Goal: Task Accomplishment & Management: Use online tool/utility

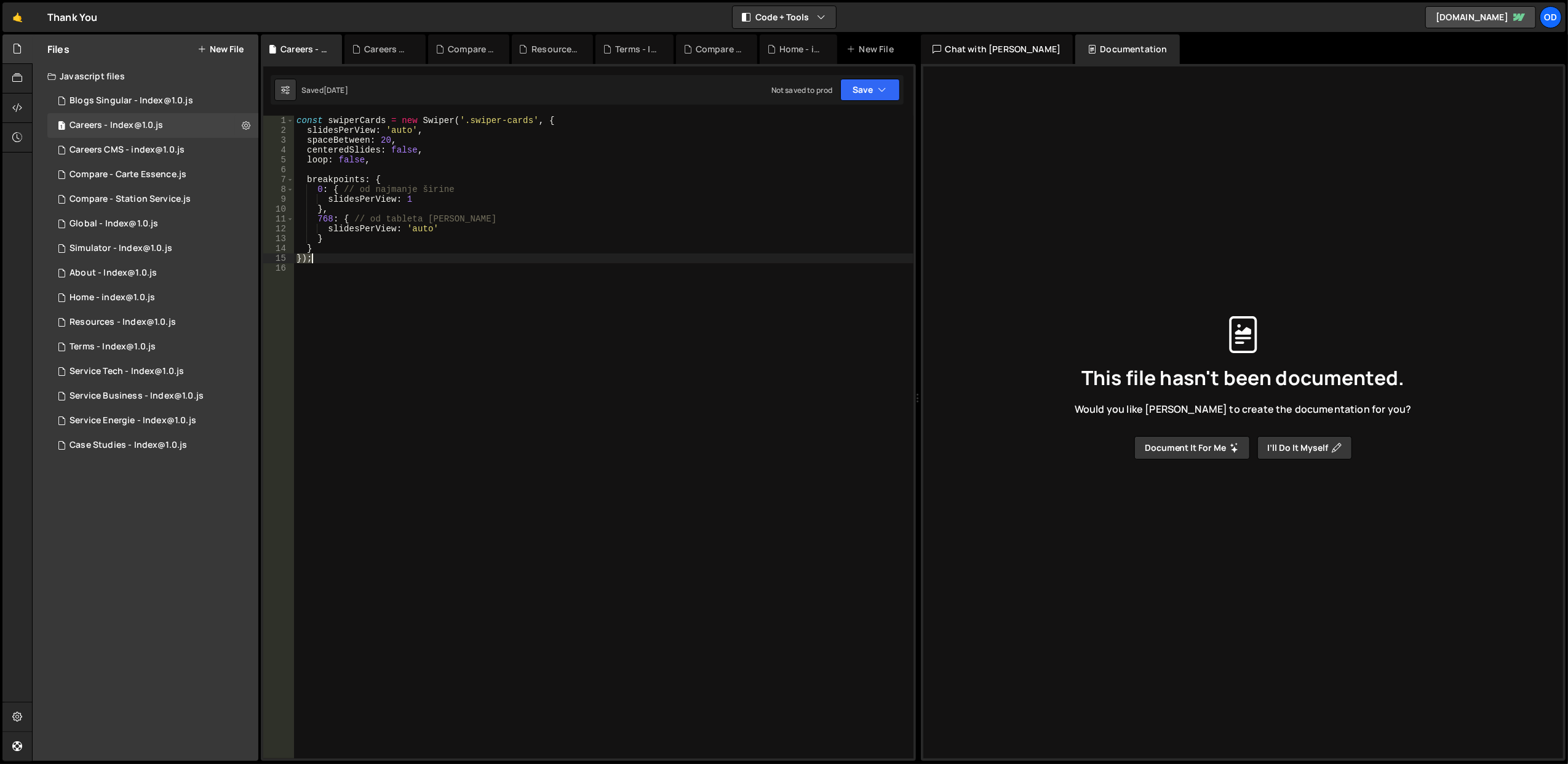
click at [500, 261] on div "const swiperCards = new Swiper ( '.swiper-cards' , { slidesPerView : 'auto' , s…" at bounding box center [604, 447] width 619 height 663
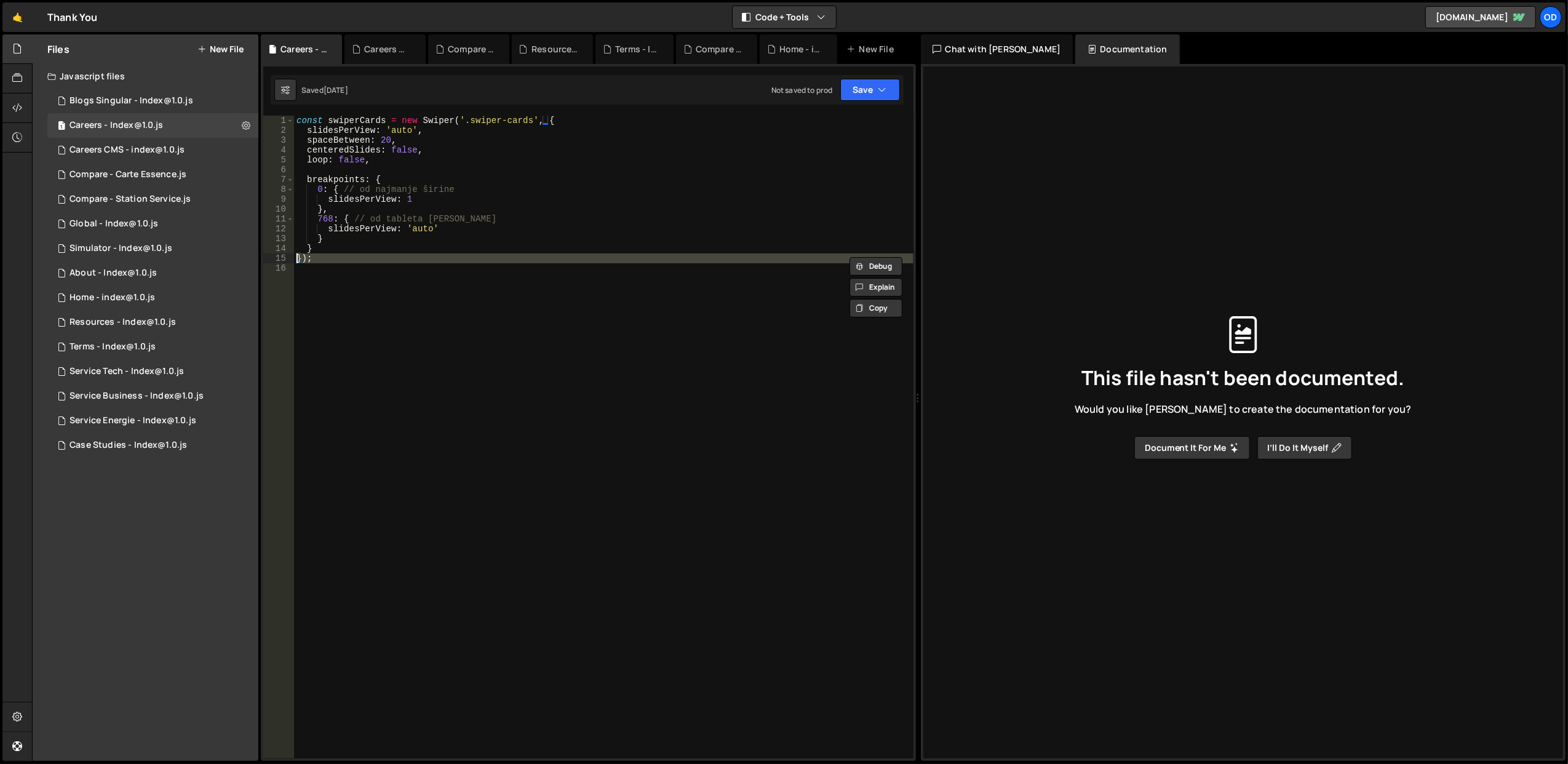
click at [499, 253] on div "const swiperCards = new Swiper ( '.swiper-cards' , { slidesPerView : 'auto' , s…" at bounding box center [604, 437] width 619 height 643
type textarea "});"
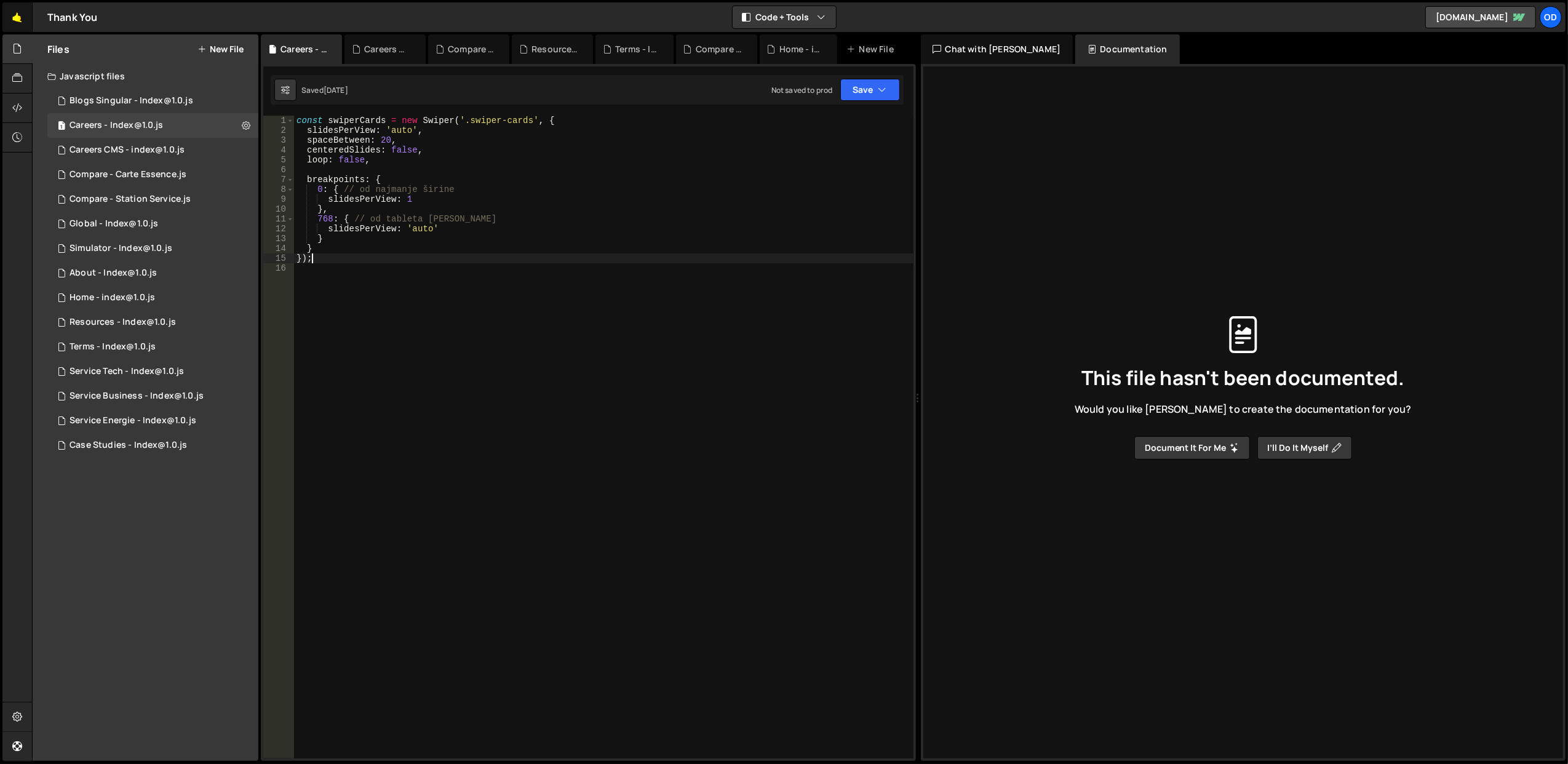
click at [25, 13] on link "🤙" at bounding box center [17, 17] width 30 height 30
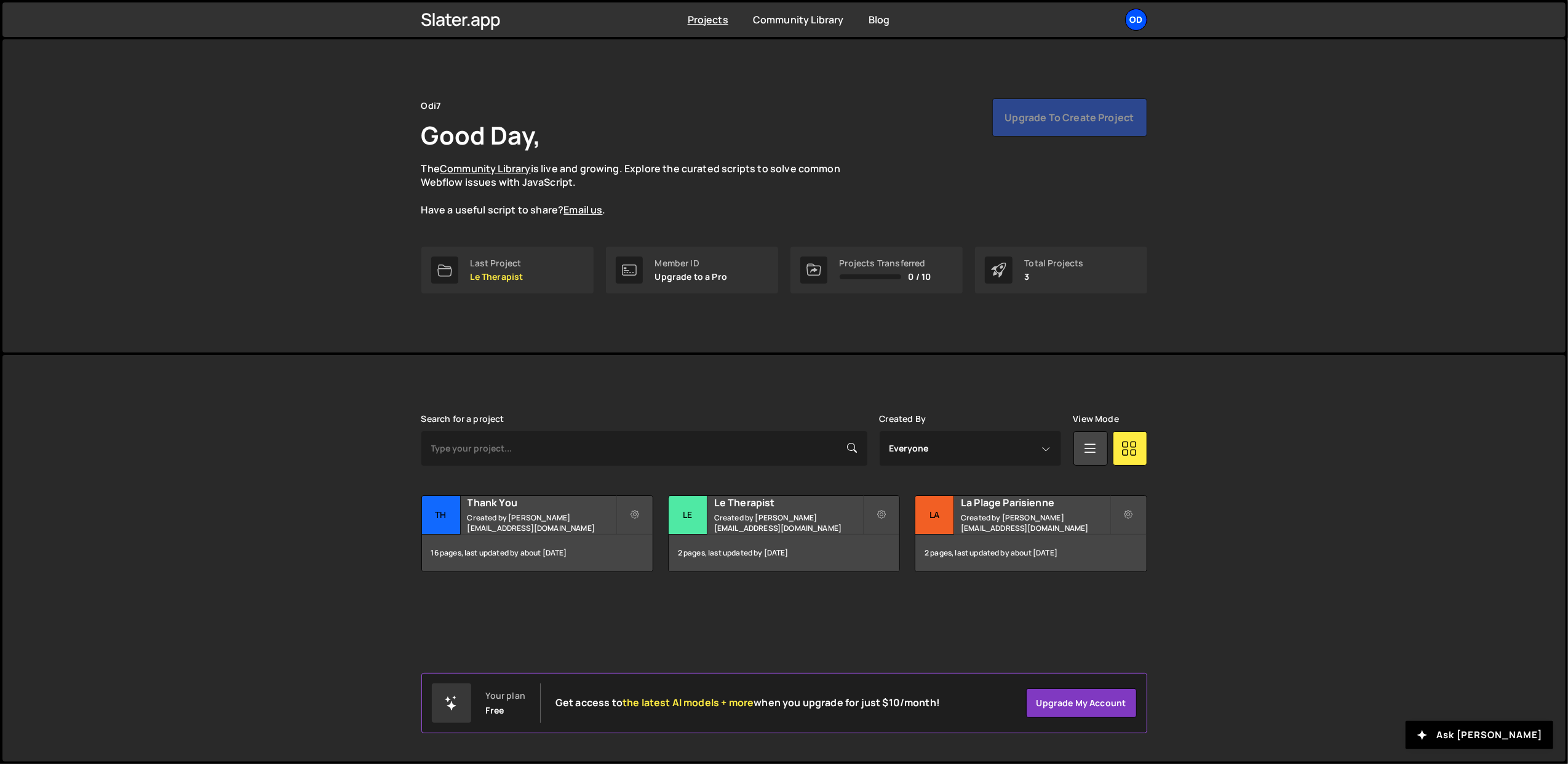
click at [1137, 19] on div "Od" at bounding box center [1136, 19] width 22 height 22
click at [1066, 131] on button "Logout" at bounding box center [1070, 137] width 152 height 22
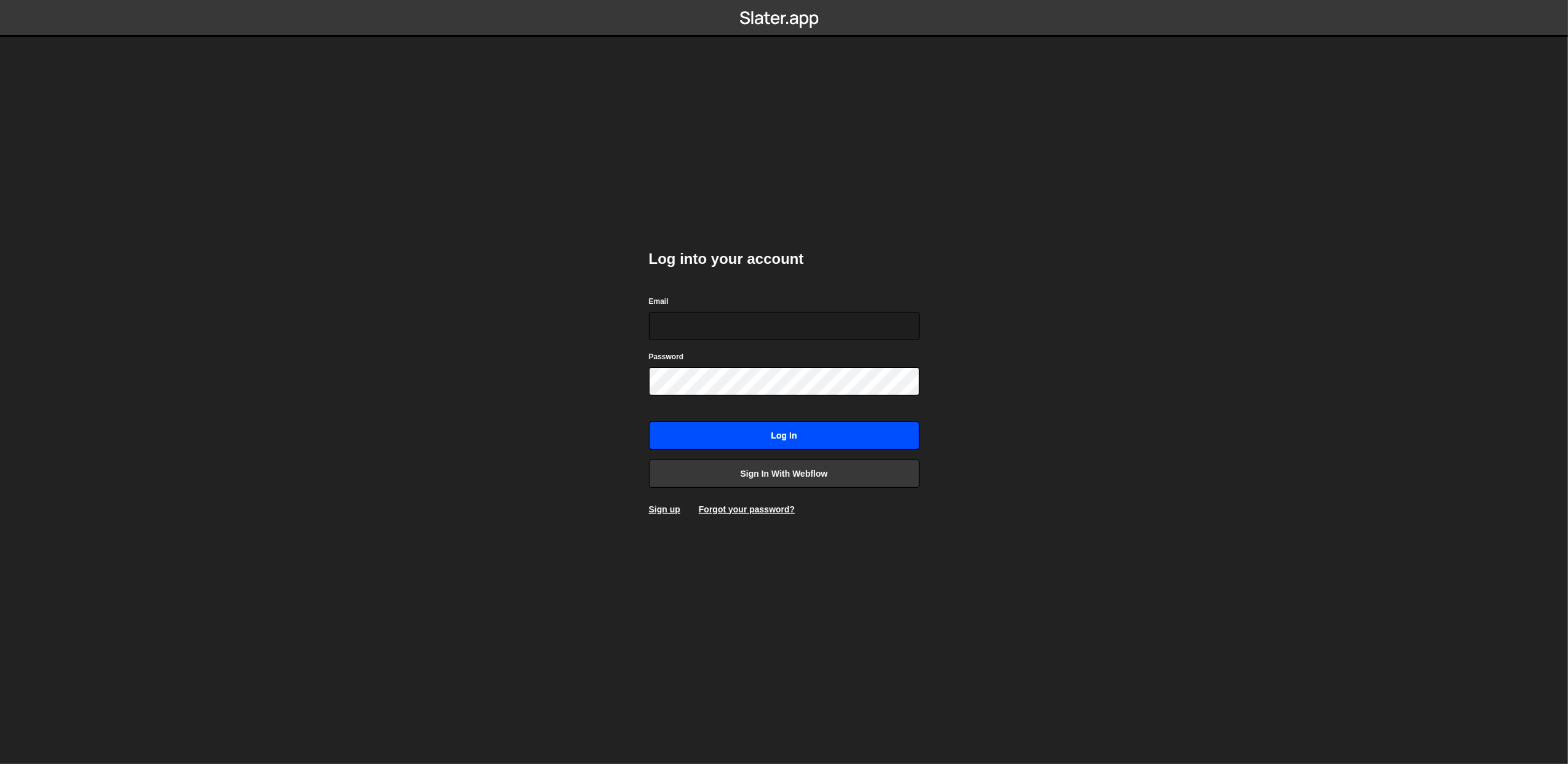
type input "lazar@akka.studio"
click at [758, 441] on input "Log in" at bounding box center [784, 436] width 271 height 28
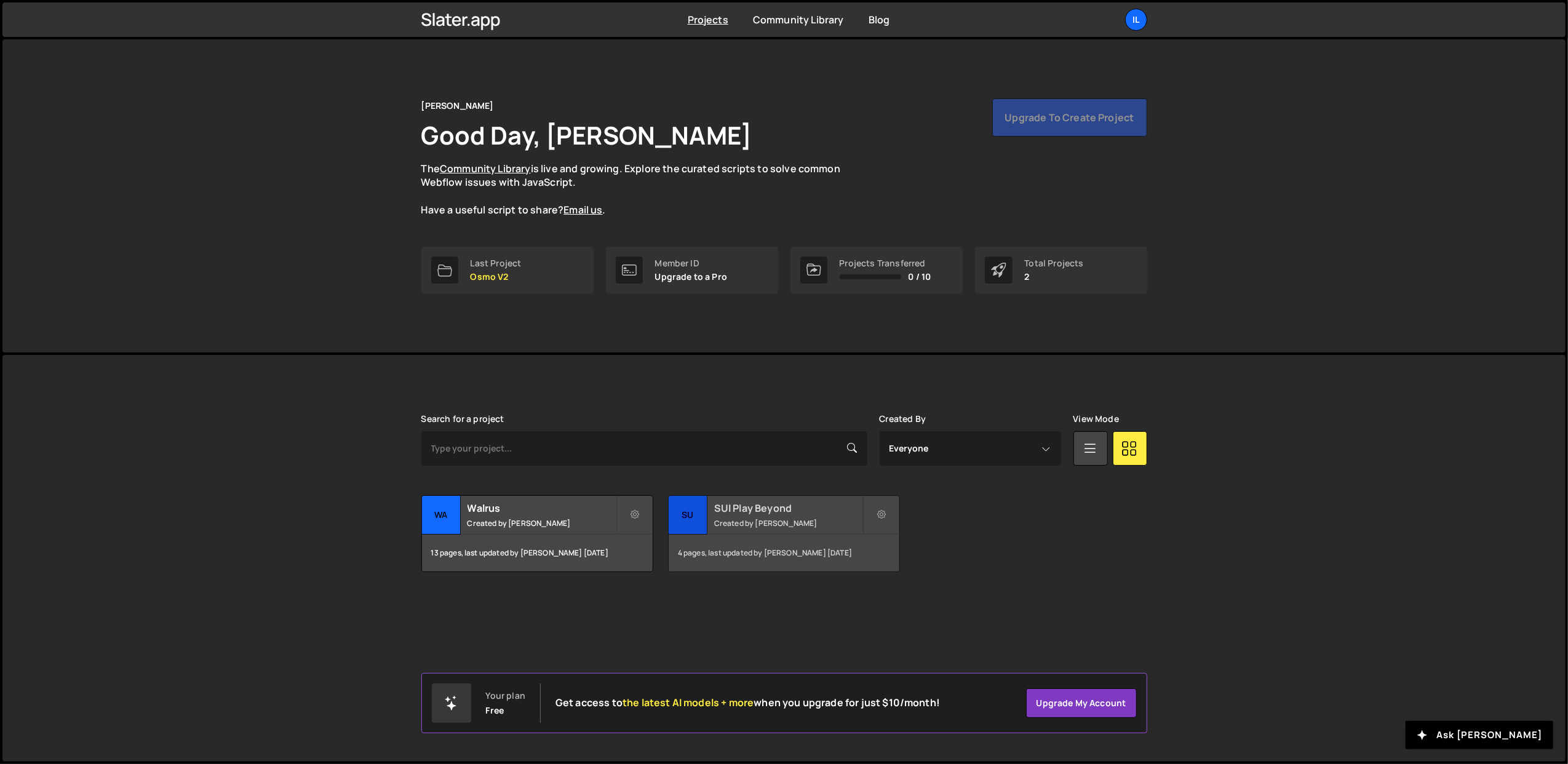
click at [768, 520] on small "Created by Ilja van Eck" at bounding box center [788, 523] width 148 height 10
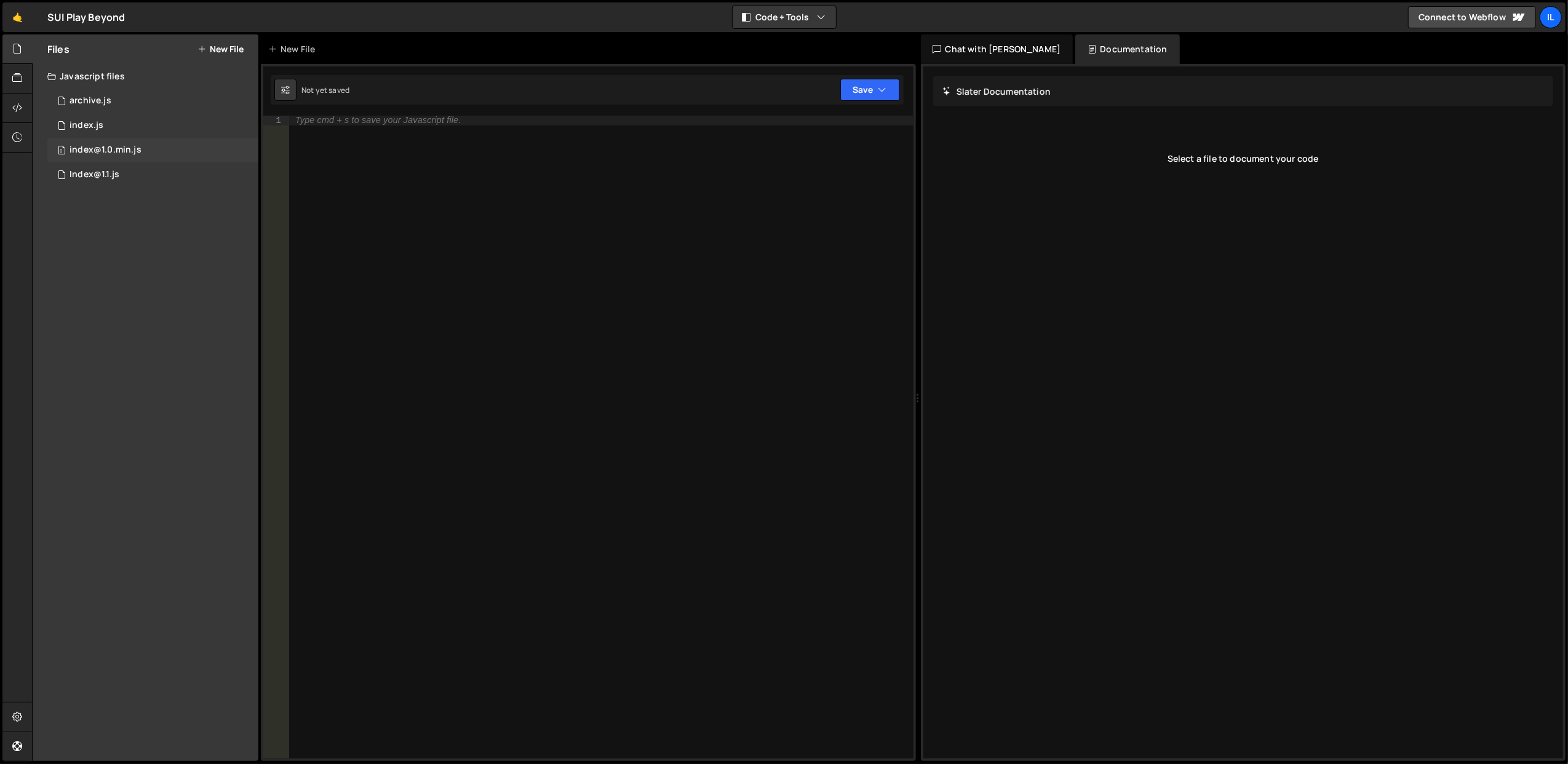
click at [102, 151] on div "index@1.0.min.js" at bounding box center [105, 150] width 72 height 11
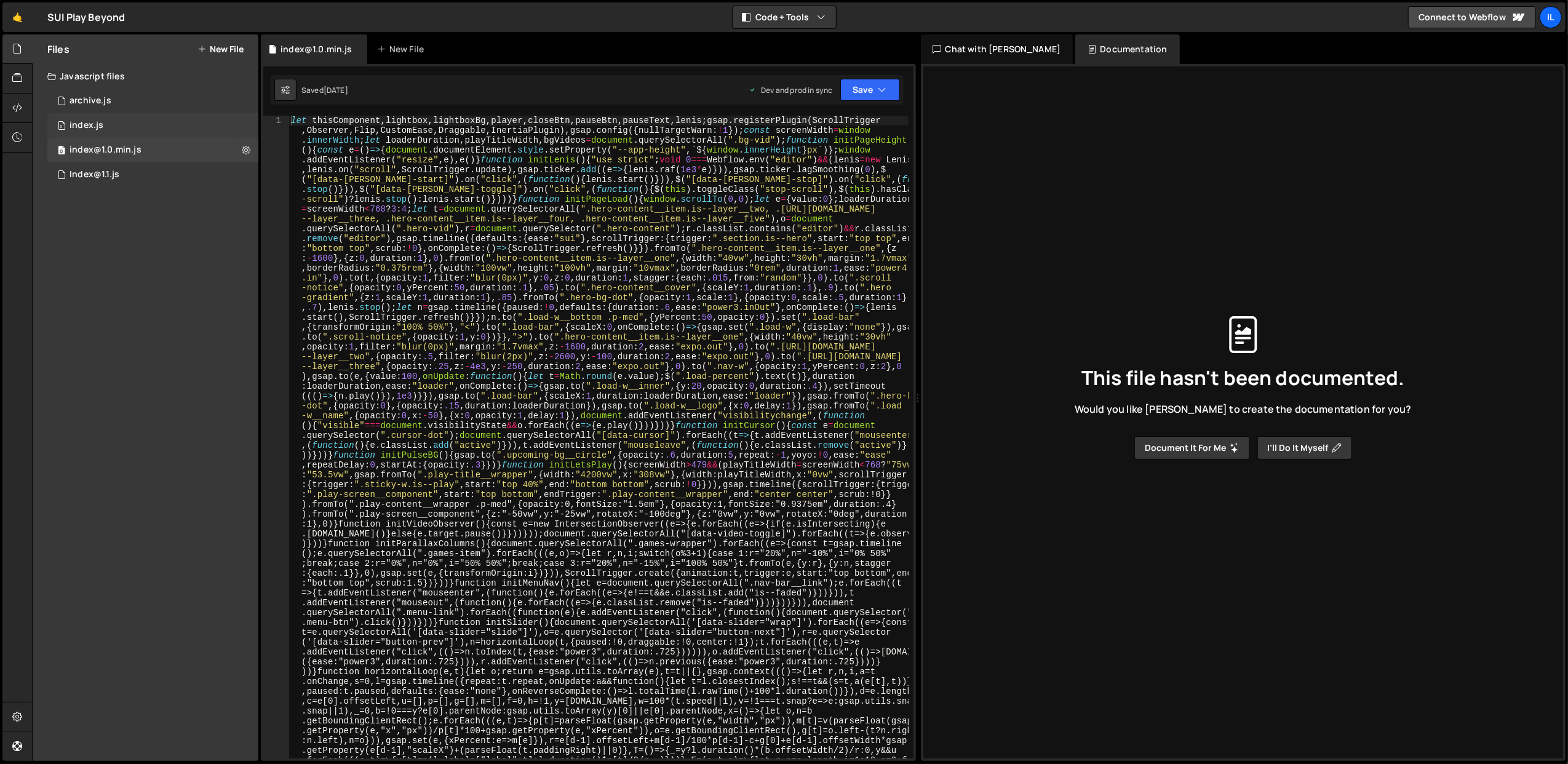
click at [168, 118] on div "0 index.js 0" at bounding box center [153, 125] width 211 height 24
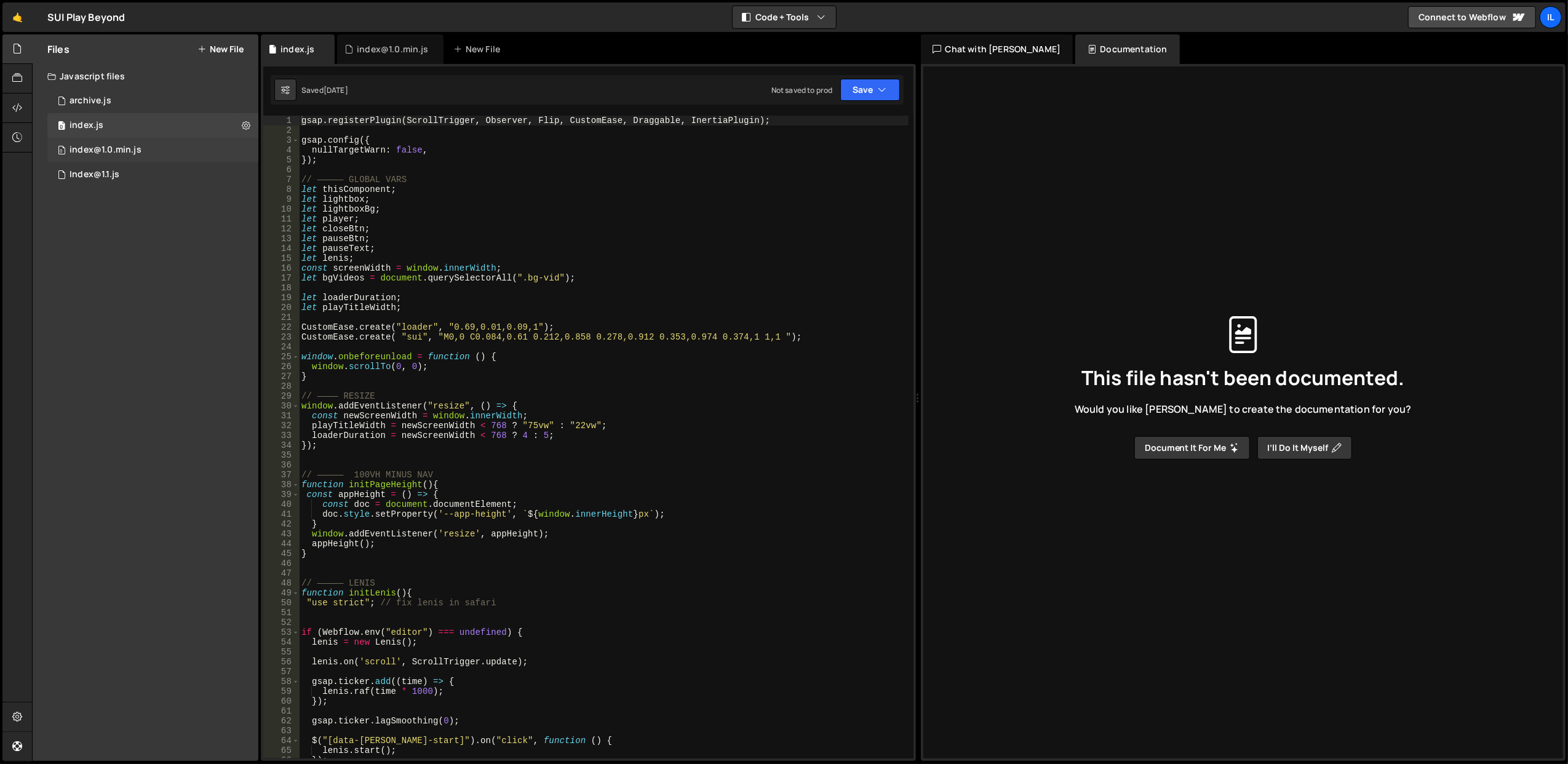
click at [150, 151] on div "0 index@1.0.min.js 0" at bounding box center [153, 150] width 211 height 24
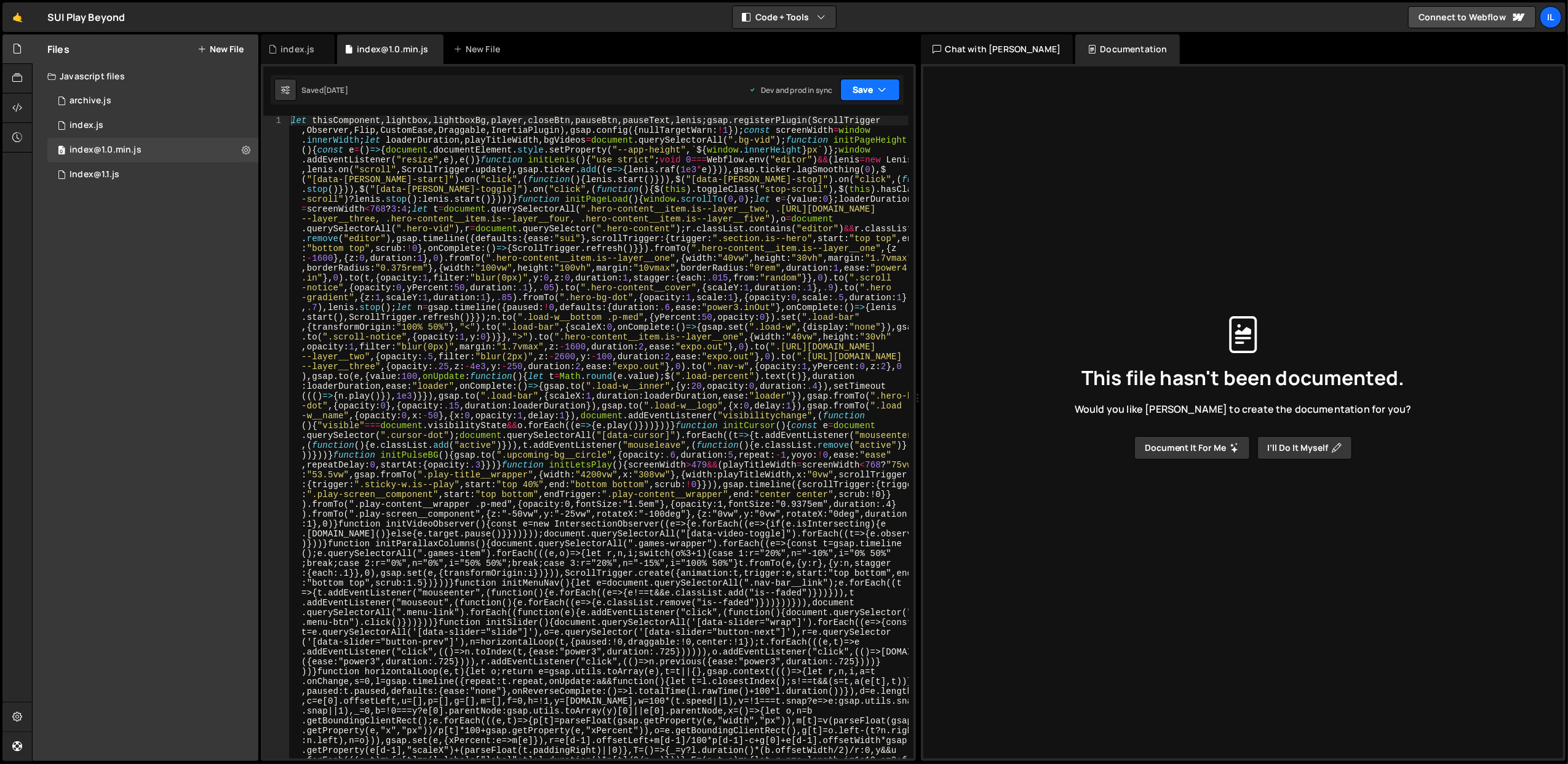
click at [867, 89] on button "Save" at bounding box center [870, 90] width 60 height 22
click at [682, 89] on div "Saved 5 months ago Dev and prod in sync Upgrade to Edit Save Save to Staging S …" at bounding box center [587, 90] width 633 height 30
click at [106, 120] on div "0 index.js 0" at bounding box center [153, 125] width 211 height 24
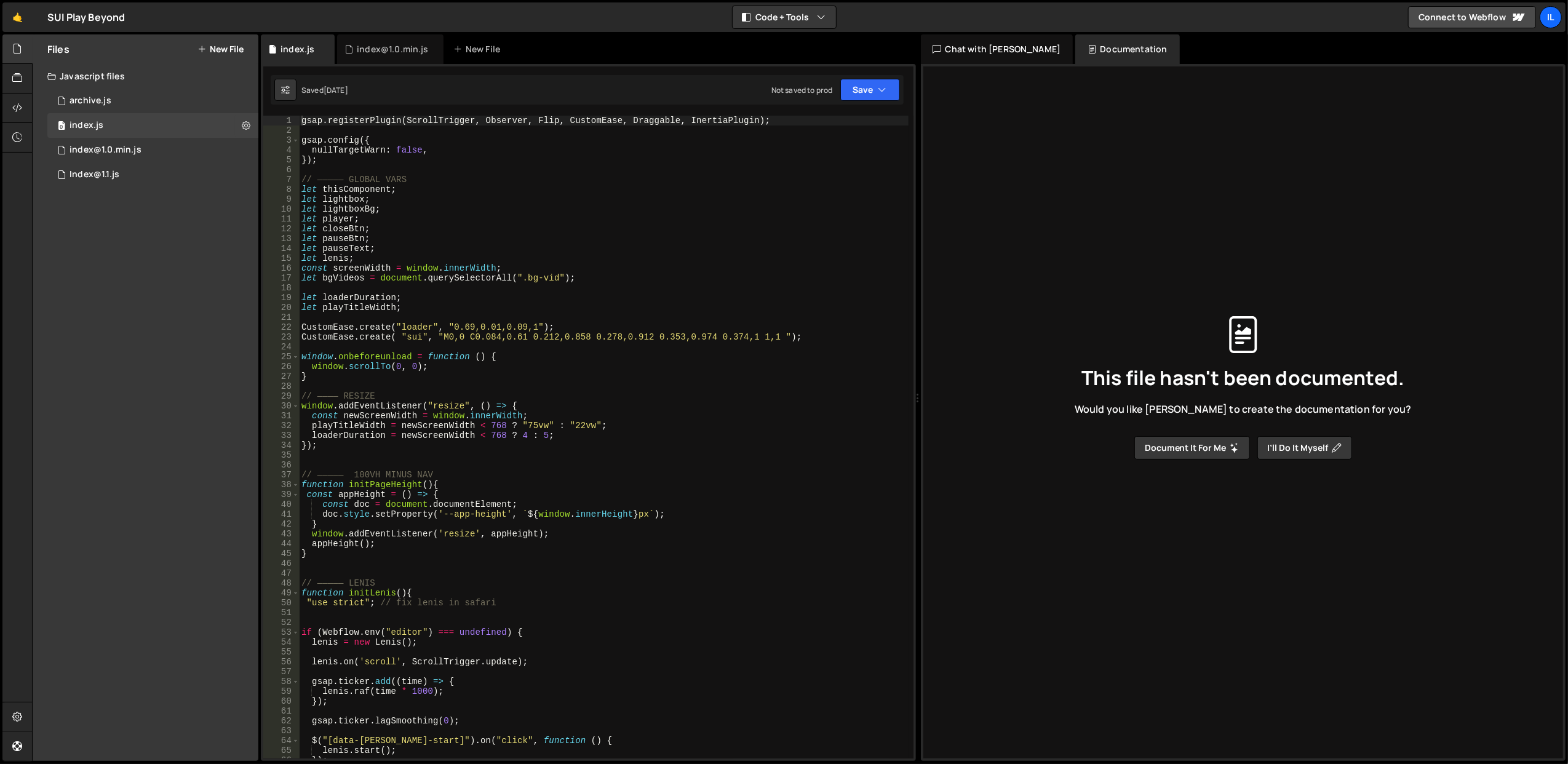
click at [533, 250] on div "gsap . registerPlugin ( ScrollTrigger , Observer , Flip , CustomEase , Draggabl…" at bounding box center [603, 447] width 610 height 663
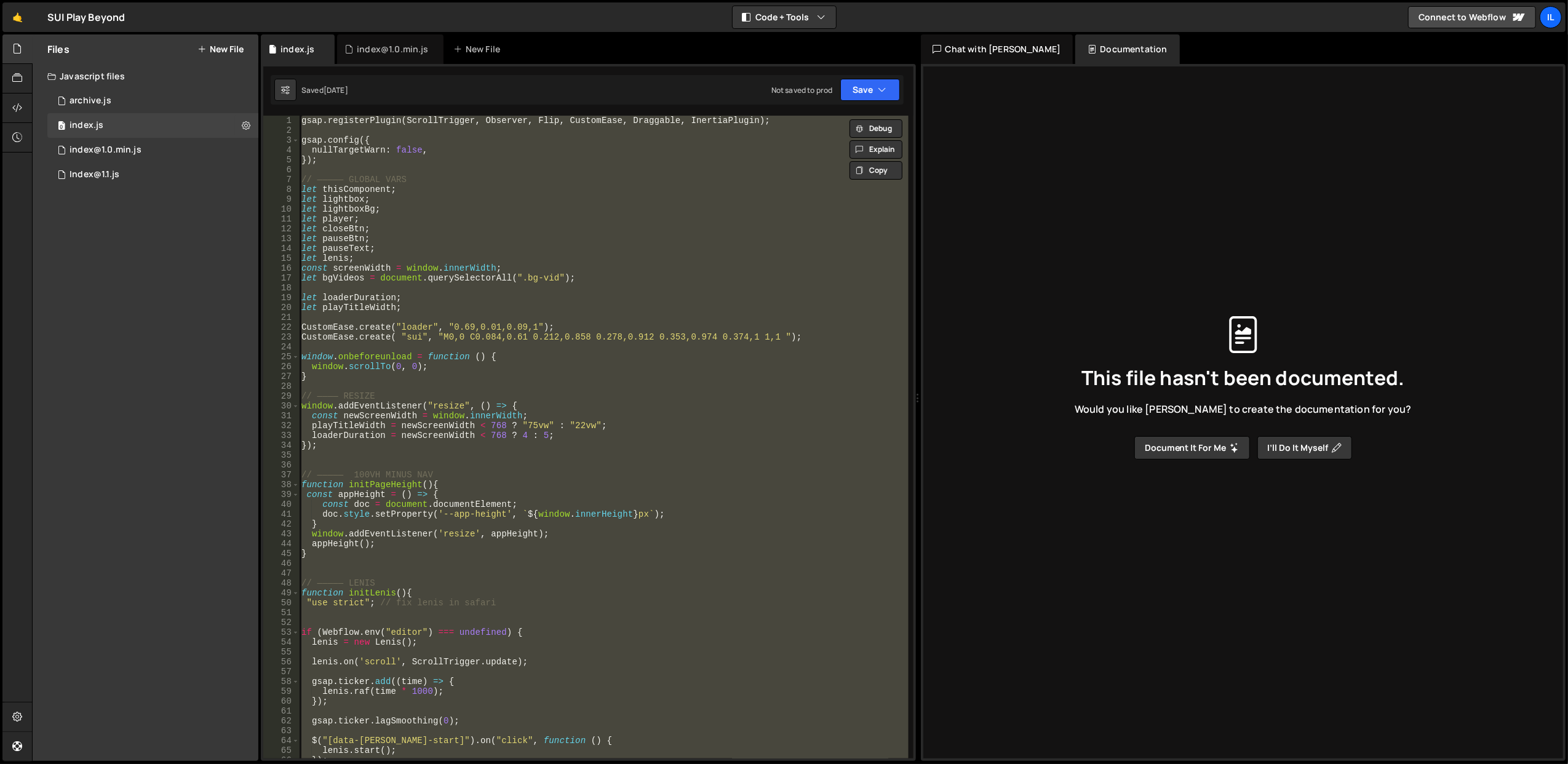
click at [439, 231] on div "gsap . registerPlugin ( ScrollTrigger , Observer , Flip , CustomEase , Draggabl…" at bounding box center [603, 437] width 609 height 643
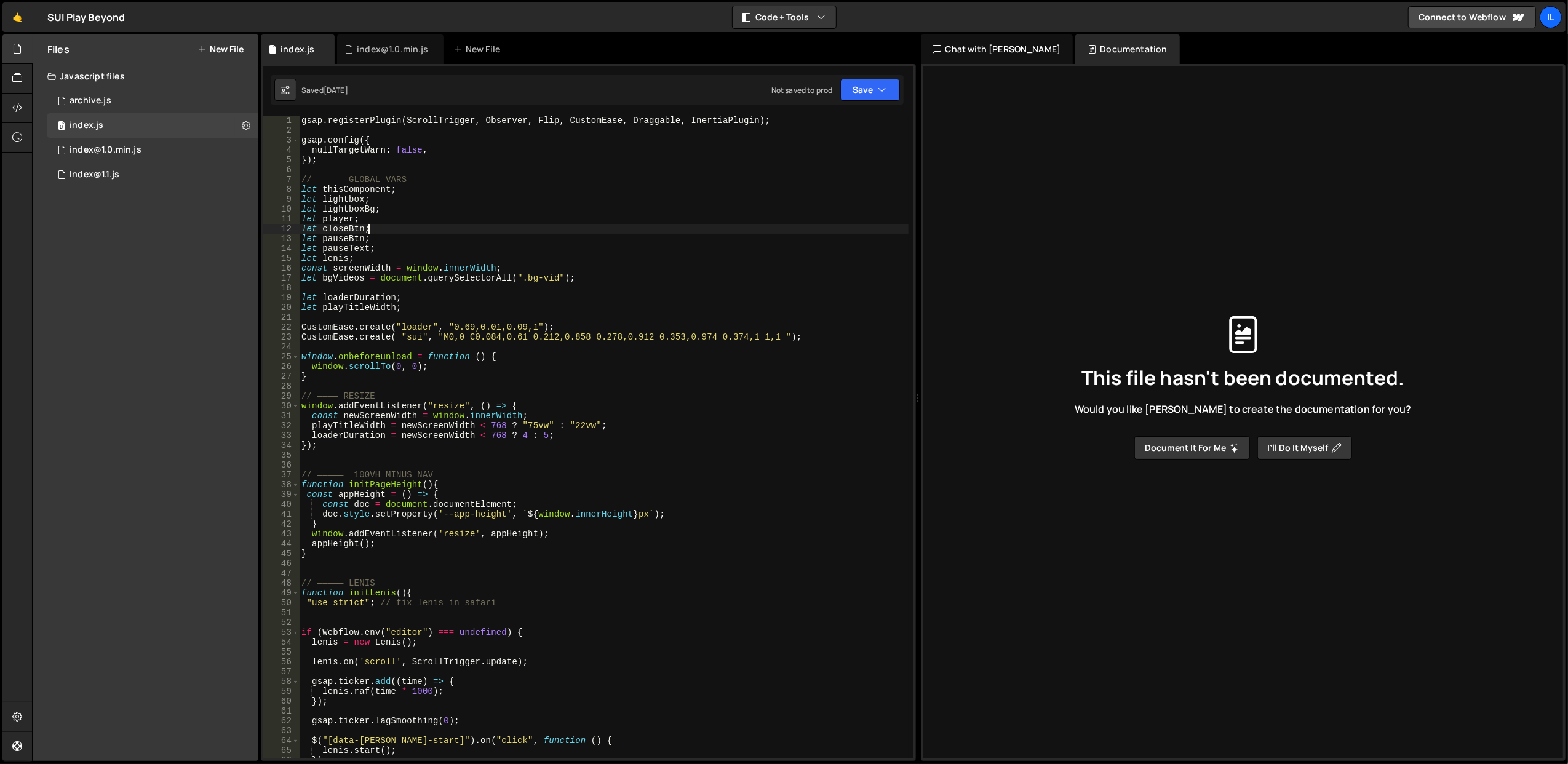
scroll to position [148, 0]
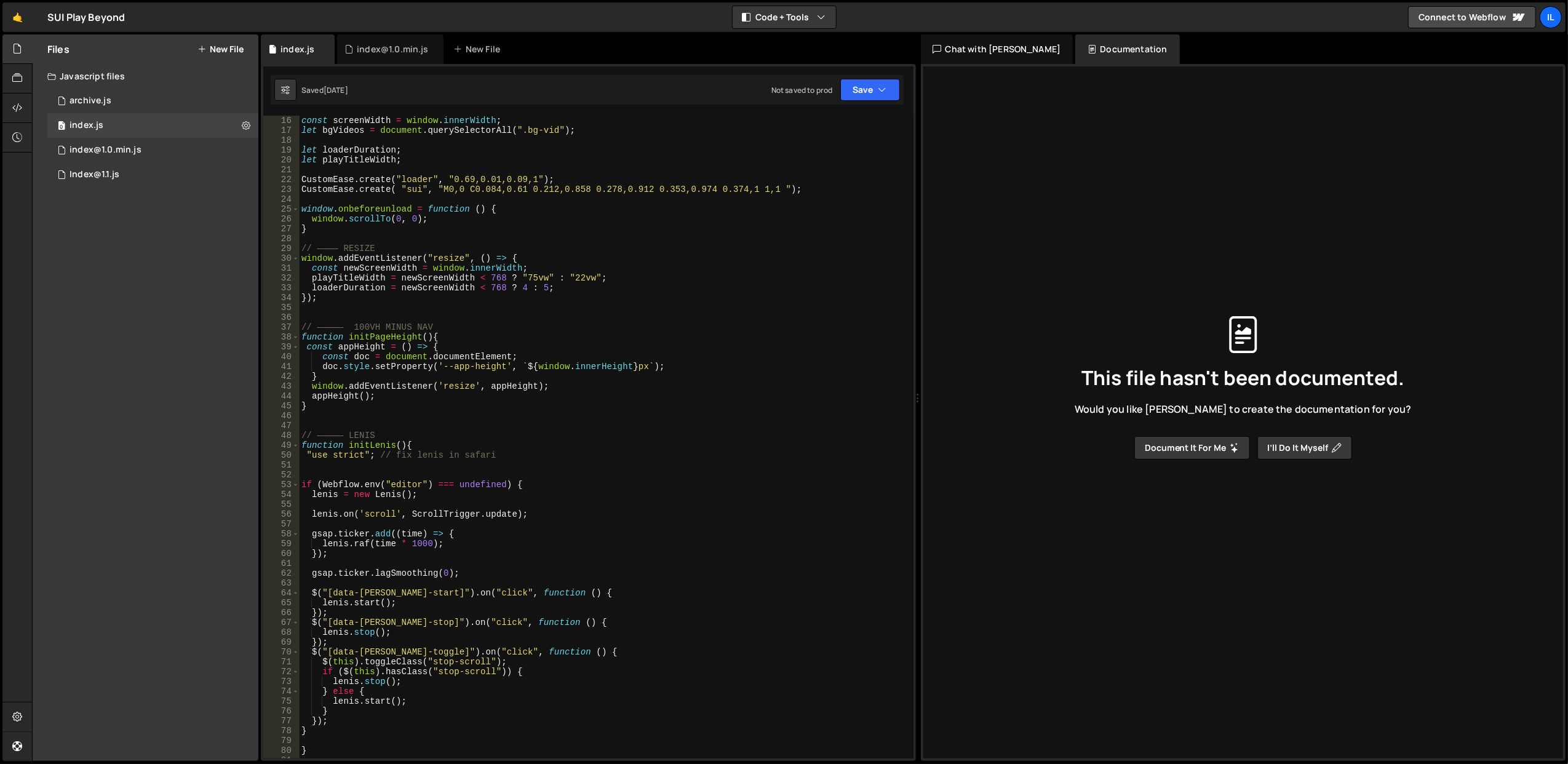
click at [576, 355] on div "const screenWidth = window . innerWidth ; let bgVideos = document . querySelect…" at bounding box center [603, 447] width 610 height 663
type textarea "const doc = document.documentElement;"
click at [857, 125] on span "​" at bounding box center [859, 127] width 17 height 18
drag, startPoint x: 785, startPoint y: 130, endPoint x: 719, endPoint y: 129, distance: 66.0
click at [719, 129] on input "hero-text__wrapper" at bounding box center [757, 127] width 154 height 18
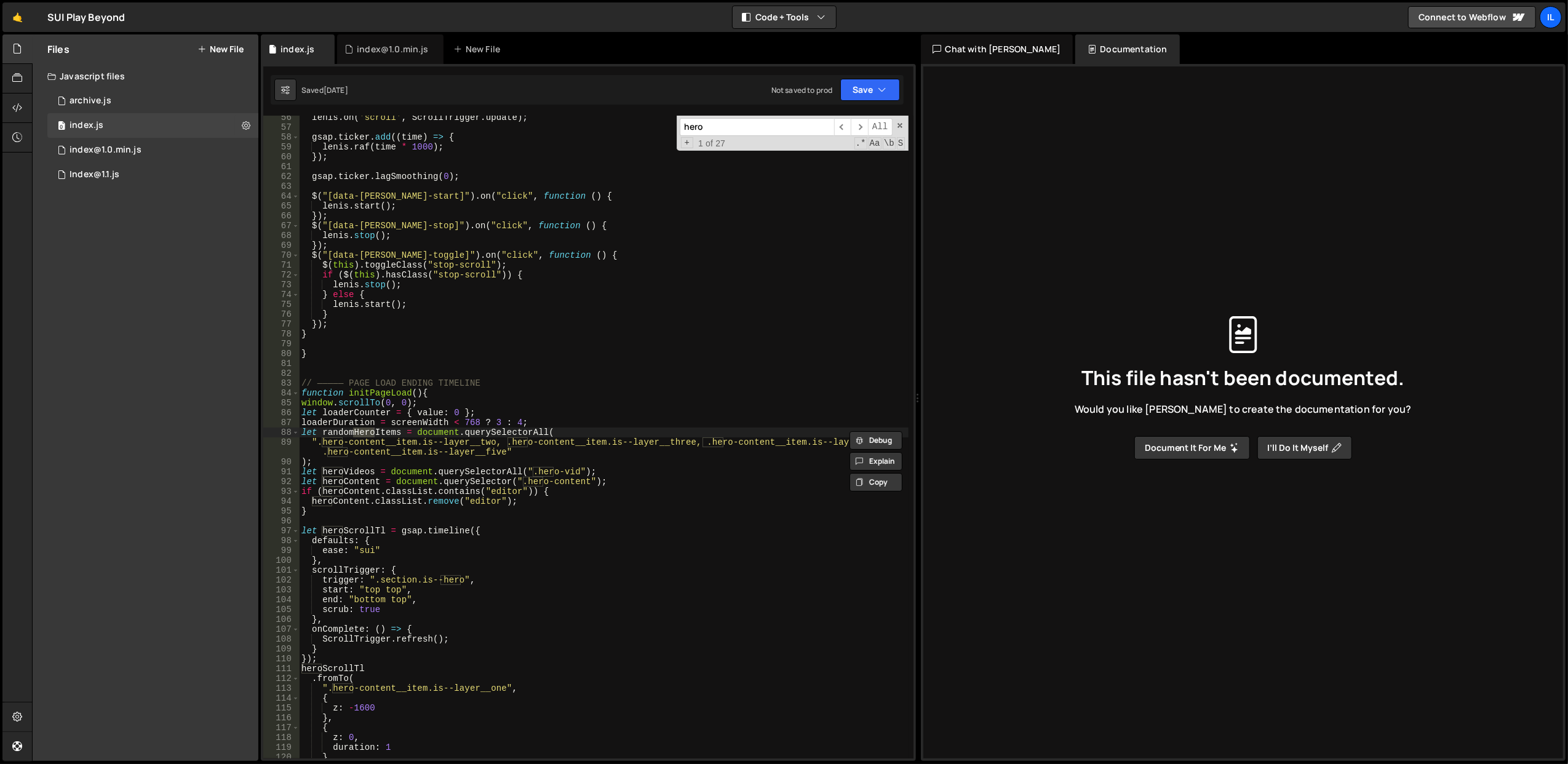
scroll to position [594, 0]
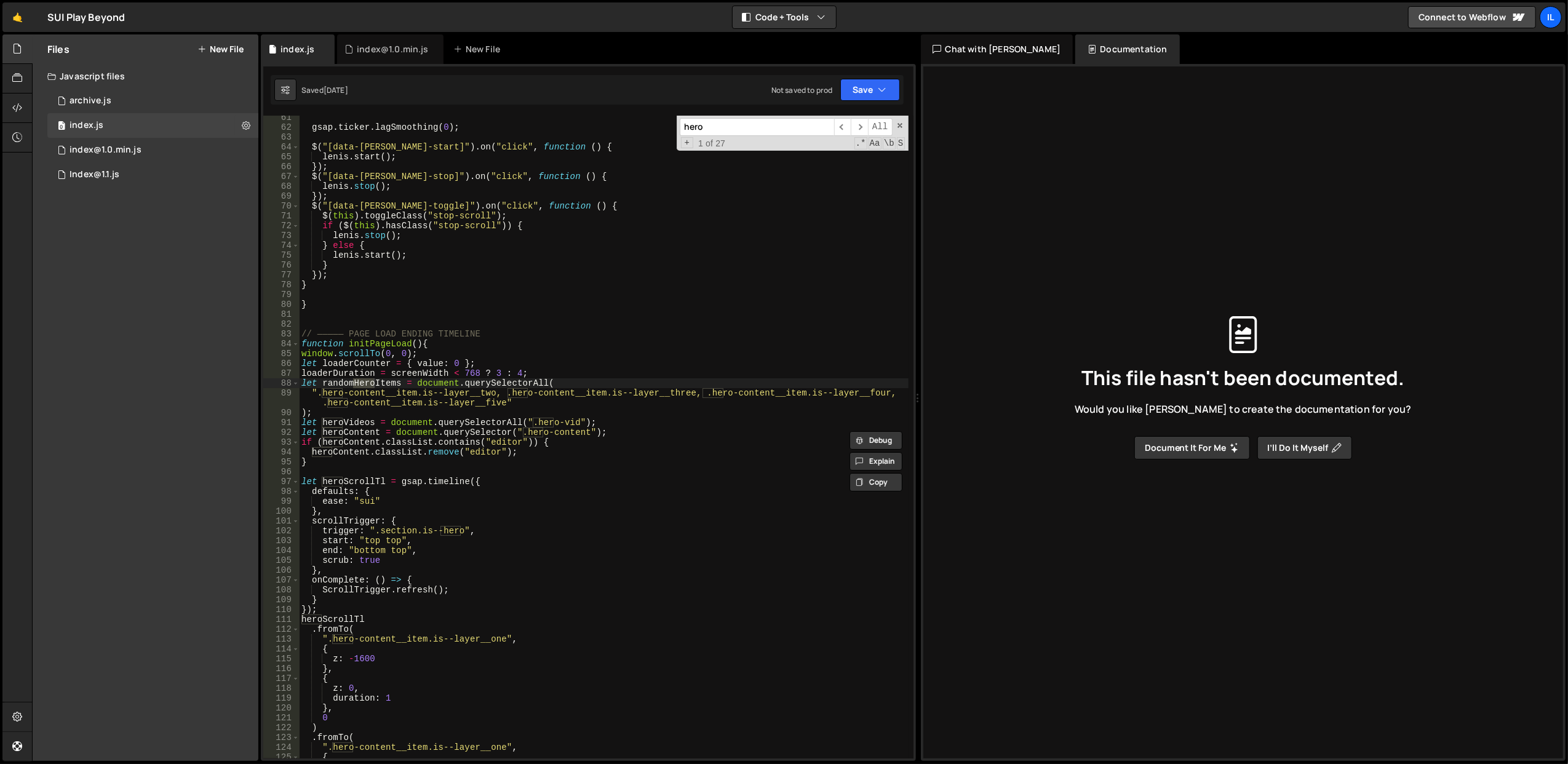
type input "hero"
click at [532, 330] on div "gsap . ticker . lagSmoothing ( 0 ) ; $ ( "[data-lenis-start]" ) . on ( "click" …" at bounding box center [603, 444] width 610 height 663
click at [532, 330] on div "gsap . ticker . lagSmoothing ( 0 ) ; $ ( "[data-lenis-start]" ) . on ( "click" …" at bounding box center [603, 437] width 609 height 643
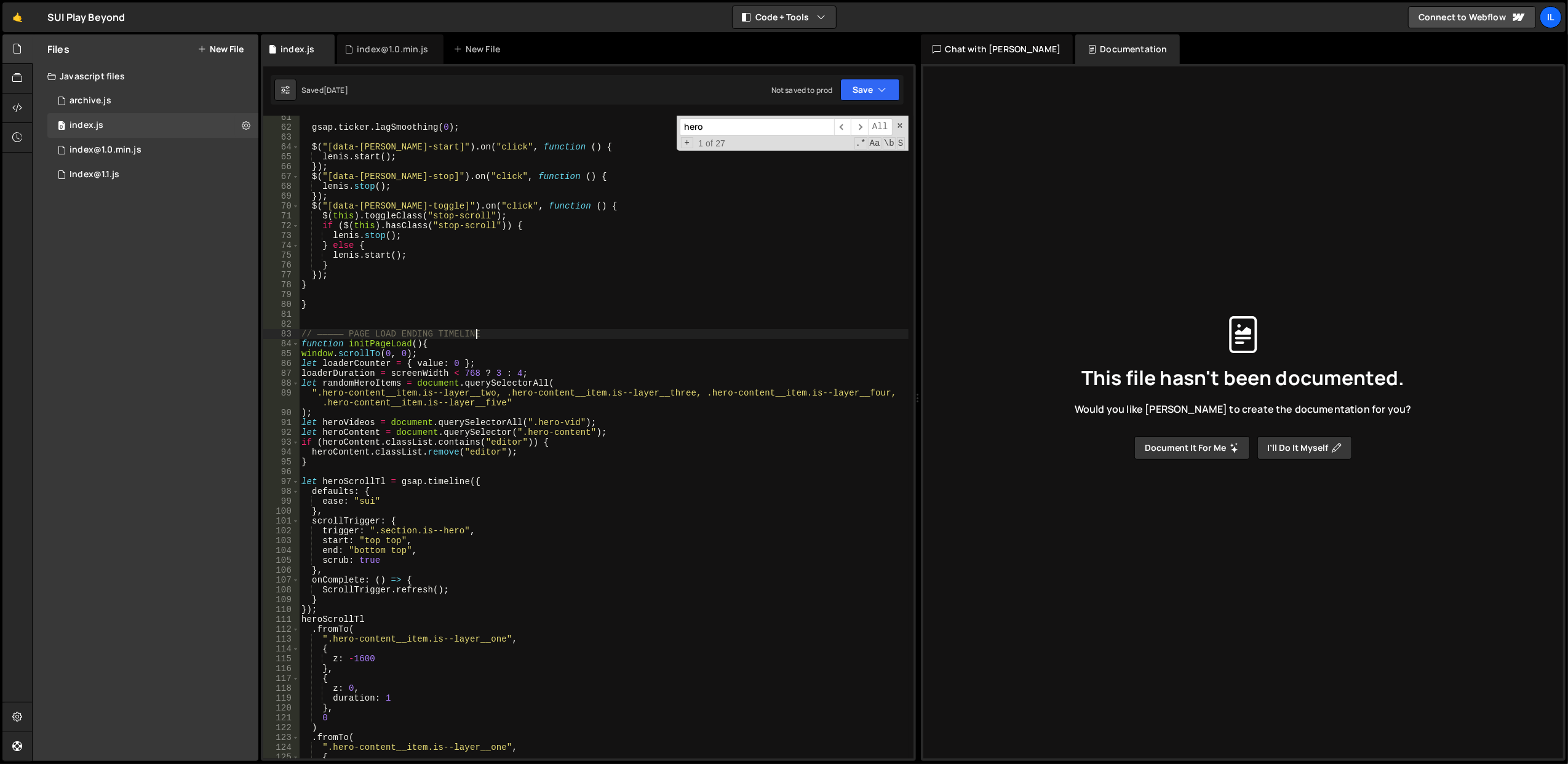
click at [532, 330] on div "gsap . ticker . lagSmoothing ( 0 ) ; $ ( "[data-lenis-start]" ) . on ( "click" …" at bounding box center [603, 444] width 610 height 663
click at [532, 330] on div "gsap . ticker . lagSmoothing ( 0 ) ; $ ( "[data-lenis-start]" ) . on ( "click" …" at bounding box center [603, 437] width 609 height 643
click at [488, 198] on div "gsap . ticker . lagSmoothing ( 0 ) ; $ ( "[data-lenis-start]" ) . on ( "click" …" at bounding box center [603, 444] width 610 height 663
type textarea "});"
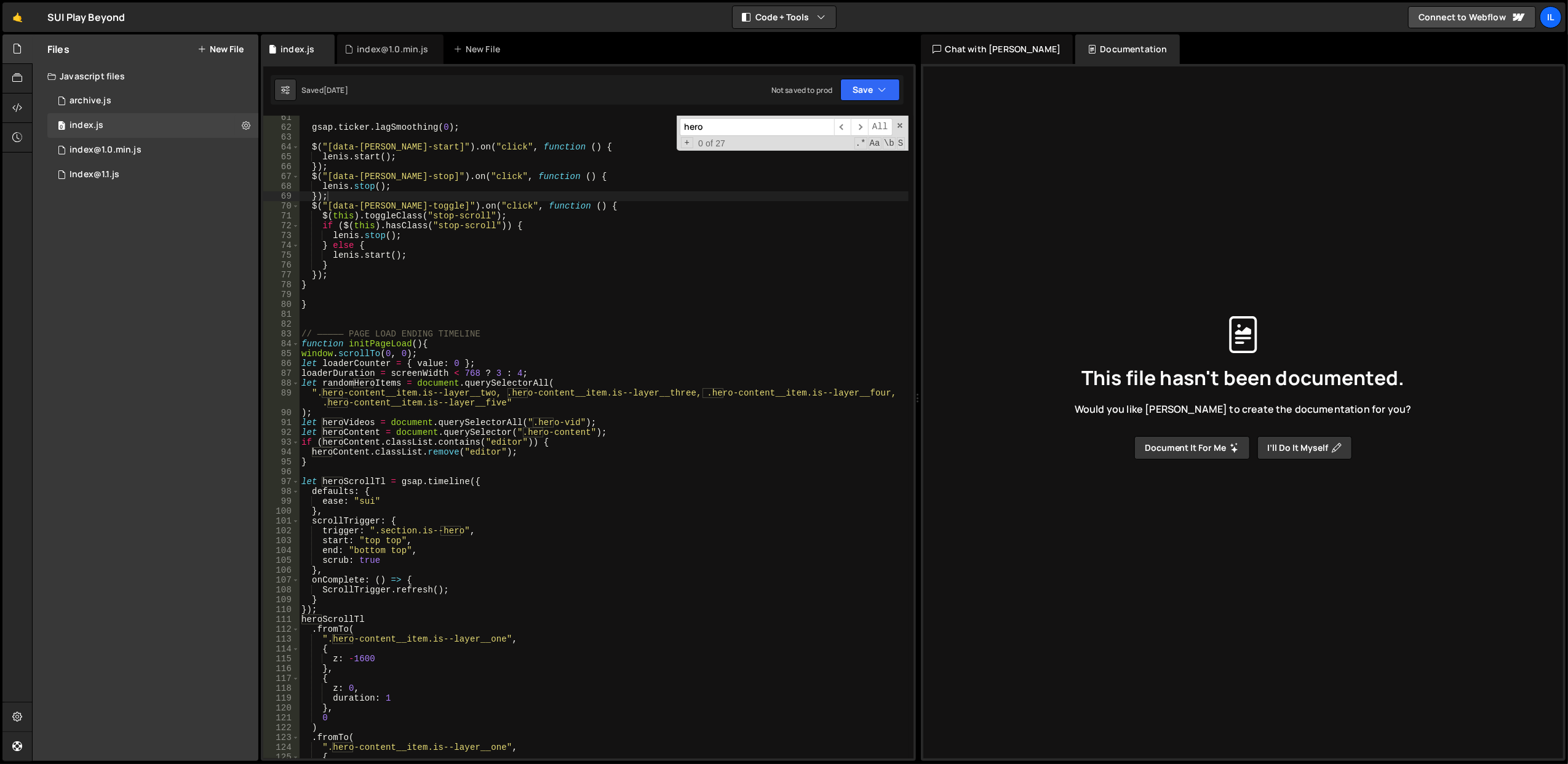
paste input "data-wf-page"
type input "d"
click at [425, 224] on div "gsap . ticker . lagSmoothing ( 0 ) ; $ ( "[data-lenis-start]" ) . on ( "click" …" at bounding box center [603, 444] width 610 height 663
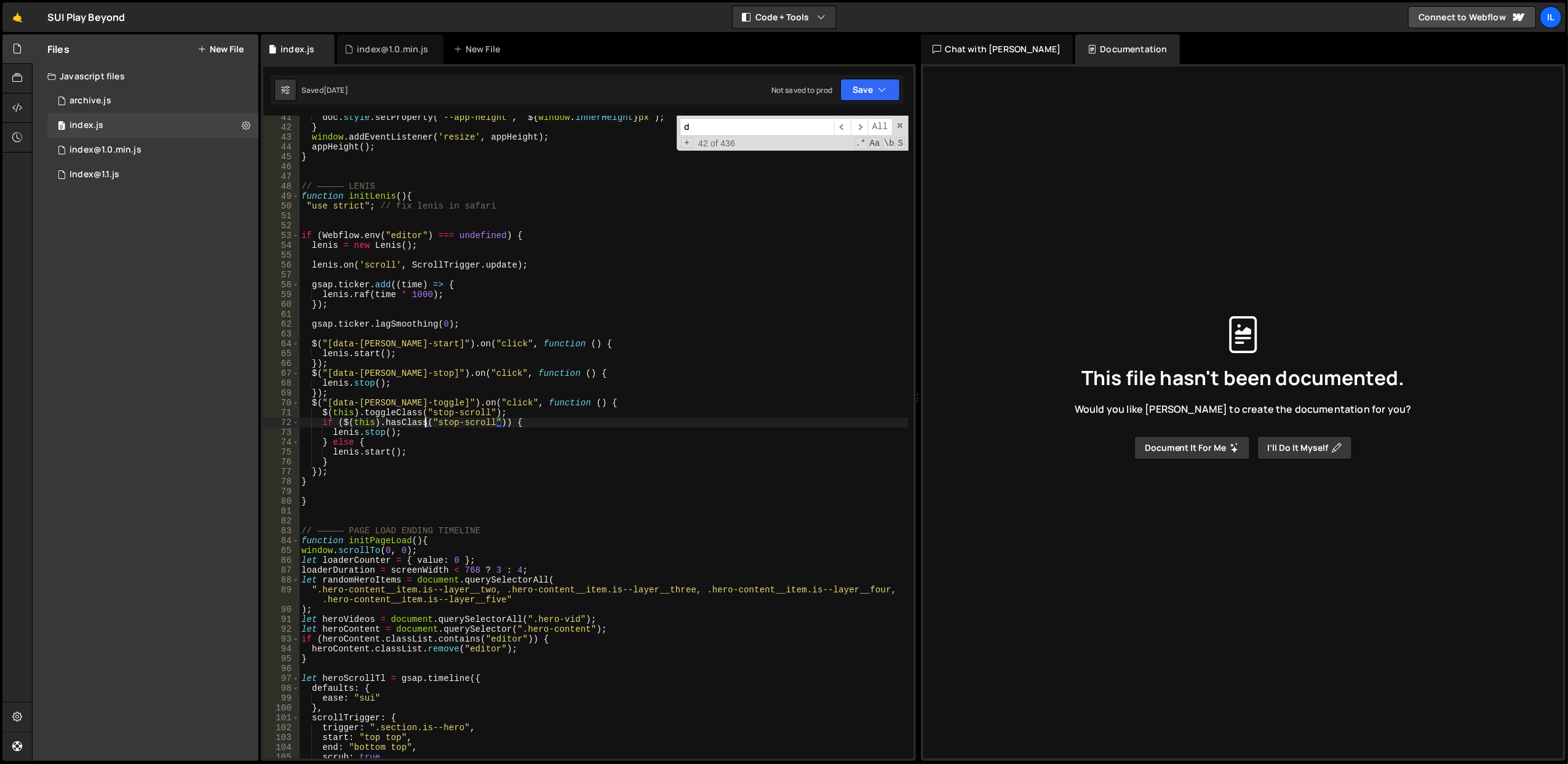
scroll to position [0, 0]
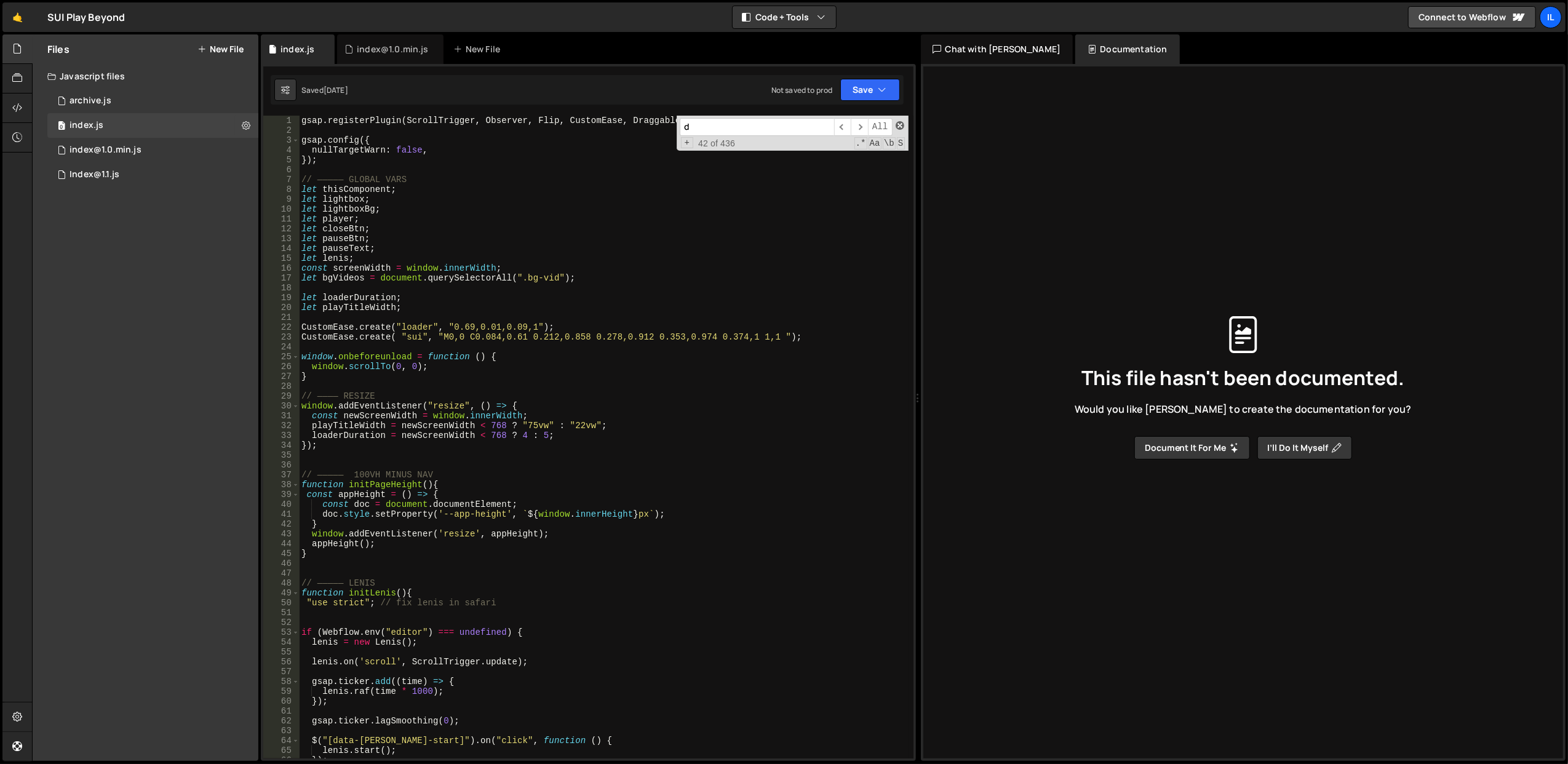
click at [900, 122] on span at bounding box center [900, 125] width 8 height 8
click at [404, 149] on div "gsap . registerPlugin ( ScrollTrigger , Observer , Flip , CustomEase , Draggabl…" at bounding box center [603, 447] width 610 height 663
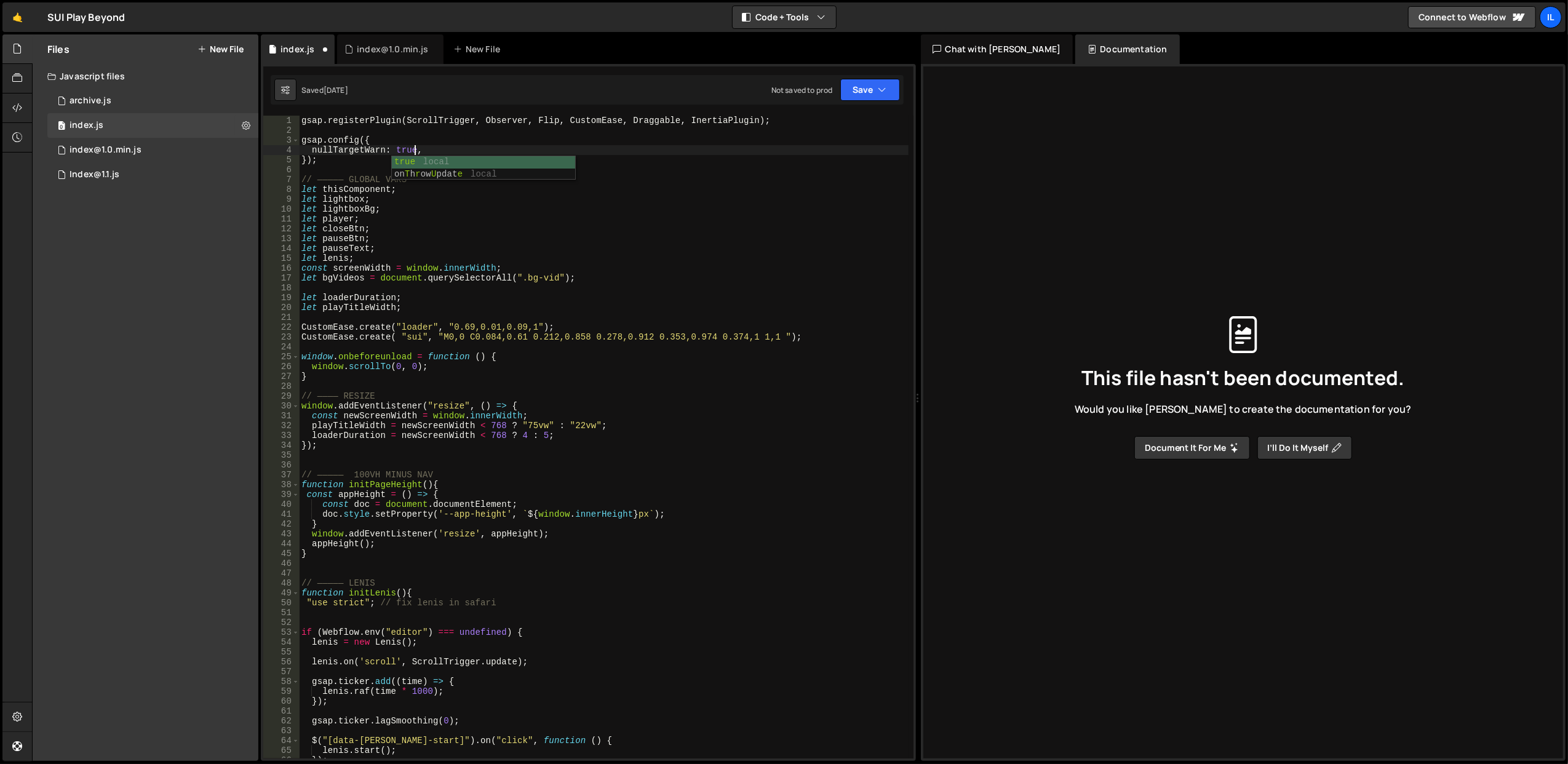
scroll to position [0, 7]
click at [657, 156] on div "gsap . registerPlugin ( ScrollTrigger , Observer , Flip , CustomEase , Draggabl…" at bounding box center [603, 447] width 610 height 663
drag, startPoint x: 876, startPoint y: 94, endPoint x: 869, endPoint y: 103, distance: 11.4
click at [876, 94] on button "Save" at bounding box center [870, 90] width 60 height 22
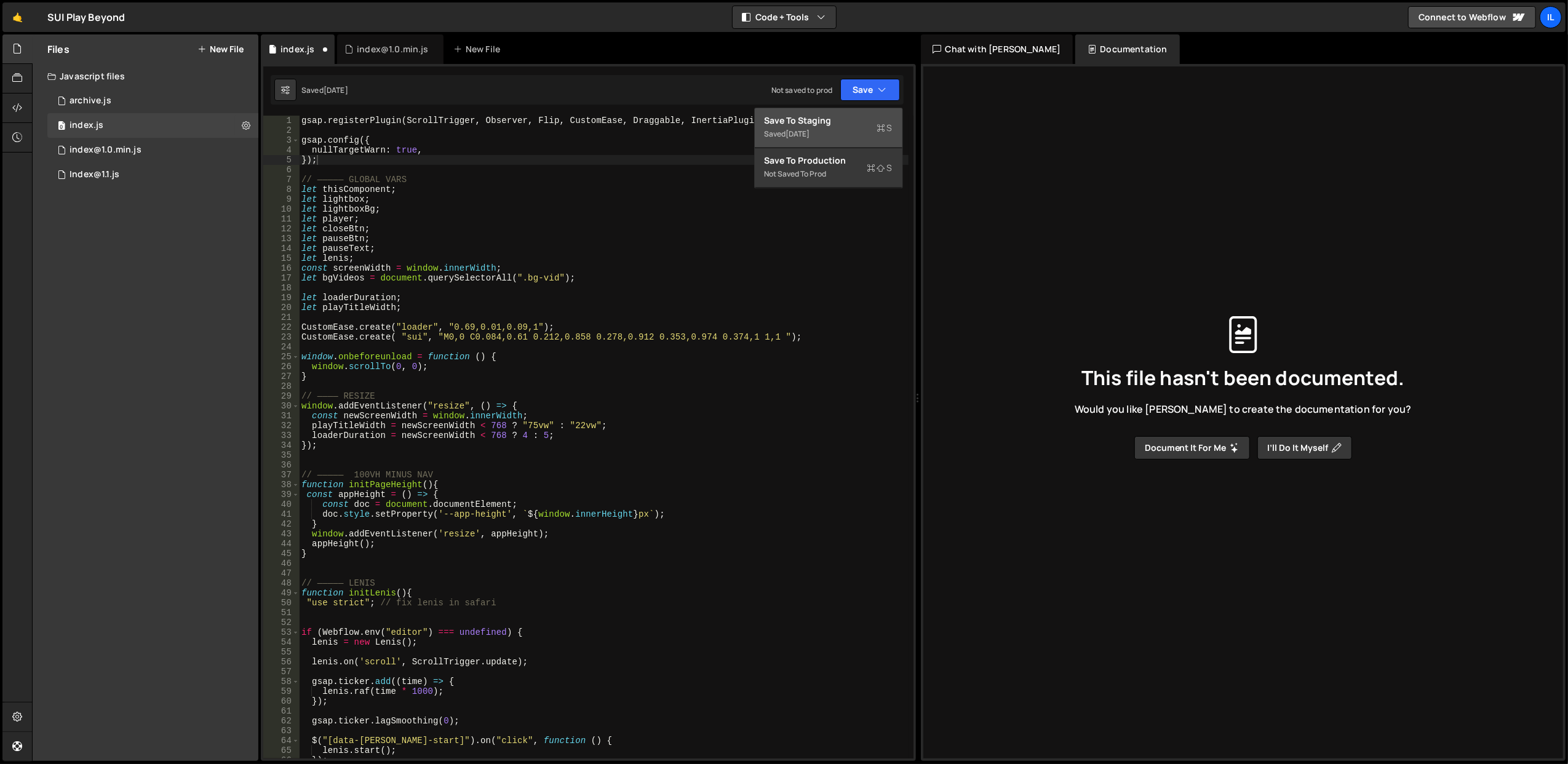
click at [850, 127] on div "Saved 5 months ago" at bounding box center [828, 134] width 128 height 15
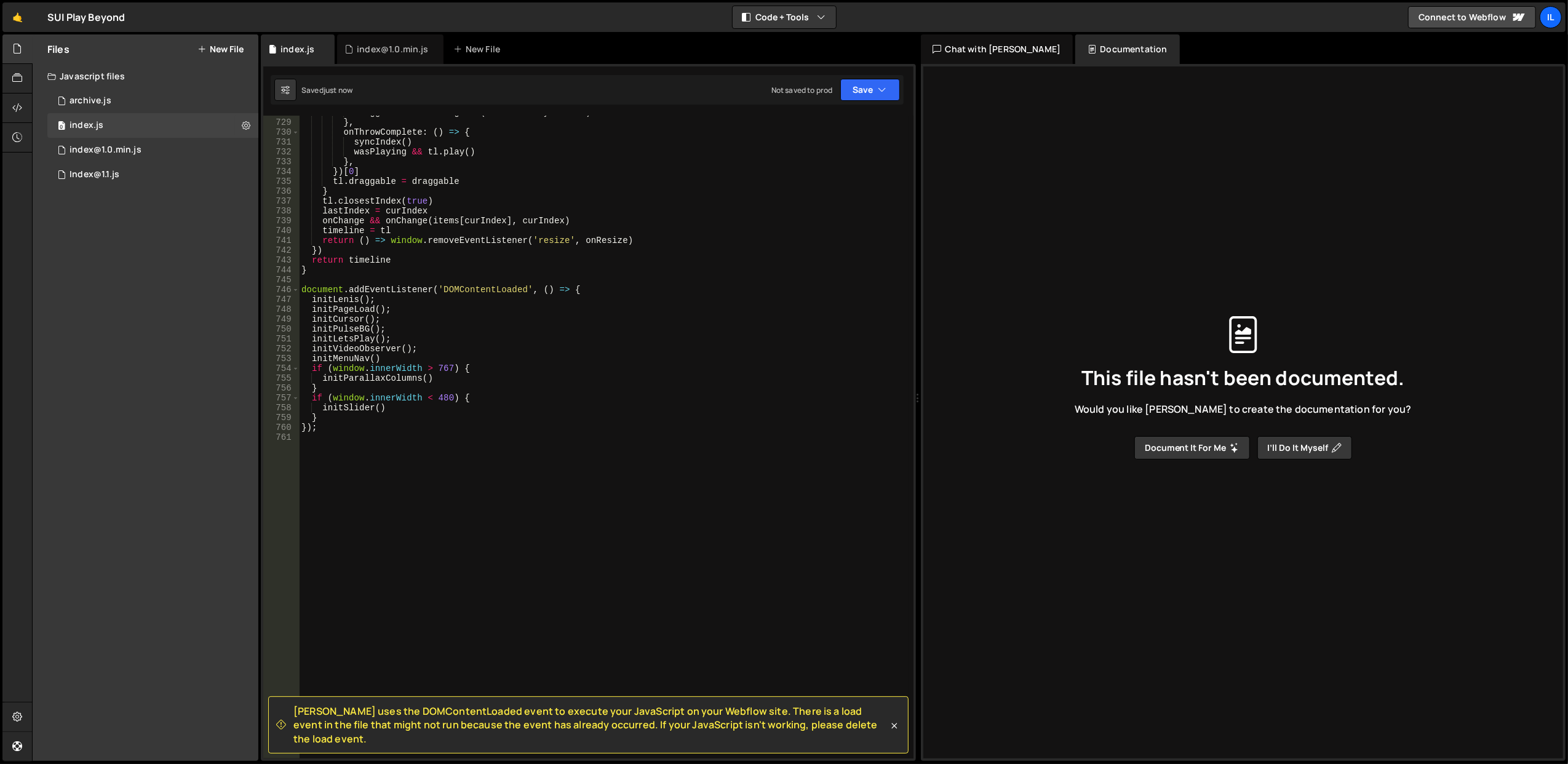
scroll to position [7103, 0]
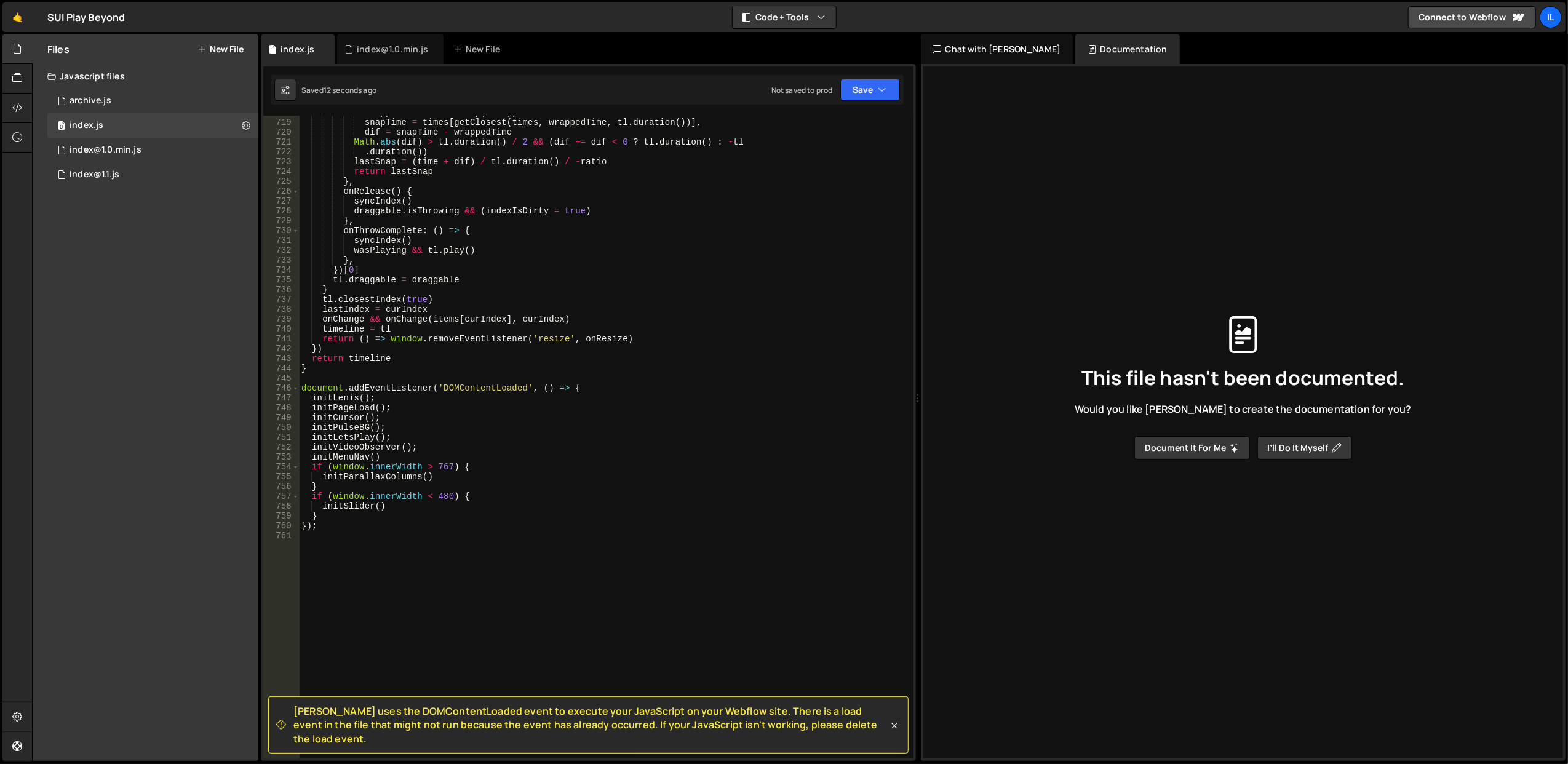
type textarea "document.addEventListener('DOMContentLoaded', () => {"
drag, startPoint x: 611, startPoint y: 386, endPoint x: 301, endPoint y: 391, distance: 310.0
click at [301, 391] on div "wrappedTime = timeWrap ( time ) , snapTime = times [ getClosest ( times , wrapp…" at bounding box center [603, 440] width 610 height 663
drag, startPoint x: 328, startPoint y: 529, endPoint x: 291, endPoint y: 529, distance: 37.0
click at [291, 529] on div "718 719 720 721 722 723 724 725 726 727 728 729 730 731 732 733 734 735 736 737…" at bounding box center [589, 437] width 650 height 643
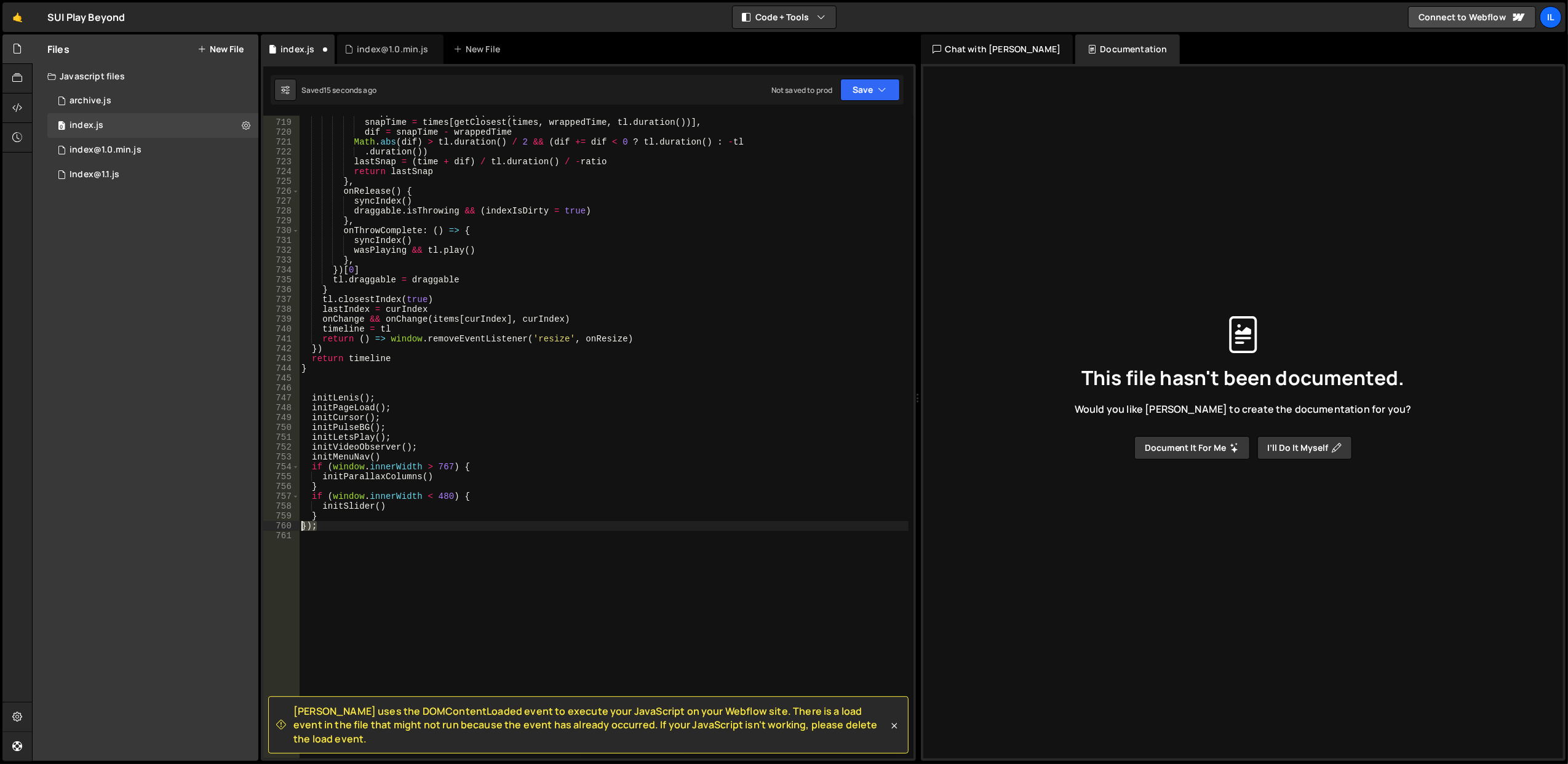
type textarea "});"
click at [529, 404] on div "wrappedTime = timeWrap ( time ) , snapTime = times [ getClosest ( times , wrapp…" at bounding box center [603, 440] width 610 height 663
click at [862, 87] on button "Save" at bounding box center [870, 90] width 60 height 22
click at [844, 124] on div "Save to Staging S" at bounding box center [828, 120] width 128 height 12
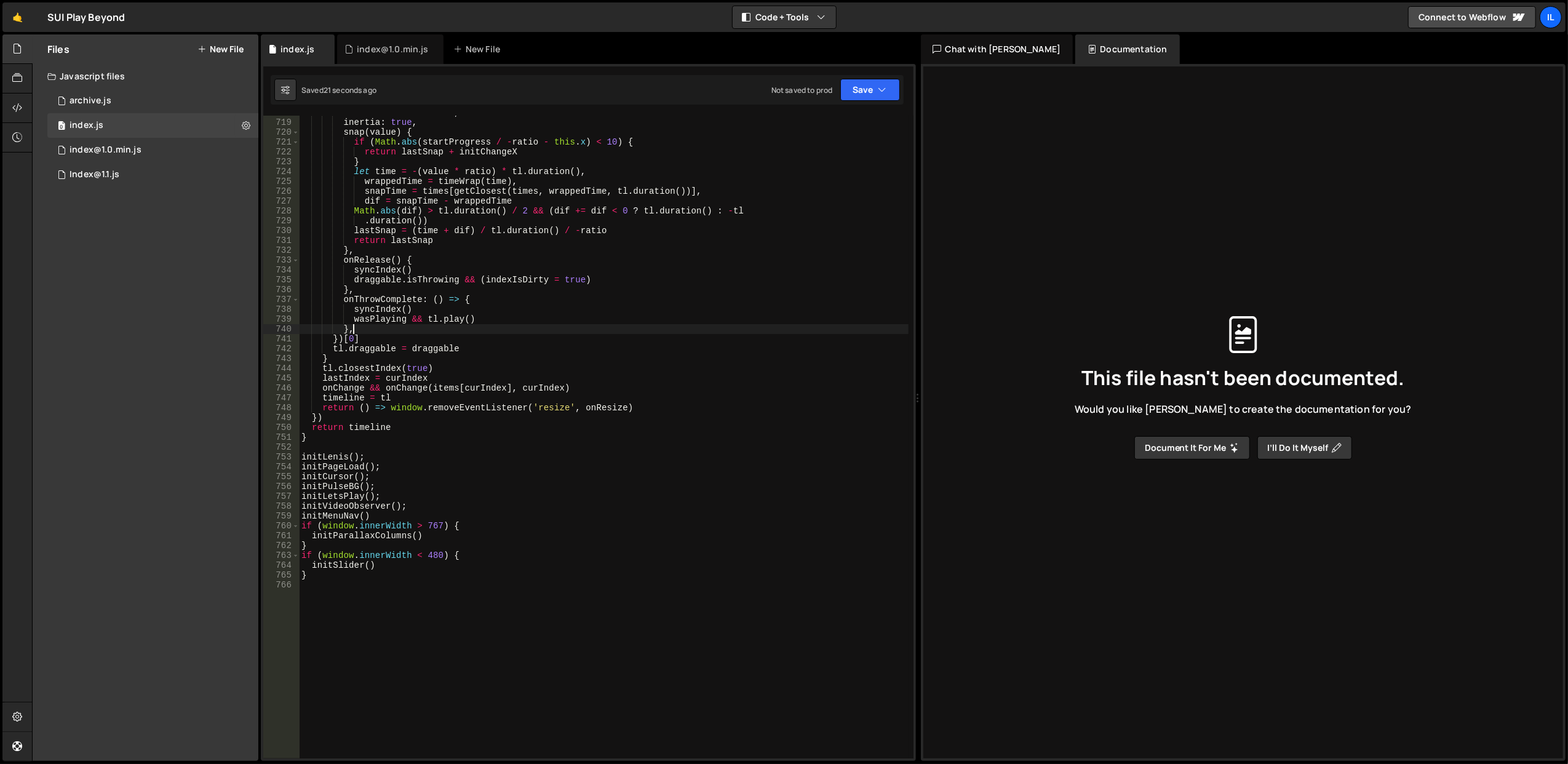
click at [511, 330] on div "overshootTolerance : 0 , inertia : true , snap ( value ) { if ( Math . abs ( st…" at bounding box center [603, 440] width 610 height 663
type textarea "}"
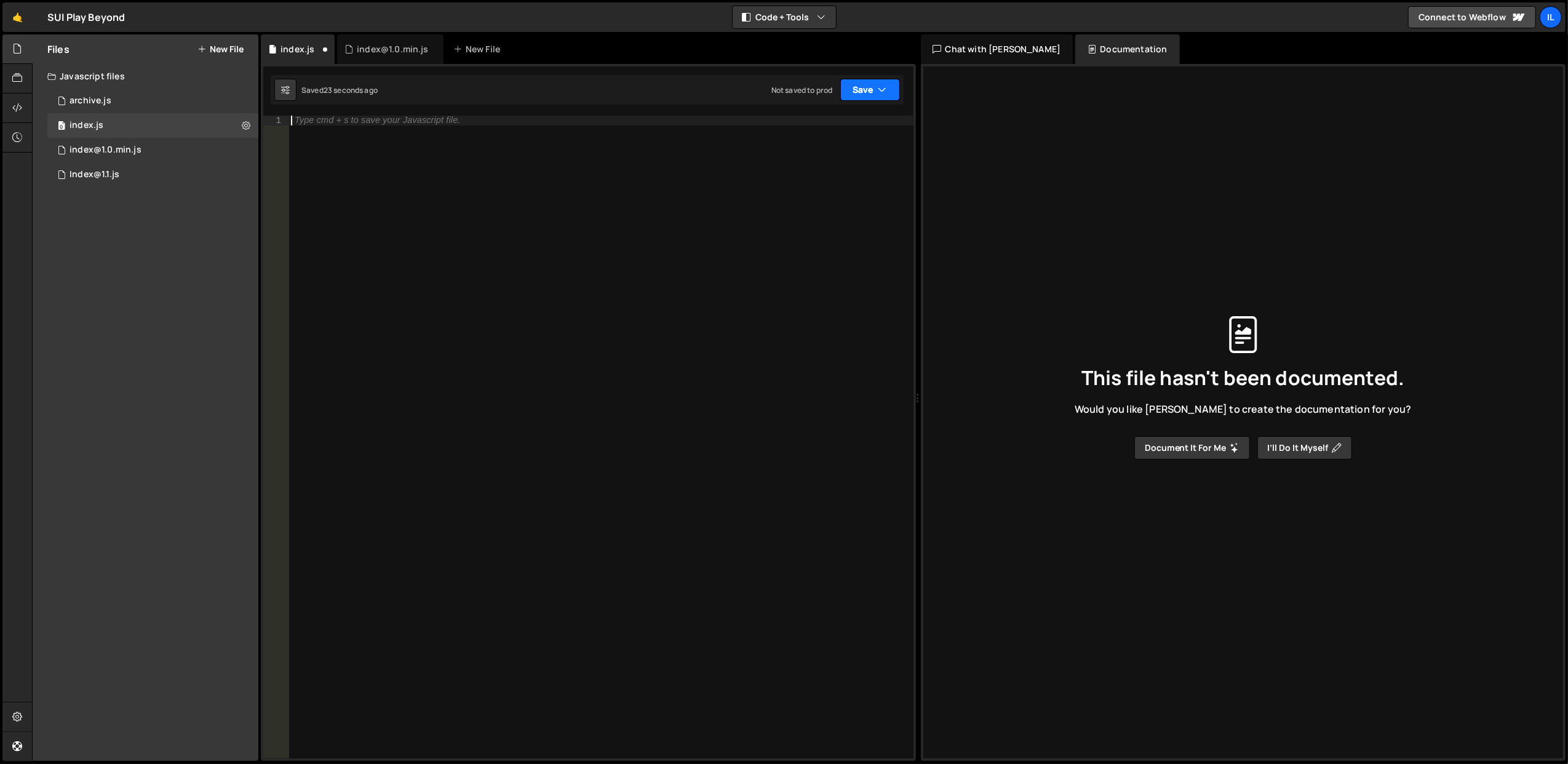
click at [855, 94] on button "Save" at bounding box center [870, 90] width 60 height 22
click at [821, 124] on div "Save to Staging S" at bounding box center [828, 120] width 128 height 12
click at [419, 120] on div at bounding box center [601, 447] width 625 height 663
paste textarea "nullTargetWarn: true,"
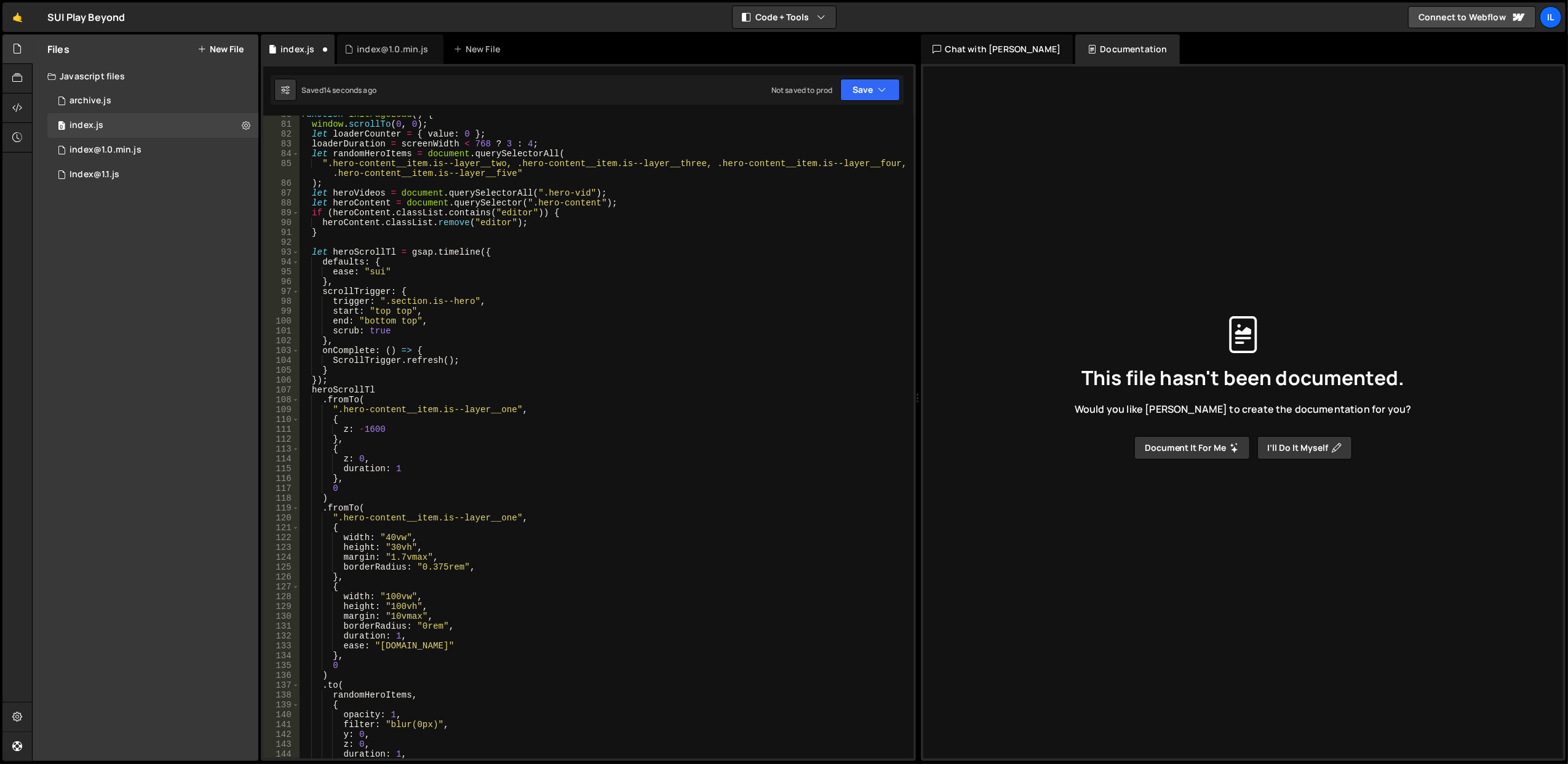
scroll to position [0, 0]
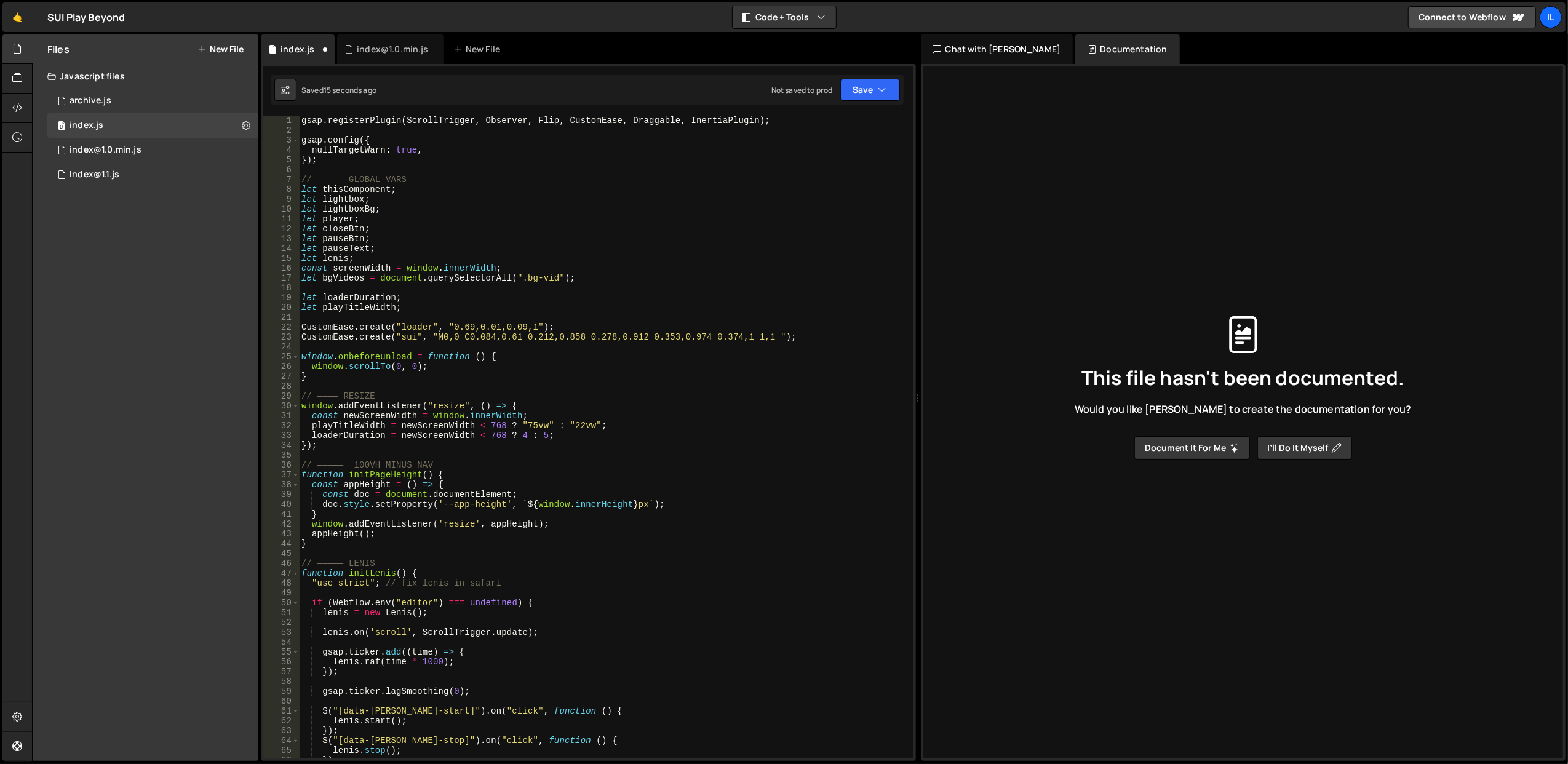
click at [404, 151] on div "gsap . registerPlugin ( ScrollTrigger , Observer , Flip , CustomEase , Draggabl…" at bounding box center [603, 447] width 610 height 663
click at [515, 154] on div "gsap . registerPlugin ( ScrollTrigger , Observer , Flip , CustomEase , Draggabl…" at bounding box center [603, 447] width 610 height 663
type textarea "nullTargetWarn: false,"
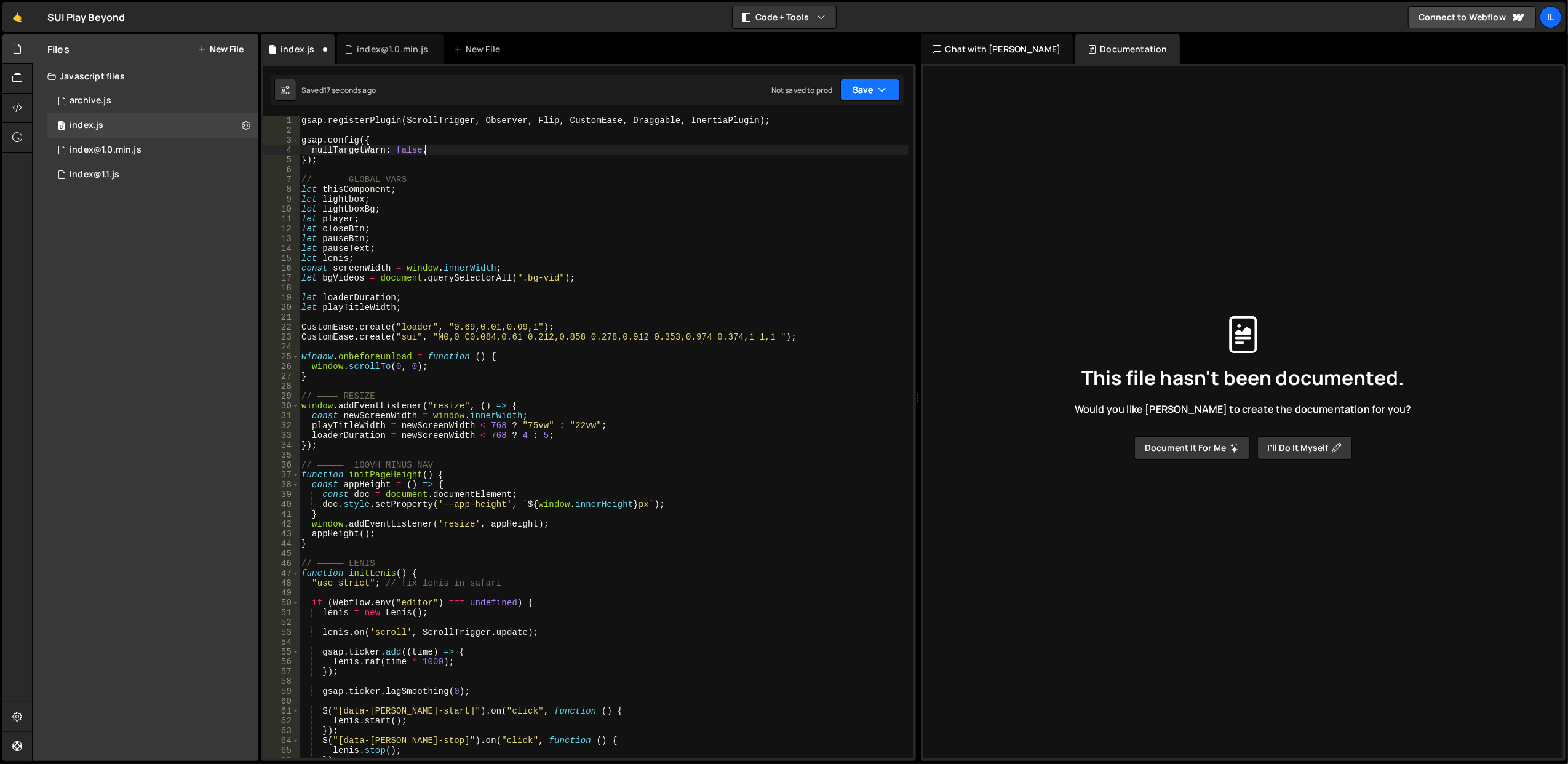
click at [889, 91] on button "Save" at bounding box center [870, 90] width 60 height 22
click at [839, 116] on div "Save to Staging S" at bounding box center [828, 120] width 128 height 12
click at [168, 166] on div "0 Index@1.1.js 0" at bounding box center [153, 175] width 211 height 24
click at [407, 154] on div "gsap . registerPlugin ( ScrollTrigger , Observer , Flip , CustomEase , Draggabl…" at bounding box center [603, 447] width 610 height 663
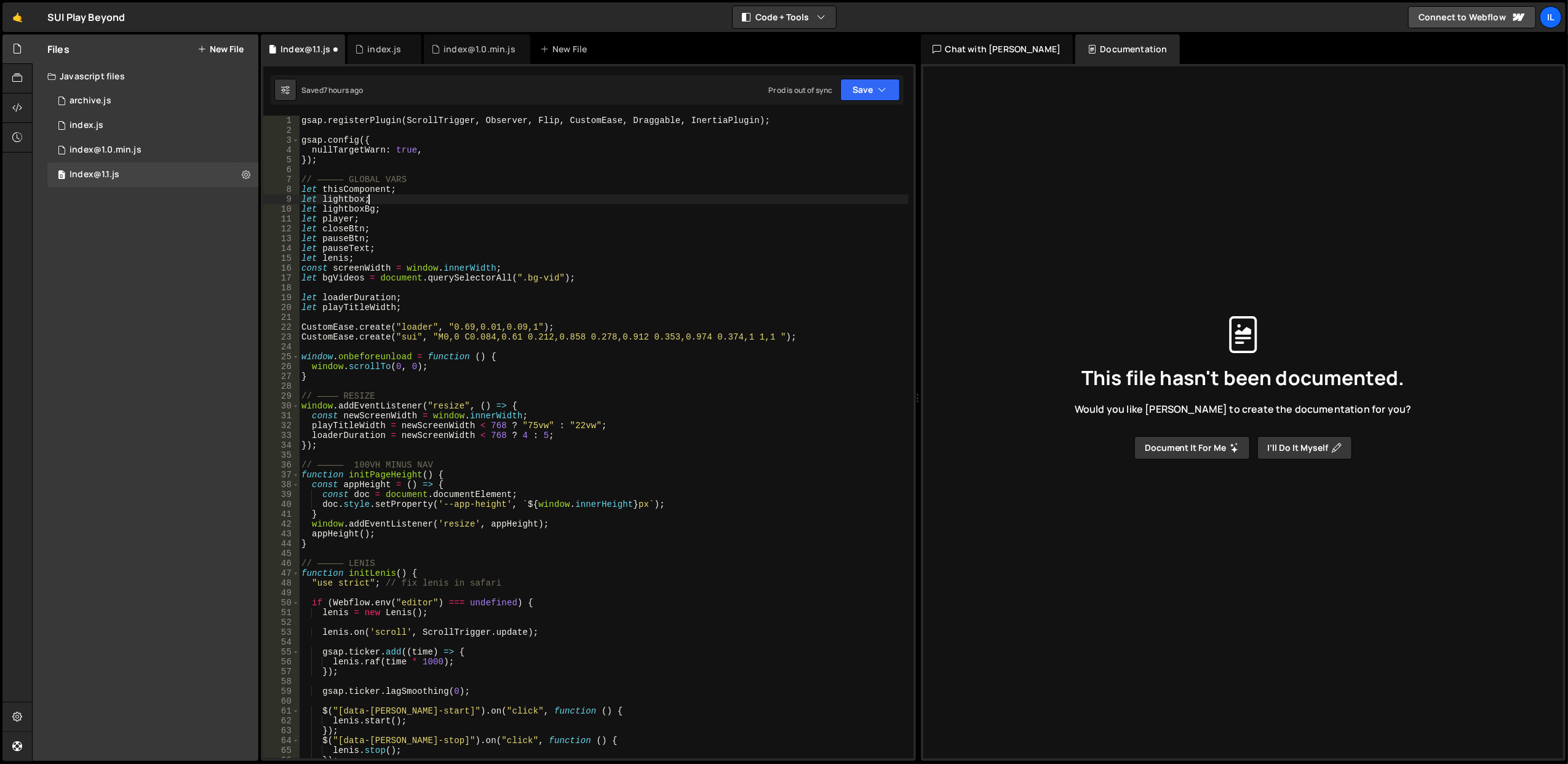
click at [587, 195] on div "gsap . registerPlugin ( ScrollTrigger , Observer , Flip , CustomEase , Draggabl…" at bounding box center [603, 447] width 610 height 663
click at [869, 97] on button "Save" at bounding box center [870, 90] width 60 height 22
click at [846, 121] on div "Save to Staging S" at bounding box center [828, 120] width 128 height 12
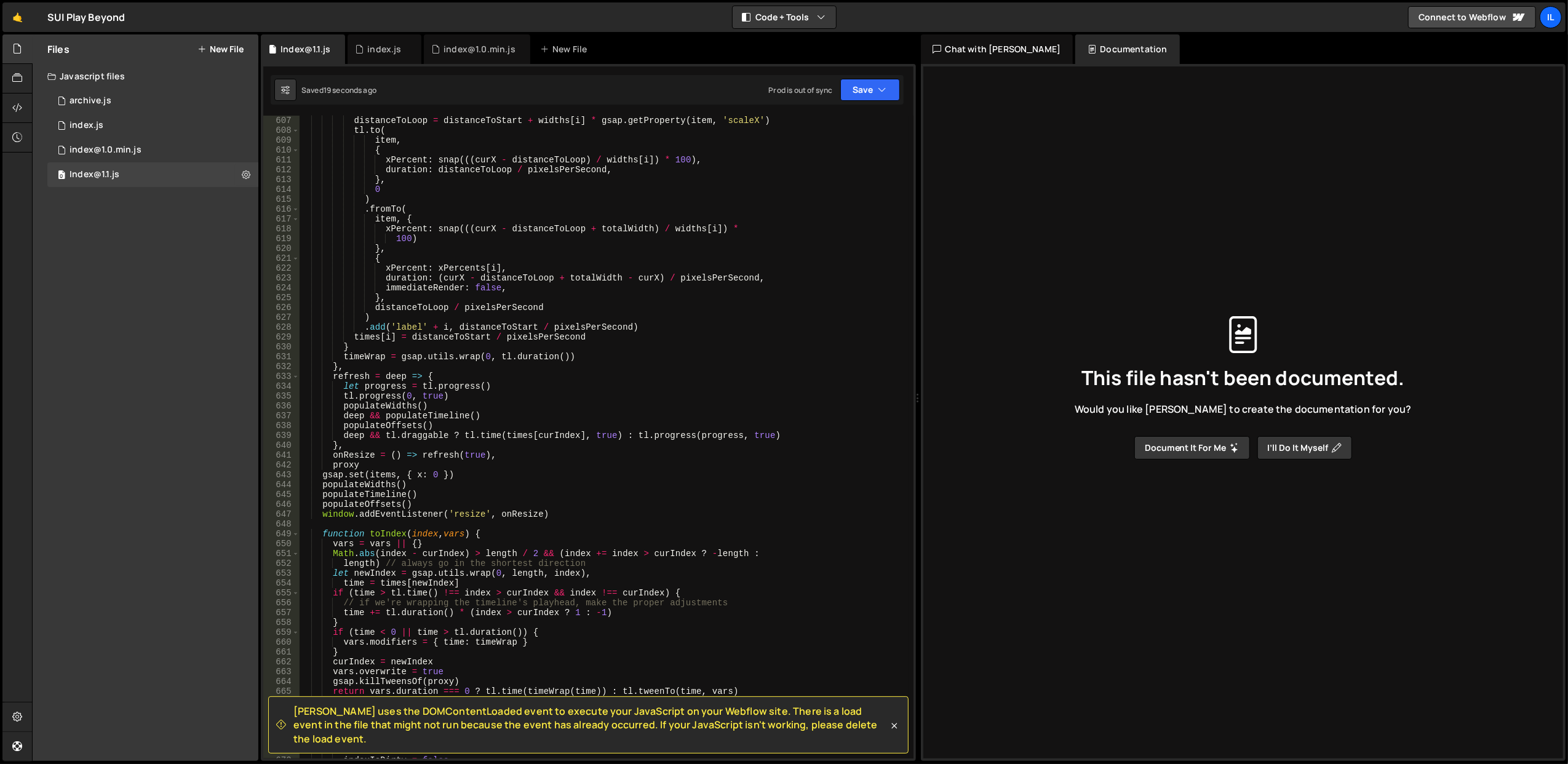
scroll to position [7271, 0]
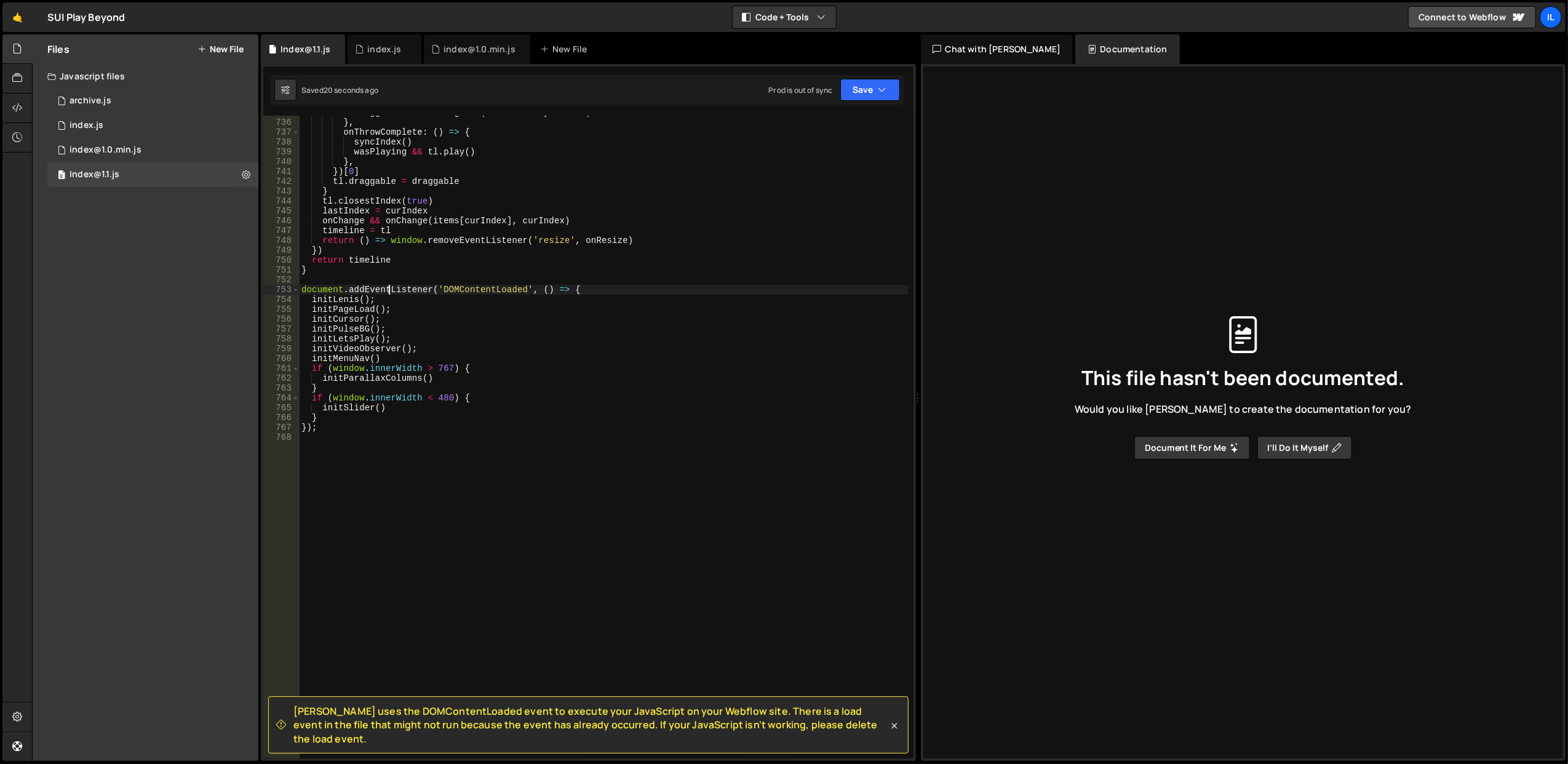
click at [391, 287] on div "draggable . isThrowing && ( indexIsDirty = true ) } , onThrowComplete : ( ) => …" at bounding box center [603, 440] width 610 height 663
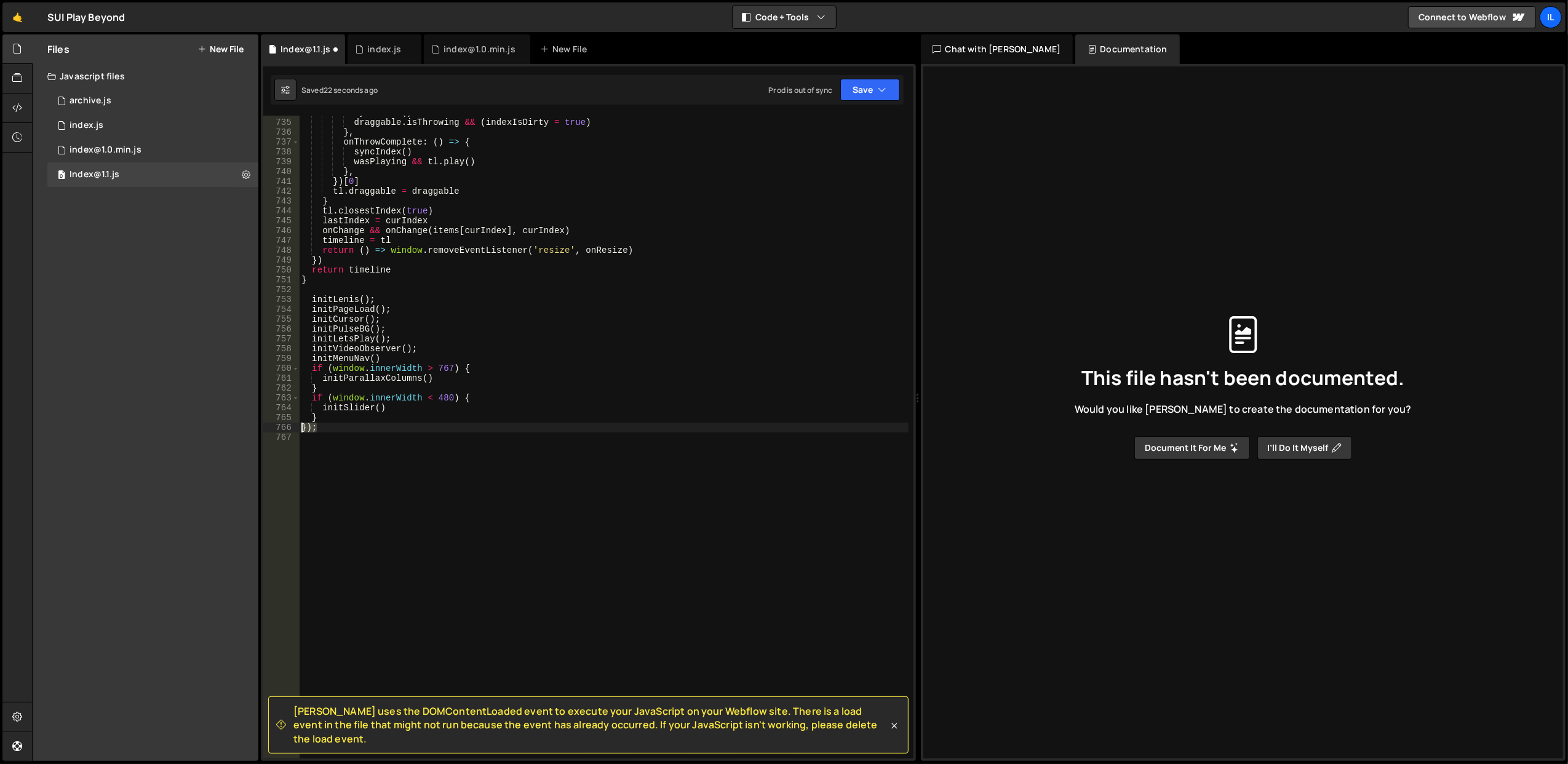
drag, startPoint x: 328, startPoint y: 426, endPoint x: 295, endPoint y: 425, distance: 33.0
click at [295, 425] on div "initLenis(); 734 735 736 737 738 739 740 741 742 743 744 745 746 747 748 749 75…" at bounding box center [589, 437] width 650 height 643
type textarea "});"
click at [576, 338] on div "syncIndex ( ) draggable . isThrowing && ( indexIsDirty = true ) } , onThrowComp…" at bounding box center [603, 440] width 610 height 663
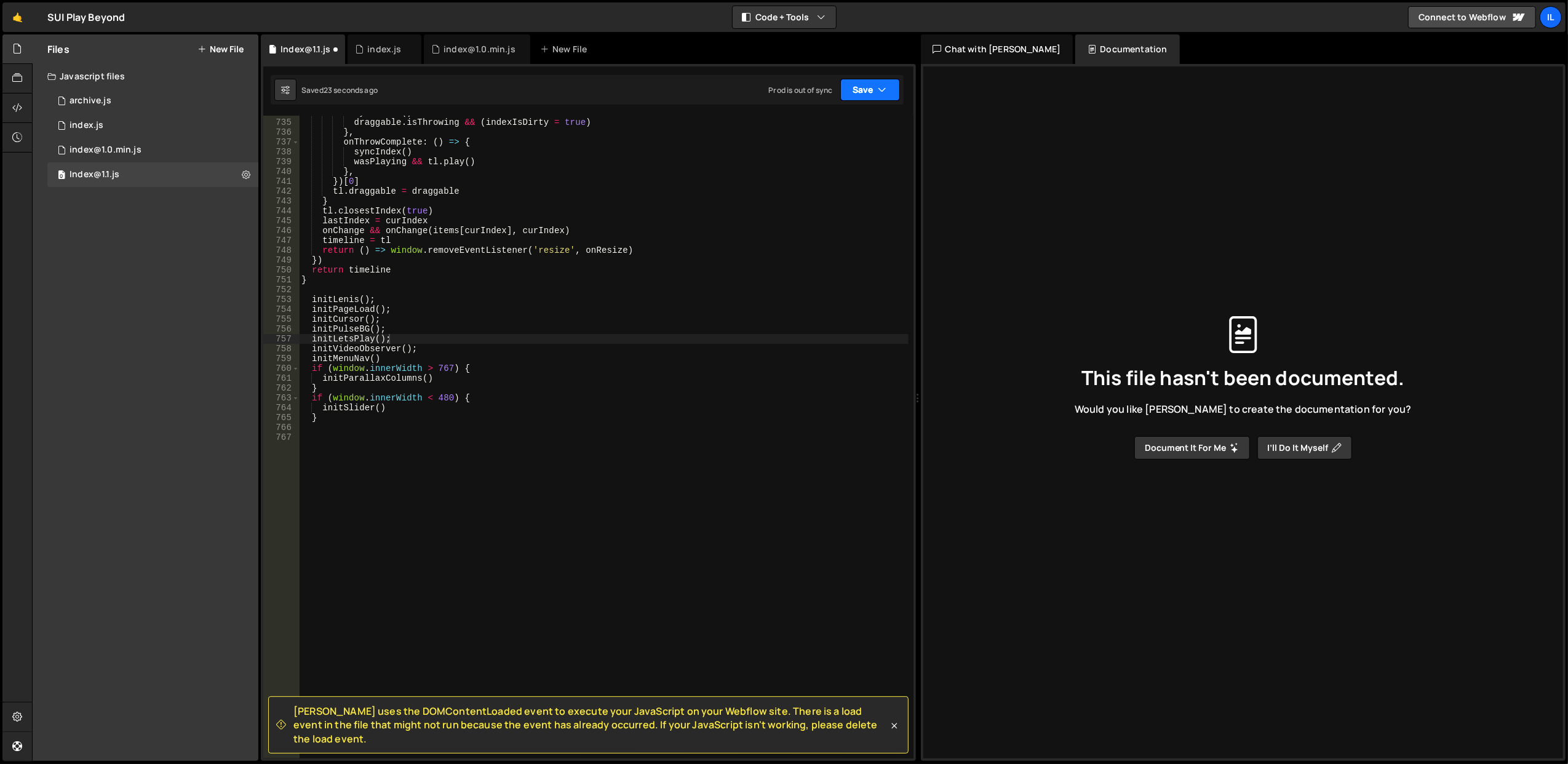
click at [857, 97] on button "Save" at bounding box center [870, 90] width 60 height 22
click at [846, 118] on div "Save to Staging S" at bounding box center [828, 120] width 128 height 12
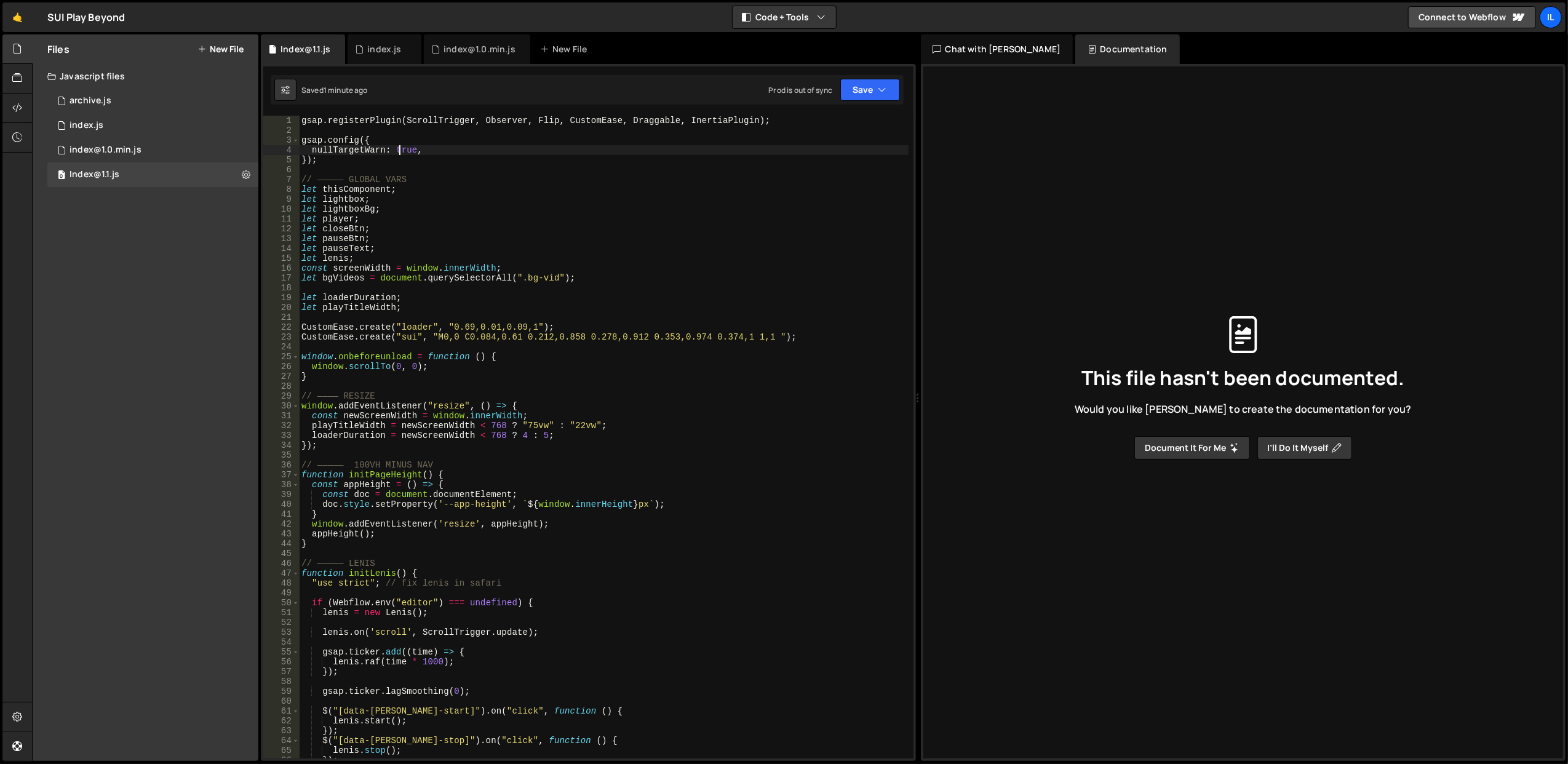
click at [398, 151] on div "gsap . registerPlugin ( ScrollTrigger , Observer , Flip , CustomEase , Draggabl…" at bounding box center [603, 447] width 610 height 663
click at [592, 206] on div "gsap . registerPlugin ( ScrollTrigger , Observer , Flip , CustomEase , Draggabl…" at bounding box center [603, 447] width 610 height 663
click at [870, 92] on button "Save" at bounding box center [870, 90] width 60 height 22
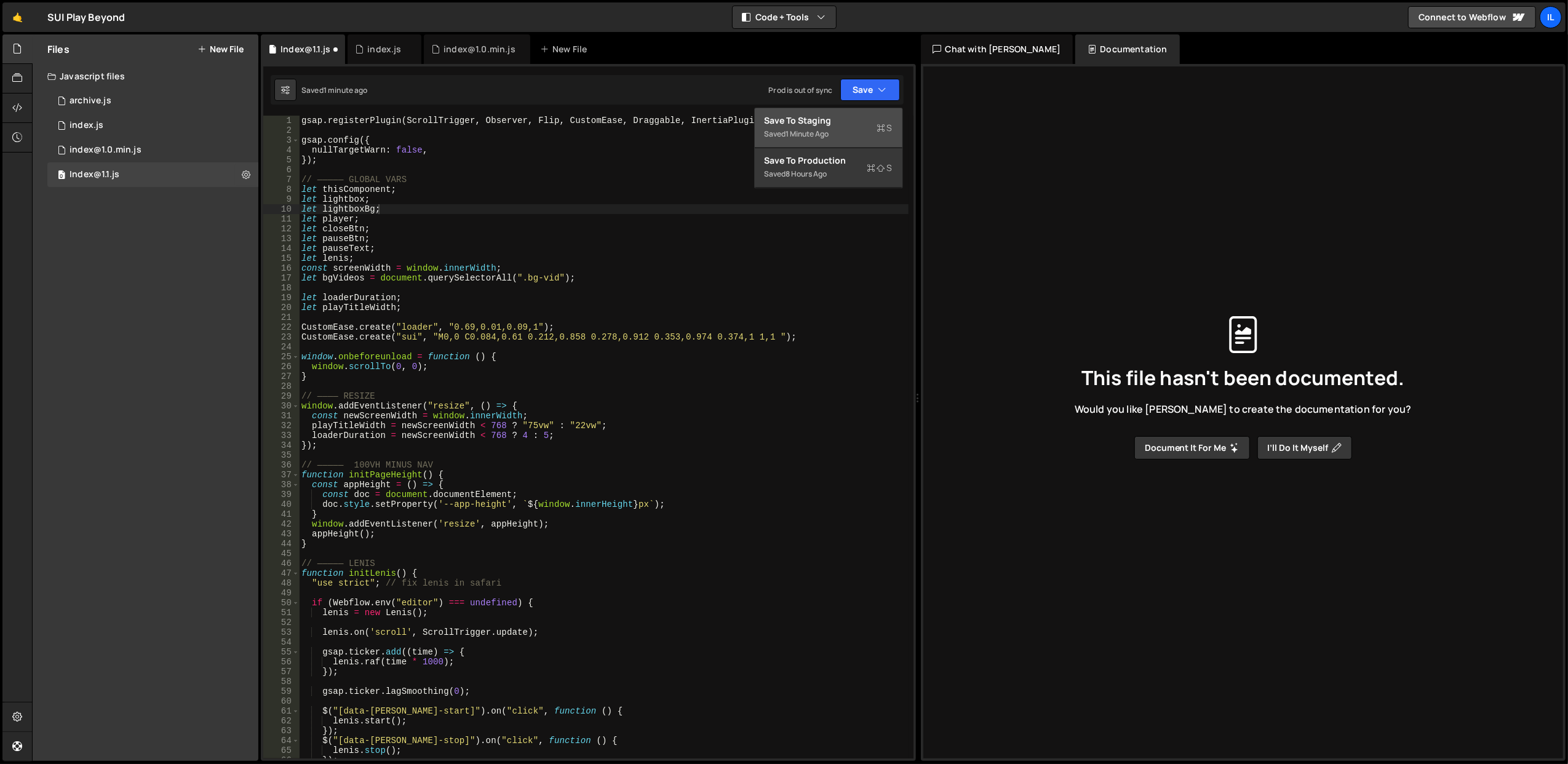
click at [859, 121] on div "Save to Staging S" at bounding box center [828, 120] width 128 height 12
click at [626, 296] on div "gsap . registerPlugin ( ScrollTrigger , Observer , Flip , CustomEase , Draggabl…" at bounding box center [603, 447] width 610 height 663
click at [443, 372] on div "gsap . registerPlugin ( ScrollTrigger , Observer , Flip , CustomEase , Draggabl…" at bounding box center [603, 447] width 610 height 663
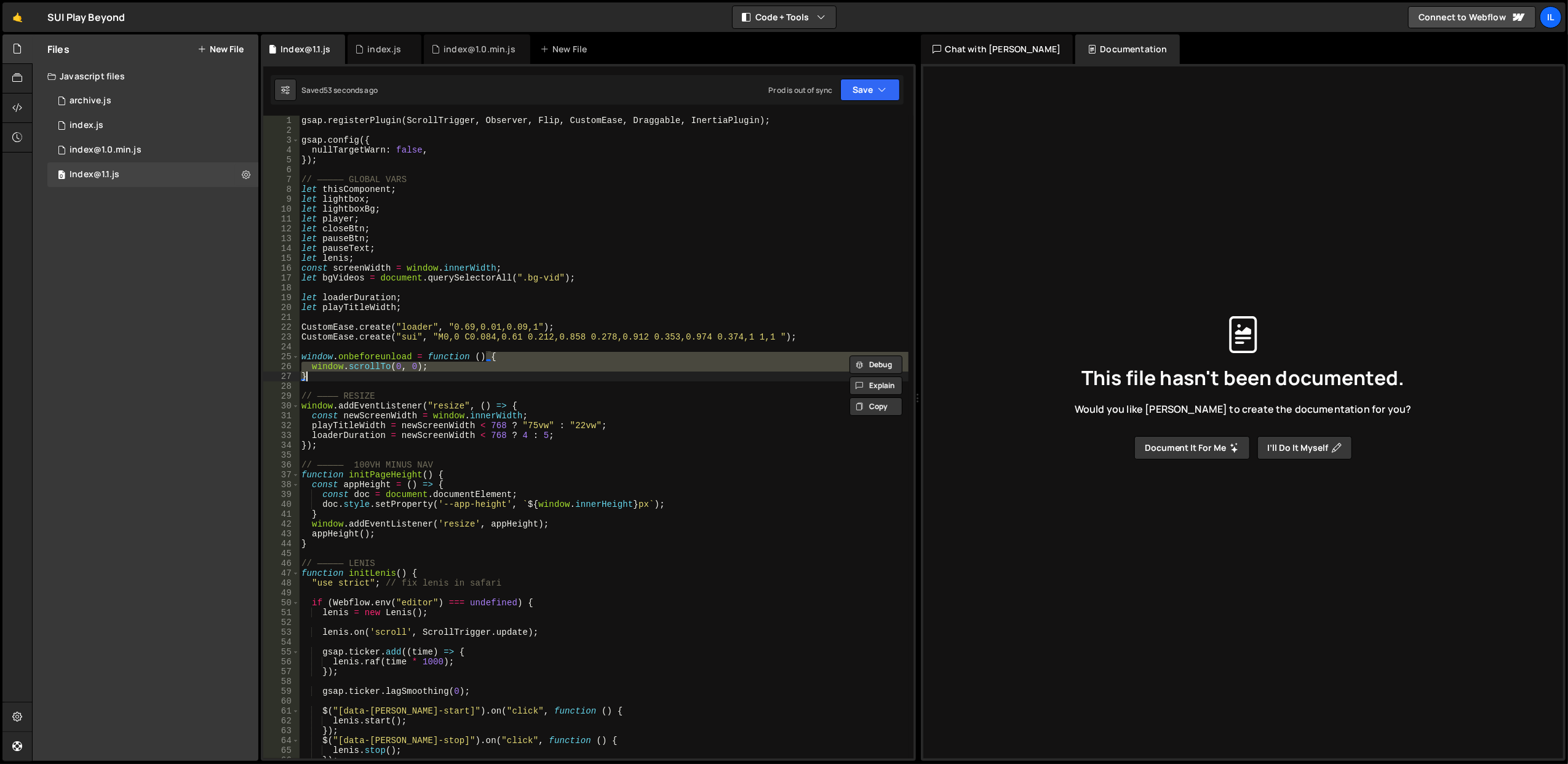
click at [443, 372] on div "gsap . registerPlugin ( ScrollTrigger , Observer , Flip , CustomEase , Draggabl…" at bounding box center [603, 447] width 610 height 663
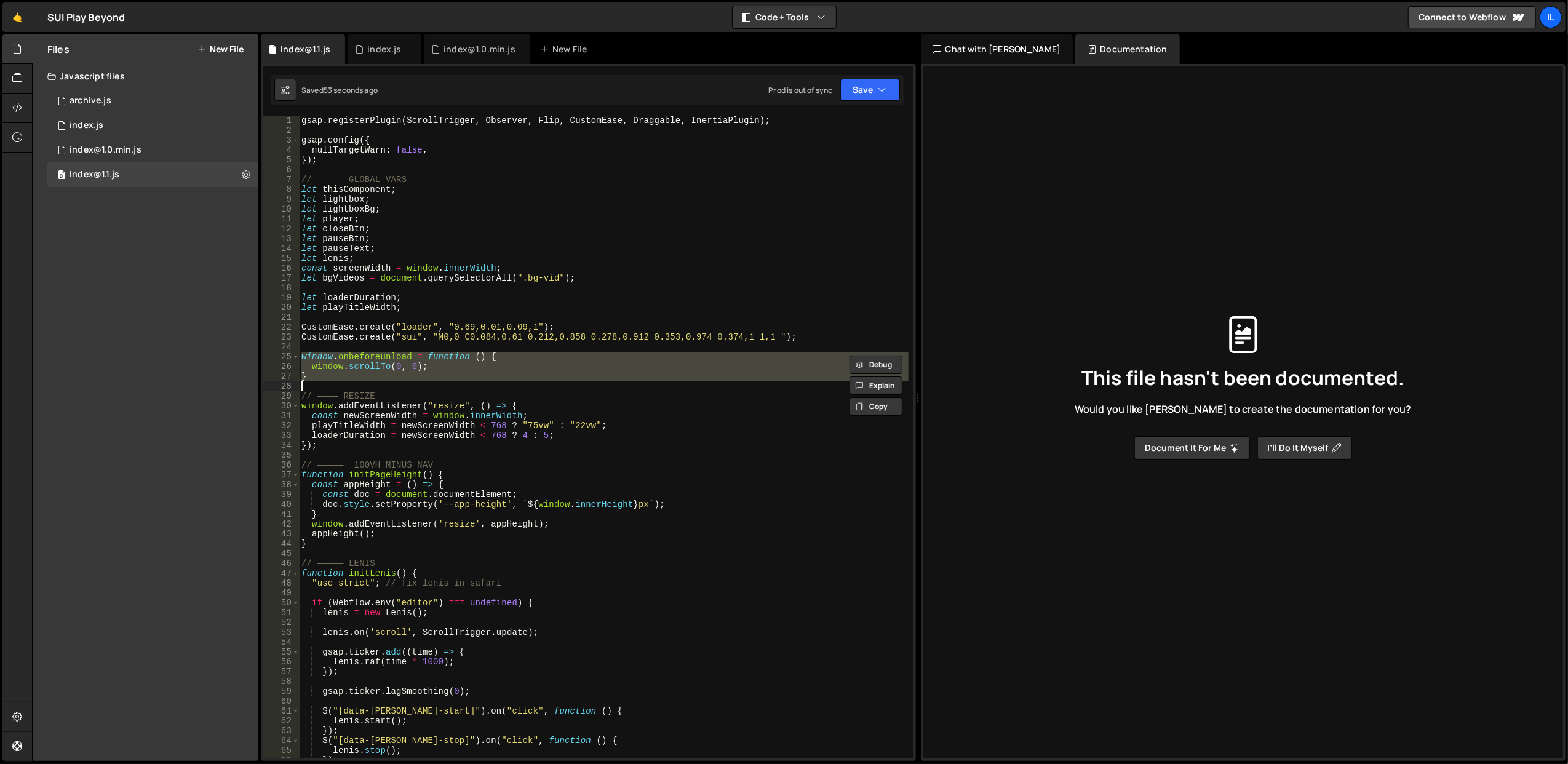
click at [453, 357] on div "gsap . registerPlugin ( ScrollTrigger , Observer , Flip , CustomEase , Draggabl…" at bounding box center [603, 437] width 609 height 643
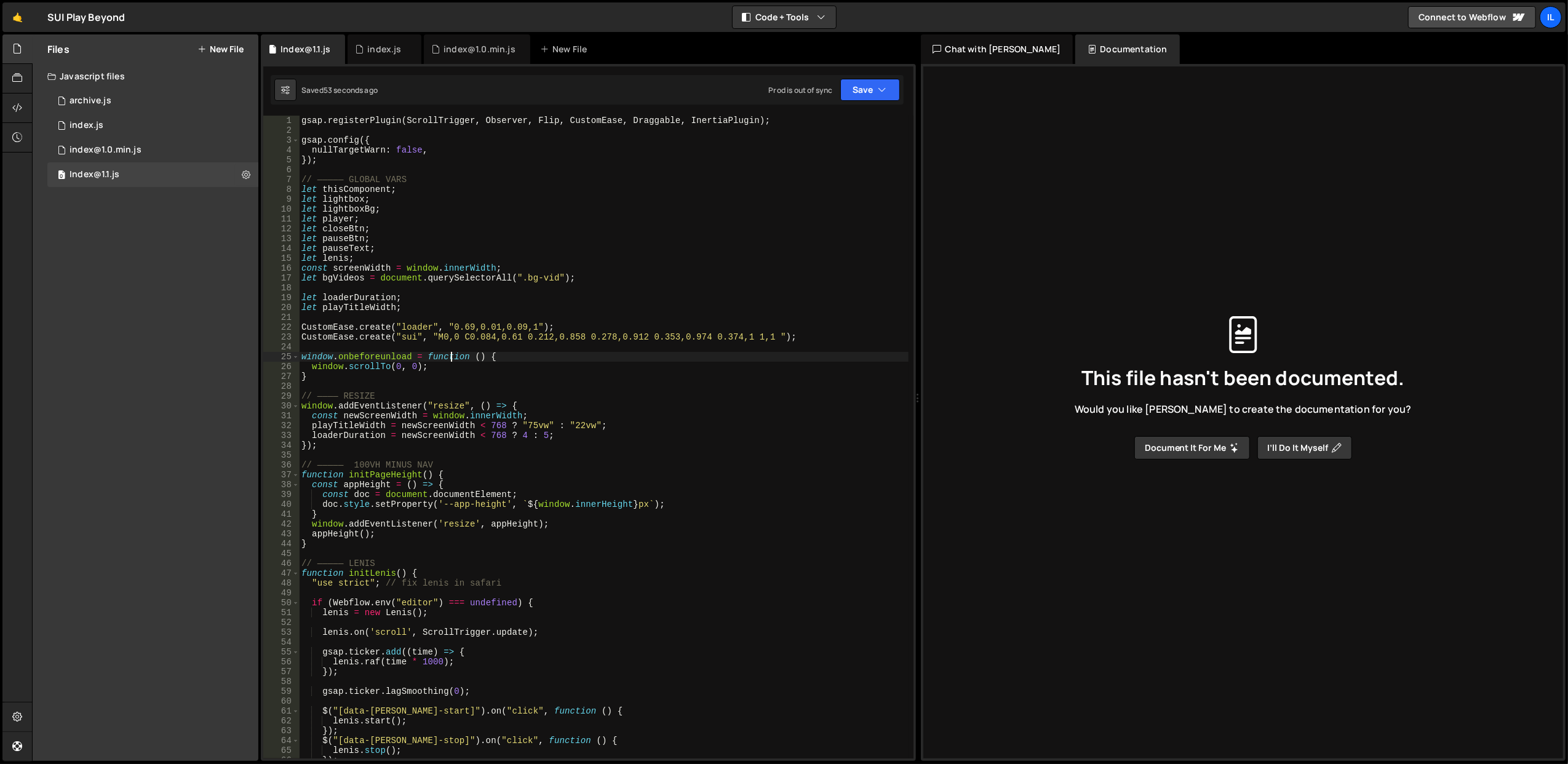
click at [453, 357] on div "gsap . registerPlugin ( ScrollTrigger , Observer , Flip , CustomEase , Draggabl…" at bounding box center [603, 447] width 610 height 663
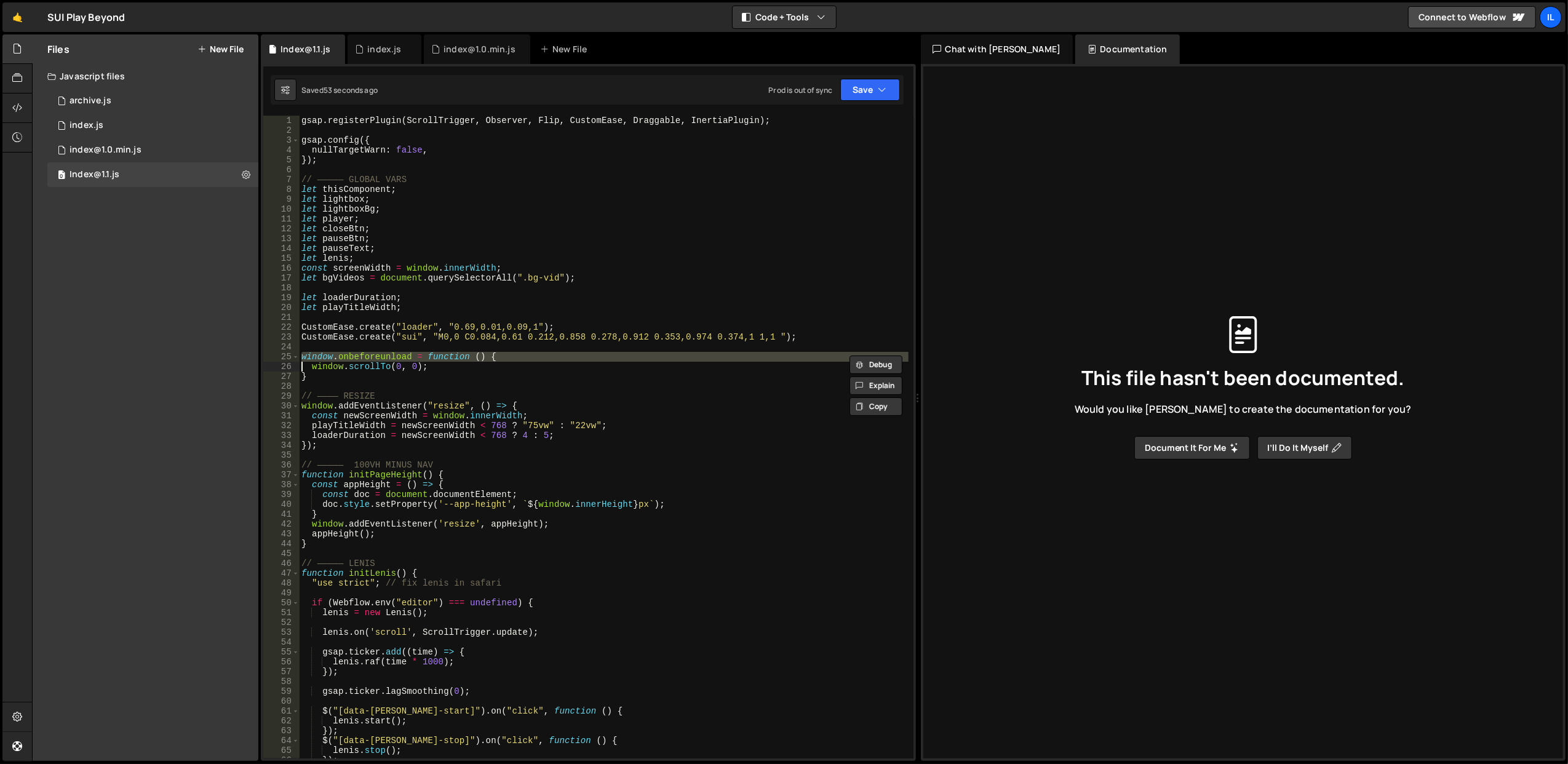
click at [453, 357] on div "gsap . registerPlugin ( ScrollTrigger , Observer , Flip , CustomEase , Draggabl…" at bounding box center [603, 447] width 610 height 663
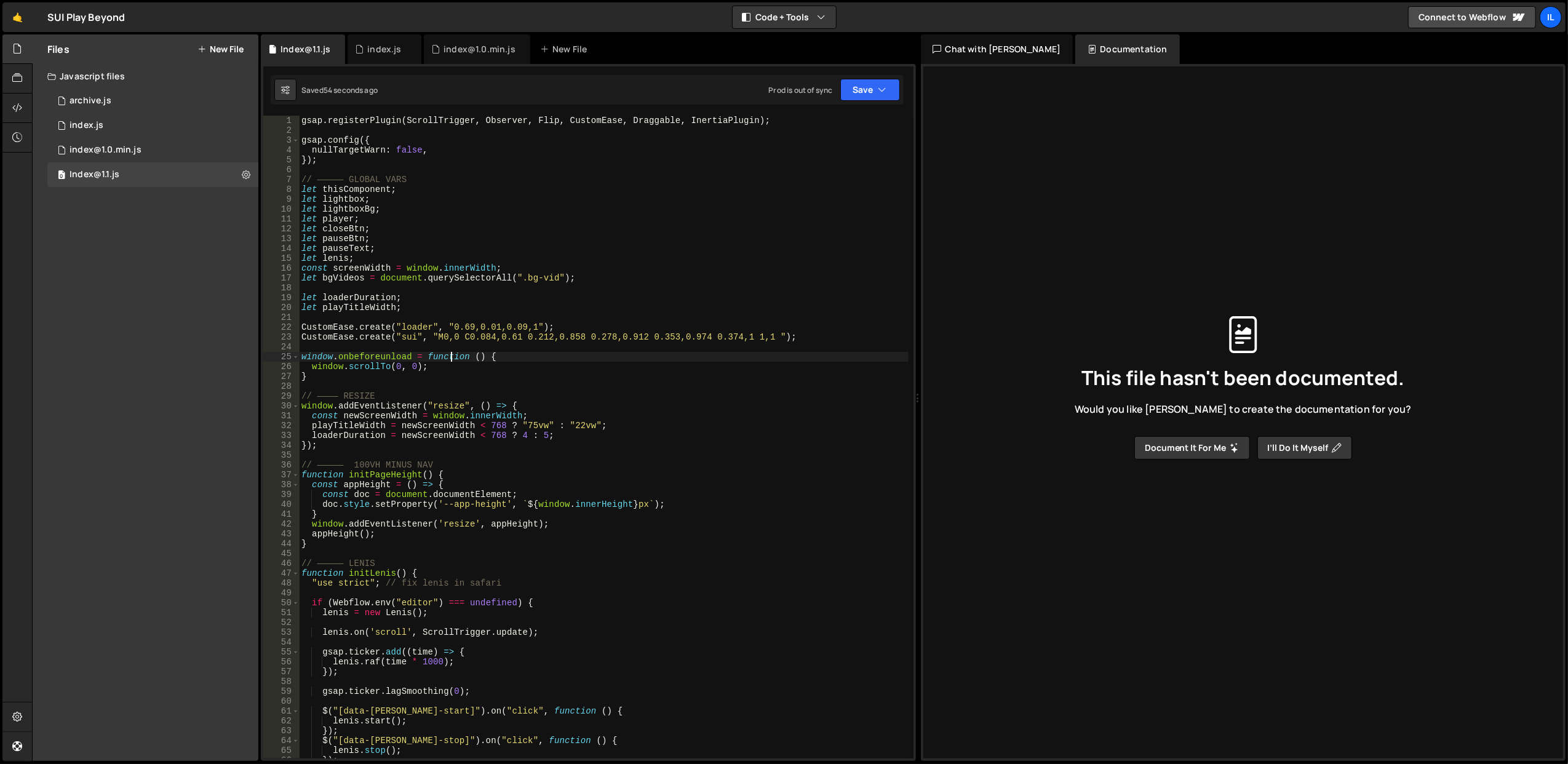
click at [453, 357] on div "gsap . registerPlugin ( ScrollTrigger , Observer , Flip , CustomEase , Draggabl…" at bounding box center [603, 447] width 610 height 663
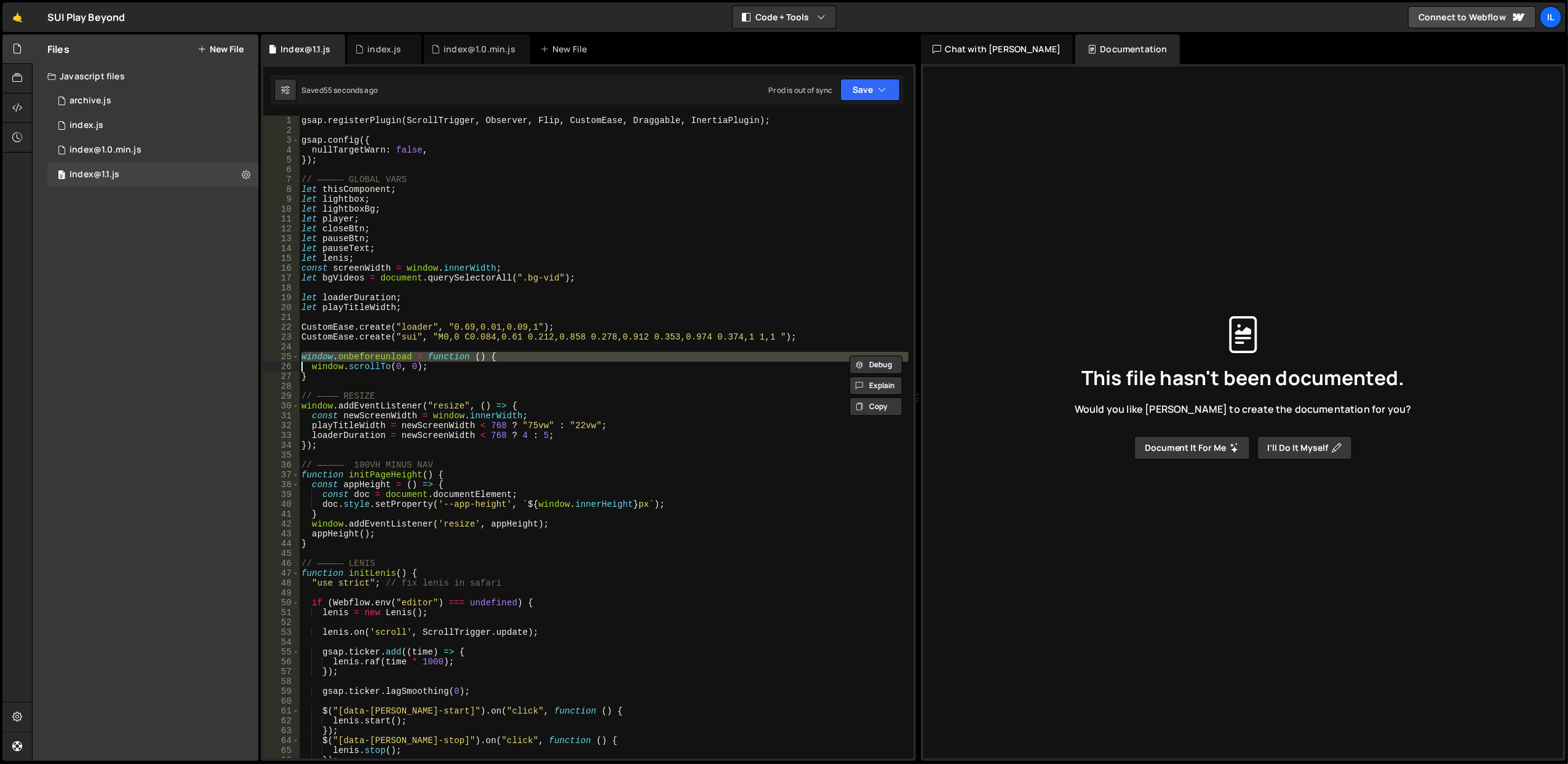
click at [453, 357] on div "gsap . registerPlugin ( ScrollTrigger , Observer , Flip , CustomEase , Draggabl…" at bounding box center [603, 437] width 609 height 643
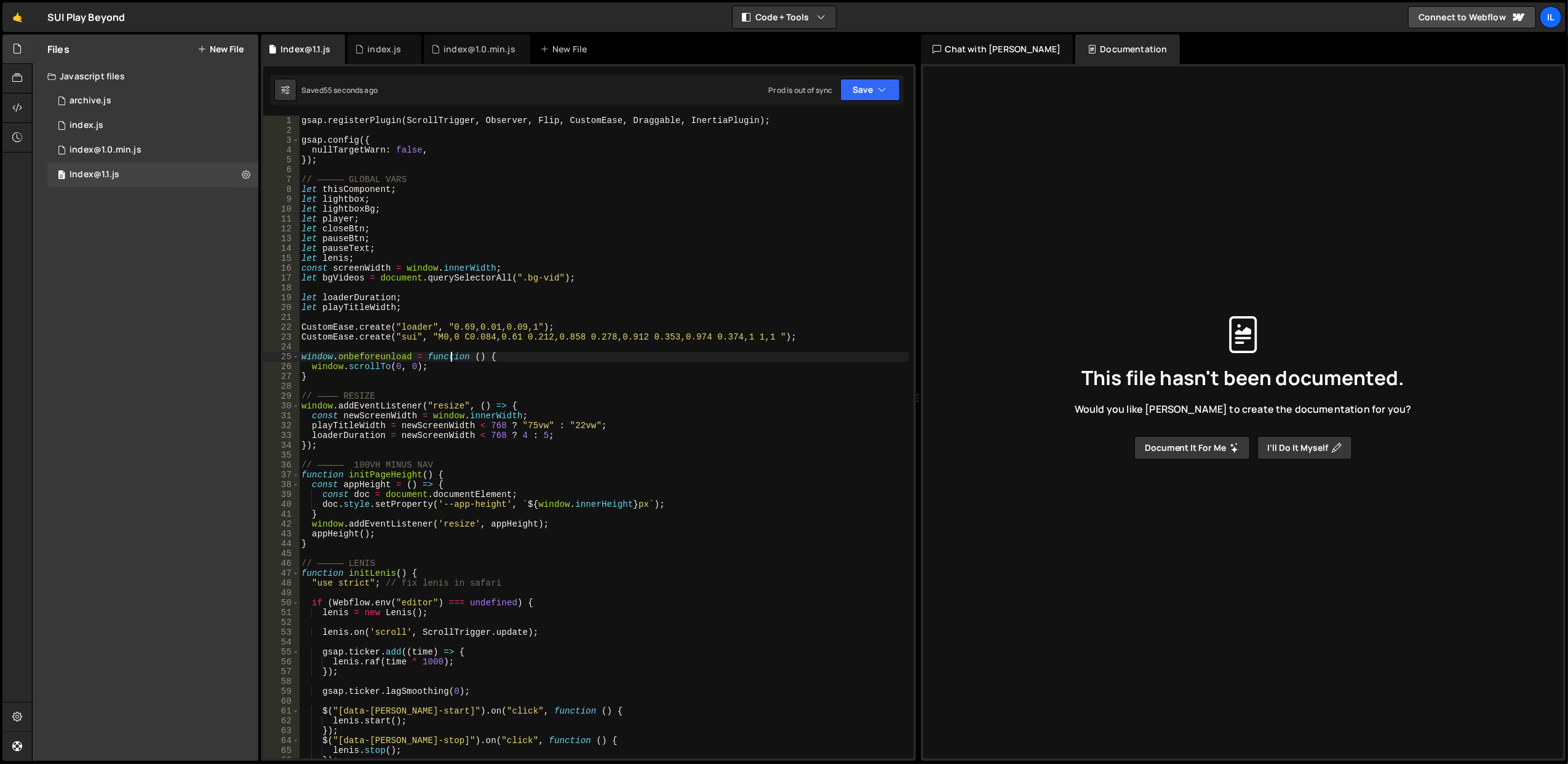
click at [453, 357] on div "gsap . registerPlugin ( ScrollTrigger , Observer , Flip , CustomEase , Draggabl…" at bounding box center [603, 447] width 610 height 663
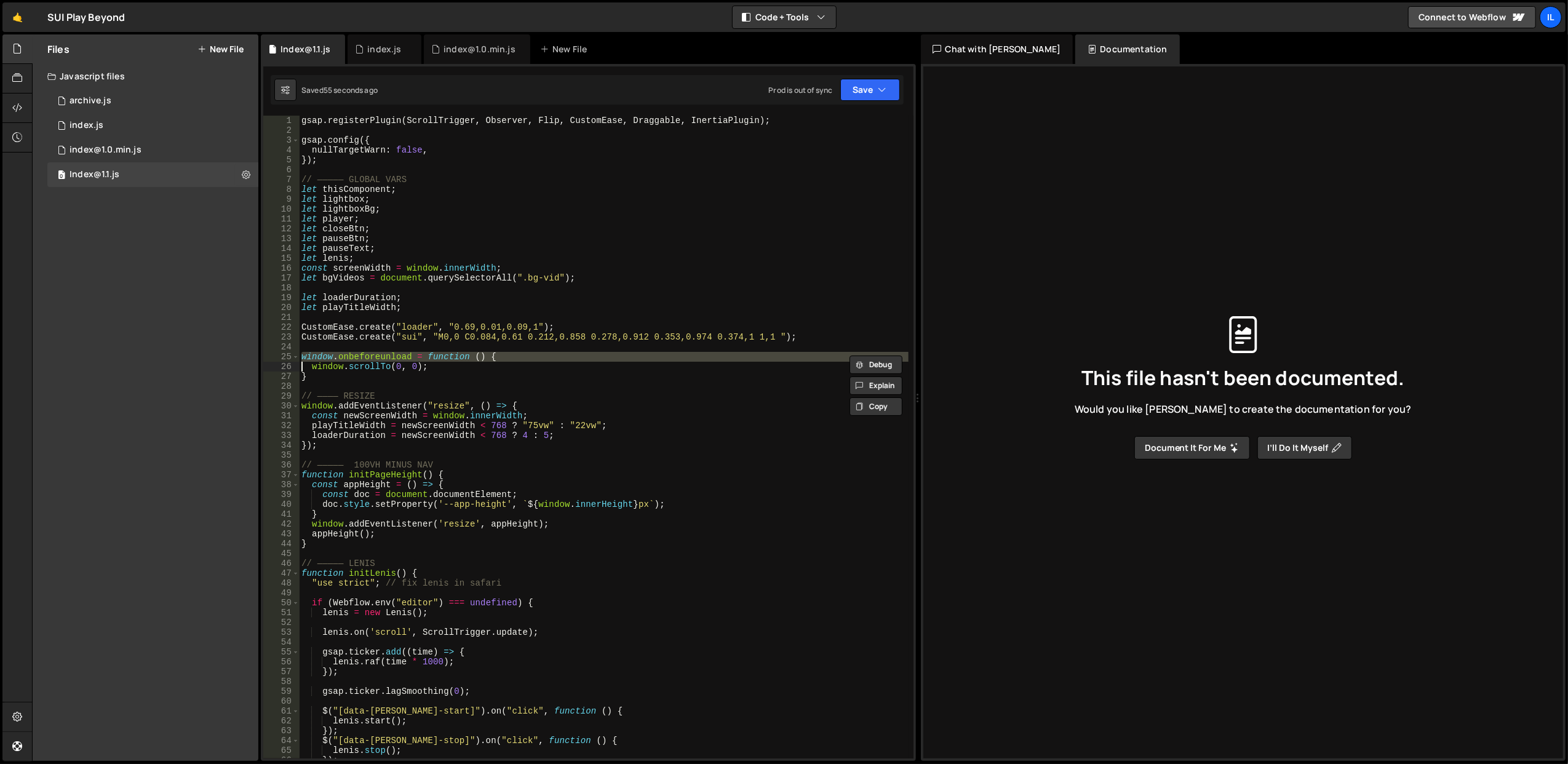
click at [458, 367] on div "gsap . registerPlugin ( ScrollTrigger , Observer , Flip , CustomEase , Draggabl…" at bounding box center [603, 447] width 610 height 663
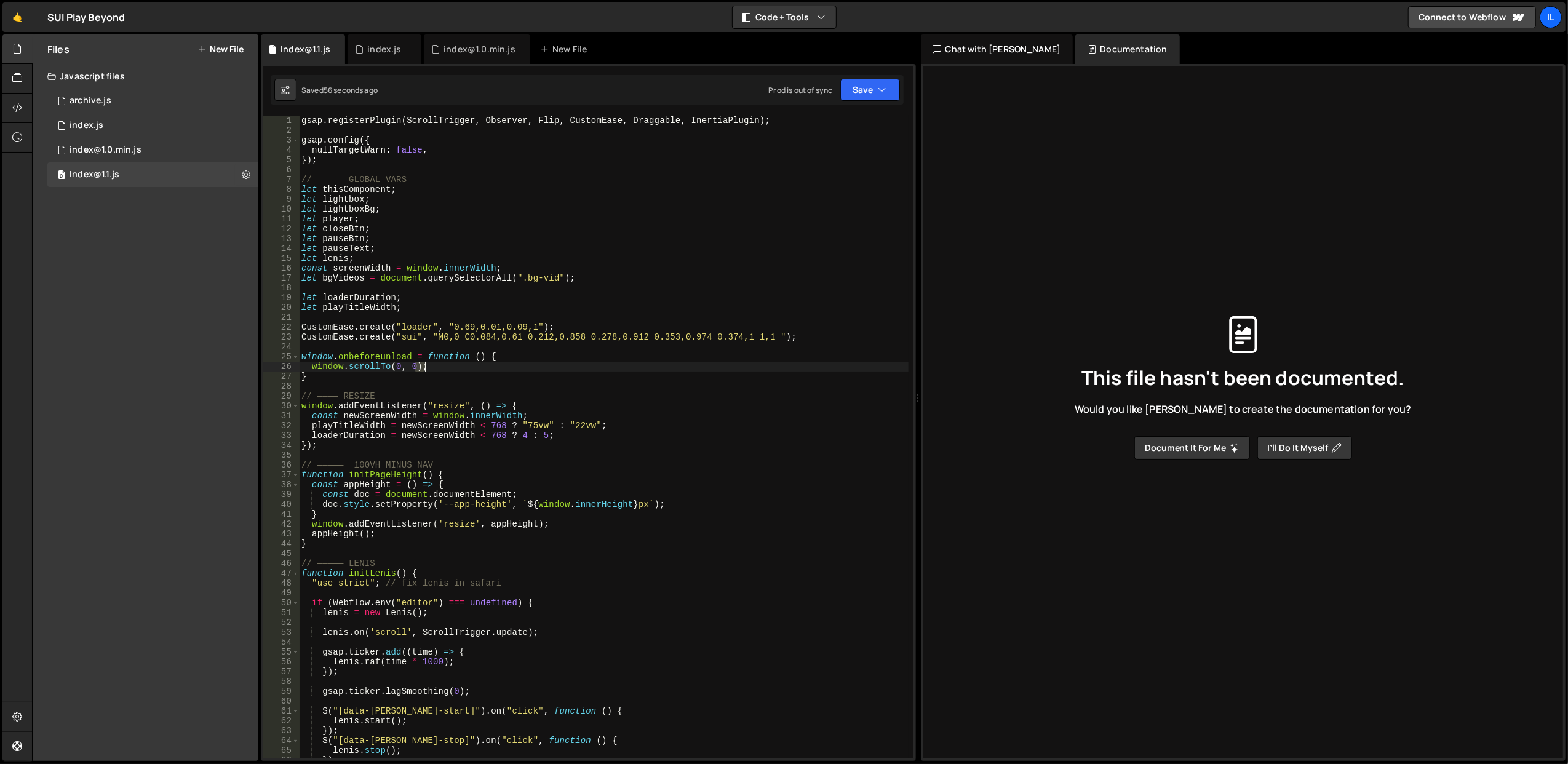
click at [458, 367] on div "gsap . registerPlugin ( ScrollTrigger , Observer , Flip , CustomEase , Draggabl…" at bounding box center [603, 447] width 610 height 663
click at [458, 367] on div "gsap . registerPlugin ( ScrollTrigger , Observer , Flip , CustomEase , Draggabl…" at bounding box center [603, 437] width 609 height 643
click at [458, 367] on div "gsap . registerPlugin ( ScrollTrigger , Observer , Flip , CustomEase , Draggabl…" at bounding box center [603, 447] width 610 height 663
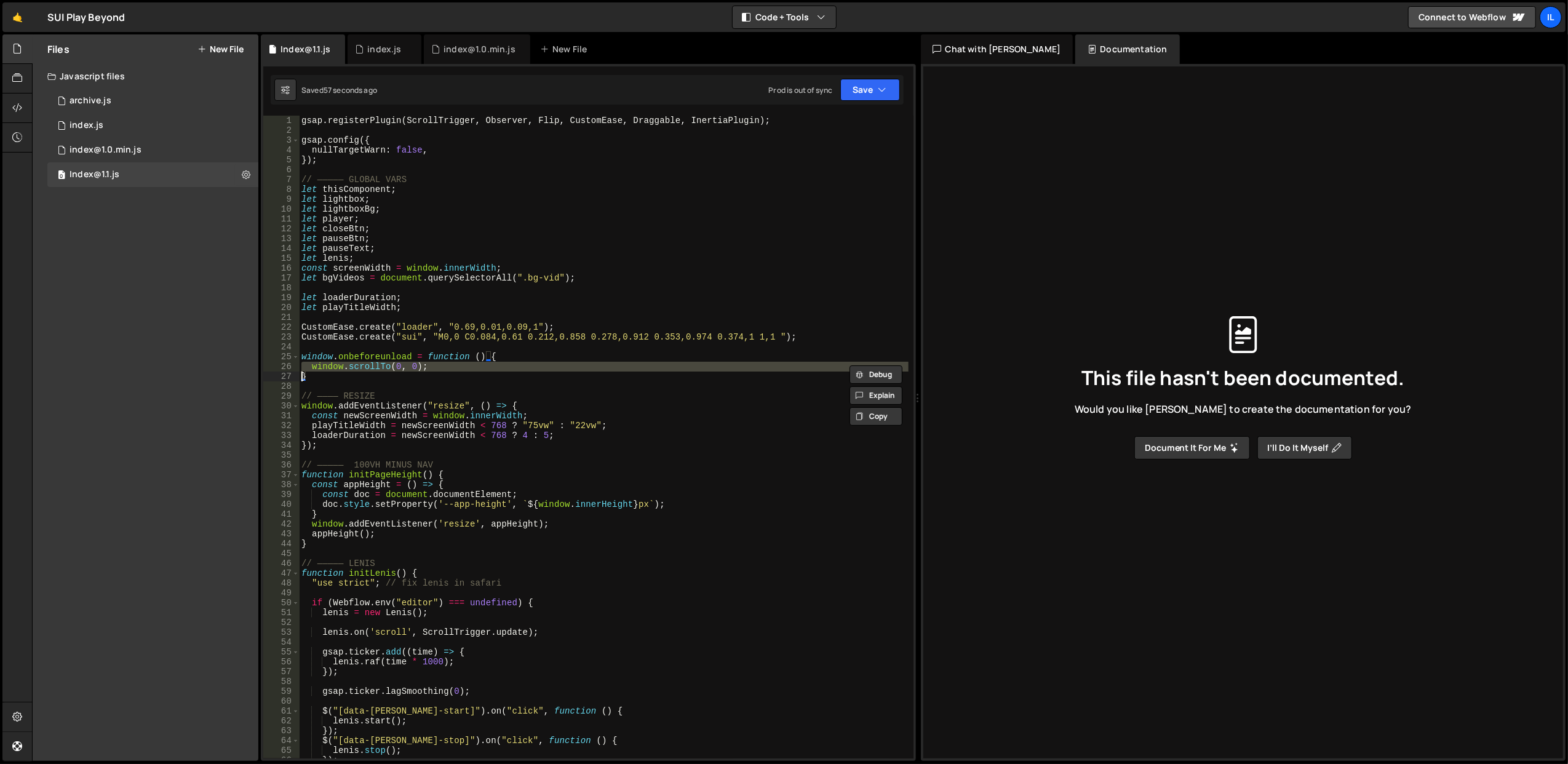
click at [458, 367] on div "gsap . registerPlugin ( ScrollTrigger , Observer , Flip , CustomEase , Draggabl…" at bounding box center [603, 447] width 610 height 663
type textarea "}"
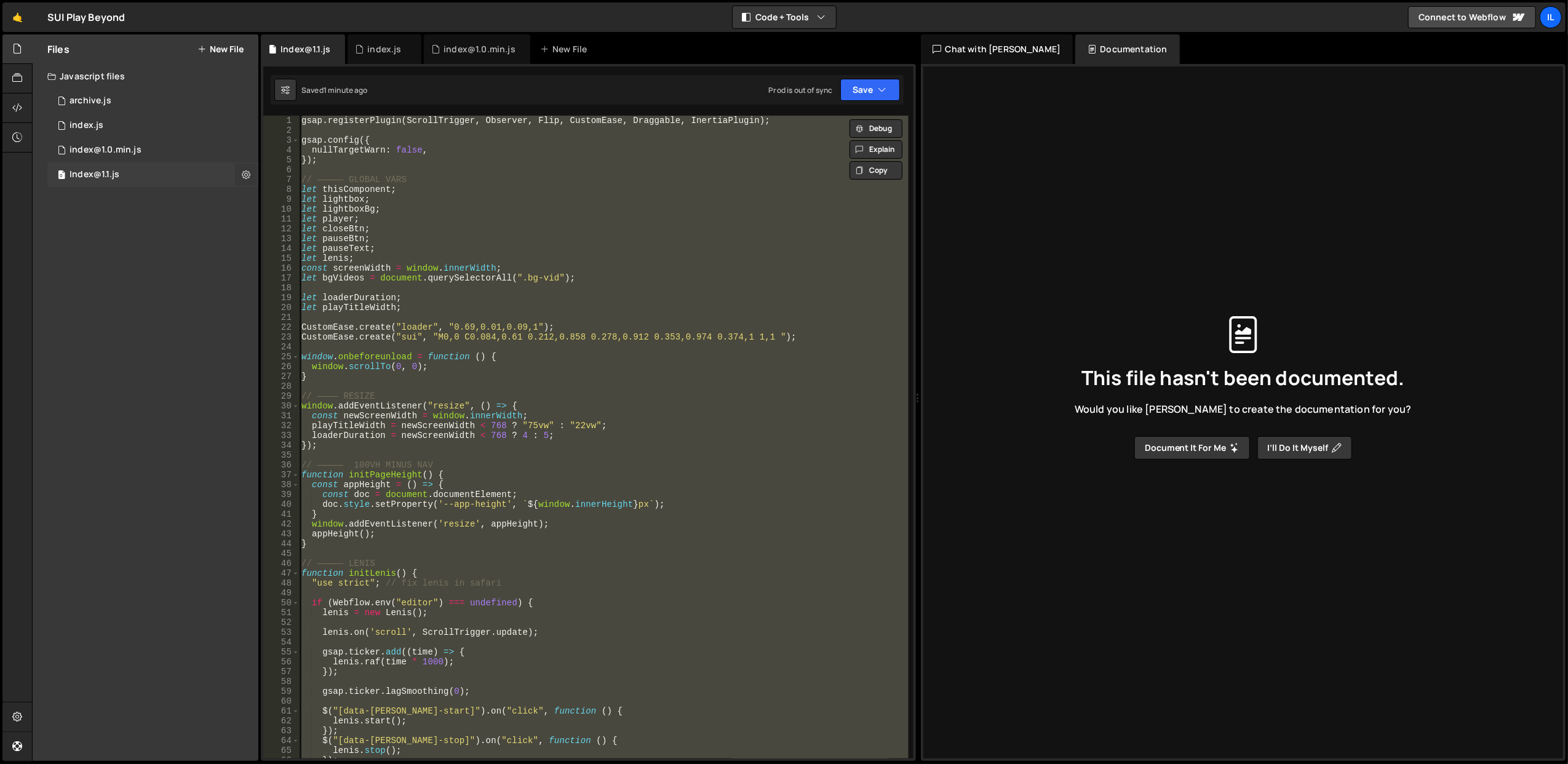
click at [249, 181] on button at bounding box center [246, 175] width 22 height 22
type input "Index@1.1"
radio input "true"
click at [296, 209] on button "Edit File Settings" at bounding box center [321, 200] width 121 height 24
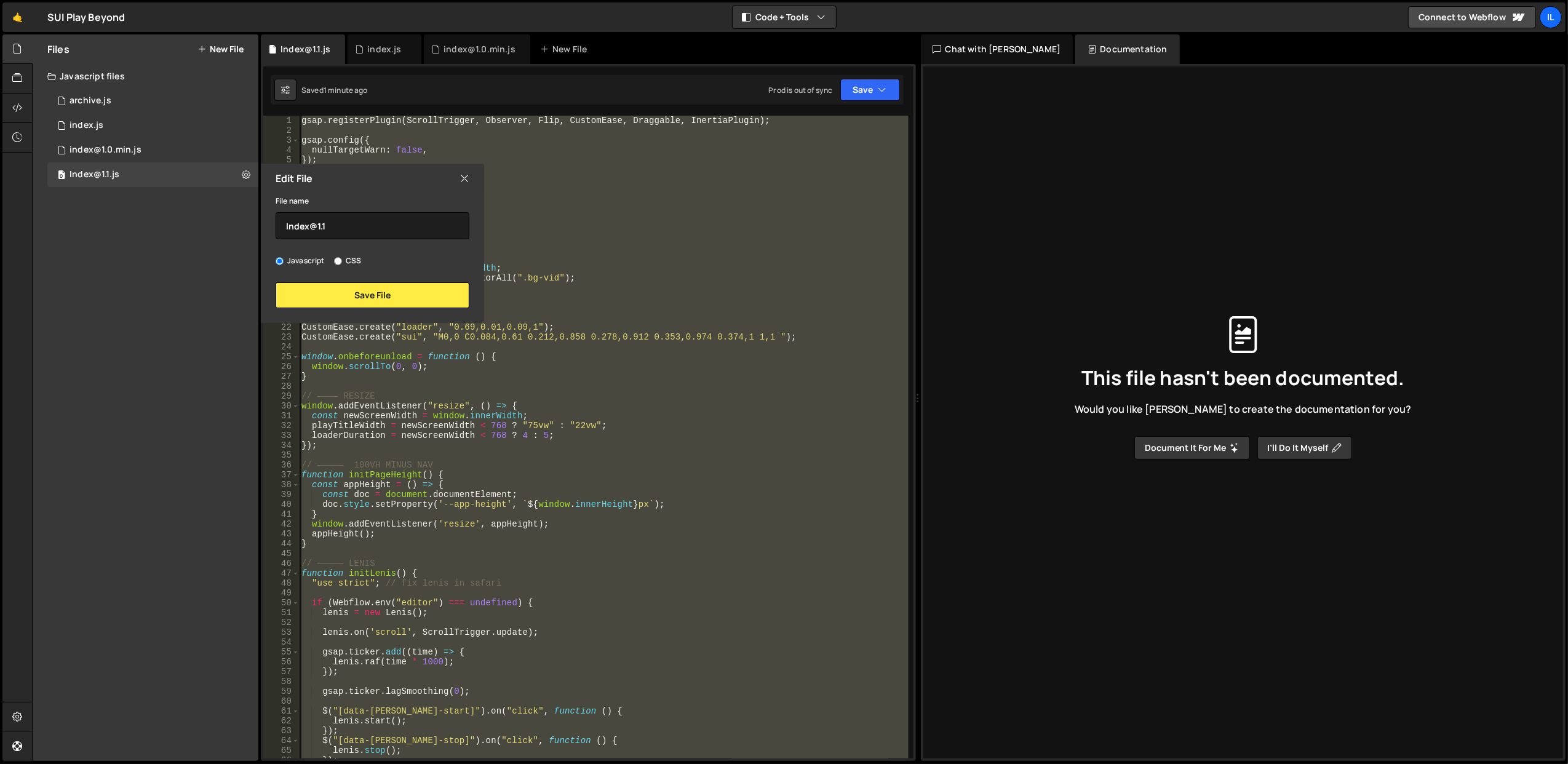
click at [466, 180] on icon at bounding box center [464, 178] width 10 height 13
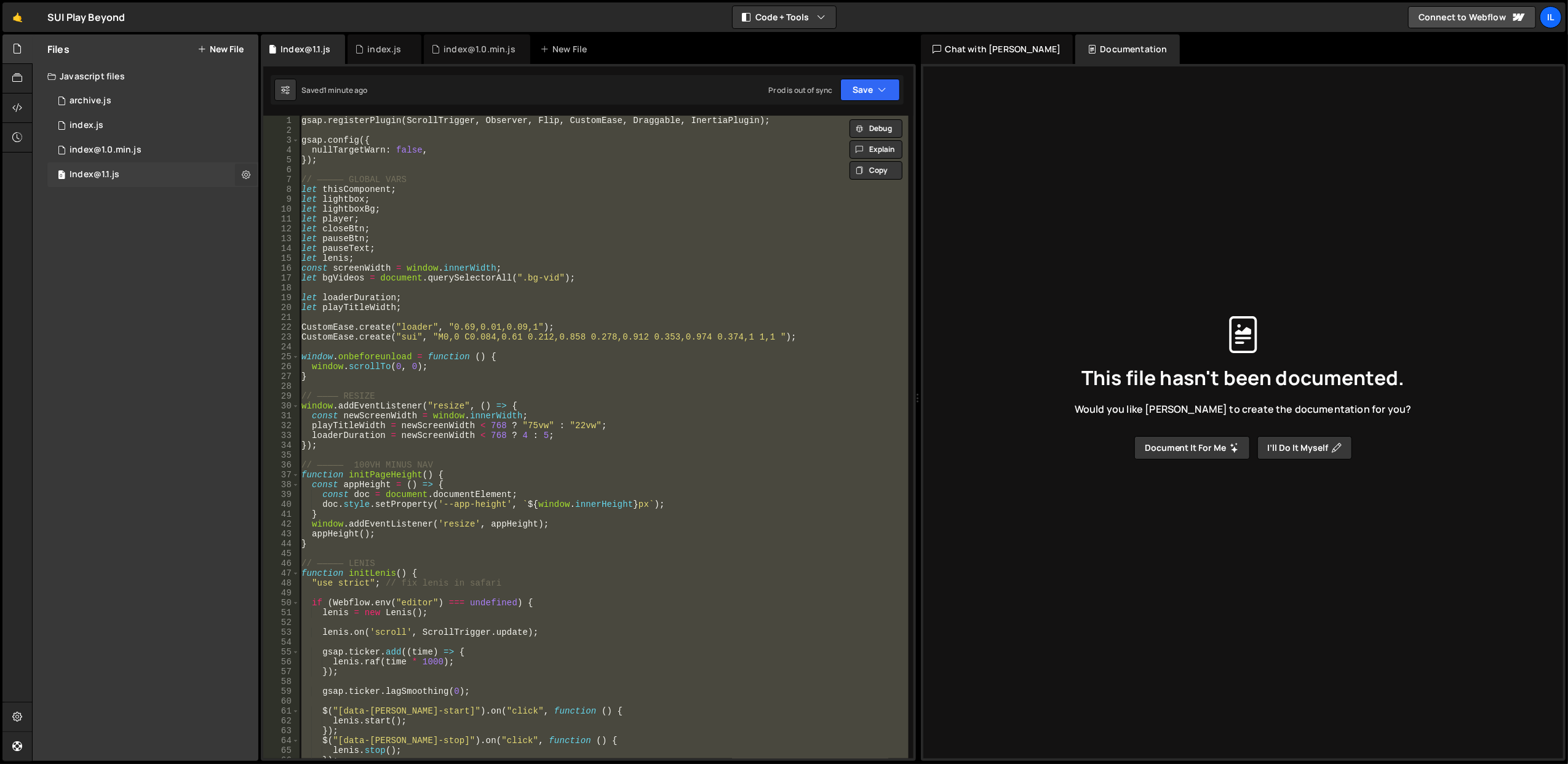
click at [244, 177] on icon at bounding box center [245, 174] width 8 height 12
click at [289, 220] on button "Edit External Scripts" at bounding box center [321, 225] width 121 height 24
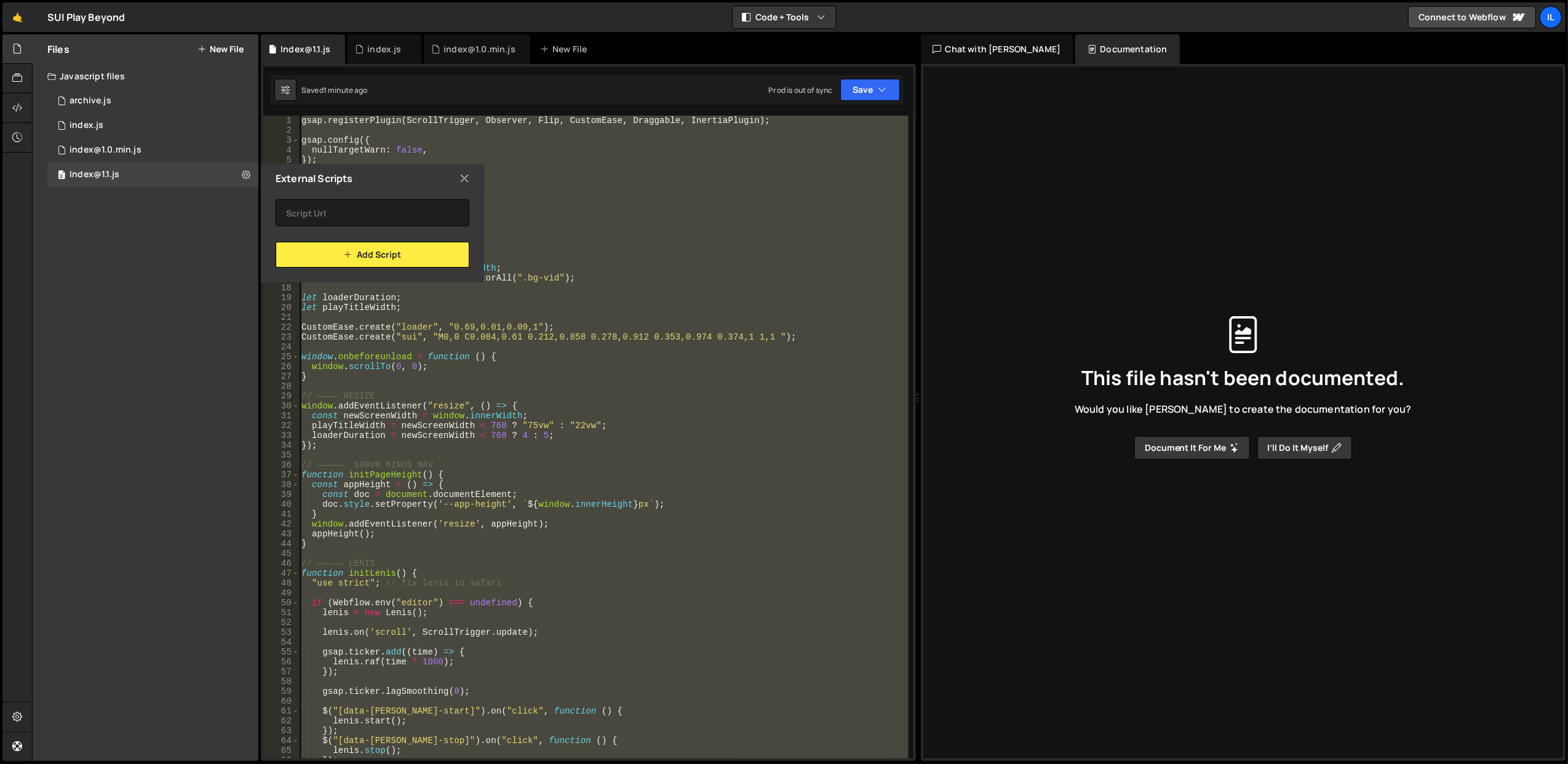
click at [466, 179] on icon at bounding box center [464, 178] width 10 height 13
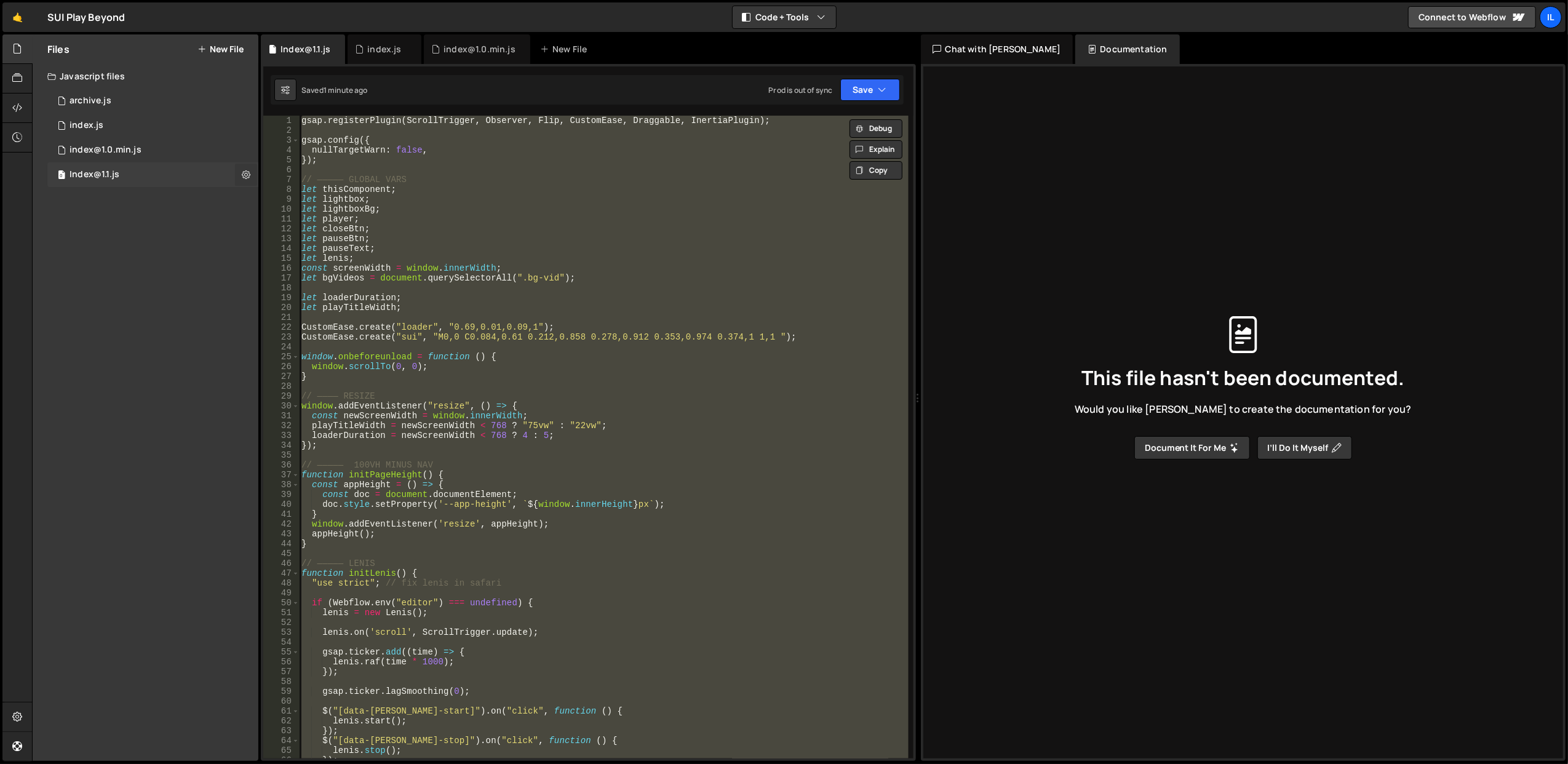
click at [244, 173] on icon at bounding box center [245, 174] width 8 height 12
click at [230, 42] on div "Files New File" at bounding box center [145, 49] width 226 height 30
click at [234, 47] on button "New File" at bounding box center [220, 49] width 46 height 10
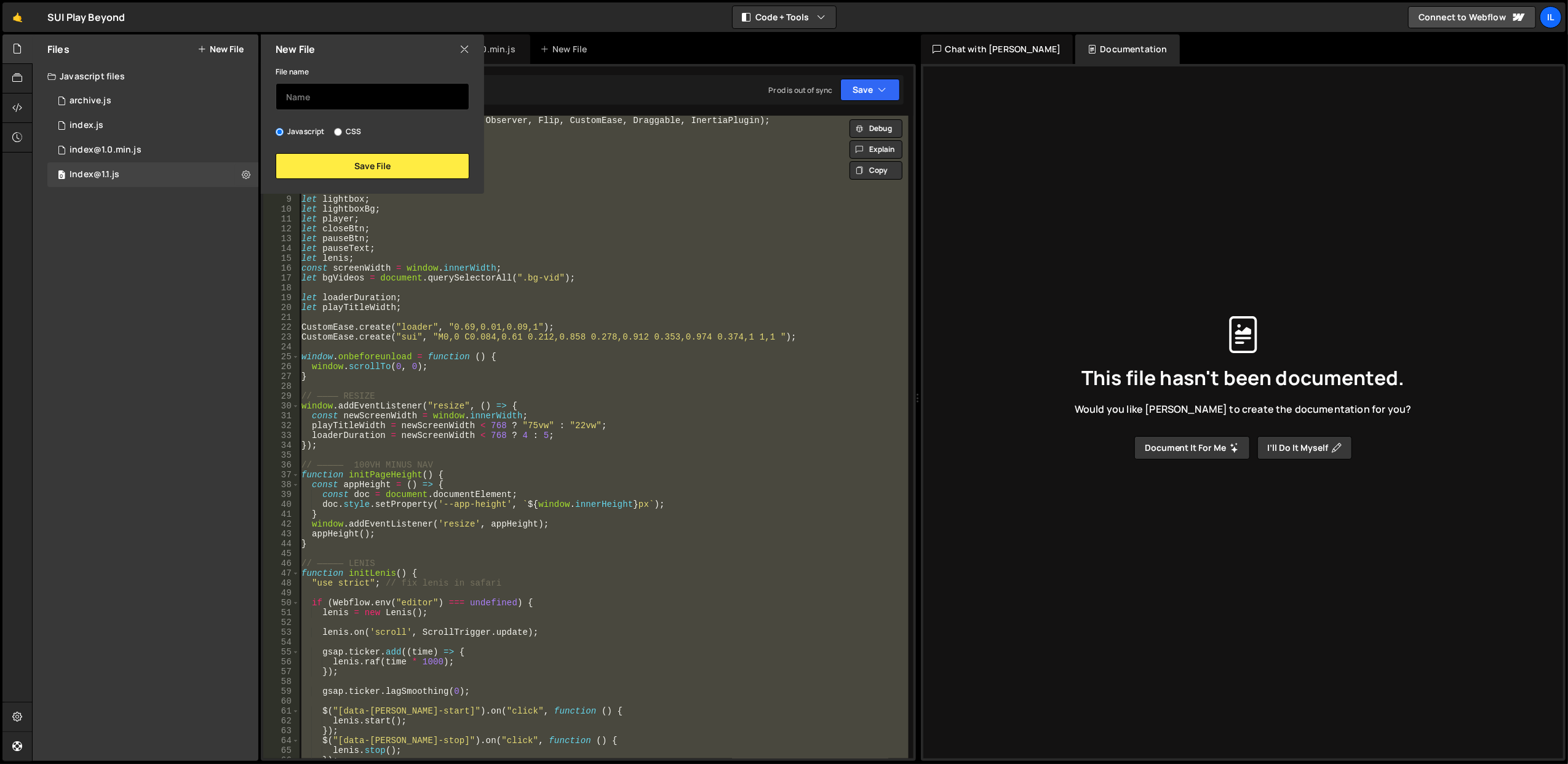
click at [315, 90] on input "text" at bounding box center [373, 96] width 194 height 27
type input "Test"
click at [377, 166] on button "Save File" at bounding box center [373, 166] width 194 height 26
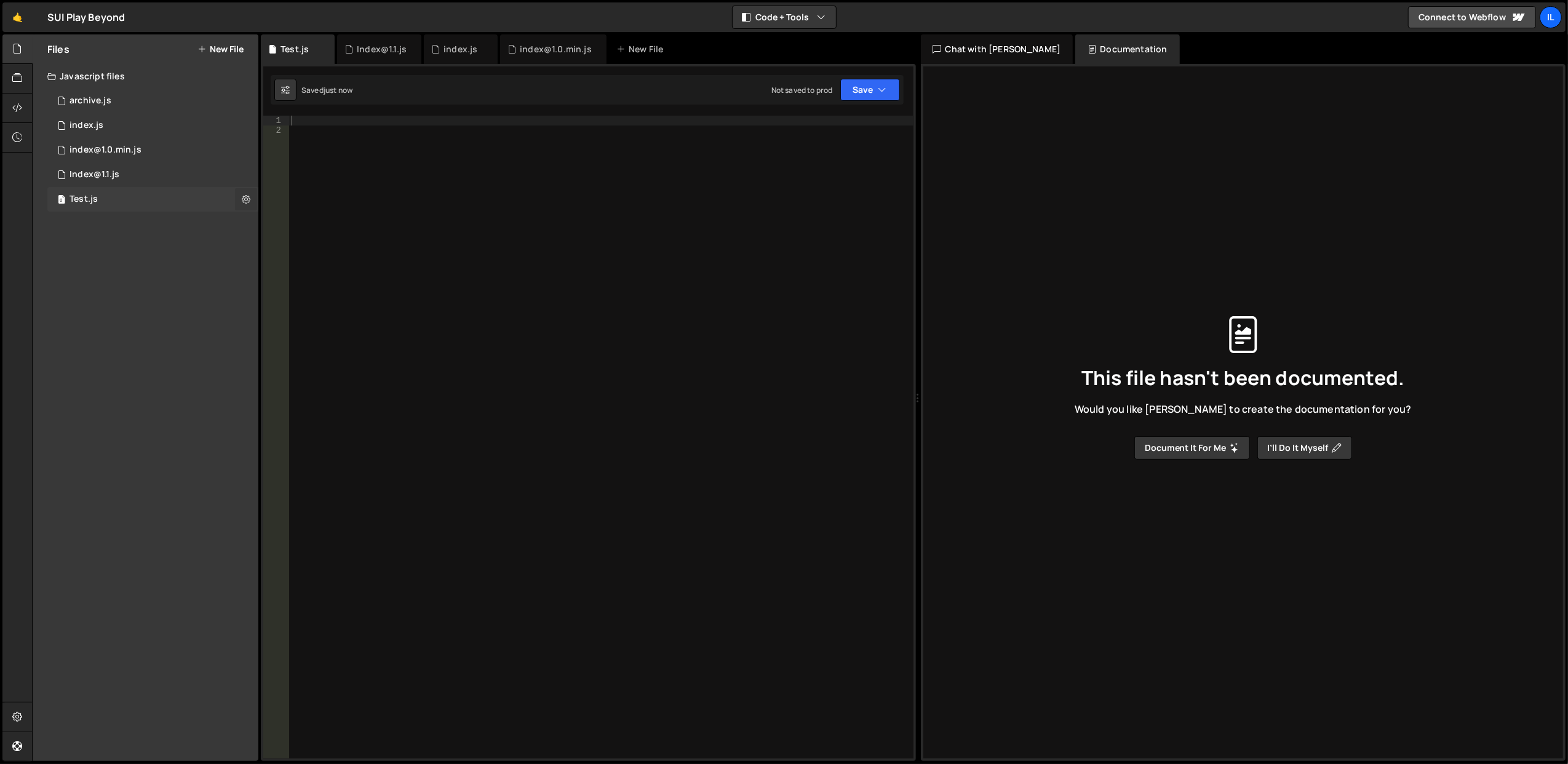
click at [247, 198] on icon at bounding box center [245, 199] width 8 height 12
click at [309, 229] on button "Edit File Settings" at bounding box center [321, 225] width 121 height 24
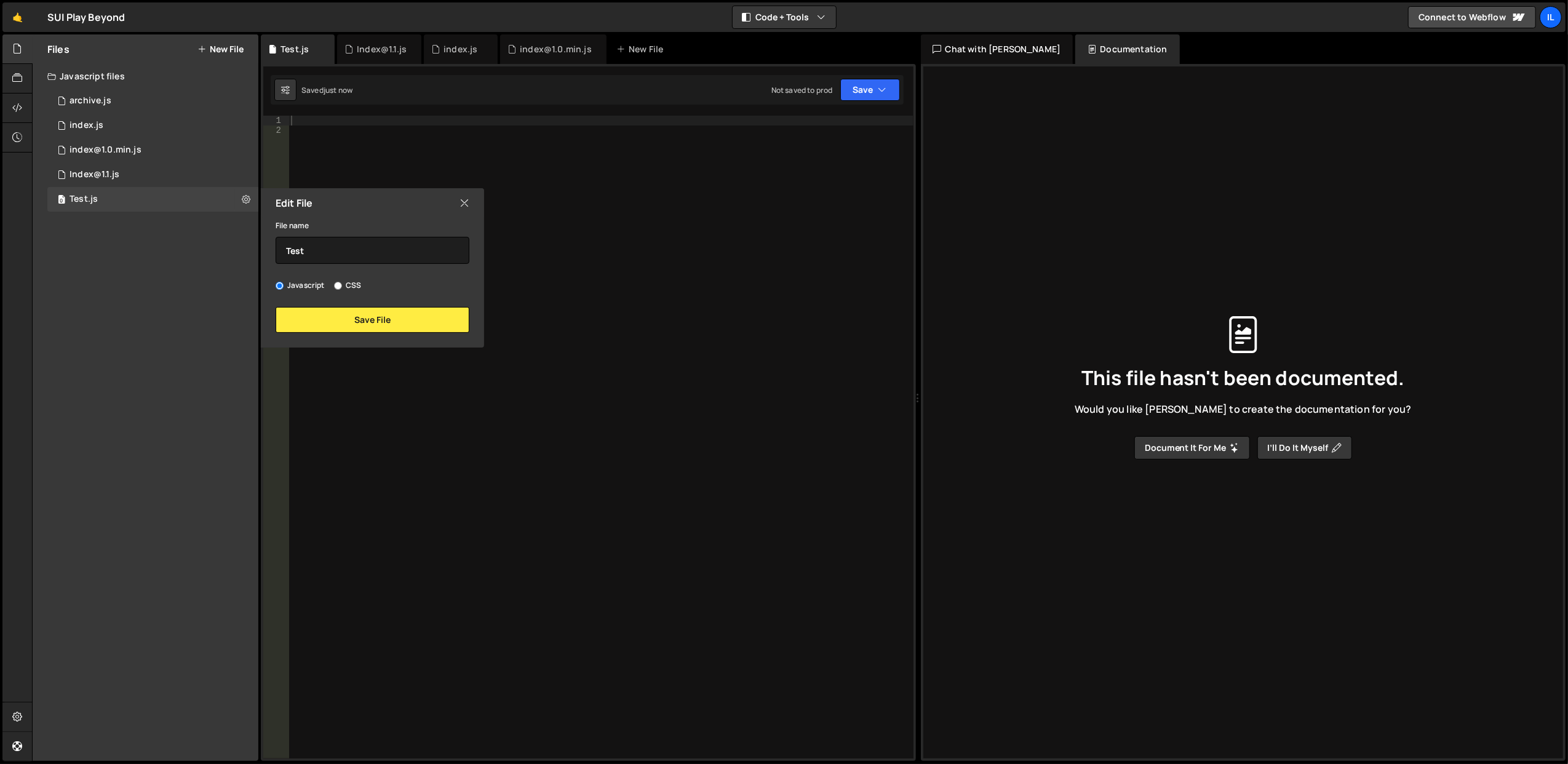
click at [340, 281] on input "CSS" at bounding box center [338, 285] width 8 height 8
radio input "true"
click at [304, 281] on label "Javascript" at bounding box center [300, 285] width 49 height 12
click at [283, 281] on input "Javascript" at bounding box center [280, 285] width 8 height 8
radio input "true"
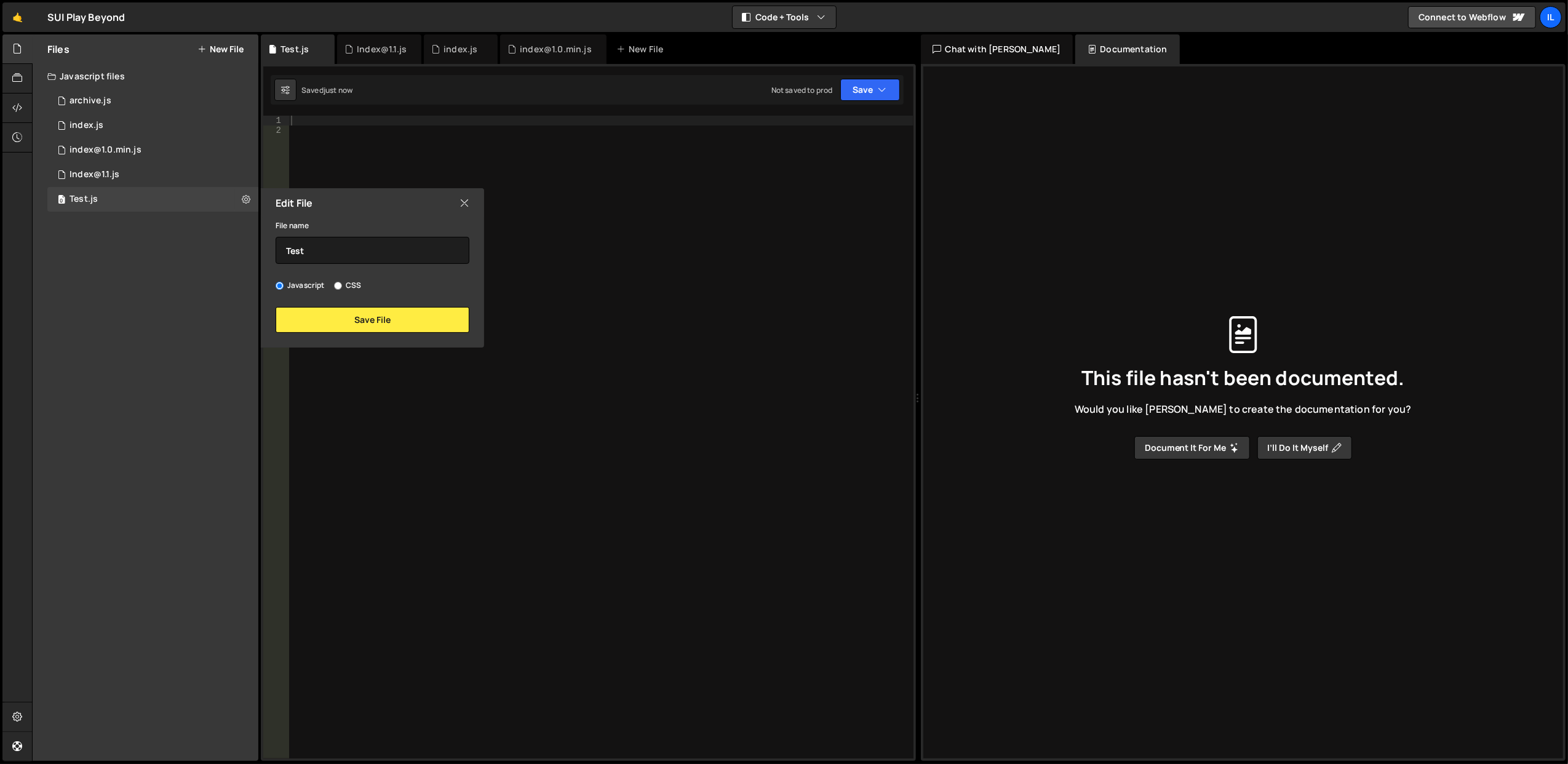
click at [467, 202] on icon at bounding box center [464, 202] width 10 height 13
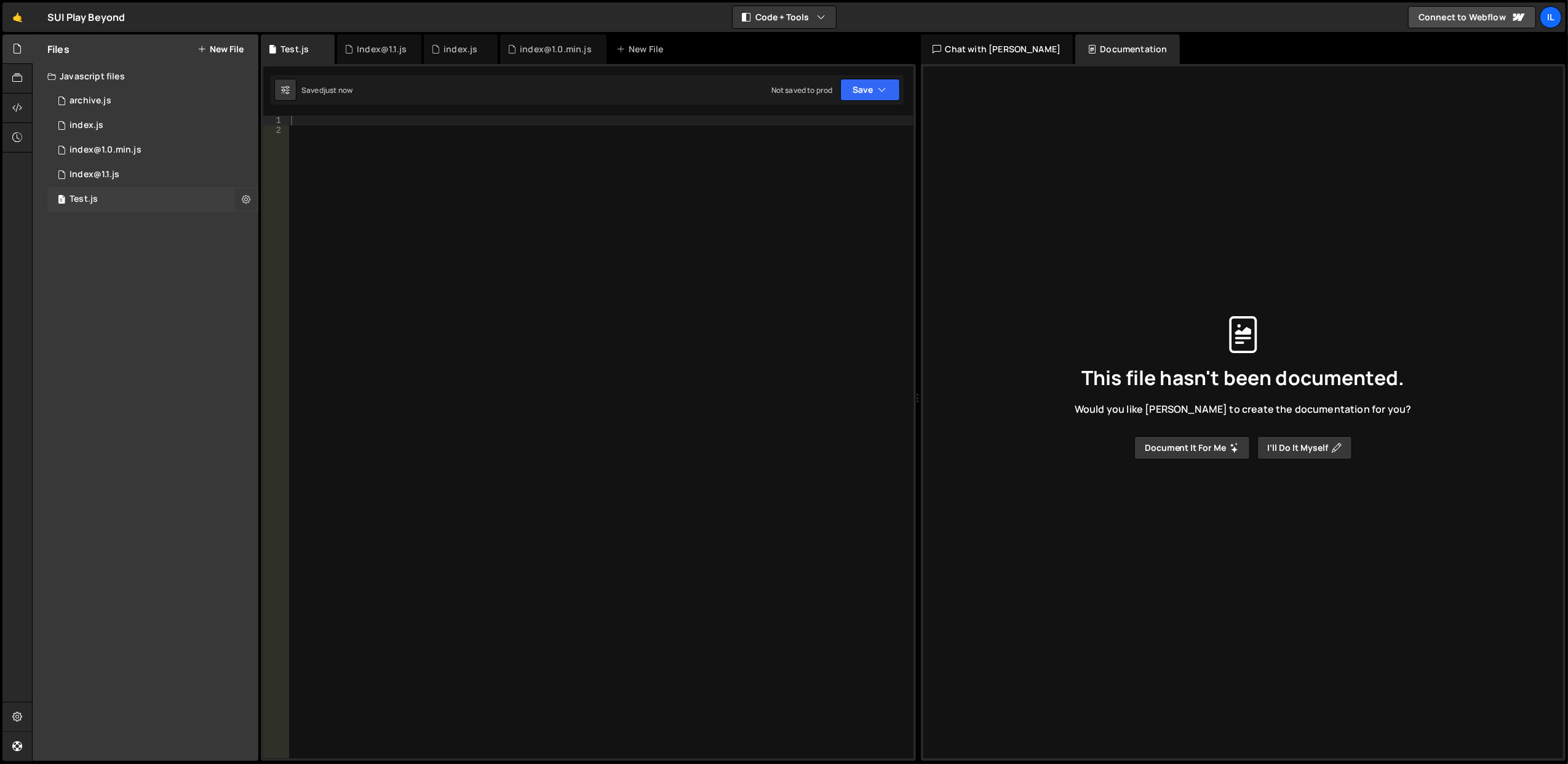
click at [249, 200] on icon at bounding box center [245, 199] width 8 height 12
click at [298, 272] on button "Delete File" at bounding box center [321, 274] width 121 height 24
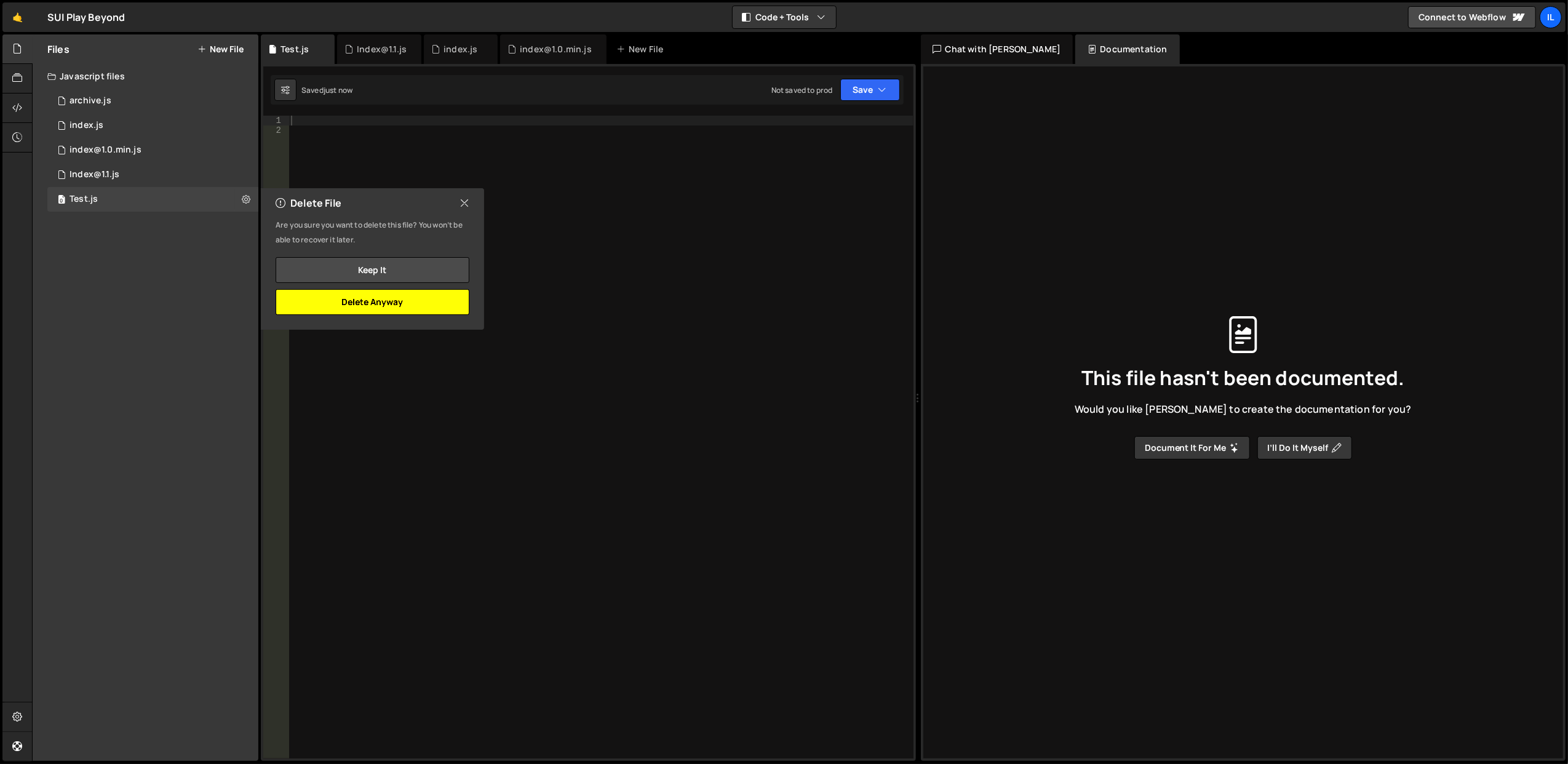
click at [411, 306] on button "Delete Anyway" at bounding box center [373, 302] width 194 height 26
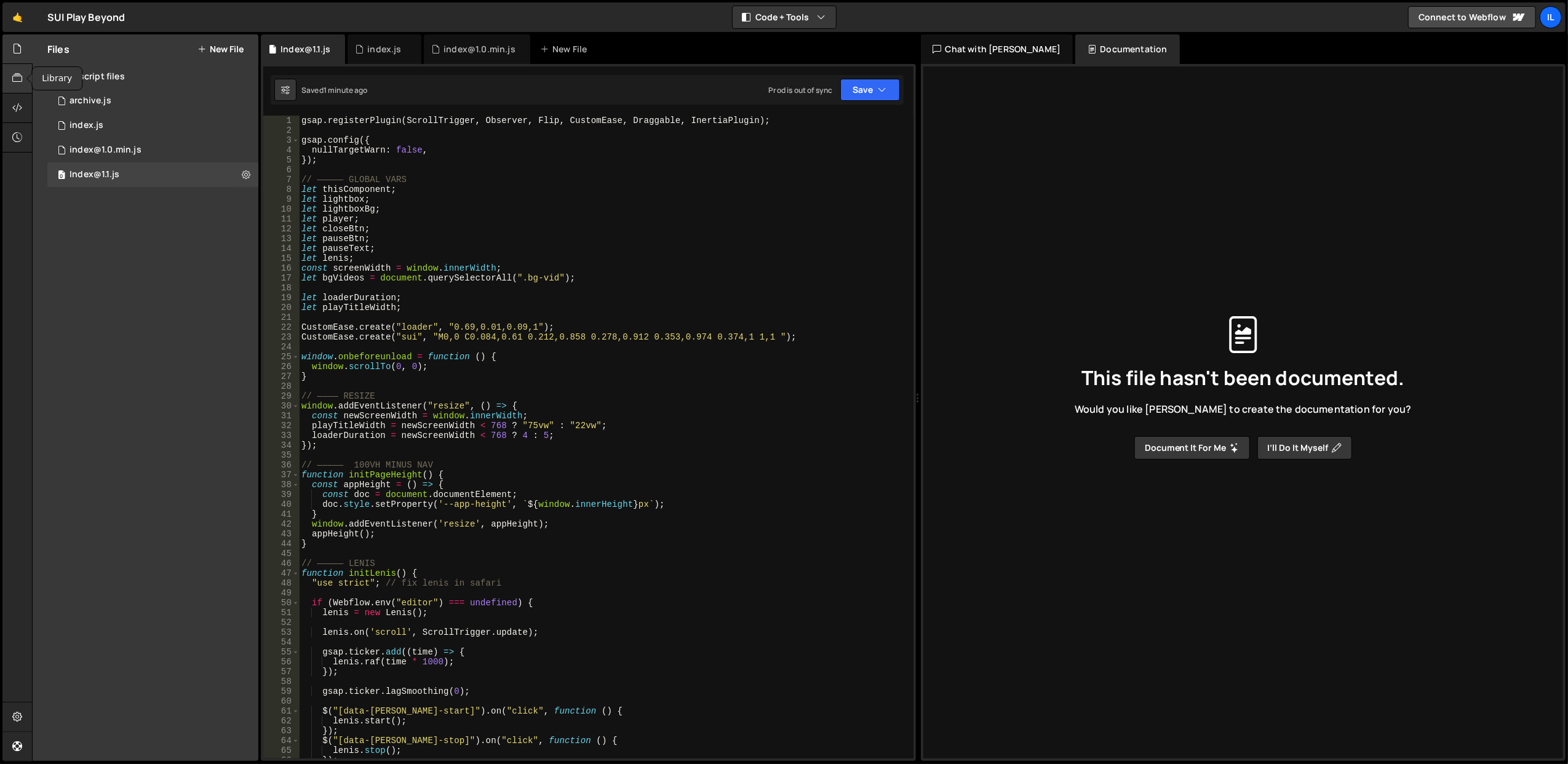
click at [21, 89] on div at bounding box center [17, 79] width 30 height 30
click at [21, 106] on icon at bounding box center [17, 107] width 10 height 13
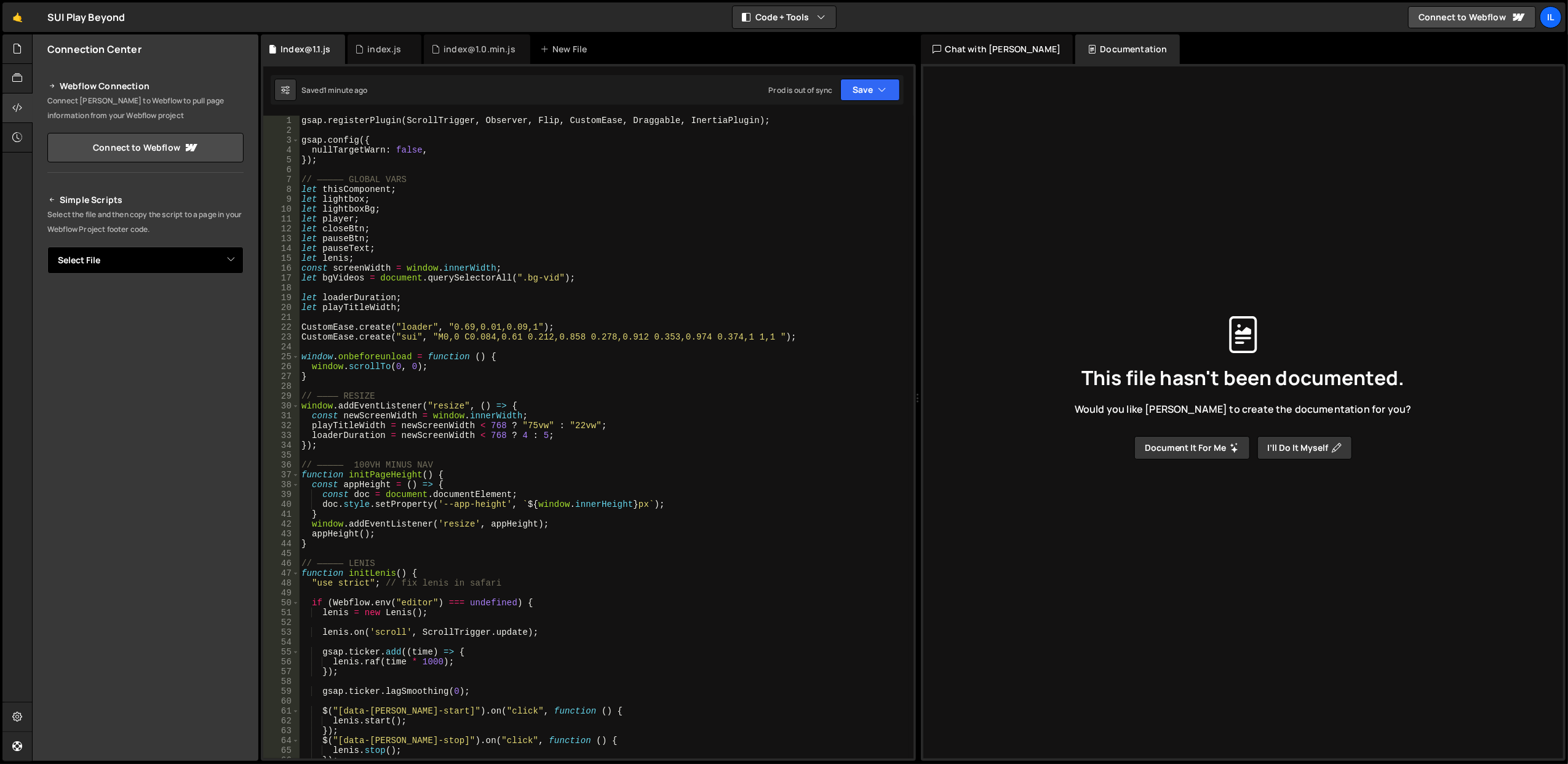
click at [112, 253] on select "Select File archive.js index.js index@1.0.min.js Index@1.1.js Test.js" at bounding box center [145, 260] width 196 height 27
select select "45913"
click at [48, 247] on select "Select File archive.js index.js index@1.0.min.js Index@1.1.js Test.js" at bounding box center [145, 260] width 196 height 27
click at [146, 260] on select "Select File archive.js index.js index@1.0.min.js Index@1.1.js Test.js" at bounding box center [145, 260] width 196 height 27
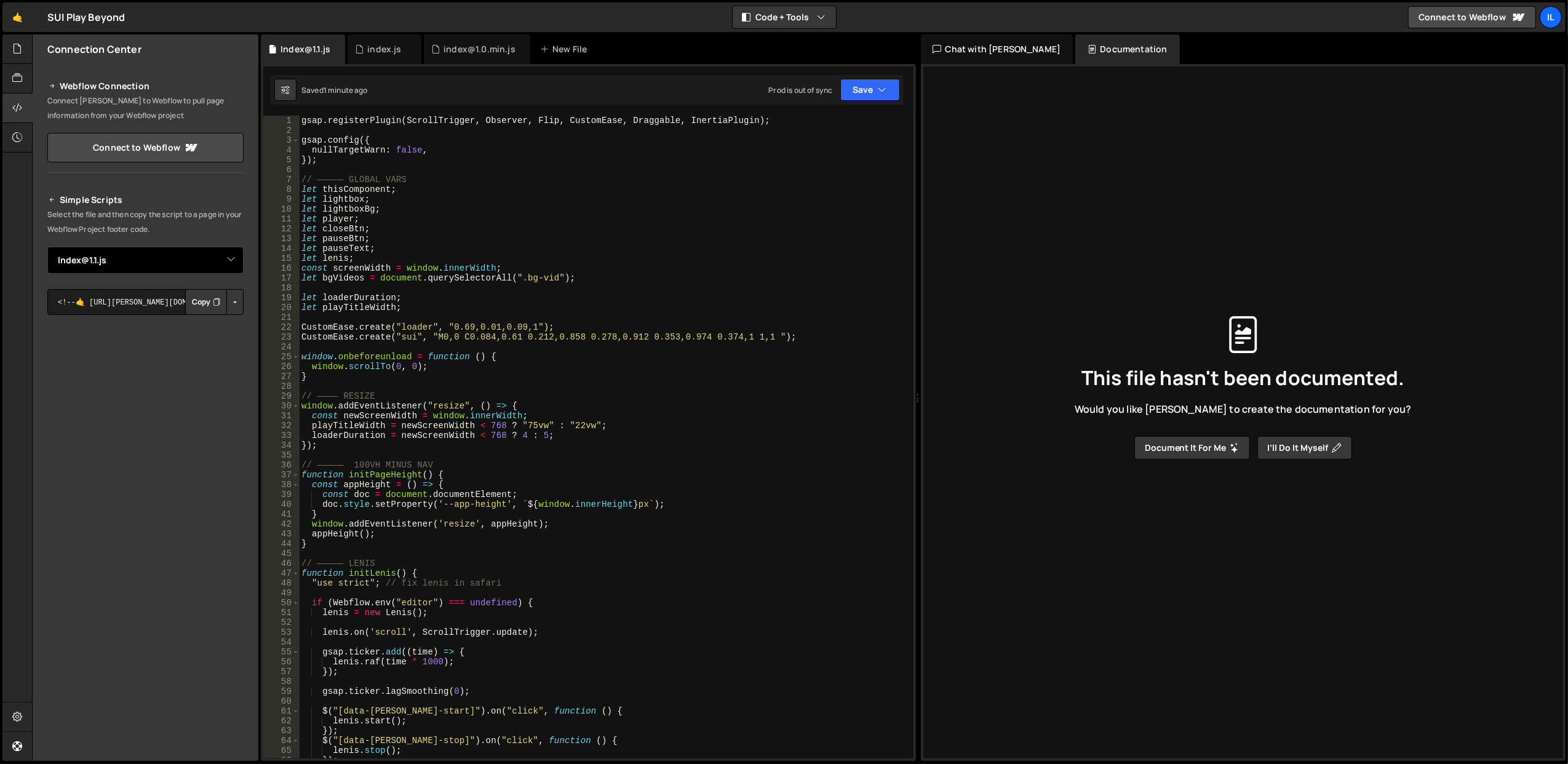
click at [146, 260] on select "Select File archive.js index.js index@1.0.min.js Index@1.1.js Test.js" at bounding box center [145, 260] width 196 height 27
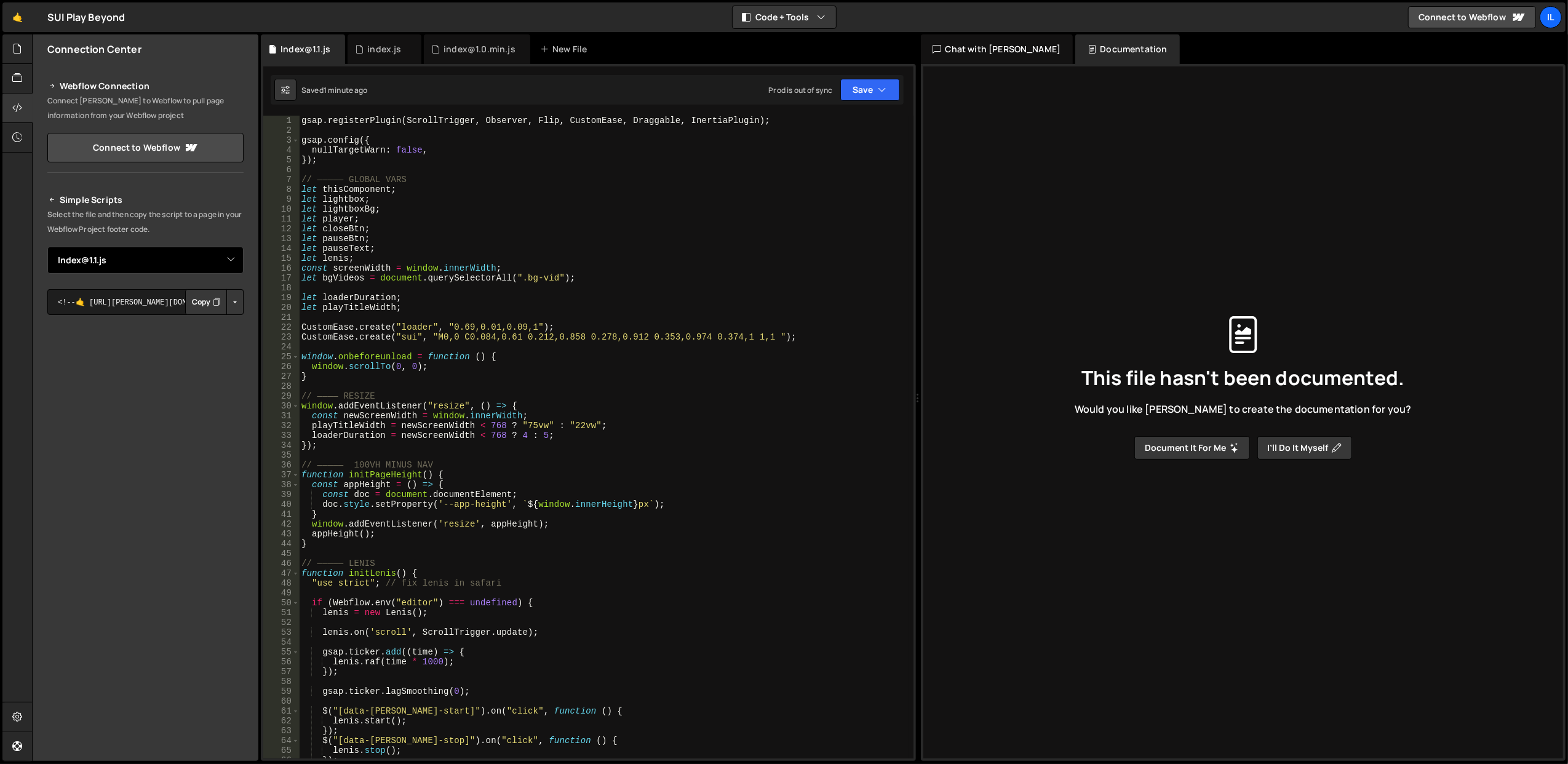
click at [146, 260] on select "Select File archive.js index.js index@1.0.min.js Index@1.1.js Test.js" at bounding box center [145, 260] width 196 height 27
click at [19, 140] on icon at bounding box center [17, 137] width 10 height 13
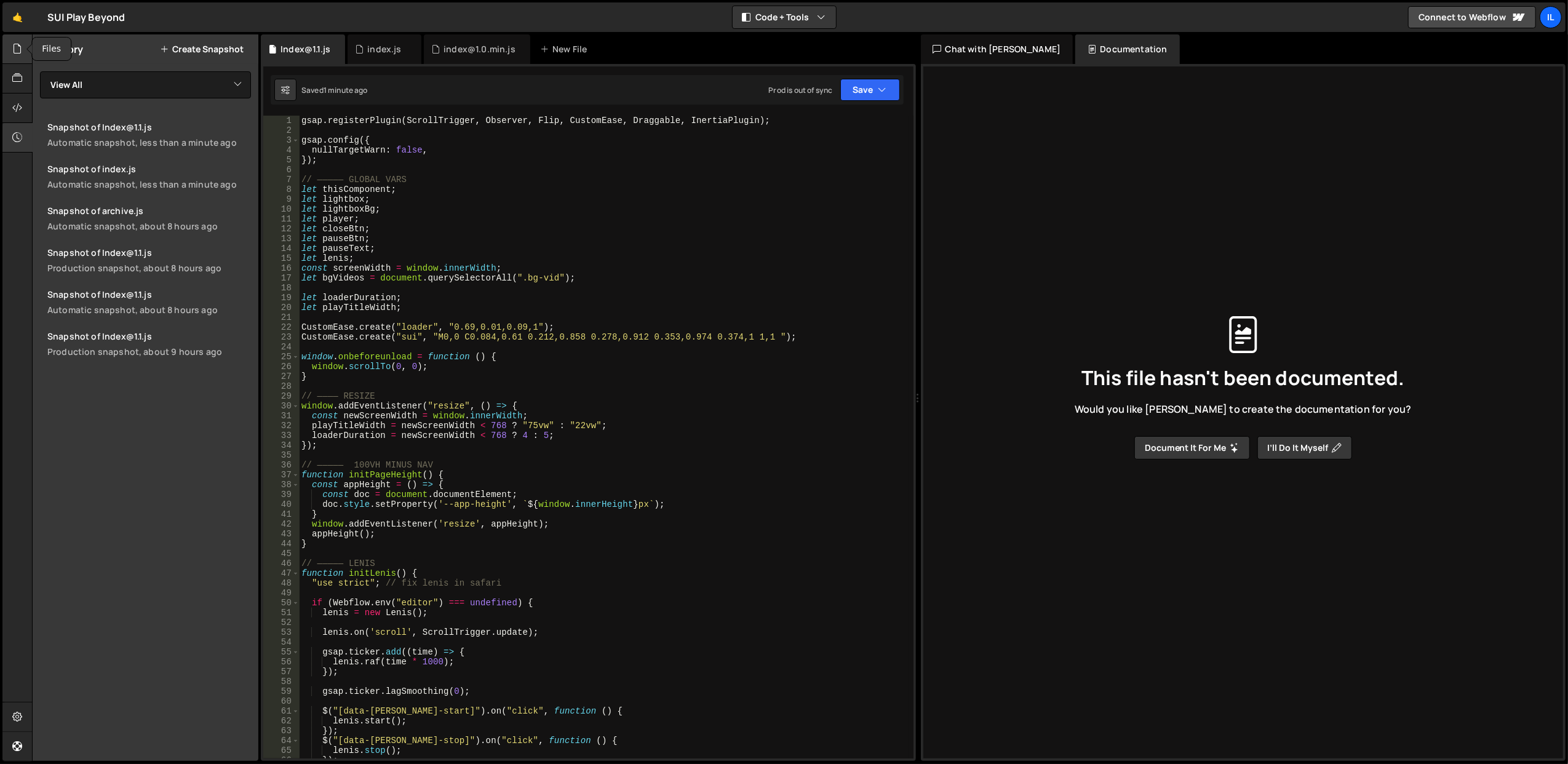
click at [16, 48] on icon at bounding box center [17, 48] width 10 height 13
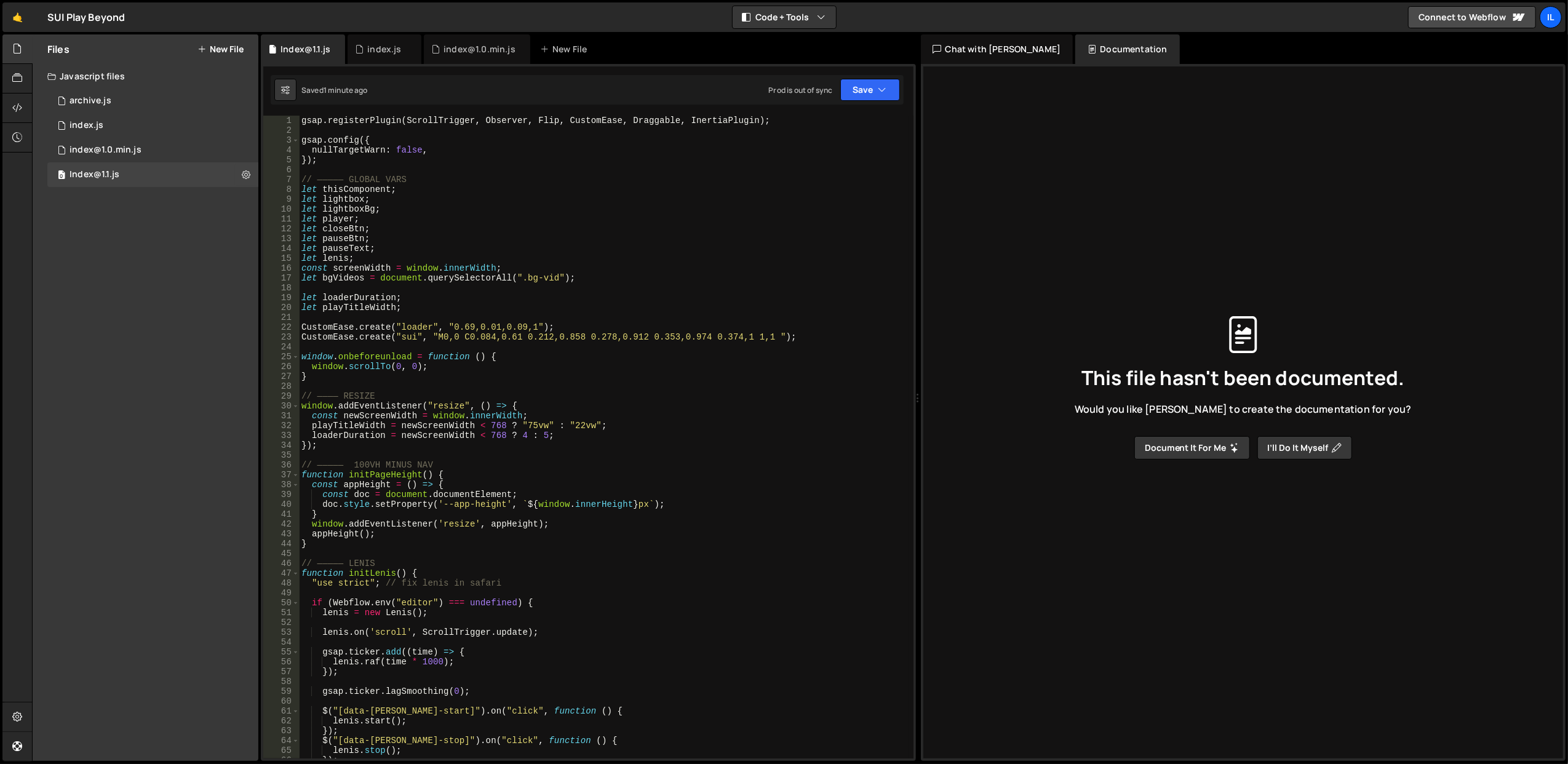
click at [112, 66] on div "Javascript files" at bounding box center [145, 76] width 226 height 24
drag, startPoint x: 116, startPoint y: 73, endPoint x: 123, endPoint y: 74, distance: 7.1
click at [117, 73] on div "Javascript files" at bounding box center [145, 76] width 226 height 24
drag, startPoint x: 111, startPoint y: 284, endPoint x: 98, endPoint y: 271, distance: 18.4
click at [98, 271] on div "Files New File Javascript files 0 archive.js 0 0 index.js 0 0 index@1.0.min.js …" at bounding box center [145, 398] width 226 height 727
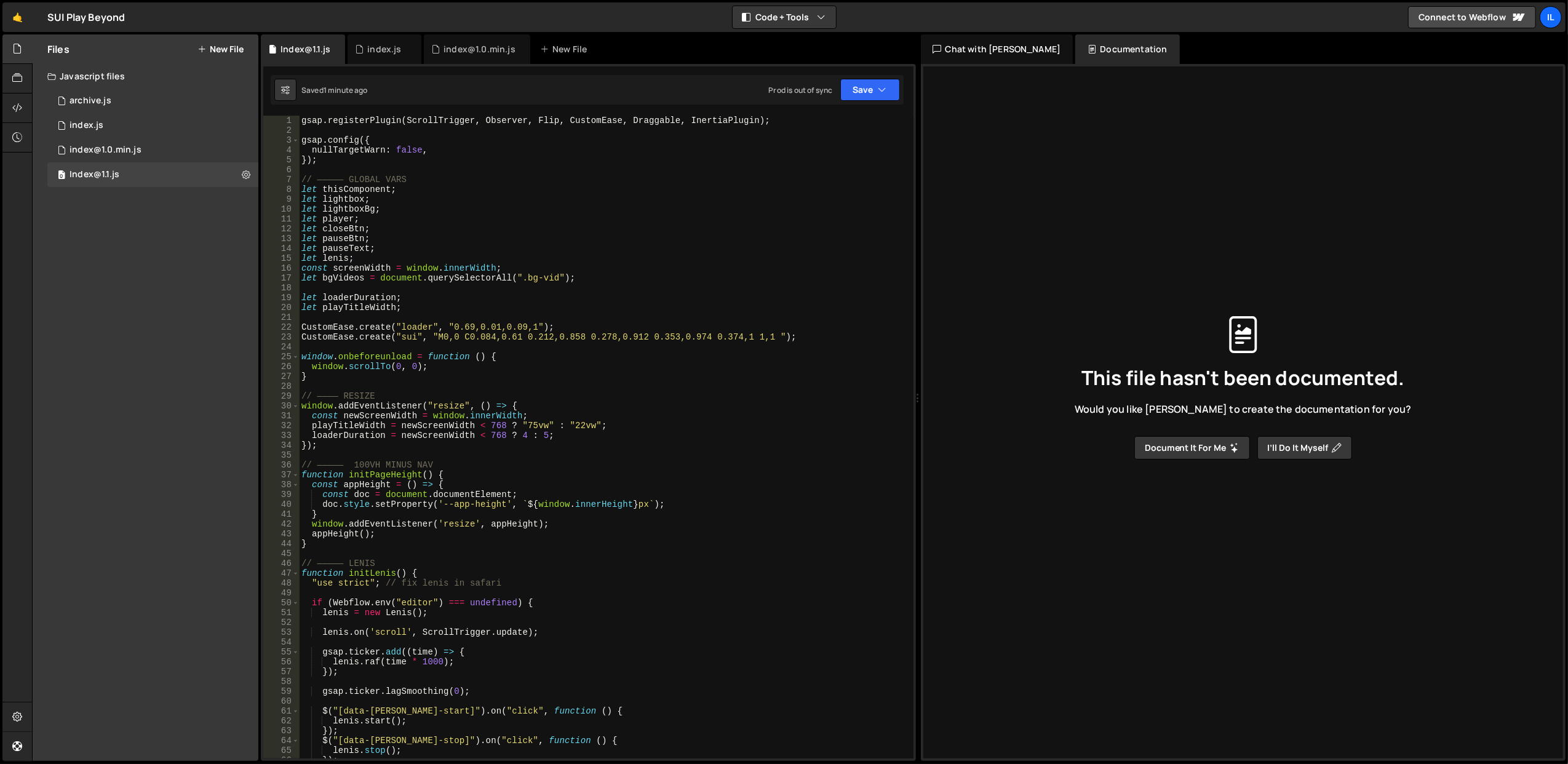
click at [226, 48] on button "New File" at bounding box center [220, 49] width 46 height 10
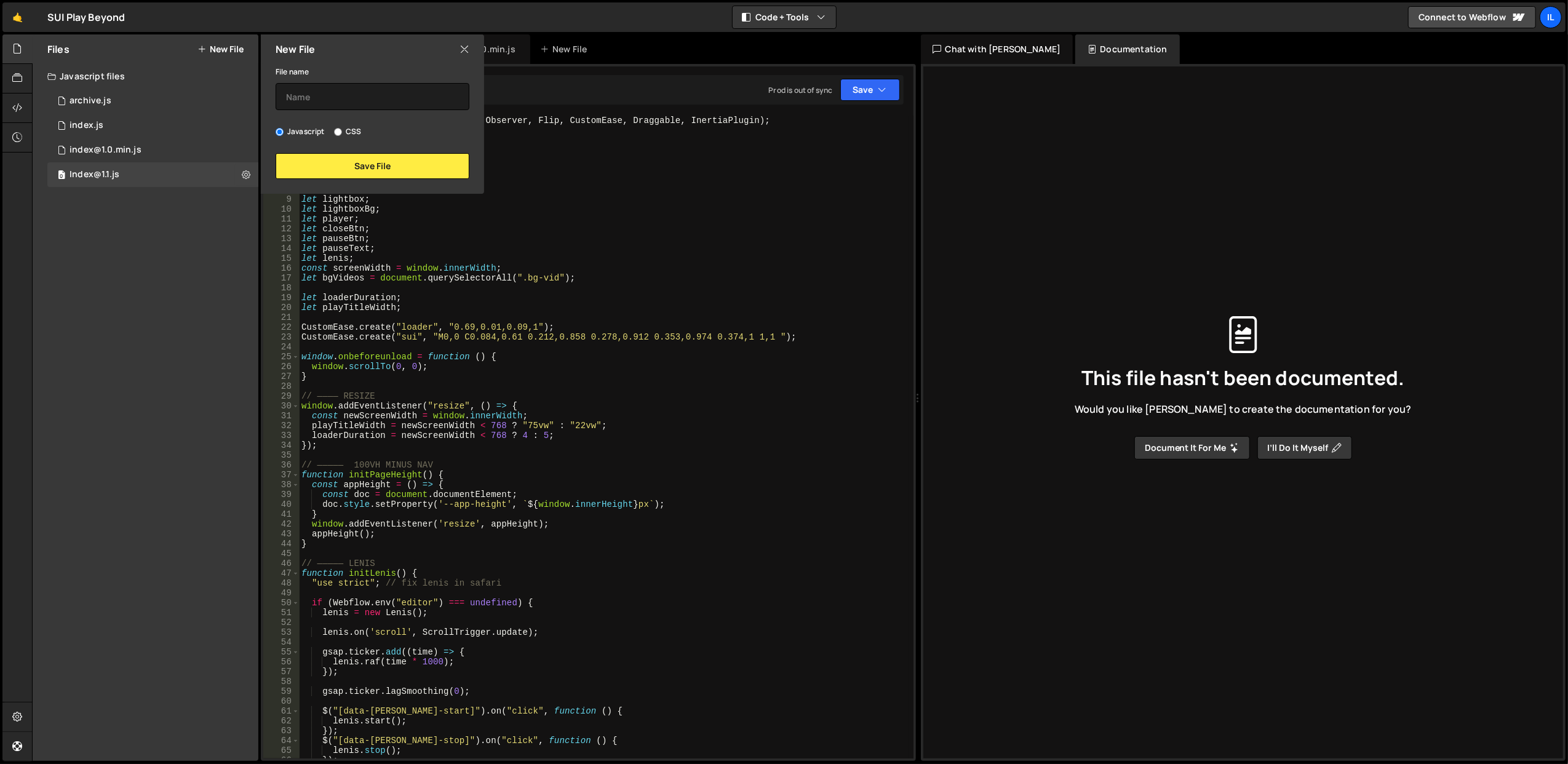
click at [458, 42] on div "New File" at bounding box center [372, 49] width 223 height 30
click at [463, 50] on icon at bounding box center [464, 49] width 10 height 13
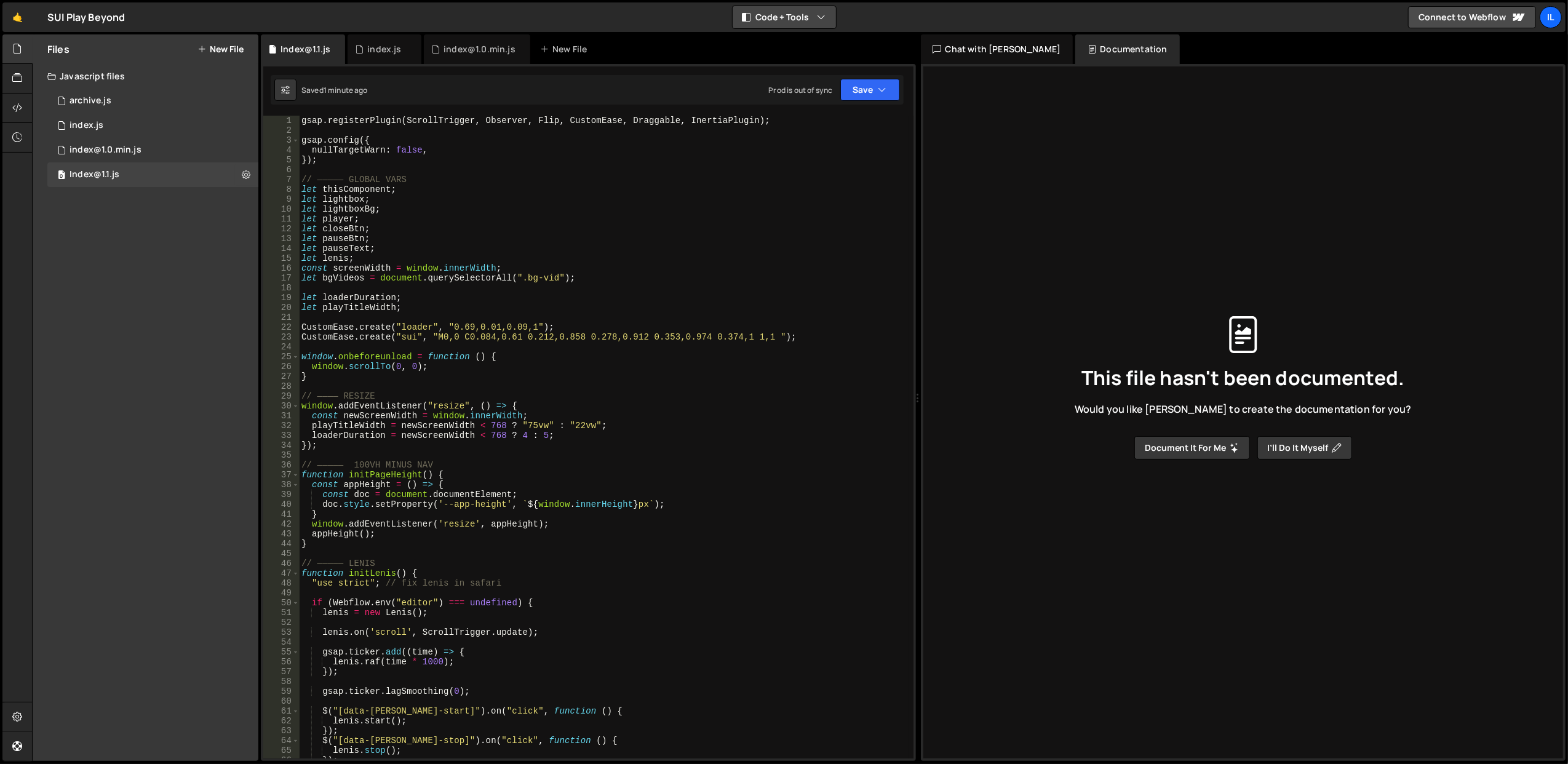
click at [774, 18] on button "Code + Tools" at bounding box center [784, 17] width 103 height 22
click at [10, 709] on div at bounding box center [17, 717] width 30 height 30
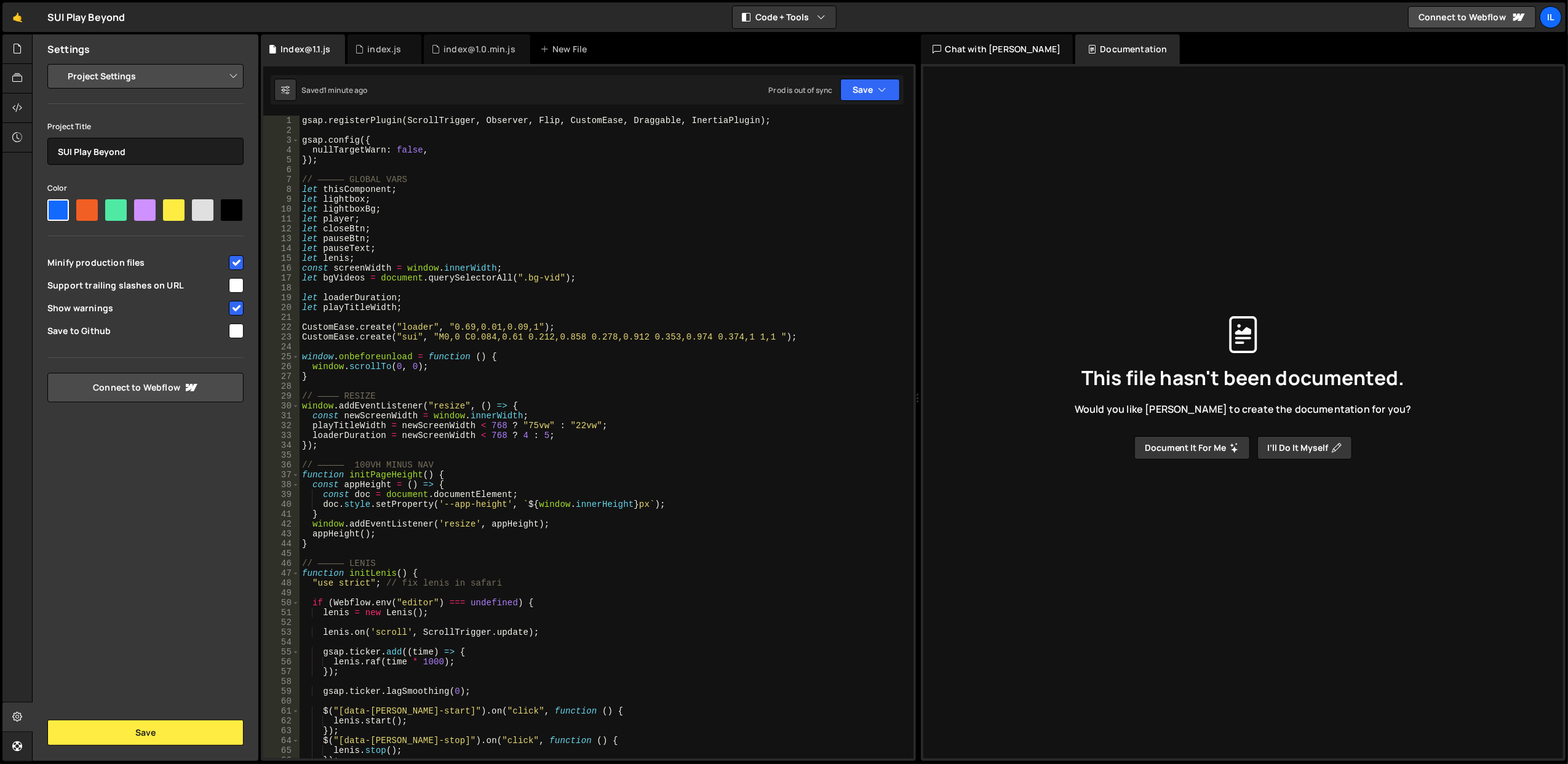
click at [143, 67] on select "Project Settings Code Editor Settings Chat Settings" at bounding box center [148, 76] width 180 height 27
click at [58, 63] on select "Project Settings Code Editor Settings Chat Settings" at bounding box center [148, 76] width 180 height 27
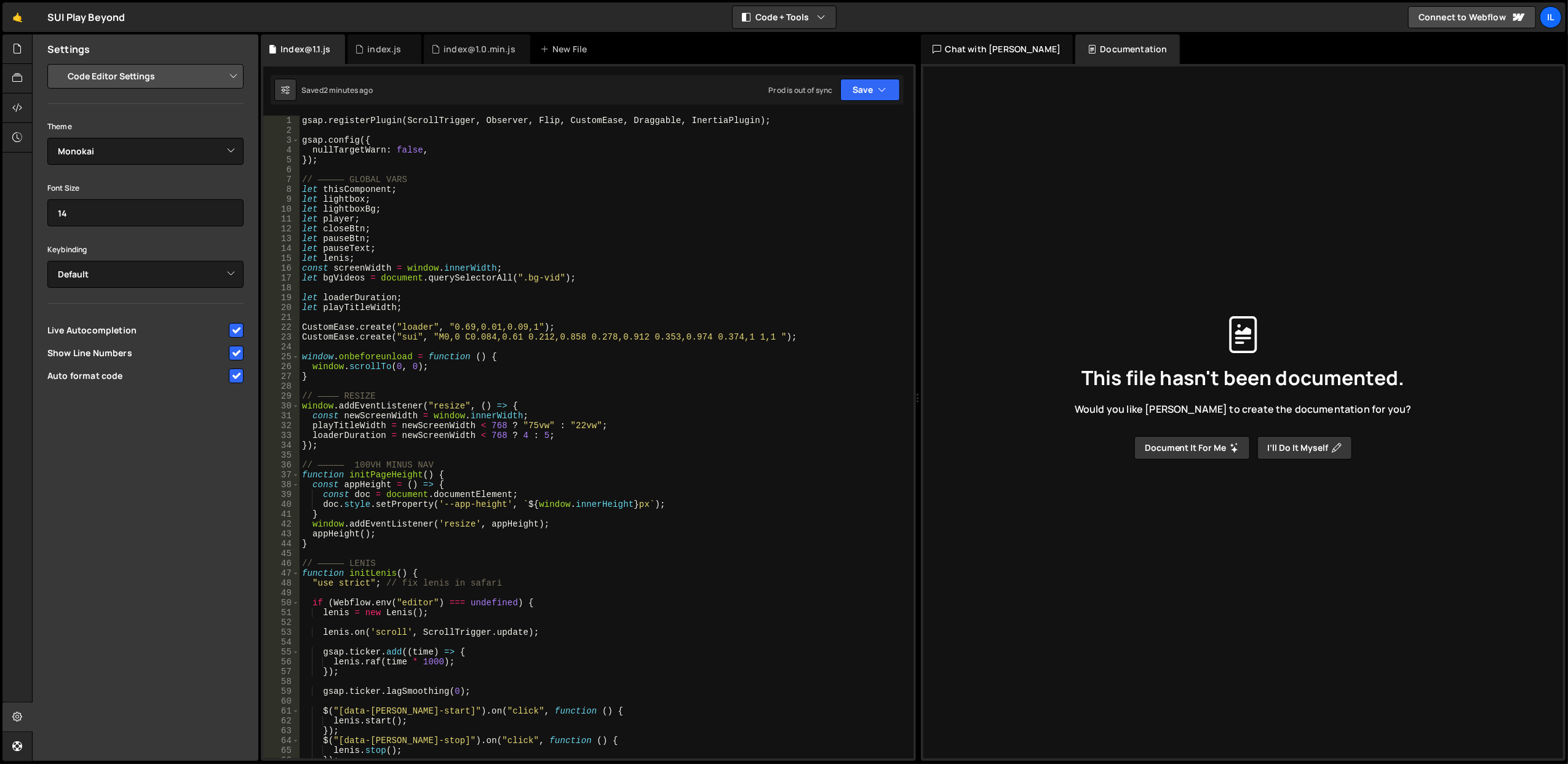
click at [143, 82] on select "Project Settings Code Editor Settings Chat Settings" at bounding box center [148, 76] width 180 height 27
click at [58, 63] on select "Project Settings Code Editor Settings Chat Settings" at bounding box center [148, 76] width 180 height 27
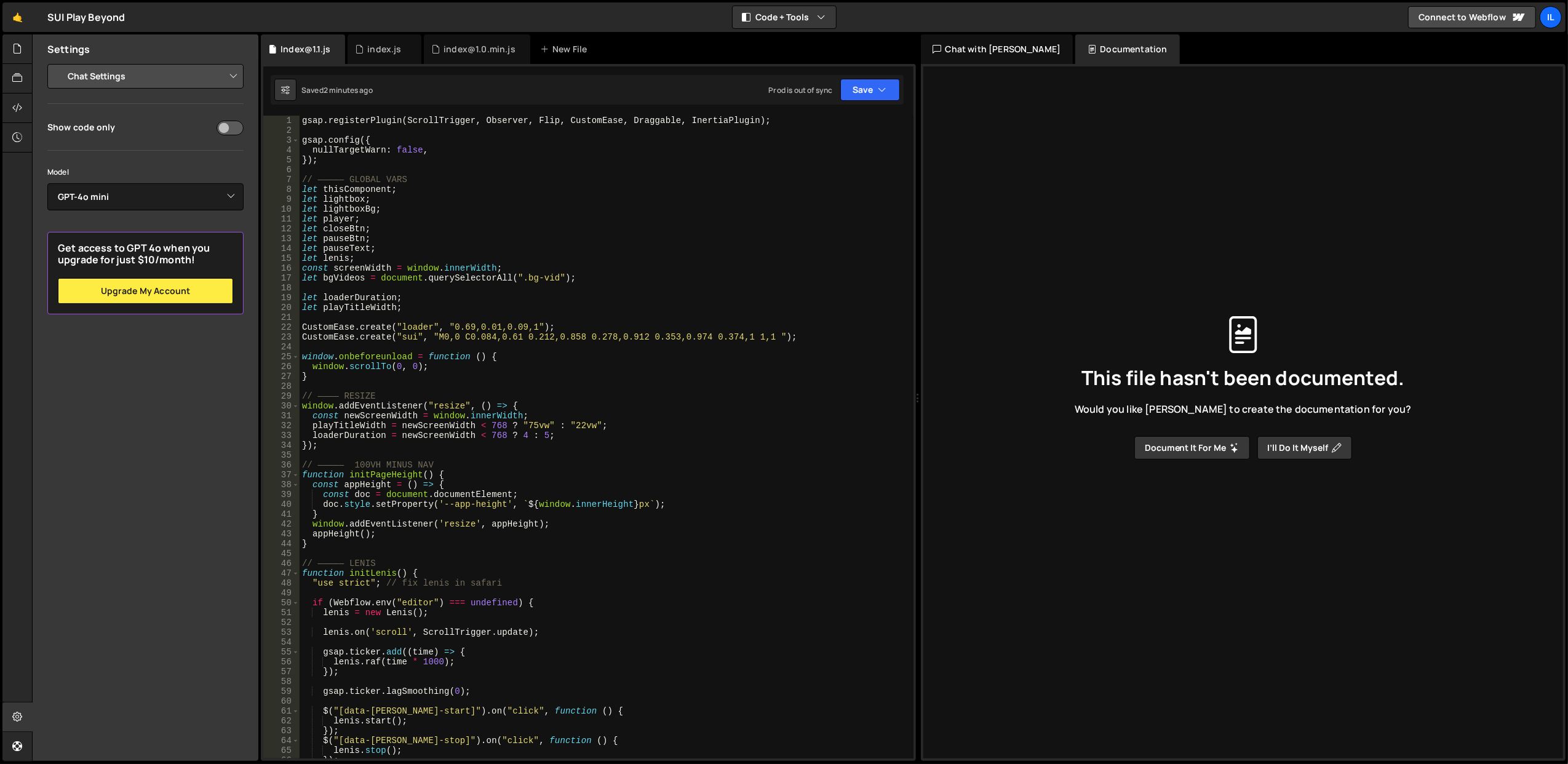
click at [138, 84] on select "Project Settings Code Editor Settings Chat Settings" at bounding box center [148, 76] width 180 height 27
select select "project"
click at [58, 63] on select "Project Settings Code Editor Settings Chat Settings" at bounding box center [148, 76] width 180 height 27
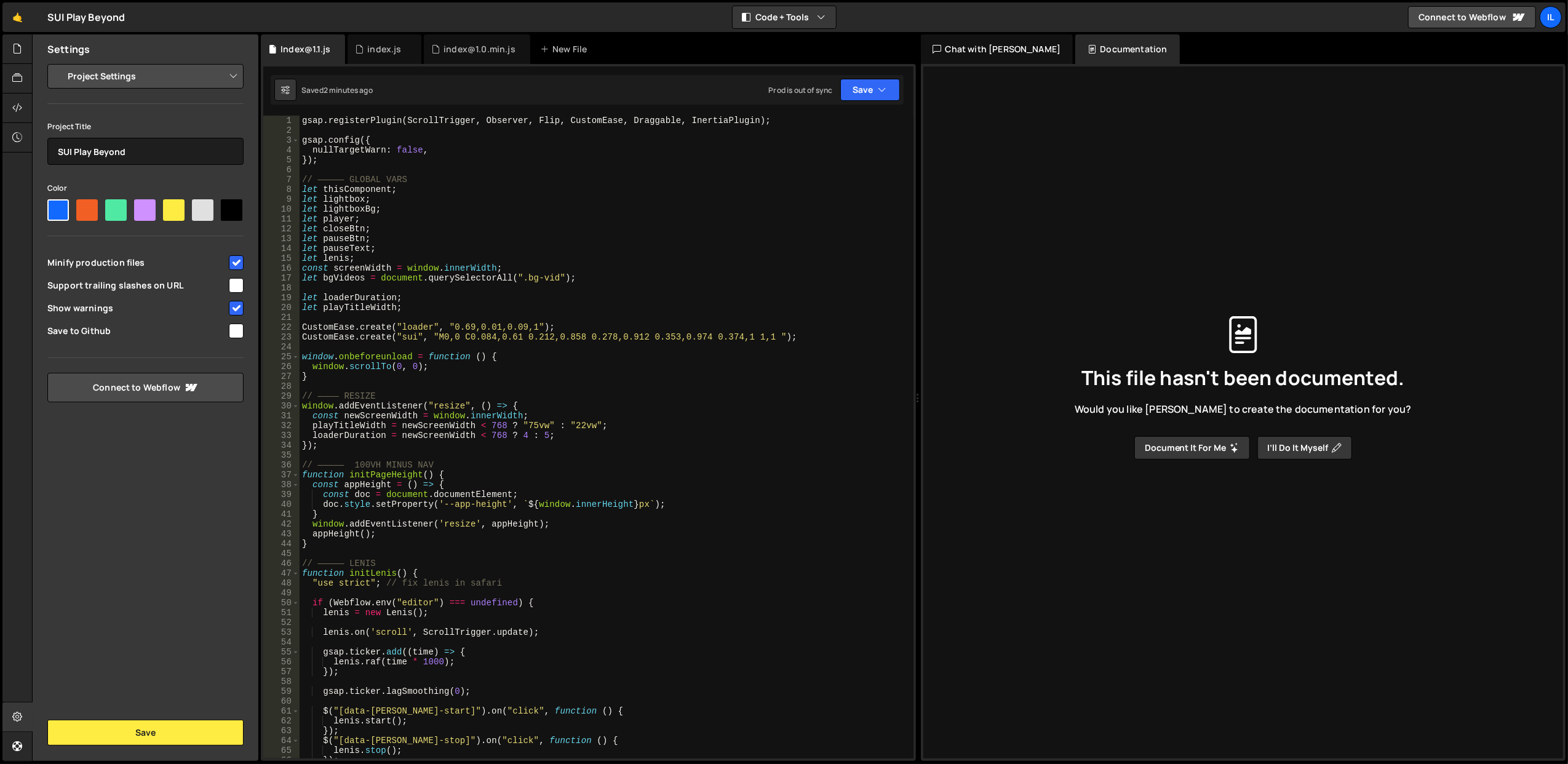
click at [238, 283] on input "checkbox" at bounding box center [236, 285] width 15 height 15
checkbox input "true"
click at [120, 732] on button "Save" at bounding box center [145, 733] width 196 height 26
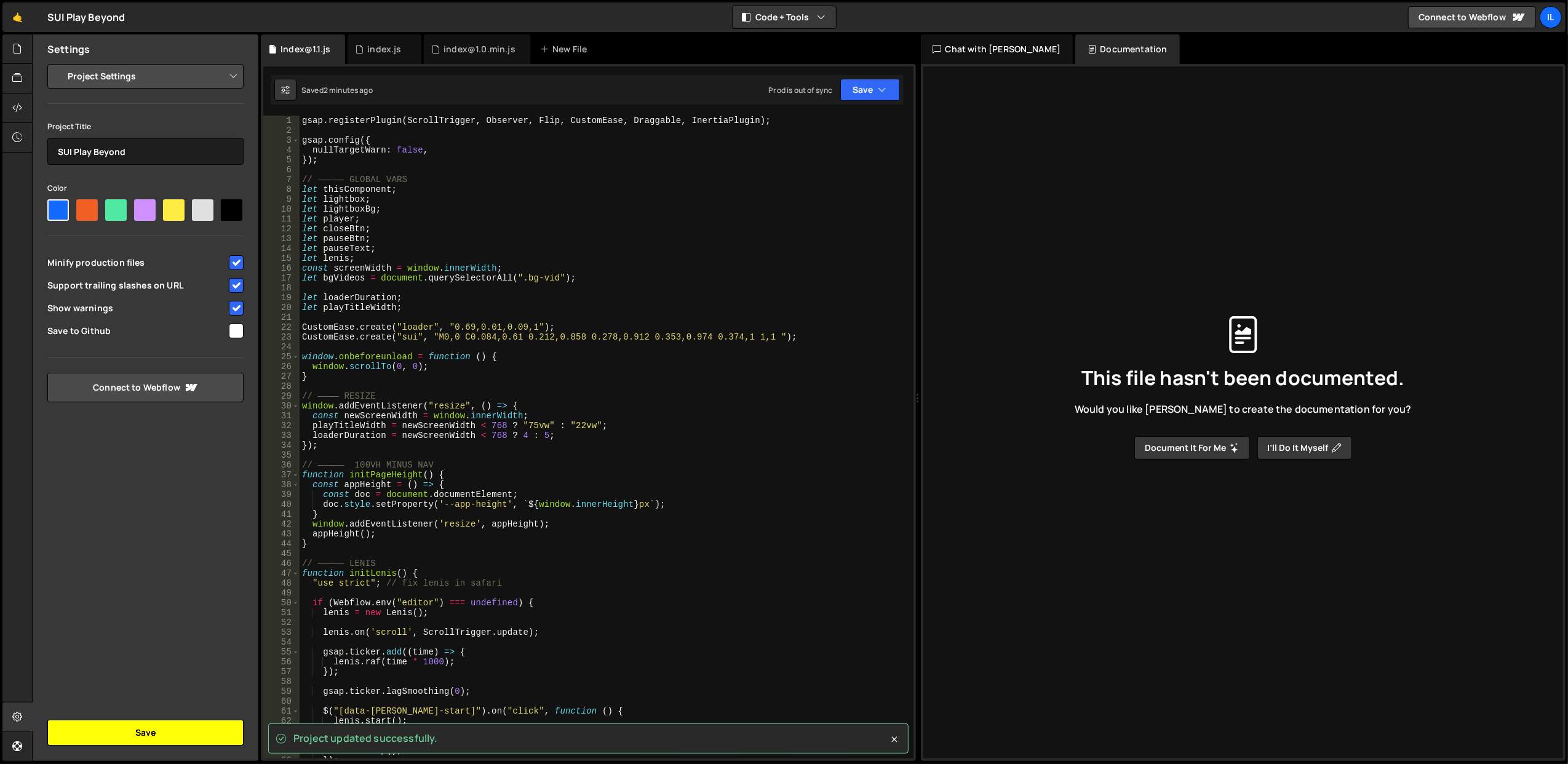
click at [168, 731] on button "Save" at bounding box center [145, 733] width 196 height 26
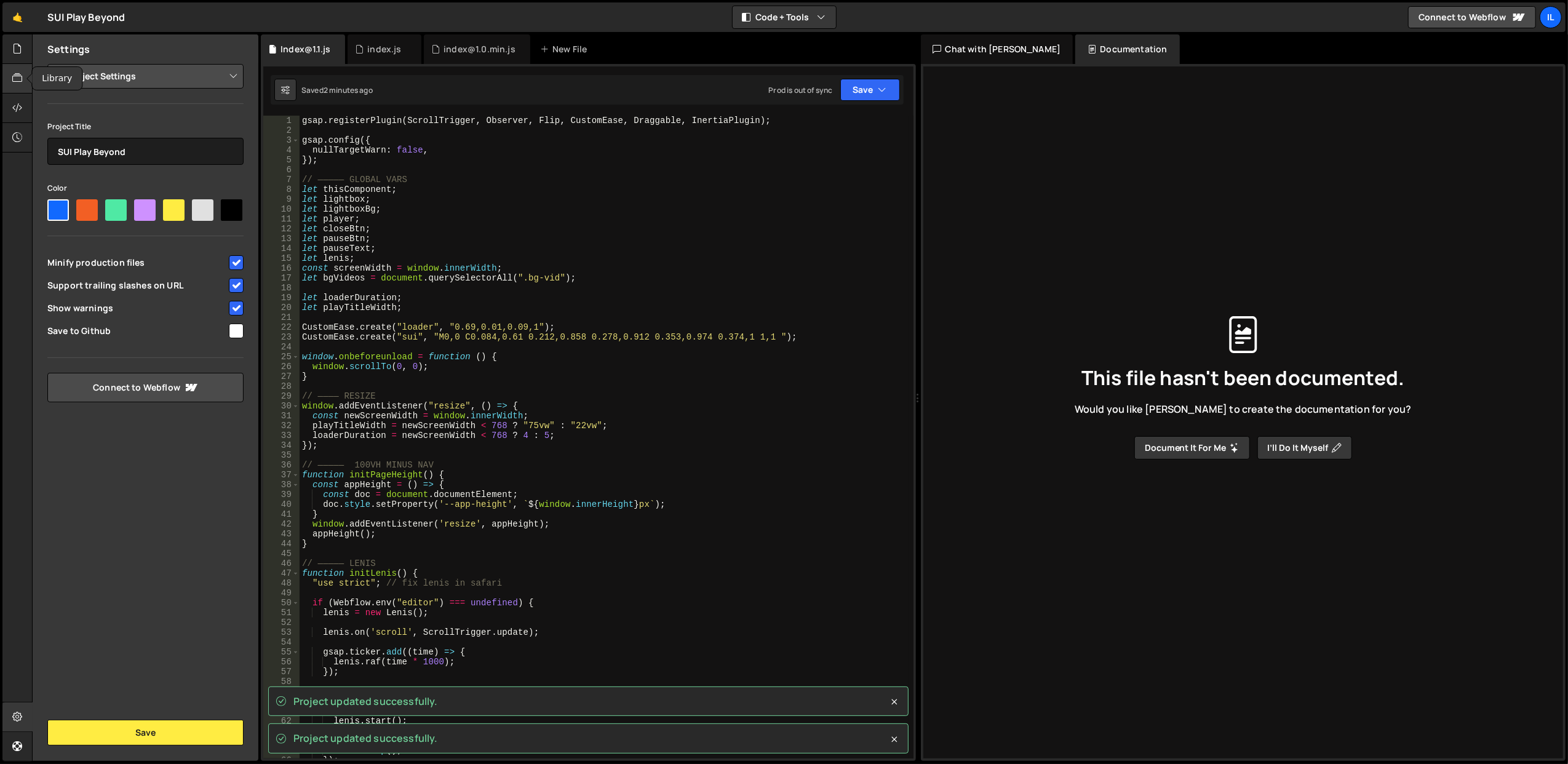
click at [21, 80] on icon at bounding box center [17, 78] width 10 height 13
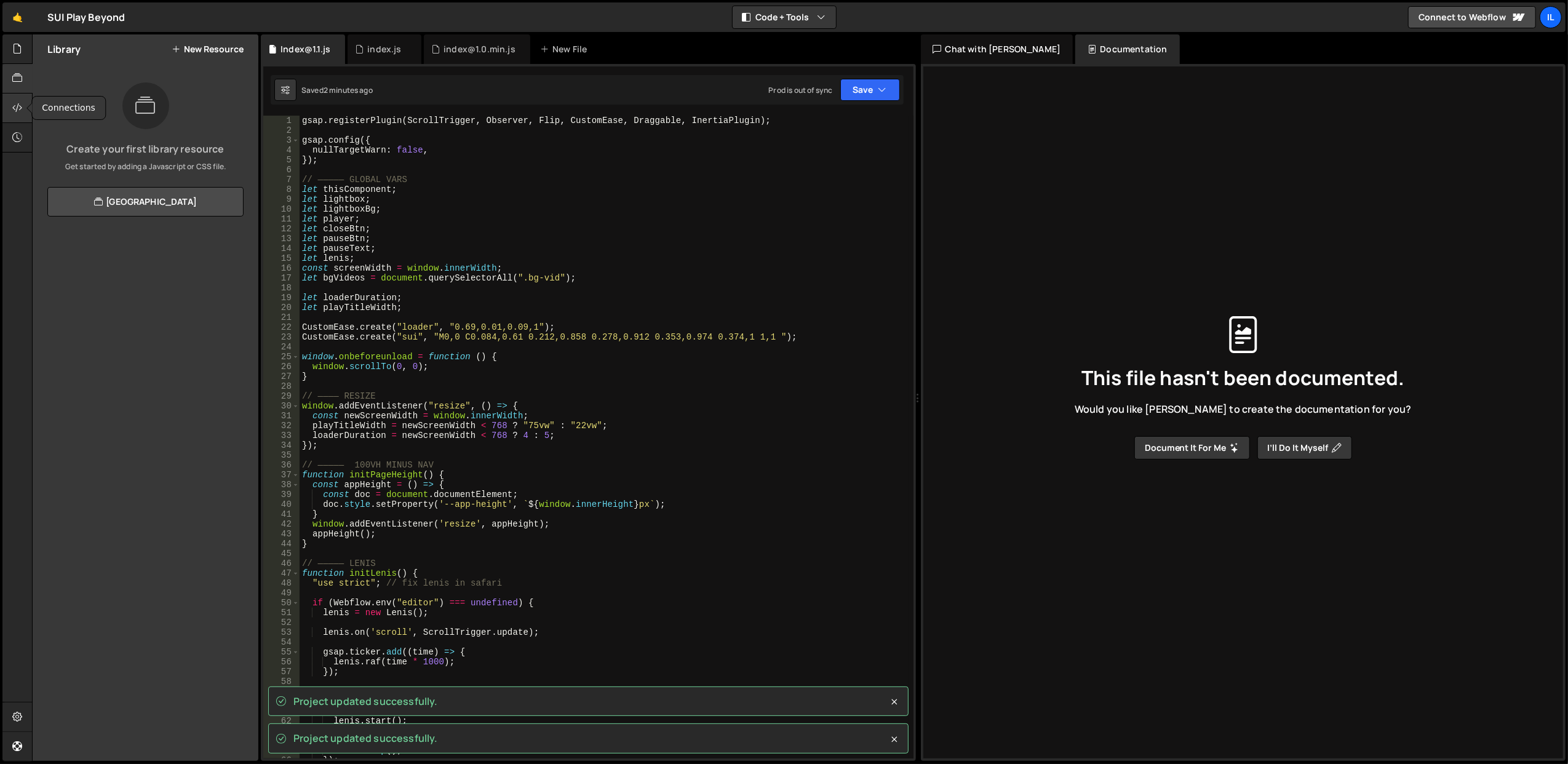
click at [13, 105] on icon at bounding box center [17, 107] width 10 height 13
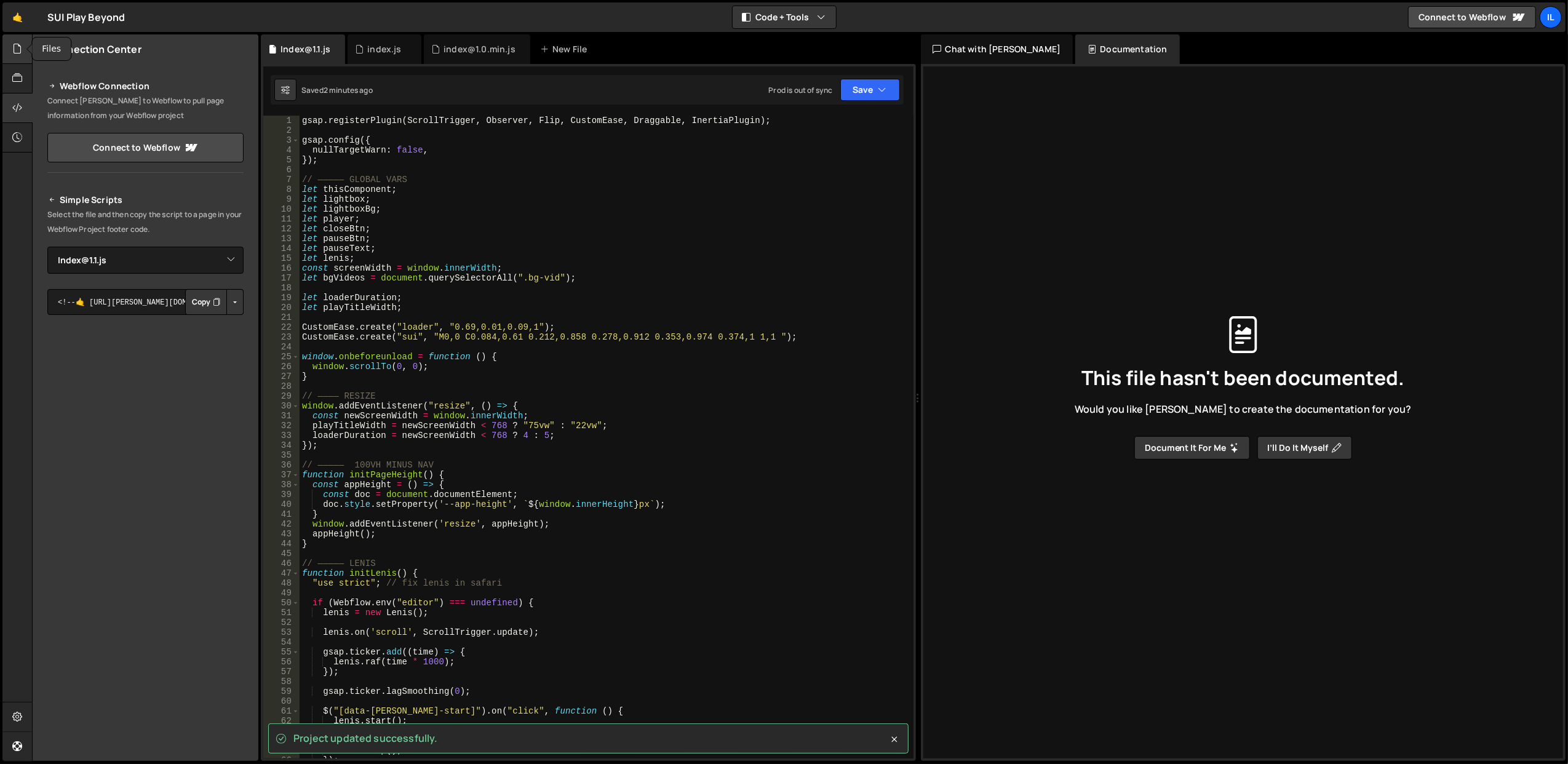
click at [15, 49] on icon at bounding box center [17, 48] width 10 height 13
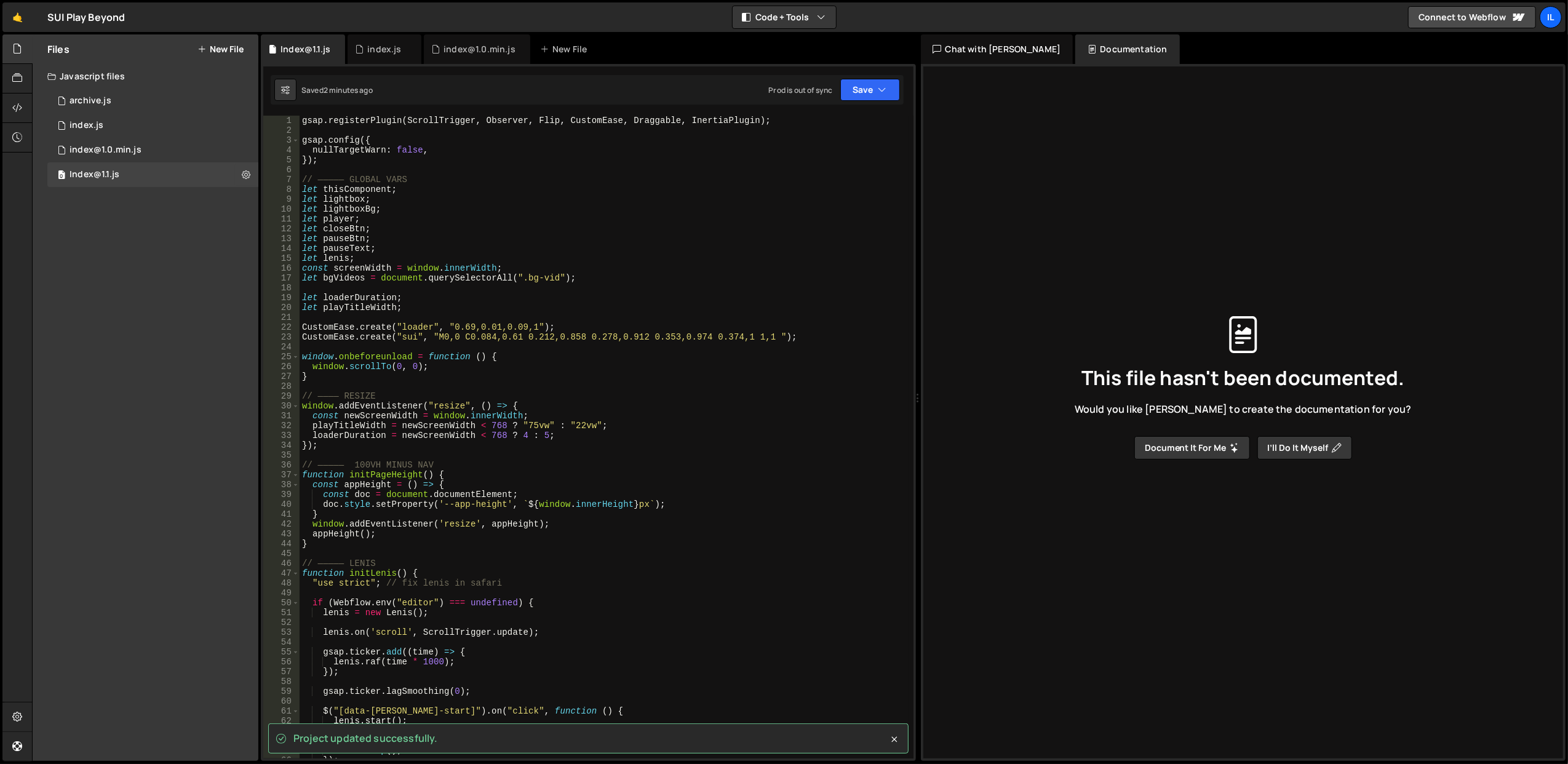
click at [217, 50] on button "New File" at bounding box center [220, 49] width 46 height 10
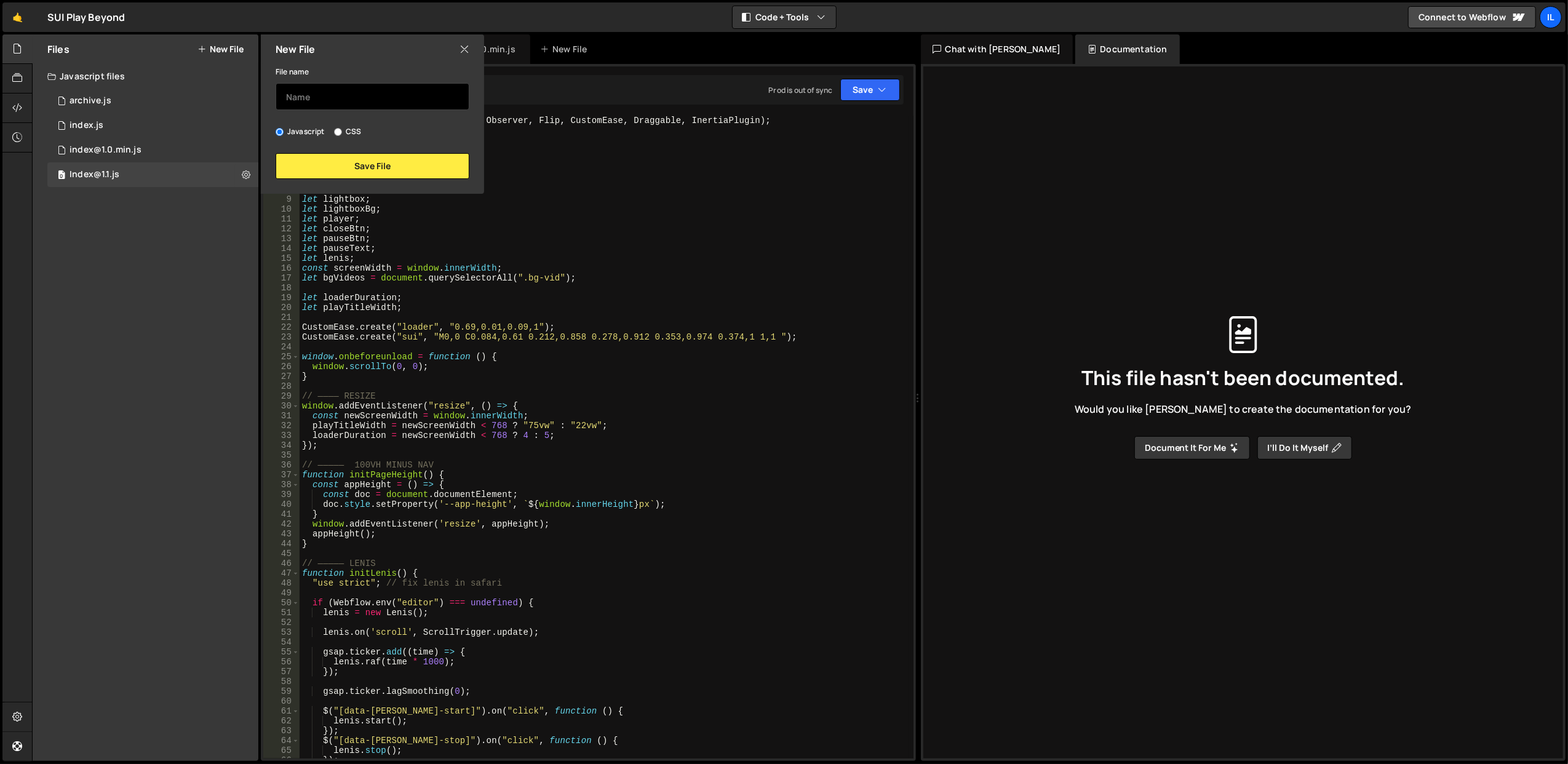
click at [324, 102] on input "text" at bounding box center [373, 96] width 194 height 27
click at [466, 49] on icon at bounding box center [464, 49] width 10 height 13
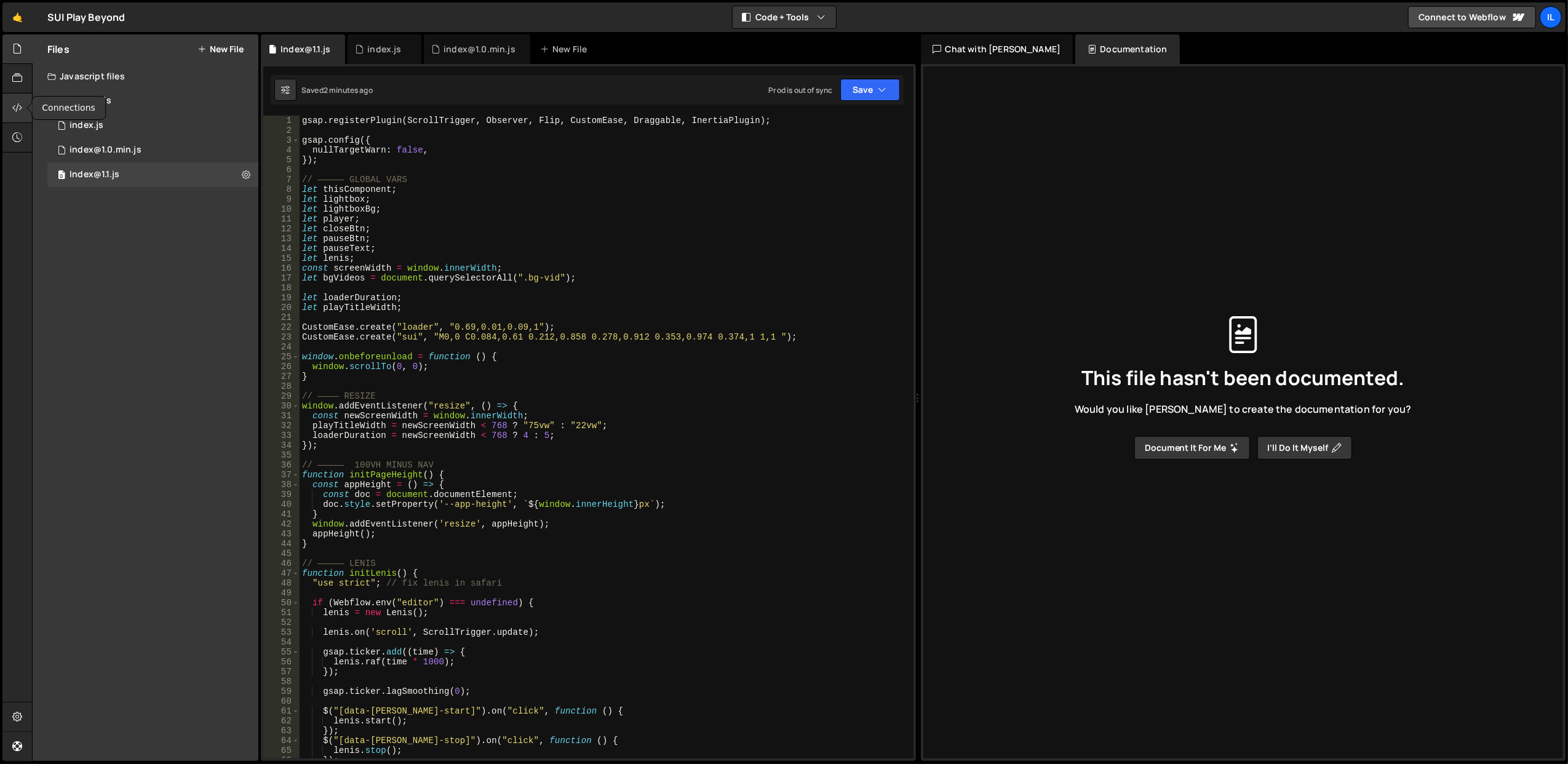
click at [21, 101] on icon at bounding box center [17, 107] width 10 height 13
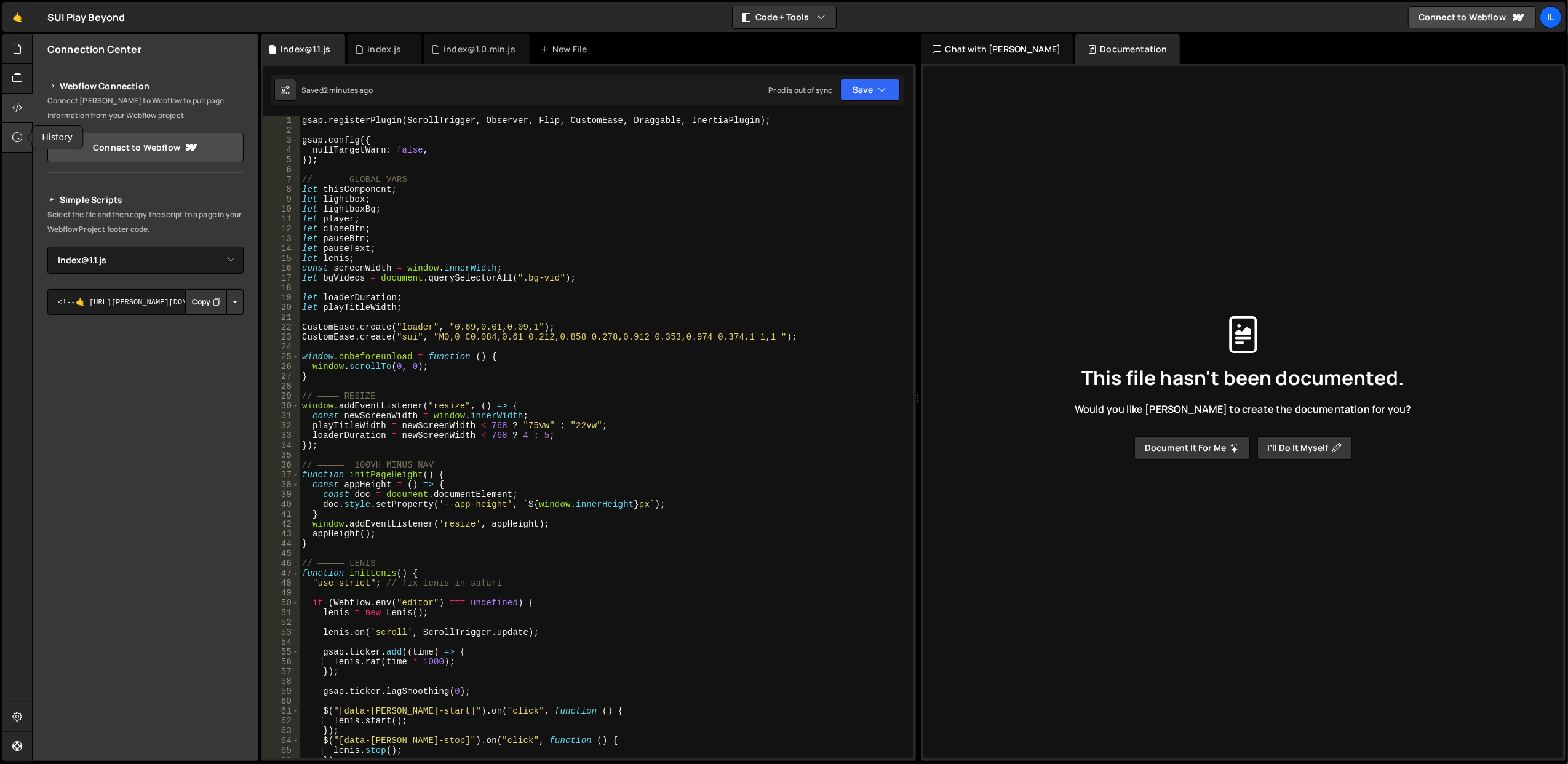
click at [21, 125] on div at bounding box center [17, 138] width 30 height 30
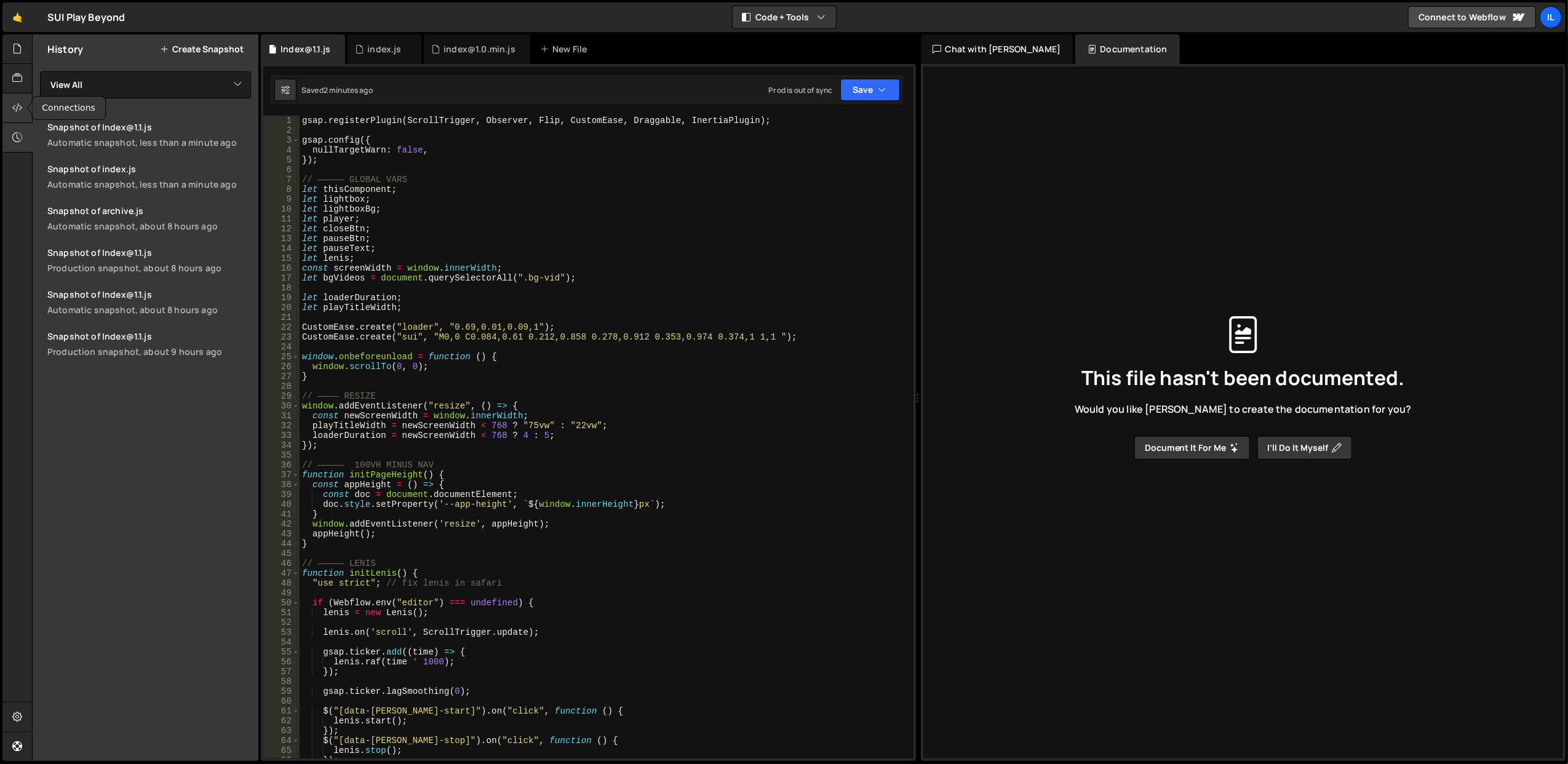
click at [17, 99] on div at bounding box center [17, 109] width 30 height 30
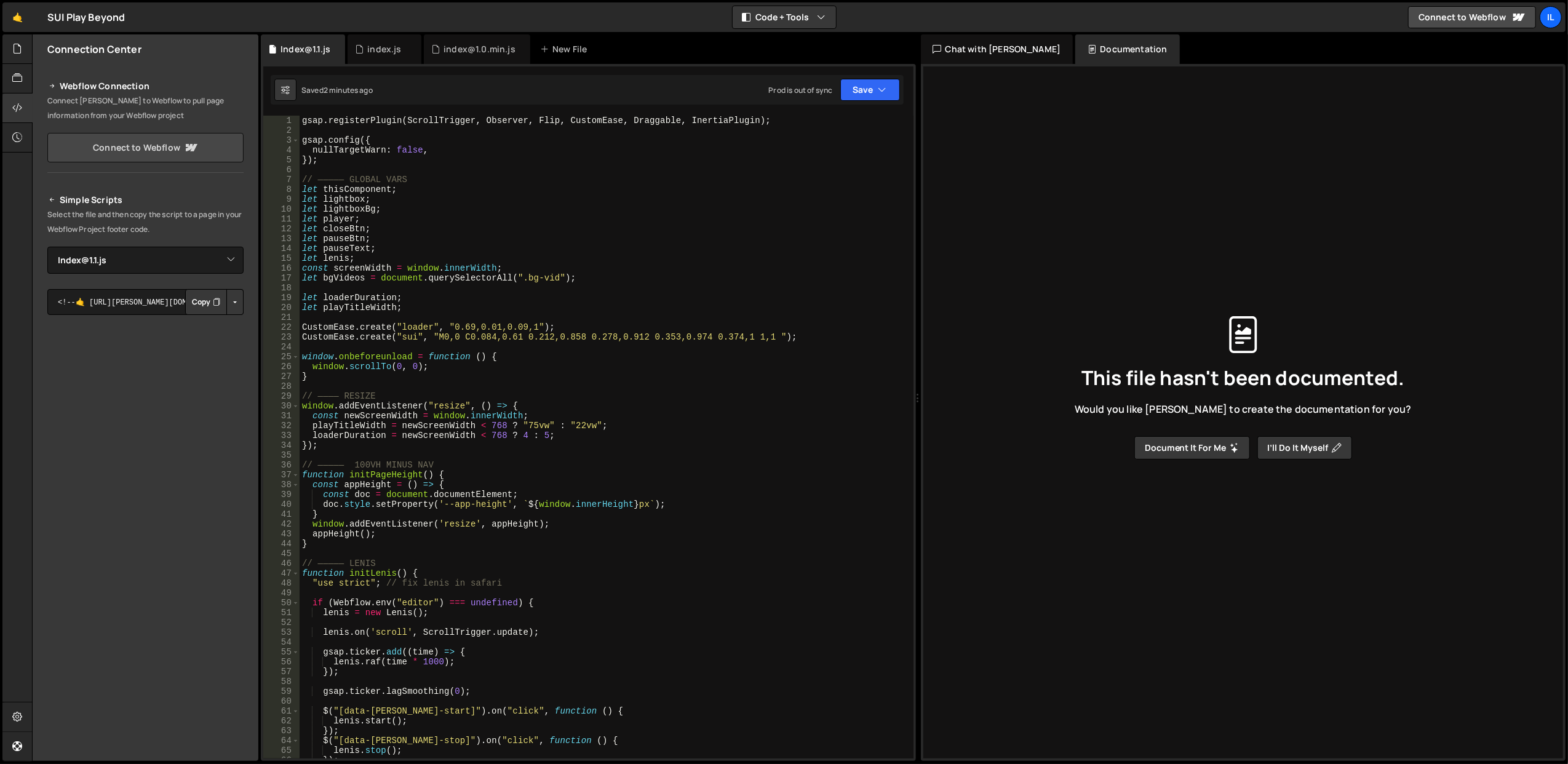
click at [113, 151] on link "Connect to Webflow" at bounding box center [145, 148] width 196 height 30
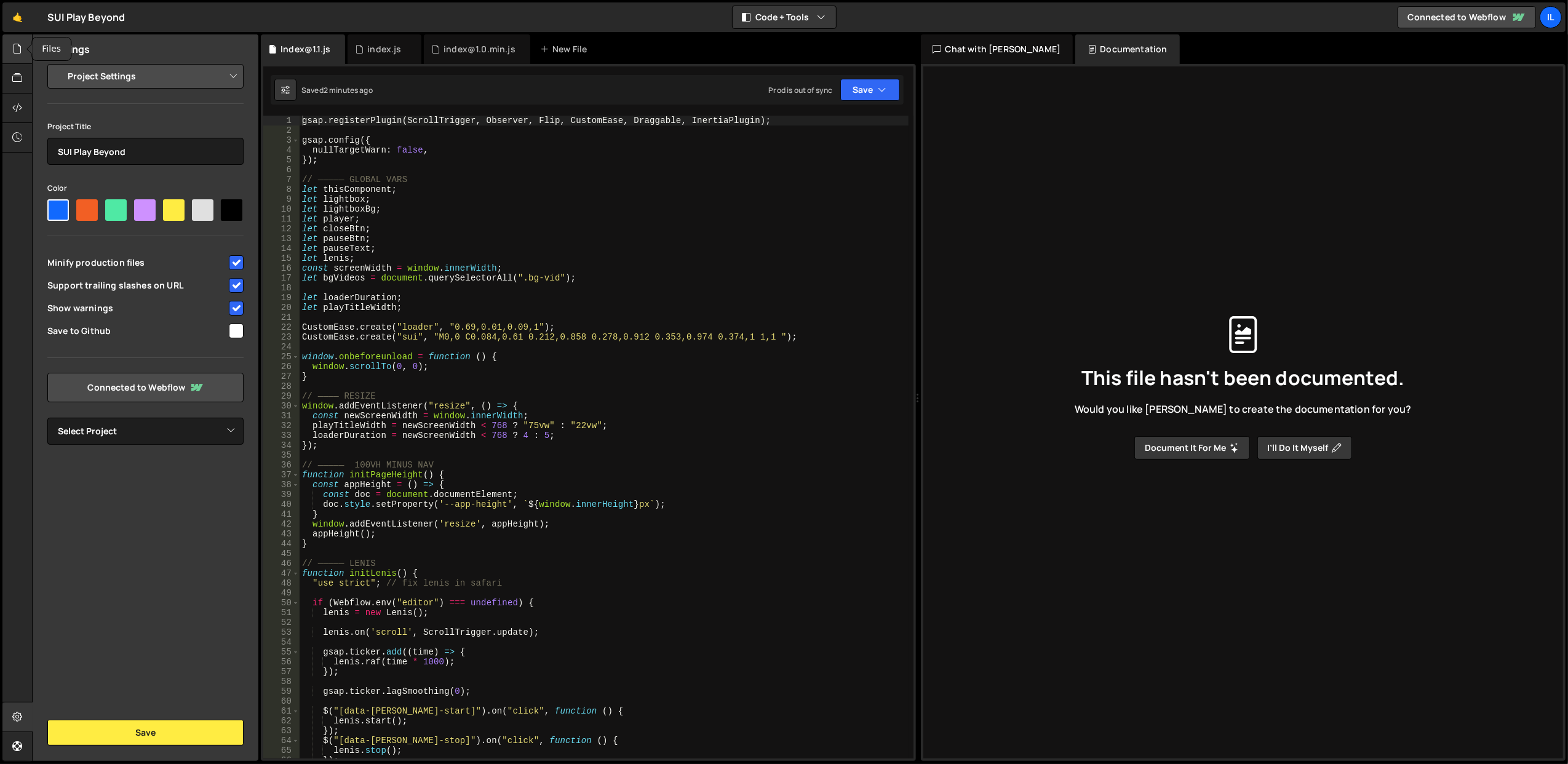
click at [19, 58] on div at bounding box center [17, 49] width 30 height 30
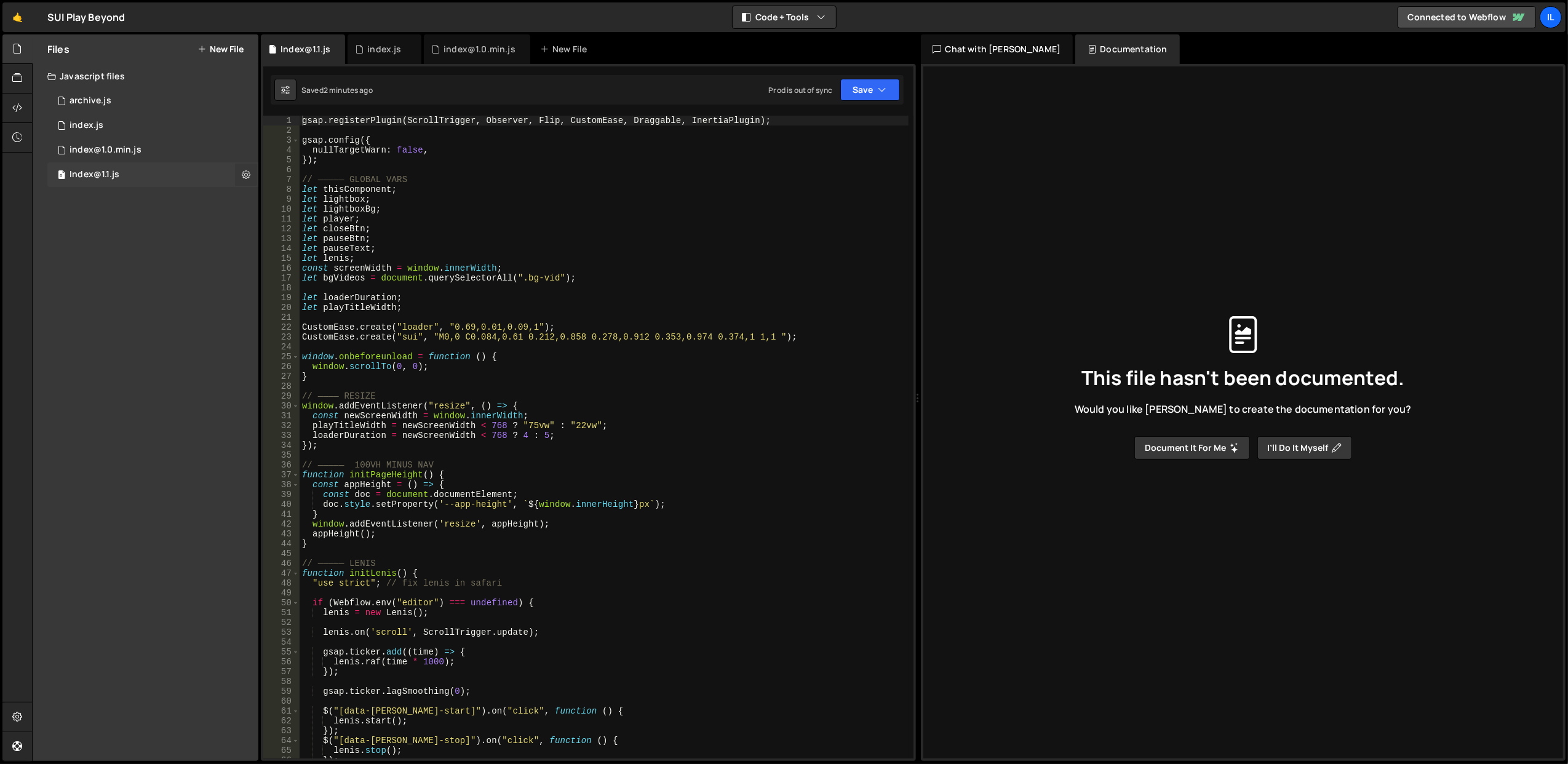
click at [250, 175] on icon at bounding box center [245, 174] width 8 height 12
click at [298, 229] on button "Edit External Scripts" at bounding box center [321, 225] width 121 height 24
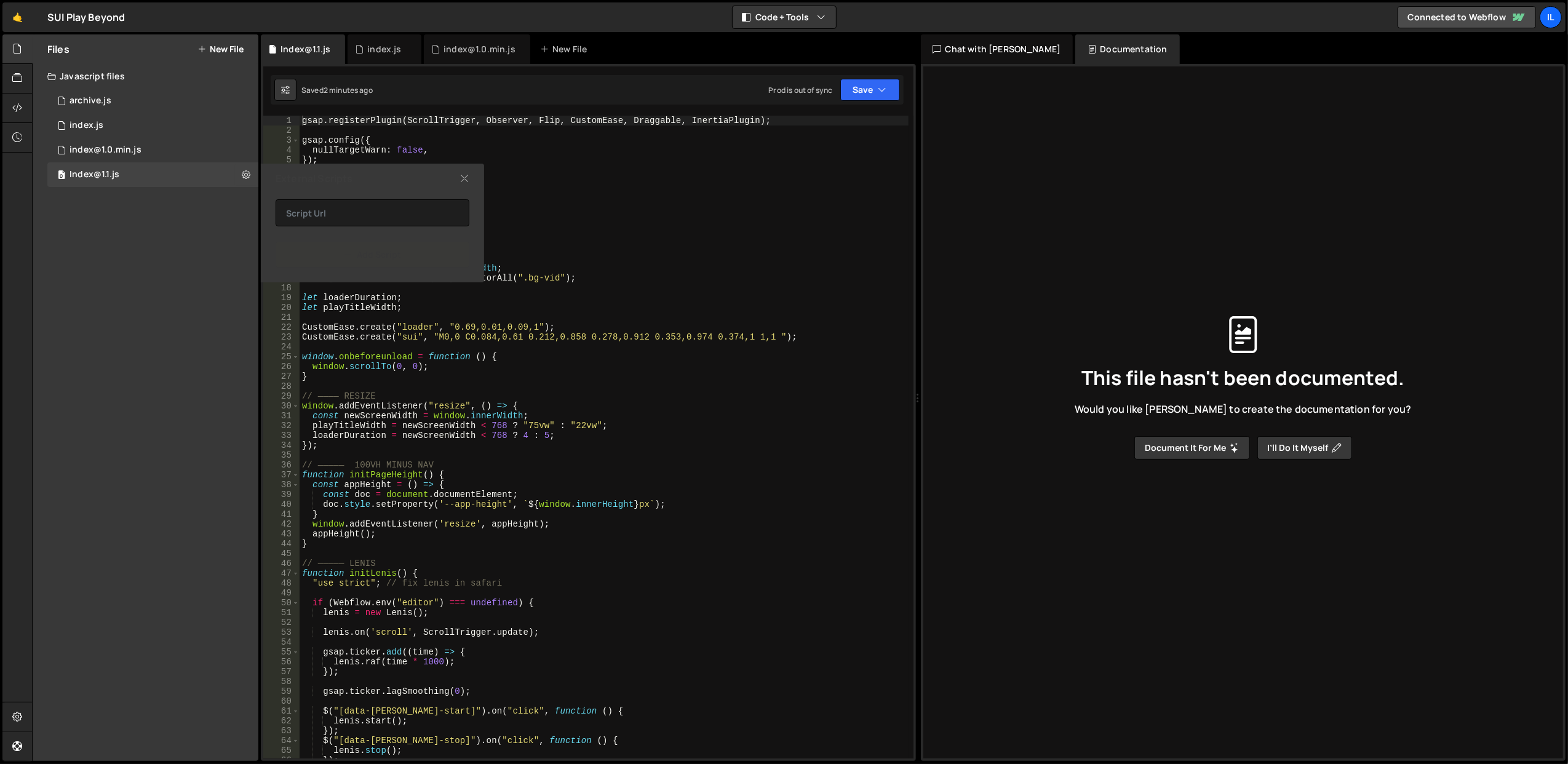
click at [458, 181] on div "External Scripts" at bounding box center [372, 179] width 223 height 30
click at [238, 173] on button at bounding box center [246, 175] width 22 height 22
type input "Index@1.1"
radio input "true"
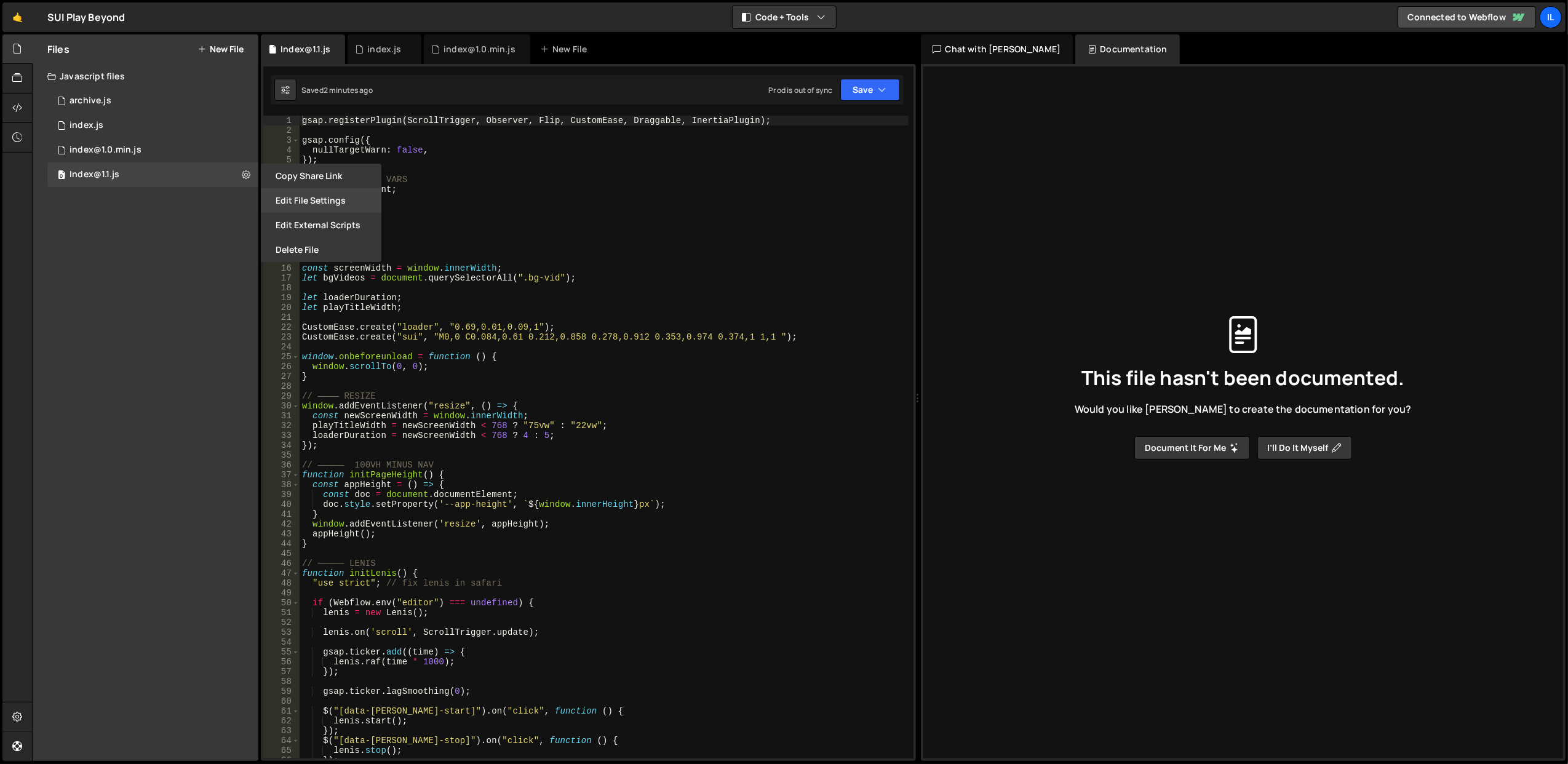
click at [301, 204] on button "Edit File Settings" at bounding box center [321, 200] width 121 height 24
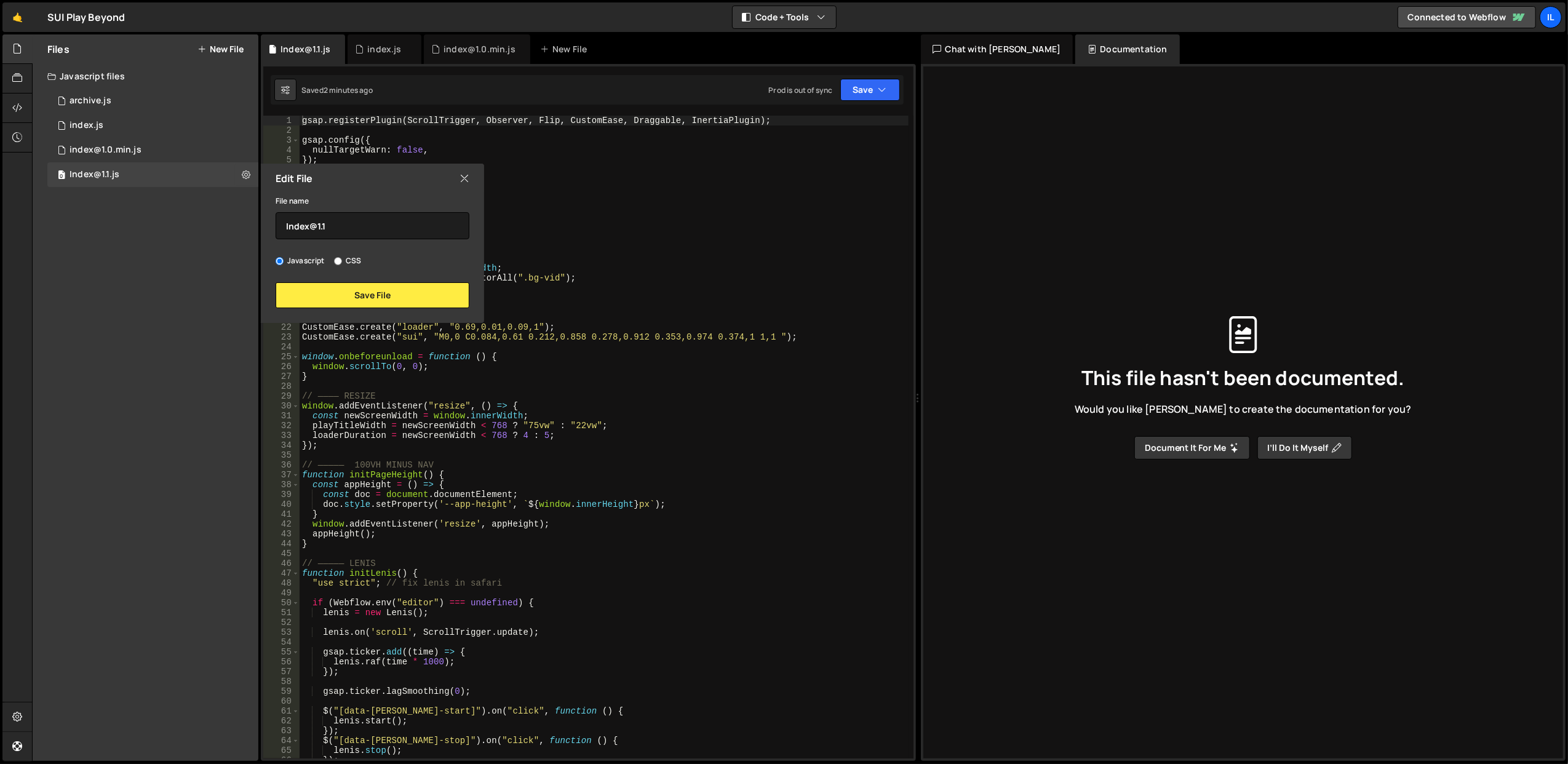
click at [468, 177] on icon at bounding box center [464, 178] width 10 height 13
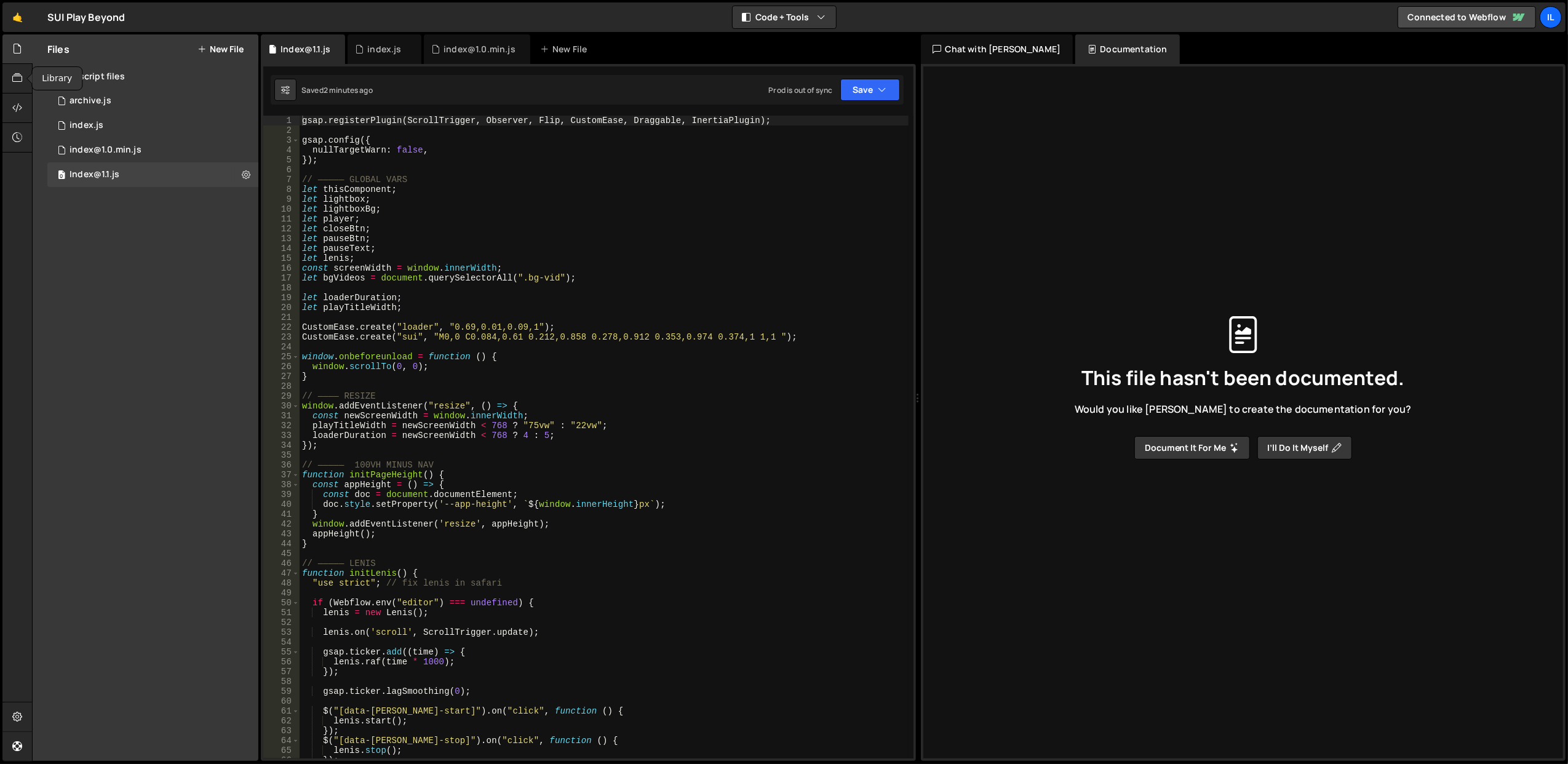
drag, startPoint x: 21, startPoint y: 89, endPoint x: 51, endPoint y: 82, distance: 30.8
click at [21, 89] on div at bounding box center [17, 79] width 30 height 30
click at [17, 62] on div at bounding box center [17, 49] width 30 height 30
click at [208, 48] on button "New File" at bounding box center [220, 49] width 46 height 10
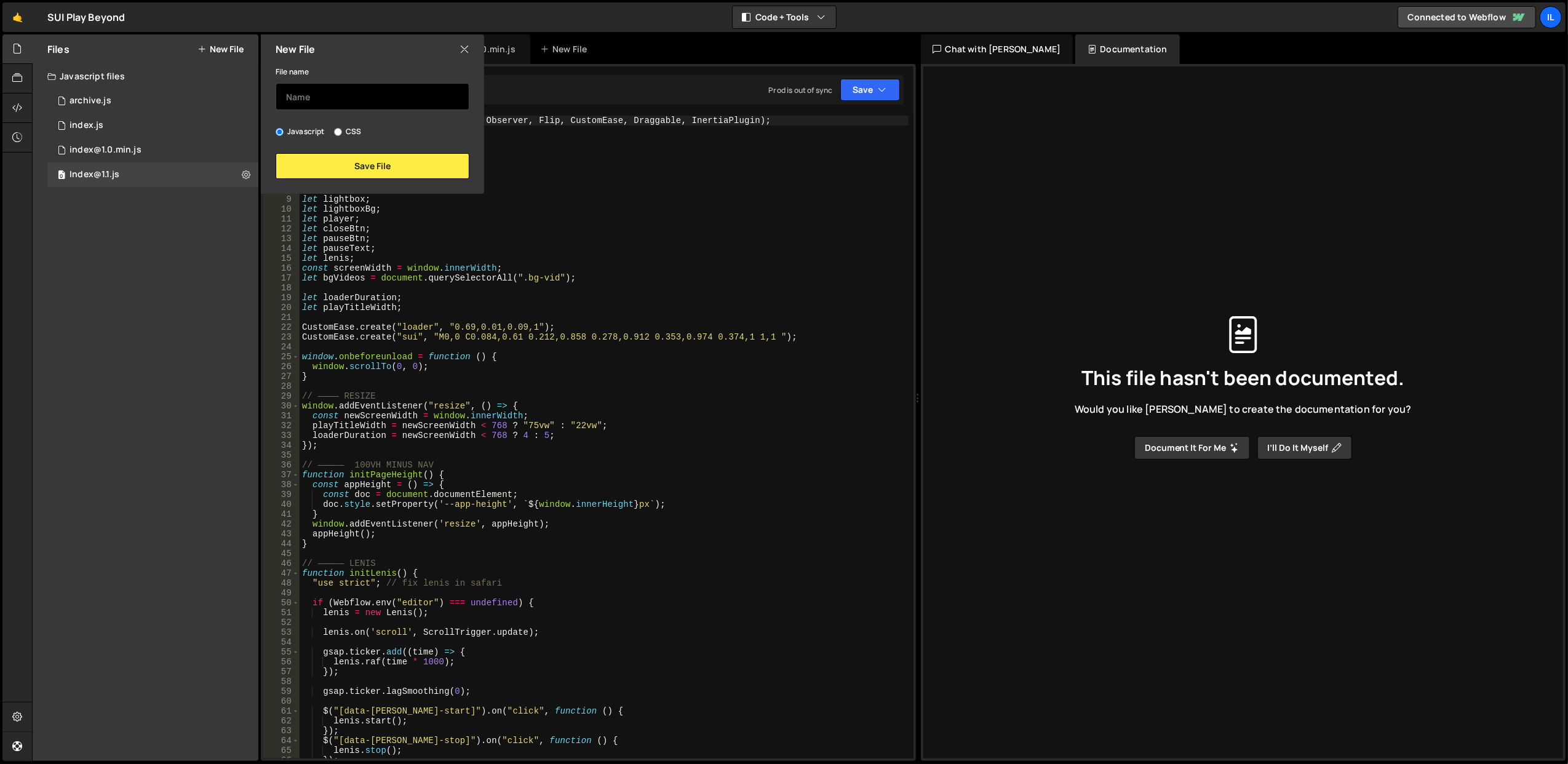
click at [308, 101] on input "text" at bounding box center [373, 96] width 194 height 27
click at [468, 49] on icon at bounding box center [464, 49] width 10 height 13
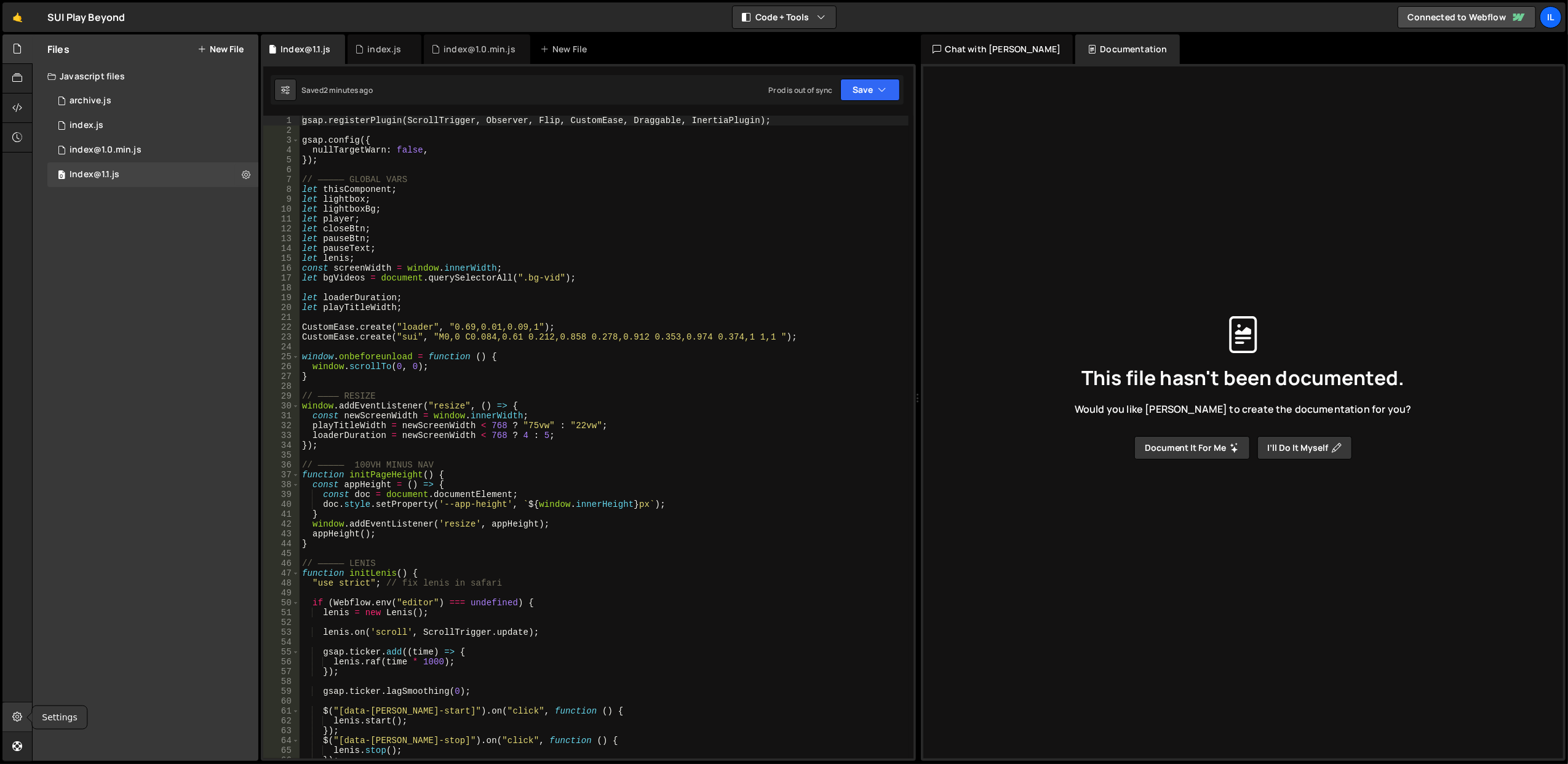
click at [17, 713] on icon at bounding box center [17, 716] width 10 height 13
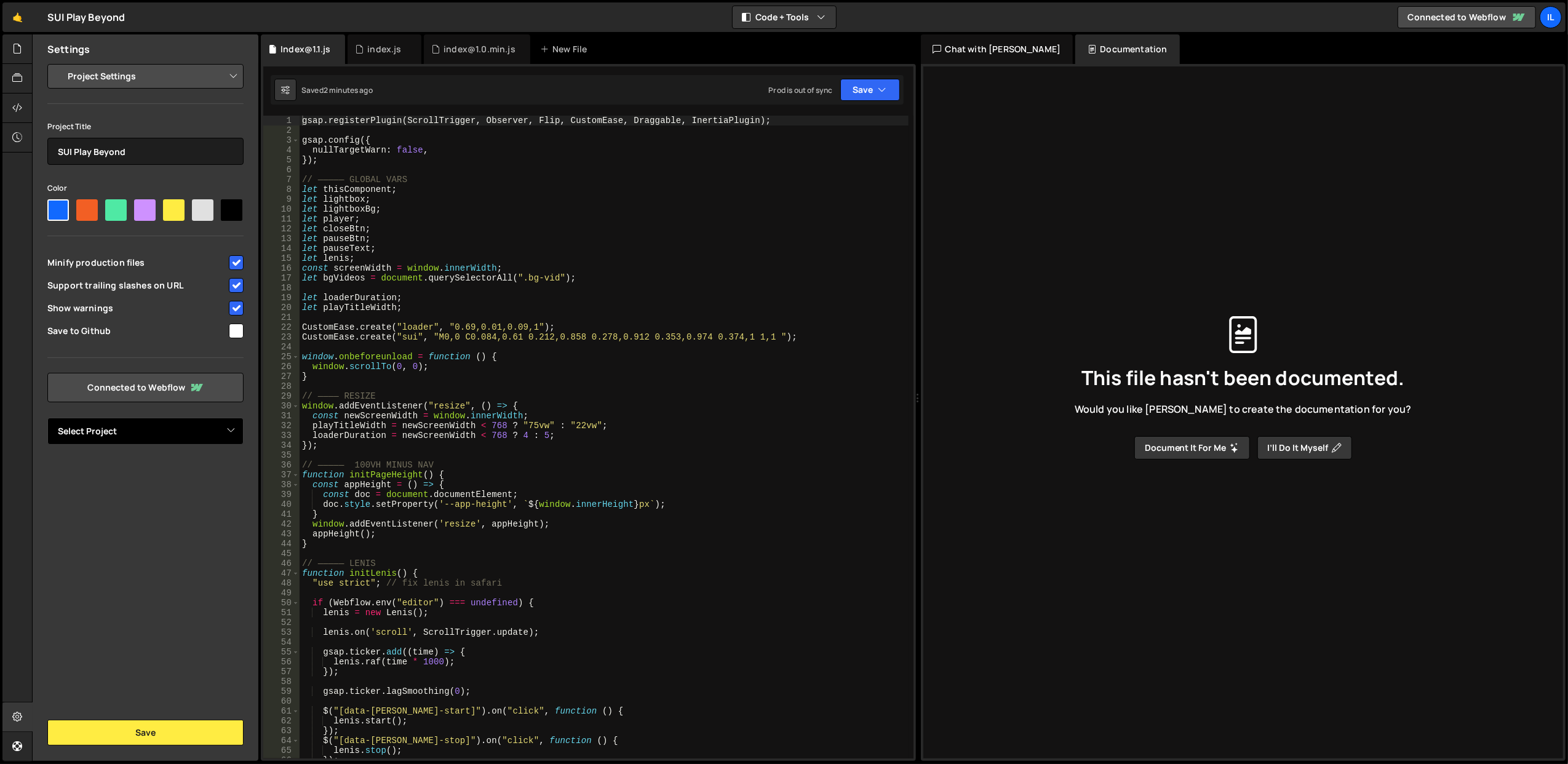
click at [177, 438] on select "Select Project Play Beyond" at bounding box center [145, 431] width 196 height 27
select select "64c225ea9f3fbfbf298c3f1f"
click at [48, 418] on select "Select Project Play Beyond" at bounding box center [145, 431] width 196 height 27
click at [160, 734] on button "Save" at bounding box center [145, 733] width 196 height 26
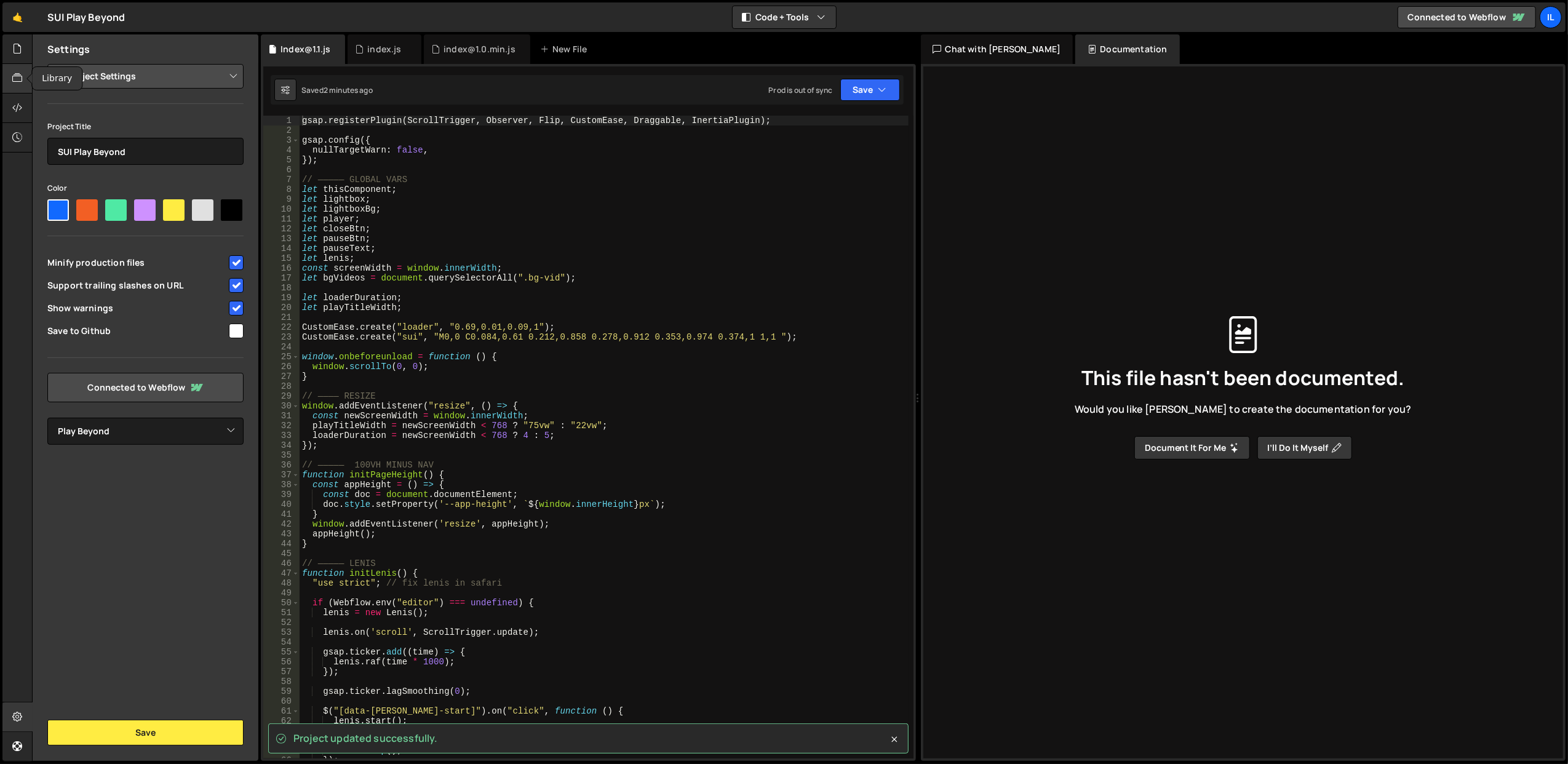
click at [15, 81] on icon at bounding box center [17, 78] width 10 height 13
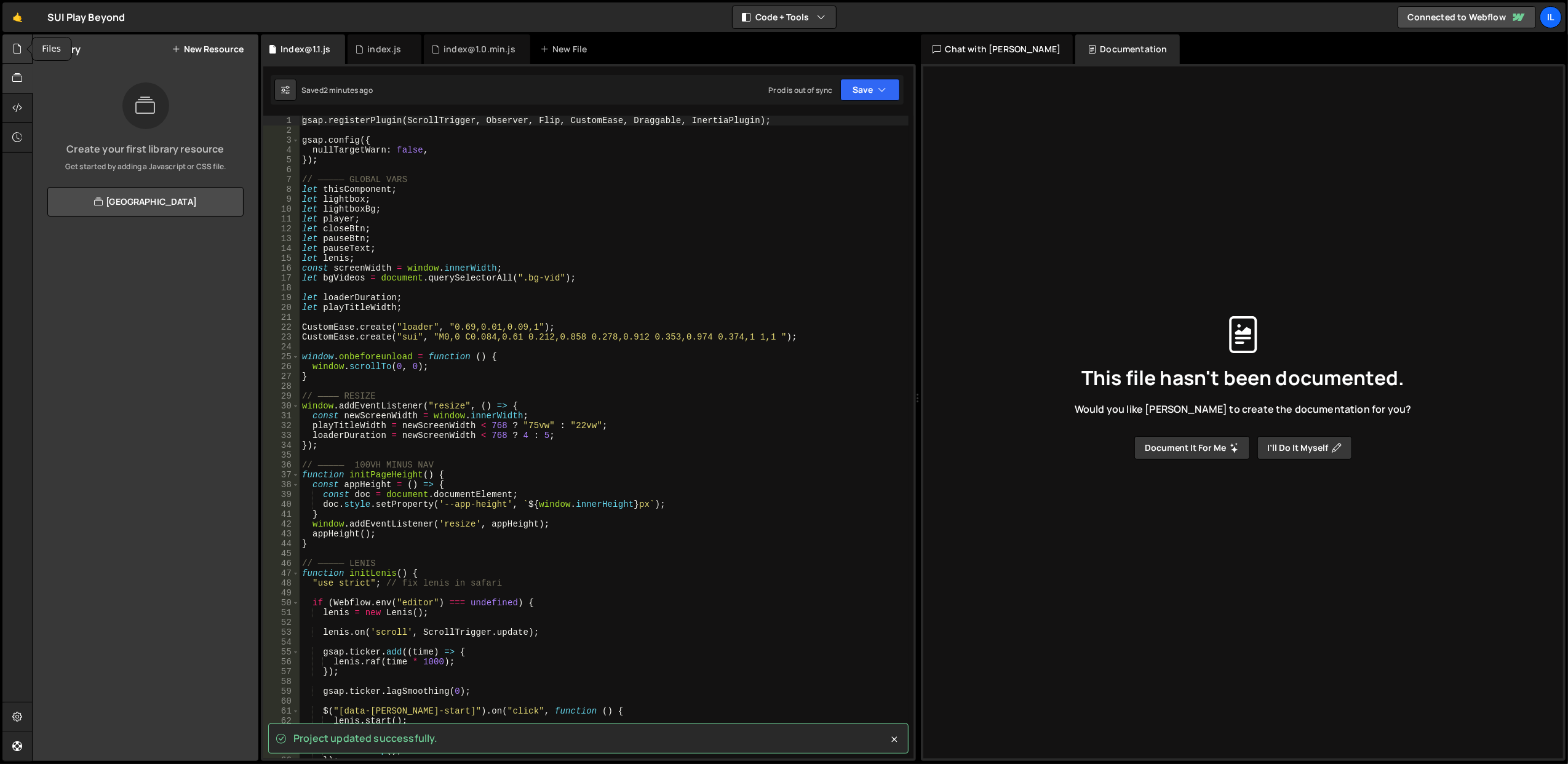
click at [22, 50] on div at bounding box center [17, 49] width 30 height 30
click at [242, 171] on icon at bounding box center [245, 174] width 8 height 12
type input "Index@1.1"
radio input "true"
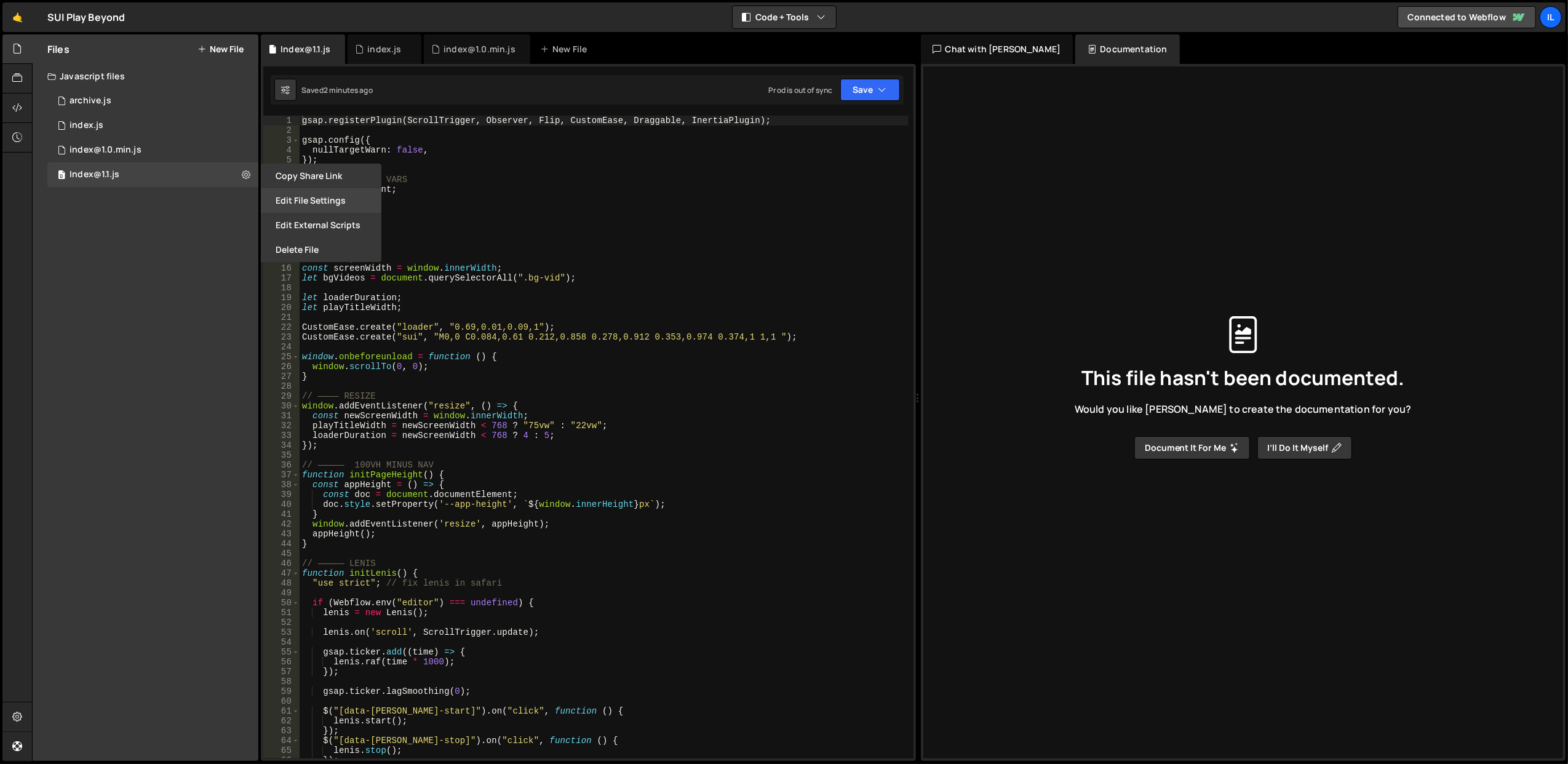
click at [300, 200] on button "Edit File Settings" at bounding box center [321, 200] width 121 height 24
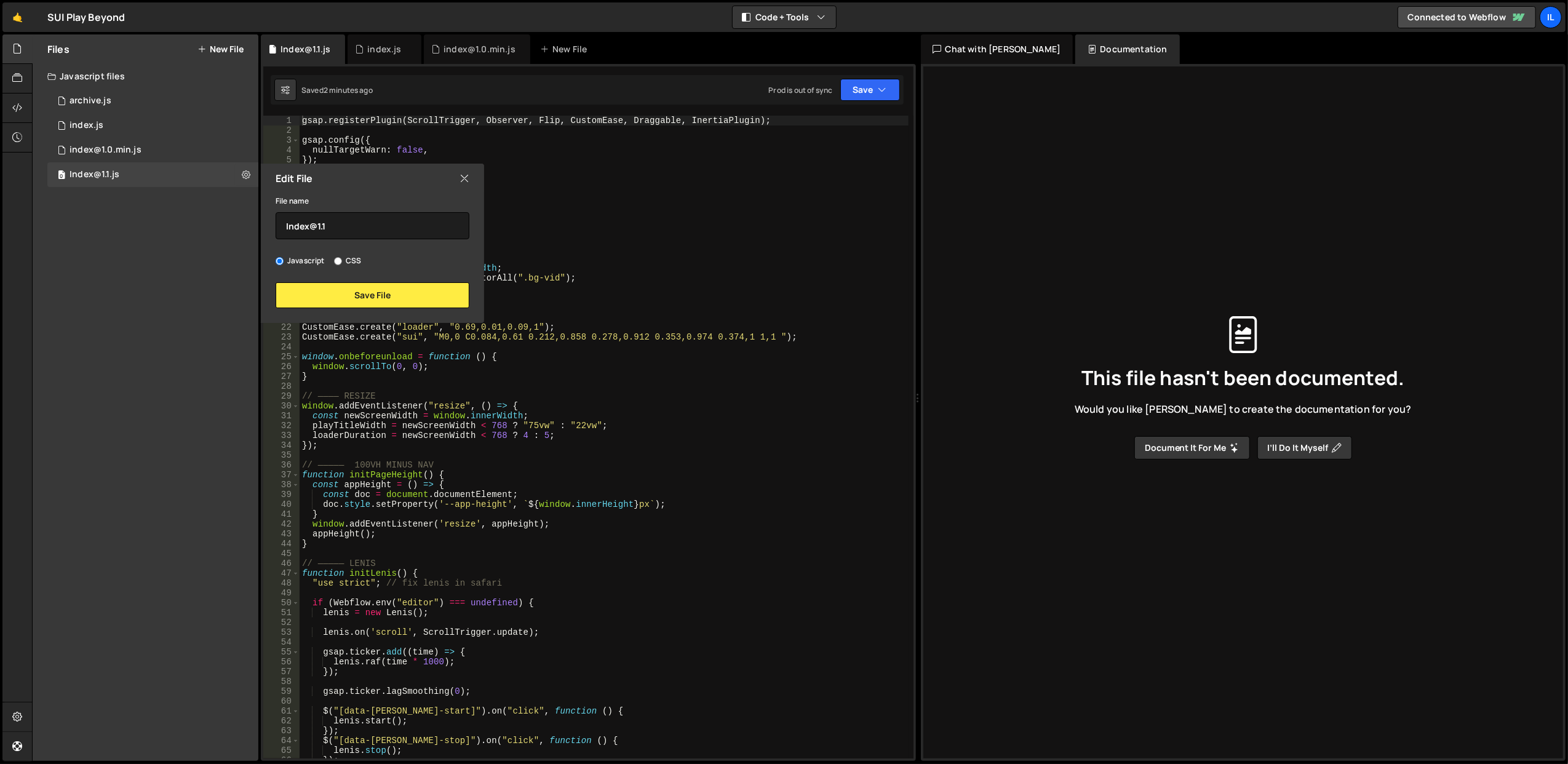
click at [456, 178] on div "Edit File" at bounding box center [372, 179] width 223 height 30
click at [205, 48] on icon at bounding box center [201, 49] width 8 height 10
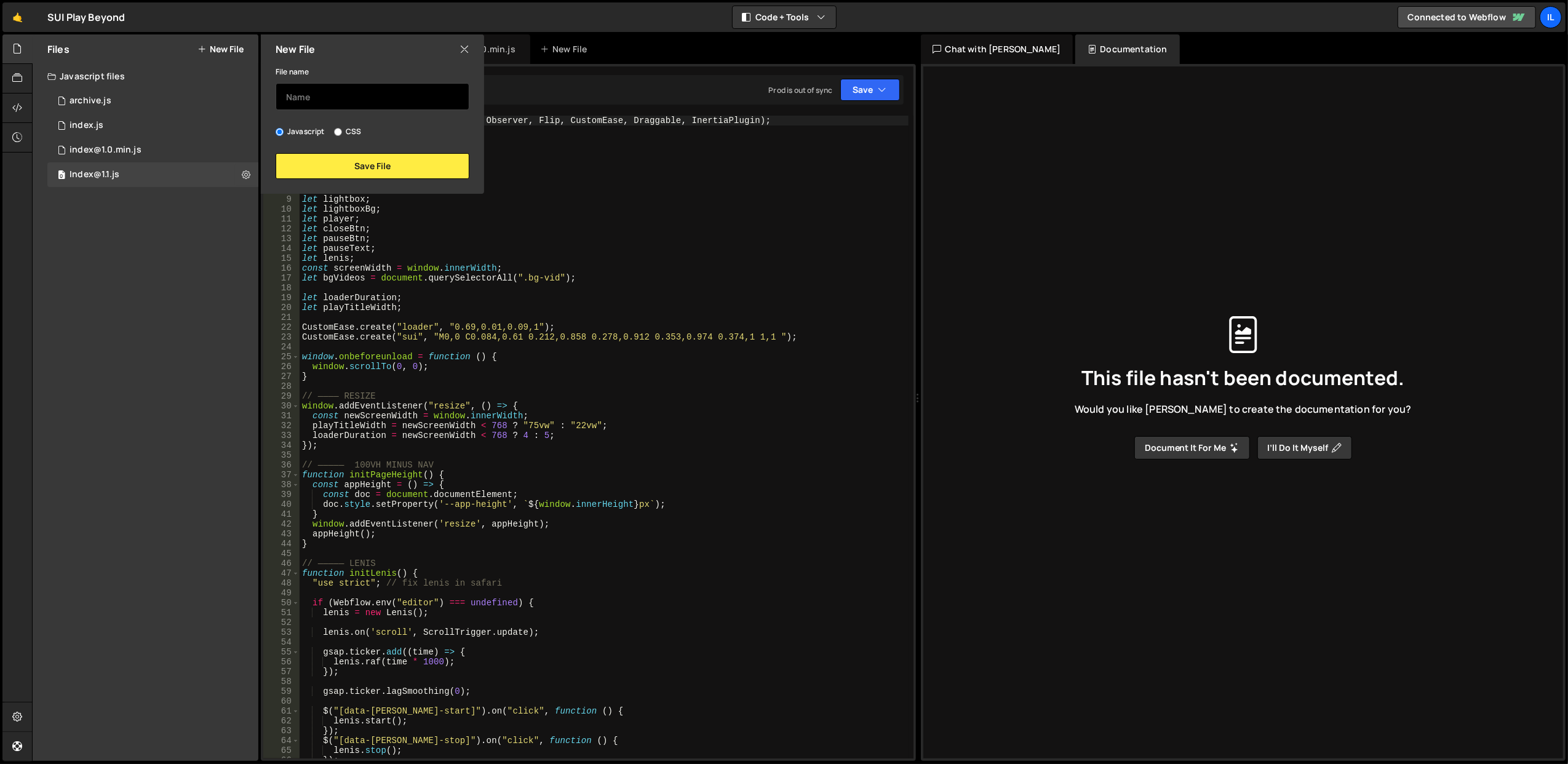
click at [335, 105] on input "text" at bounding box center [373, 96] width 194 height 27
click at [455, 49] on div "New File" at bounding box center [372, 49] width 223 height 30
click at [463, 44] on icon at bounding box center [464, 49] width 10 height 13
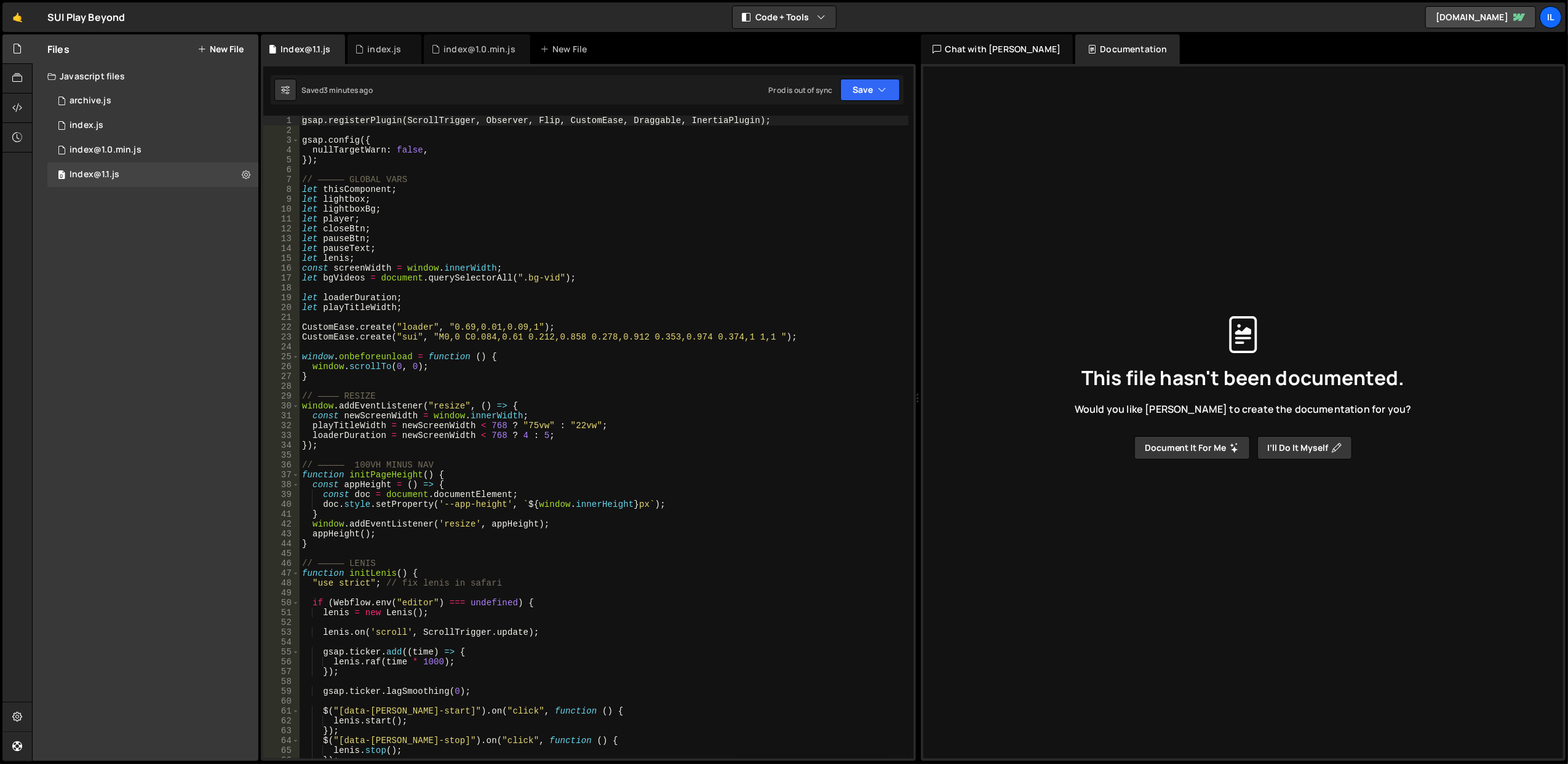
click at [220, 50] on button "New File" at bounding box center [220, 49] width 46 height 10
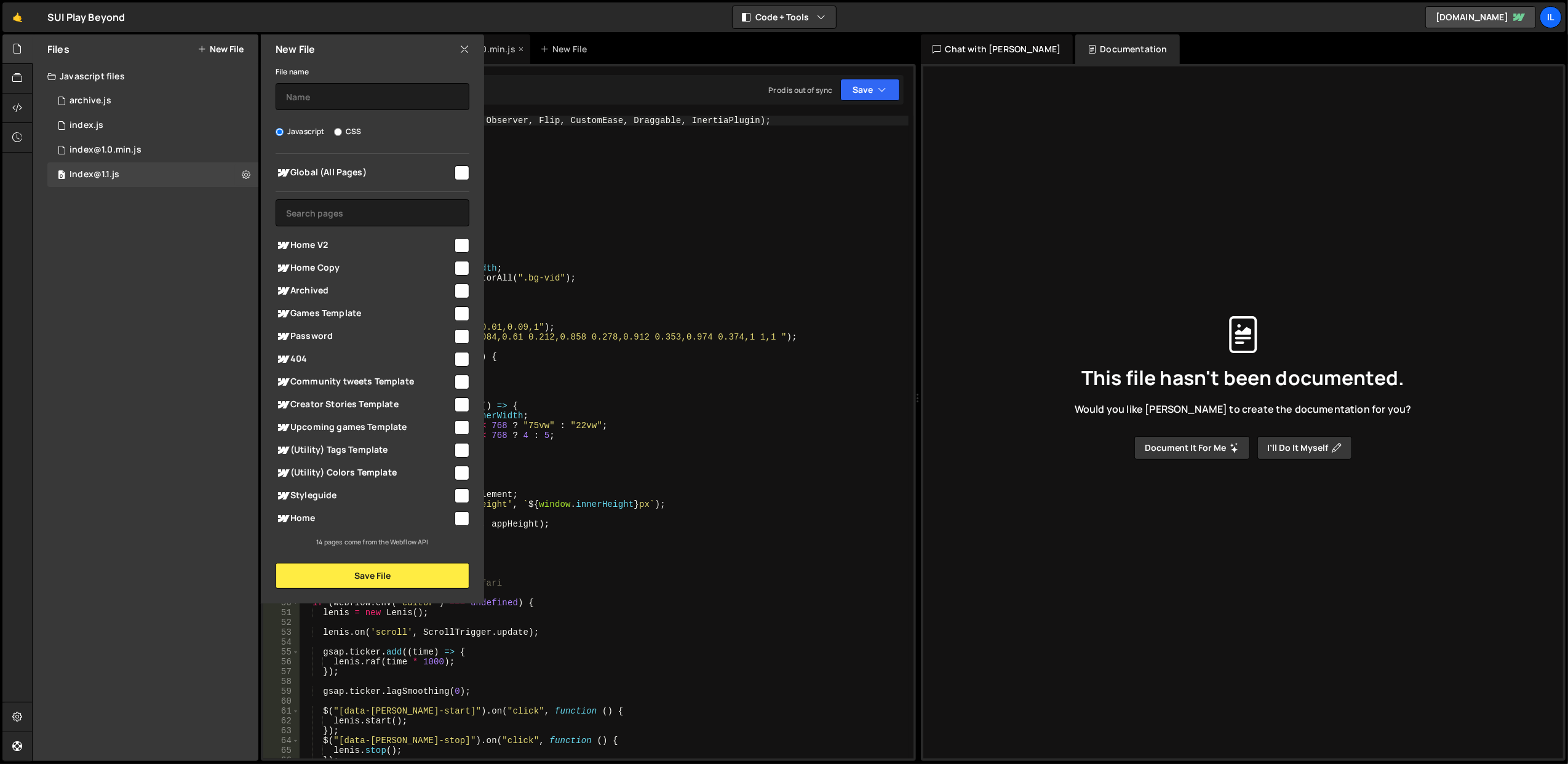
click at [467, 50] on icon at bounding box center [464, 49] width 10 height 13
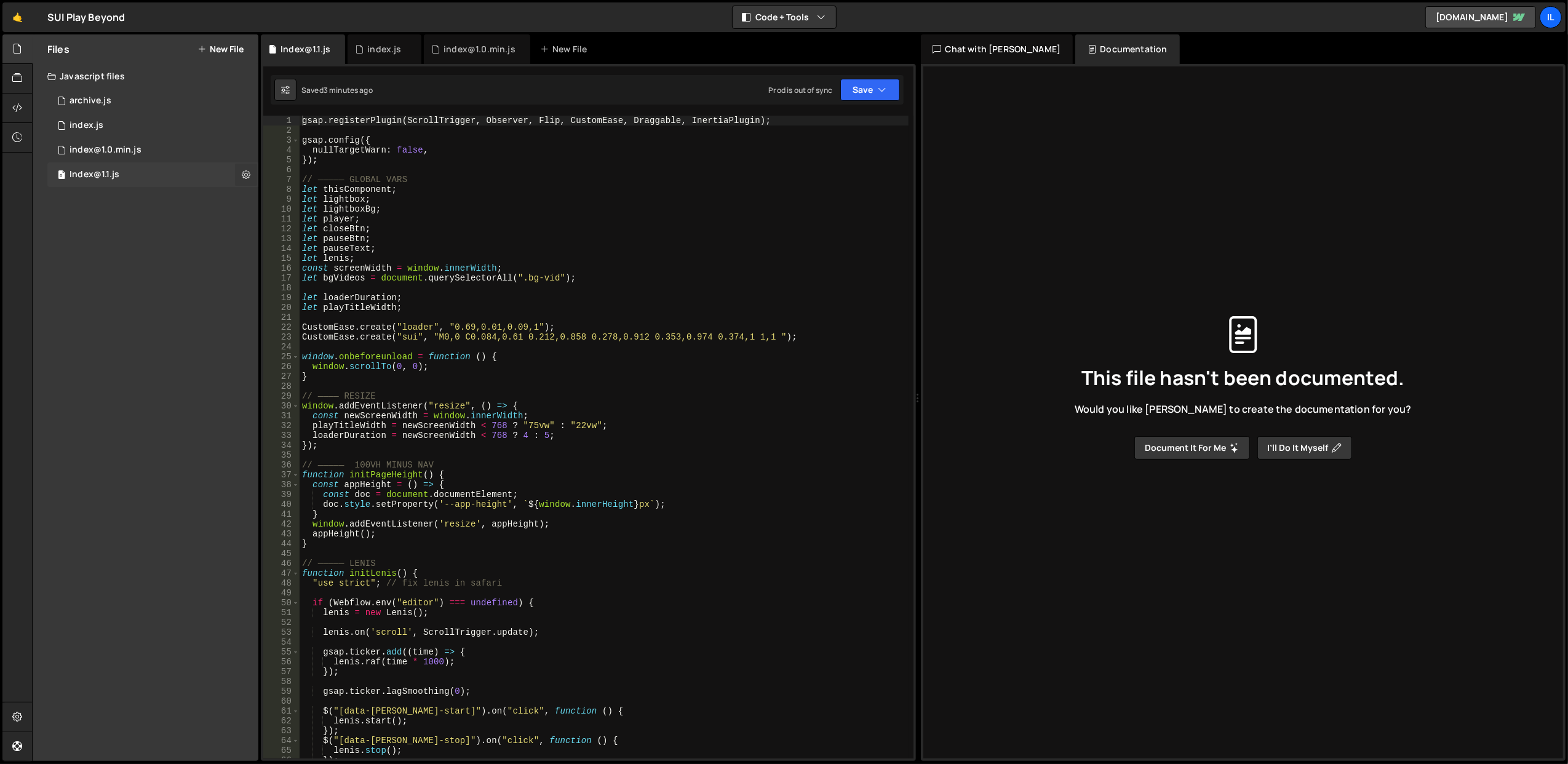
click at [244, 171] on icon at bounding box center [245, 174] width 8 height 12
click at [304, 223] on button "Edit External Scripts" at bounding box center [321, 225] width 121 height 24
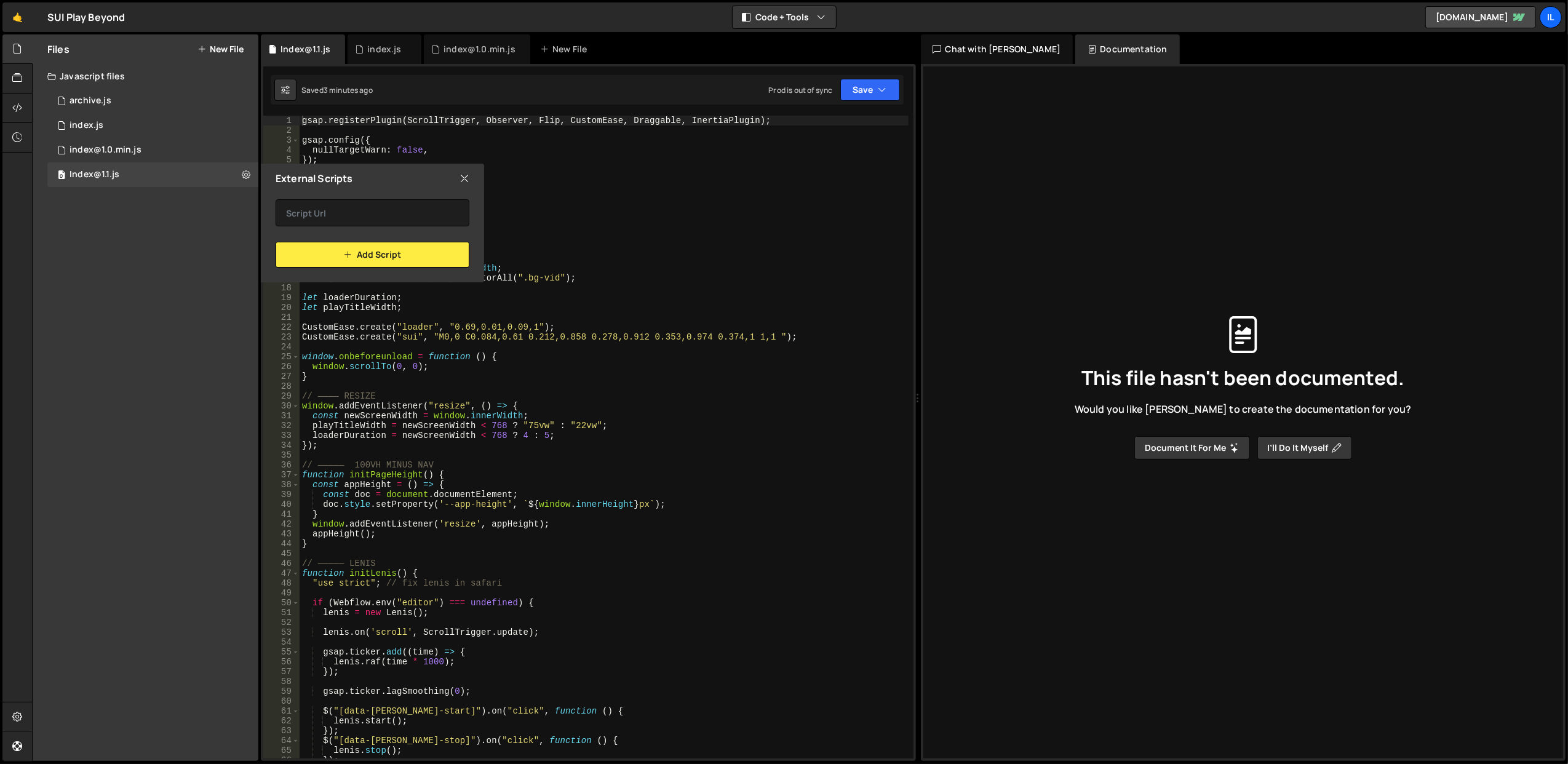
click at [465, 175] on icon at bounding box center [464, 178] width 10 height 13
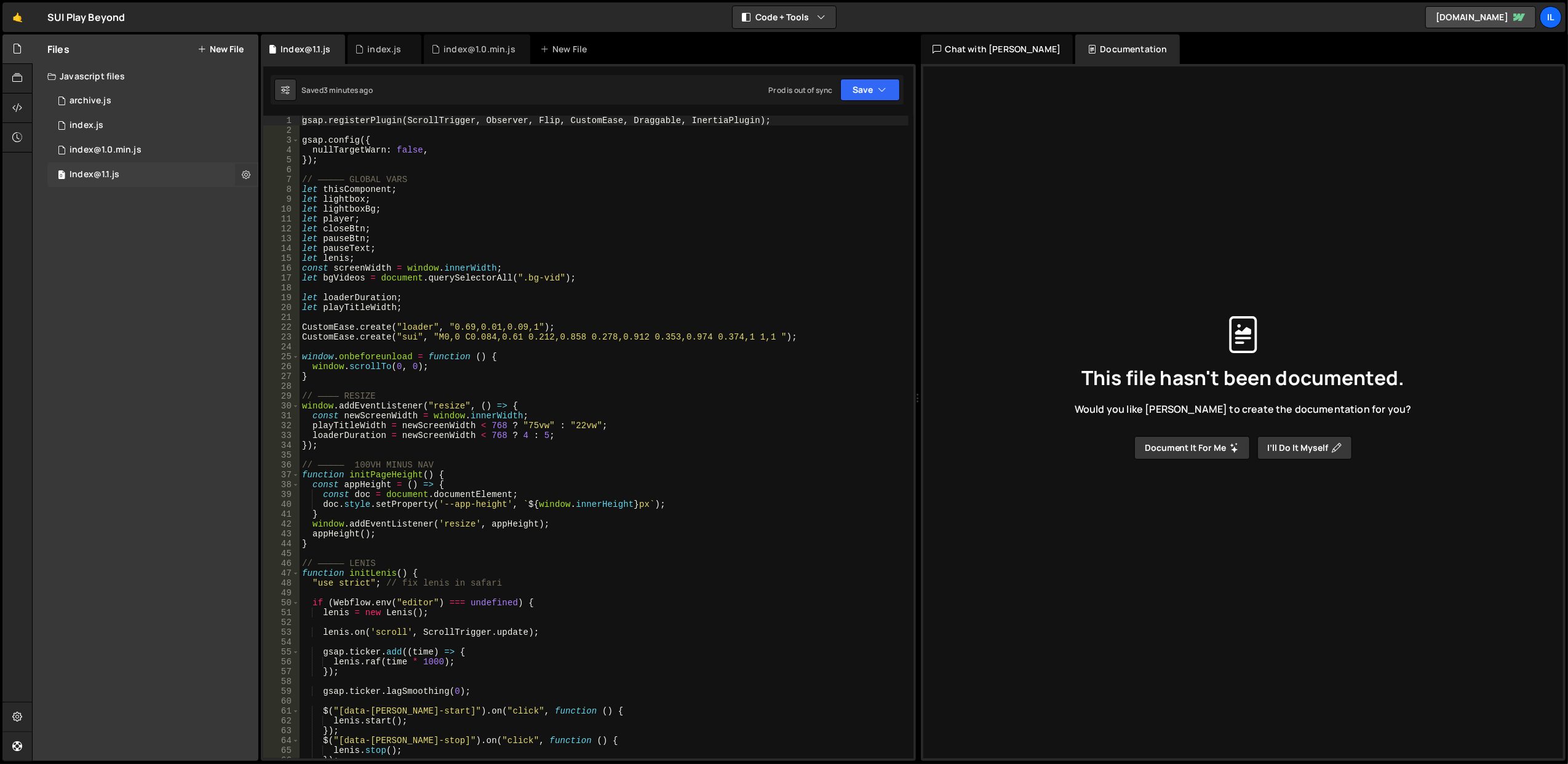
click at [250, 168] on button at bounding box center [246, 175] width 22 height 22
type input "Index@1.1"
radio input "true"
click at [281, 197] on button "Edit File Settings" at bounding box center [321, 200] width 121 height 24
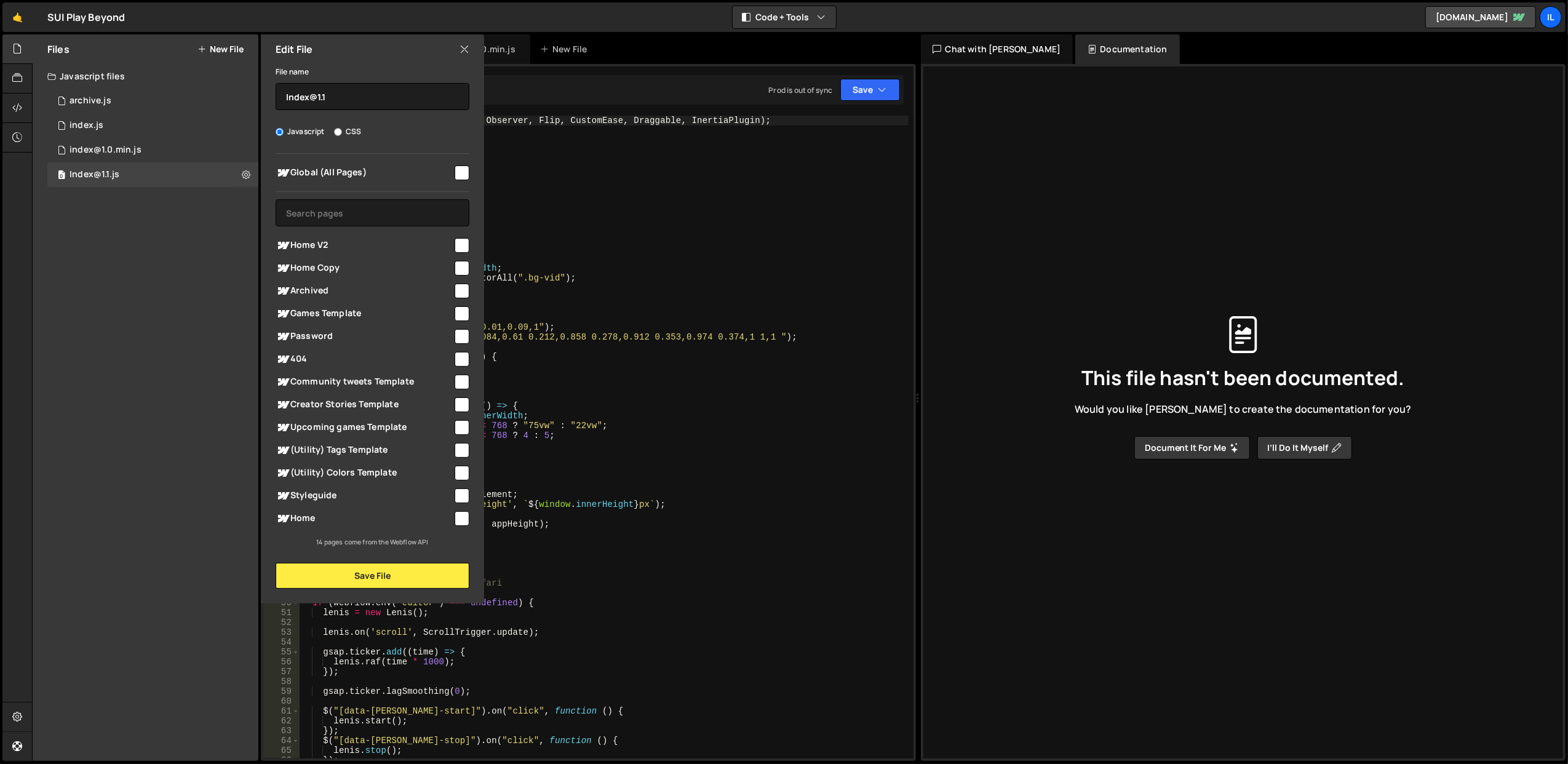
click at [452, 170] on span "Global (All Pages)" at bounding box center [364, 173] width 177 height 15
checkbox input "true"
click at [387, 569] on button "Save File" at bounding box center [373, 576] width 194 height 26
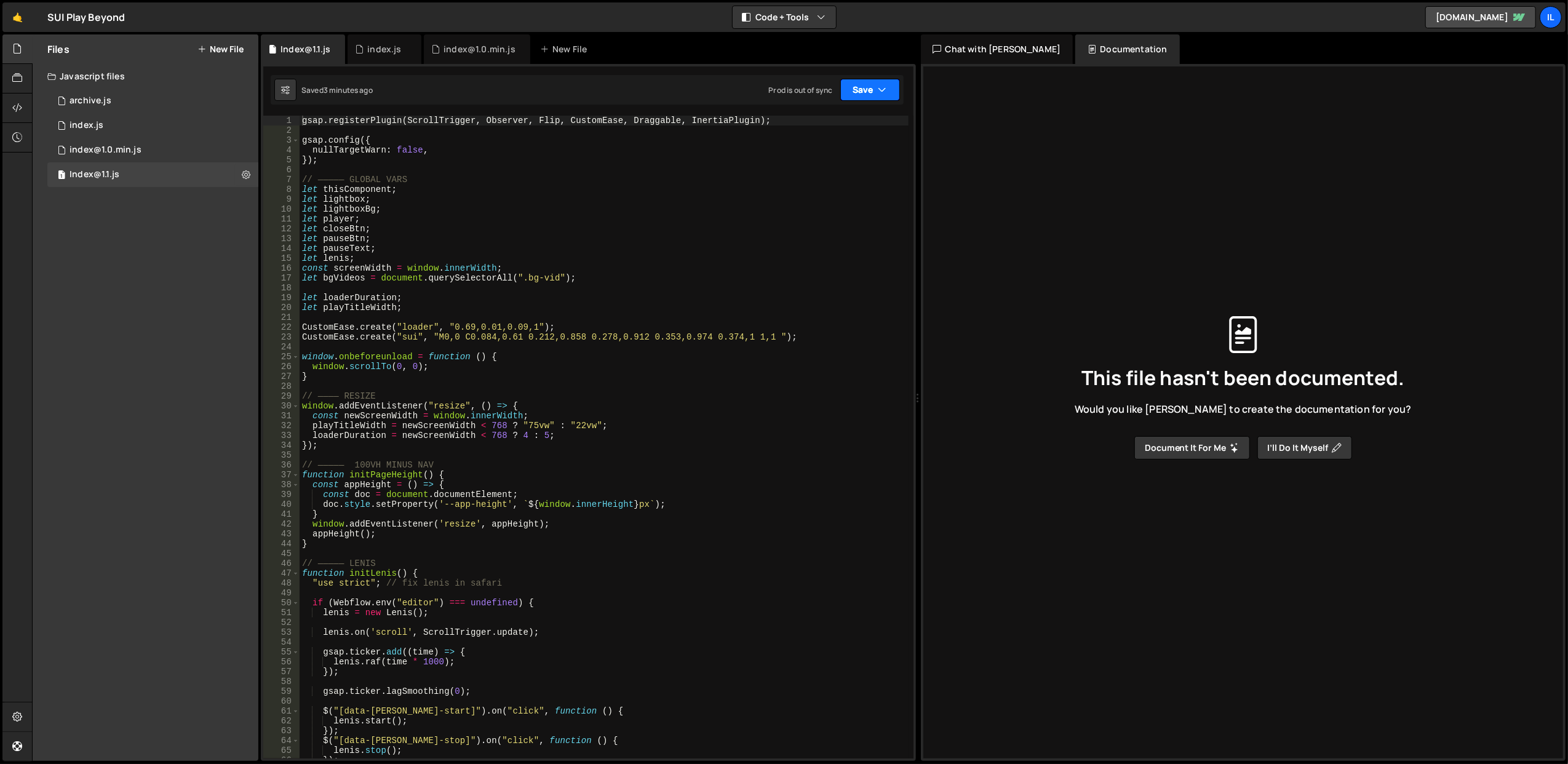
click at [857, 97] on button "Save" at bounding box center [870, 90] width 60 height 22
click at [829, 116] on div "Save to Staging S" at bounding box center [828, 120] width 128 height 12
type textarea "CustomEase.create("sui", "M0,0 C0.084,0.61 0.212,0.858 0.278,0.912 0.353,0.974 …"
click at [643, 333] on div "gsap . registerPlugin ( ScrollTrigger , Observer , Flip , CustomEase , Draggabl…" at bounding box center [604, 447] width 609 height 663
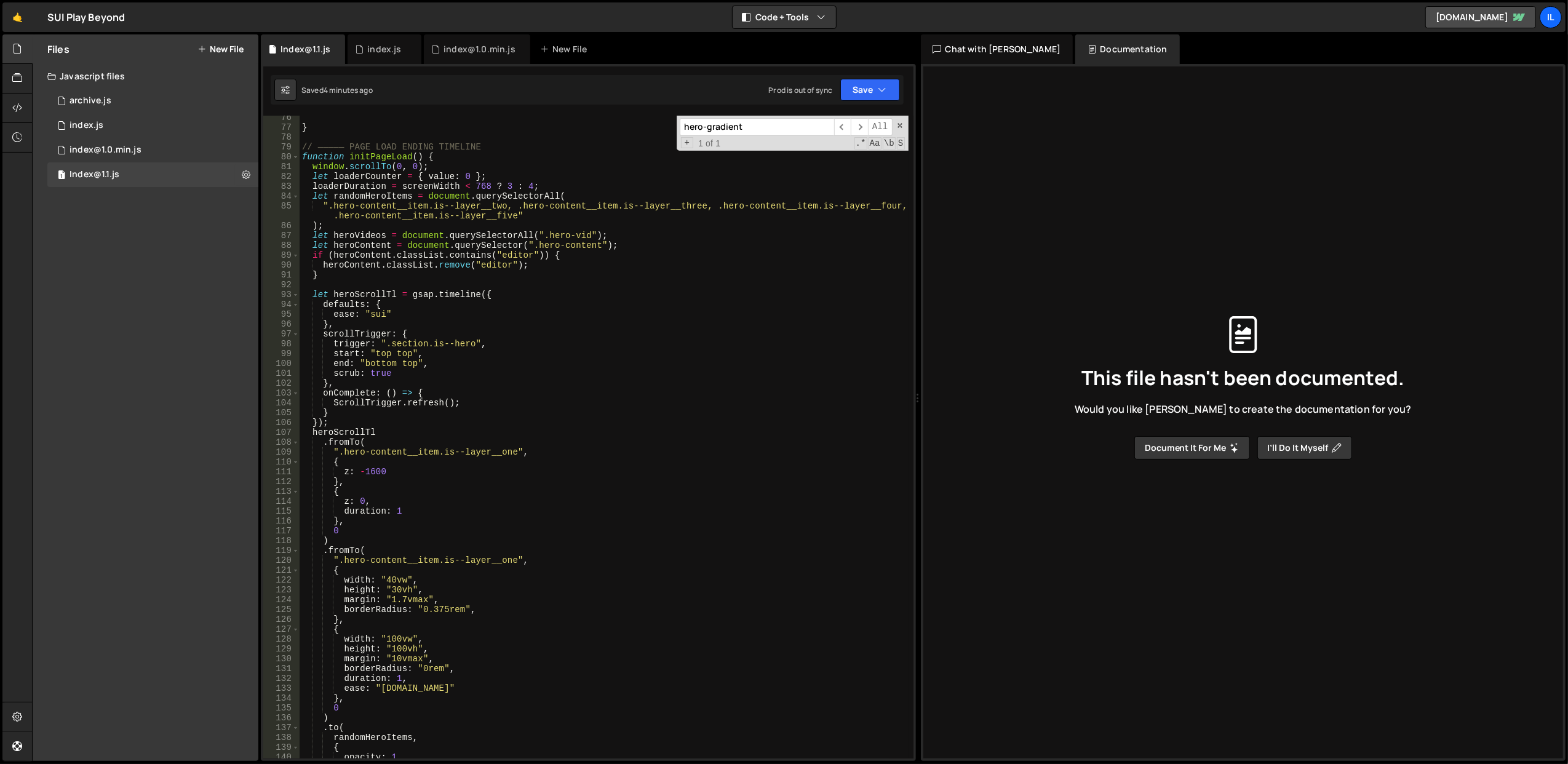
scroll to position [692, 0]
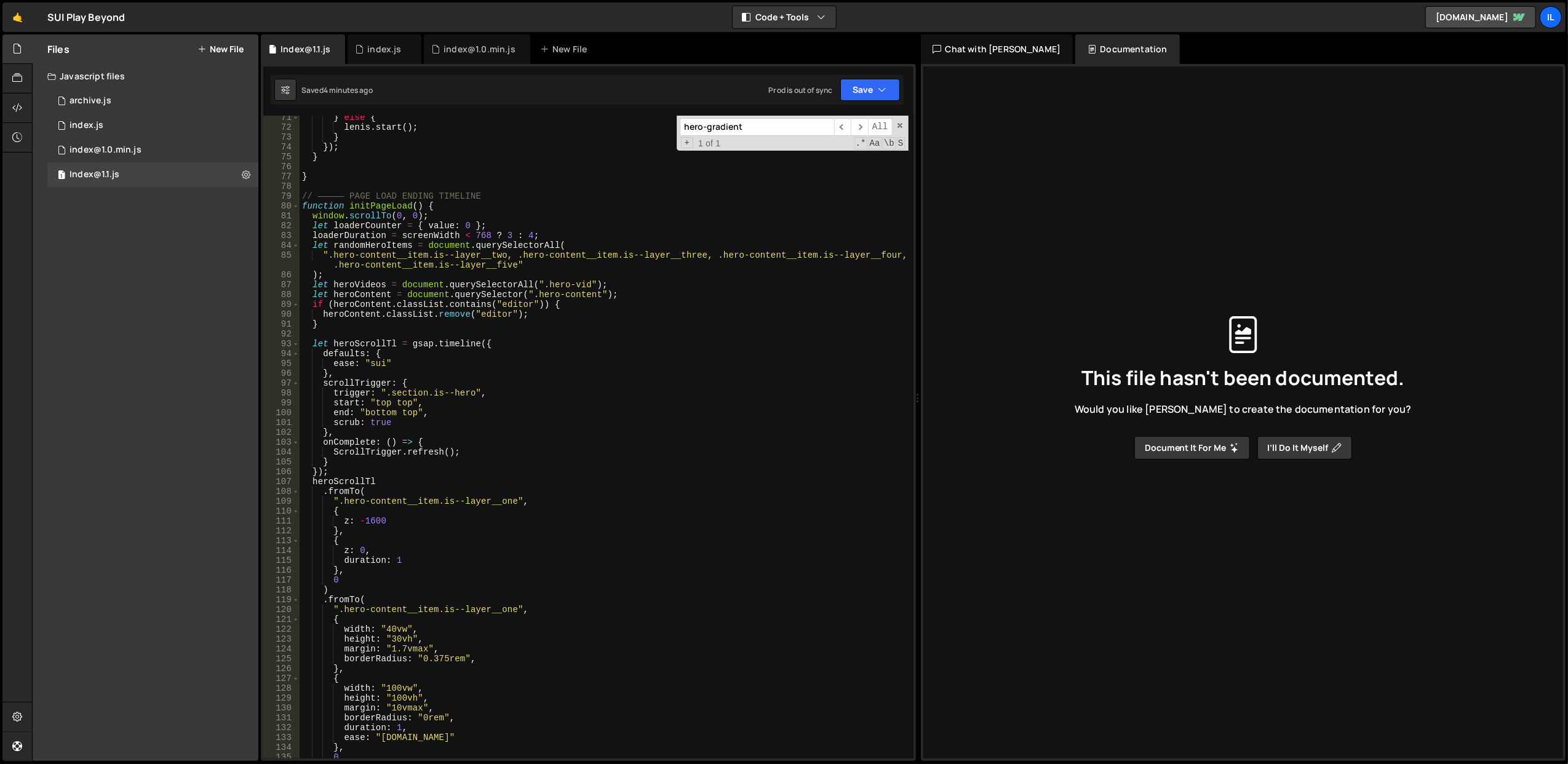
type input "hero-gradient"
click at [382, 204] on div "} else { lenis . start ( ) ; } }) ; } } // ————— PAGE LOAD ENDING TIMELINE func…" at bounding box center [604, 444] width 609 height 663
click at [449, 200] on div "} else { lenis . start ( ) ; } }) ; } } // ————— PAGE LOAD ENDING TIMELINE func…" at bounding box center [604, 444] width 609 height 663
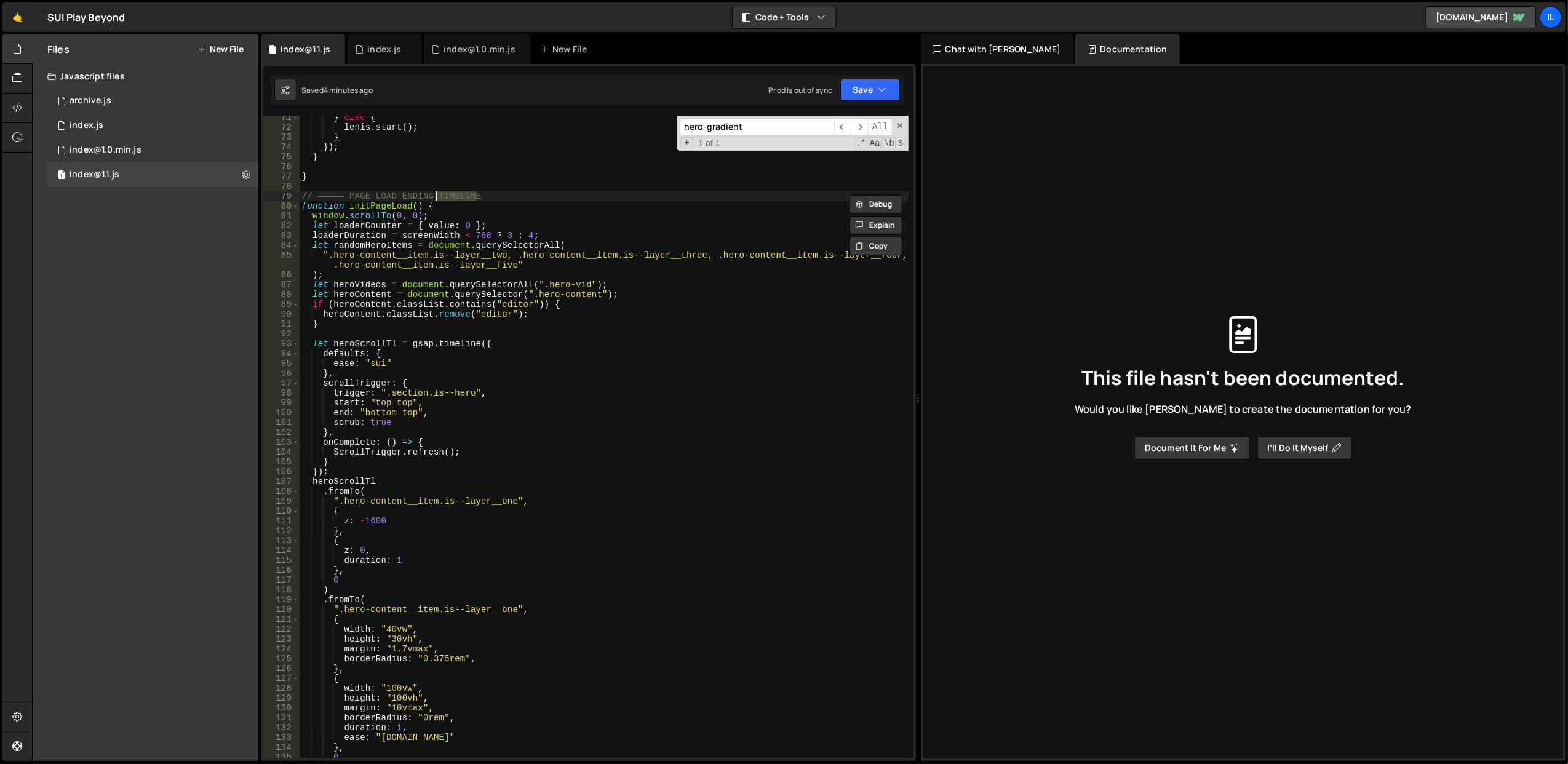
click at [449, 200] on div "} else { lenis . start ( ) ; } }) ; } } // ————— PAGE LOAD ENDING TIMELINE func…" at bounding box center [604, 444] width 609 height 663
click at [453, 204] on div "} else { lenis . start ( ) ; } }) ; } } // ————— PAGE LOAD ENDING TIMELINE func…" at bounding box center [604, 444] width 609 height 663
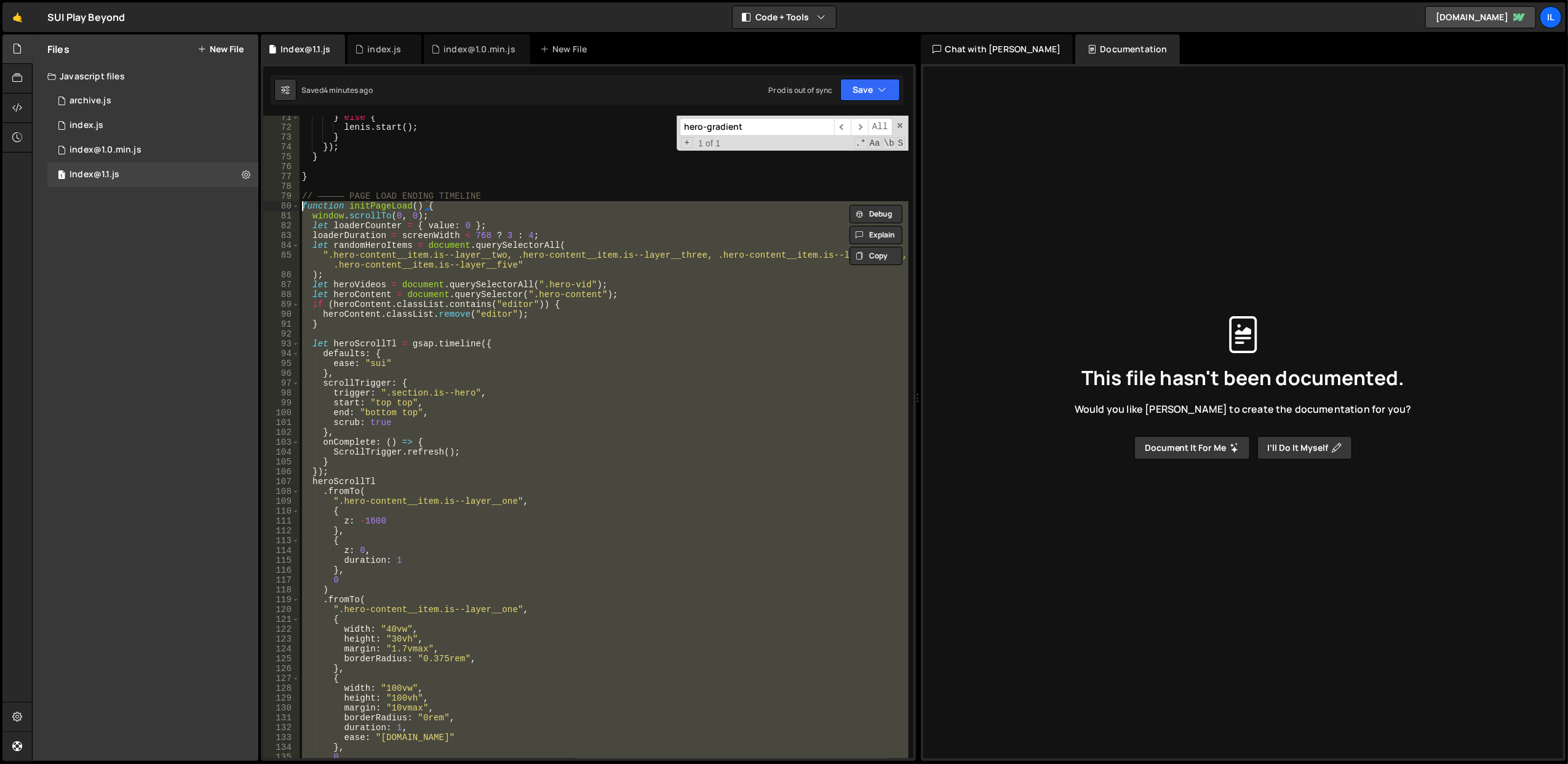
click at [453, 204] on div "} else { lenis . start ( ) ; } }) ; } } // ————— PAGE LOAD ENDING TIMELINE func…" at bounding box center [604, 444] width 609 height 663
click at [456, 215] on div "} else { lenis . start ( ) ; } }) ; } } // ————— PAGE LOAD ENDING TIMELINE func…" at bounding box center [604, 437] width 609 height 643
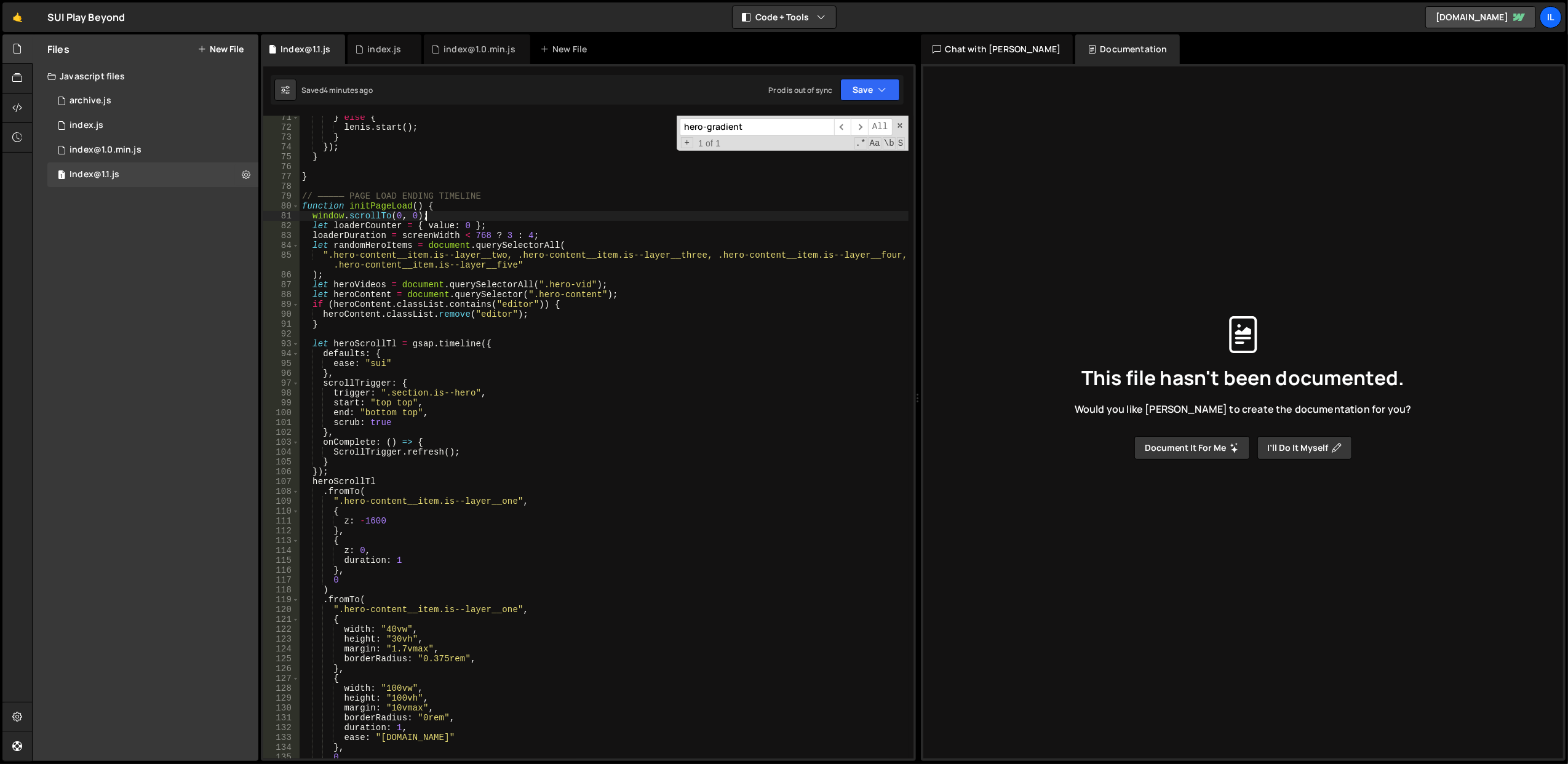
click at [381, 209] on div "} else { lenis . start ( ) ; } }) ; } } // ————— PAGE LOAD ENDING TIMELINE func…" at bounding box center [604, 444] width 609 height 663
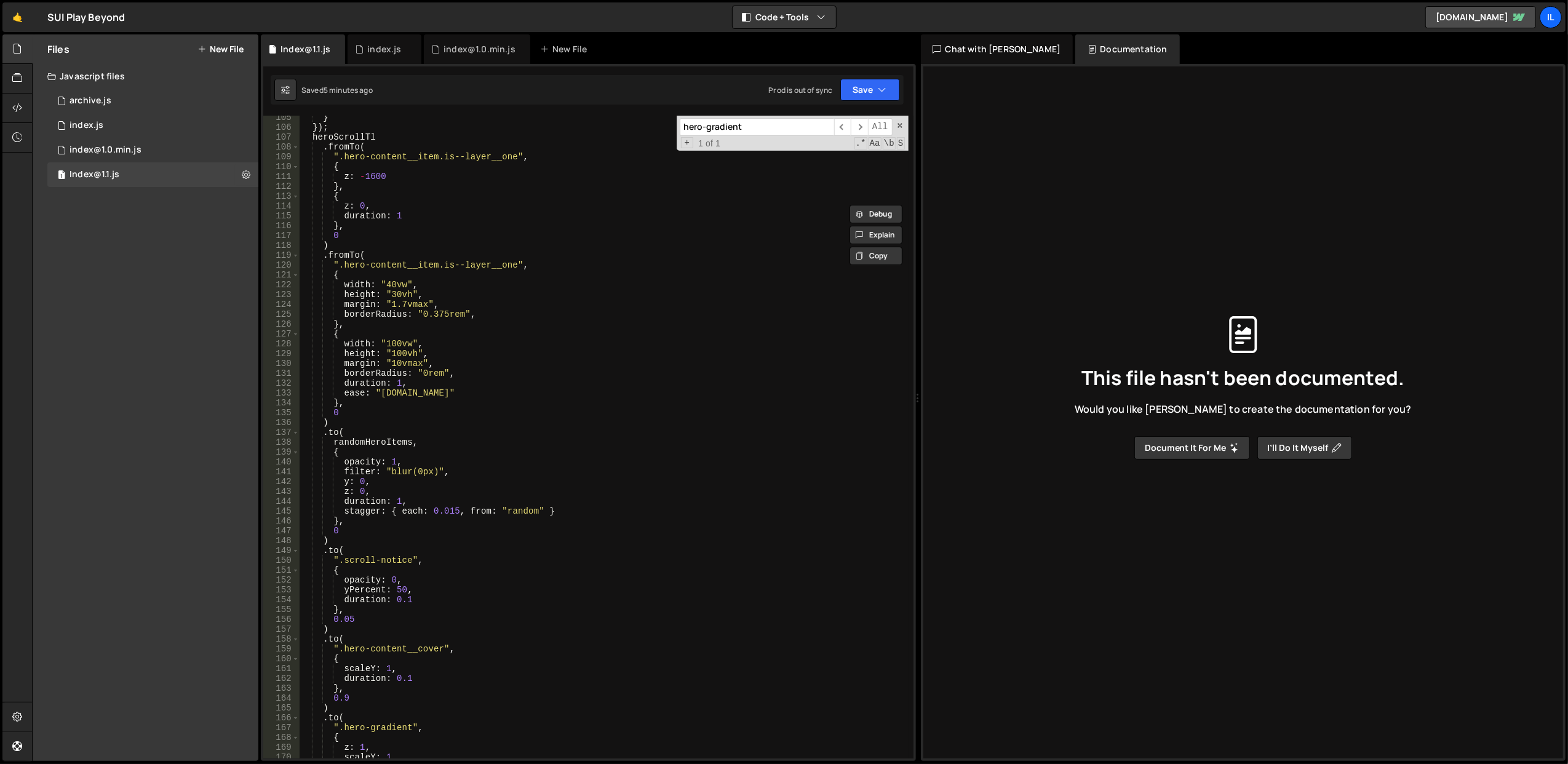
scroll to position [840, 0]
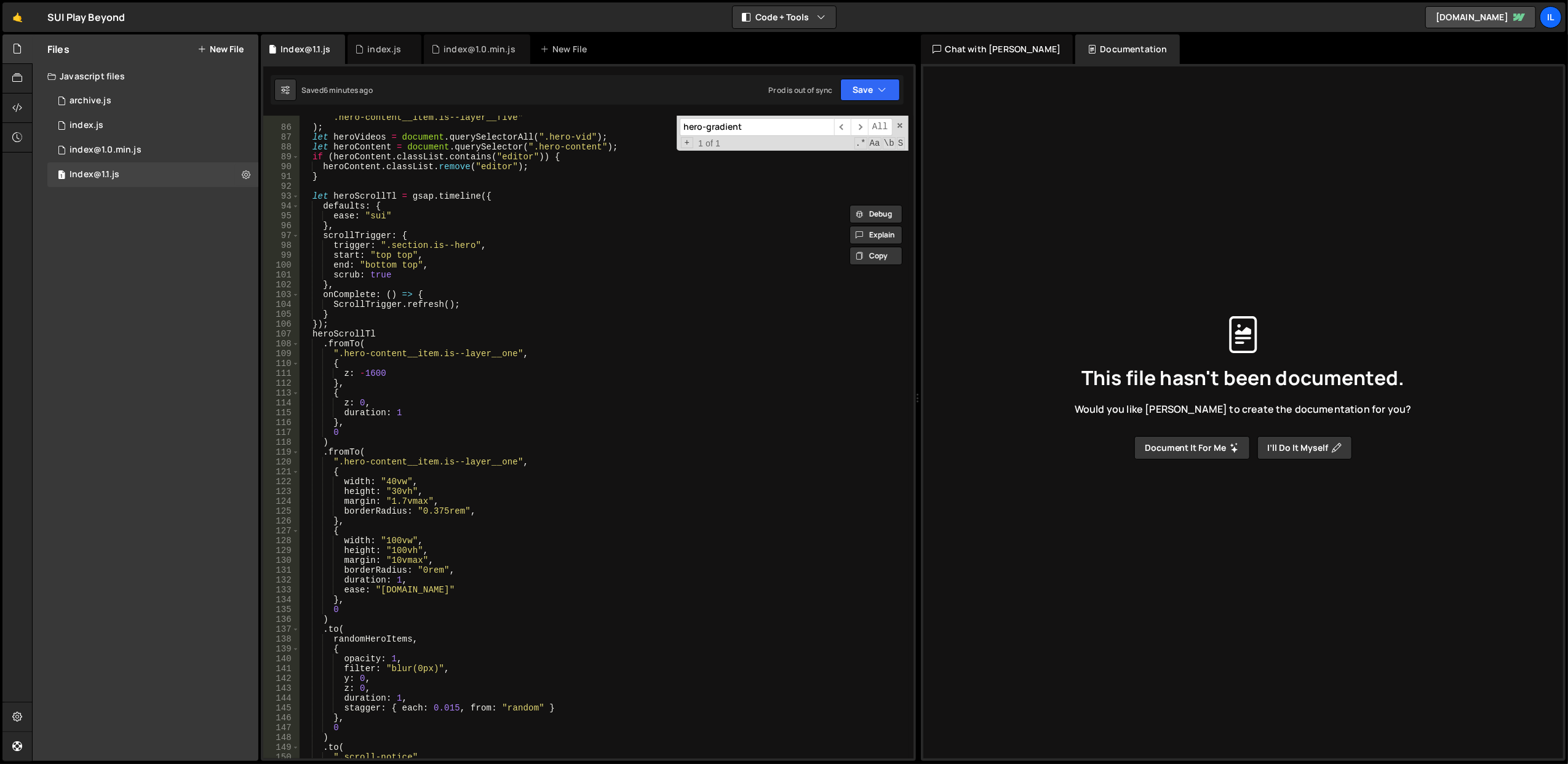
click at [541, 341] on div "".hero-content__item.is--layer__two, .hero-content__item.is--layer__three, .her…" at bounding box center [604, 439] width 609 height 673
type textarea ".fromTo("
paste input "initPulseBG"
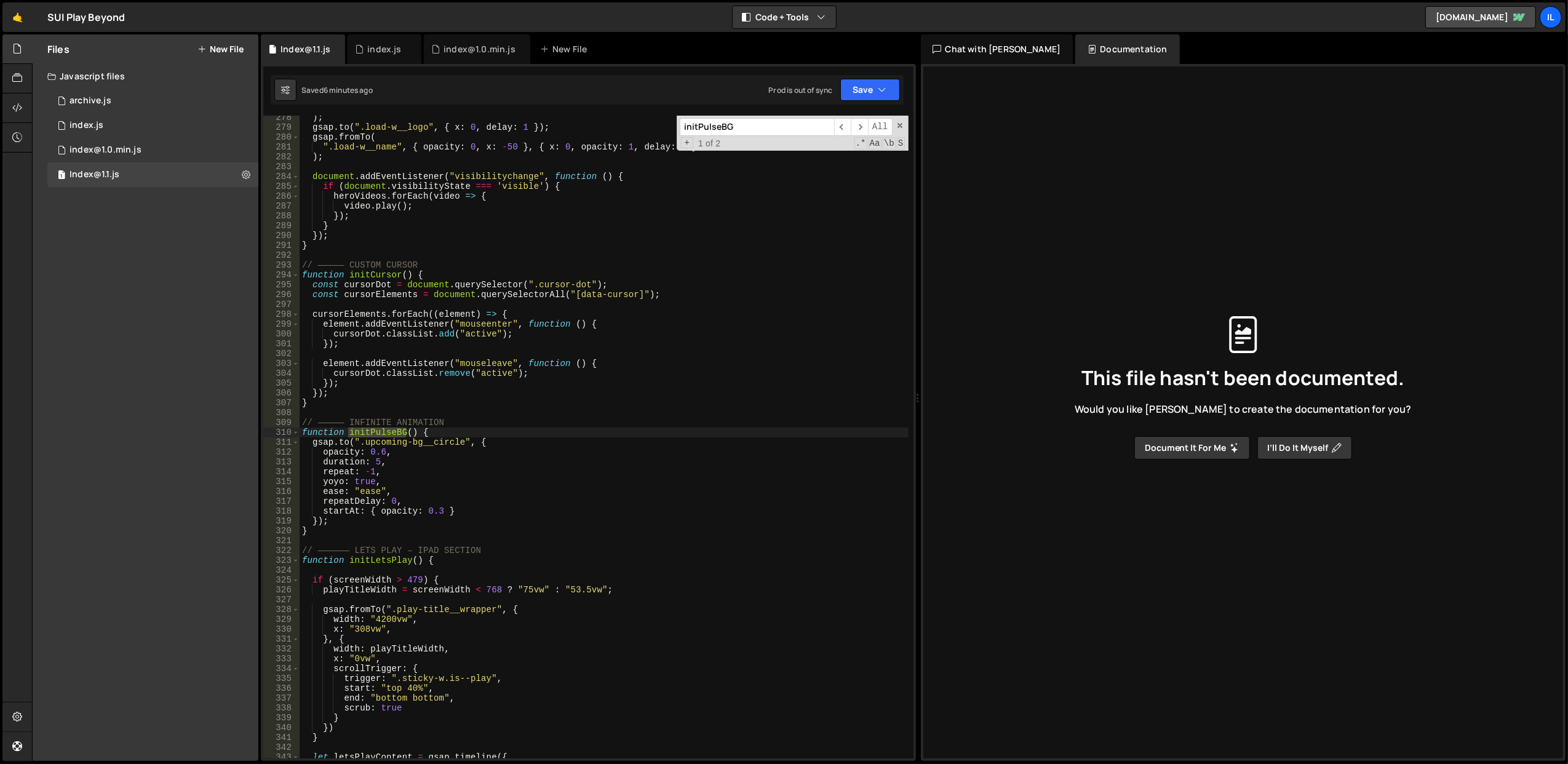
scroll to position [2739, 0]
type input "initPulseBG"
click at [325, 525] on div ") ; gsap . to ( ".load-w__logo" , { x : 0 , delay : 1 }) ; gsap . fromTo ( ".lo…" at bounding box center [604, 444] width 609 height 663
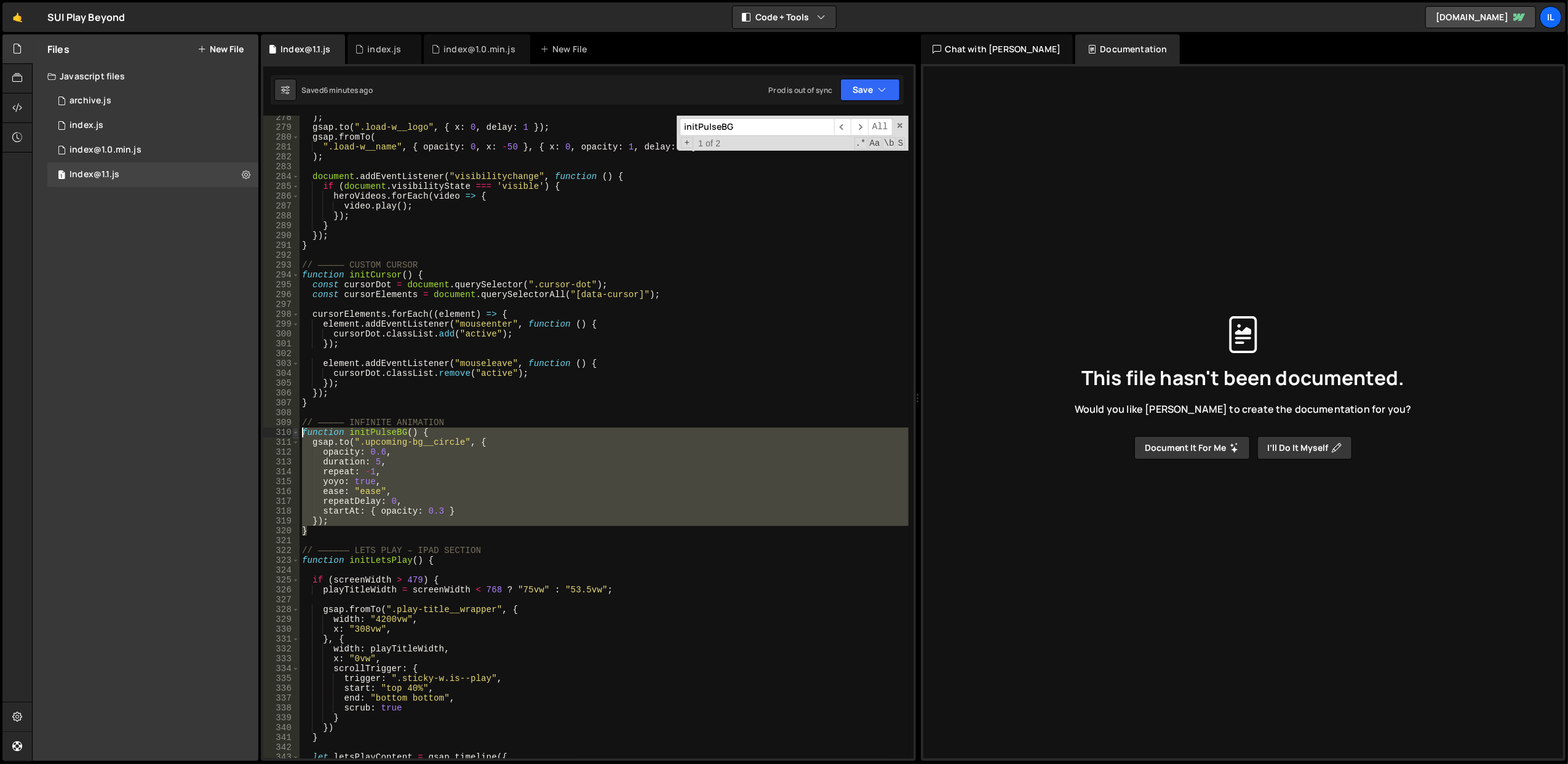
drag, startPoint x: 336, startPoint y: 527, endPoint x: 294, endPoint y: 433, distance: 103.0
click at [294, 433] on div "}); 278 279 280 281 282 283 284 285 286 287 288 289 290 291 292 293 294 295 296…" at bounding box center [589, 437] width 650 height 643
click at [533, 394] on div ") ; gsap . to ( ".load-w__logo" , { x : 0 , delay : 1 }) ; gsap . fromTo ( ".lo…" at bounding box center [604, 444] width 609 height 663
drag, startPoint x: 345, startPoint y: 533, endPoint x: 290, endPoint y: 429, distance: 117.6
click at [290, 429] on div "}); 278 279 280 281 282 283 284 285 286 287 288 289 290 291 292 293 294 295 296…" at bounding box center [589, 437] width 650 height 643
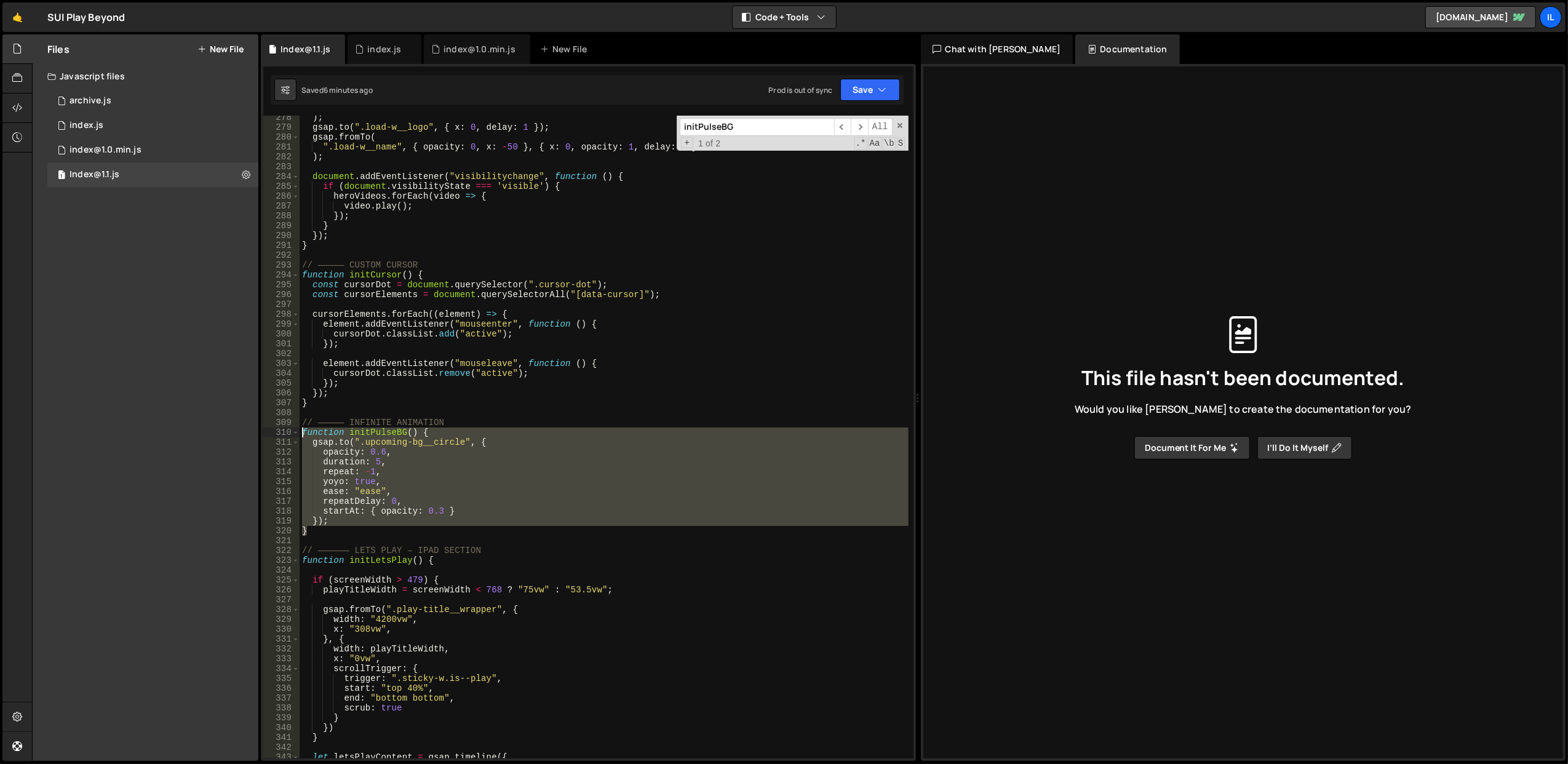
type textarea "function initPulseBG() { gsap.to(".upcoming-bg__circle", {"
paste textarea
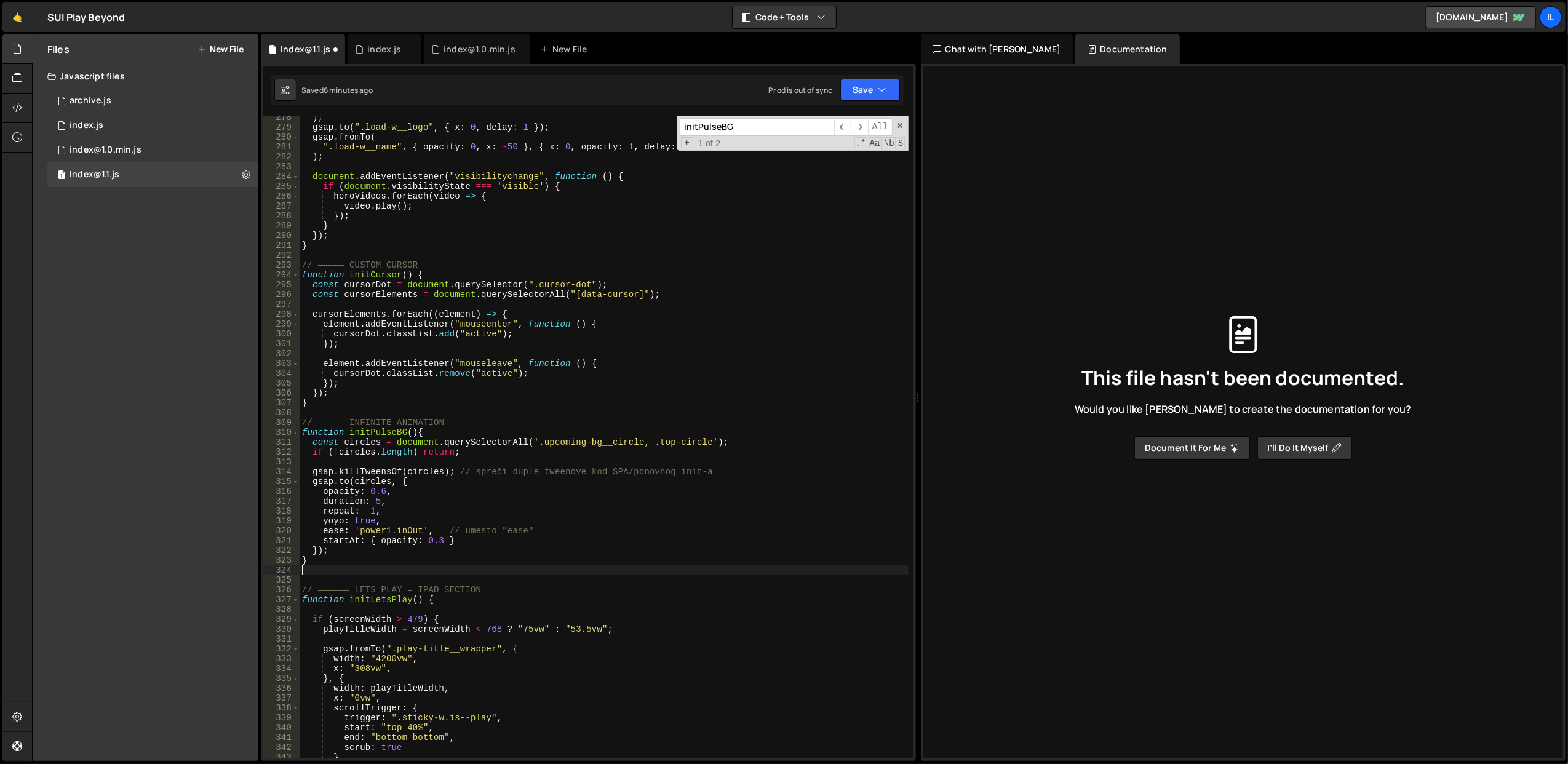
click at [535, 405] on div ") ; gsap . to ( ".load-w__logo" , { x : 0 , delay : 1 }) ; gsap . fromTo ( ".lo…" at bounding box center [604, 444] width 609 height 663
type textarea "}"
click at [880, 76] on div "Saved 6 minutes ago Prod is out of sync Upgrade to Edit Save Save to Staging S …" at bounding box center [587, 90] width 633 height 30
click at [870, 90] on button "Save" at bounding box center [870, 90] width 60 height 22
click at [790, 139] on div "Saved 6 minutes ago" at bounding box center [828, 134] width 128 height 15
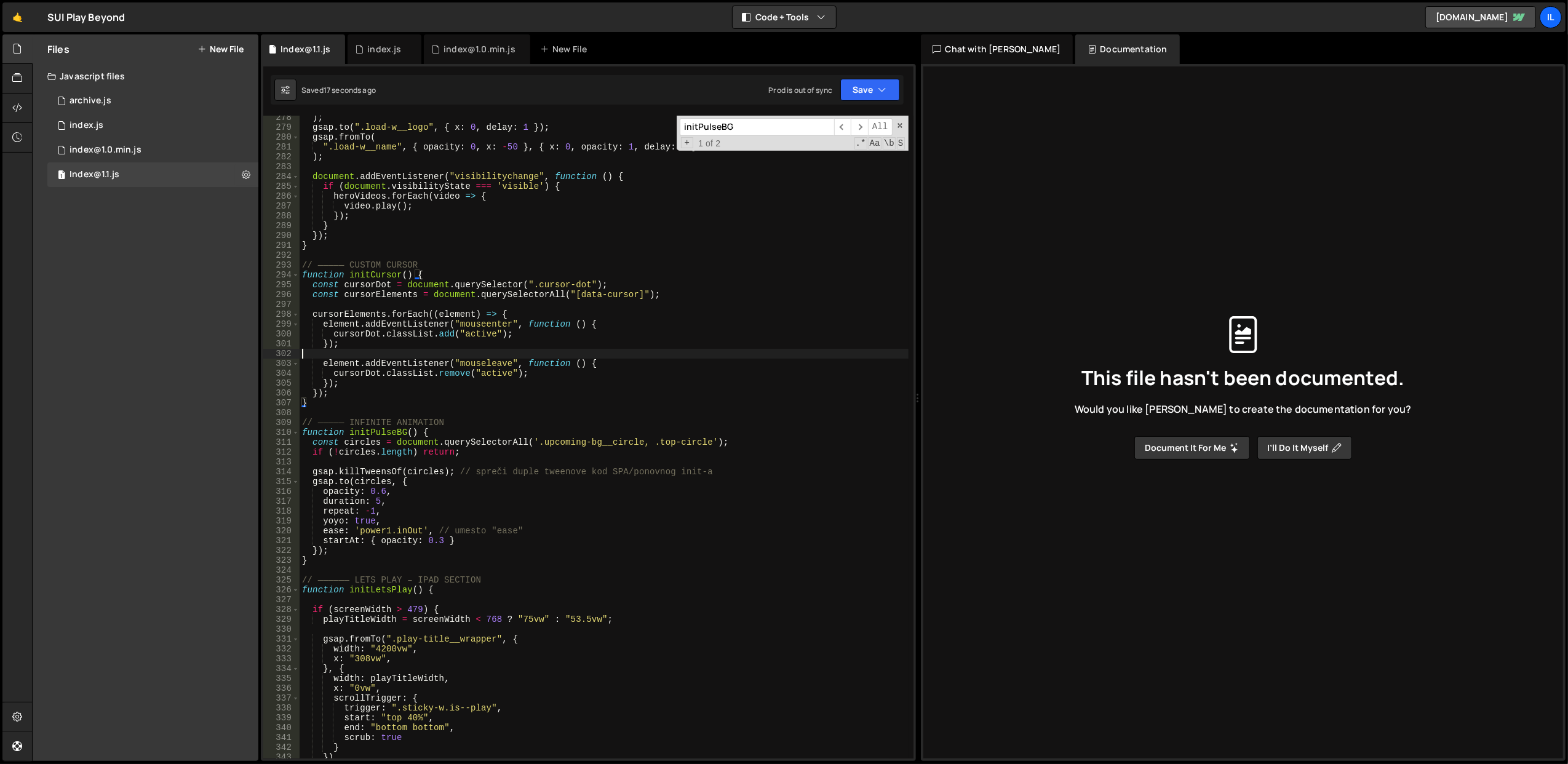
click at [525, 353] on div ") ; gsap . to ( ".load-w__logo" , { x : 0 , delay : 1 }) ; gsap . fromTo ( ".lo…" at bounding box center [604, 444] width 609 height 663
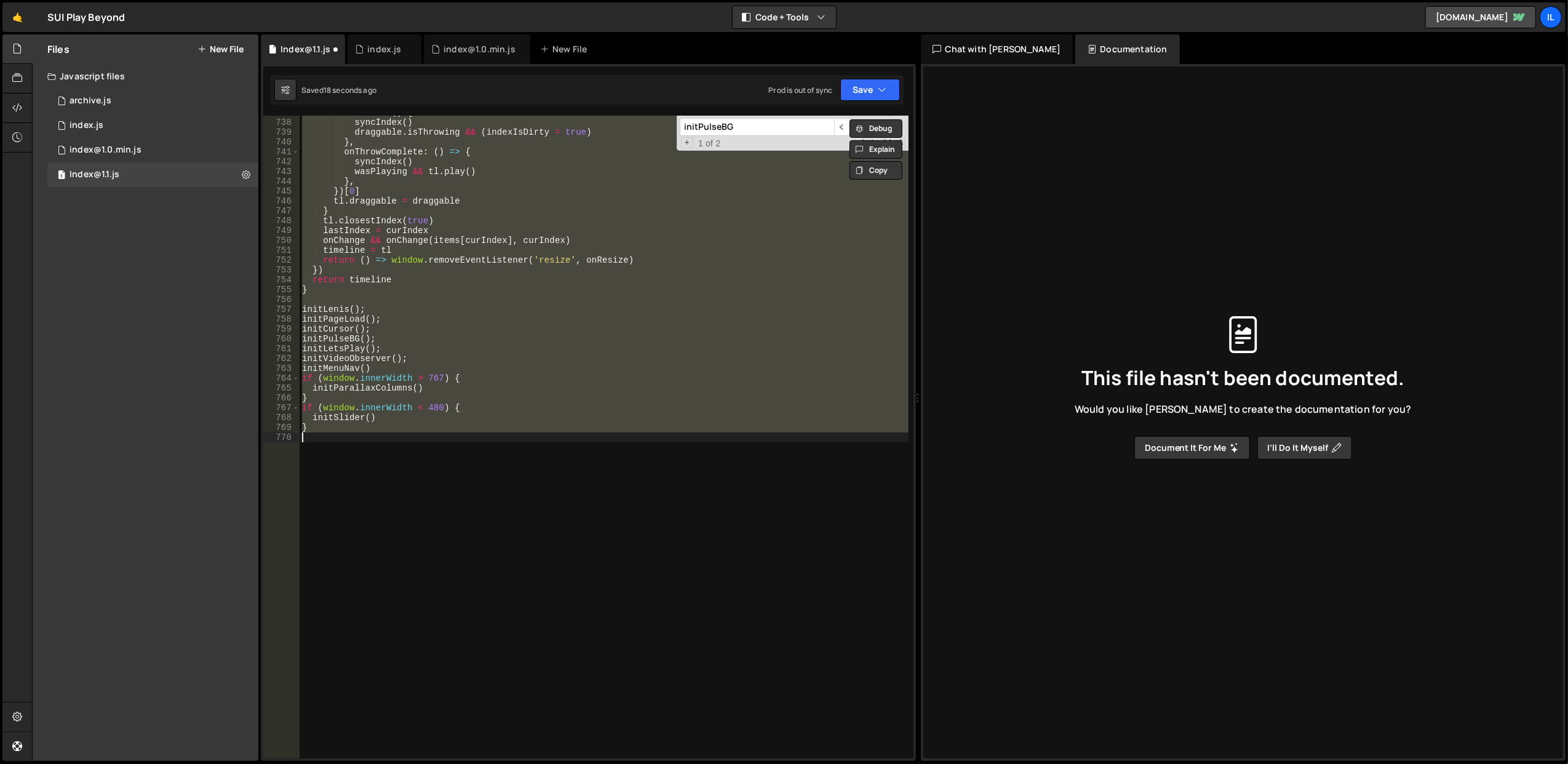
scroll to position [2828, 0]
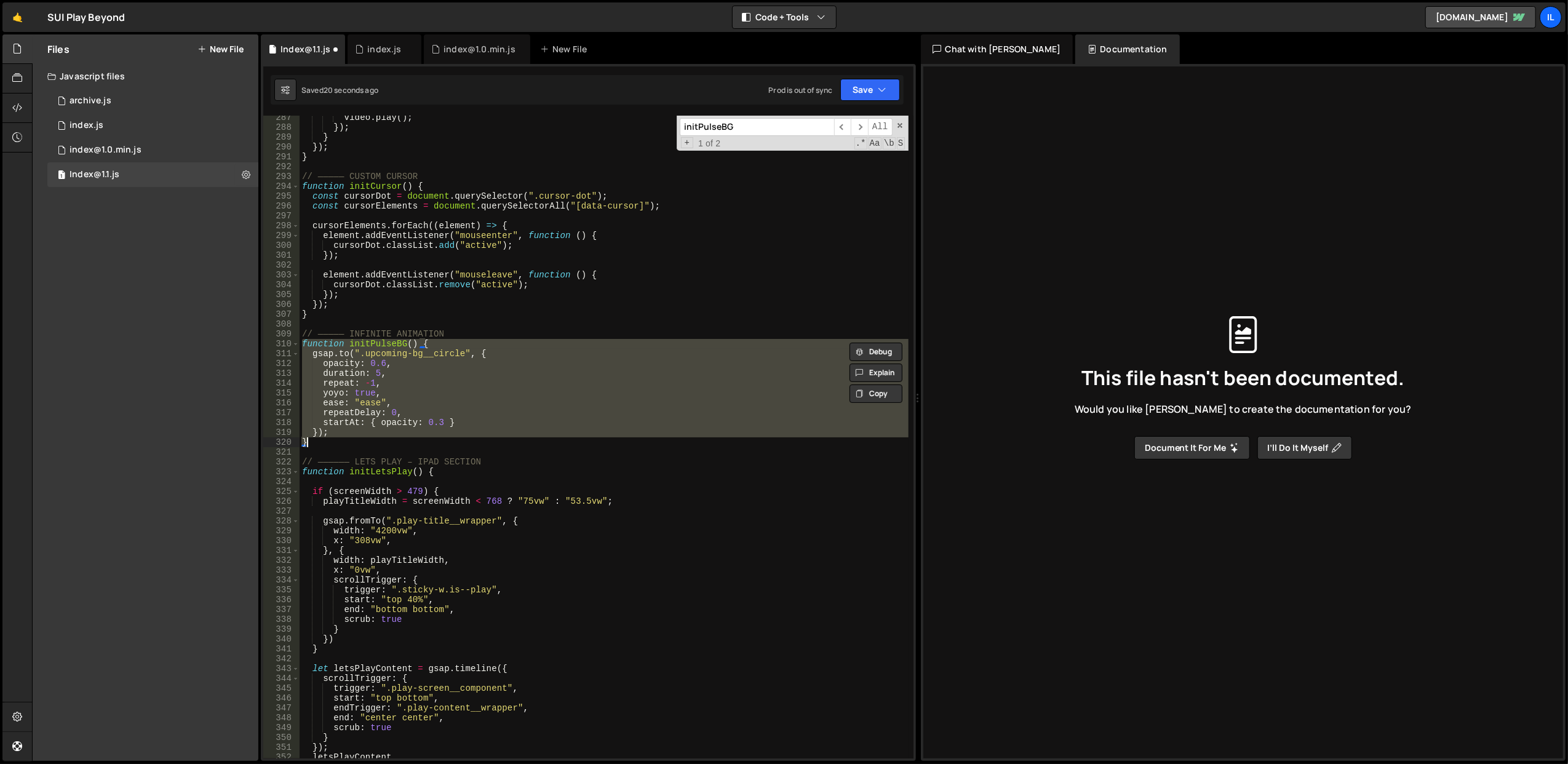
click at [513, 299] on div "video . play ( ) ; }) ; } }) ; } // ————— CUSTOM CURSOR function initCursor ( )…" at bounding box center [604, 444] width 609 height 663
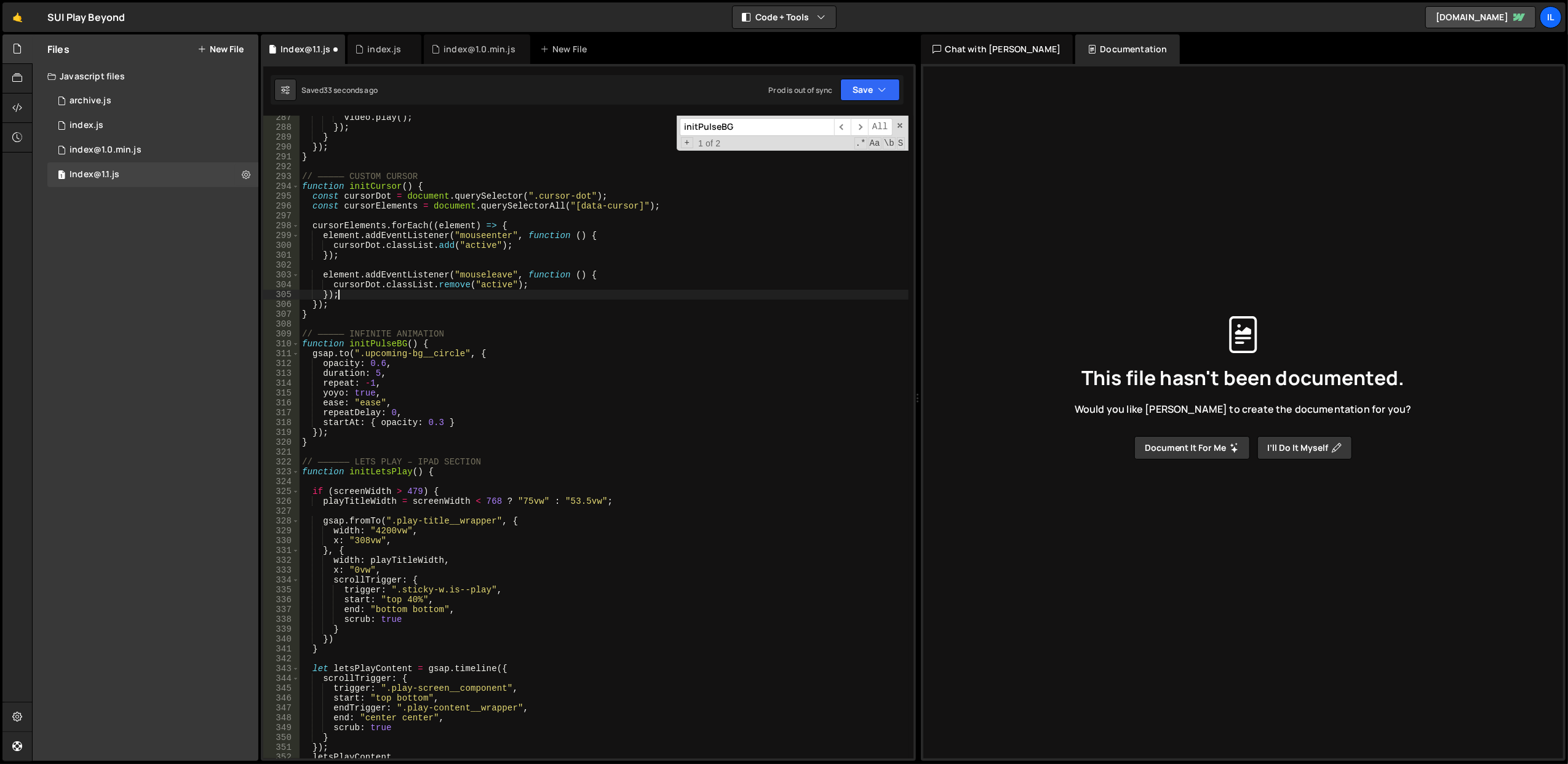
click at [525, 276] on div "video . play ( ) ; }) ; } }) ; } // ————— CUSTOM CURSOR function initCursor ( )…" at bounding box center [604, 444] width 609 height 663
type textarea "element.addEventListener("mouseleave", function () {"
paste input "hero-text__item"
type input "hero-text__item"
click at [857, 132] on span "​" at bounding box center [859, 127] width 17 height 18
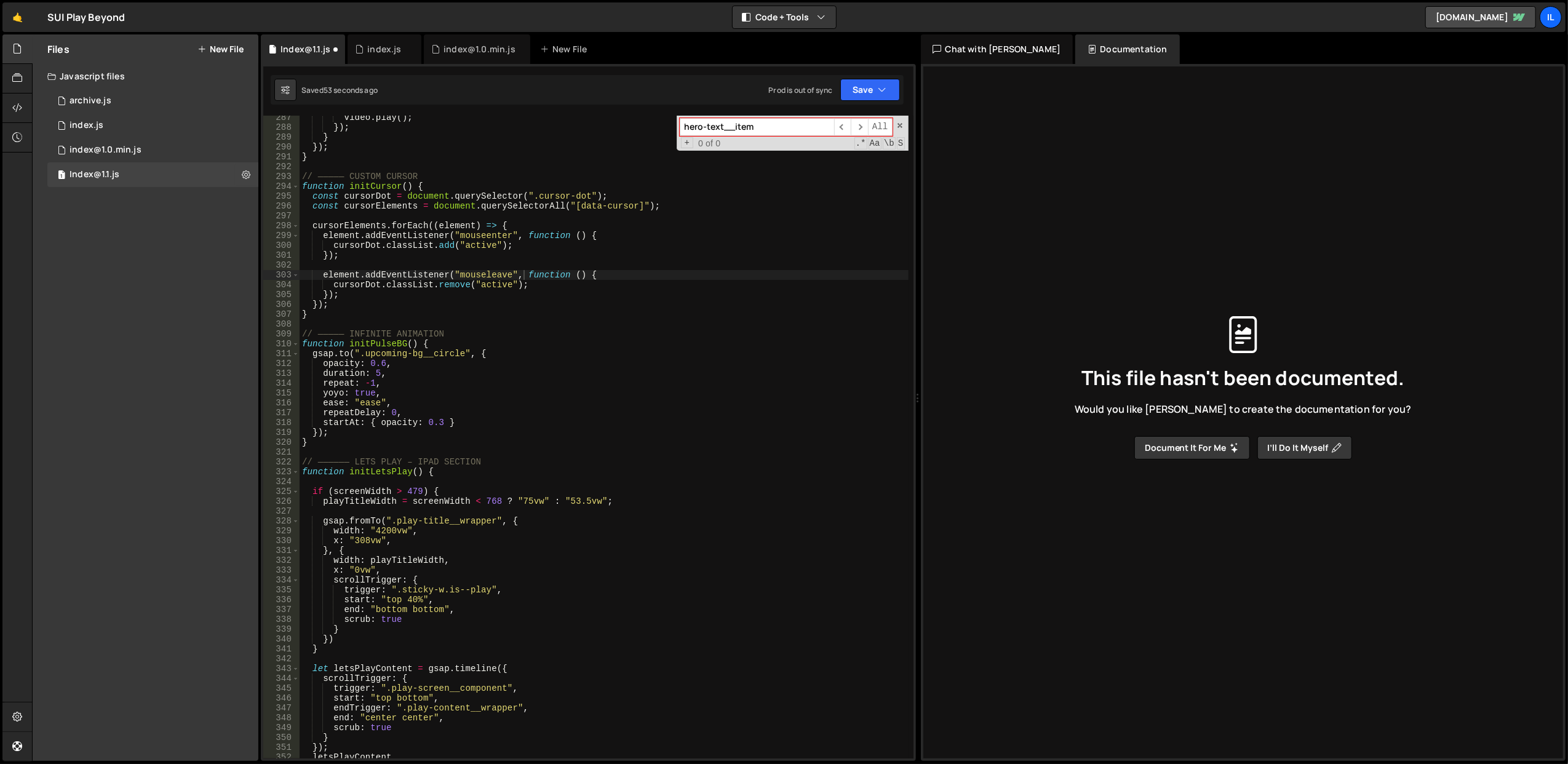
type textarea "}"
click at [580, 310] on div "video . play ( ) ; }) ; } }) ; } // ————— CUSTOM CURSOR function initCursor ( )…" at bounding box center [604, 444] width 609 height 663
paste input "is--2"
type input "is--2"
type textarea "});"
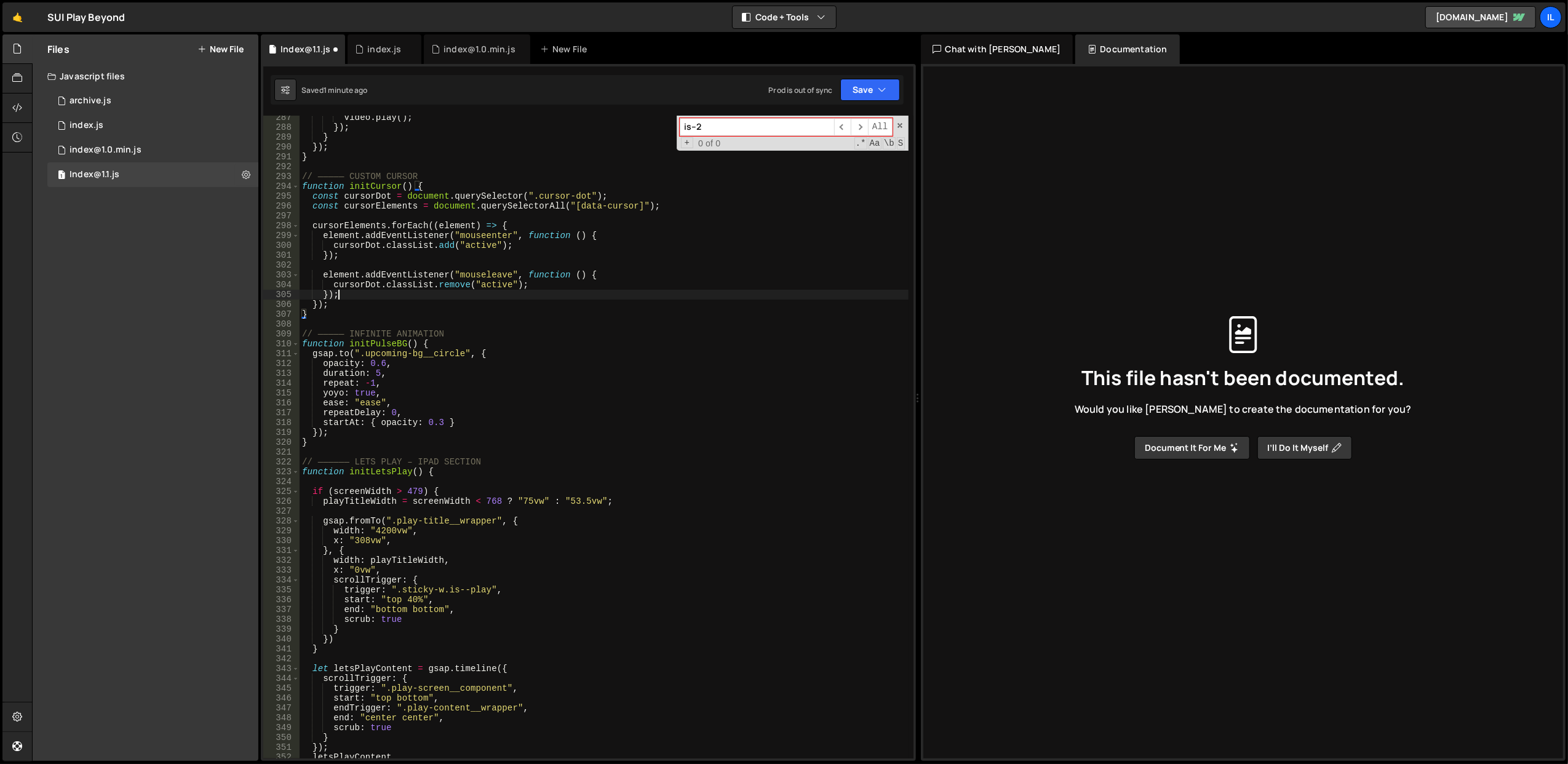
click at [710, 293] on div "video . play ( ) ; }) ; } }) ; } // ————— CUSTOM CURSOR function initCursor ( )…" at bounding box center [604, 444] width 609 height 663
paste input "o--invisible"
type input "o--invisible"
click at [857, 126] on span "​" at bounding box center [859, 127] width 17 height 18
type textarea "cursorElements.forEach((element) => {"
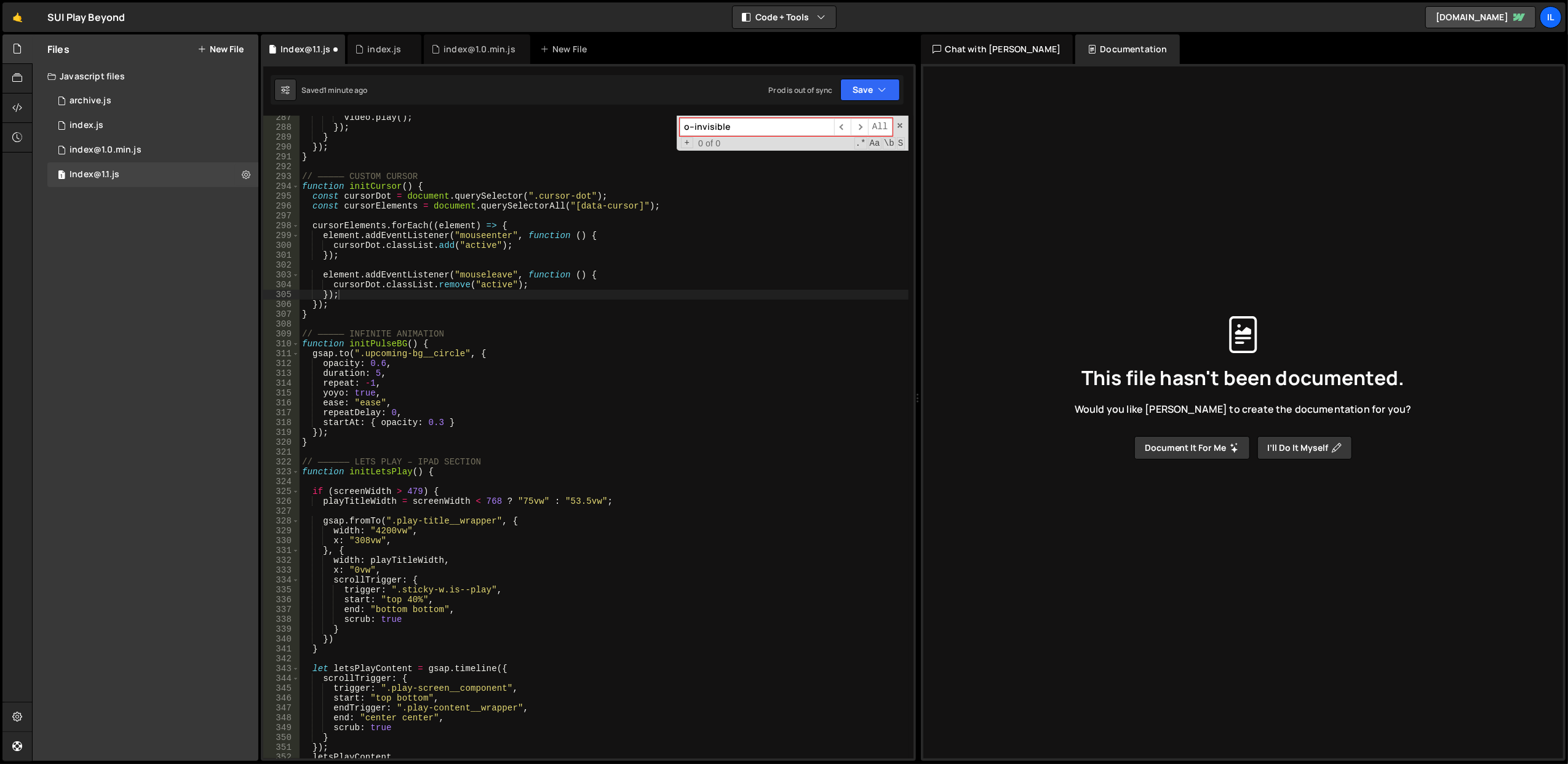
click at [648, 227] on div "video . play ( ) ; }) ; } }) ; } // ————— CUSTOM CURSOR function initCursor ( )…" at bounding box center [604, 444] width 609 height 663
click at [179, 151] on div "0 index@1.0.min.js 0" at bounding box center [153, 150] width 211 height 24
click at [0, 0] on div at bounding box center [0, 0] width 0 height 0
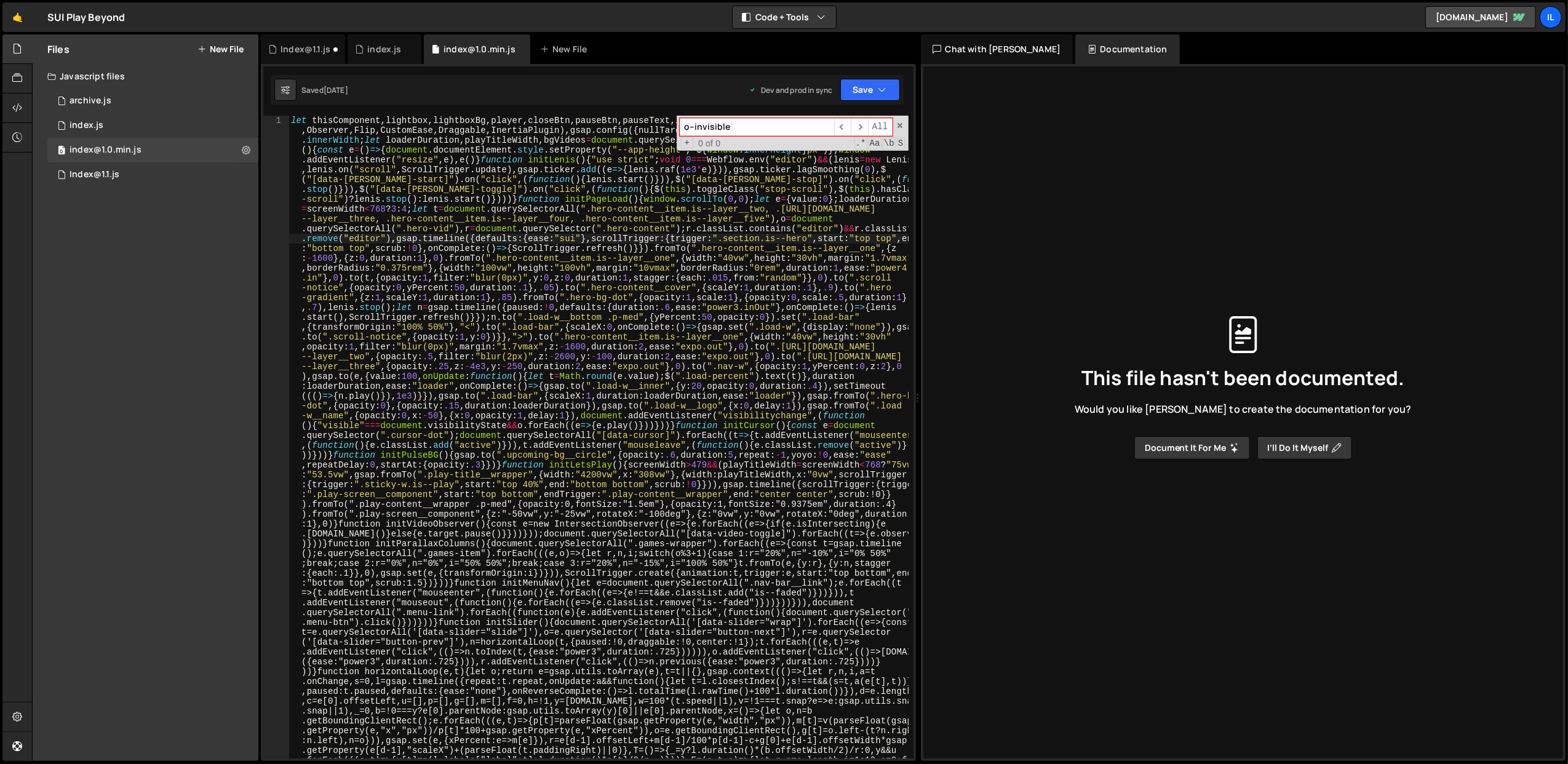
type input "o--invisible"
click at [906, 124] on div "o--invisible ​ ​ All Replace All + 0 of 0 .* Aa \b S" at bounding box center [792, 133] width 232 height 35
click at [900, 124] on span at bounding box center [900, 125] width 8 height 8
click at [139, 170] on div "1 Index@1.1.js 0" at bounding box center [153, 175] width 211 height 24
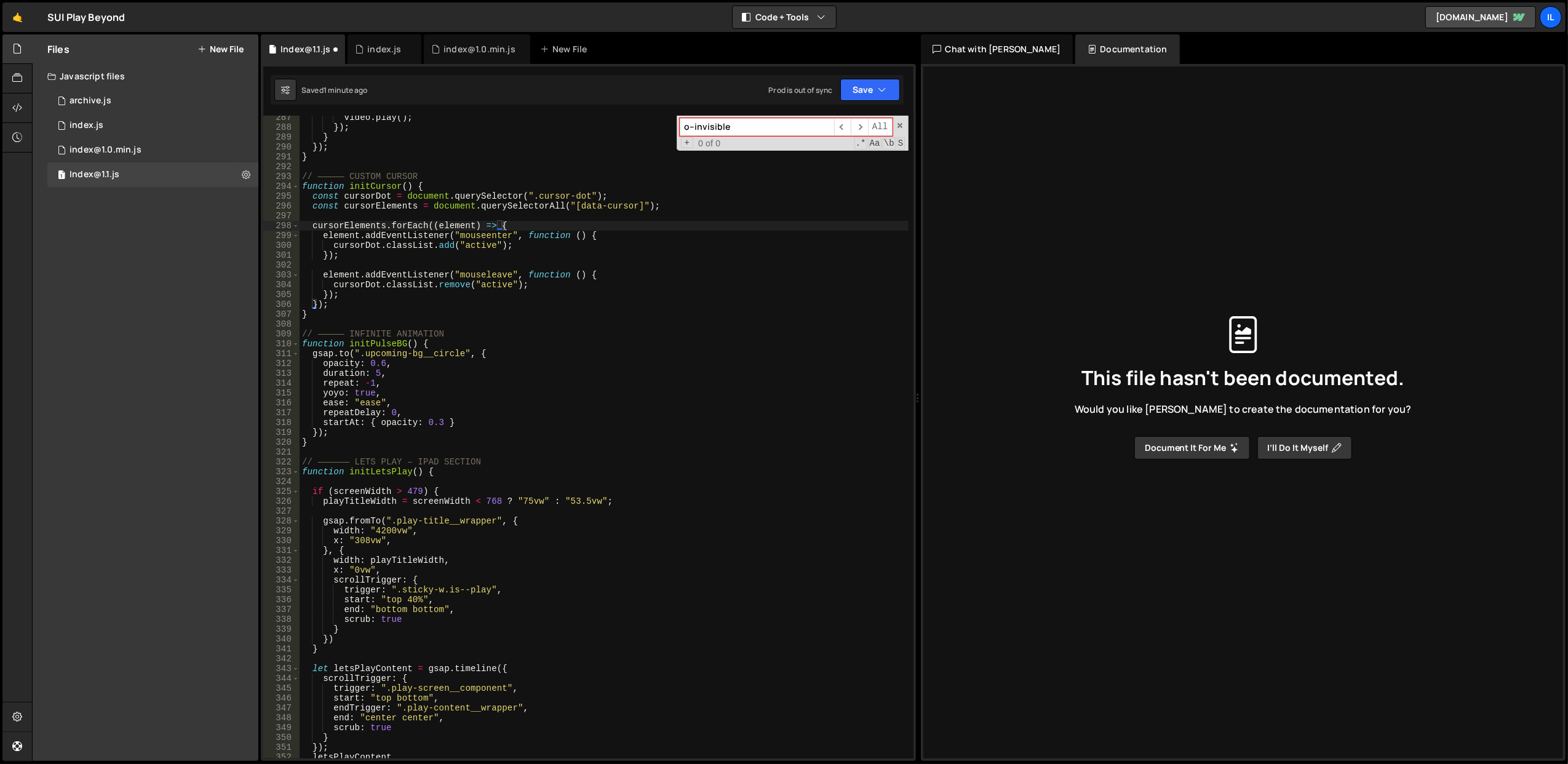
click at [498, 168] on div "video . play ( ) ; }) ; } }) ; } // ————— CUSTOM CURSOR function initCursor ( )…" at bounding box center [604, 444] width 609 height 663
paste input "hero-text__content"
type input "hero-text__content"
click at [857, 131] on span "​" at bounding box center [859, 127] width 17 height 18
click at [787, 132] on input "hero-text__content" at bounding box center [757, 127] width 154 height 18
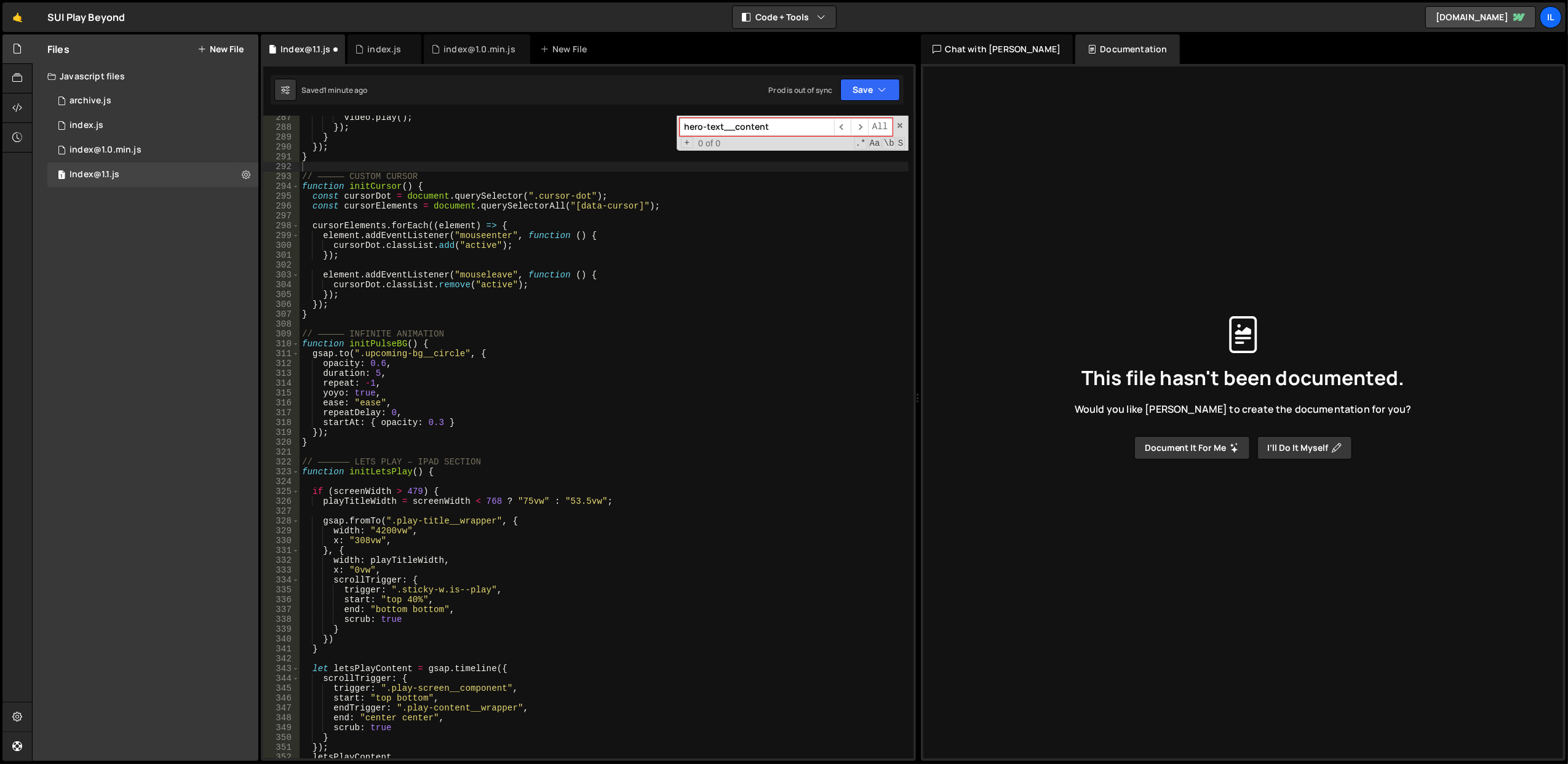
type textarea "element.addEventListener("mouseleave", function () {"
click at [678, 278] on div "video . play ( ) ; }) ; } }) ; } // ————— CUSTOM CURSOR function initCursor ( )…" at bounding box center [604, 444] width 609 height 663
paste input "wrapper"
type input "hero-text__wrapper"
click at [859, 125] on span "​" at bounding box center [859, 127] width 17 height 18
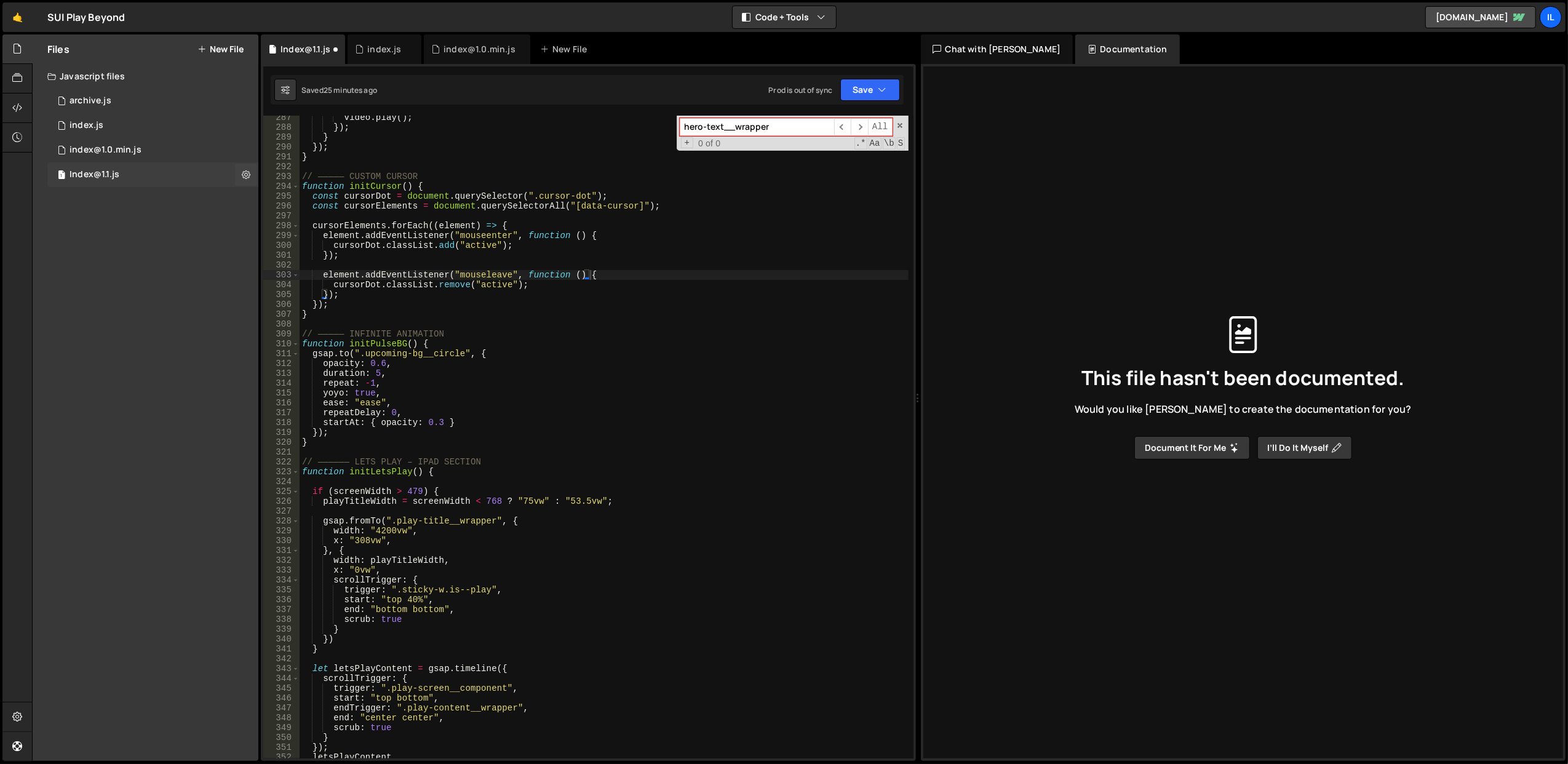
click at [168, 181] on div "1 Index@1.1.js 0" at bounding box center [153, 175] width 211 height 24
click at [407, 208] on div "video . play ( ) ; }) ; } }) ; } // ————— CUSTOM CURSOR function initCursor ( )…" at bounding box center [604, 444] width 609 height 663
type textarea "}"
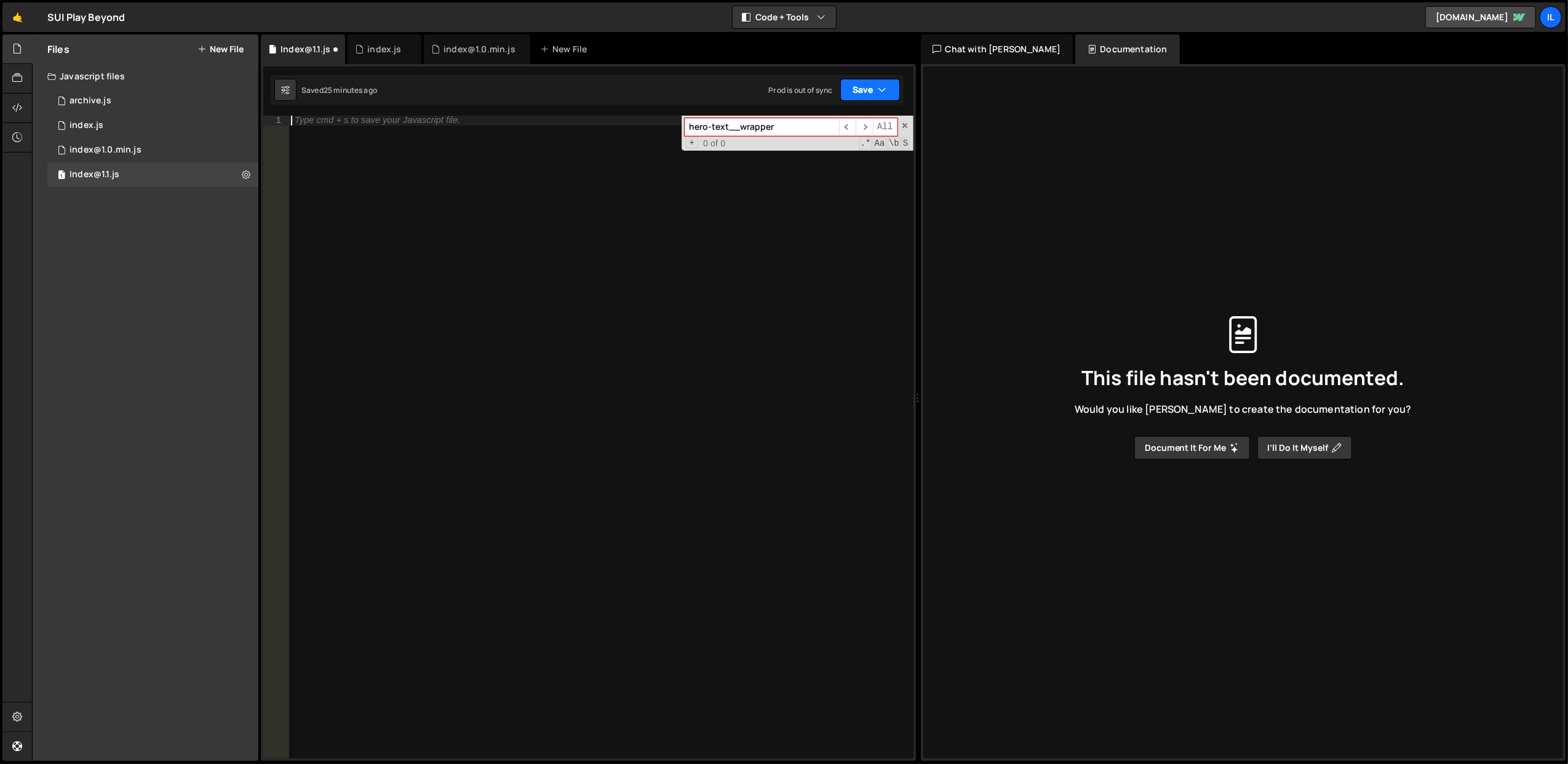
click at [869, 79] on button "Save" at bounding box center [870, 90] width 60 height 22
click at [805, 119] on div "Save to Staging S" at bounding box center [828, 120] width 128 height 12
click at [903, 124] on span at bounding box center [904, 125] width 8 height 8
click at [670, 407] on div at bounding box center [601, 447] width 625 height 663
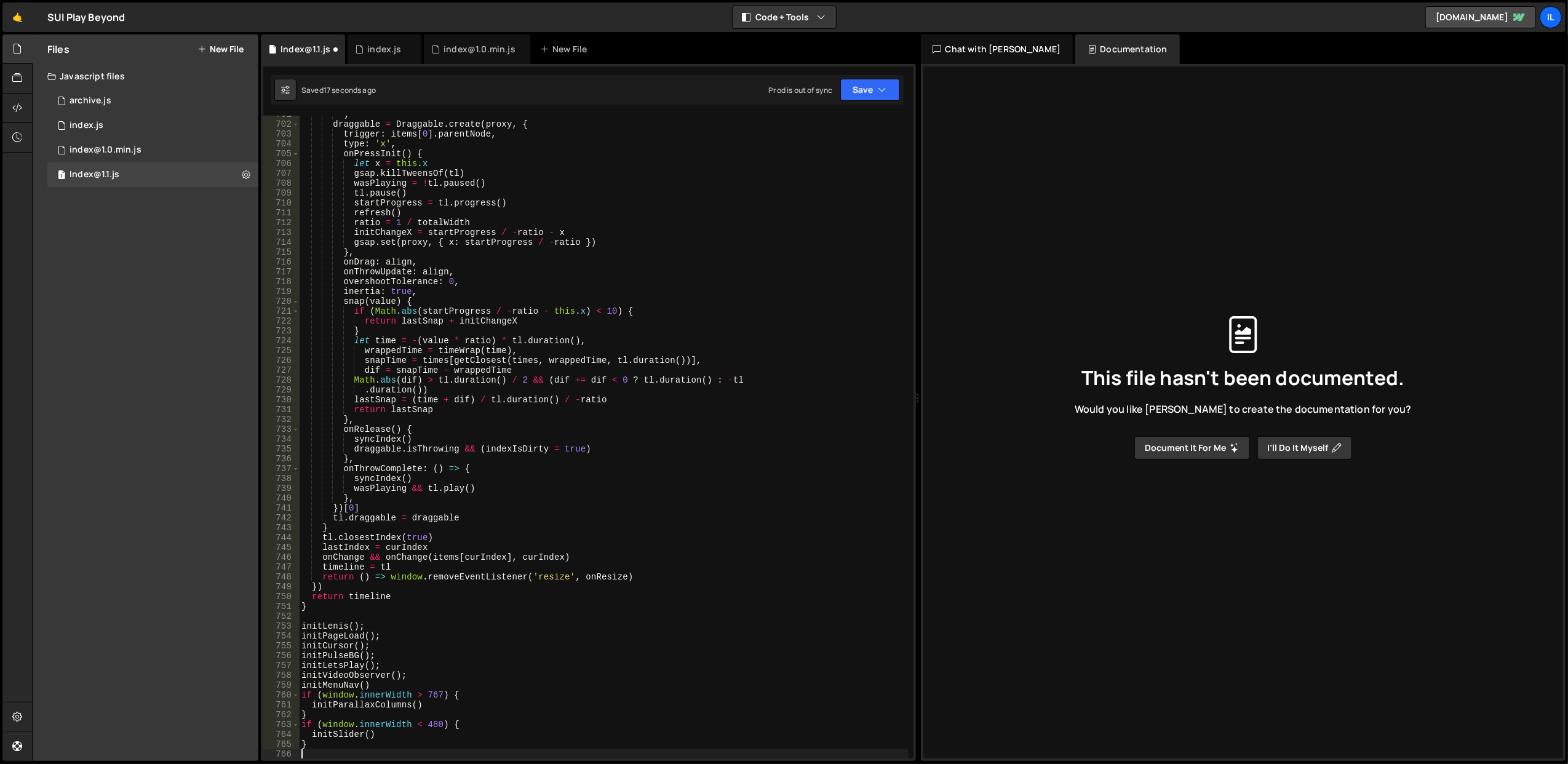
scroll to position [6934, 0]
click at [859, 84] on button "Save" at bounding box center [870, 90] width 60 height 22
click at [853, 121] on div "Save to Staging S" at bounding box center [828, 120] width 128 height 12
type textarea "onDrag: align,"
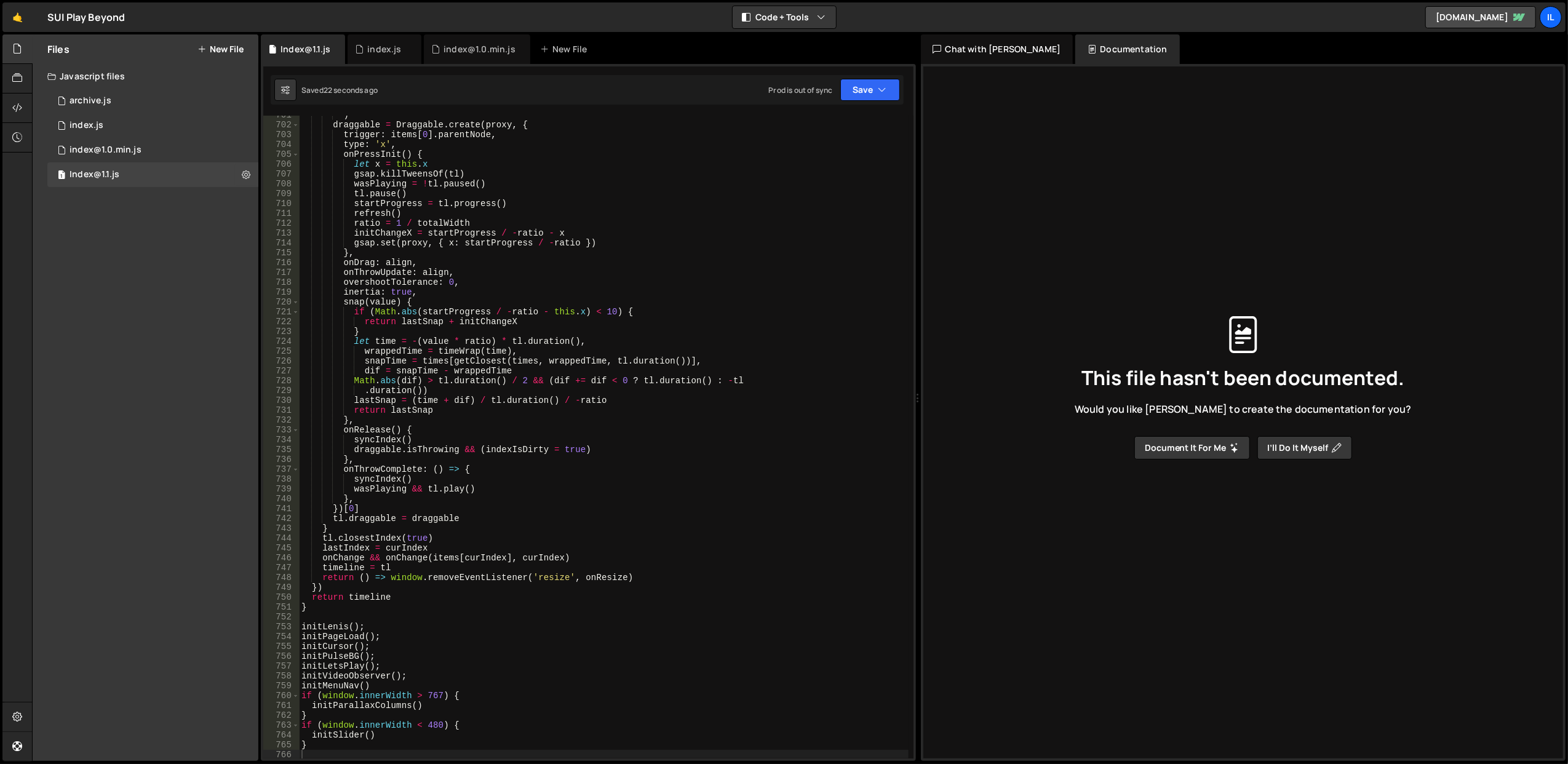
click at [578, 263] on div ") draggable = Draggable . create ( proxy , { trigger : items [ 0 ] . parentNode…" at bounding box center [603, 441] width 610 height 663
paste input "content__item"
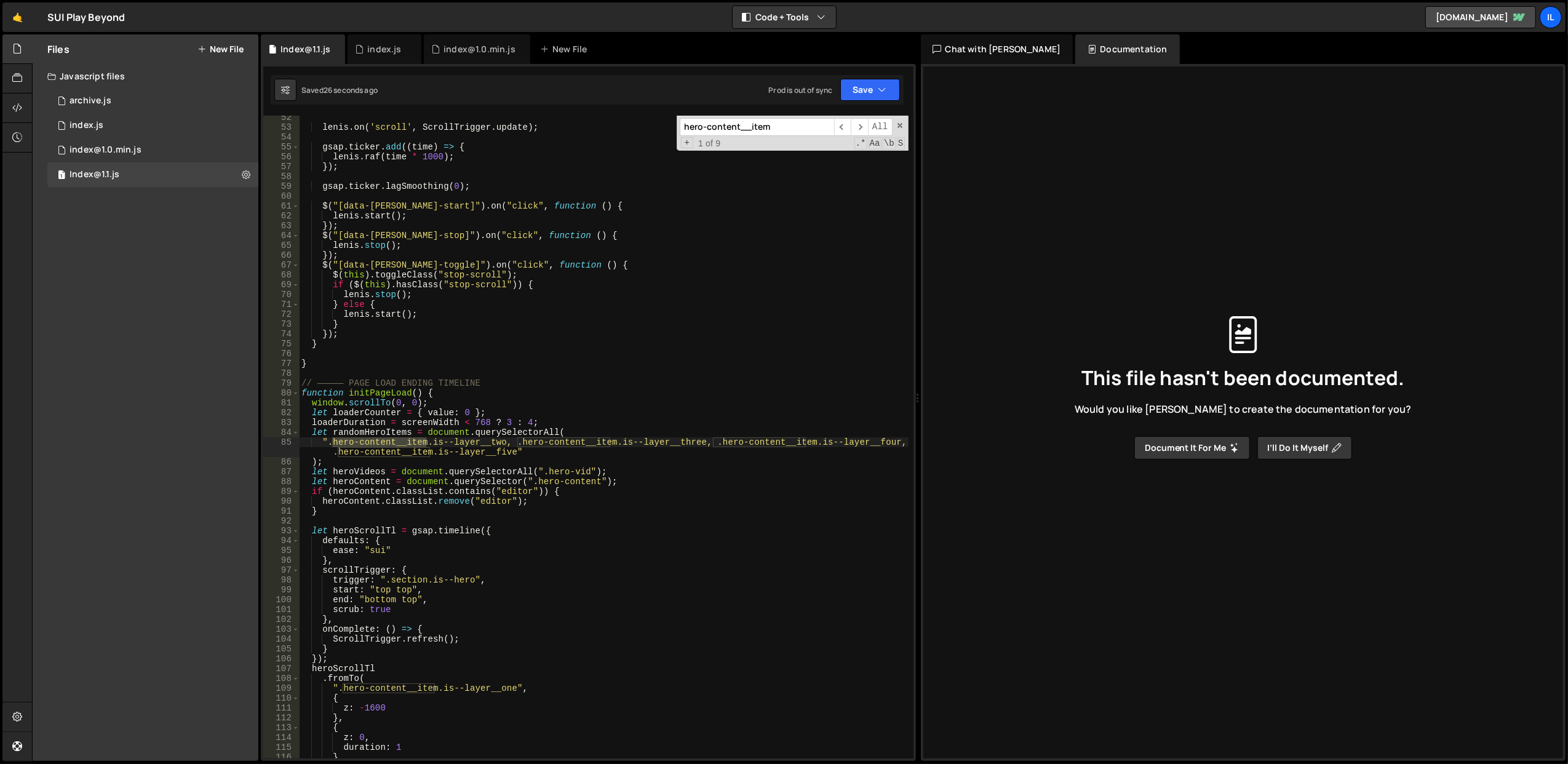
type input "hero-content__item"
click at [546, 398] on div "lenis . on ( 'scroll' , ScrollTrigger . update ) ; gsap . ticker . add (( time …" at bounding box center [603, 444] width 610 height 663
click at [546, 396] on div "lenis . on ( 'scroll' , ScrollTrigger . update ) ; gsap . ticker . add (( time …" at bounding box center [603, 444] width 610 height 663
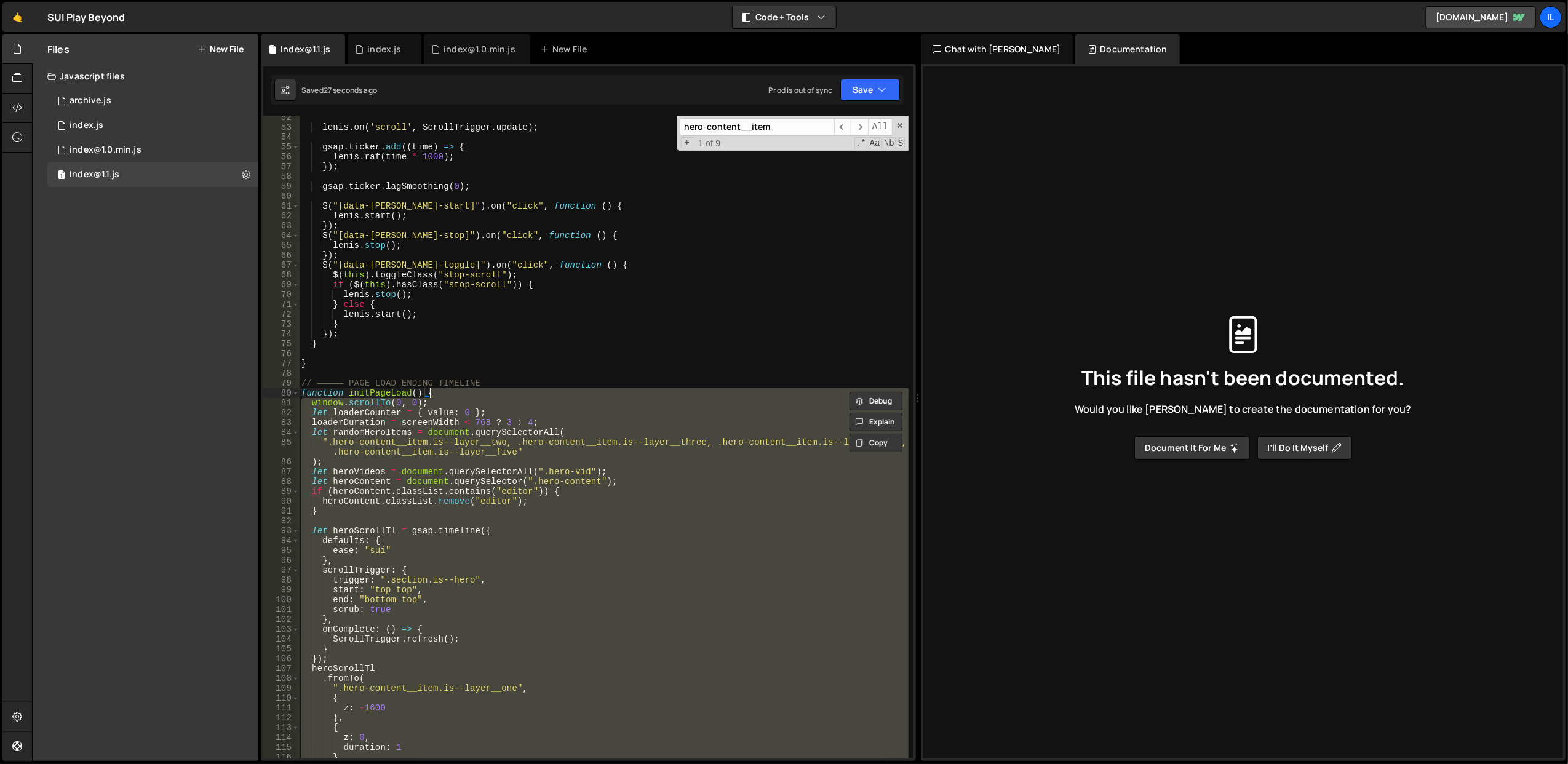
click at [555, 411] on div "lenis . on ( 'scroll' , ScrollTrigger . update ) ; gsap . ticker . add (( time …" at bounding box center [603, 437] width 609 height 643
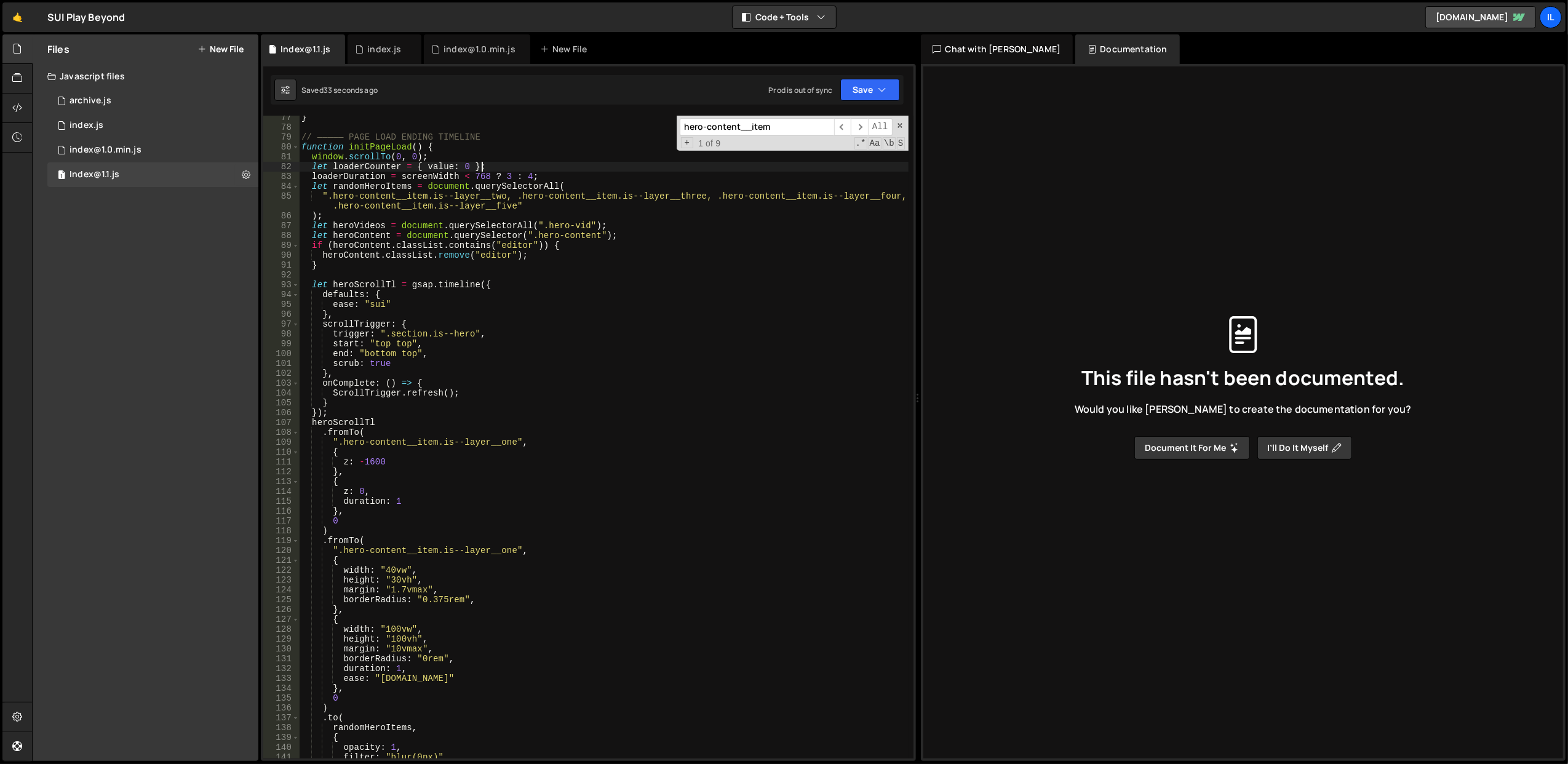
scroll to position [653, 0]
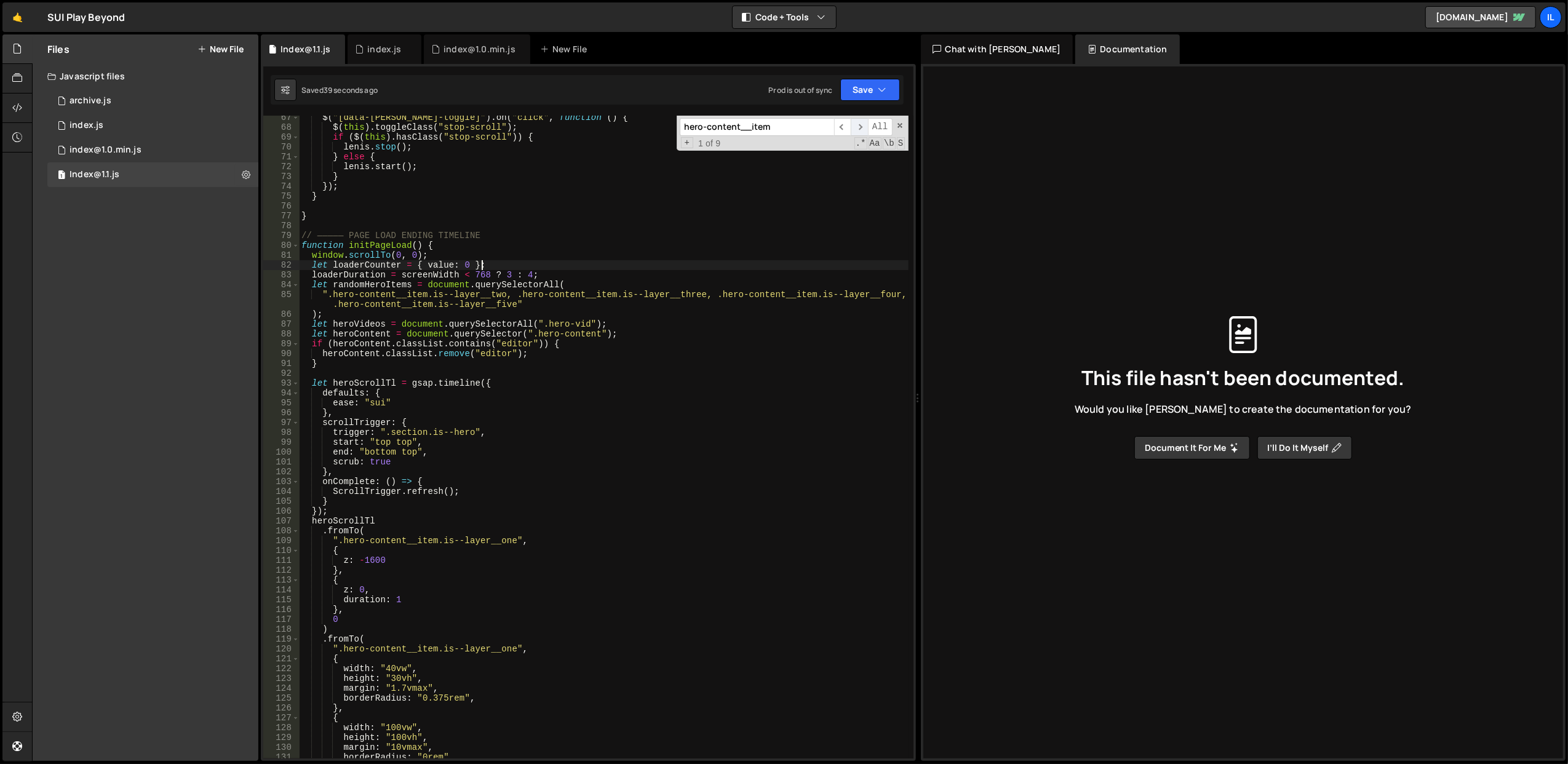
click at [864, 129] on span "​" at bounding box center [859, 127] width 17 height 18
click at [857, 128] on span "​" at bounding box center [859, 127] width 17 height 18
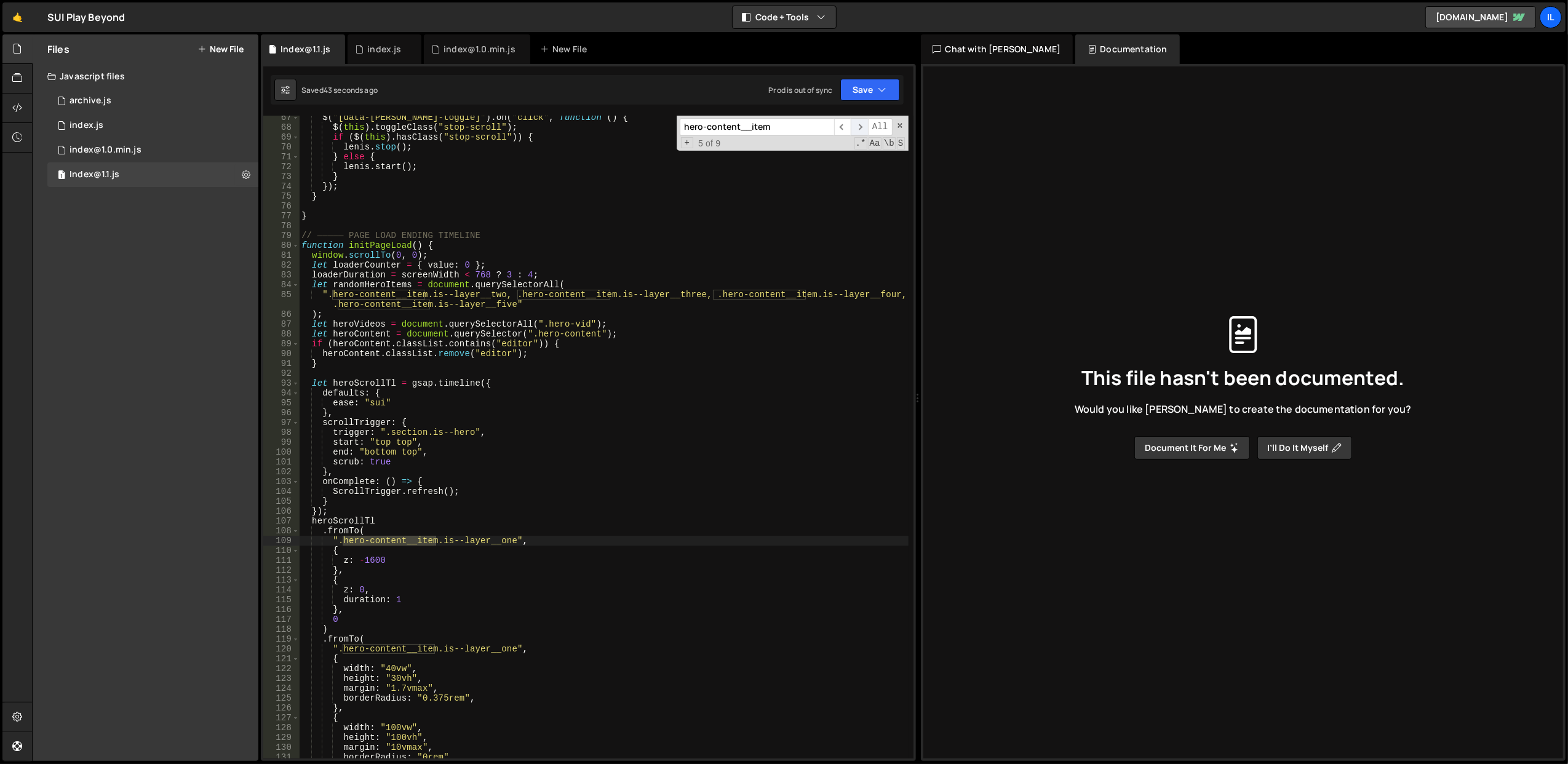
click at [857, 128] on span "​" at bounding box center [859, 127] width 17 height 18
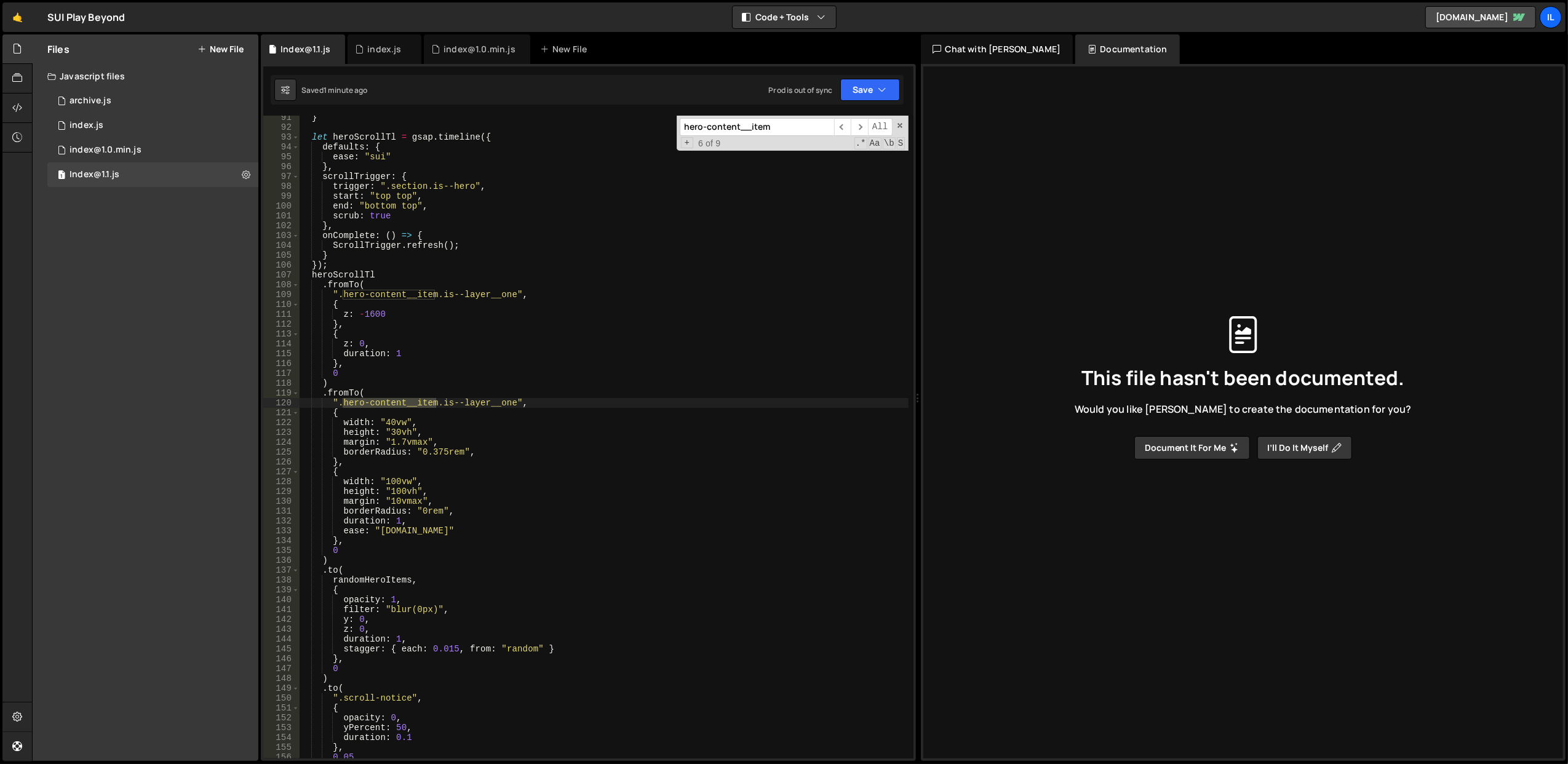
scroll to position [849, 0]
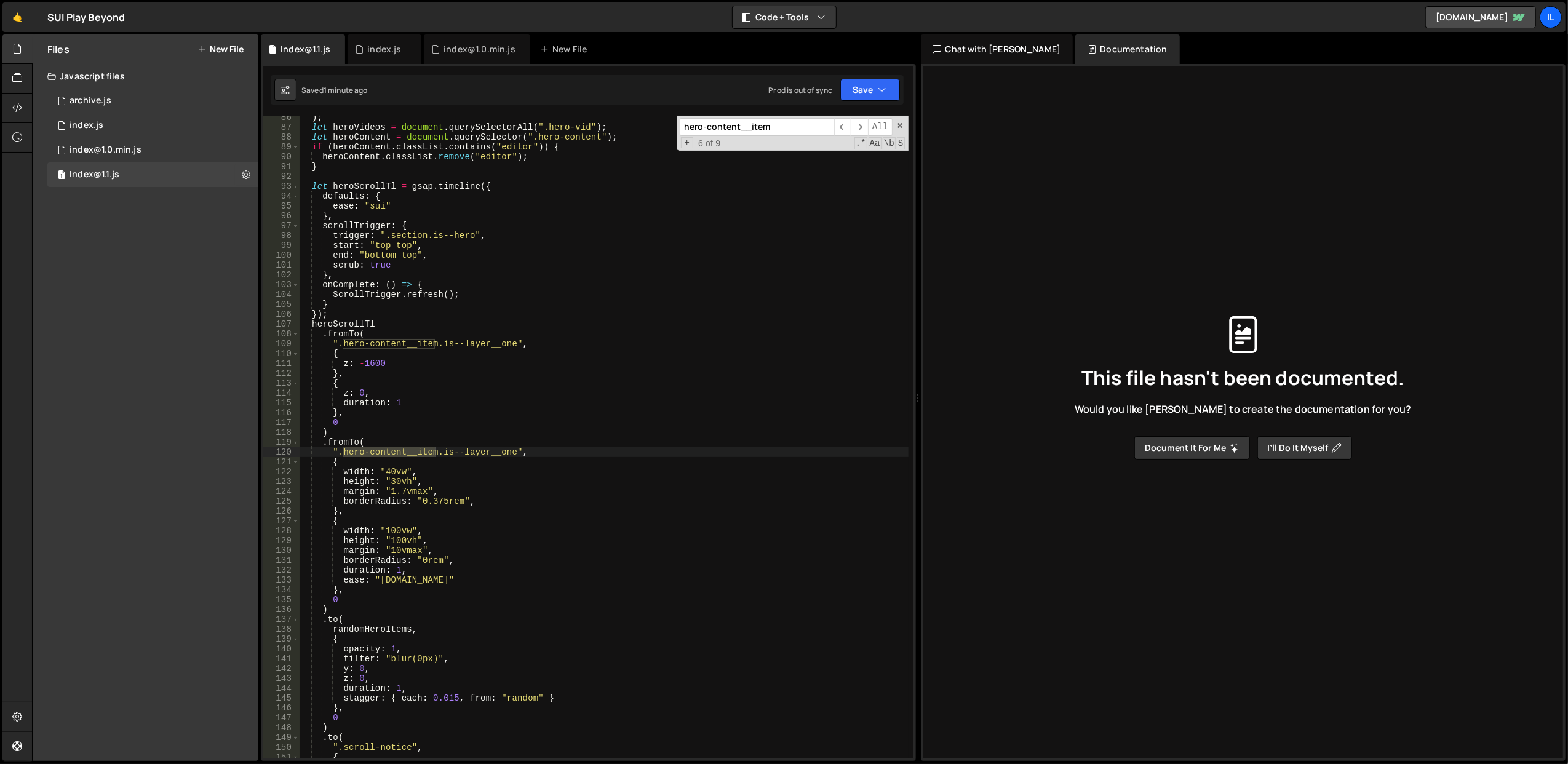
click at [503, 409] on div ") ; let heroVideos = document . querySelectorAll ( ".hero-vid" ) ; let heroCont…" at bounding box center [603, 444] width 610 height 663
click at [518, 367] on div ") ; let heroVideos = document . querySelectorAll ( ".hero-vid" ) ; let heroCont…" at bounding box center [603, 444] width 610 height 663
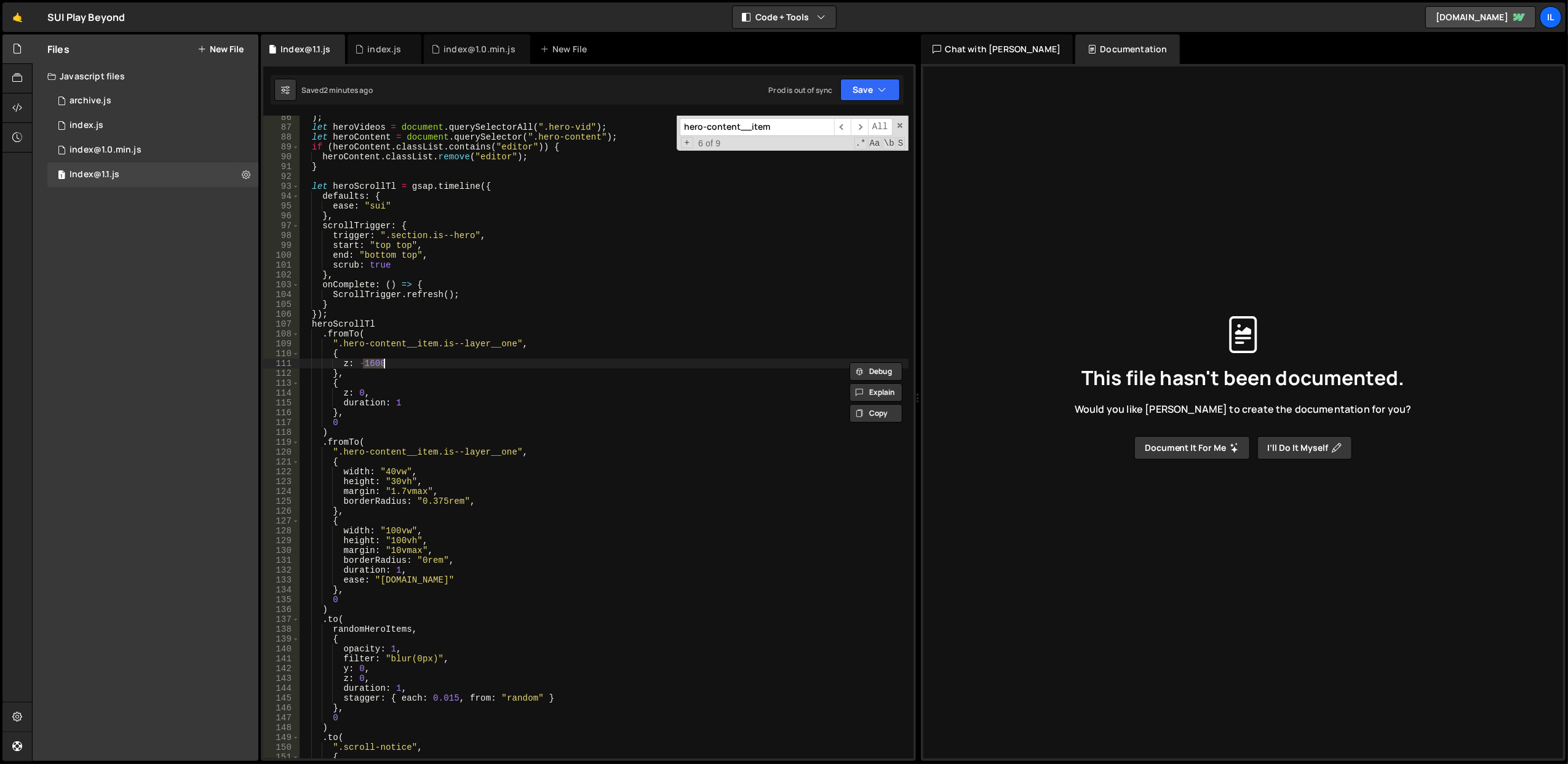
click at [518, 367] on div ") ; let heroVideos = document . querySelectorAll ( ".hero-vid" ) ; let heroCont…" at bounding box center [603, 444] width 610 height 663
click at [526, 316] on div ") ; let heroVideos = document . querySelectorAll ( ".hero-vid" ) ; let heroCont…" at bounding box center [603, 444] width 610 height 663
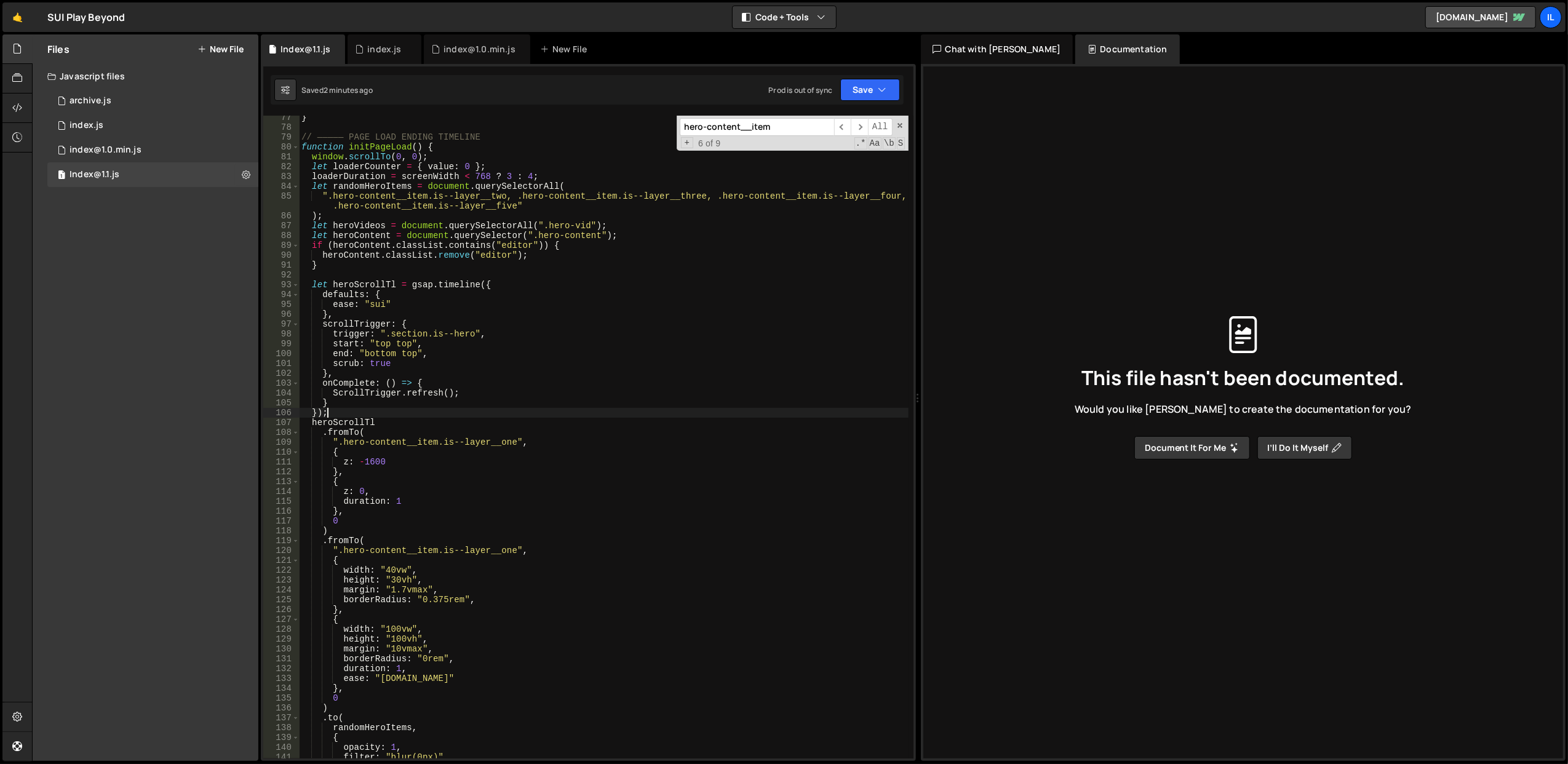
scroll to position [653, 0]
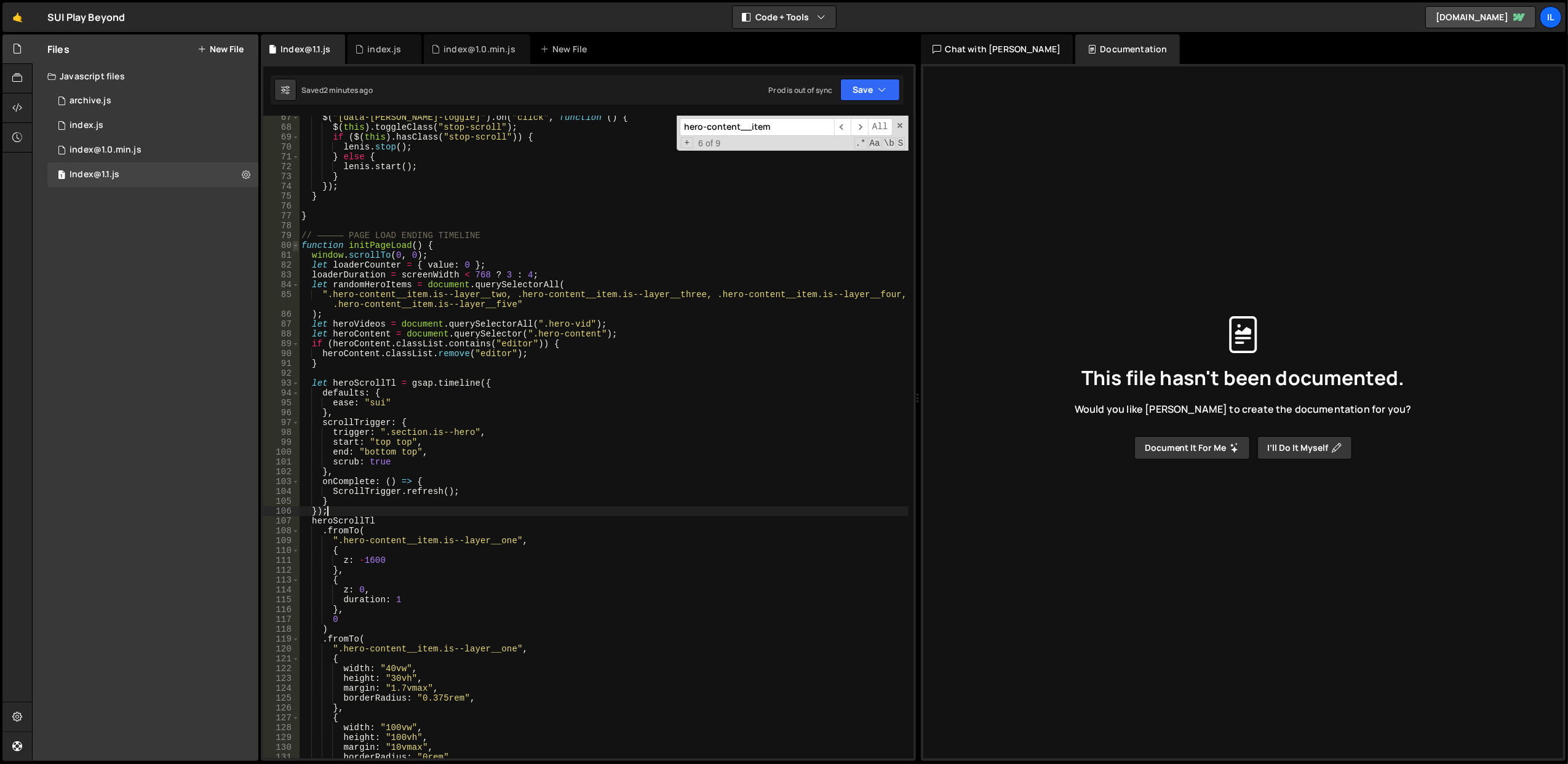
click at [294, 242] on span at bounding box center [296, 245] width 7 height 10
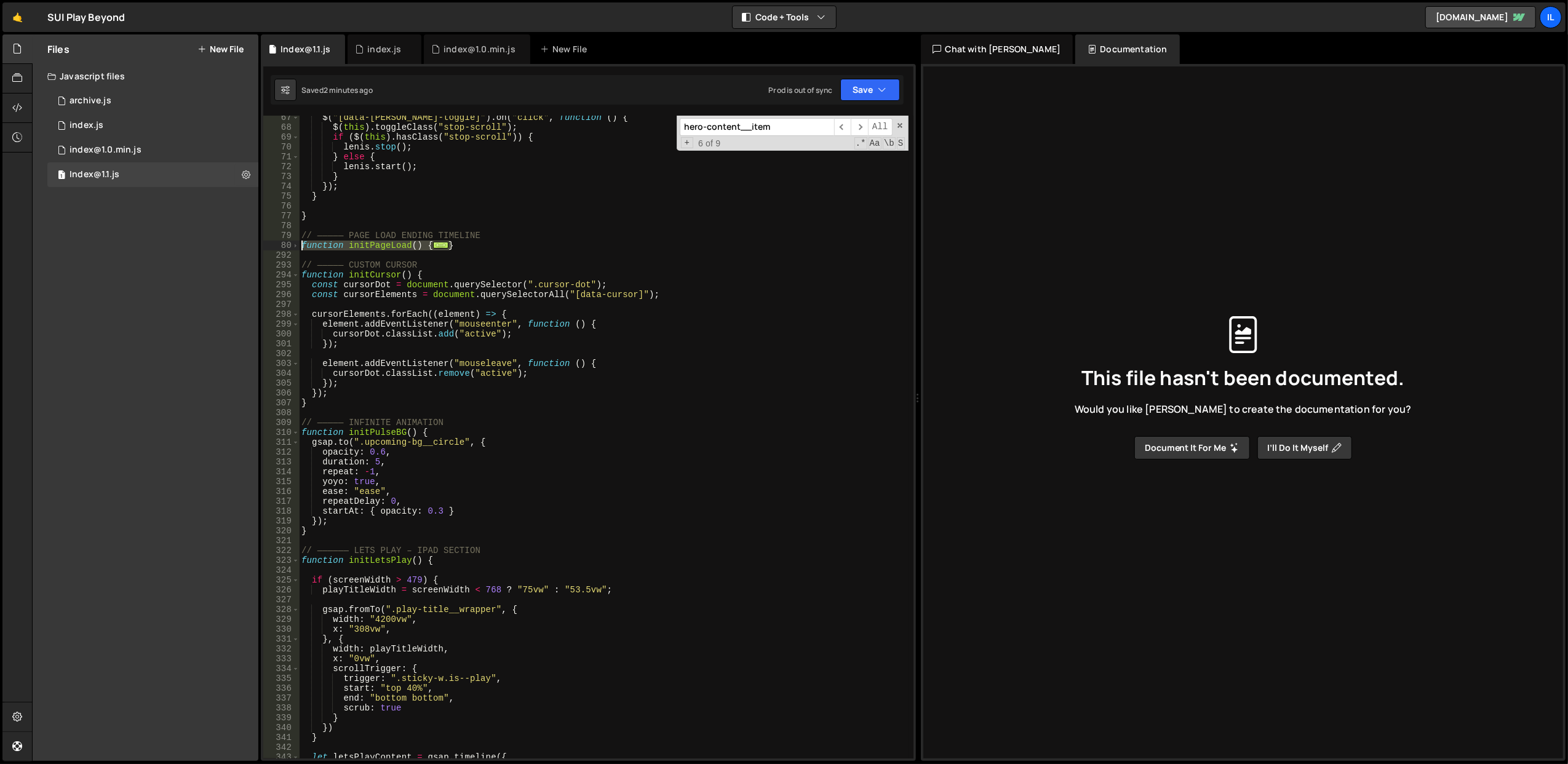
drag, startPoint x: 483, startPoint y: 241, endPoint x: 303, endPoint y: 242, distance: 180.0
click at [303, 242] on div "$ ( "[data-lenis-toggle]" ) . on ( "click" , function ( ) { $ ( this ) . toggle…" at bounding box center [603, 444] width 610 height 663
click at [508, 491] on div "$ ( "[data-lenis-toggle]" ) . on ( "click" , function ( ) { $ ( this ) . toggle…" at bounding box center [603, 444] width 610 height 663
click at [298, 247] on span at bounding box center [296, 245] width 7 height 10
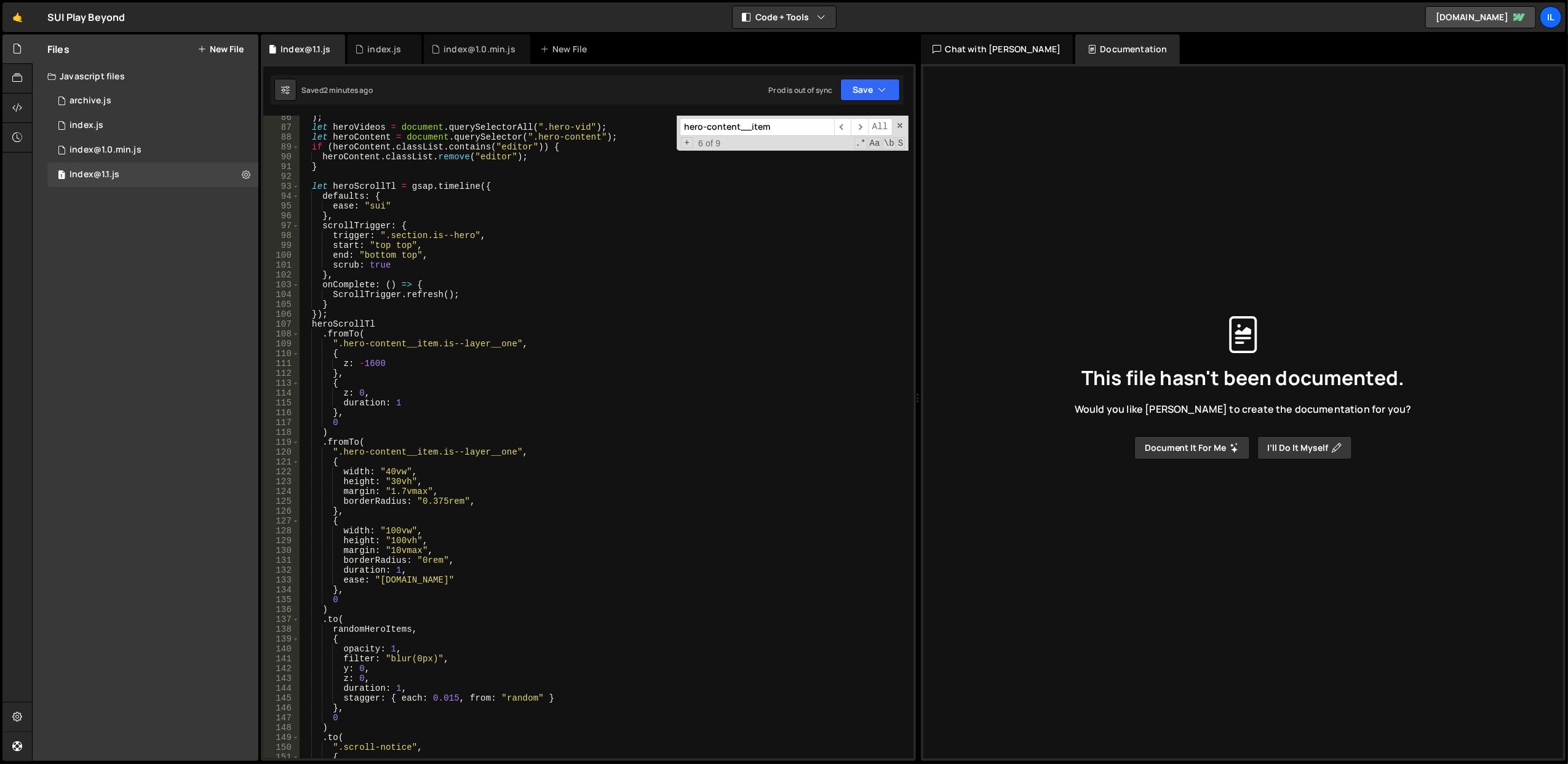
scroll to position [899, 0]
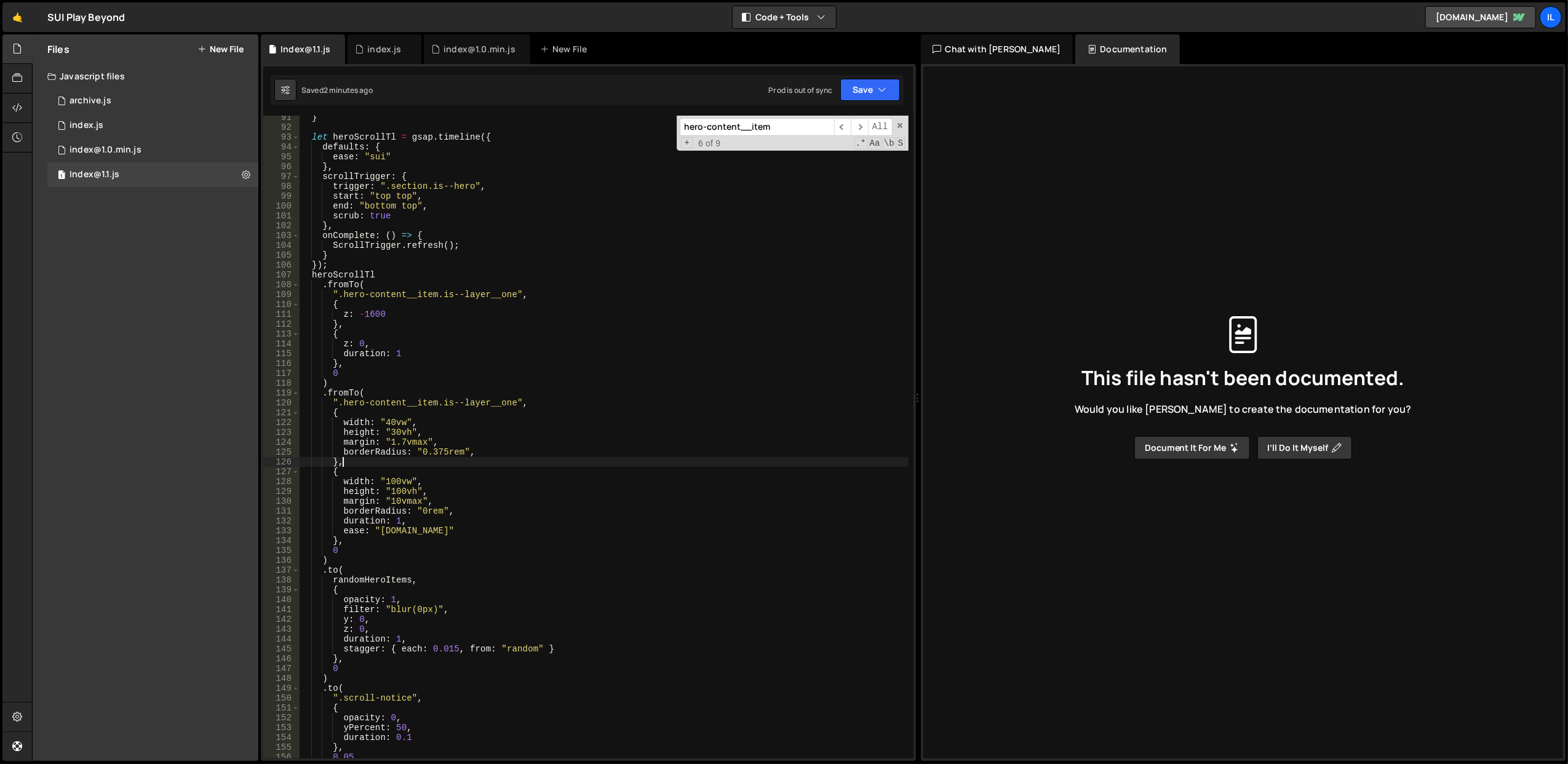
click at [521, 464] on div "} let heroScrollTl = gsap . timeline ({ defaults : { ease : "sui" } , scrollTri…" at bounding box center [603, 444] width 610 height 663
click at [459, 448] on div "} let heroScrollTl = gsap . timeline ({ defaults : { ease : "sui" } , scrollTri…" at bounding box center [603, 444] width 610 height 663
click at [461, 422] on div "} let heroScrollTl = gsap . timeline ({ defaults : { ease : "sui" } , scrollTri…" at bounding box center [603, 444] width 610 height 663
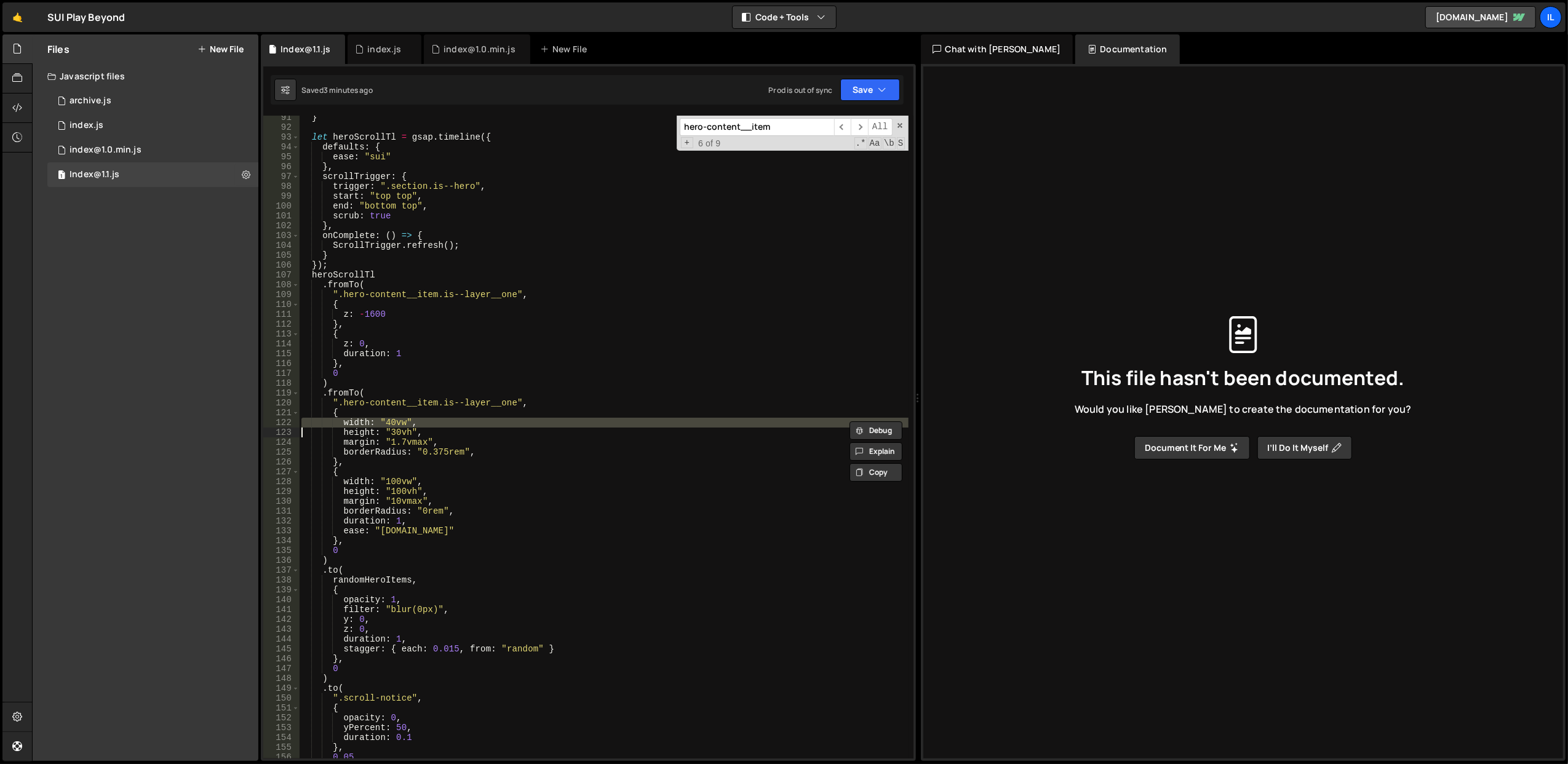
click at [477, 434] on div "} let heroScrollTl = gsap . timeline ({ defaults : { ease : "sui" } , scrollTri…" at bounding box center [603, 444] width 610 height 663
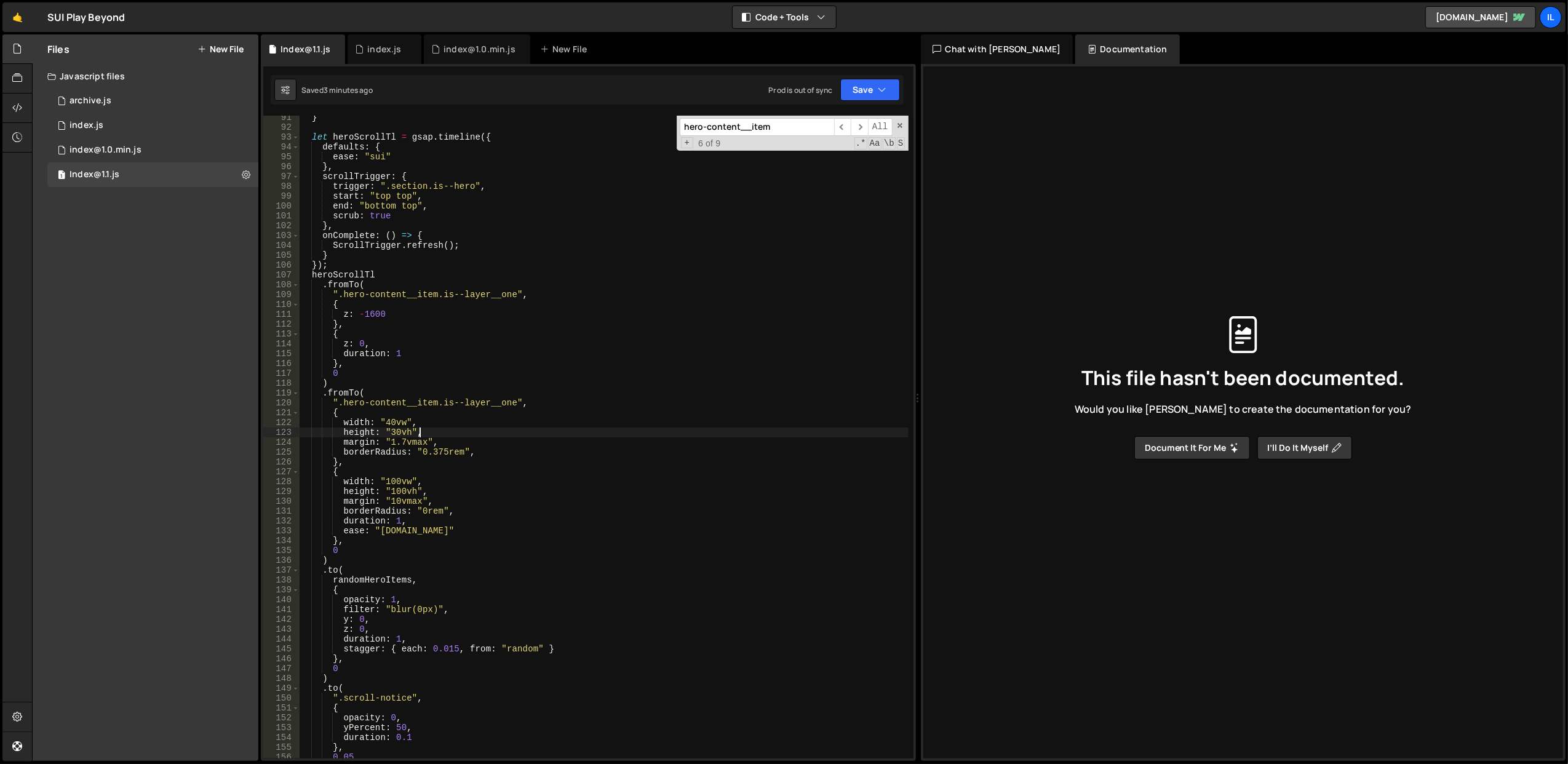
click at [477, 434] on div "} let heroScrollTl = gsap . timeline ({ defaults : { ease : "sui" } , scrollTri…" at bounding box center [603, 444] width 610 height 663
click at [476, 422] on div "} let heroScrollTl = gsap . timeline ({ defaults : { ease : "sui" } , scrollTri…" at bounding box center [603, 444] width 610 height 663
click at [355, 555] on div "} let heroScrollTl = gsap . timeline ({ defaults : { ease : "sui" } , scrollTri…" at bounding box center [603, 444] width 610 height 663
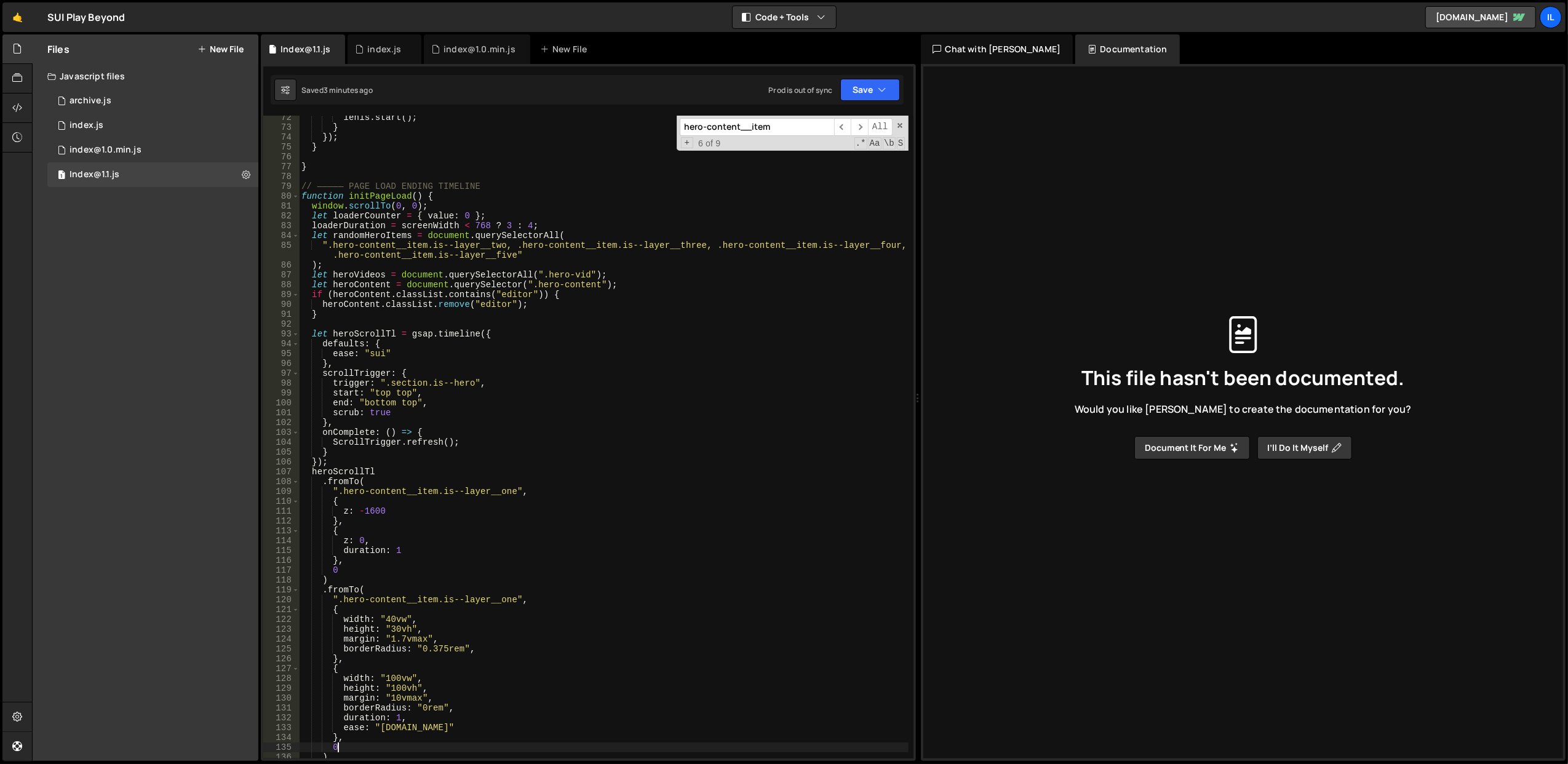
scroll to position [603, 0]
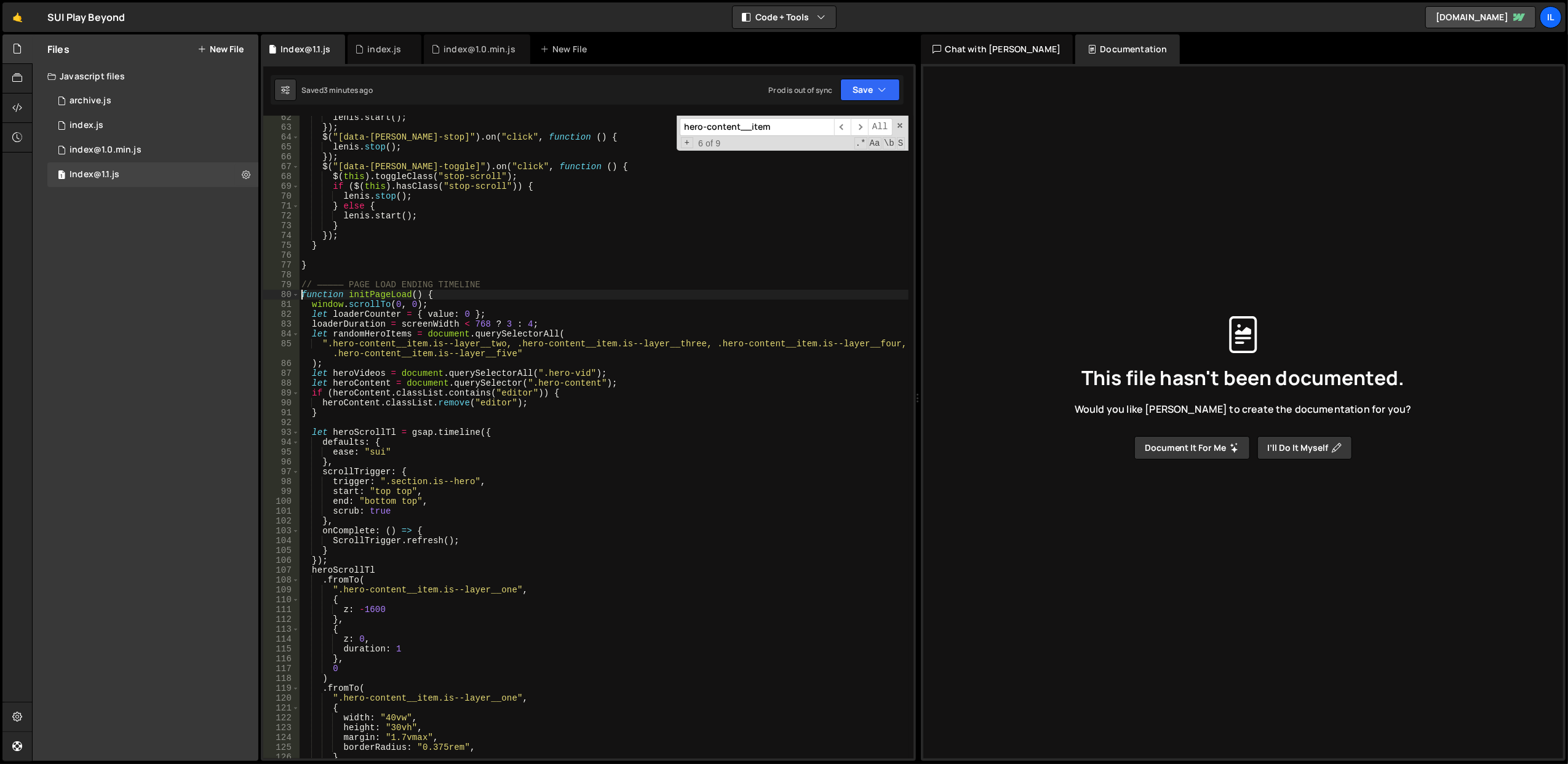
click at [301, 296] on div "lenis . start ( ) ; }) ; $ ( "[data-lenis-stop]" ) . on ( "click" , function ( …" at bounding box center [603, 444] width 610 height 663
click at [296, 293] on span at bounding box center [296, 294] width 7 height 10
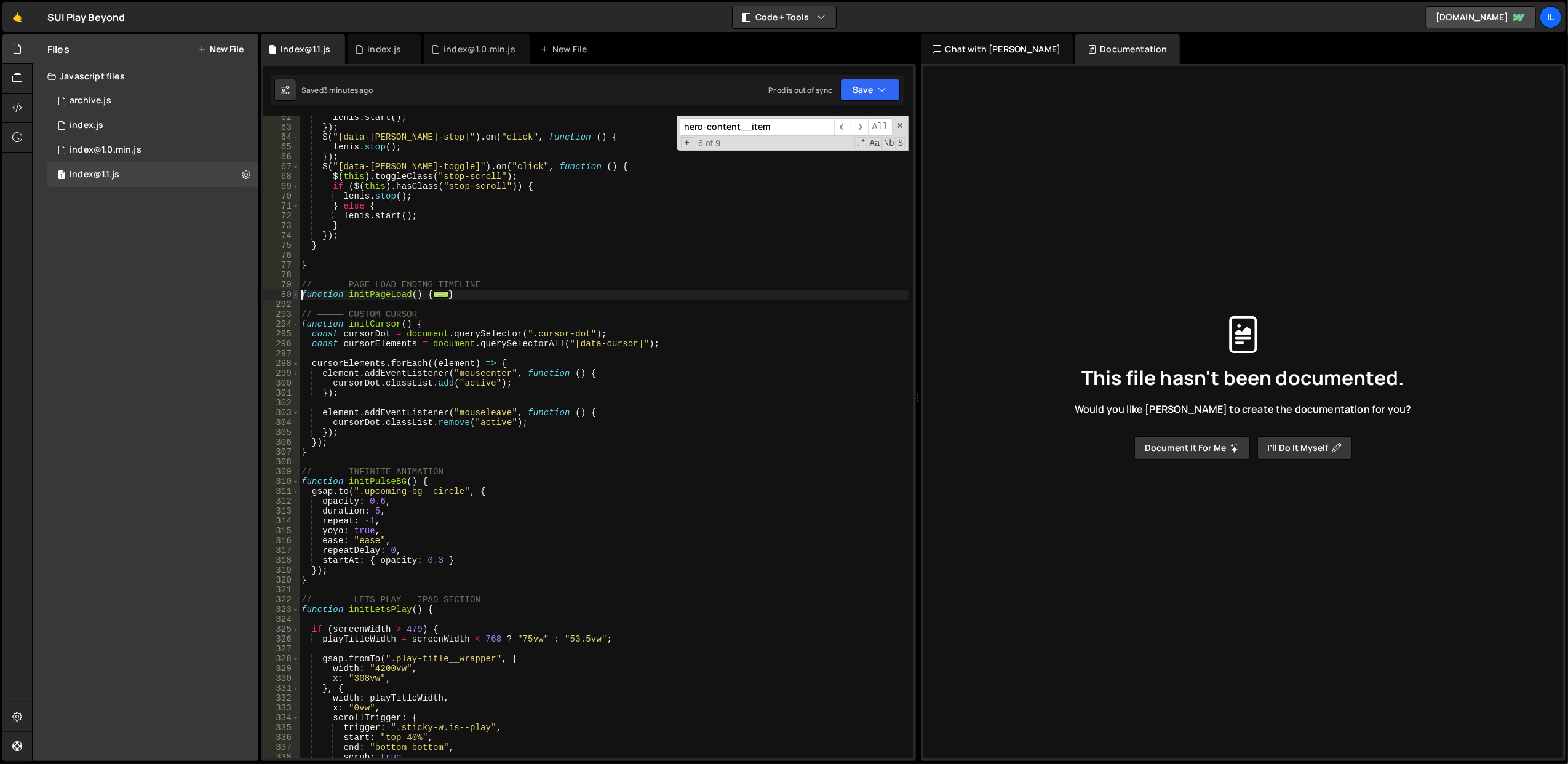
click at [296, 293] on span at bounding box center [296, 294] width 7 height 10
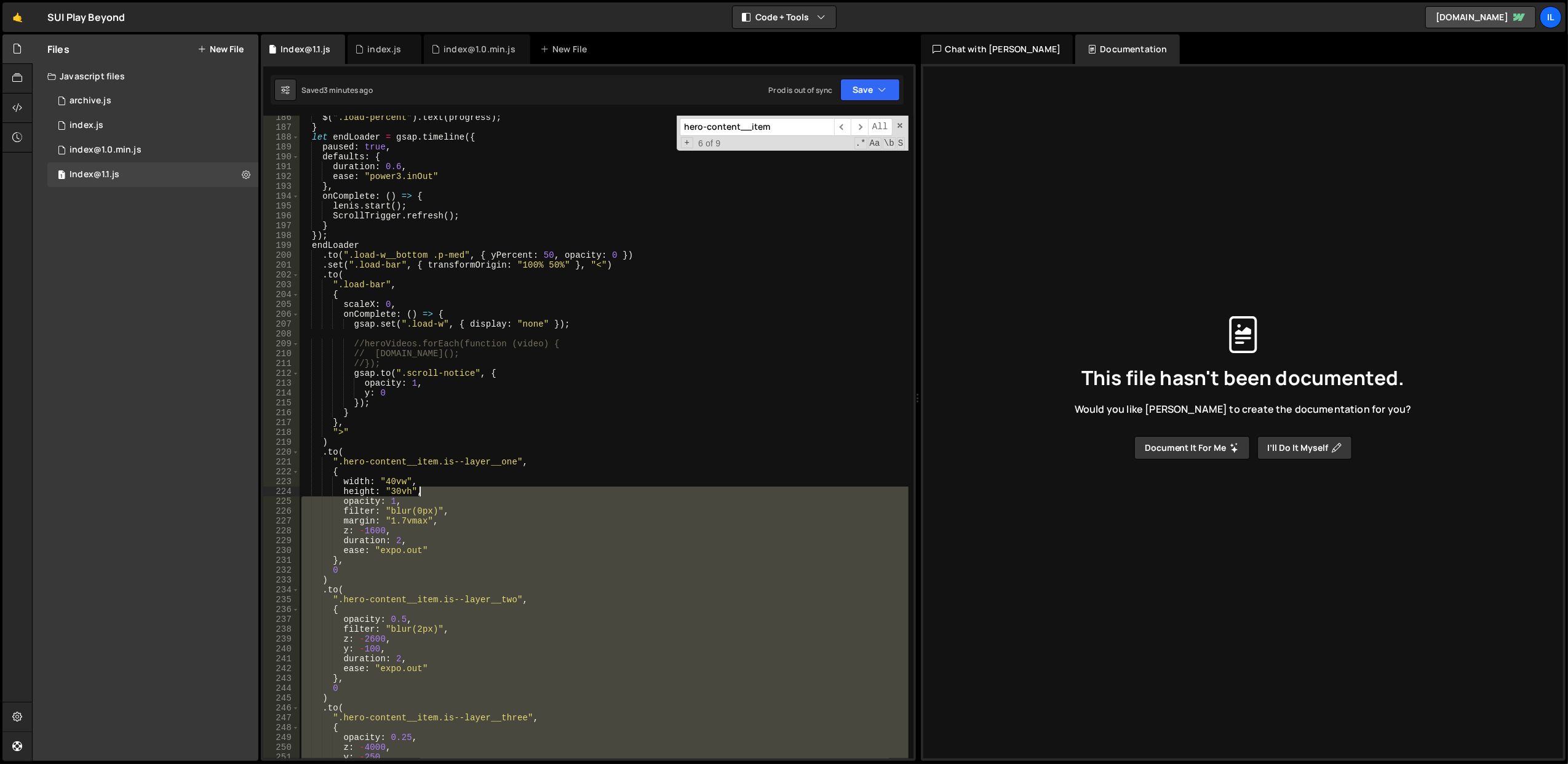
scroll to position [1686, 0]
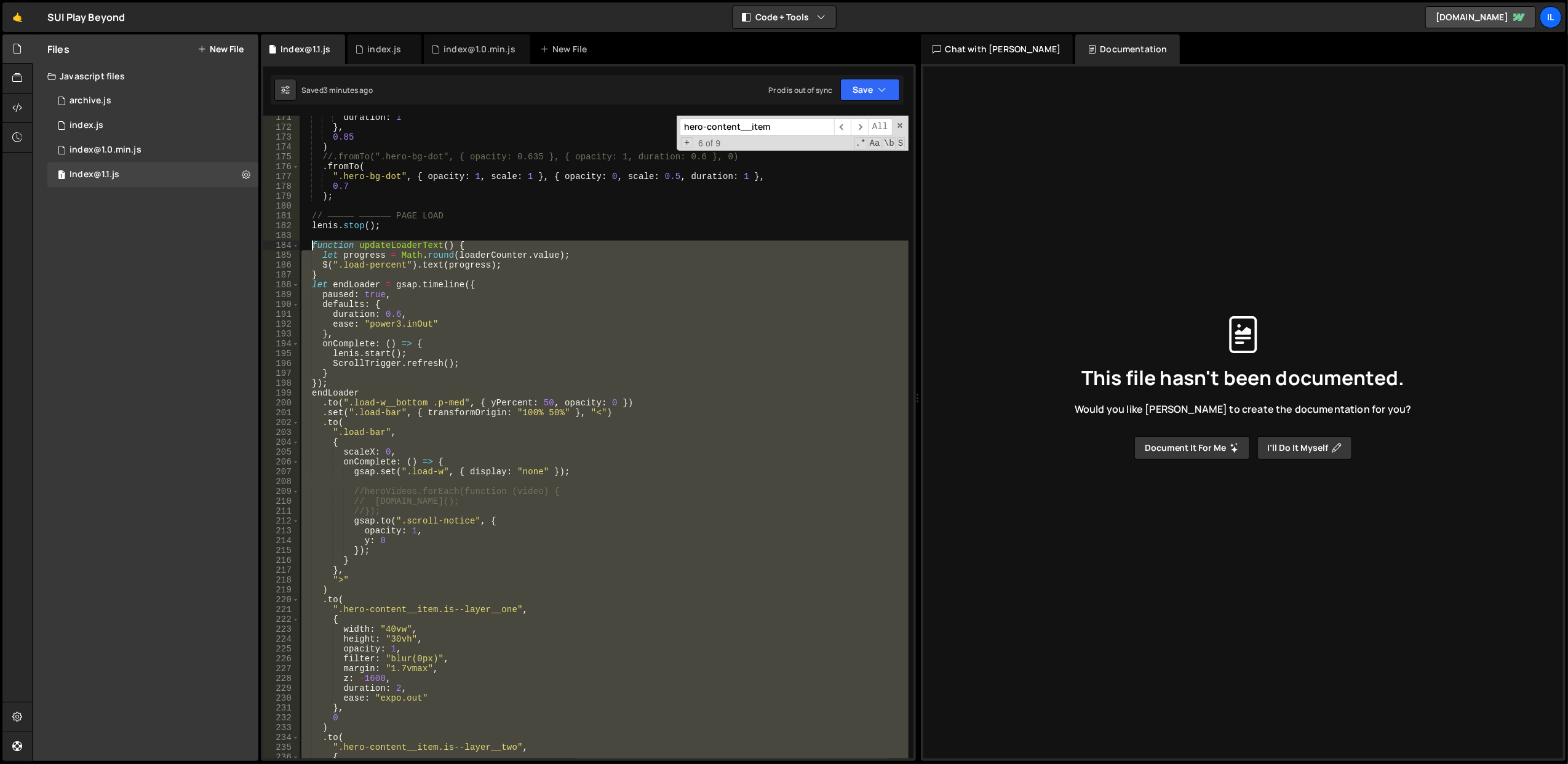
drag, startPoint x: 618, startPoint y: 567, endPoint x: 311, endPoint y: 245, distance: 444.9
click at [311, 245] on div "duration : 1 } , 0.85 ) //.fromTo(".hero-bg-dot", { opacity: 0.635 }, { opacity…" at bounding box center [603, 444] width 610 height 663
click at [444, 345] on div "duration : 1 } , 0.85 ) //.fromTo(".hero-bg-dot", { opacity: 0.635 }, { opacity…" at bounding box center [603, 437] width 609 height 643
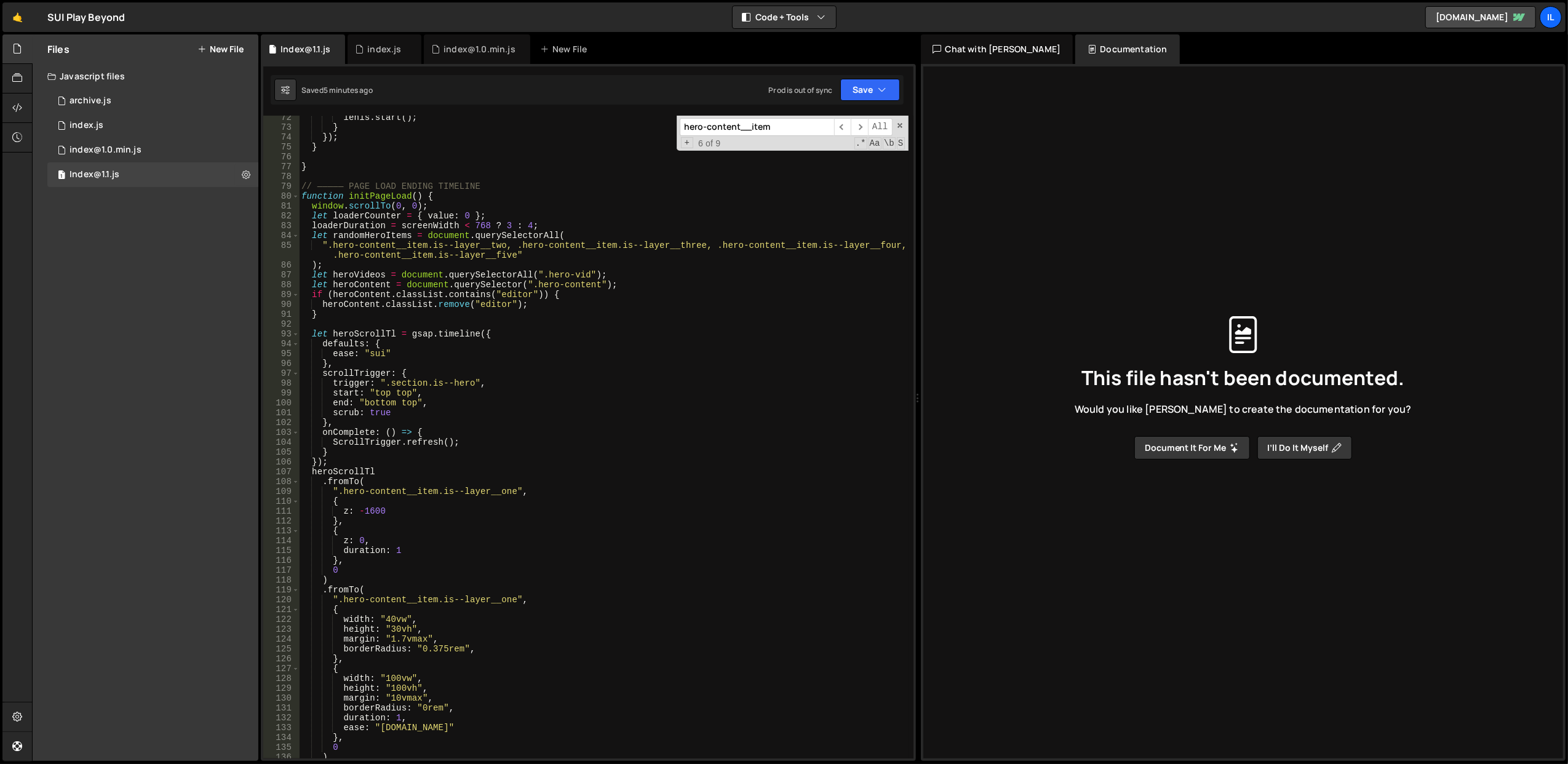
scroll to position [751, 0]
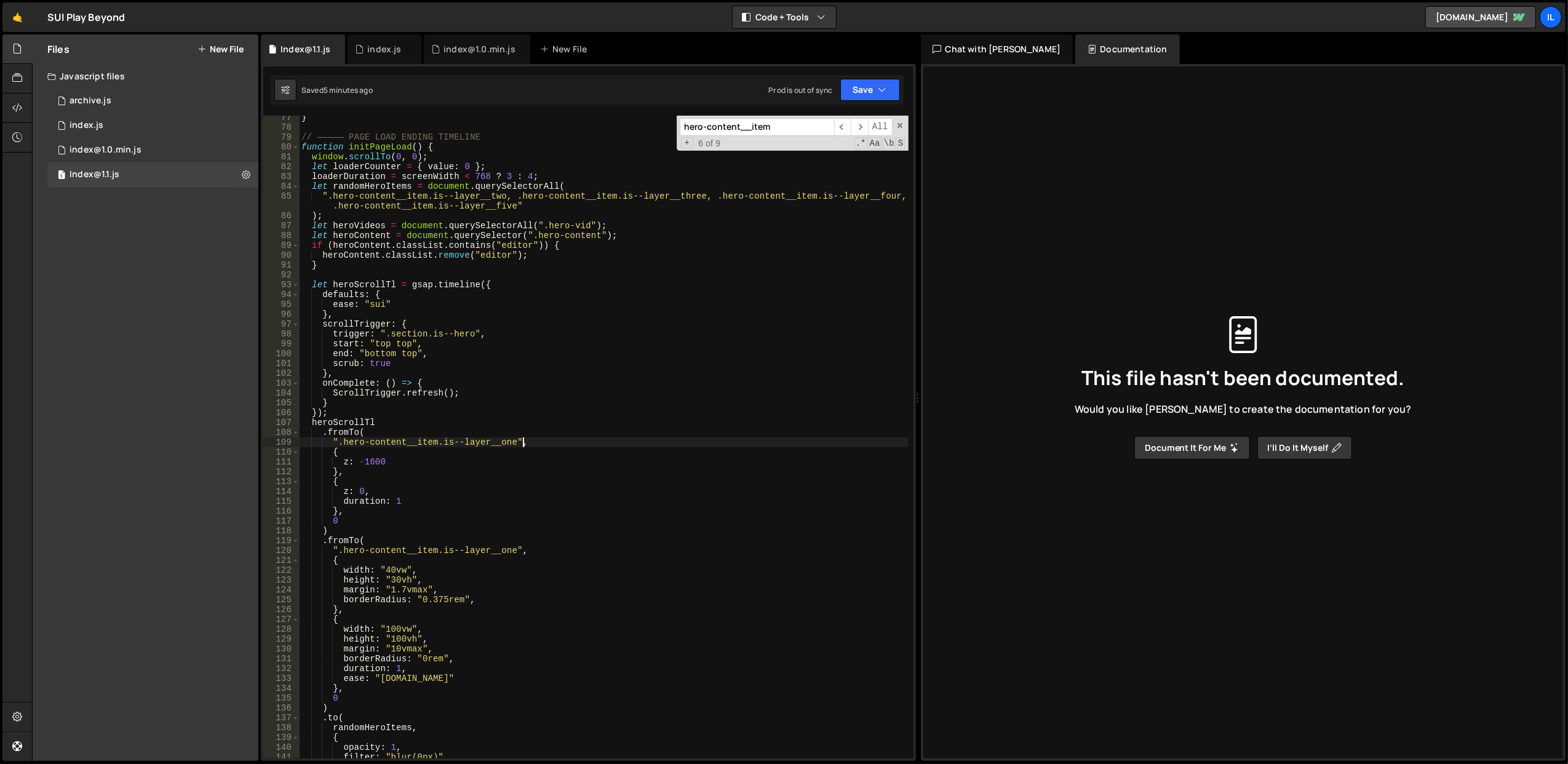
click at [554, 441] on div "} // ————— PAGE LOAD ENDING TIMELINE function initPageLoad ( ) { window . scrol…" at bounding box center [603, 444] width 610 height 663
click at [546, 409] on div "} // ————— PAGE LOAD ENDING TIMELINE function initPageLoad ( ) { window . scrol…" at bounding box center [603, 444] width 610 height 663
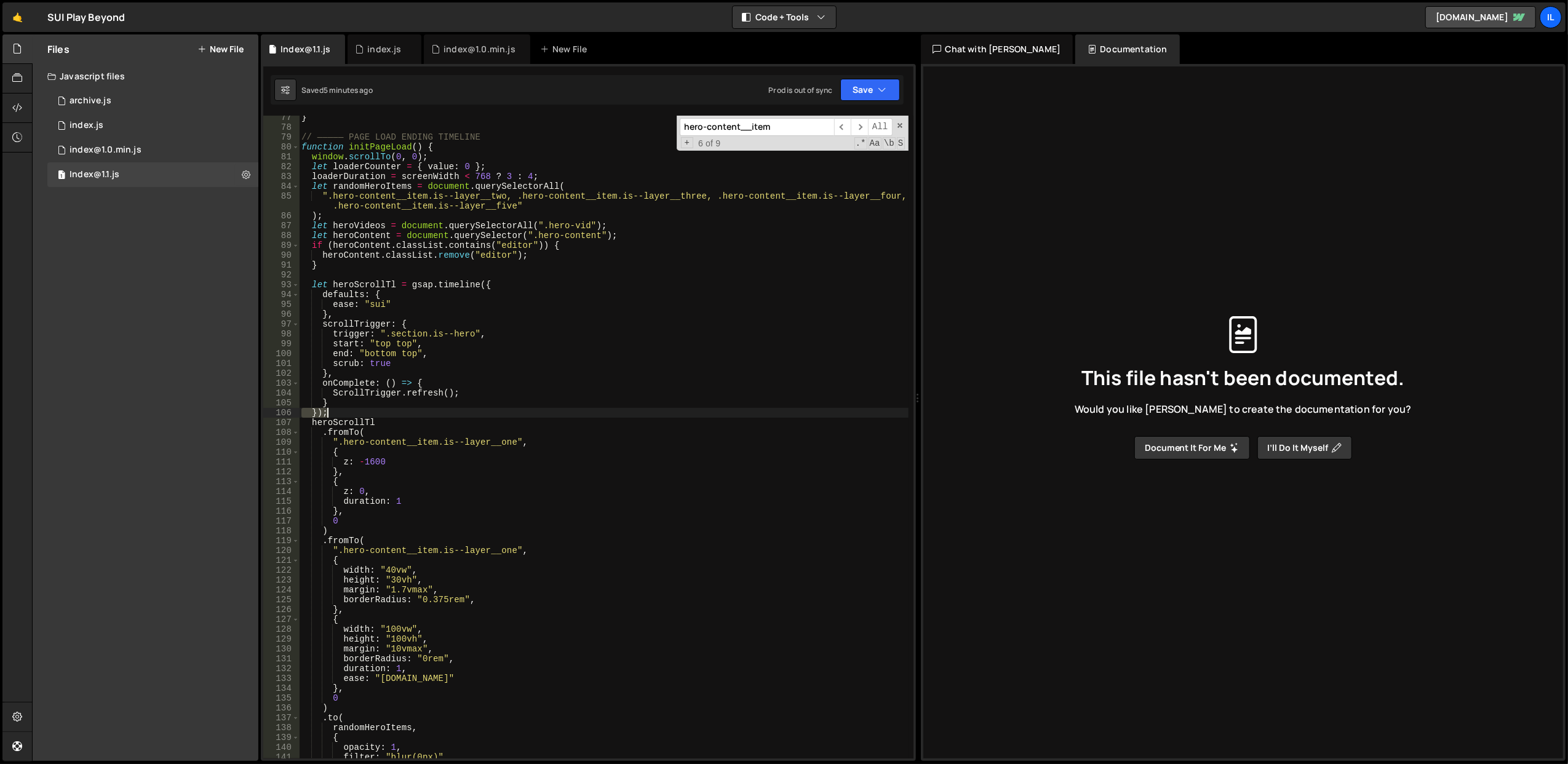
click at [546, 409] on div "} // ————— PAGE LOAD ENDING TIMELINE function initPageLoad ( ) { window . scrol…" at bounding box center [603, 444] width 610 height 663
click at [552, 416] on div "} // ————— PAGE LOAD ENDING TIMELINE function initPageLoad ( ) { window . scrol…" at bounding box center [603, 437] width 609 height 643
click at [552, 416] on div "} // ————— PAGE LOAD ENDING TIMELINE function initPageLoad ( ) { window . scrol…" at bounding box center [603, 444] width 610 height 663
click at [562, 433] on div "} // ————— PAGE LOAD ENDING TIMELINE function initPageLoad ( ) { window . scrol…" at bounding box center [603, 444] width 610 height 663
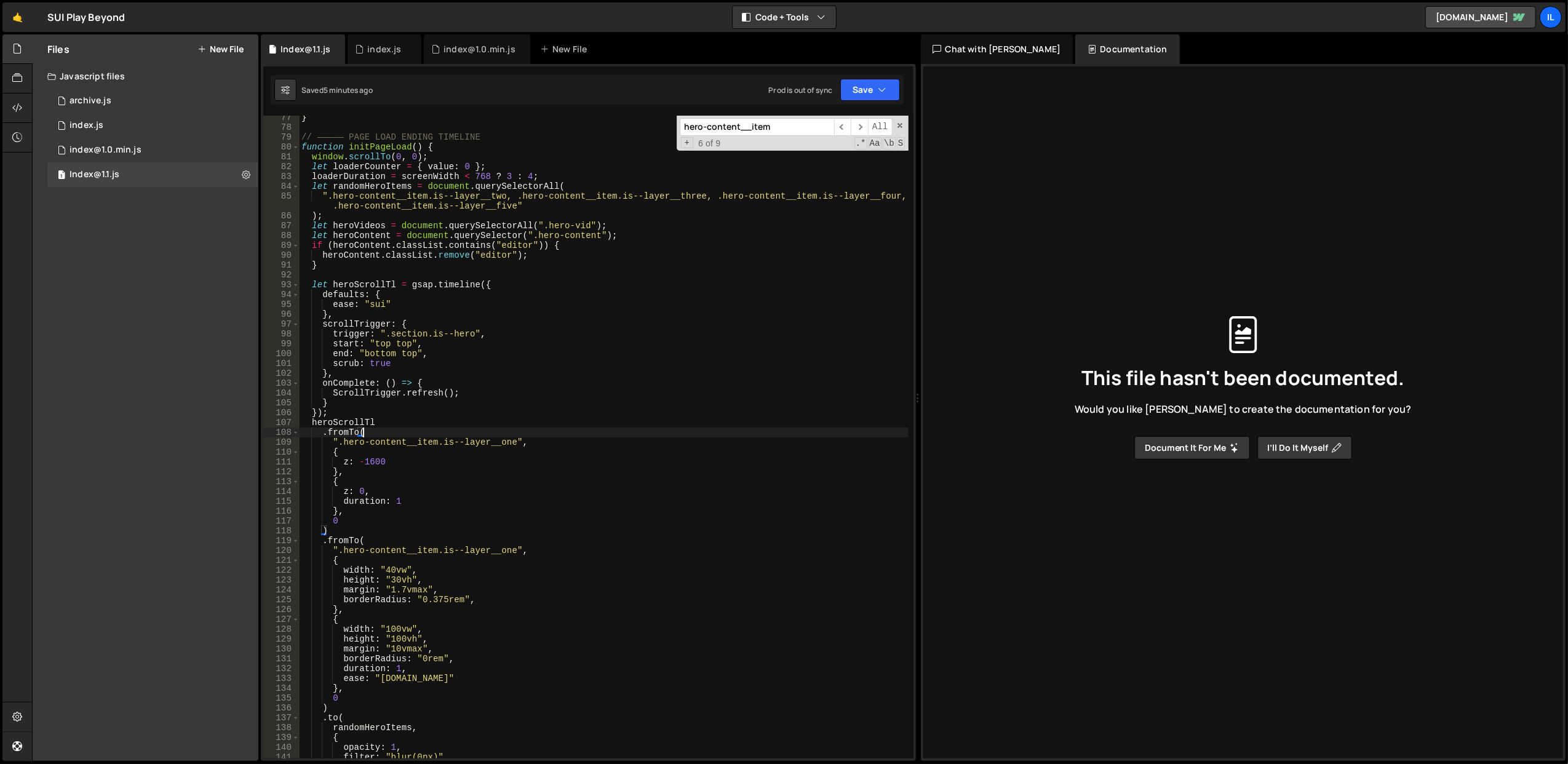
click at [434, 460] on div "} // ————— PAGE LOAD ENDING TIMELINE function initPageLoad ( ) { window . scrol…" at bounding box center [603, 444] width 610 height 663
click at [429, 432] on div "} // ————— PAGE LOAD ENDING TIMELINE function initPageLoad ( ) { window . scrol…" at bounding box center [603, 444] width 610 height 663
drag, startPoint x: 394, startPoint y: 461, endPoint x: 361, endPoint y: 269, distance: 194.8
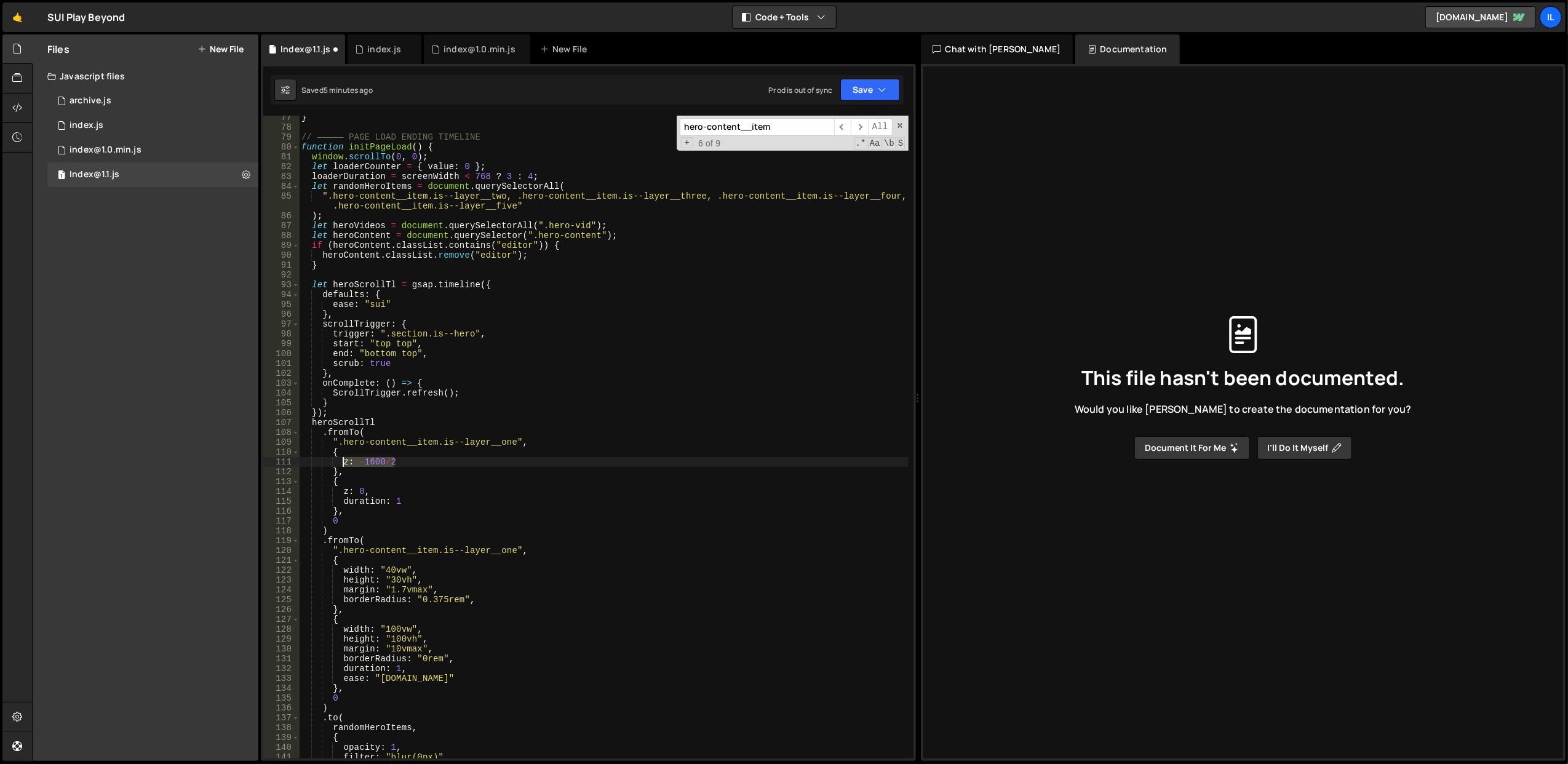
click at [341, 461] on div "} // ————— PAGE LOAD ENDING TIMELINE function initPageLoad ( ) { window . scrol…" at bounding box center [603, 444] width 610 height 663
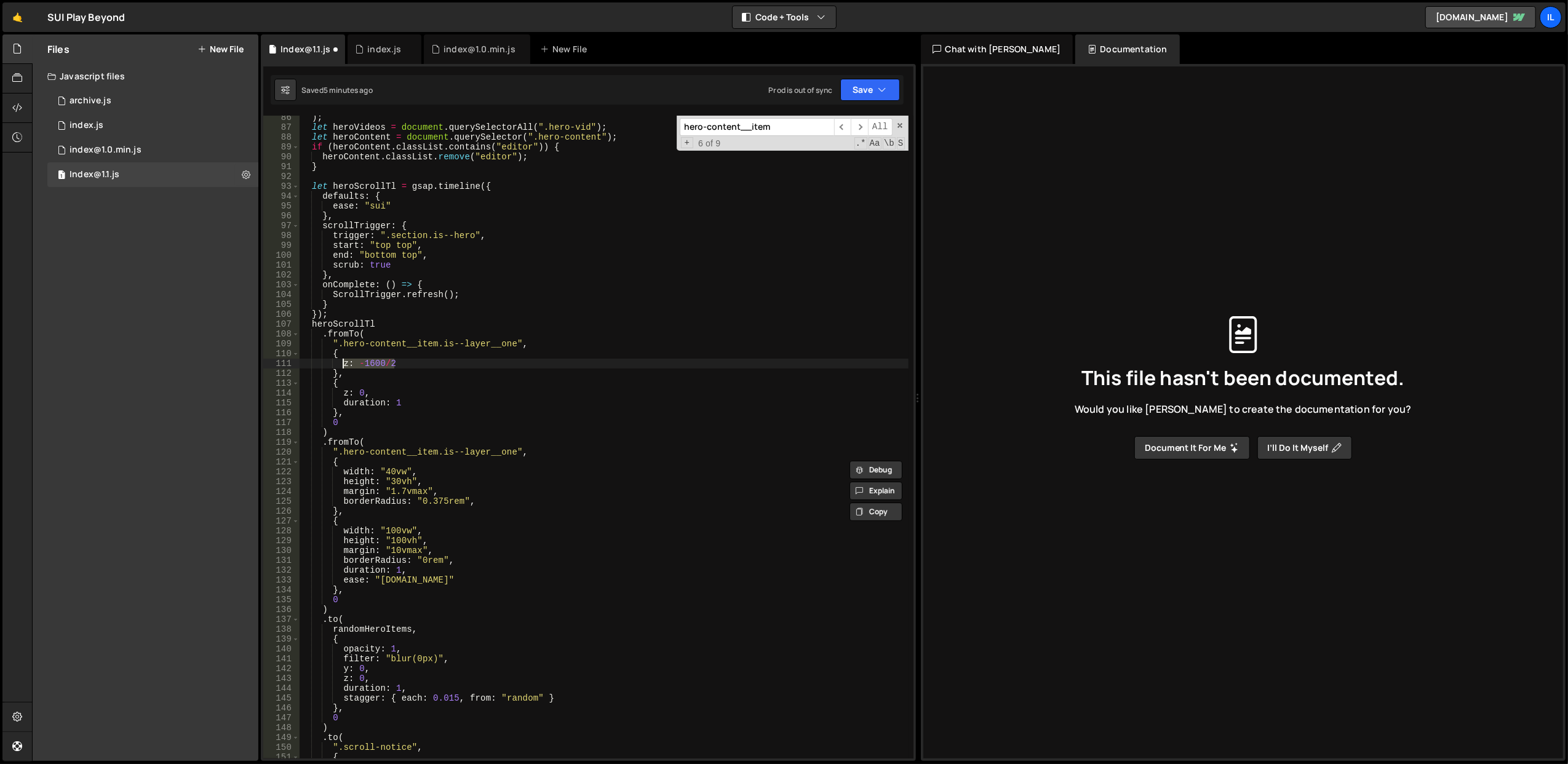
scroll to position [849, 0]
click at [464, 468] on div ") ; let heroVideos = document . querySelectorAll ( ".hero-vid" ) ; let heroCont…" at bounding box center [603, 444] width 610 height 663
click at [465, 458] on div ") ; let heroVideos = document . querySelectorAll ( ".hero-vid" ) ; let heroCont…" at bounding box center [603, 444] width 610 height 663
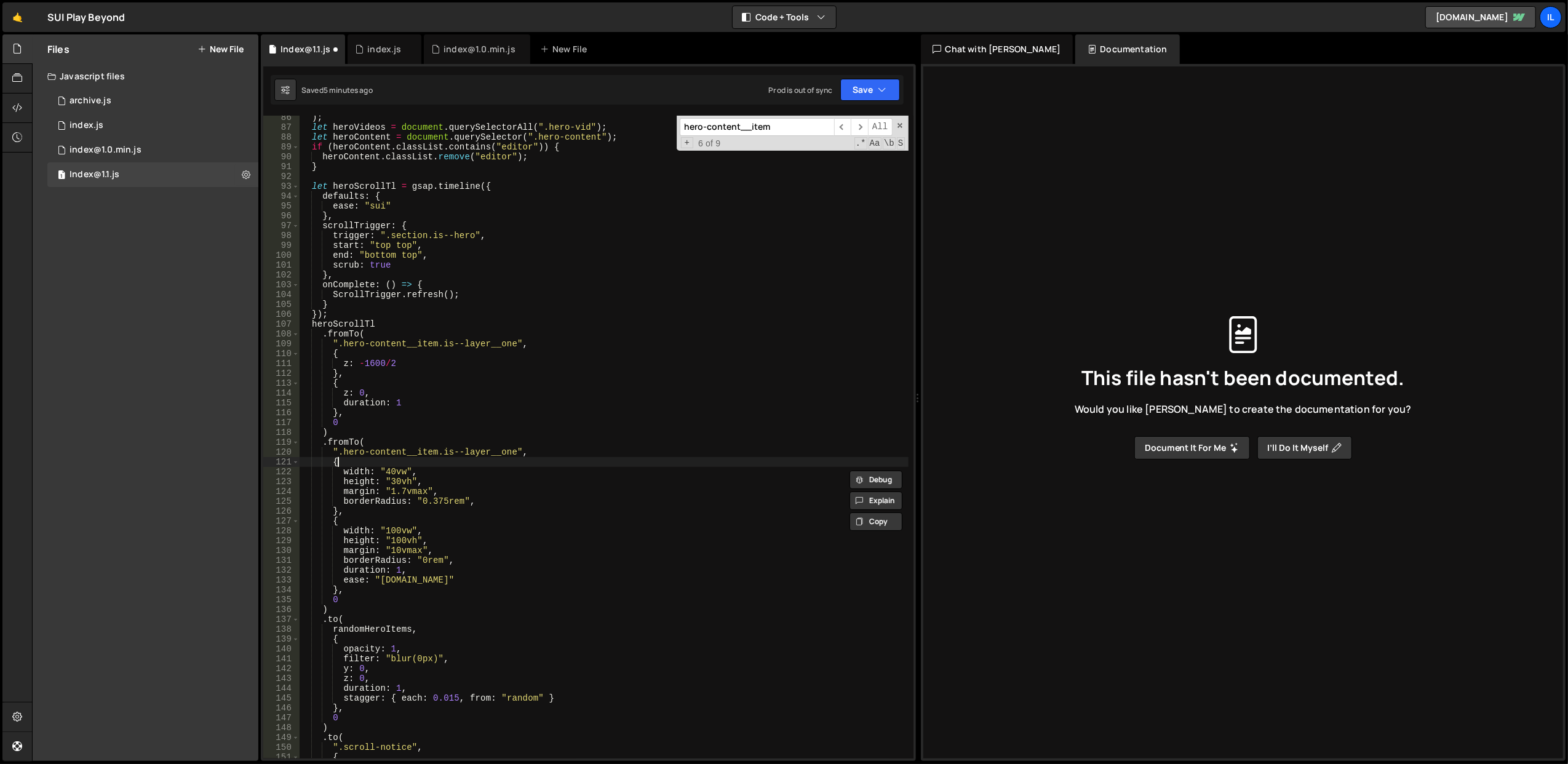
scroll to position [0, 1]
click at [465, 458] on div ") ; let heroVideos = document . querySelectorAll ( ".hero-vid" ) ; let heroCont…" at bounding box center [603, 444] width 610 height 663
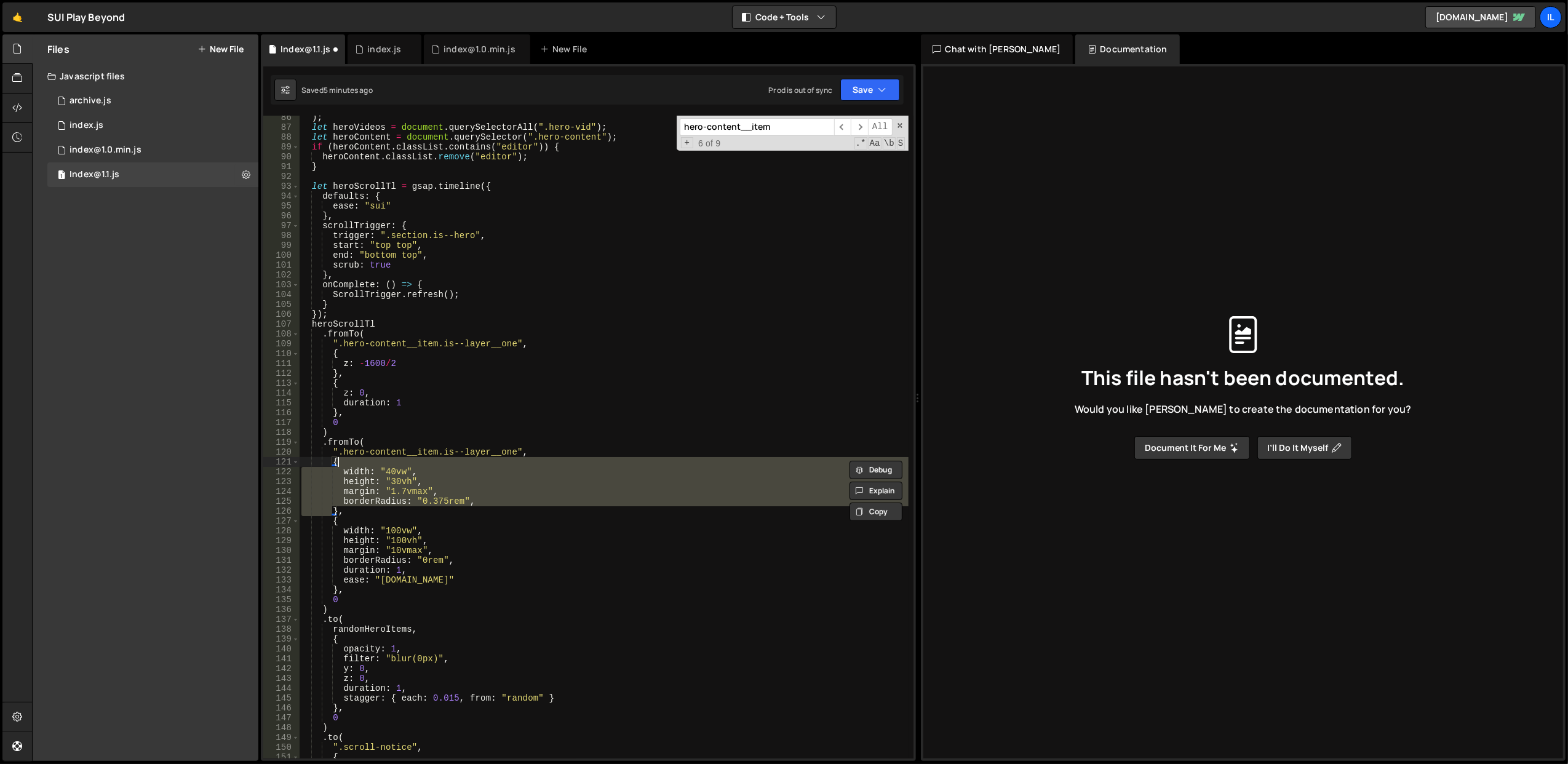
click at [465, 458] on div ") ; let heroVideos = document . querySelectorAll ( ".hero-vid" ) ; let heroCont…" at bounding box center [603, 444] width 610 height 663
click at [470, 470] on div ") ; let heroVideos = document . querySelectorAll ( ".hero-vid" ) ; let heroCont…" at bounding box center [603, 437] width 609 height 643
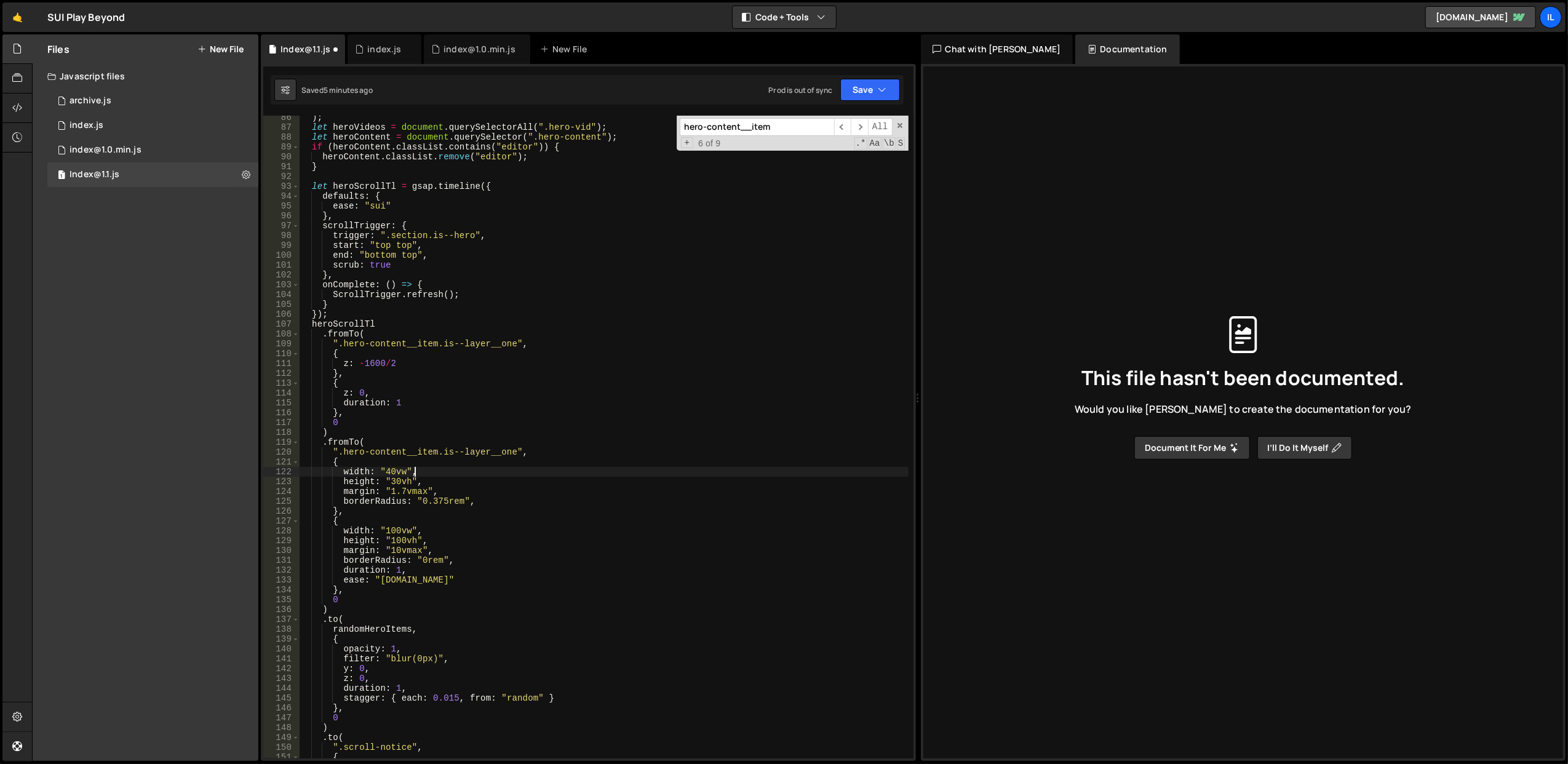
click at [470, 470] on div ") ; let heroVideos = document . querySelectorAll ( ".hero-vid" ) ; let heroCont…" at bounding box center [603, 444] width 610 height 663
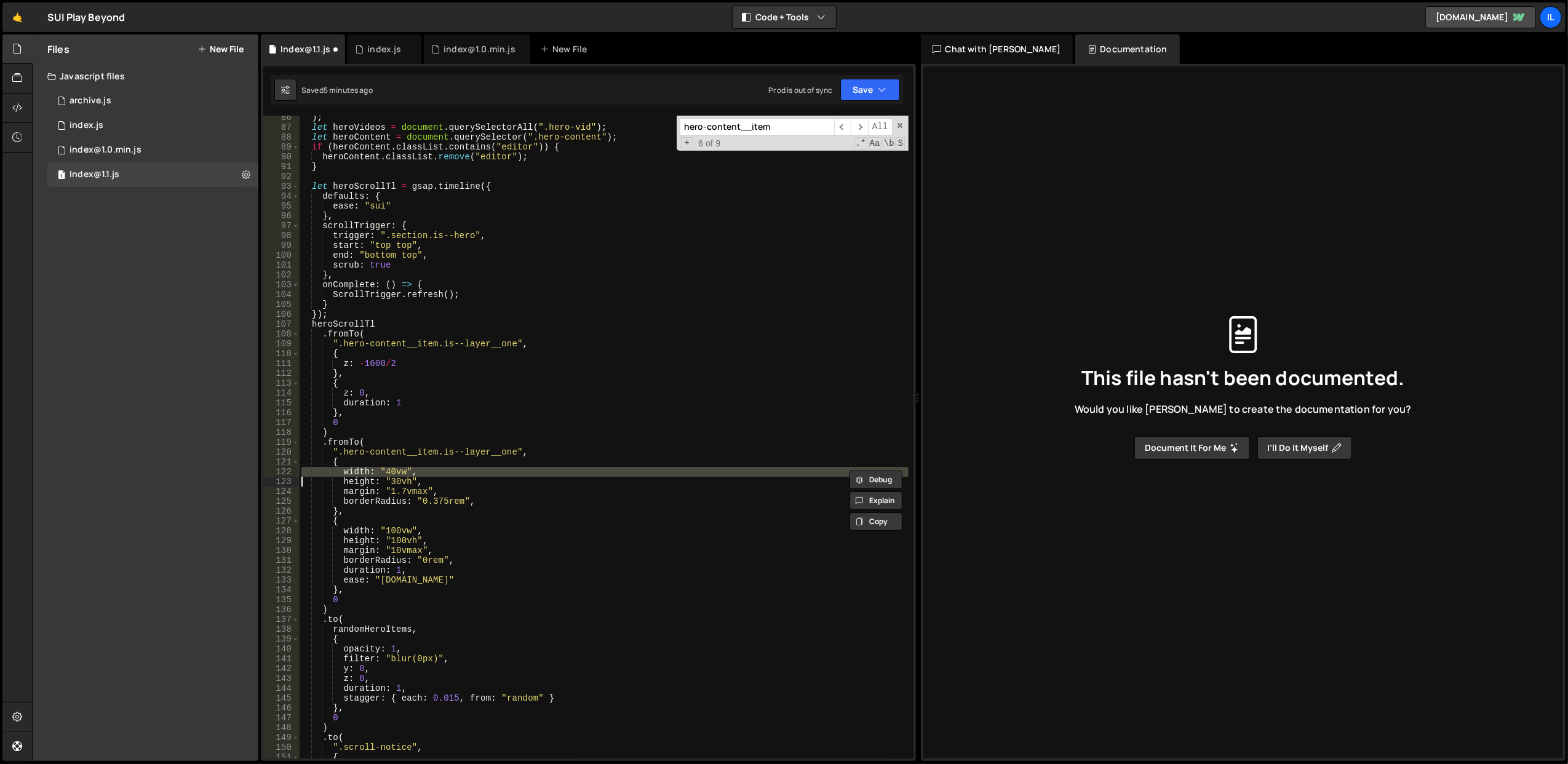
click at [470, 470] on div ") ; let heroVideos = document . querySelectorAll ( ".hero-vid" ) ; let heroCont…" at bounding box center [603, 444] width 610 height 663
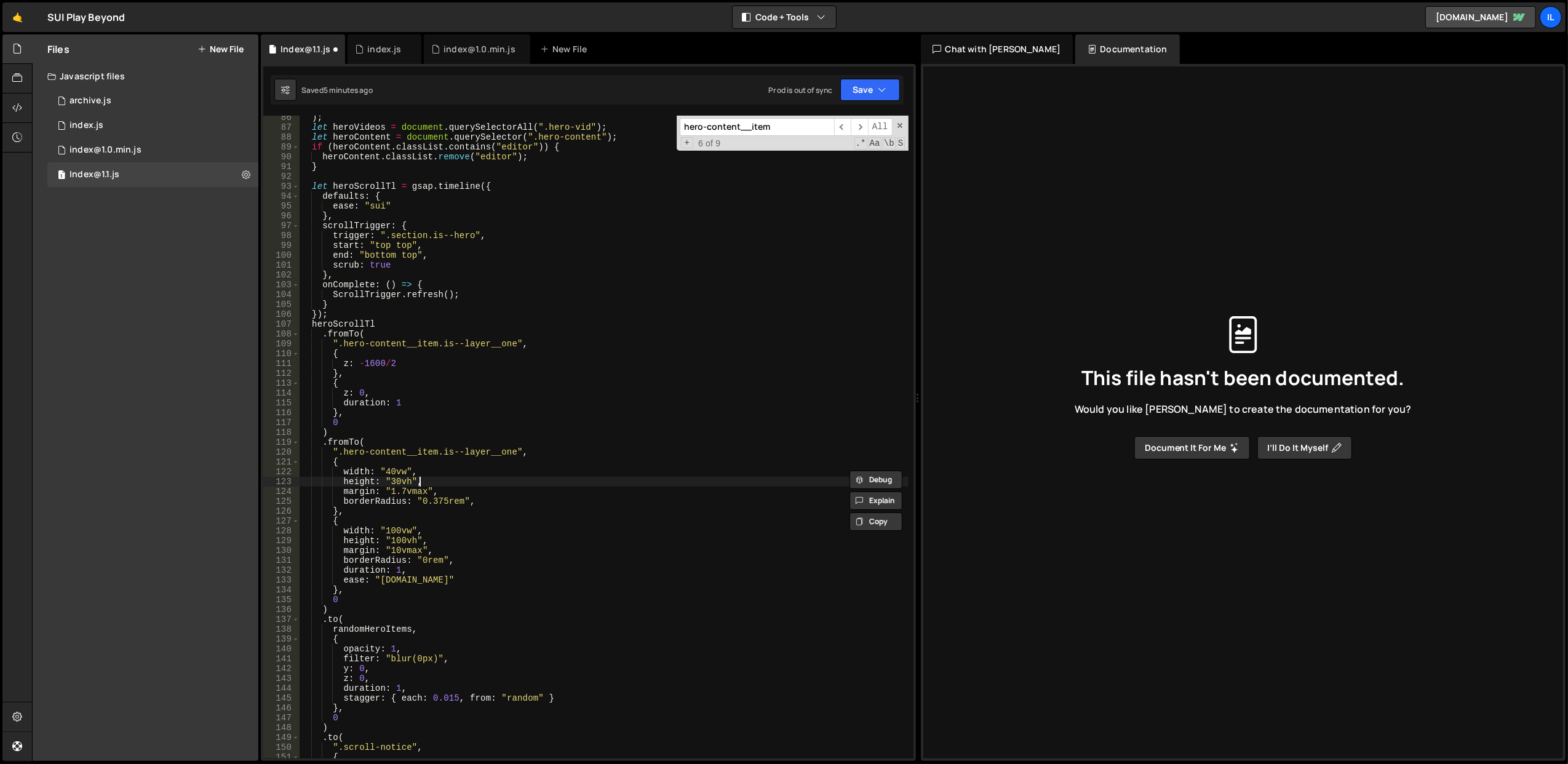
click at [477, 483] on div ") ; let heroVideos = document . querySelectorAll ( ".hero-vid" ) ; let heroCont…" at bounding box center [603, 444] width 610 height 663
click at [488, 520] on div ") ; let heroVideos = document . querySelectorAll ( ".hero-vid" ) ; let heroCont…" at bounding box center [603, 444] width 610 height 663
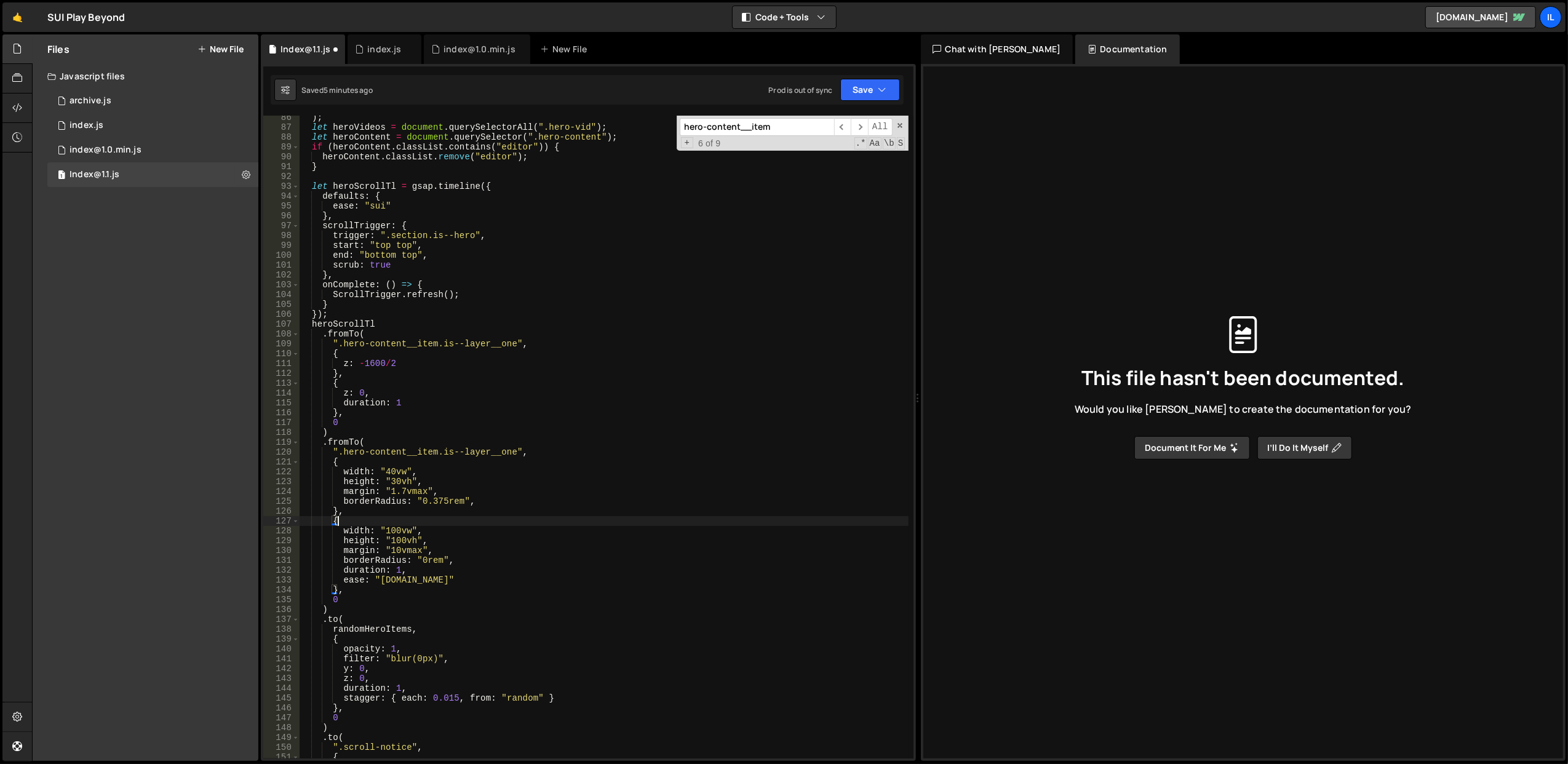
click at [488, 520] on div ") ; let heroVideos = document . querySelectorAll ( ".hero-vid" ) ; let heroCont…" at bounding box center [603, 444] width 610 height 663
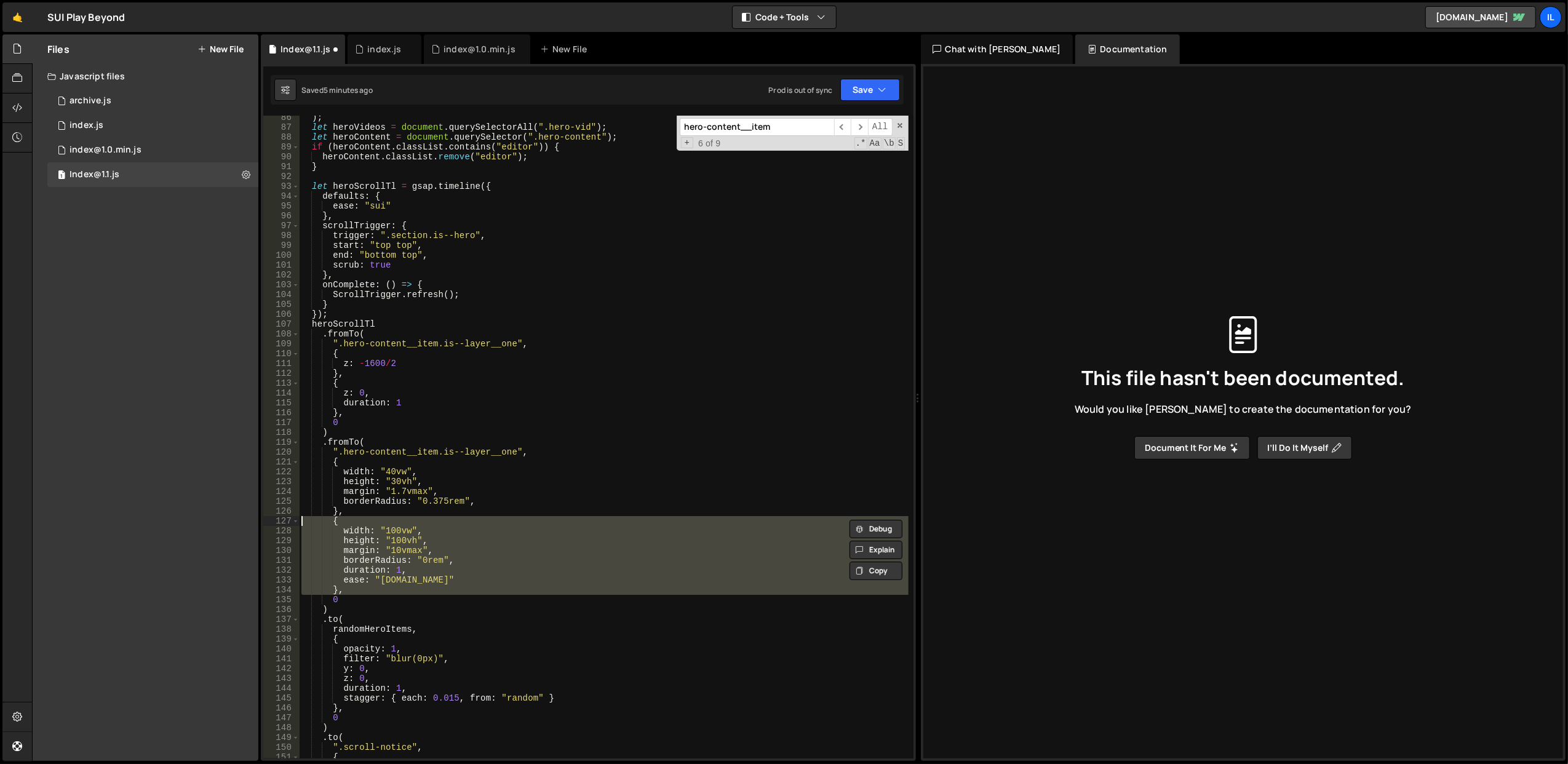
click at [490, 522] on div ") ; let heroVideos = document . querySelectorAll ( ".hero-vid" ) ; let heroCont…" at bounding box center [603, 437] width 609 height 643
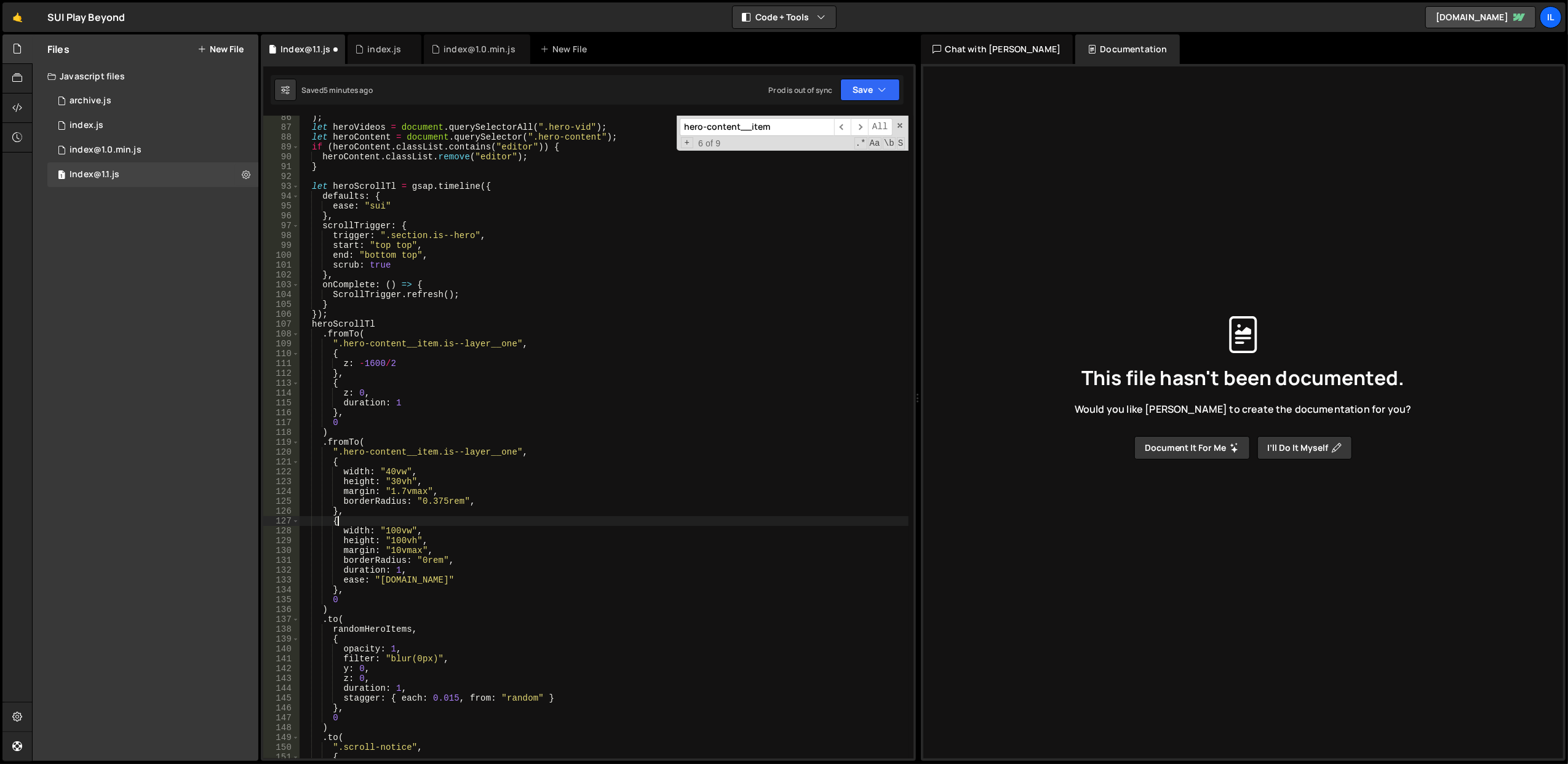
click at [490, 522] on div ") ; let heroVideos = document . querySelectorAll ( ".hero-vid" ) ; let heroCont…" at bounding box center [603, 444] width 610 height 663
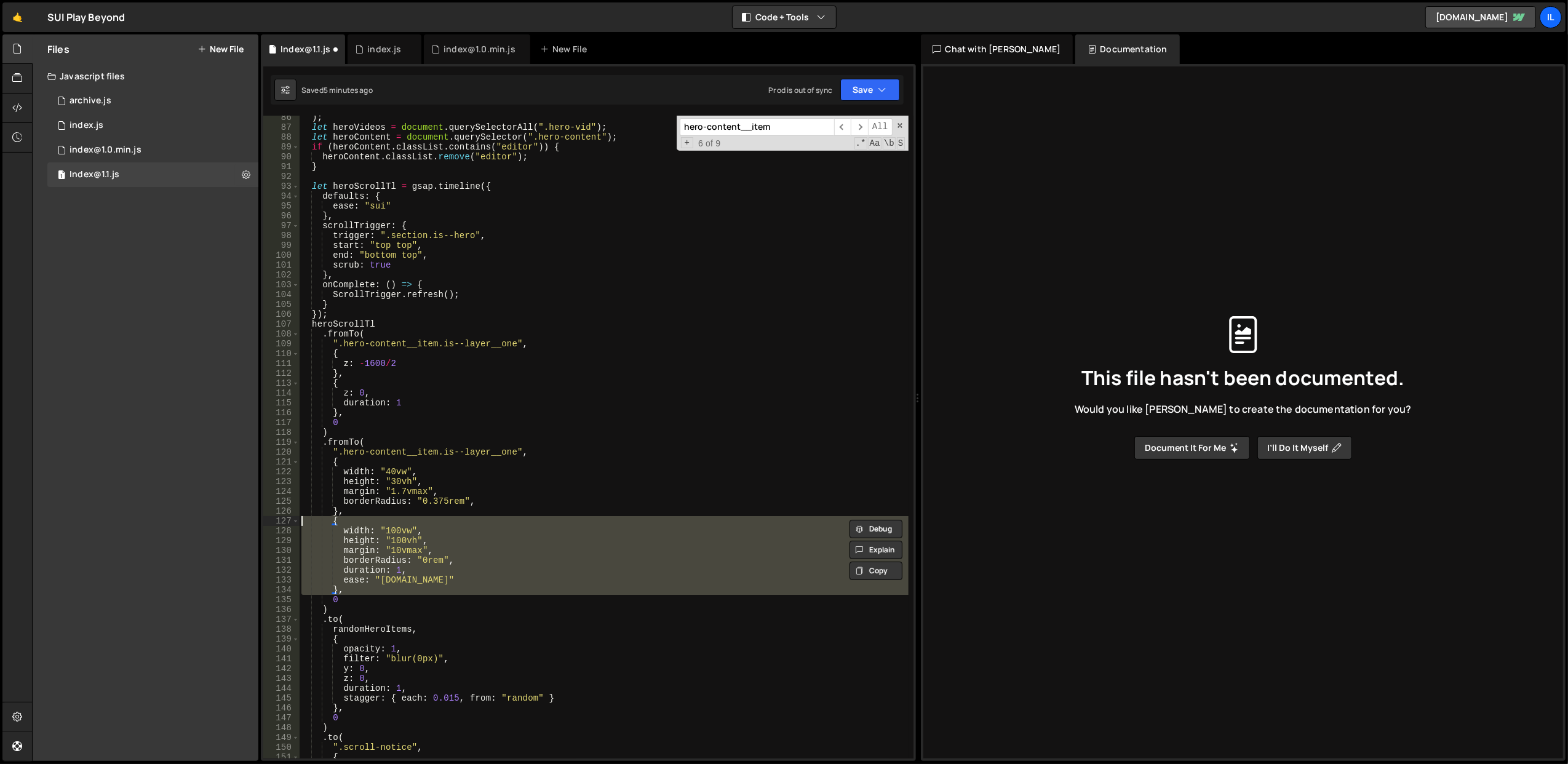
click at [490, 522] on div ") ; let heroVideos = document . querySelectorAll ( ".hero-vid" ) ; let heroCont…" at bounding box center [603, 444] width 610 height 663
click at [494, 531] on div ") ; let heroVideos = document . querySelectorAll ( ".hero-vid" ) ; let heroCont…" at bounding box center [603, 437] width 609 height 643
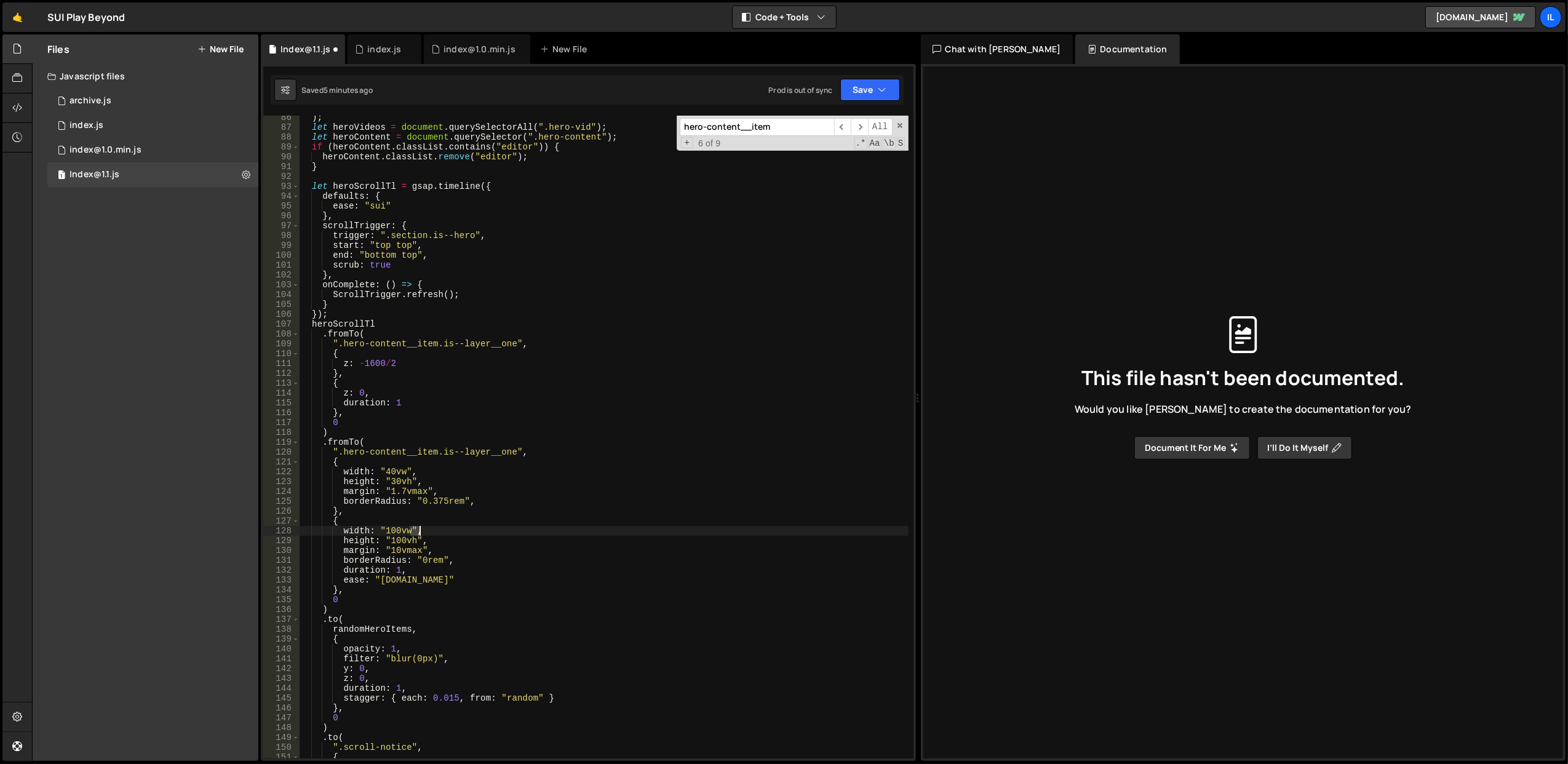
click at [494, 531] on div ") ; let heroVideos = document . querySelectorAll ( ".hero-vid" ) ; let heroCont…" at bounding box center [603, 444] width 610 height 663
click at [494, 520] on div ") ; let heroVideos = document . querySelectorAll ( ".hero-vid" ) ; let heroCont…" at bounding box center [603, 444] width 610 height 663
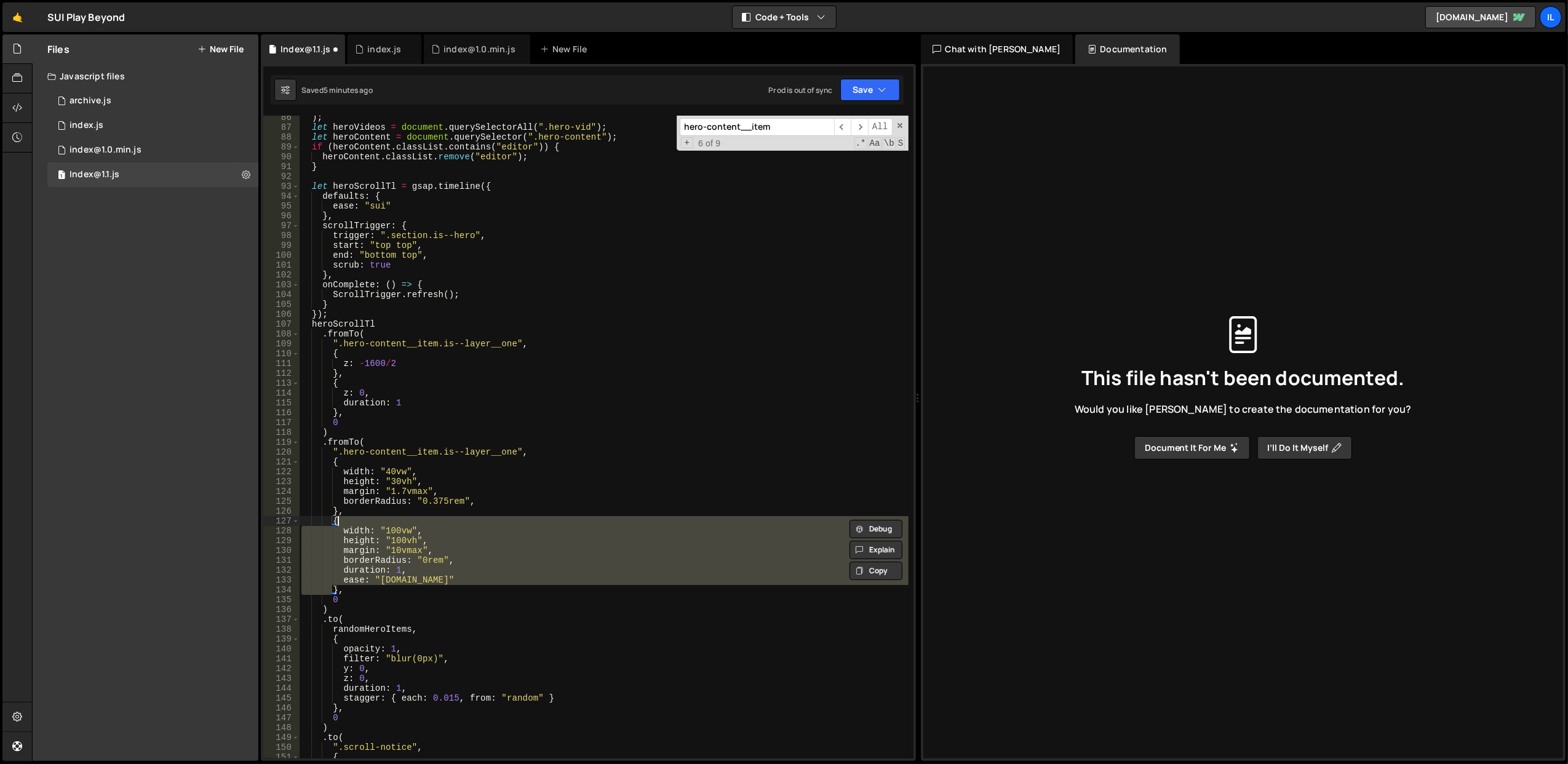
click at [494, 520] on div ") ; let heroVideos = document . querySelectorAll ( ".hero-vid" ) ; let heroCont…" at bounding box center [603, 444] width 610 height 663
click at [494, 520] on div ") ; let heroVideos = document . querySelectorAll ( ".hero-vid" ) ; let heroCont…" at bounding box center [603, 437] width 609 height 643
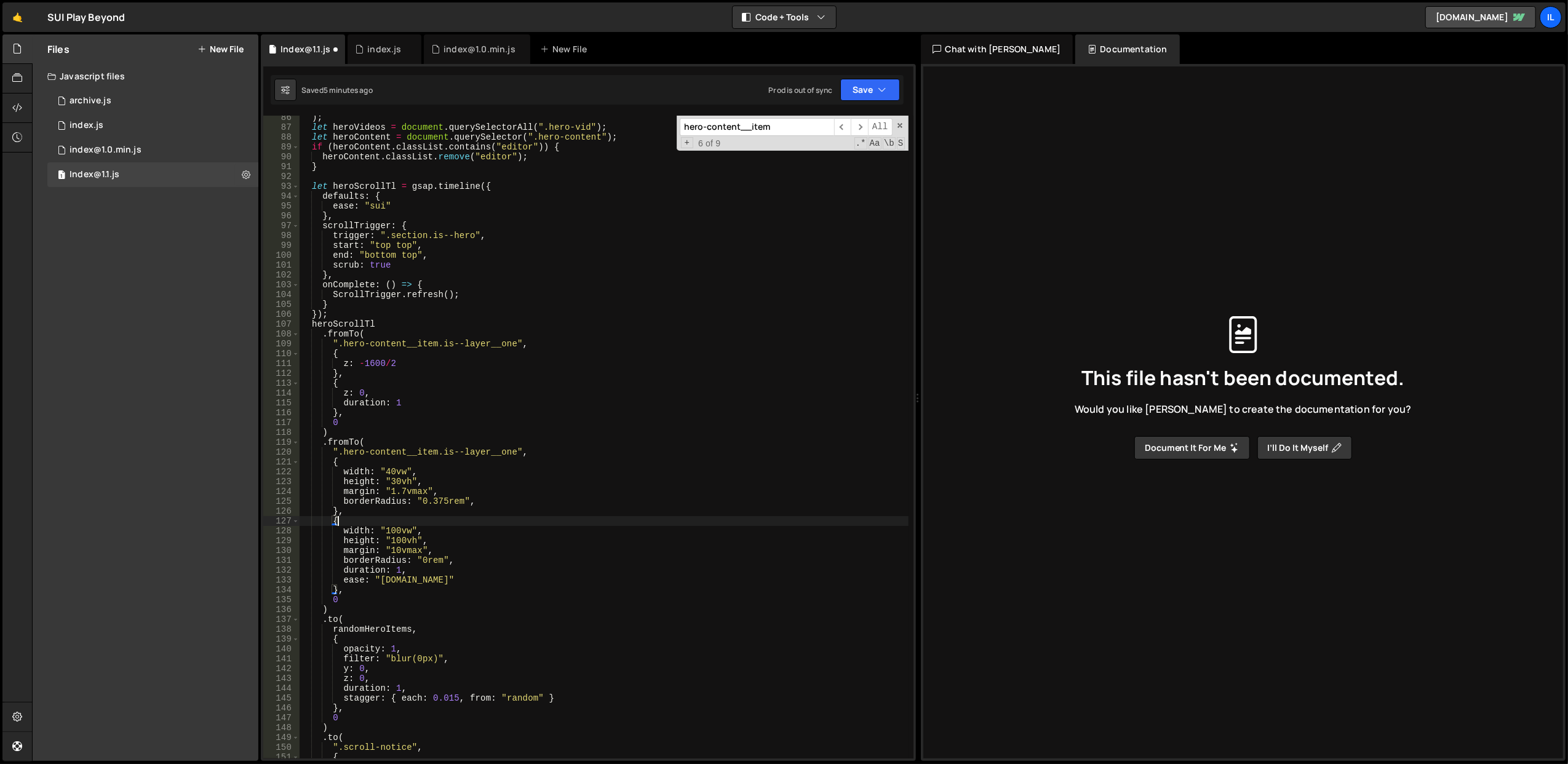
click at [494, 520] on div ") ; let heroVideos = document . querySelectorAll ( ".hero-vid" ) ; let heroCont…" at bounding box center [603, 444] width 610 height 663
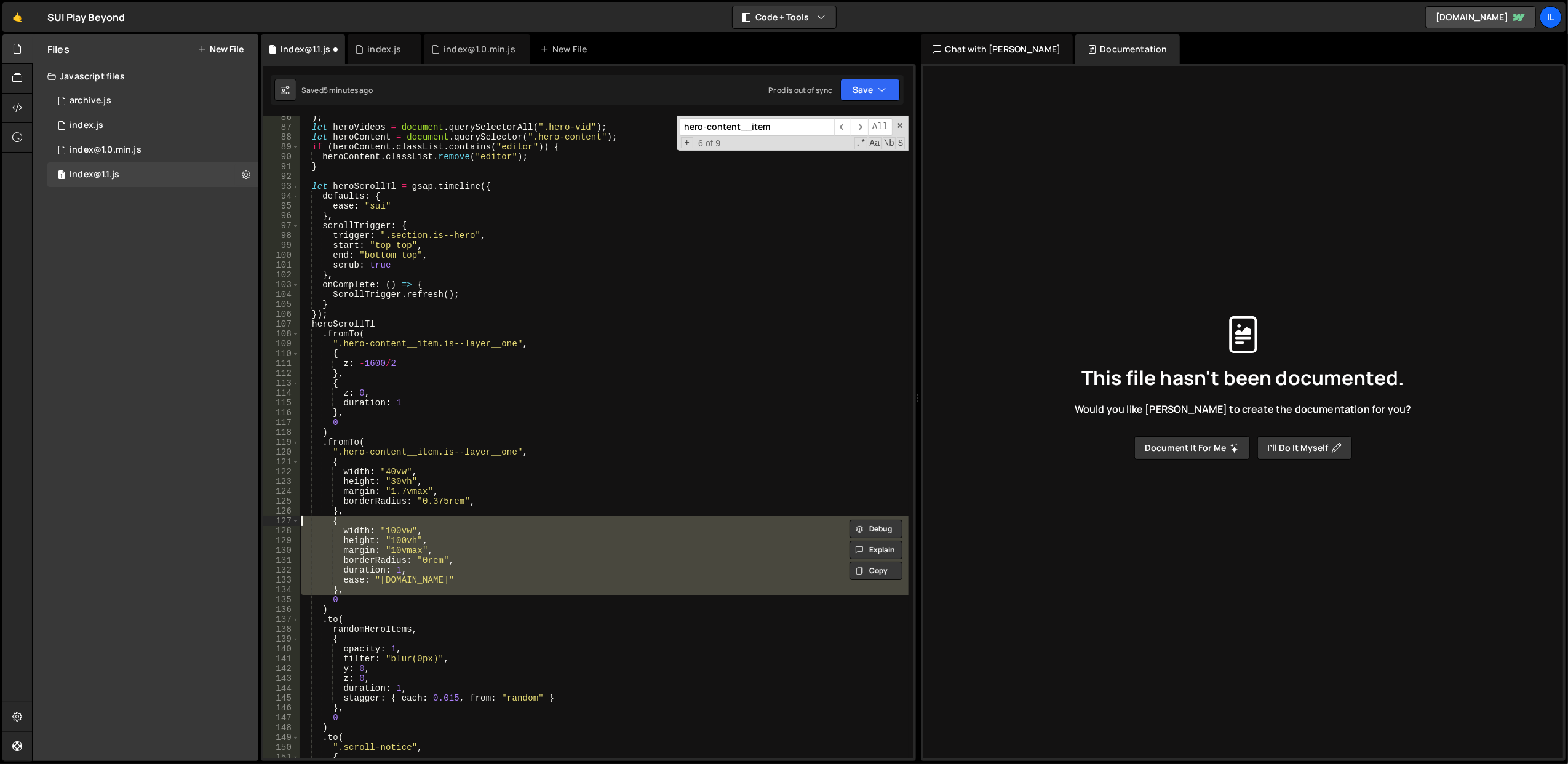
click at [494, 520] on div ") ; let heroVideos = document . querySelectorAll ( ".hero-vid" ) ; let heroCont…" at bounding box center [603, 437] width 609 height 643
click at [494, 520] on div ") ; let heroVideos = document . querySelectorAll ( ".hero-vid" ) ; let heroCont…" at bounding box center [603, 444] width 610 height 663
click at [494, 520] on div ") ; let heroVideos = document . querySelectorAll ( ".hero-vid" ) ; let heroCont…" at bounding box center [603, 437] width 609 height 643
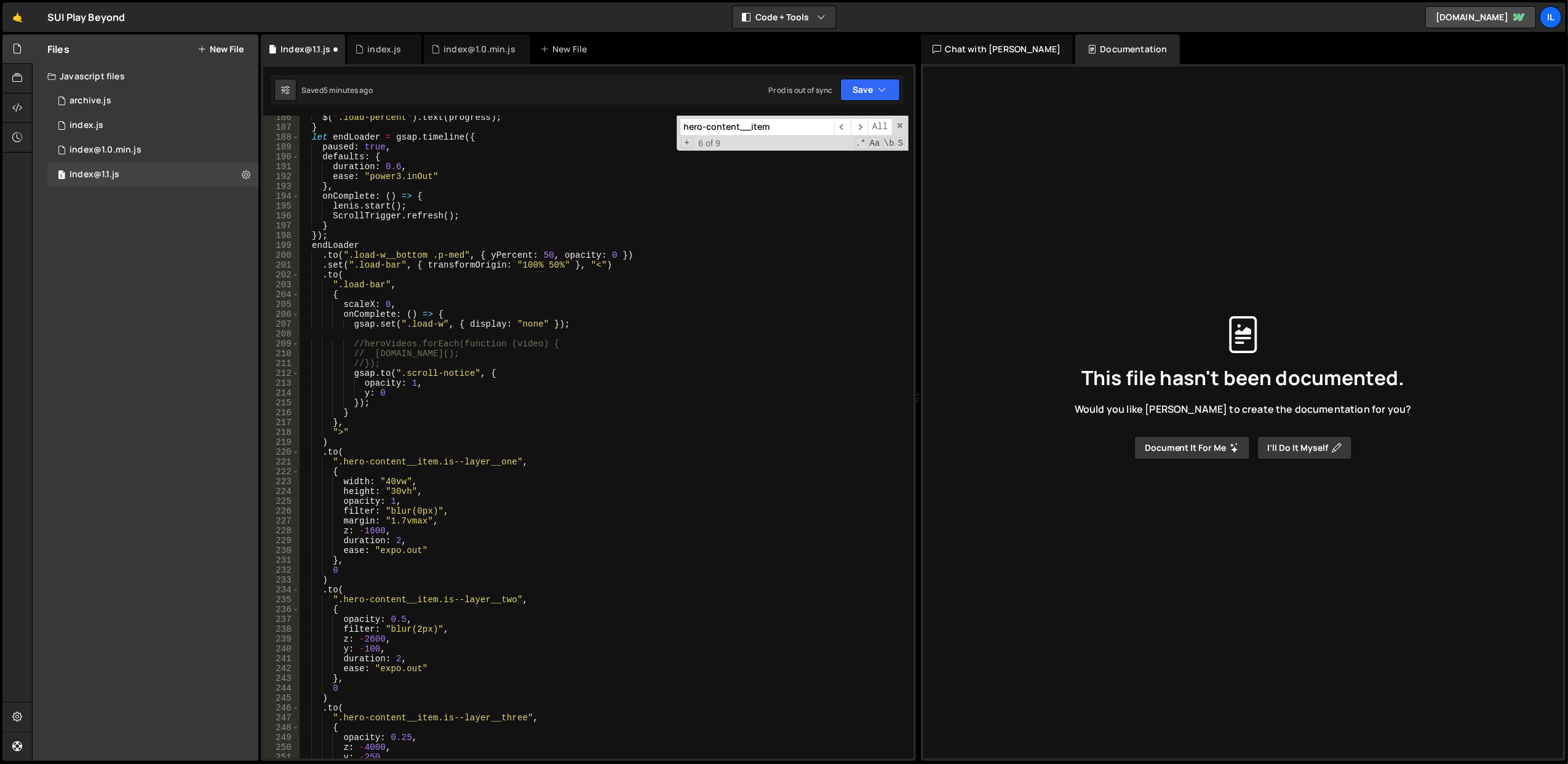
scroll to position [1883, 0]
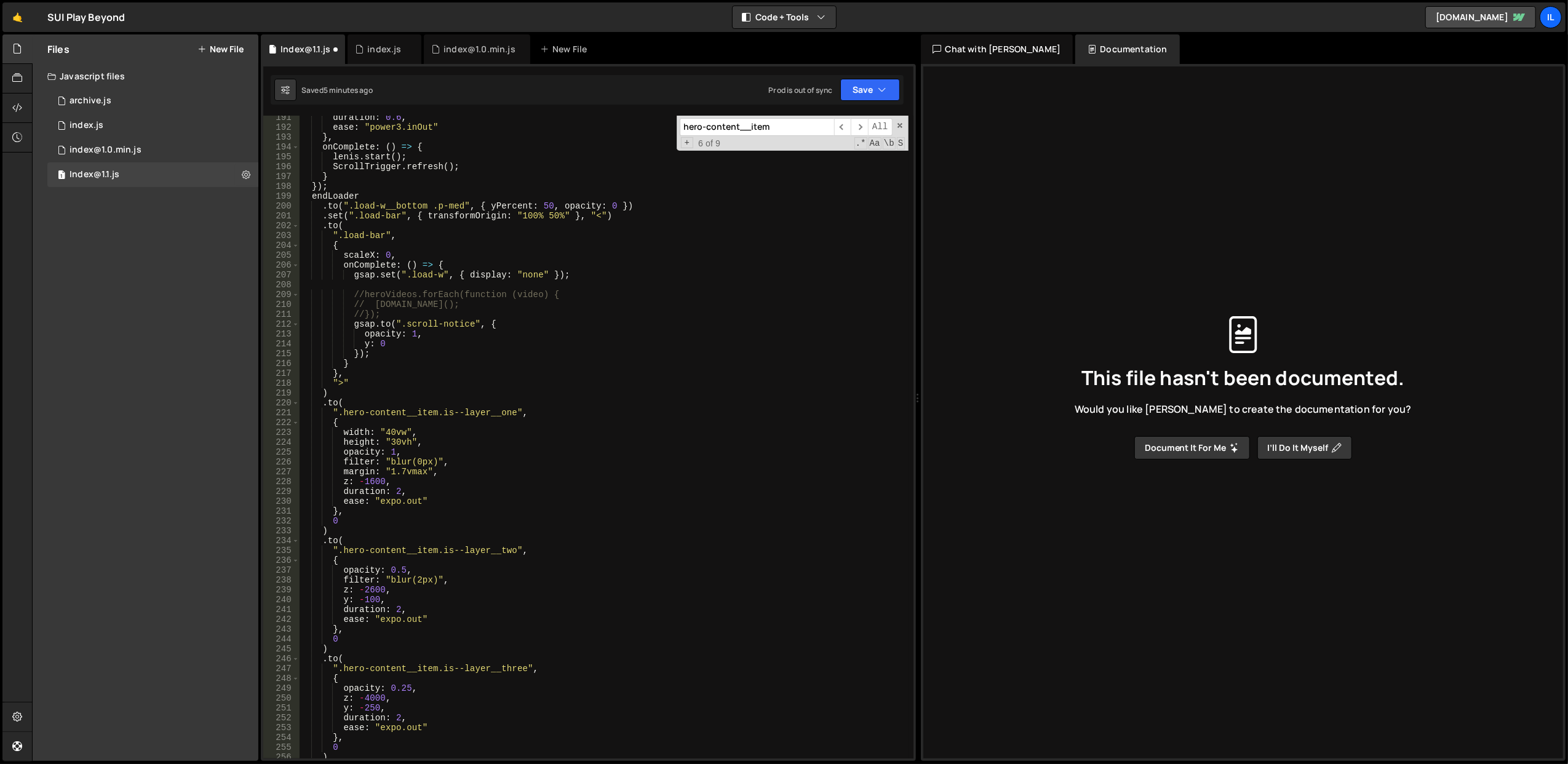
click at [422, 480] on div "duration : 0.6 , ease : "power3.inOut" } , onComplete : ( ) => { lenis . start …" at bounding box center [603, 444] width 610 height 663
click at [384, 591] on div "duration : 0.6 , ease : "power3.inOut" } , onComplete : ( ) => { lenis . start …" at bounding box center [603, 444] width 610 height 663
click at [463, 571] on div "duration : 0.6 , ease : "power3.inOut" } , onComplete : ( ) => { lenis . start …" at bounding box center [603, 444] width 610 height 663
click at [378, 599] on div "duration : 0.6 , ease : "power3.inOut" } , onComplete : ( ) => { lenis . start …" at bounding box center [603, 444] width 610 height 663
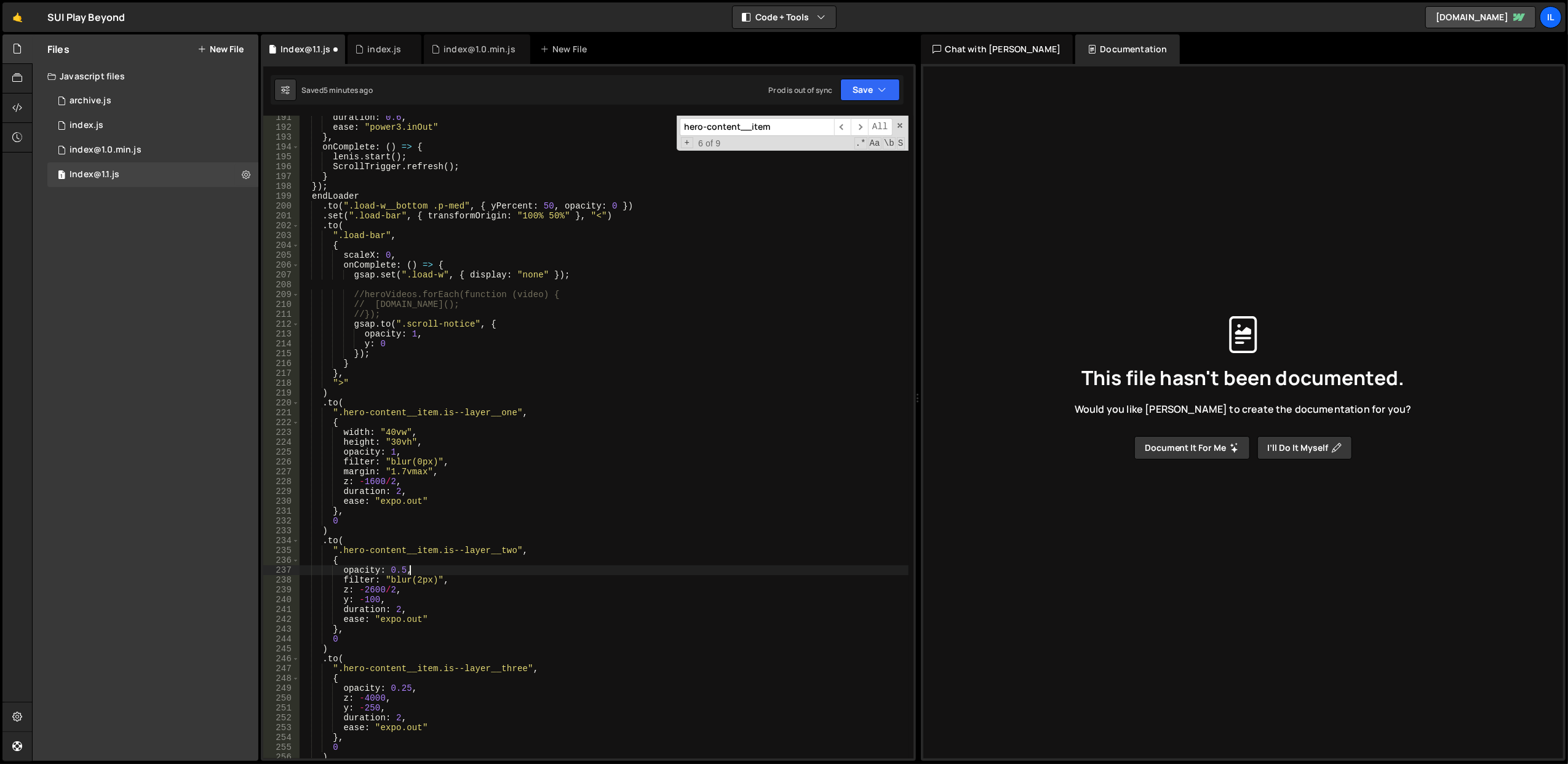
scroll to position [0, 5]
click at [464, 562] on div "duration : 0.6 , ease : "power3.inOut" } , onComplete : ( ) => { lenis . start …" at bounding box center [603, 444] width 610 height 663
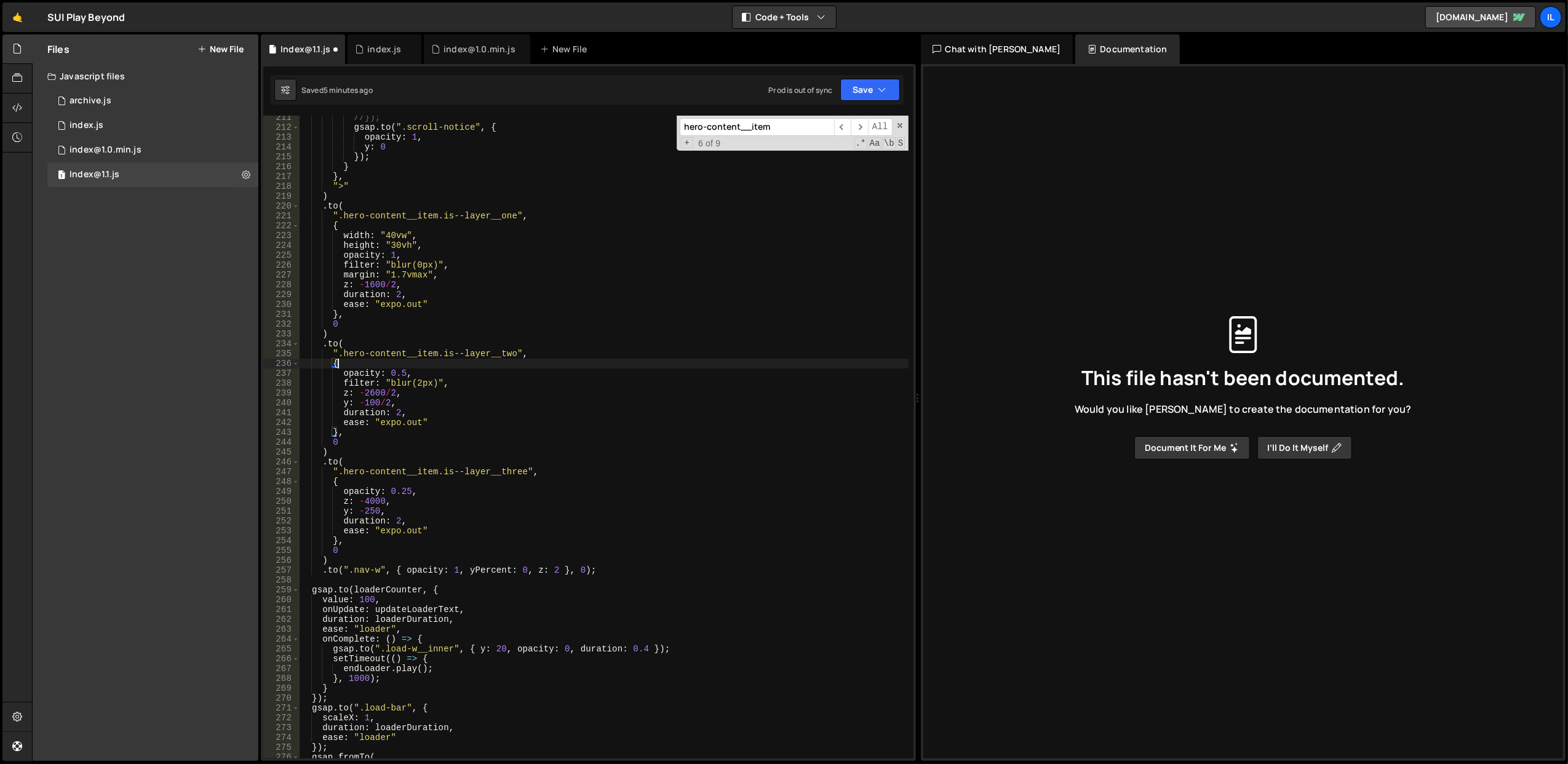
click at [382, 498] on div "//}); gsap . to ( ".scroll-notice" , { opacity : 1 , y : 0 }) ; } } , ">" ) . t…" at bounding box center [603, 444] width 610 height 663
click at [433, 458] on div "//}); gsap . to ( ".scroll-notice" , { opacity : 1 , y : 0 }) ; } } , ">" ) . t…" at bounding box center [603, 444] width 610 height 663
click at [377, 511] on div "//}); gsap . to ( ".scroll-notice" , { opacity : 1 , y : 0 }) ; } } , ">" ) . t…" at bounding box center [603, 444] width 610 height 663
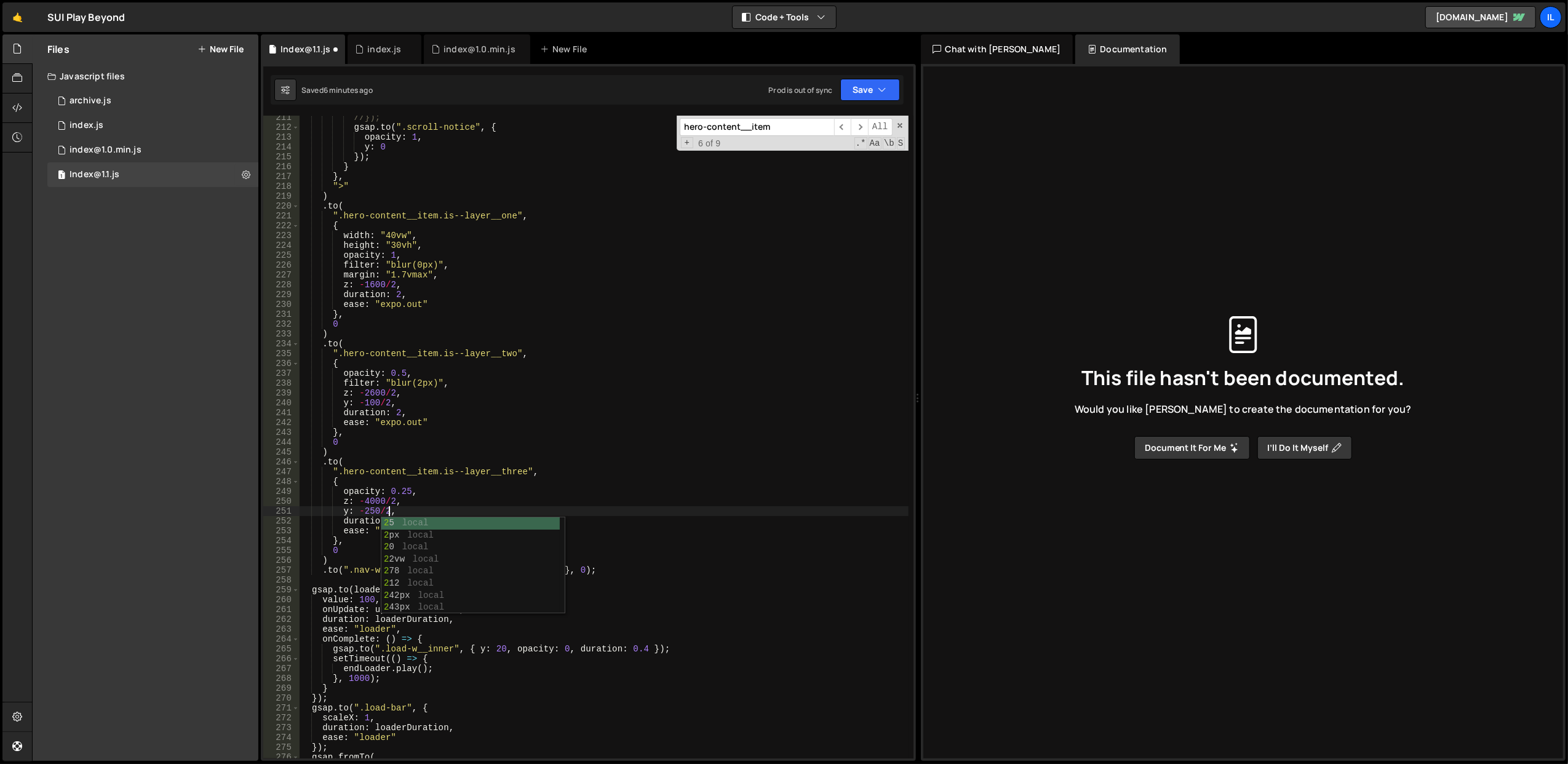
click at [420, 414] on div "//}); gsap . to ( ".scroll-notice" , { opacity : 1 , y : 0 }) ; } } , ">" ) . t…" at bounding box center [603, 444] width 610 height 663
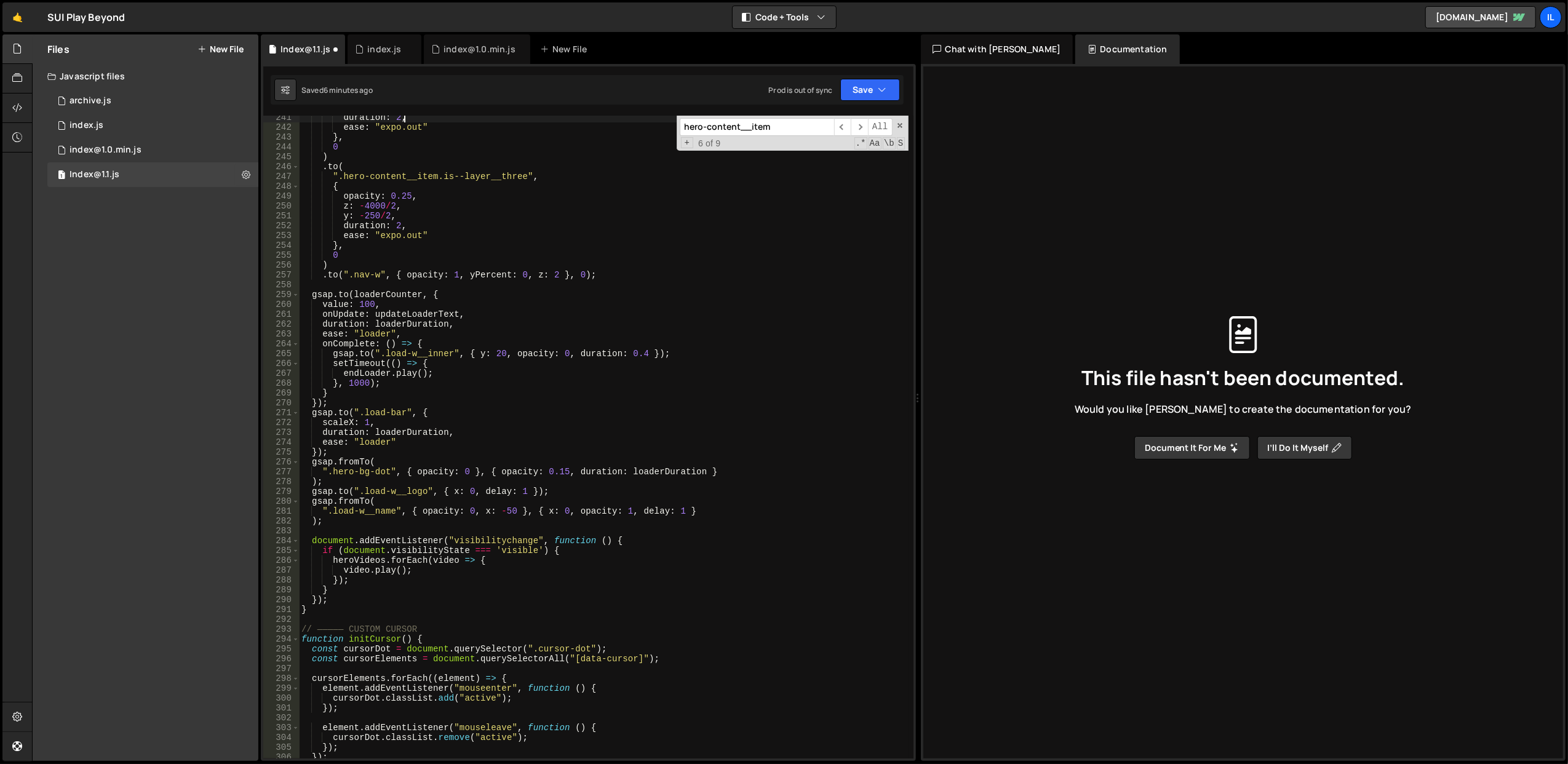
scroll to position [2325, 0]
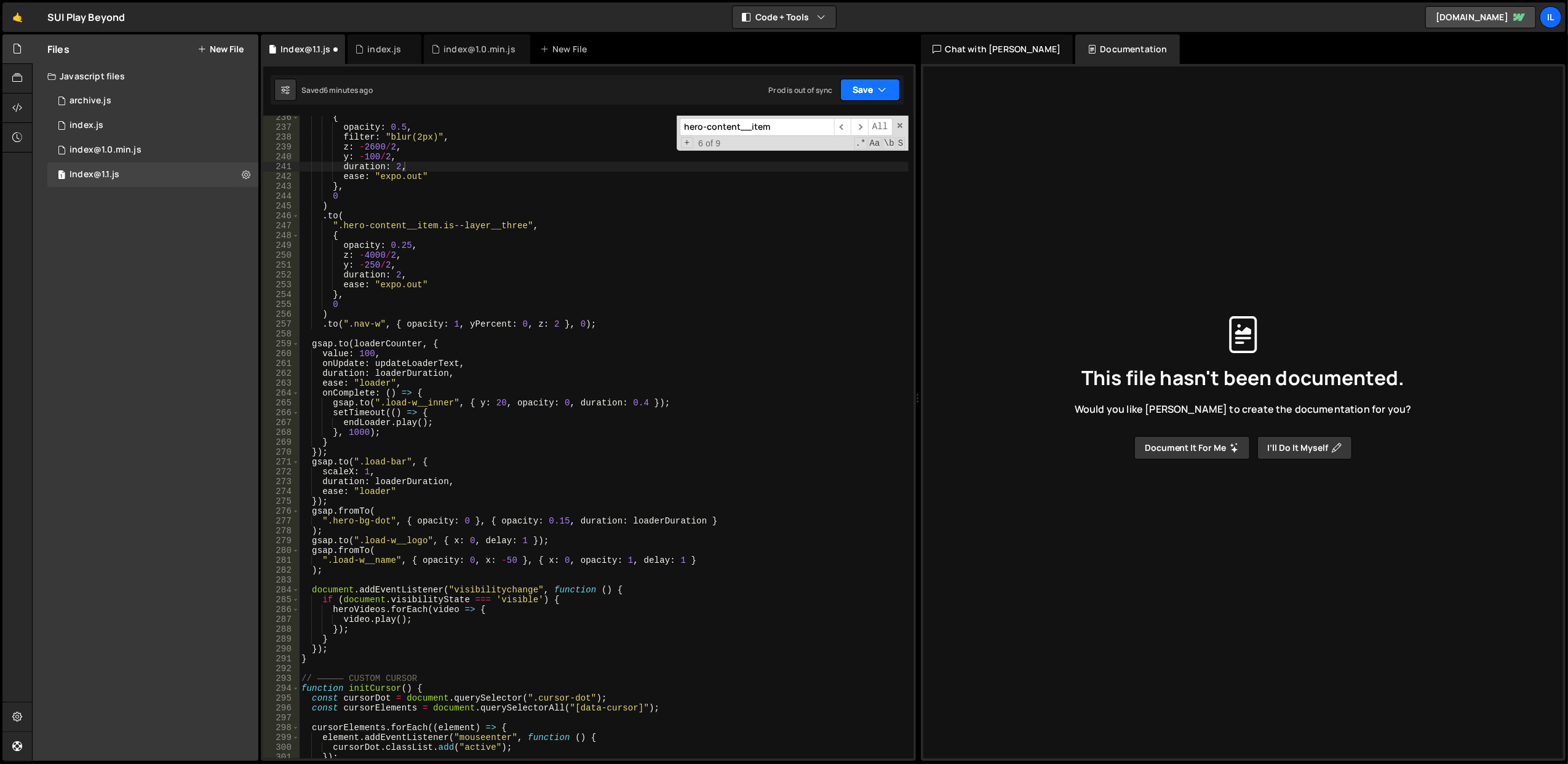
click at [865, 89] on button "Save" at bounding box center [870, 90] width 60 height 22
click at [818, 125] on div "Save to Staging S" at bounding box center [828, 120] width 128 height 12
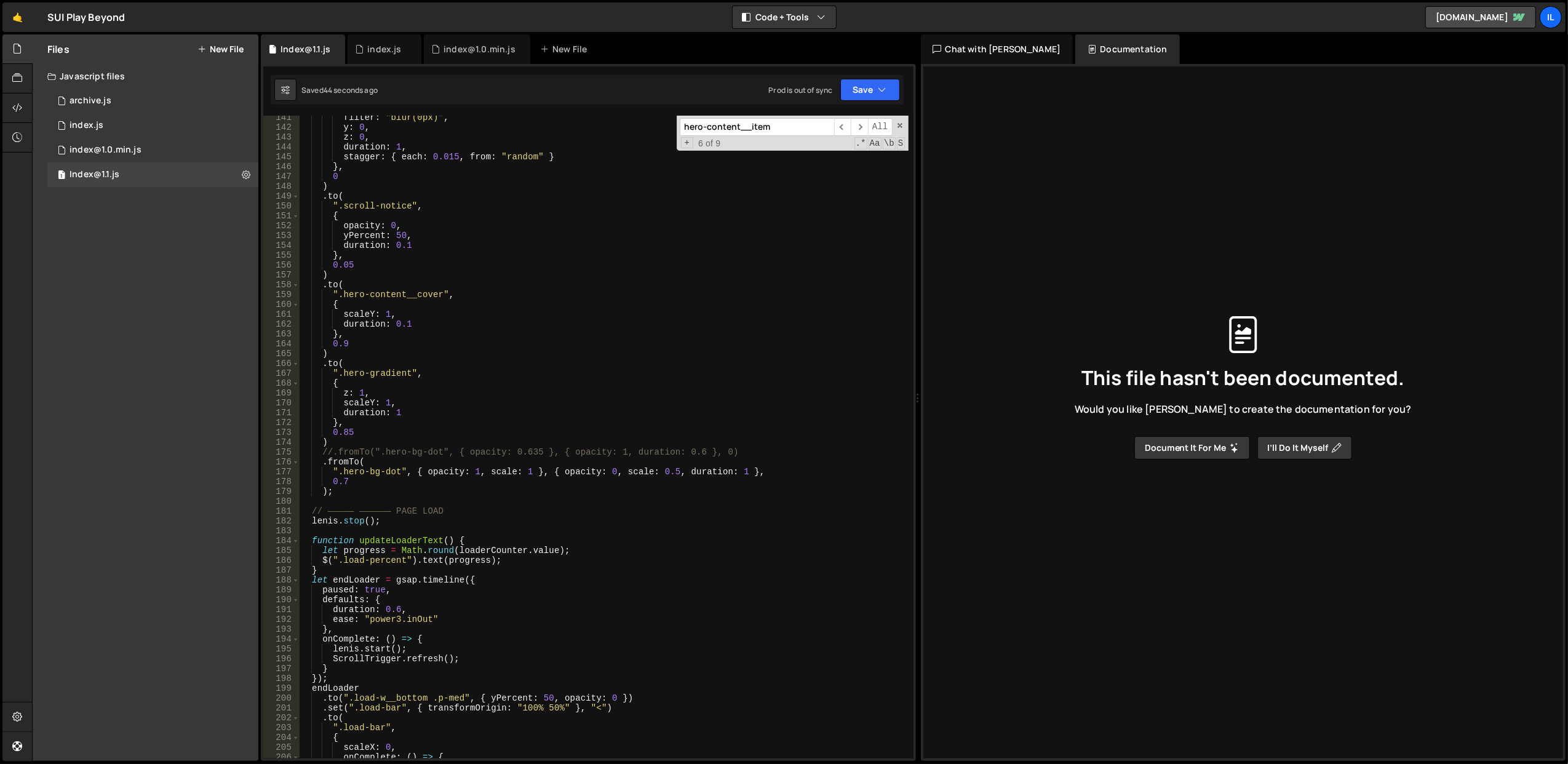
scroll to position [1292, 0]
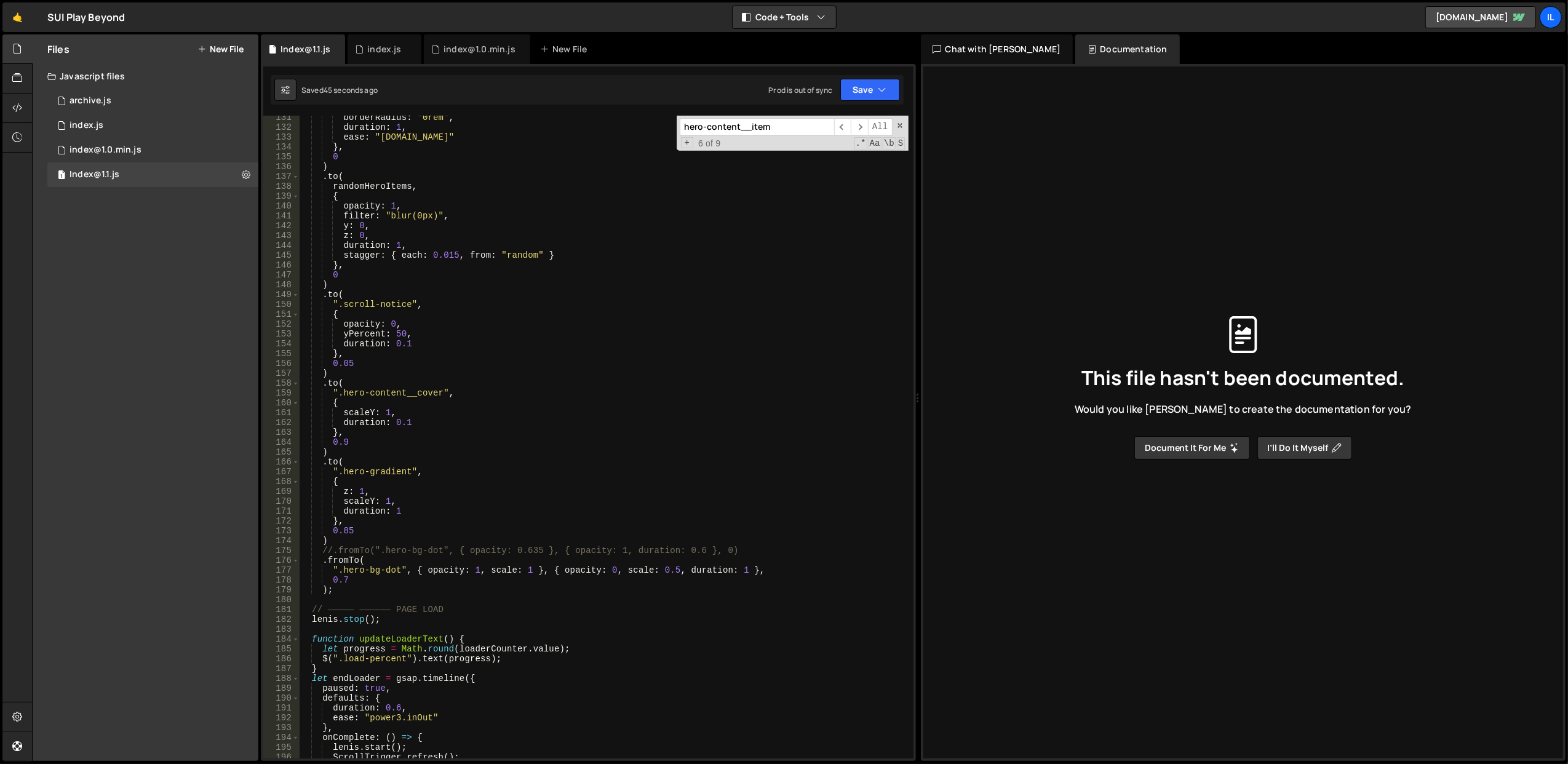
click at [464, 483] on div "borderRadius : "0rem" , duration : 1 , ease : "power4.in" } , 0 ) . to ( random…" at bounding box center [603, 444] width 610 height 663
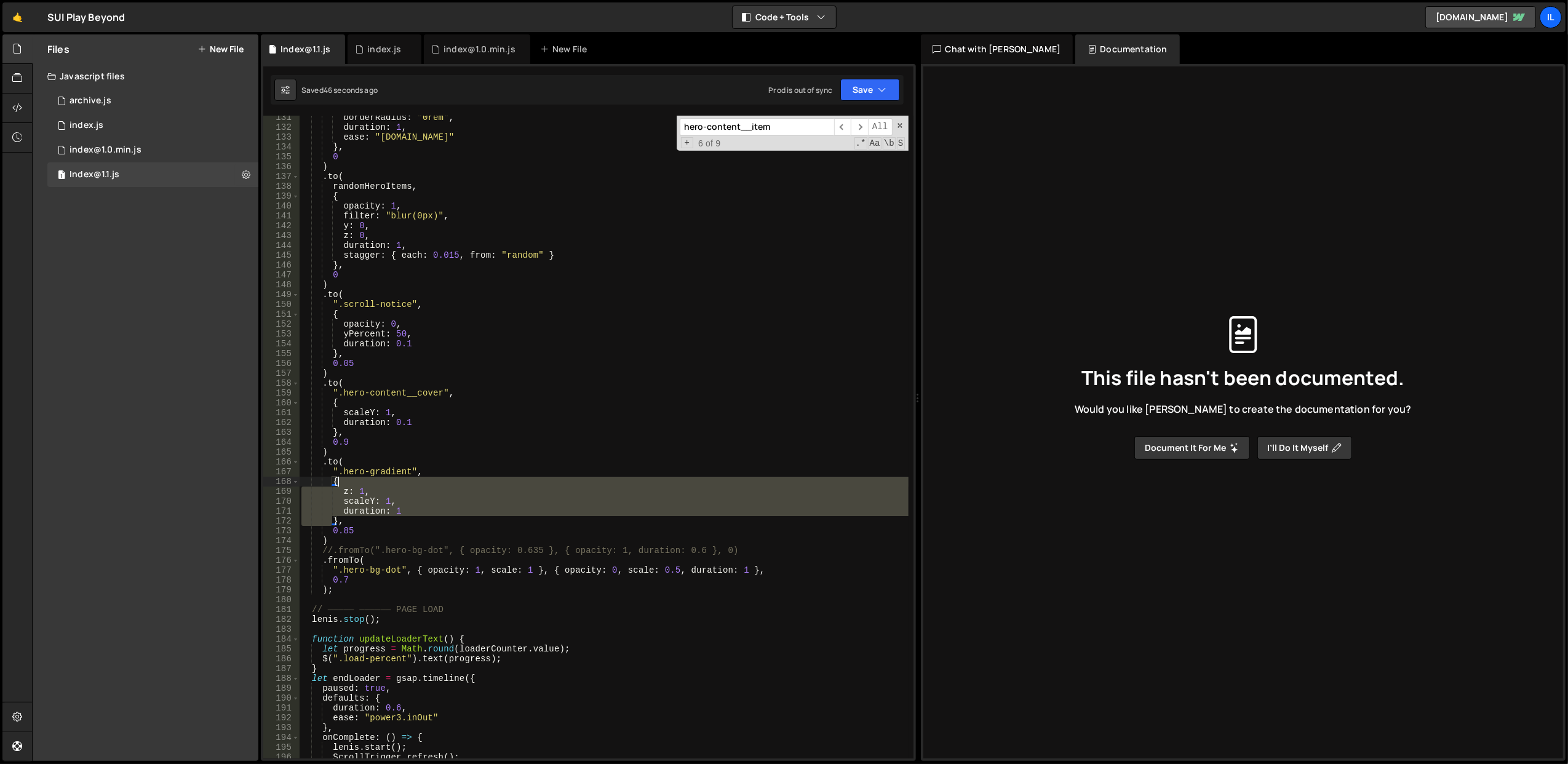
click at [464, 483] on div "borderRadius : "0rem" , duration : 1 , ease : "power4.in" } , 0 ) . to ( random…" at bounding box center [603, 444] width 610 height 663
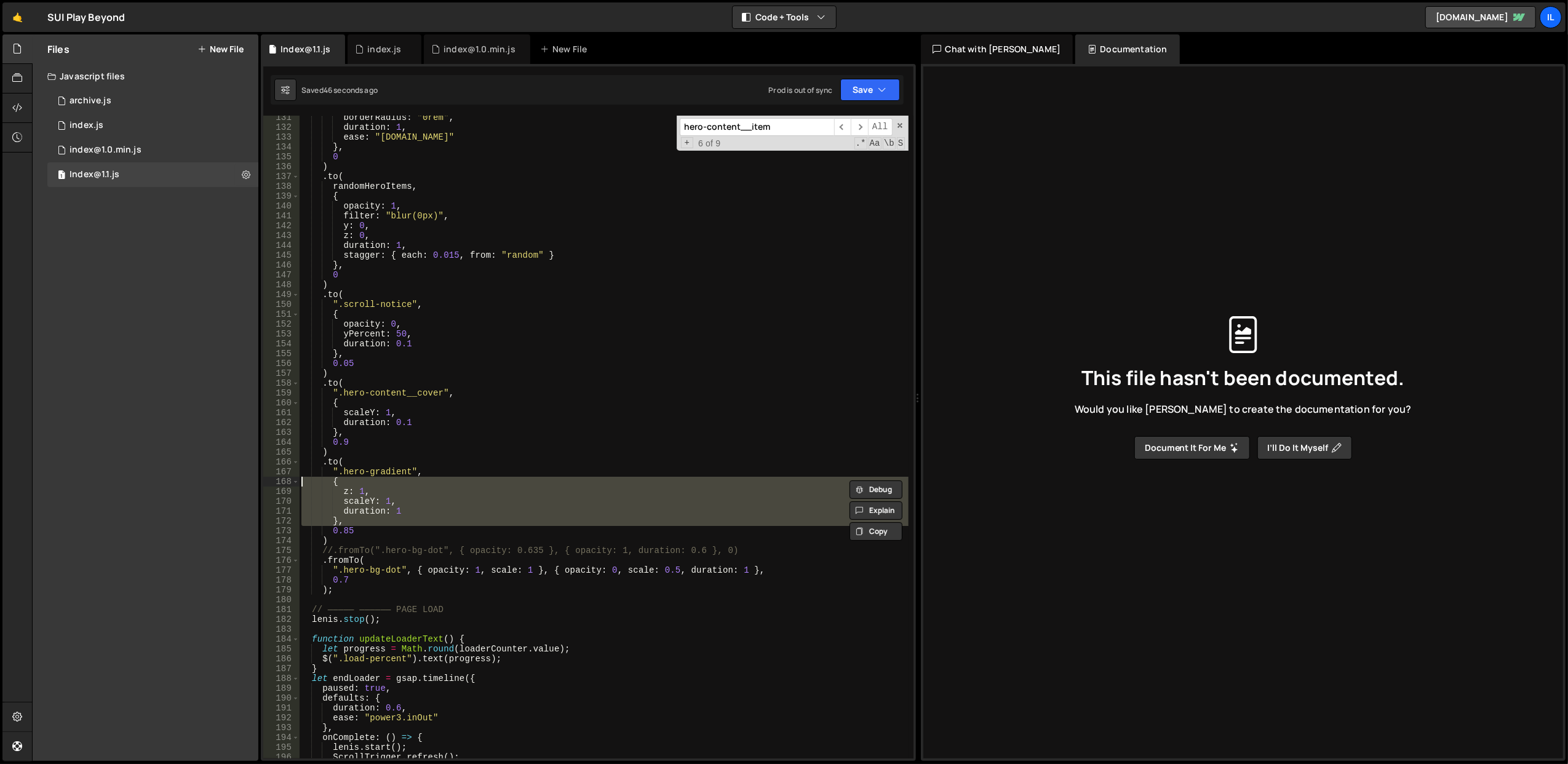
click at [467, 497] on div "borderRadius : "0rem" , duration : 1 , ease : "power4.in" } , 0 ) . to ( random…" at bounding box center [603, 437] width 609 height 643
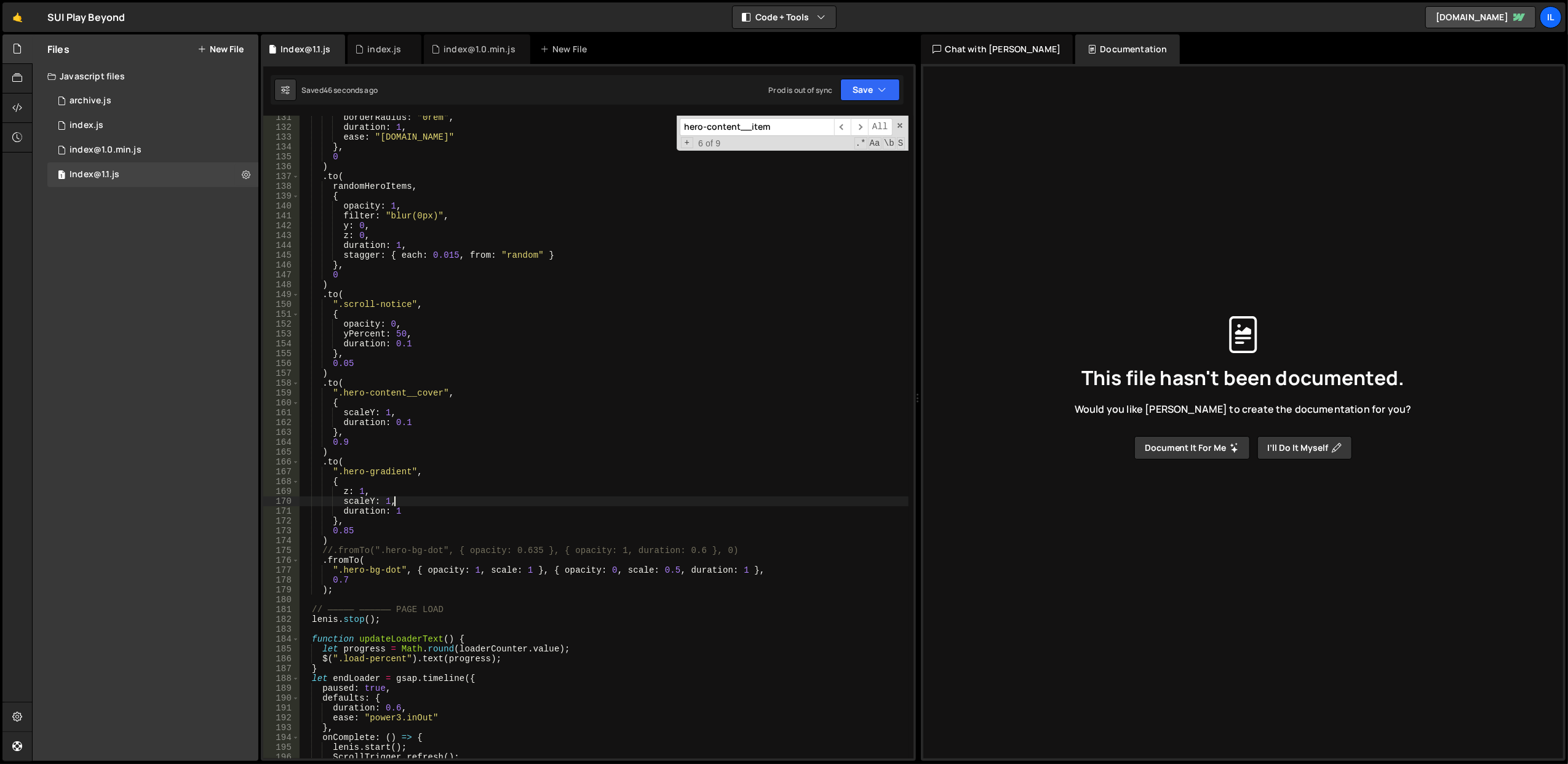
click at [467, 497] on div "borderRadius : "0rem" , duration : 1 , ease : "power4.in" } , 0 ) . to ( random…" at bounding box center [603, 444] width 610 height 663
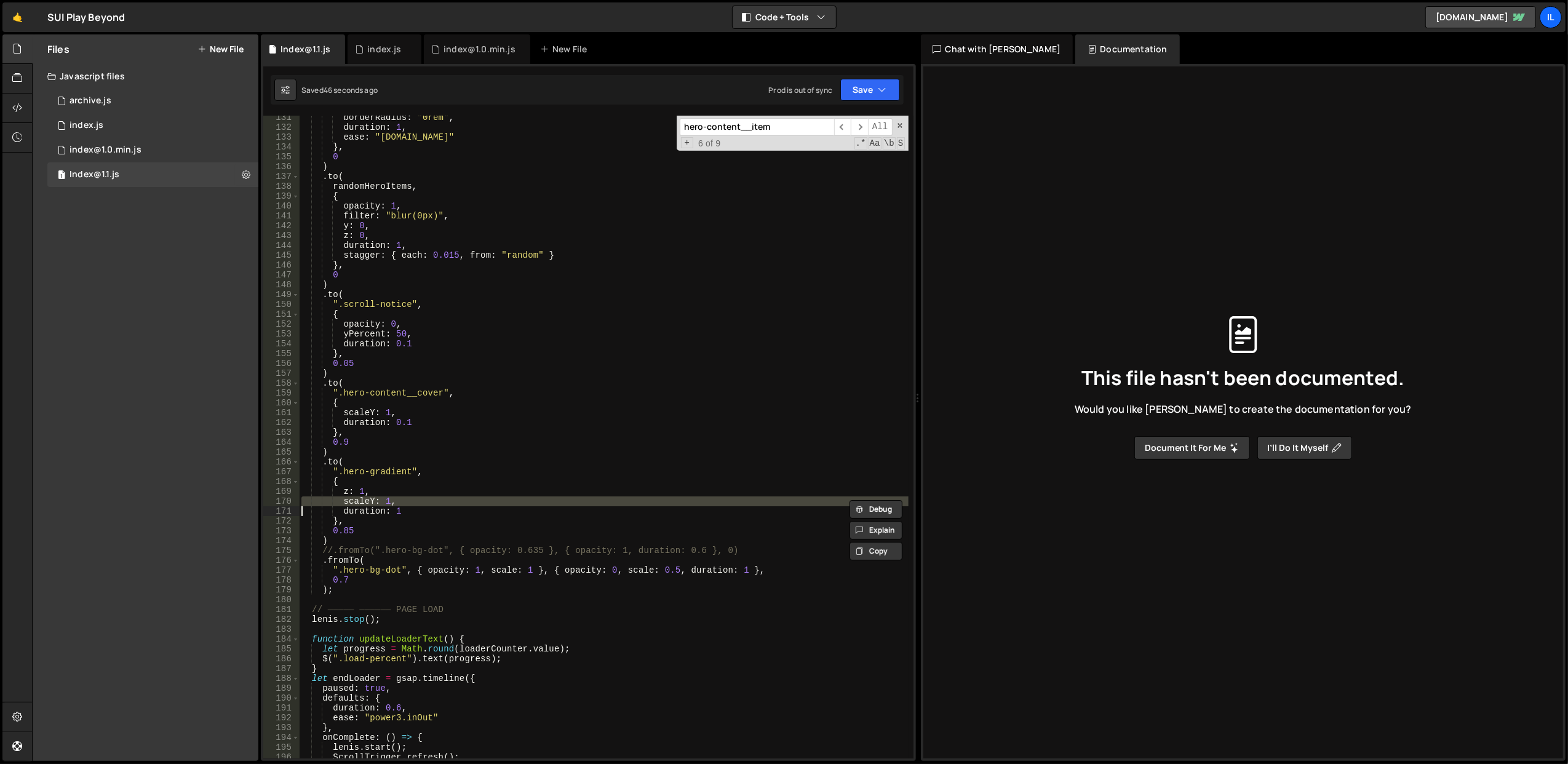
click at [467, 497] on div "borderRadius : "0rem" , duration : 1 , ease : "power4.in" } , 0 ) . to ( random…" at bounding box center [603, 444] width 610 height 663
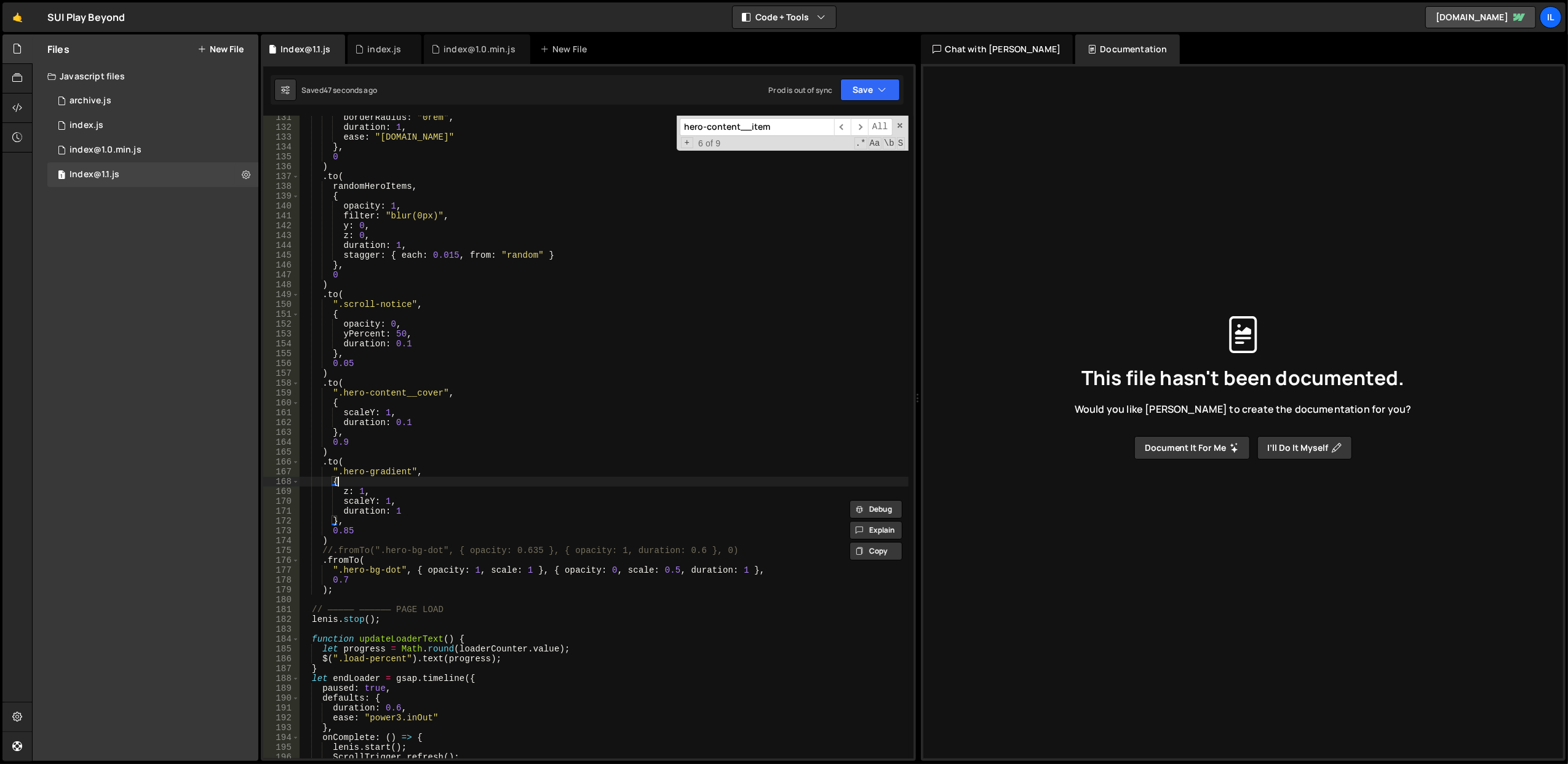
click at [467, 483] on div "borderRadius : "0rem" , duration : 1 , ease : "power4.in" } , 0 ) . to ( random…" at bounding box center [603, 444] width 610 height 663
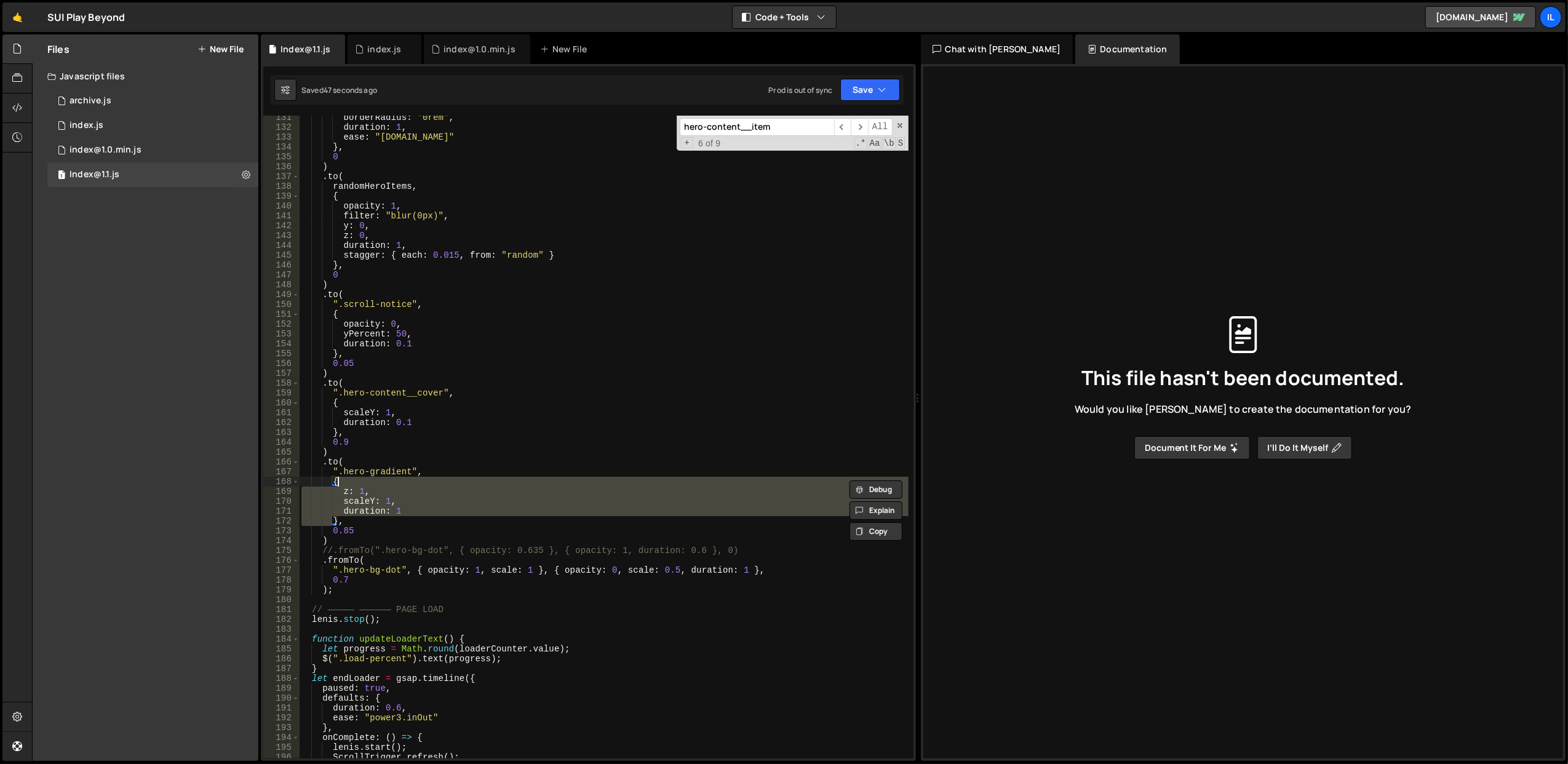
click at [467, 483] on div "borderRadius : "0rem" , duration : 1 , ease : "power4.in" } , 0 ) . to ( random…" at bounding box center [603, 444] width 610 height 663
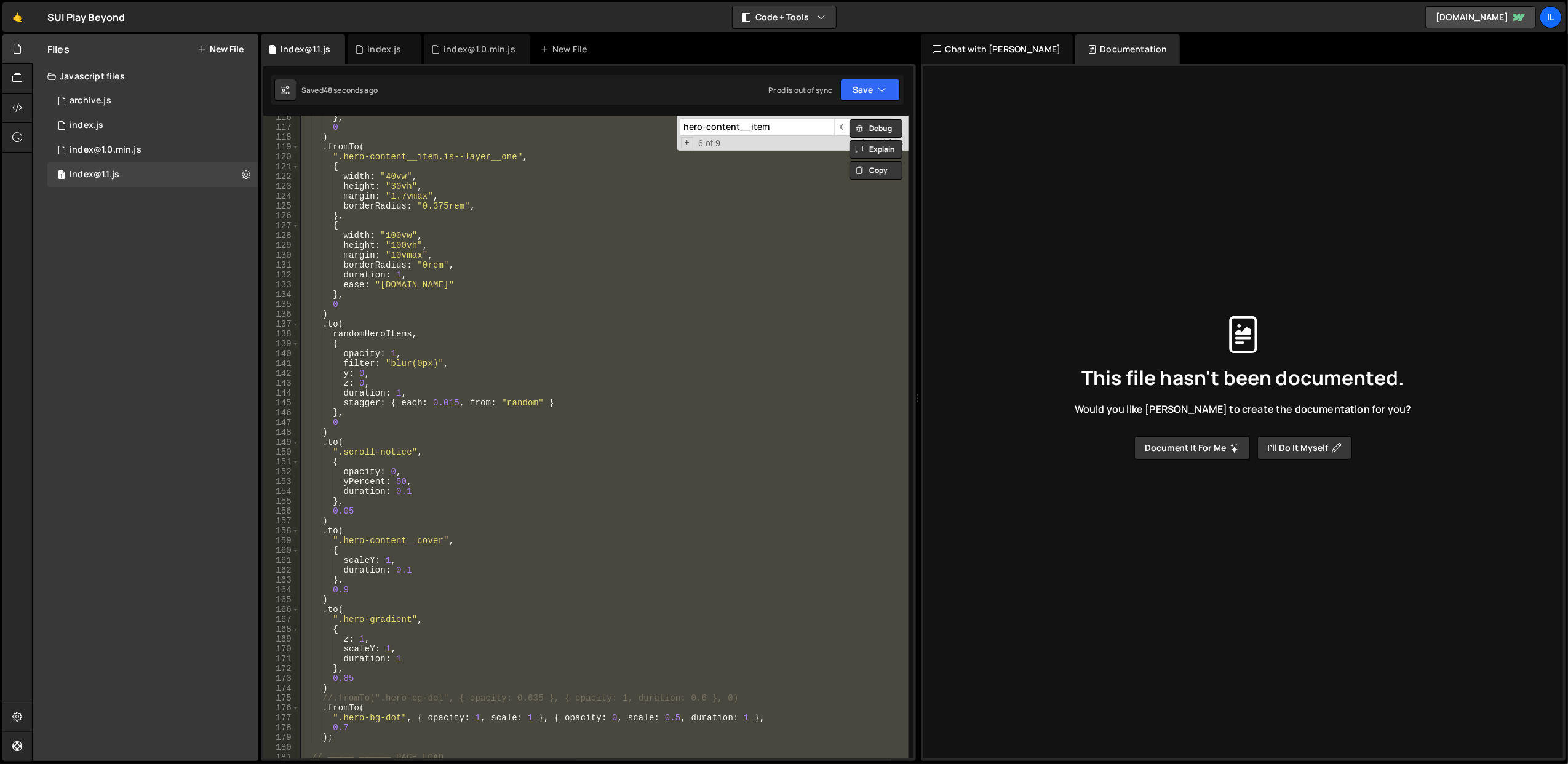
click at [467, 483] on div "} , 0 ) . fromTo ( ".hero-content__item.is--layer__one" , { width : "40vw" , he…" at bounding box center [603, 437] width 609 height 643
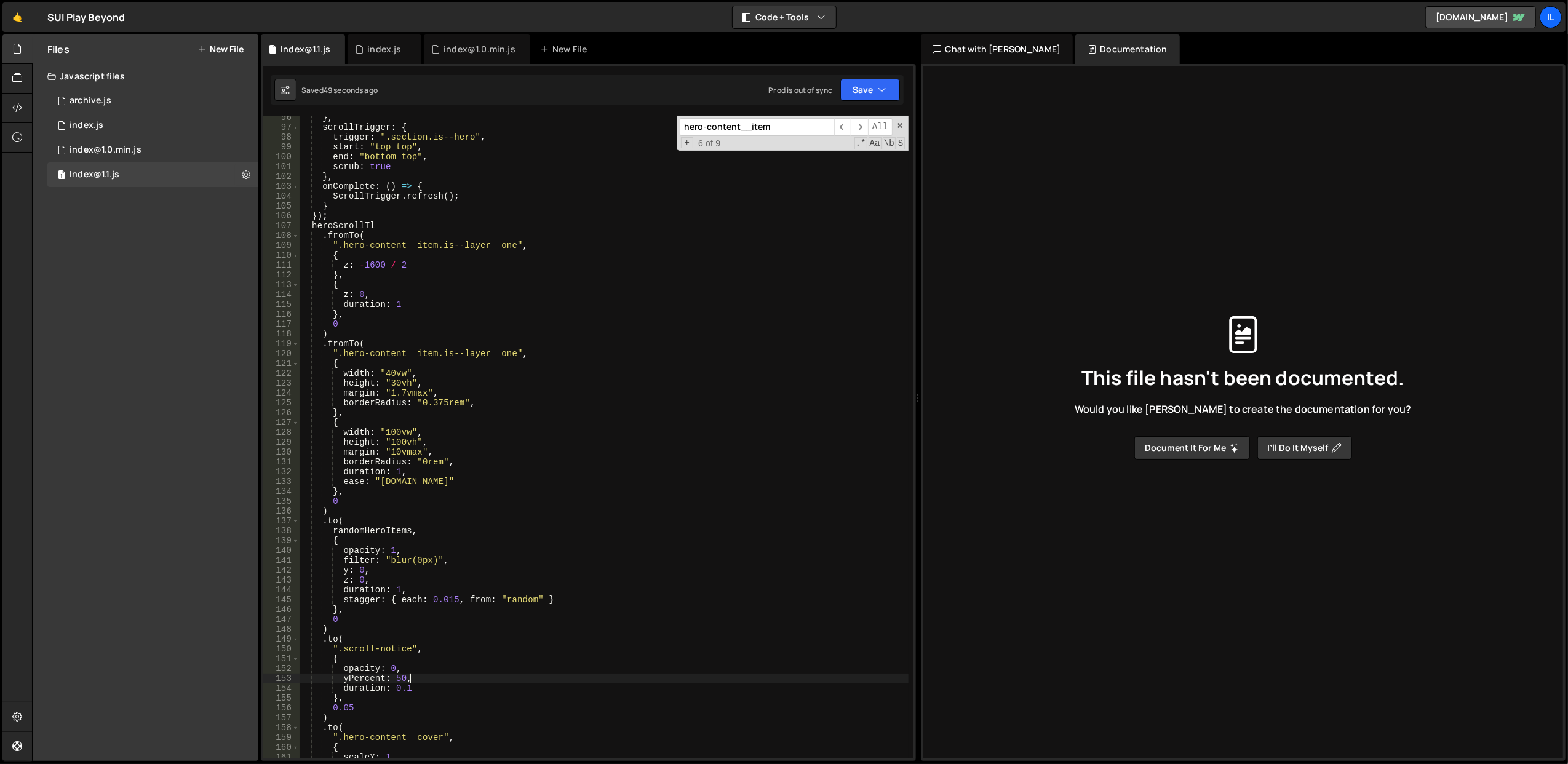
scroll to position [702, 0]
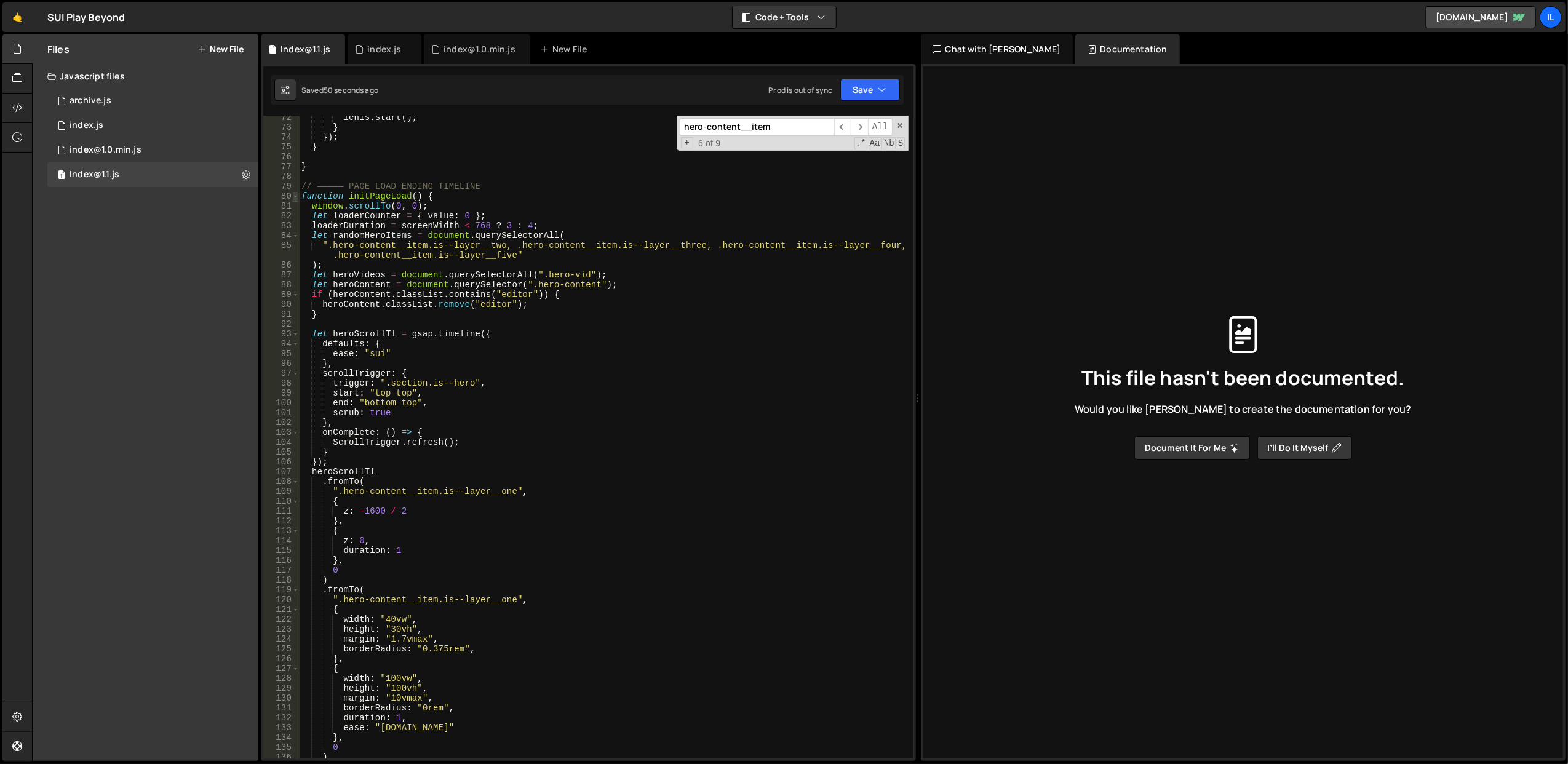
click at [294, 197] on span at bounding box center [296, 196] width 7 height 10
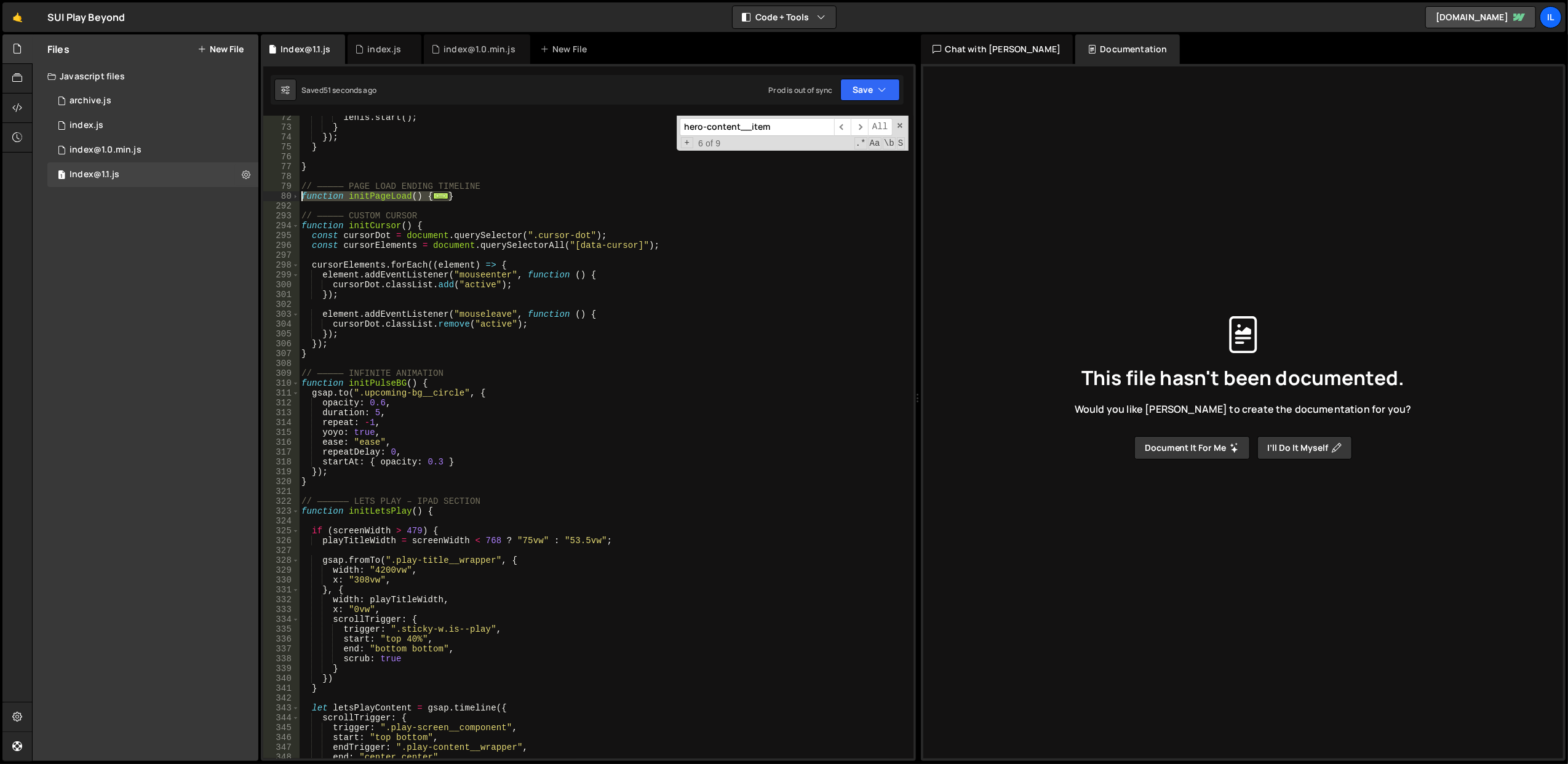
drag, startPoint x: 466, startPoint y: 200, endPoint x: 301, endPoint y: 194, distance: 165.1
click at [301, 194] on div "lenis . start ( ) ; } }) ; } } // ————— PAGE LOAD ENDING TIMELINE function init…" at bounding box center [603, 444] width 610 height 663
type textarea "function initPageLoad() { window.scrollTo(0, 0);"
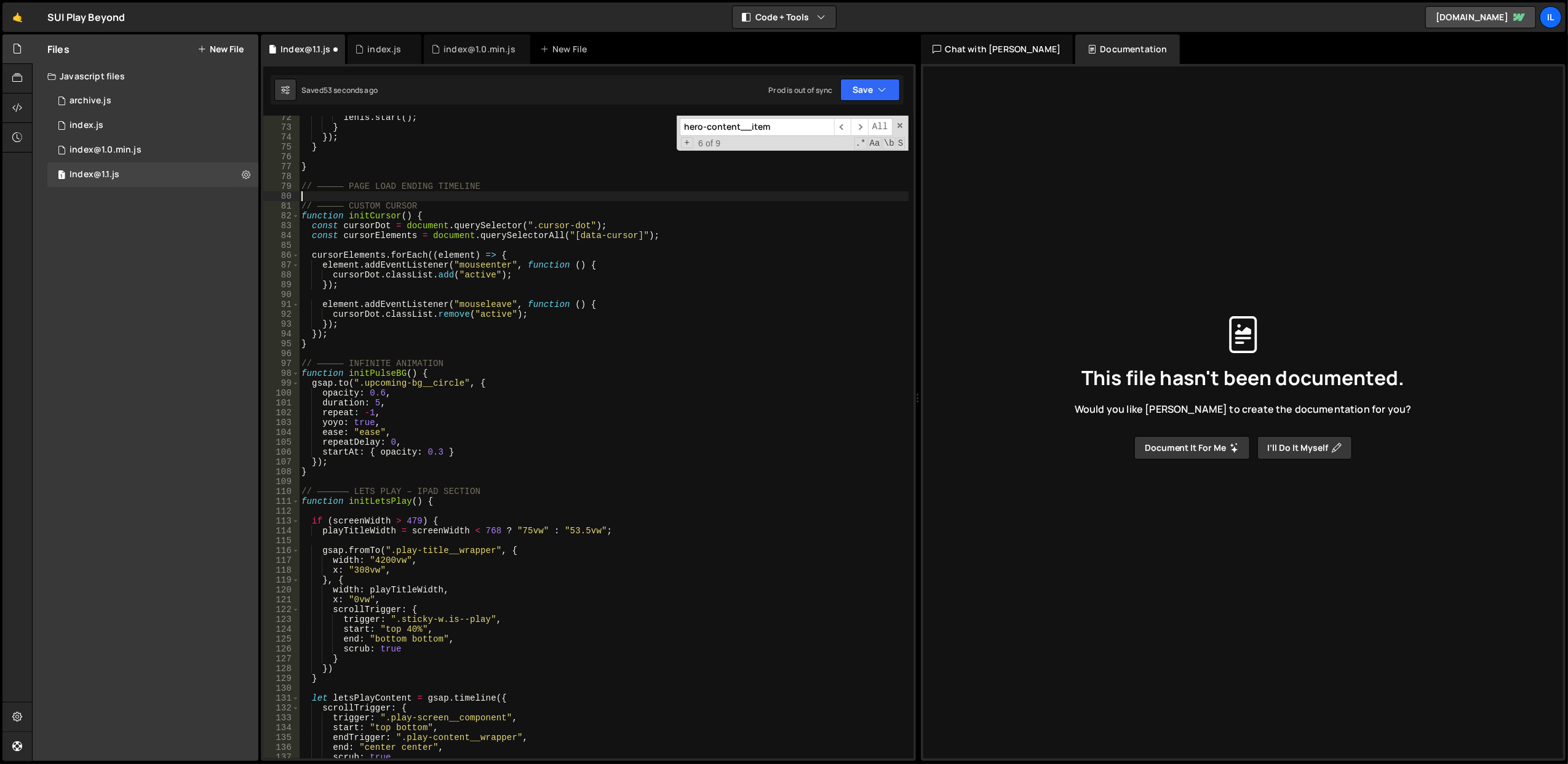
type textarea "}"
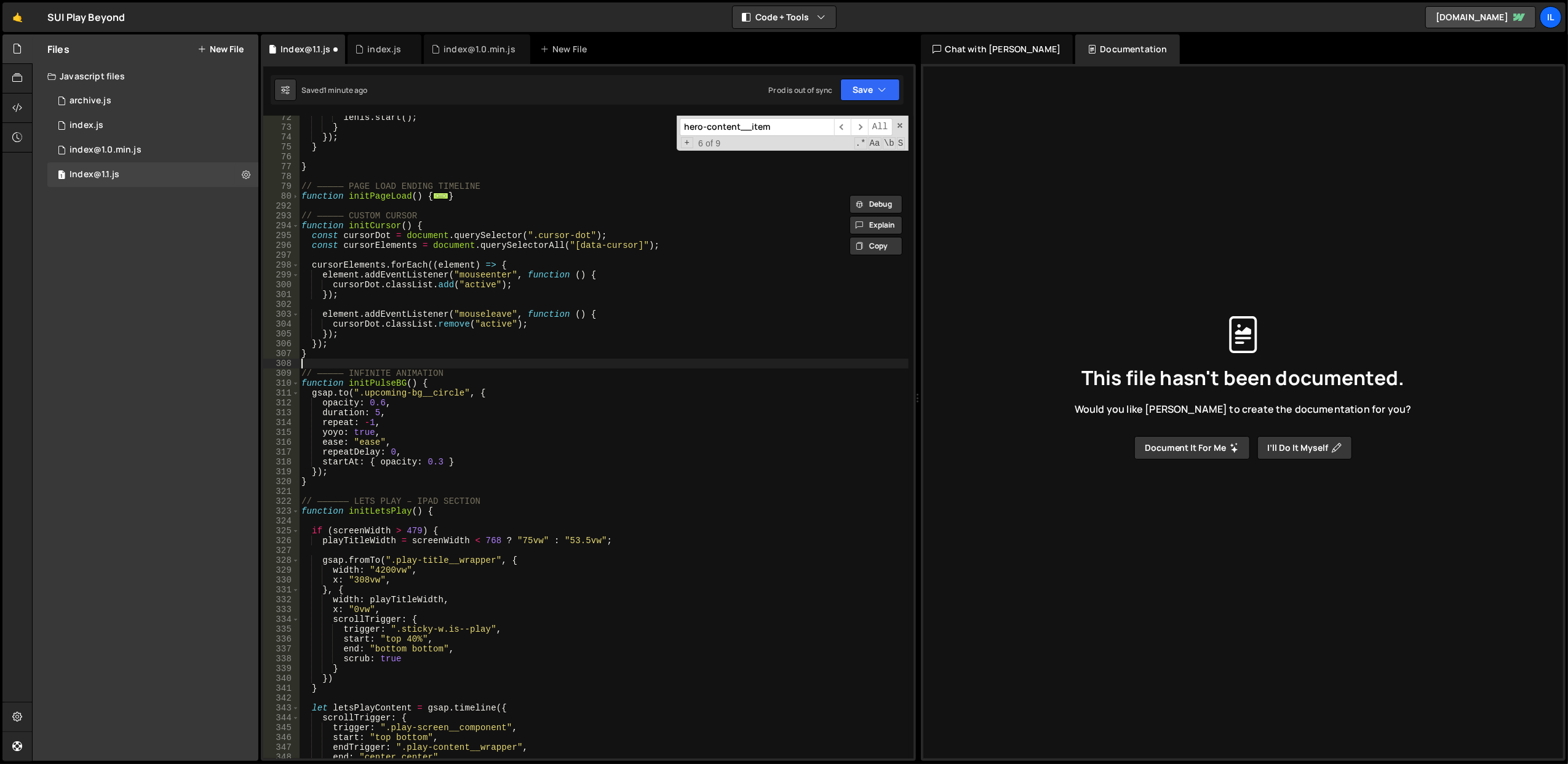
click at [577, 362] on div "lenis . start ( ) ; } }) ; } } // ————— PAGE LOAD ENDING TIMELINE function init…" at bounding box center [603, 444] width 610 height 663
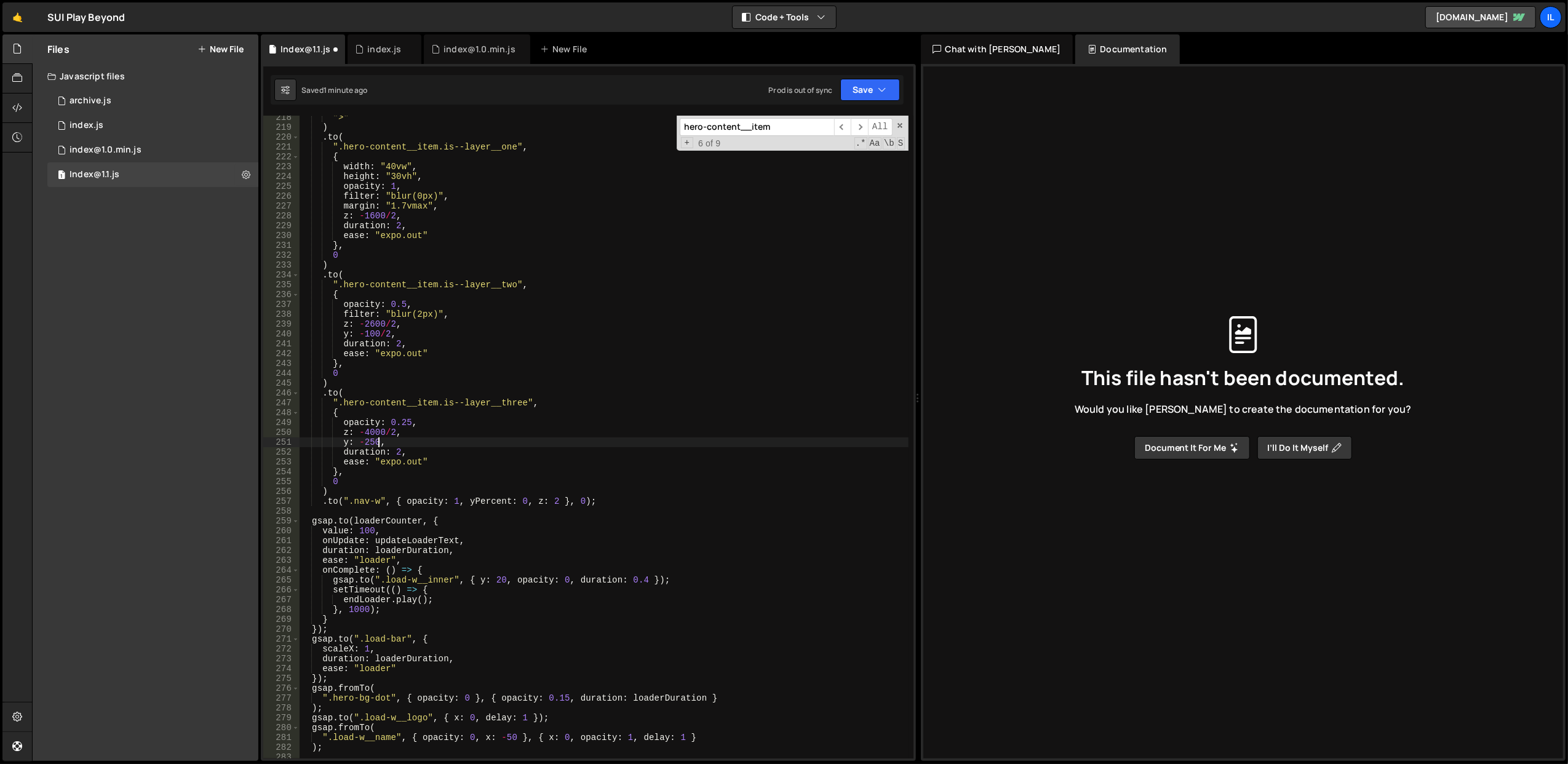
scroll to position [2149, 0]
type textarea "z: -1600"
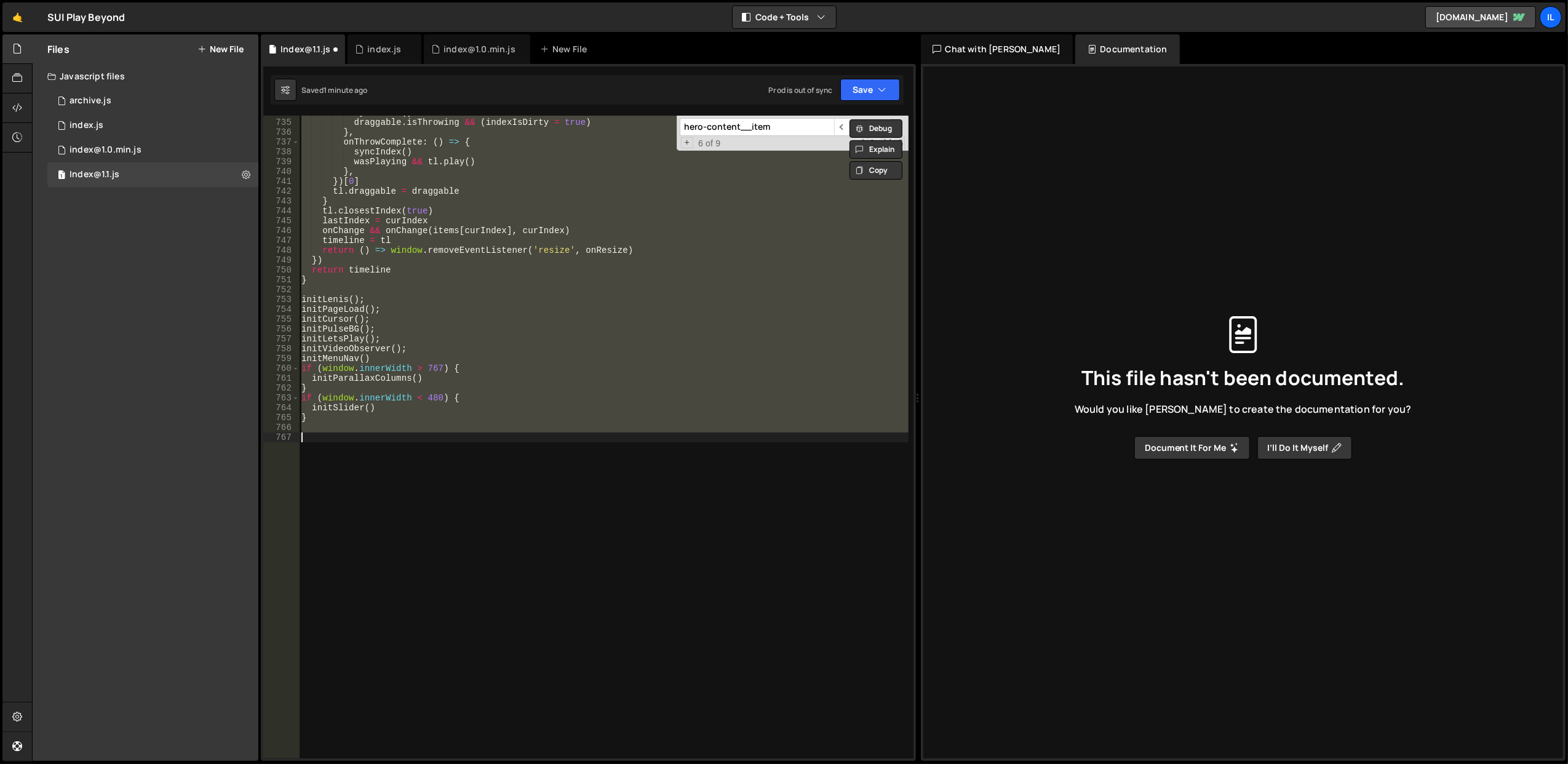
scroll to position [7260, 0]
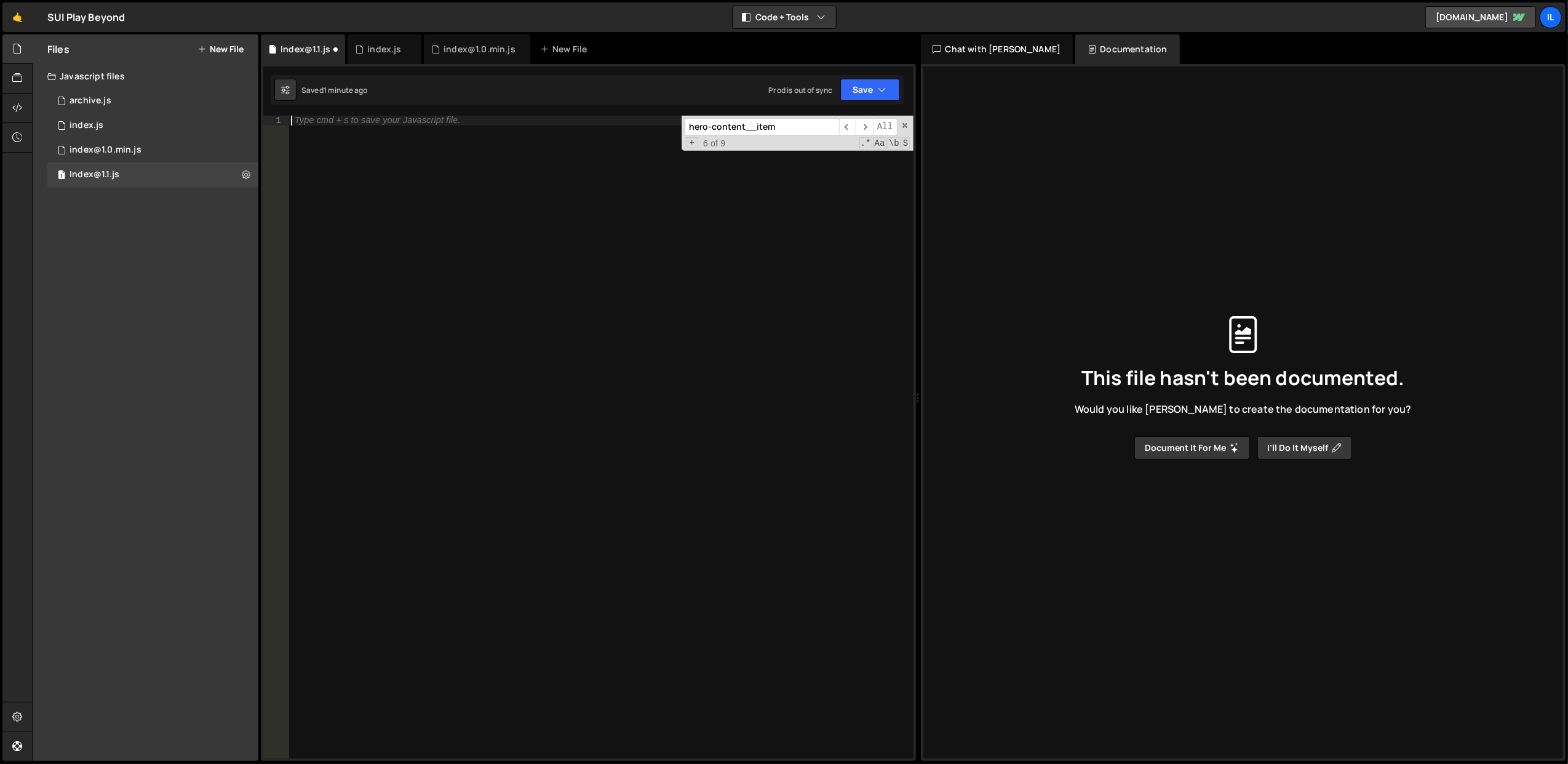
type textarea "}"
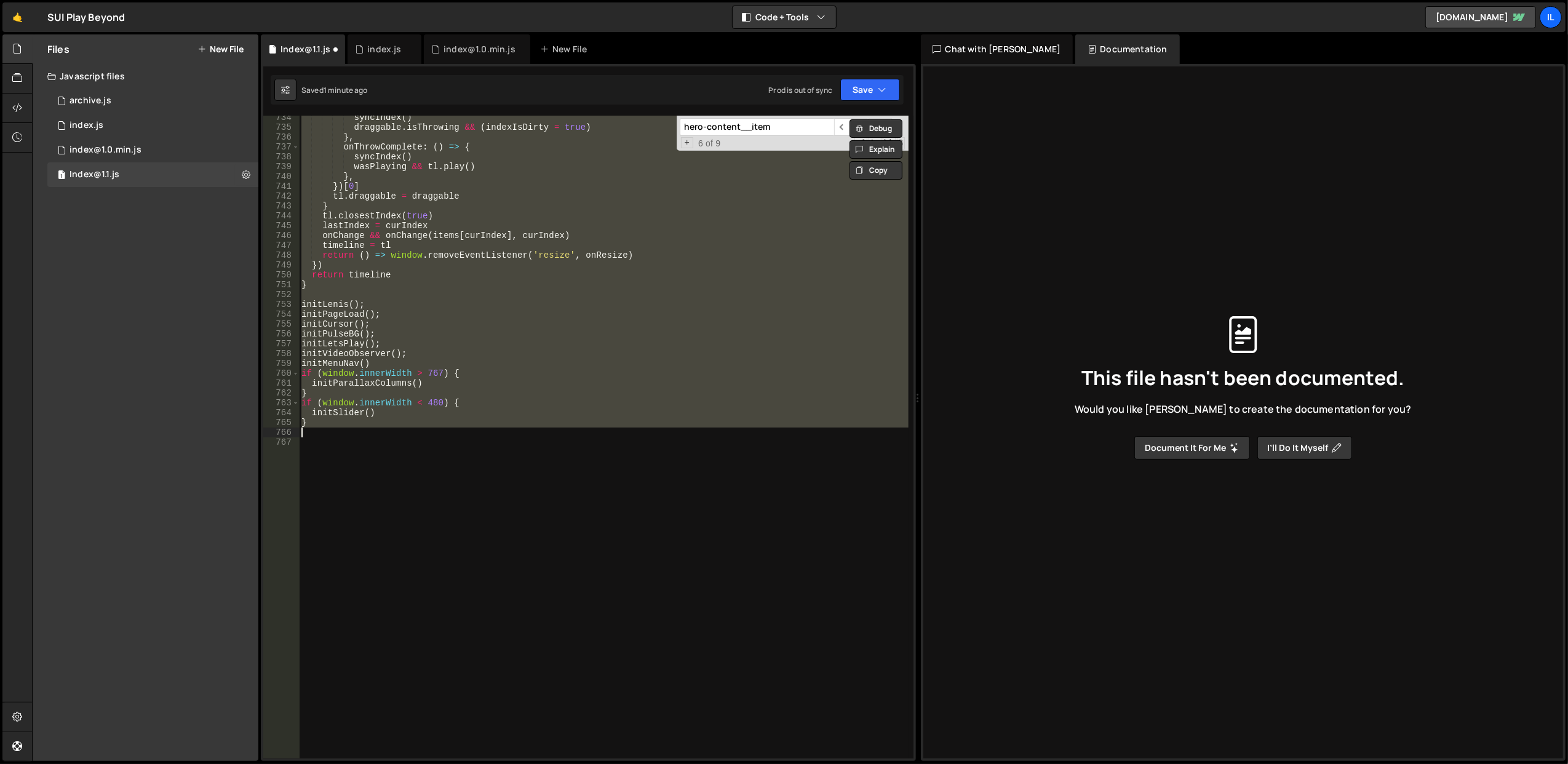
scroll to position [7256, 0]
click at [553, 332] on div "syncIndex ( ) draggable . isThrowing && ( indexIsDirty = true ) } , onThrowComp…" at bounding box center [603, 437] width 609 height 643
type textarea "initPulseBG();"
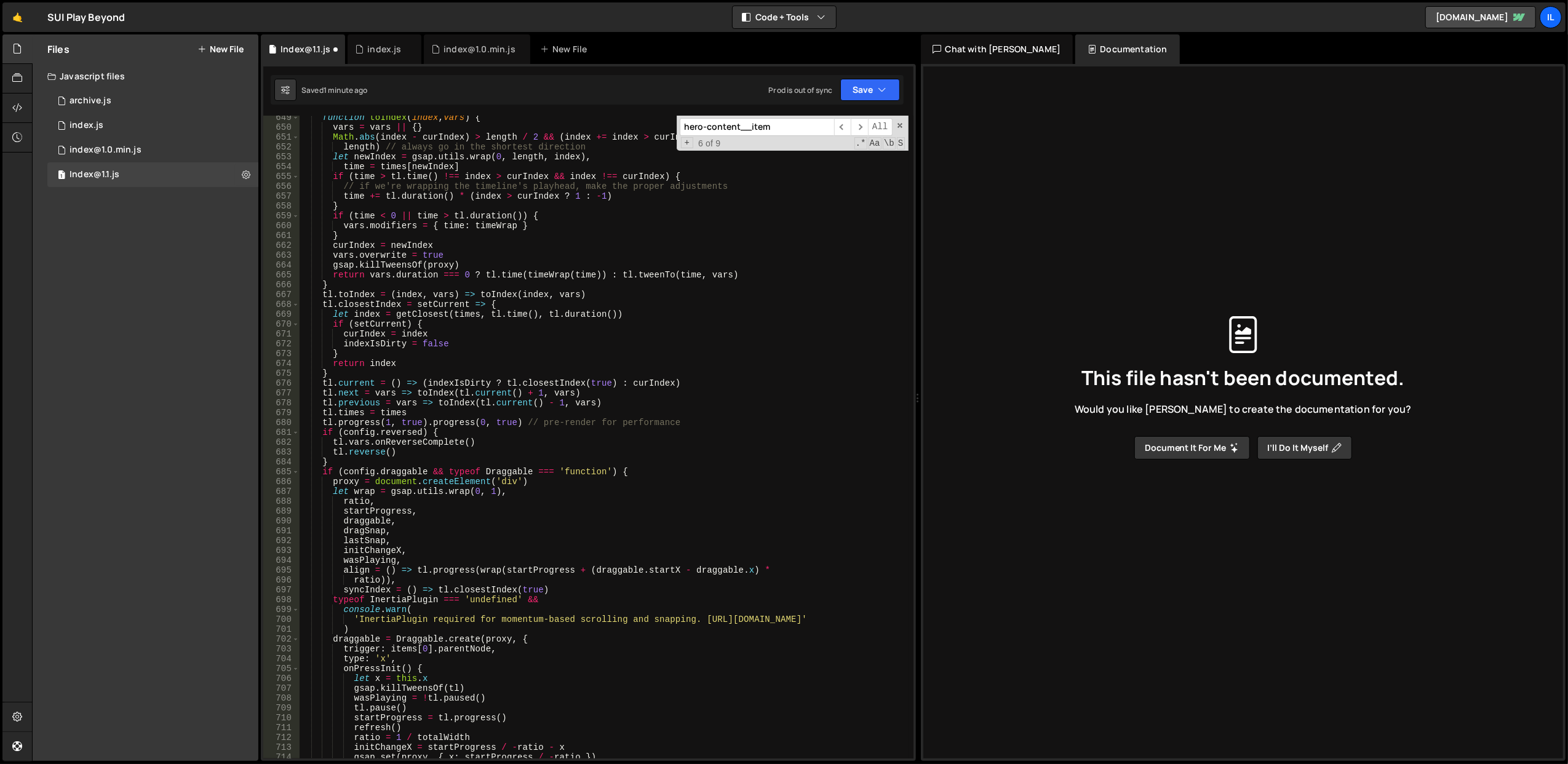
scroll to position [6174, 0]
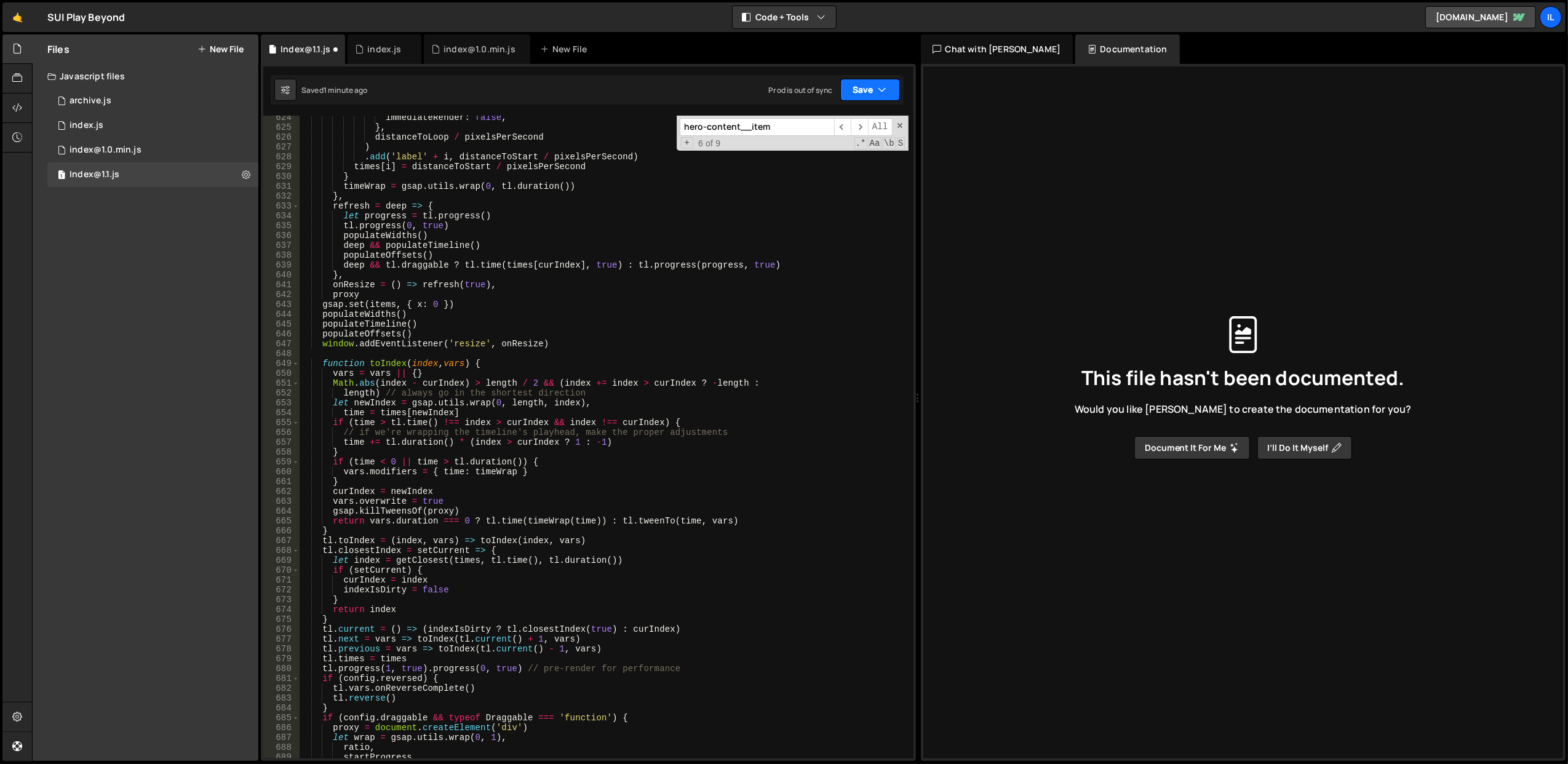
click at [861, 98] on button "Save" at bounding box center [870, 90] width 60 height 22
click at [835, 121] on div "Save to Staging S" at bounding box center [828, 120] width 128 height 12
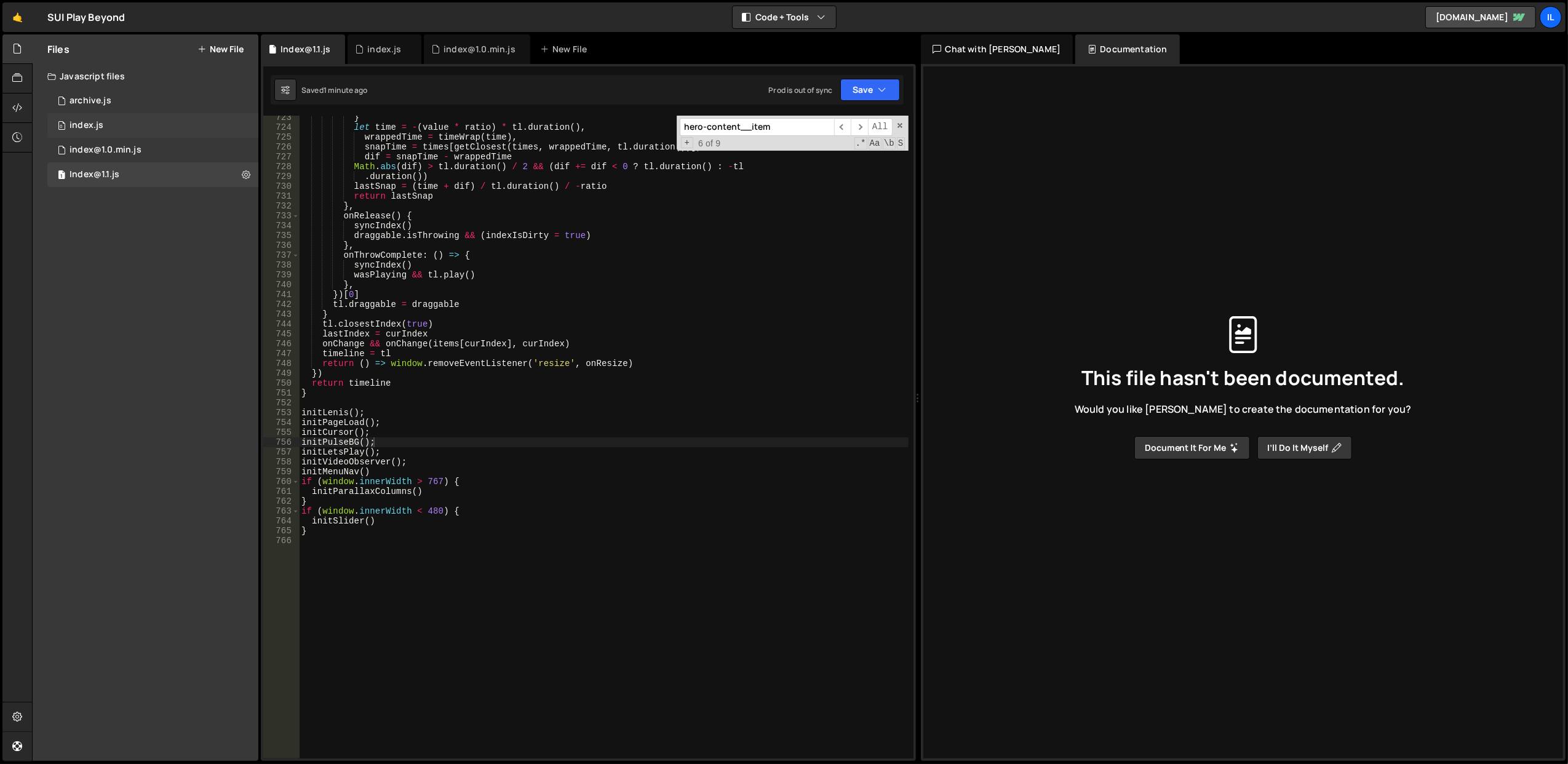
click at [182, 119] on div "0 index.js 0" at bounding box center [153, 125] width 211 height 24
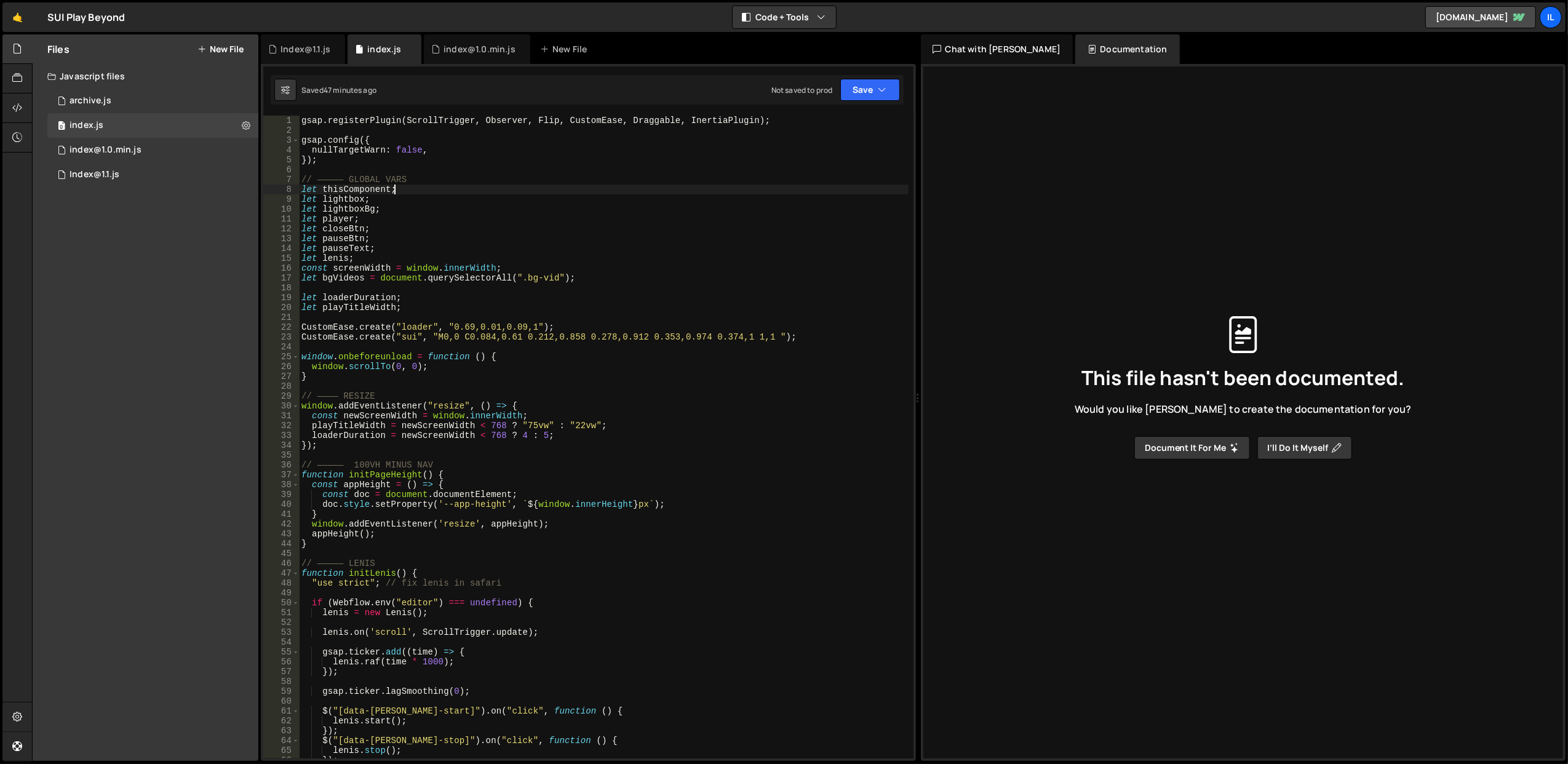
click at [421, 191] on div "gsap . registerPlugin ( ScrollTrigger , Observer , Flip , CustomEase , Draggabl…" at bounding box center [603, 447] width 610 height 663
type textarea "}"
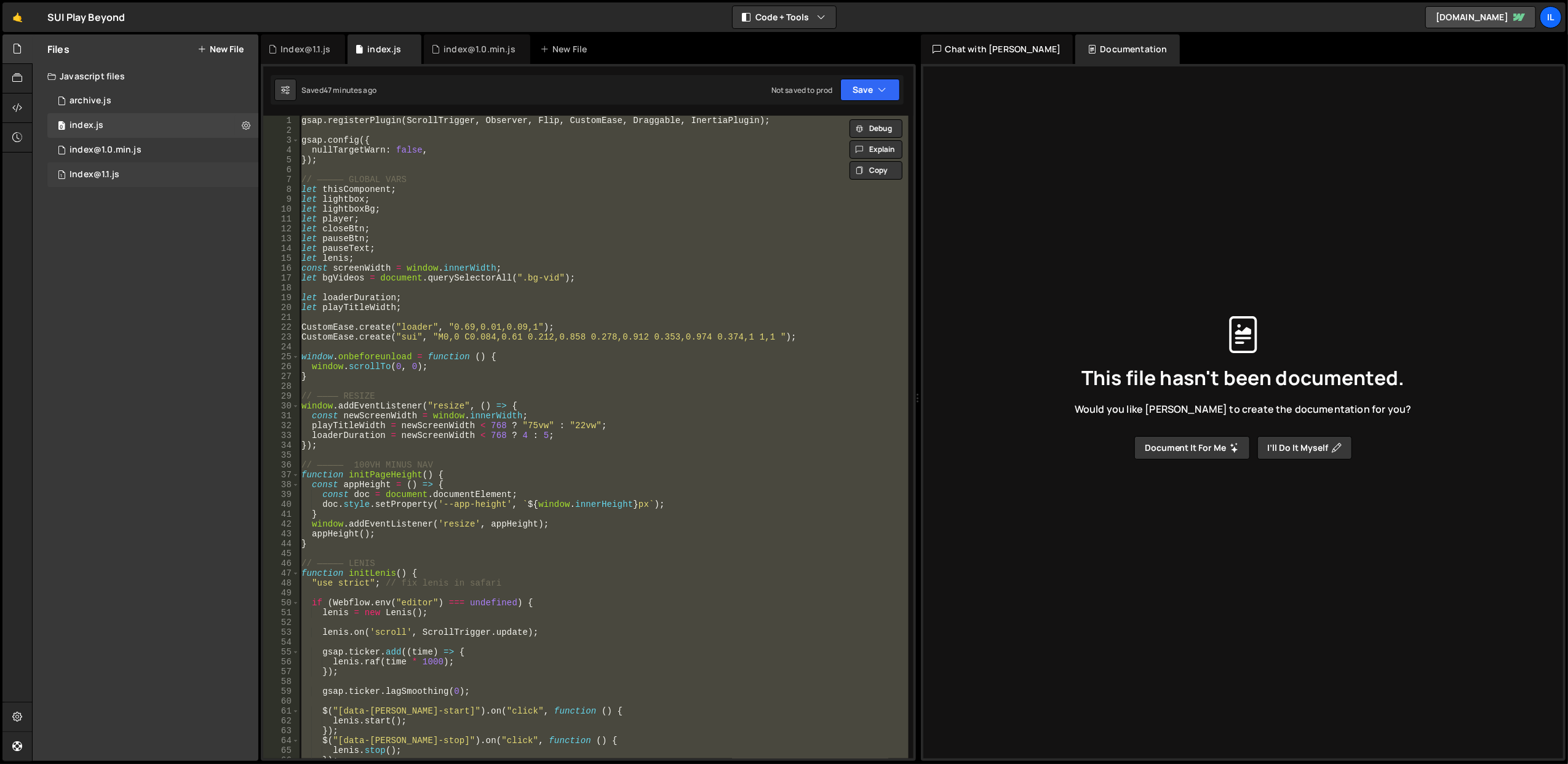
click at [148, 176] on div "1 Index@1.1.js 0" at bounding box center [153, 175] width 211 height 24
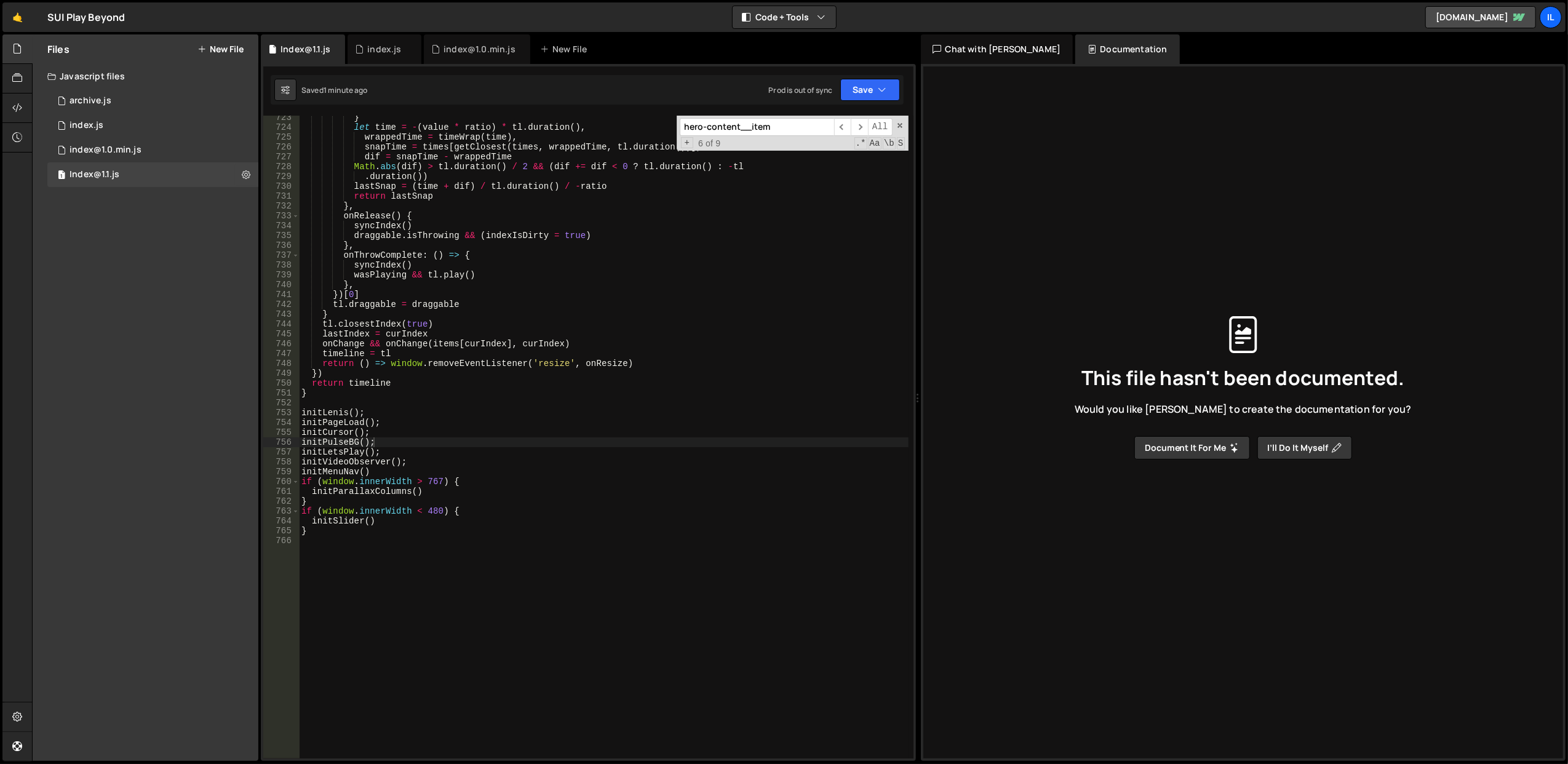
click at [567, 260] on div "} let time = - ( value * ratio ) * tl . duration ( ) , wrappedTime = timeWrap (…" at bounding box center [603, 444] width 610 height 663
type textarea "}"
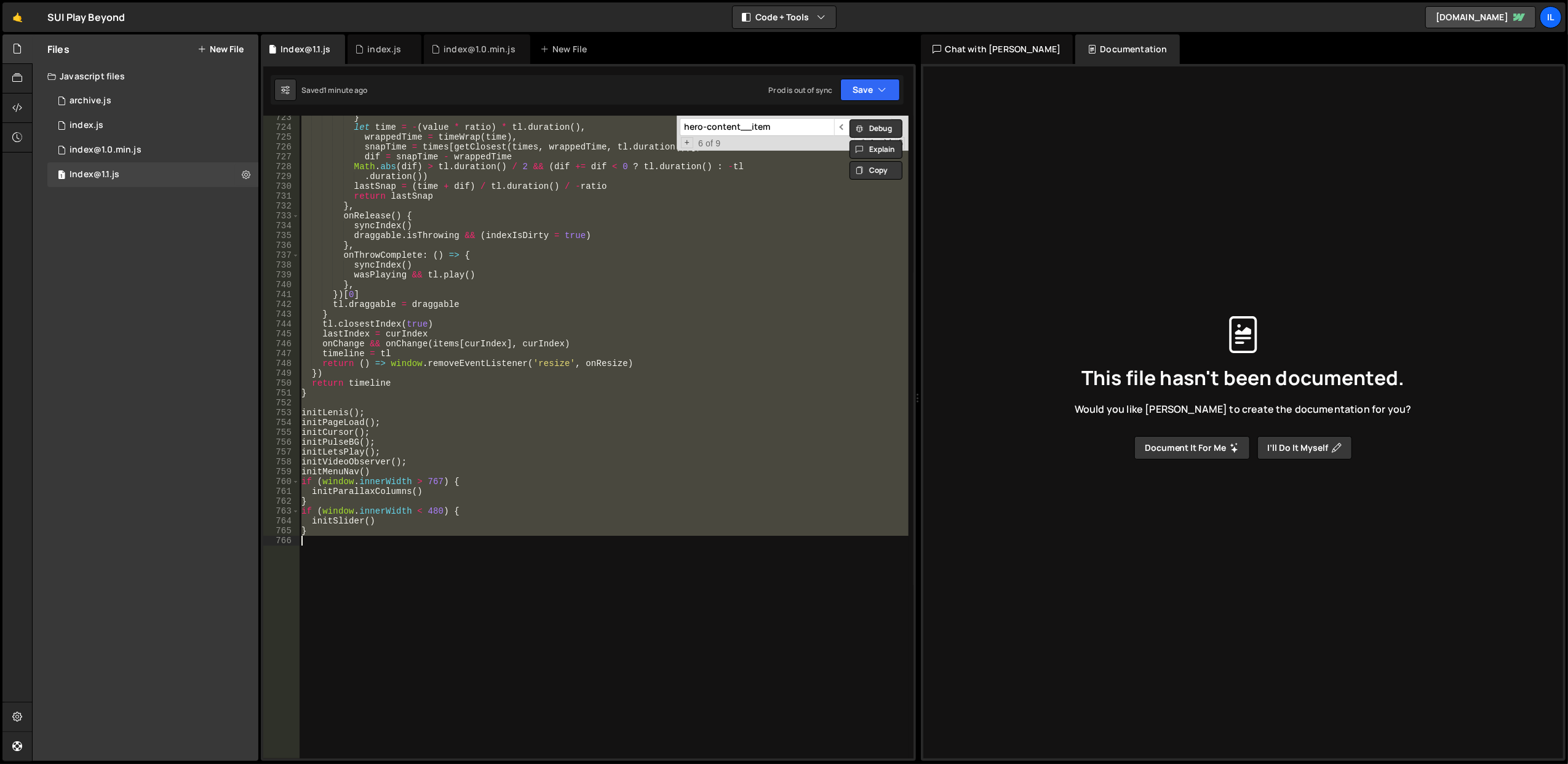
paste textarea
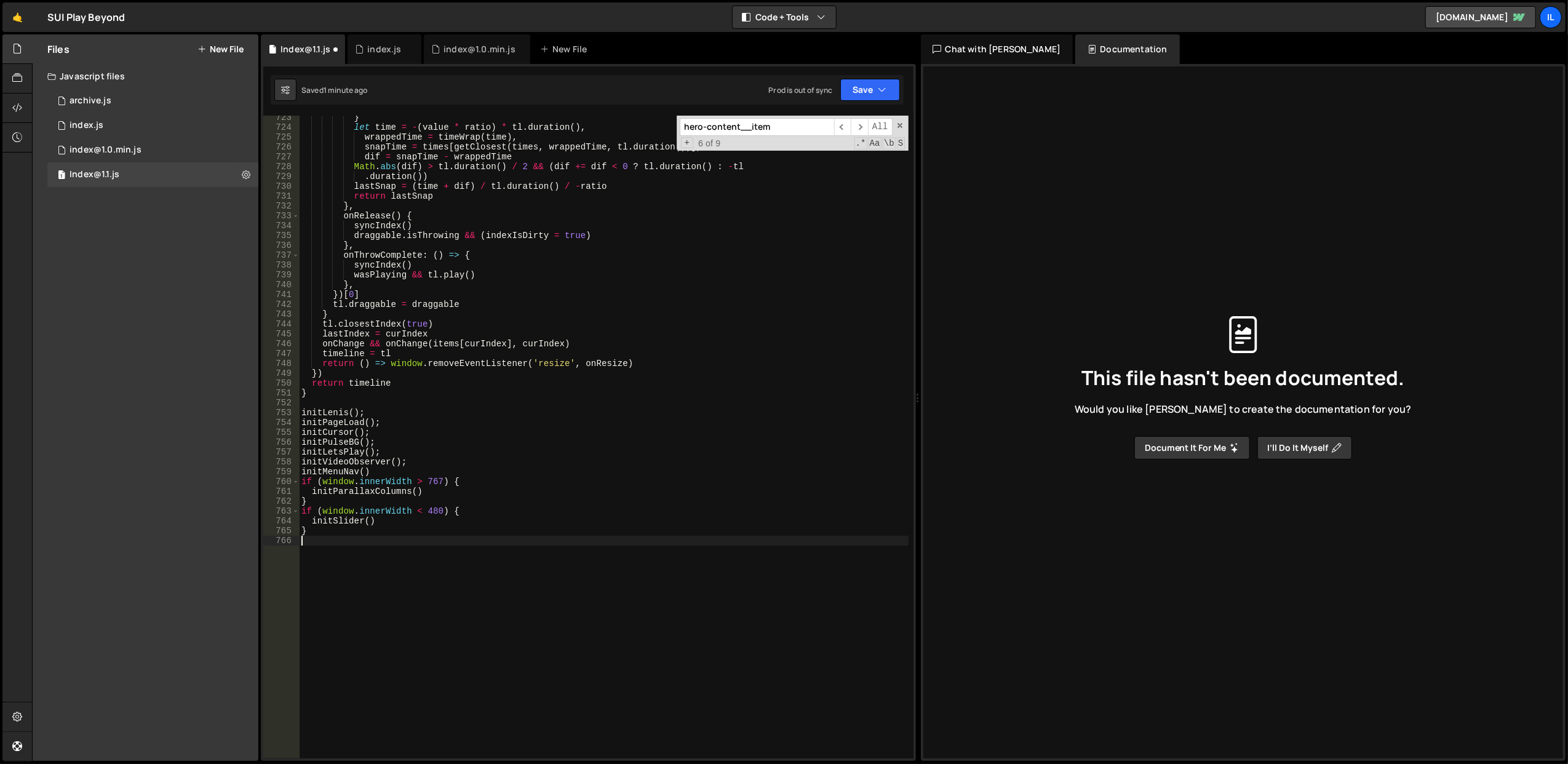
click at [582, 395] on div "} let time = - ( value * ratio ) * tl . duration ( ) , wrappedTime = timeWrap (…" at bounding box center [603, 444] width 610 height 663
type textarea "}"
click at [154, 113] on div "0 index.js 0" at bounding box center [153, 125] width 211 height 24
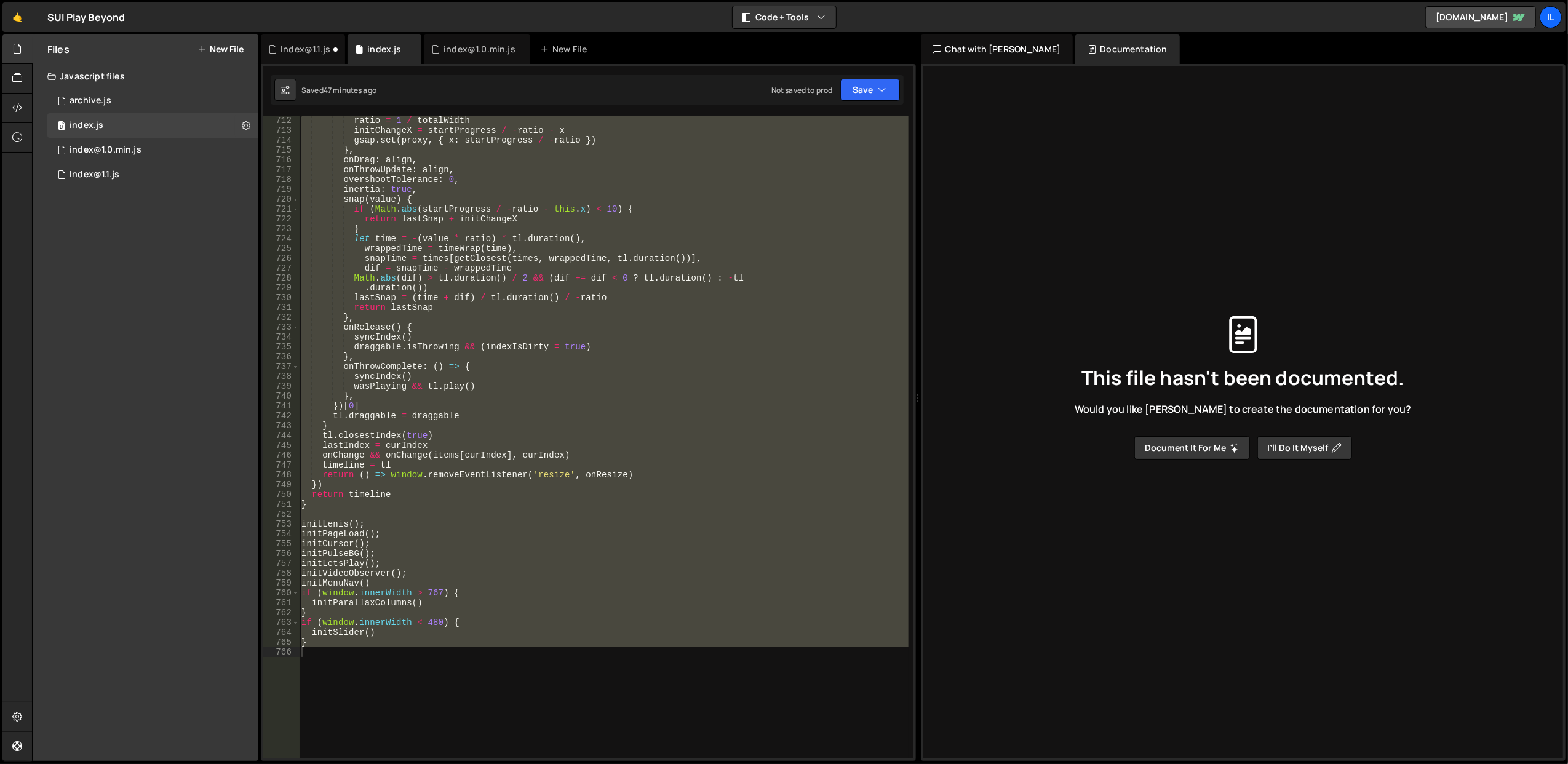
scroll to position [7251, 0]
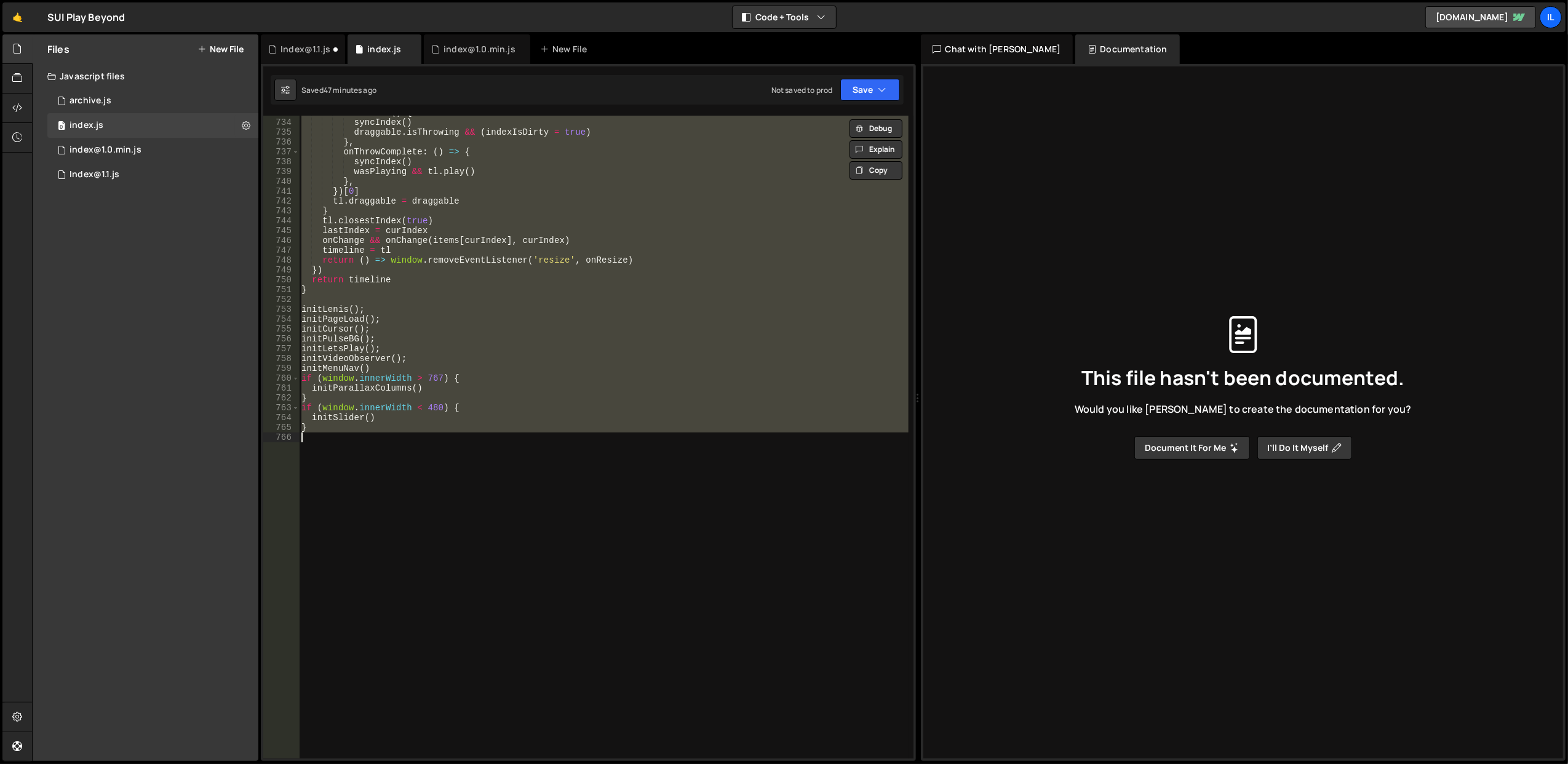
click at [524, 410] on div "onRelease ( ) { syncIndex ( ) draggable . isThrowing && ( indexIsDirty = true )…" at bounding box center [603, 437] width 609 height 643
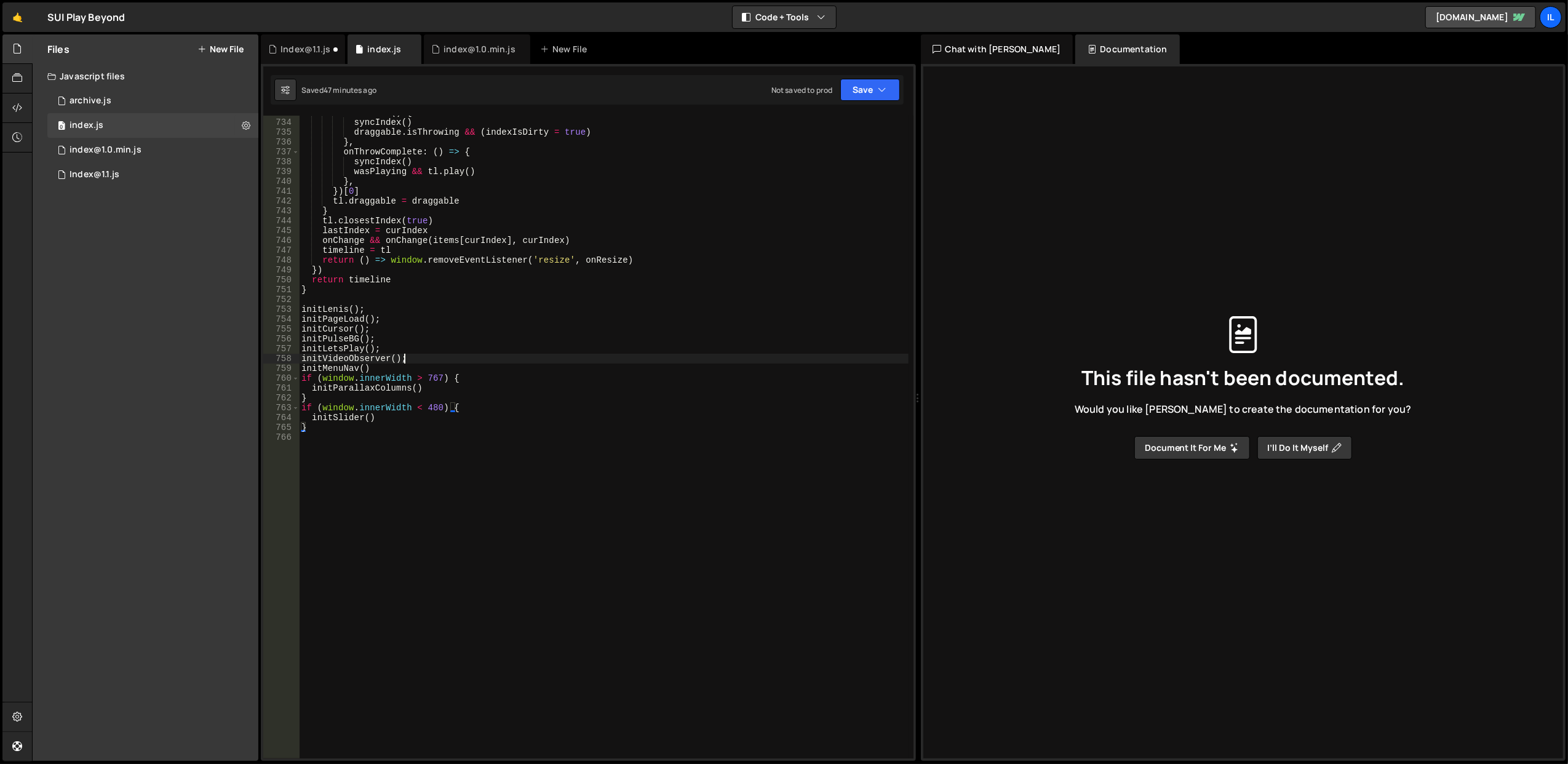
click at [521, 354] on div "onRelease ( ) { syncIndex ( ) draggable . isThrowing && ( indexIsDirty = true )…" at bounding box center [603, 440] width 610 height 663
type textarea "}"
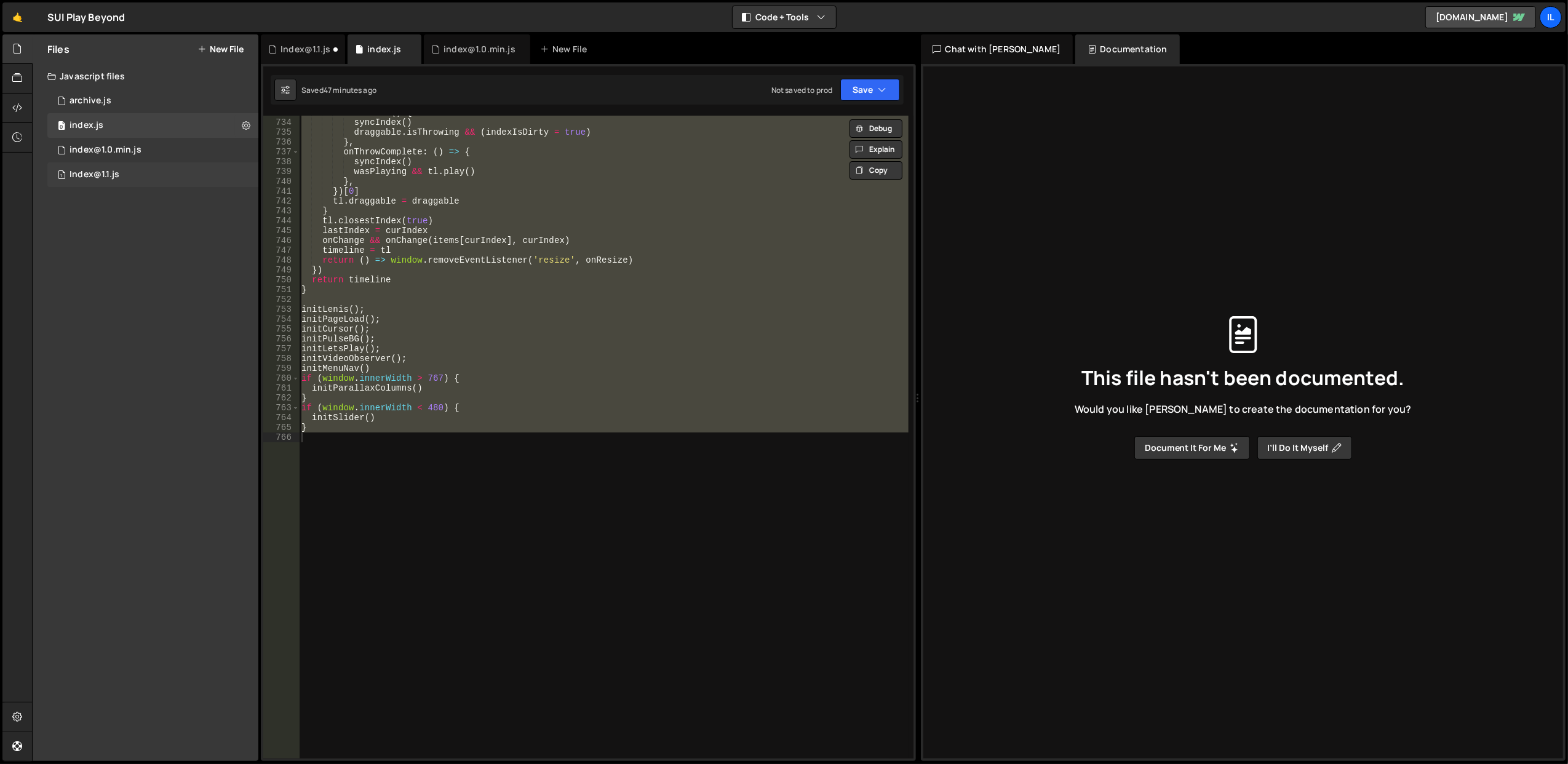
click at [141, 172] on div "1 Index@1.1.js 0" at bounding box center [153, 175] width 211 height 24
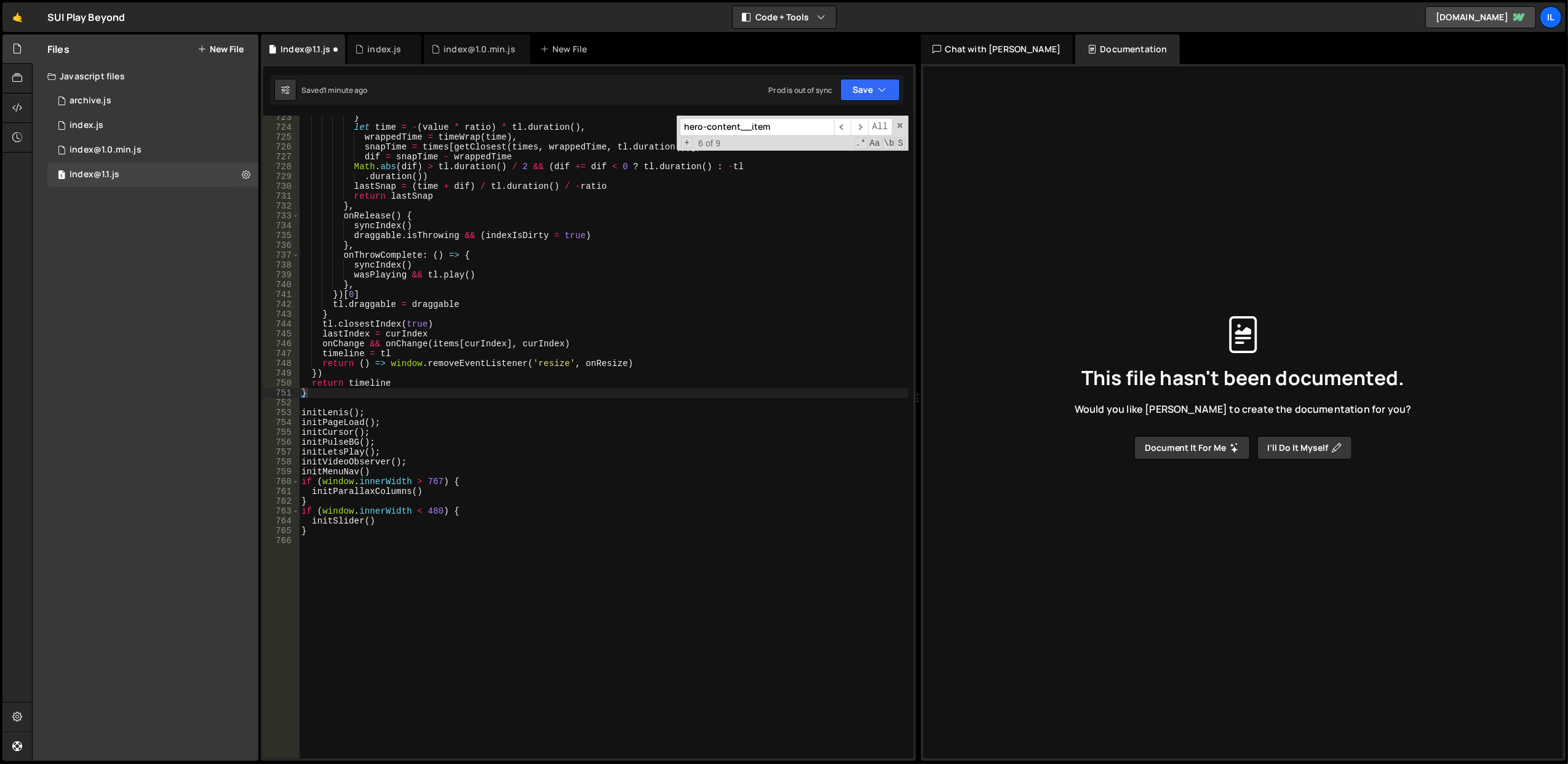
click at [500, 346] on div "} let time = - ( value * ratio ) * tl . duration ( ) , wrappedTime = timeWrap (…" at bounding box center [603, 444] width 610 height 663
type textarea "}"
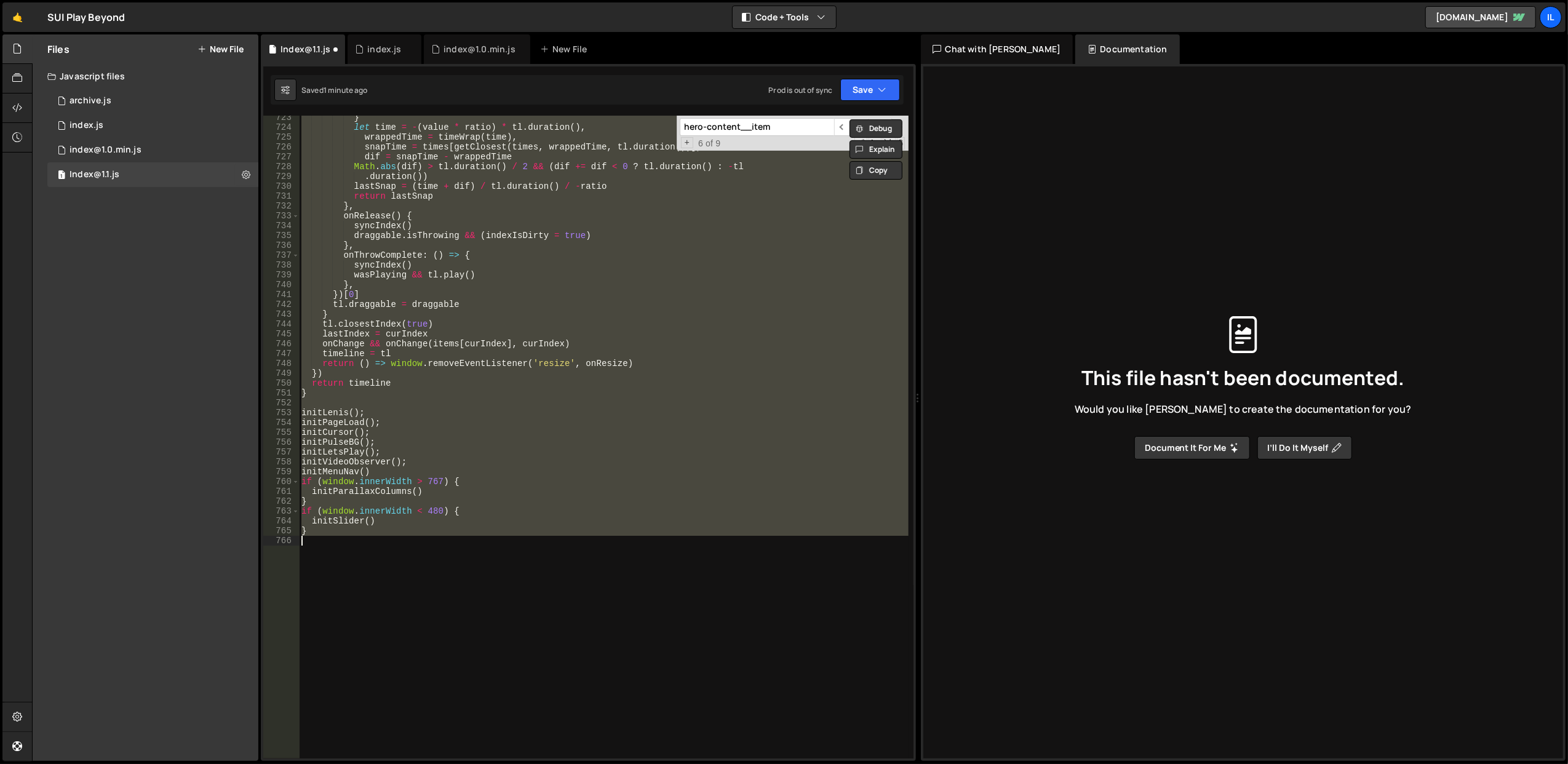
paste textarea
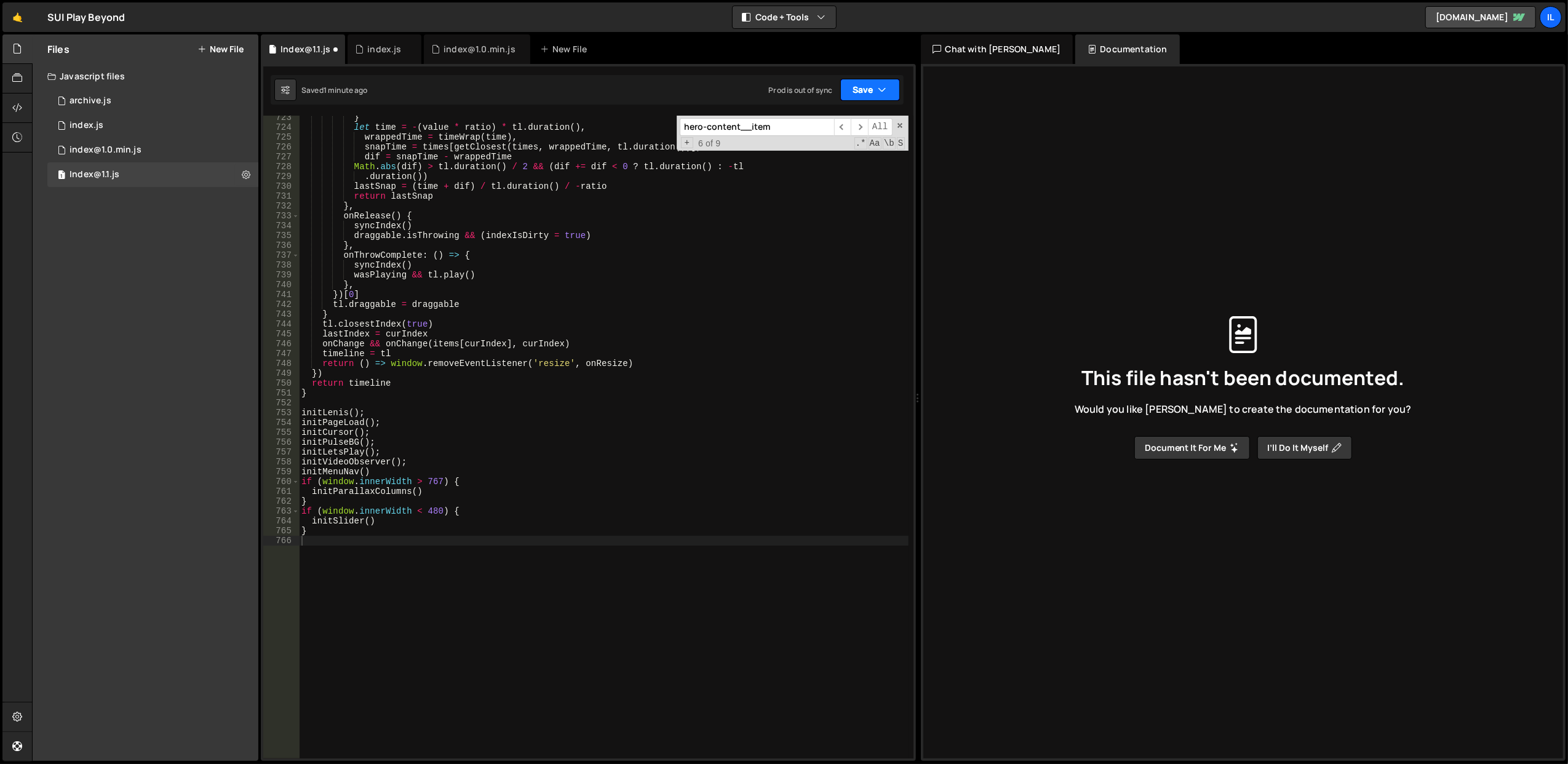
click at [864, 97] on button "Save" at bounding box center [870, 90] width 60 height 22
click at [824, 120] on div "Save to Staging S" at bounding box center [828, 120] width 128 height 12
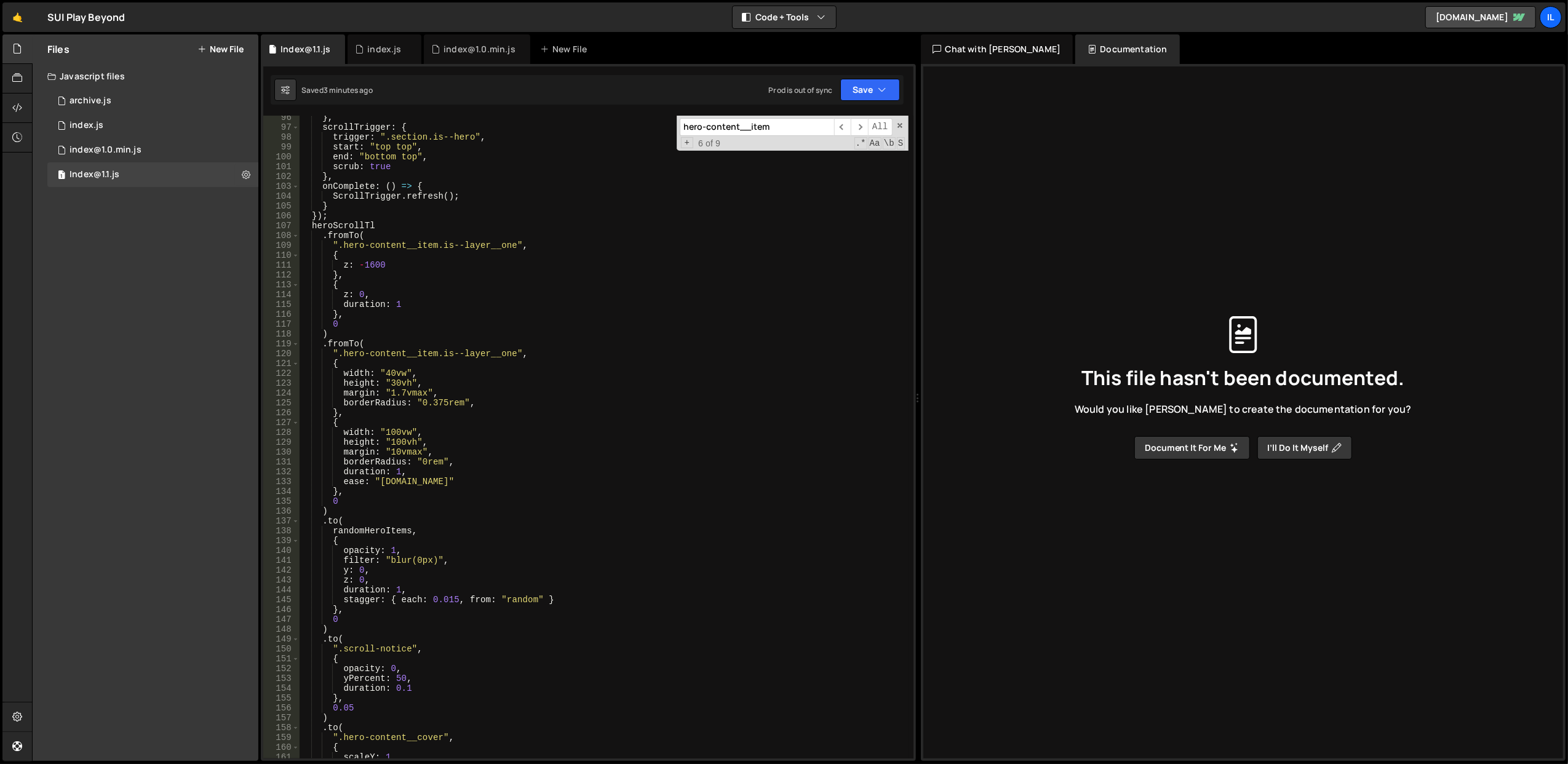
scroll to position [653, 0]
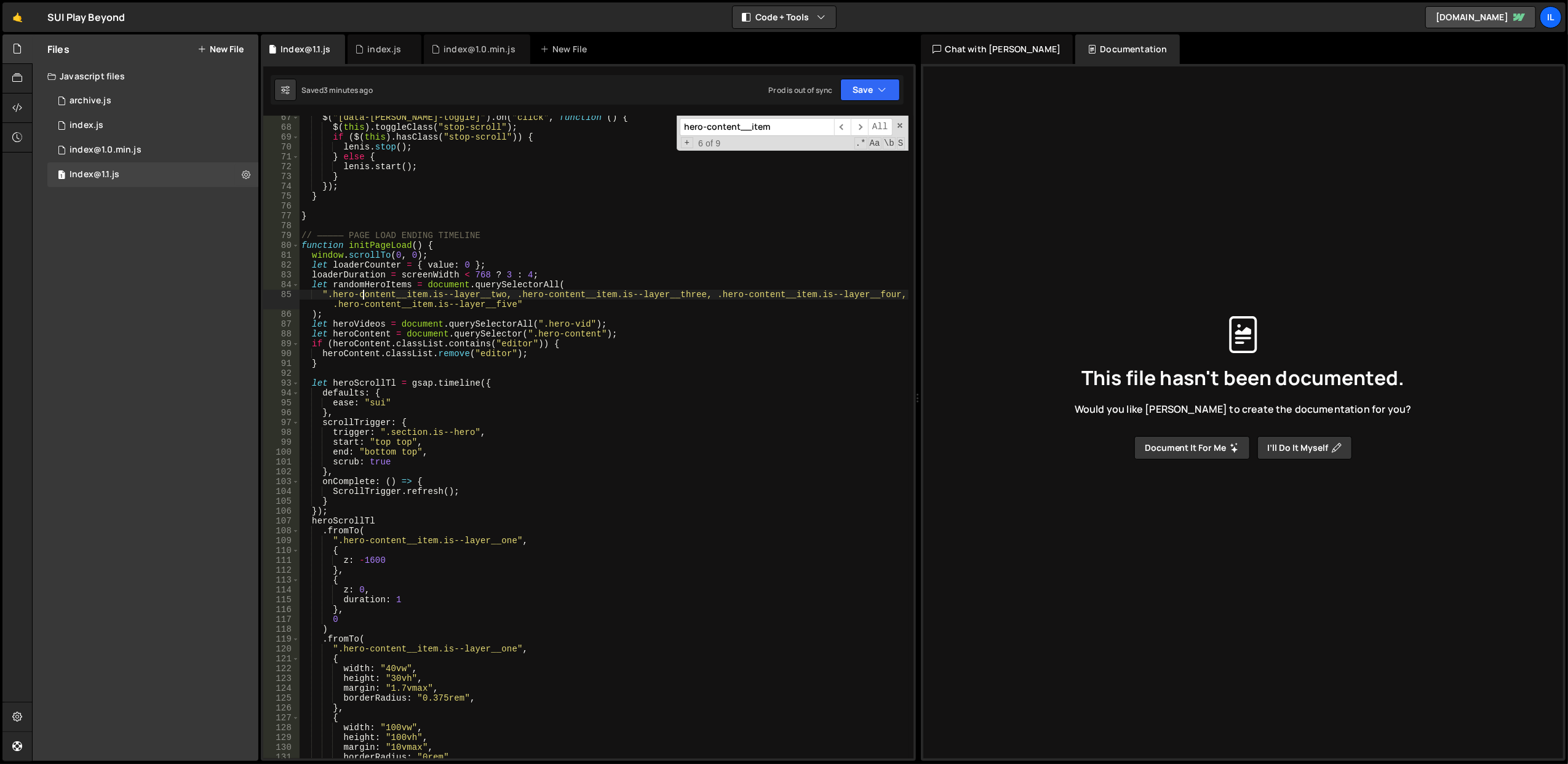
click at [362, 294] on div "$ ( "[data-lenis-toggle]" ) . on ( "click" , function ( ) { $ ( this ) . toggle…" at bounding box center [603, 444] width 610 height 663
click at [362, 294] on div "$ ( "[data-lenis-toggle]" ) . on ( "click" , function ( ) { $ ( this ) . toggle…" at bounding box center [603, 437] width 609 height 643
click at [362, 294] on div "$ ( "[data-lenis-toggle]" ) . on ( "click" , function ( ) { $ ( this ) . toggle…" at bounding box center [603, 444] width 610 height 663
click at [362, 294] on div "$ ( "[data-lenis-toggle]" ) . on ( "click" , function ( ) { $ ( this ) . toggle…" at bounding box center [603, 437] width 609 height 643
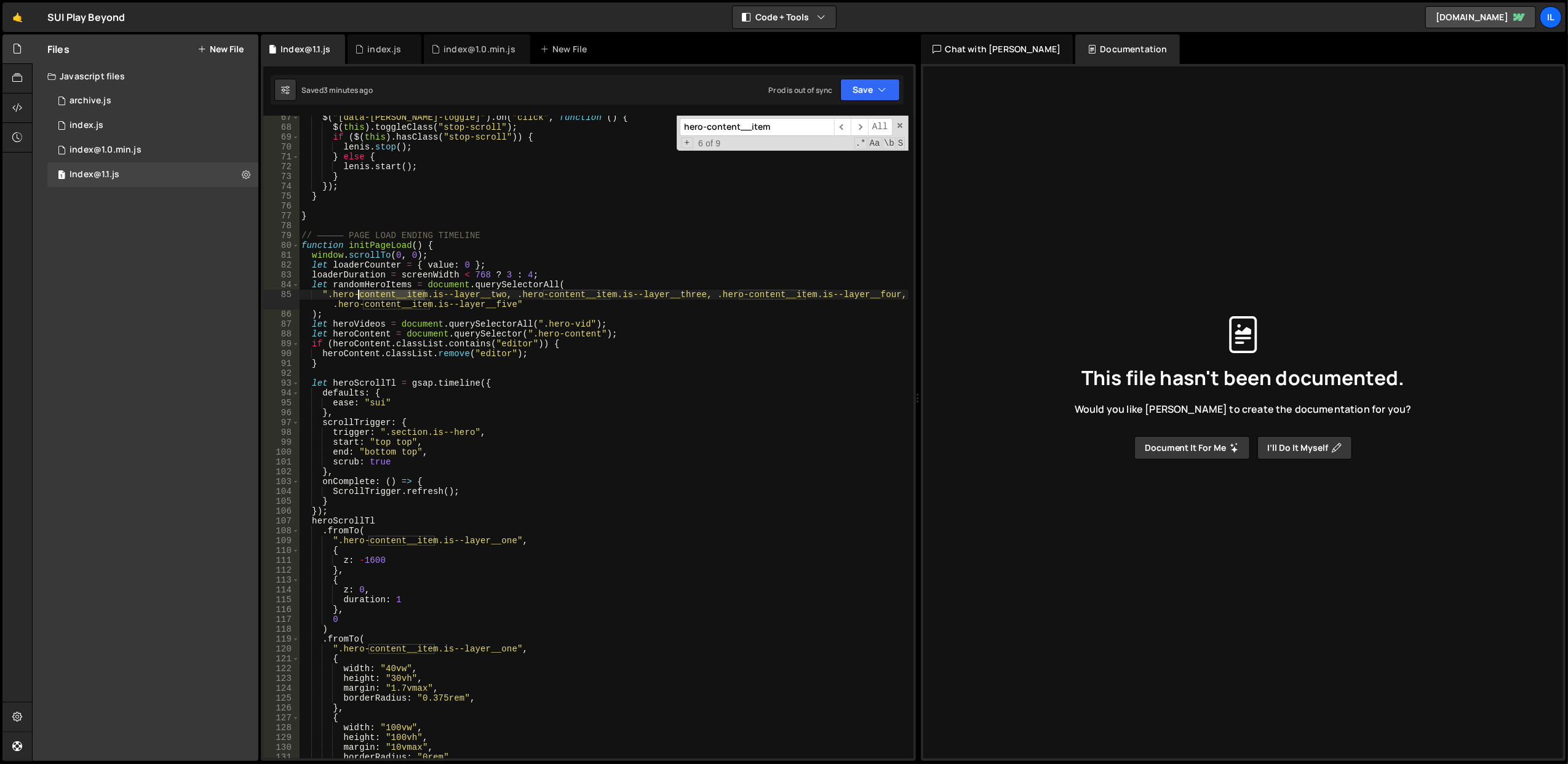
click at [362, 294] on div "$ ( "[data-lenis-toggle]" ) . on ( "click" , function ( ) { $ ( this ) . toggle…" at bounding box center [603, 444] width 610 height 663
click at [576, 315] on div "$ ( "[data-lenis-toggle]" ) . on ( "click" , function ( ) { $ ( this ) . toggle…" at bounding box center [603, 444] width 610 height 663
drag, startPoint x: 634, startPoint y: 308, endPoint x: 586, endPoint y: 308, distance: 48.0
click at [586, 308] on div "$ ( "[data-lenis-toggle]" ) . on ( "click" , function ( ) { $ ( this ) . toggle…" at bounding box center [603, 444] width 610 height 663
click at [458, 382] on div "$ ( "[data-lenis-toggle]" ) . on ( "click" , function ( ) { $ ( this ) . toggle…" at bounding box center [603, 444] width 610 height 663
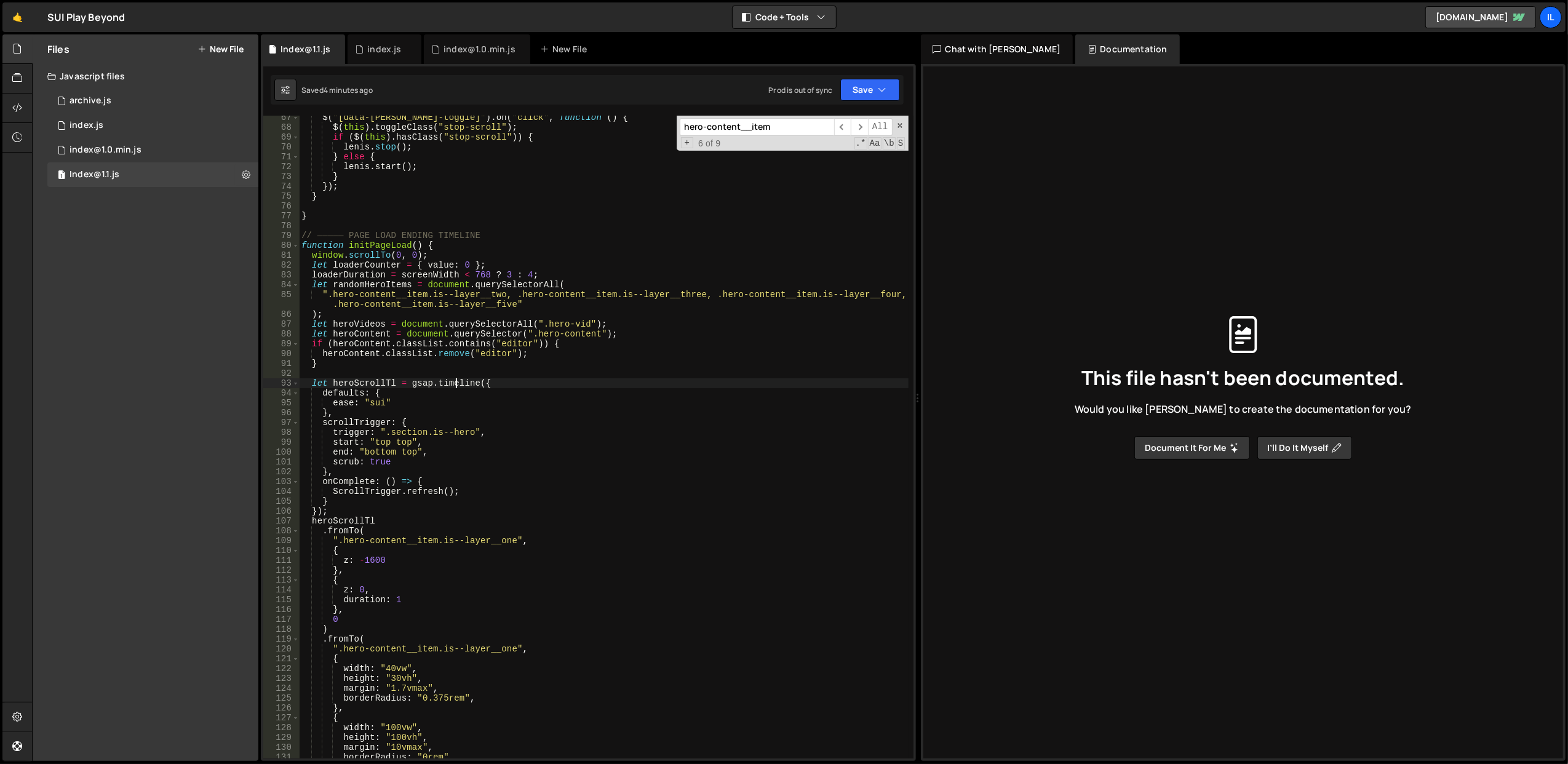
click at [458, 382] on div "$ ( "[data-lenis-toggle]" ) . on ( "click" , function ( ) { $ ( this ) . toggle…" at bounding box center [603, 444] width 610 height 663
click at [468, 407] on div "$ ( "[data-lenis-toggle]" ) . on ( "click" , function ( ) { $ ( this ) . toggle…" at bounding box center [603, 444] width 610 height 663
drag, startPoint x: 384, startPoint y: 431, endPoint x: 472, endPoint y: 434, distance: 88.1
click at [472, 434] on div "$ ( "[data-lenis-toggle]" ) . on ( "click" , function ( ) { $ ( this ) . toggle…" at bounding box center [603, 444] width 610 height 663
click at [294, 242] on span at bounding box center [296, 245] width 7 height 10
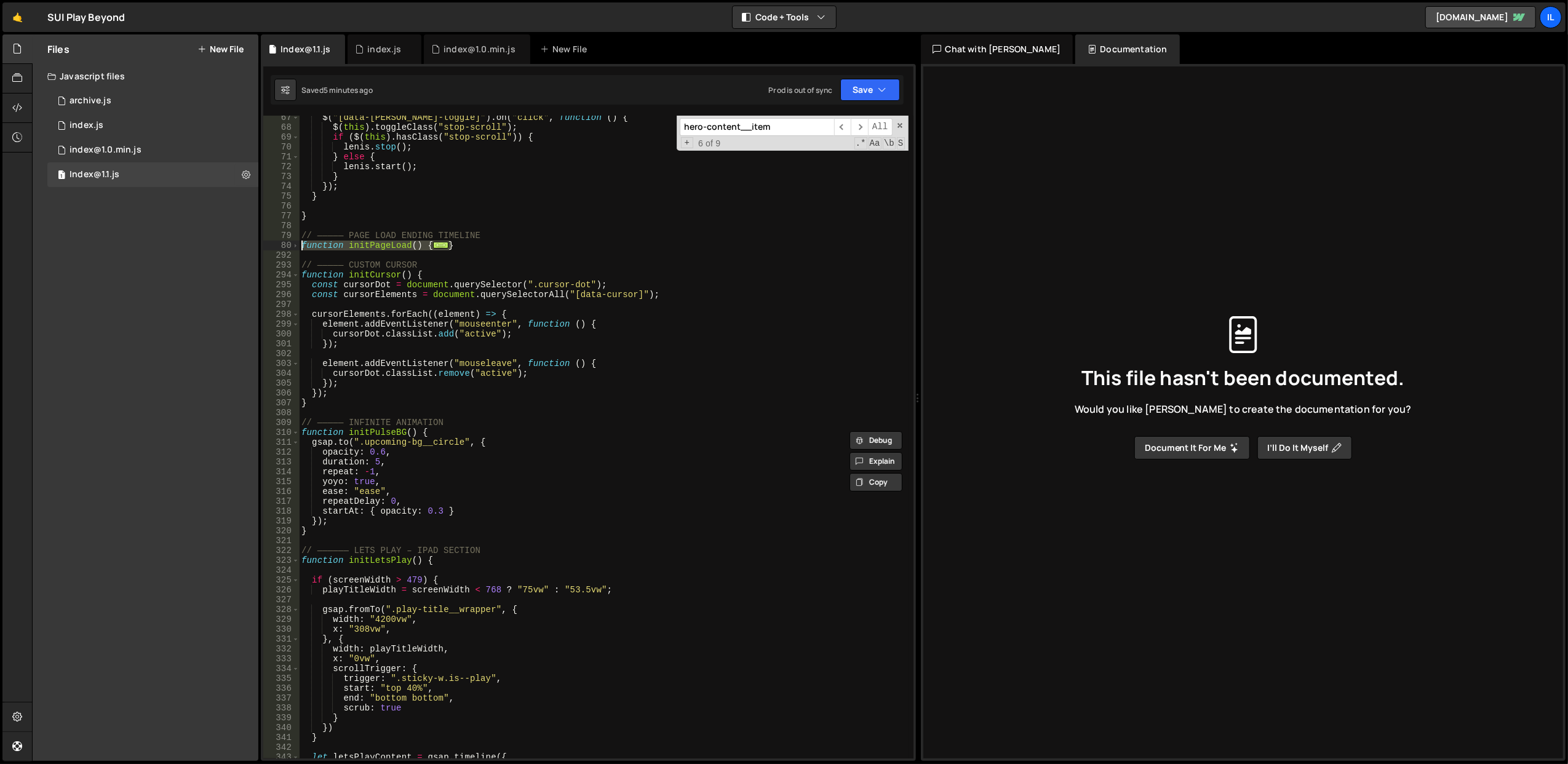
drag, startPoint x: 470, startPoint y: 249, endPoint x: 301, endPoint y: 242, distance: 169.1
click at [301, 242] on div "$ ( "[data-lenis-toggle]" ) . on ( "click" , function ( ) { $ ( this ) . toggle…" at bounding box center [603, 444] width 610 height 663
click at [292, 249] on span at bounding box center [296, 245] width 7 height 10
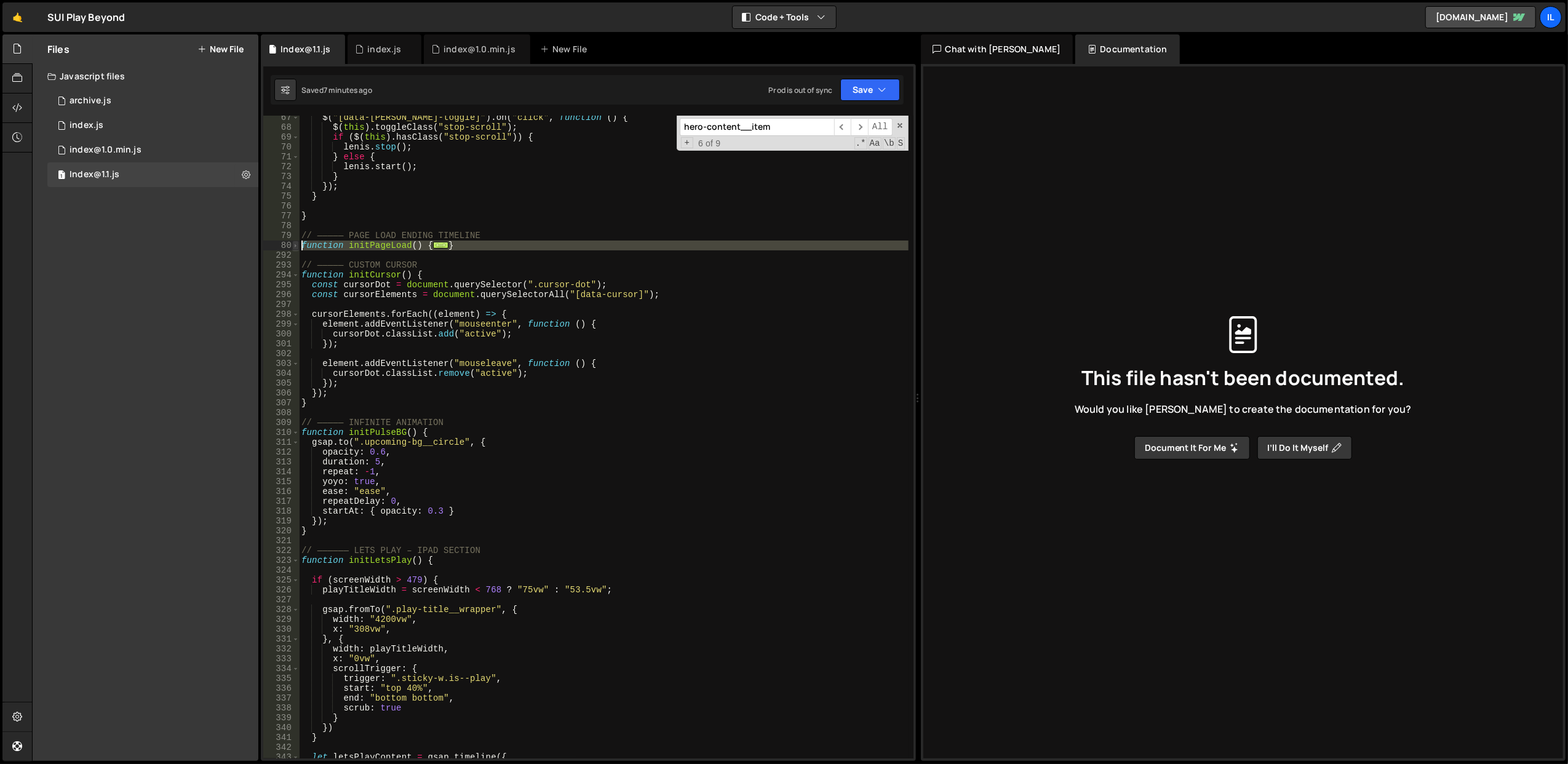
click at [294, 249] on span at bounding box center [296, 245] width 7 height 10
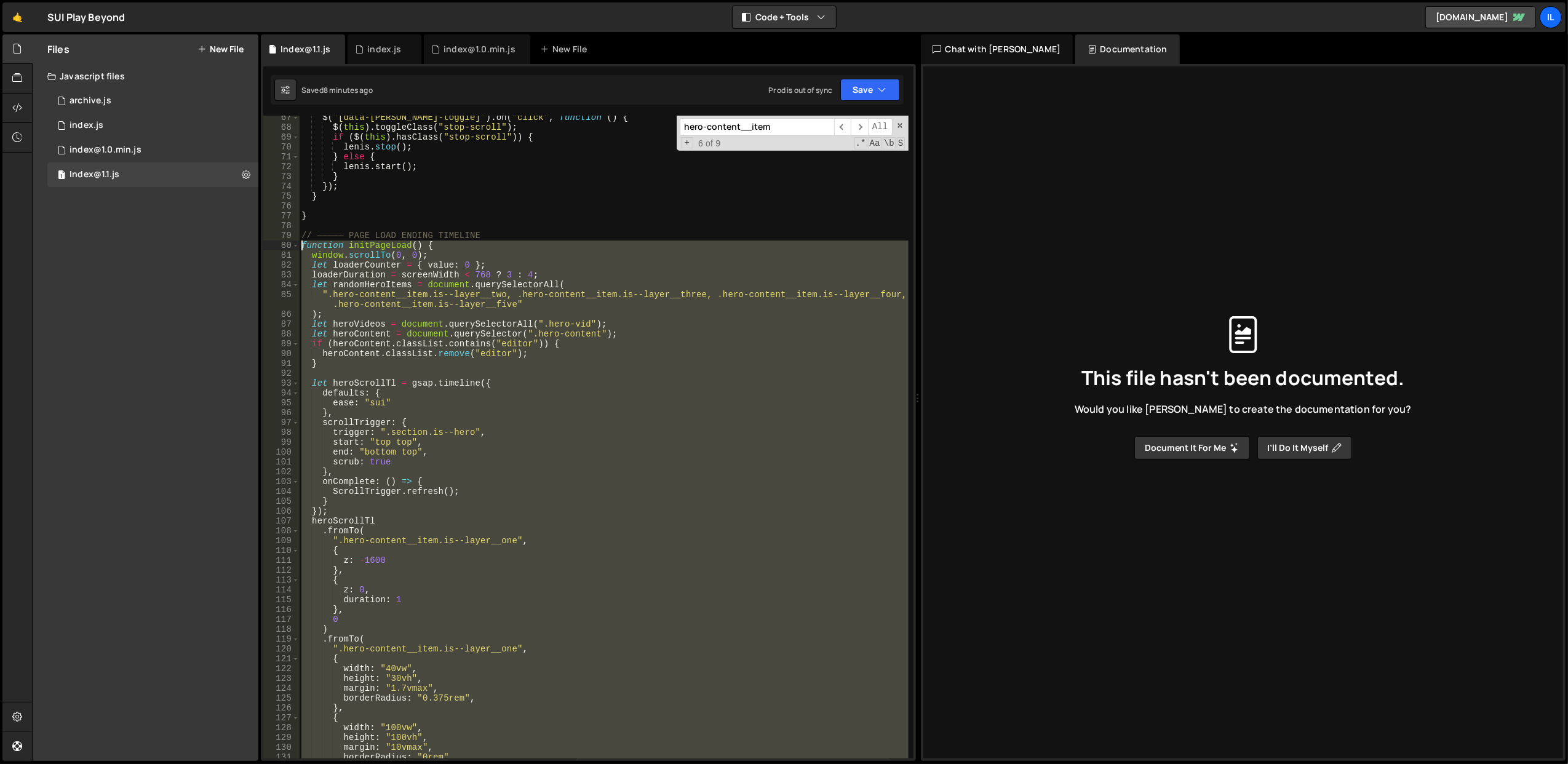
click at [589, 418] on div "$ ( "[data-lenis-toggle]" ) . on ( "click" , function ( ) { $ ( this ) . toggle…" at bounding box center [603, 437] width 609 height 643
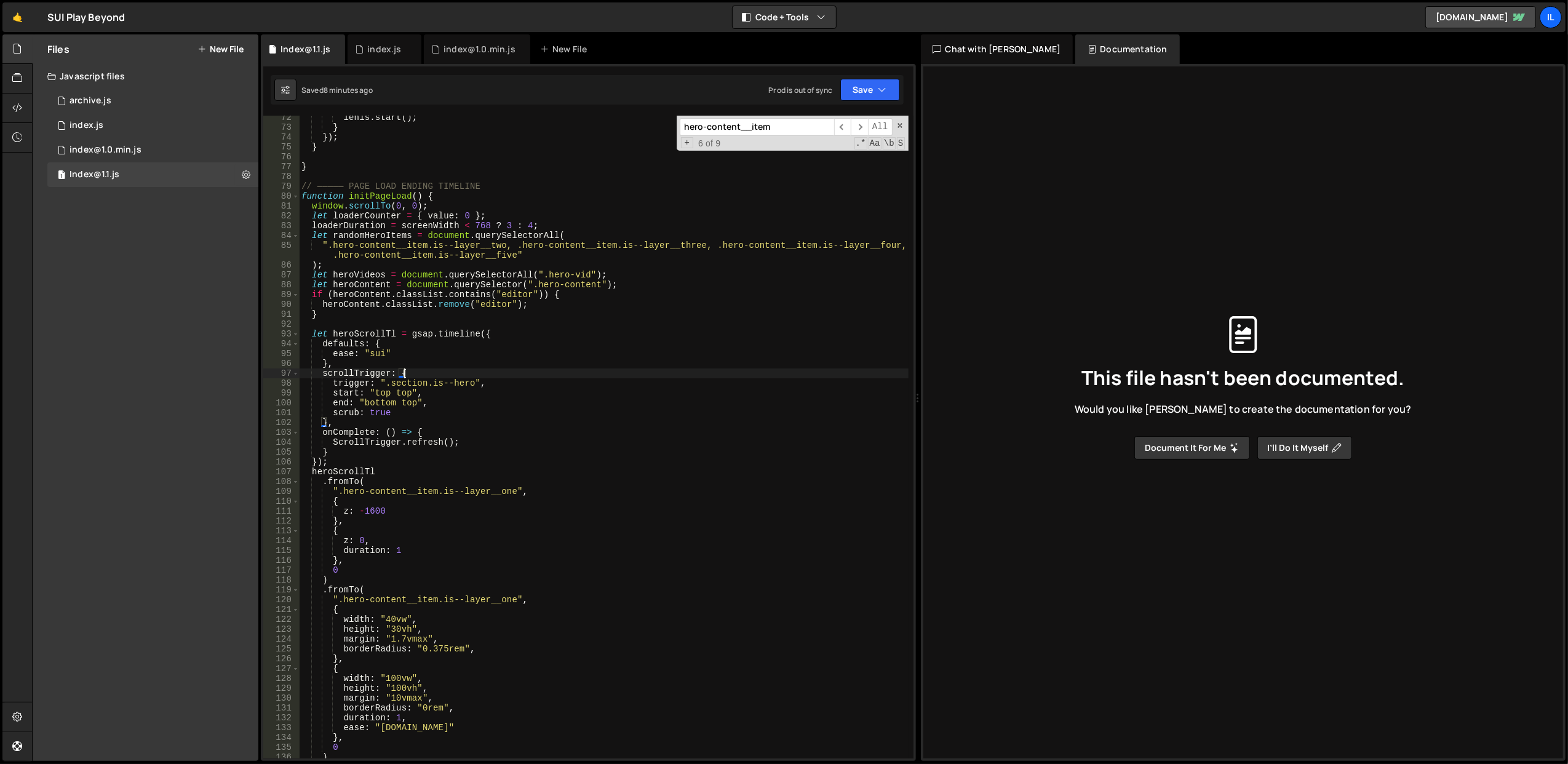
scroll to position [702, 0]
click at [497, 569] on div "lenis . start ( ) ; } }) ; } } // ————— PAGE LOAD ENDING TIMELINE function init…" at bounding box center [603, 444] width 610 height 663
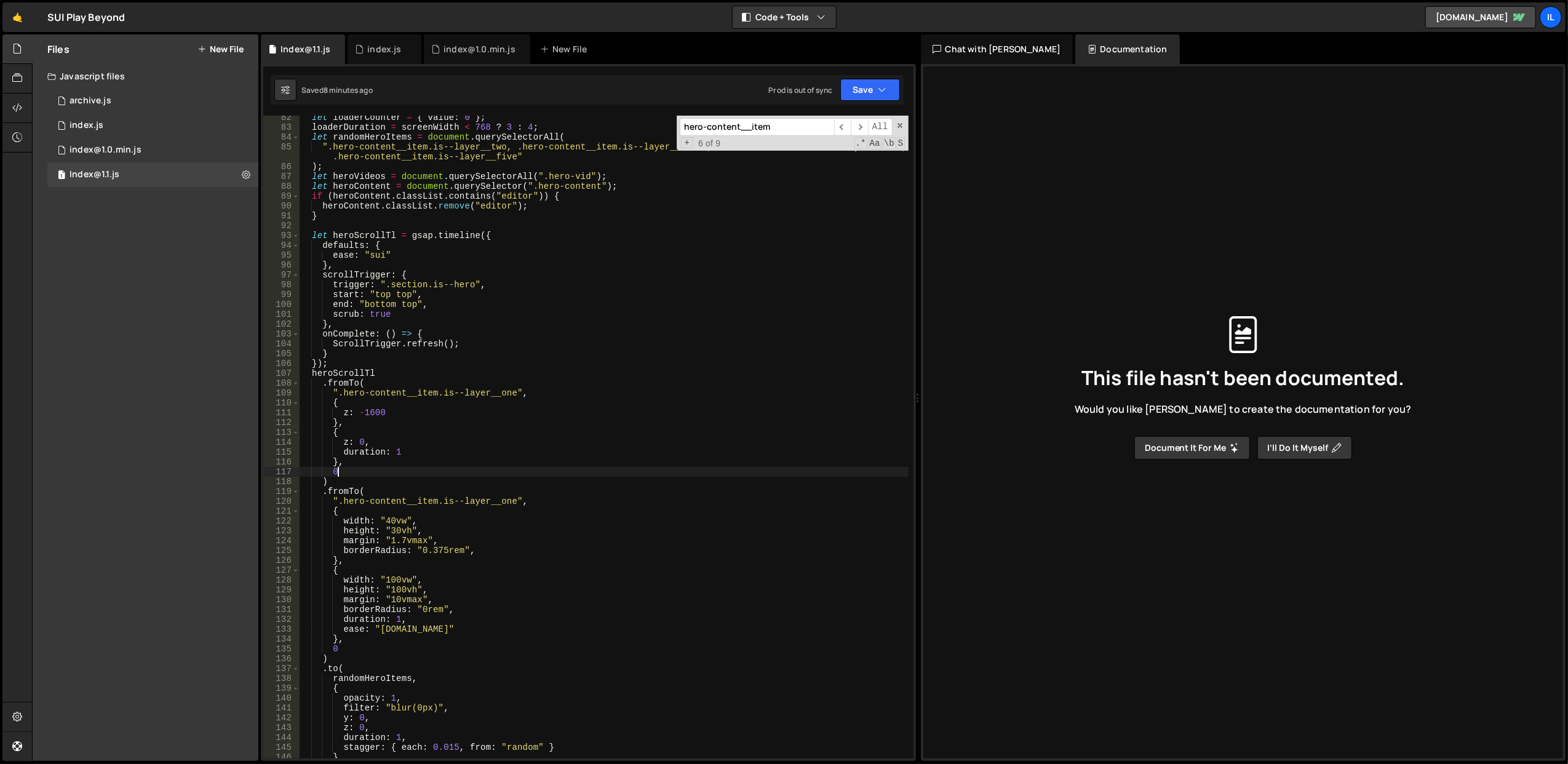
scroll to position [948, 0]
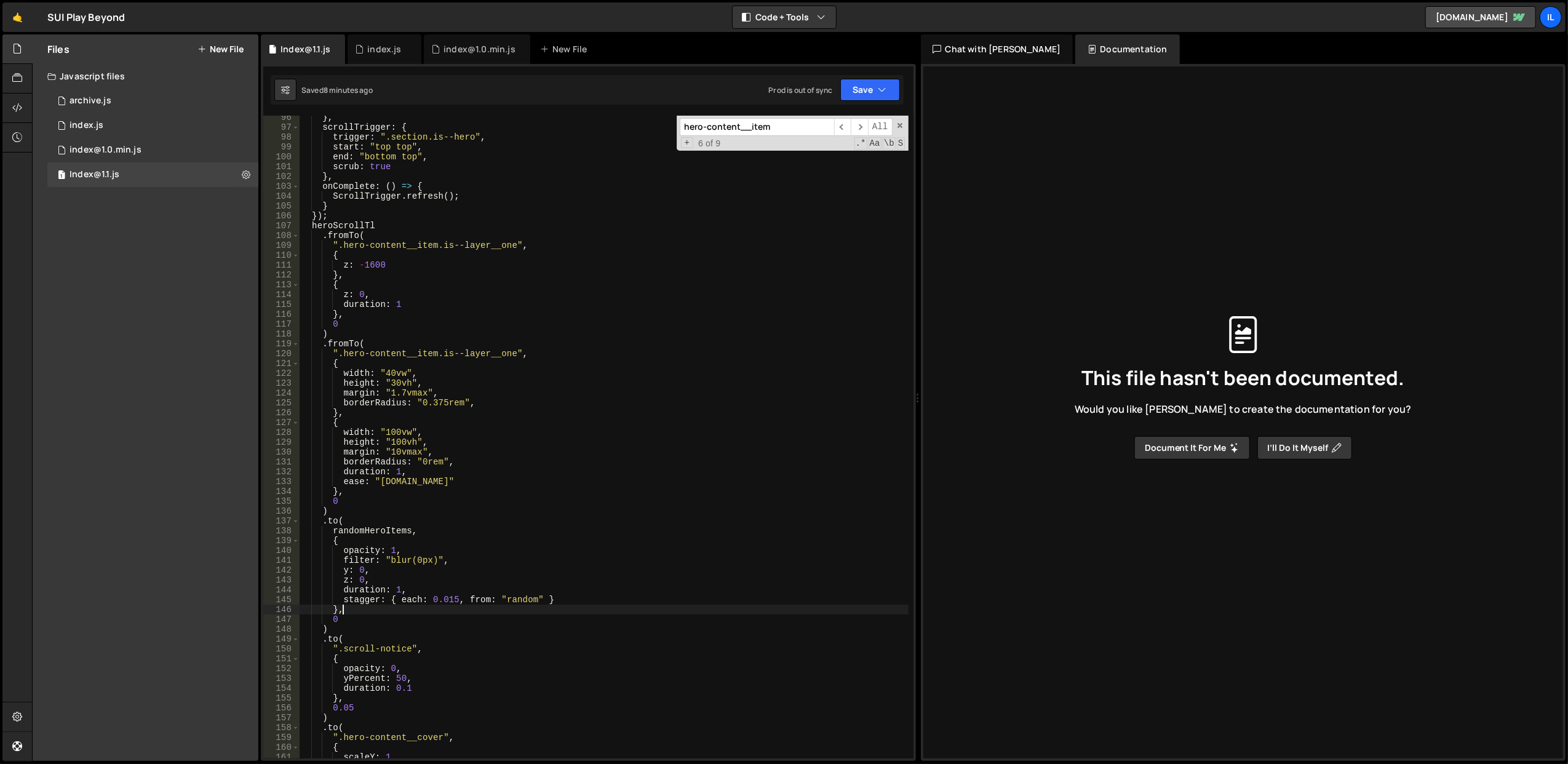
click at [505, 606] on div "} , scrollTrigger : { trigger : ".section.is--hero" , start : "top top" , end :…" at bounding box center [603, 444] width 610 height 663
click at [505, 606] on div "} , scrollTrigger : { trigger : ".section.is--hero" , start : "top top" , end :…" at bounding box center [603, 437] width 609 height 643
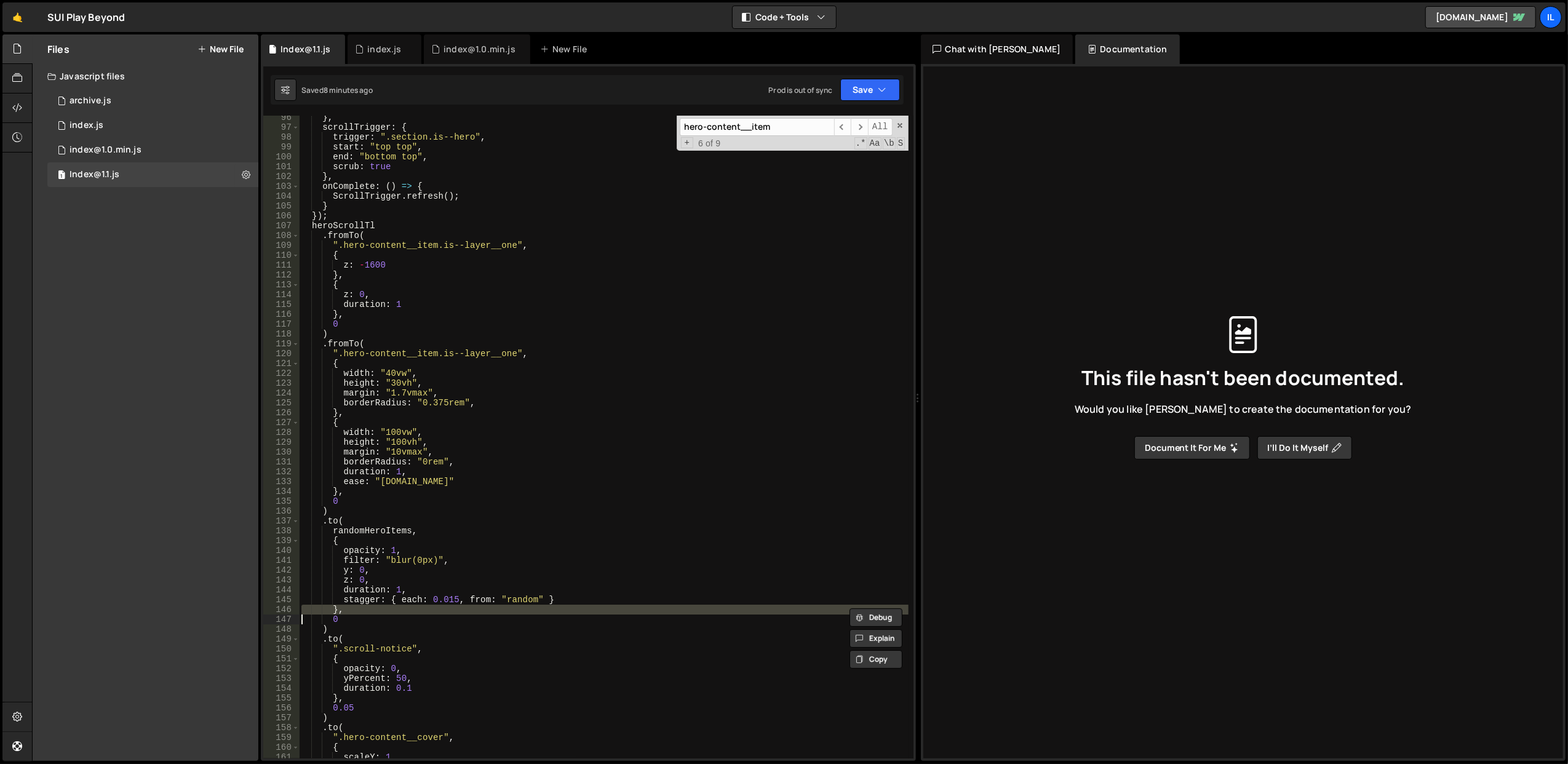
click at [505, 606] on div "} , scrollTrigger : { trigger : ".section.is--hero" , start : "top top" , end :…" at bounding box center [603, 444] width 610 height 663
click at [505, 606] on div "} , scrollTrigger : { trigger : ".section.is--hero" , start : "top top" , end :…" at bounding box center [603, 437] width 609 height 643
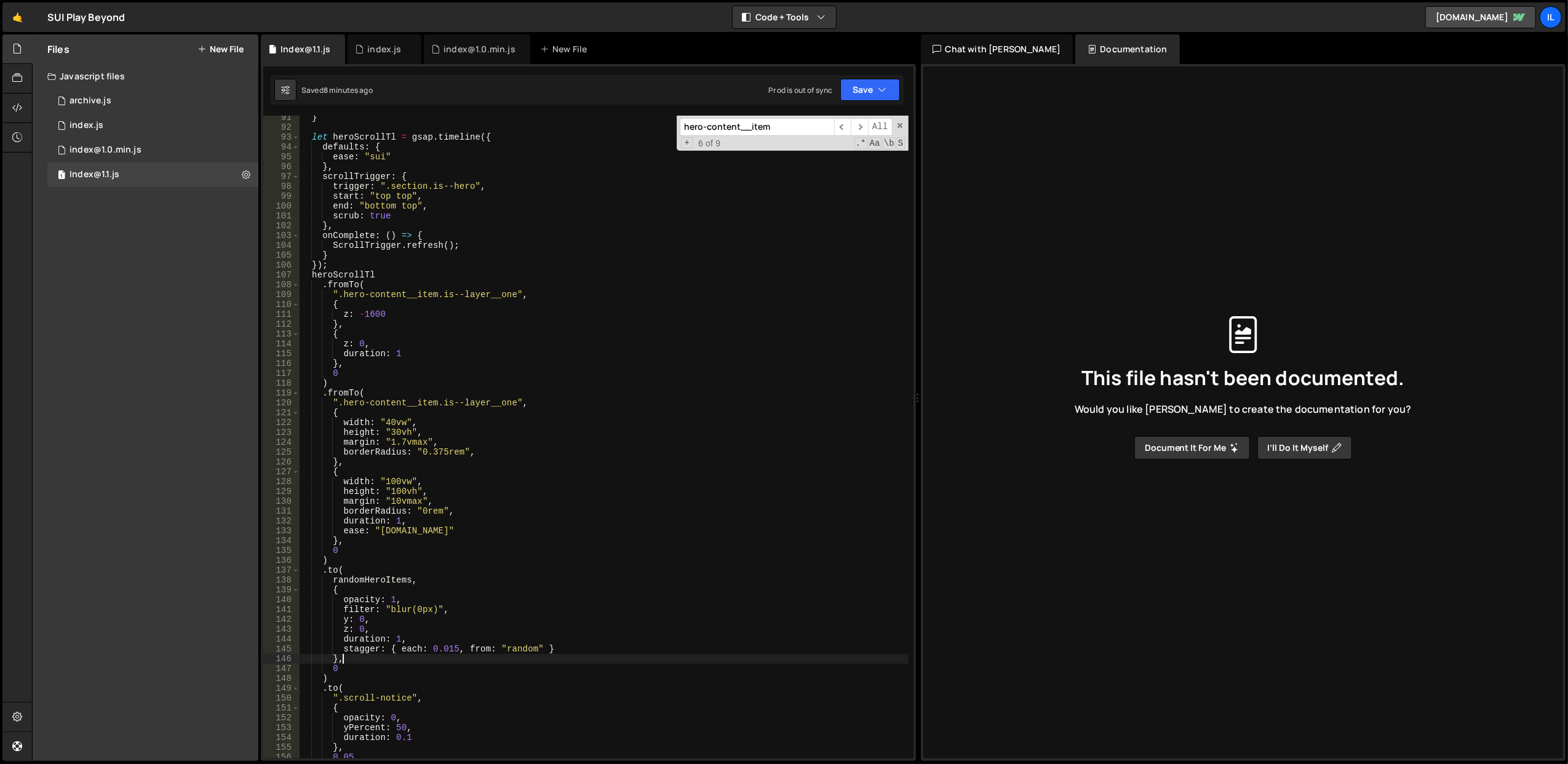
scroll to position [849, 0]
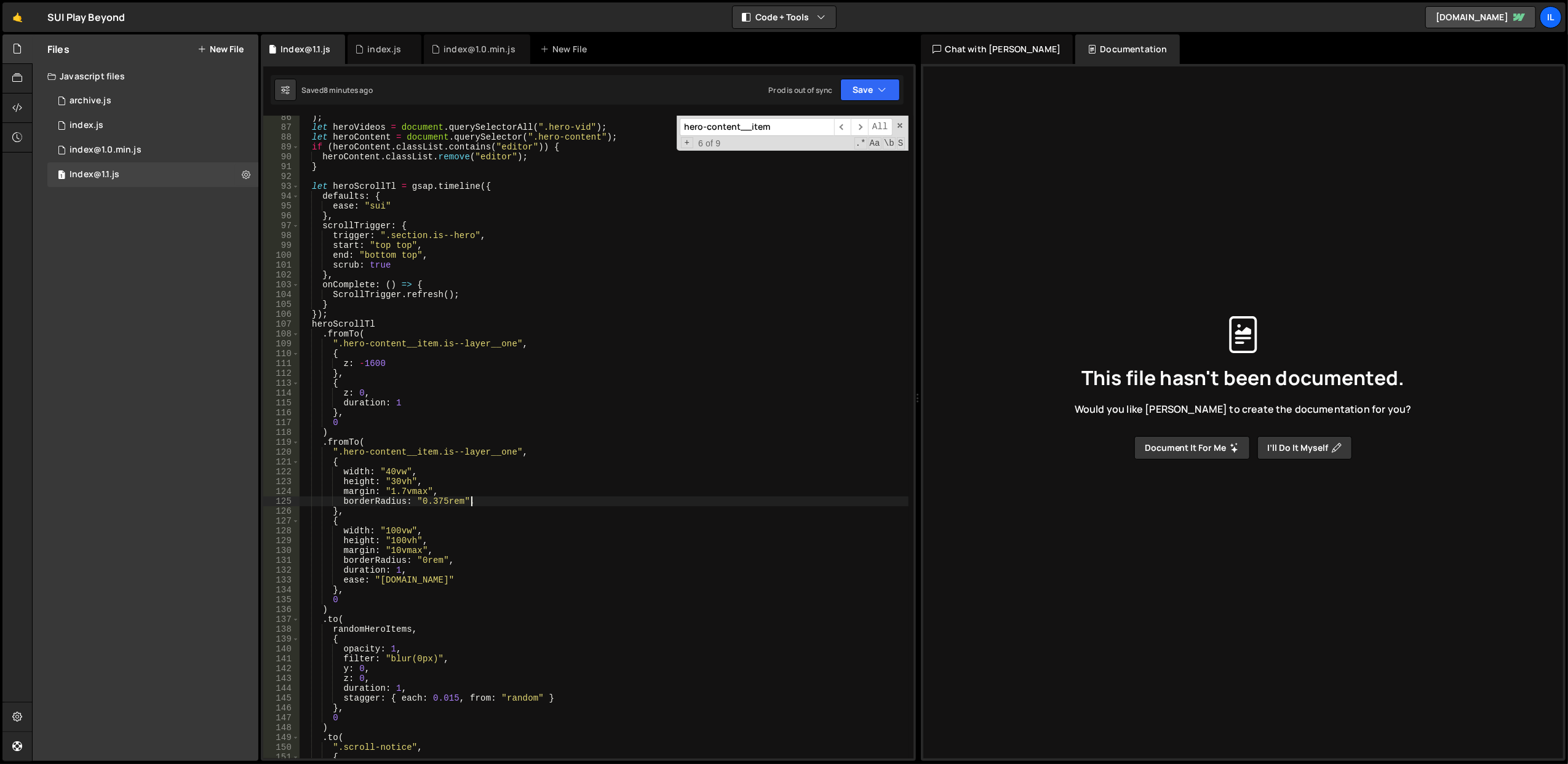
click at [511, 503] on div ") ; let heroVideos = document . querySelectorAll ( ".hero-vid" ) ; let heroCont…" at bounding box center [603, 444] width 610 height 663
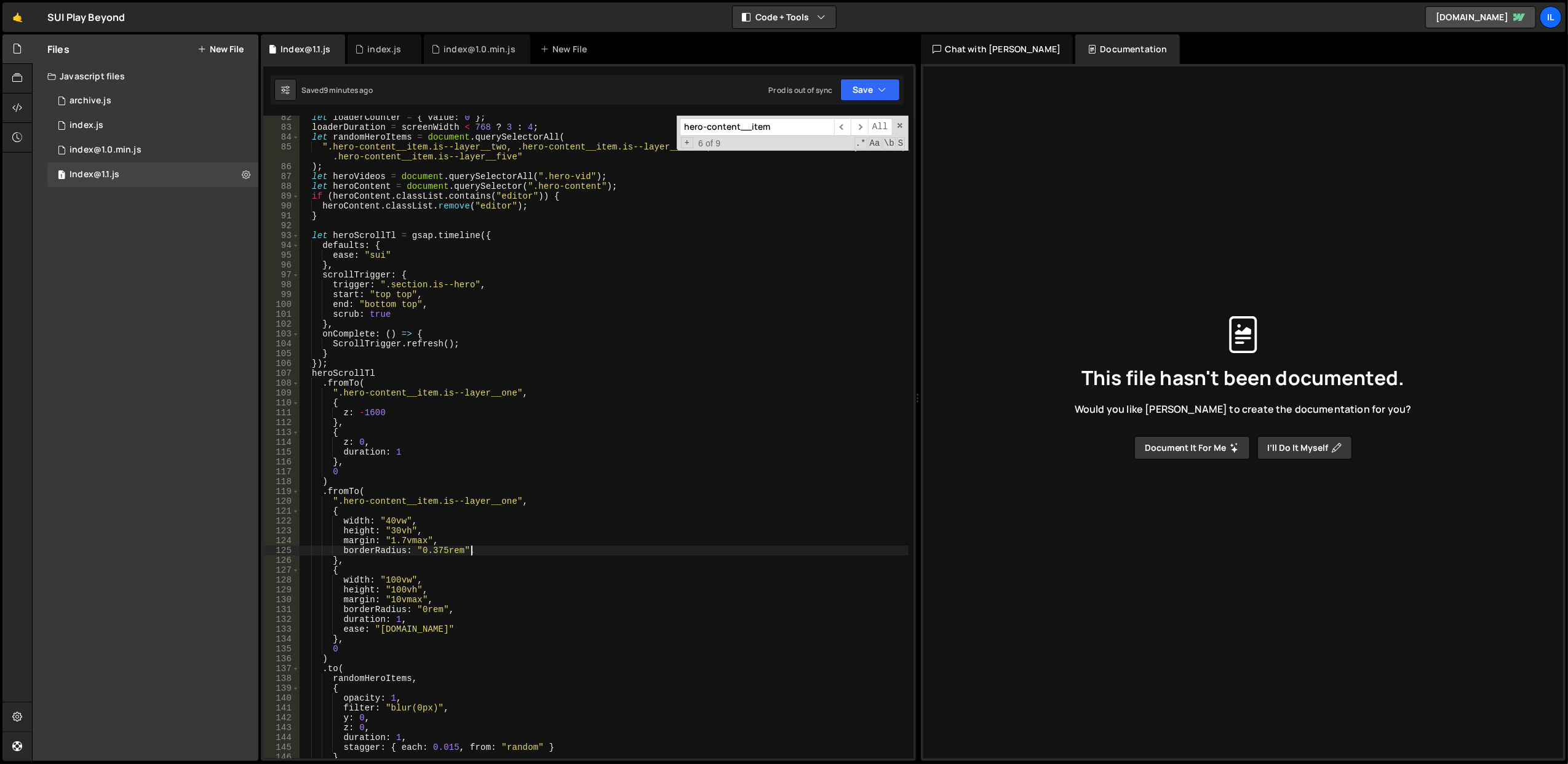
click at [399, 450] on div "let loaderCounter = { value : 0 } ; loaderDuration = screenWidth < 768 ? 3 : 4 …" at bounding box center [603, 444] width 610 height 663
click at [428, 557] on div "let loaderCounter = { value : 0 } ; loaderDuration = screenWidth < 768 ? 3 : 4 …" at bounding box center [603, 444] width 610 height 663
click at [397, 616] on div "let loaderCounter = { value : 0 } ; loaderDuration = screenWidth < 768 ? 3 : 4 …" at bounding box center [603, 444] width 610 height 663
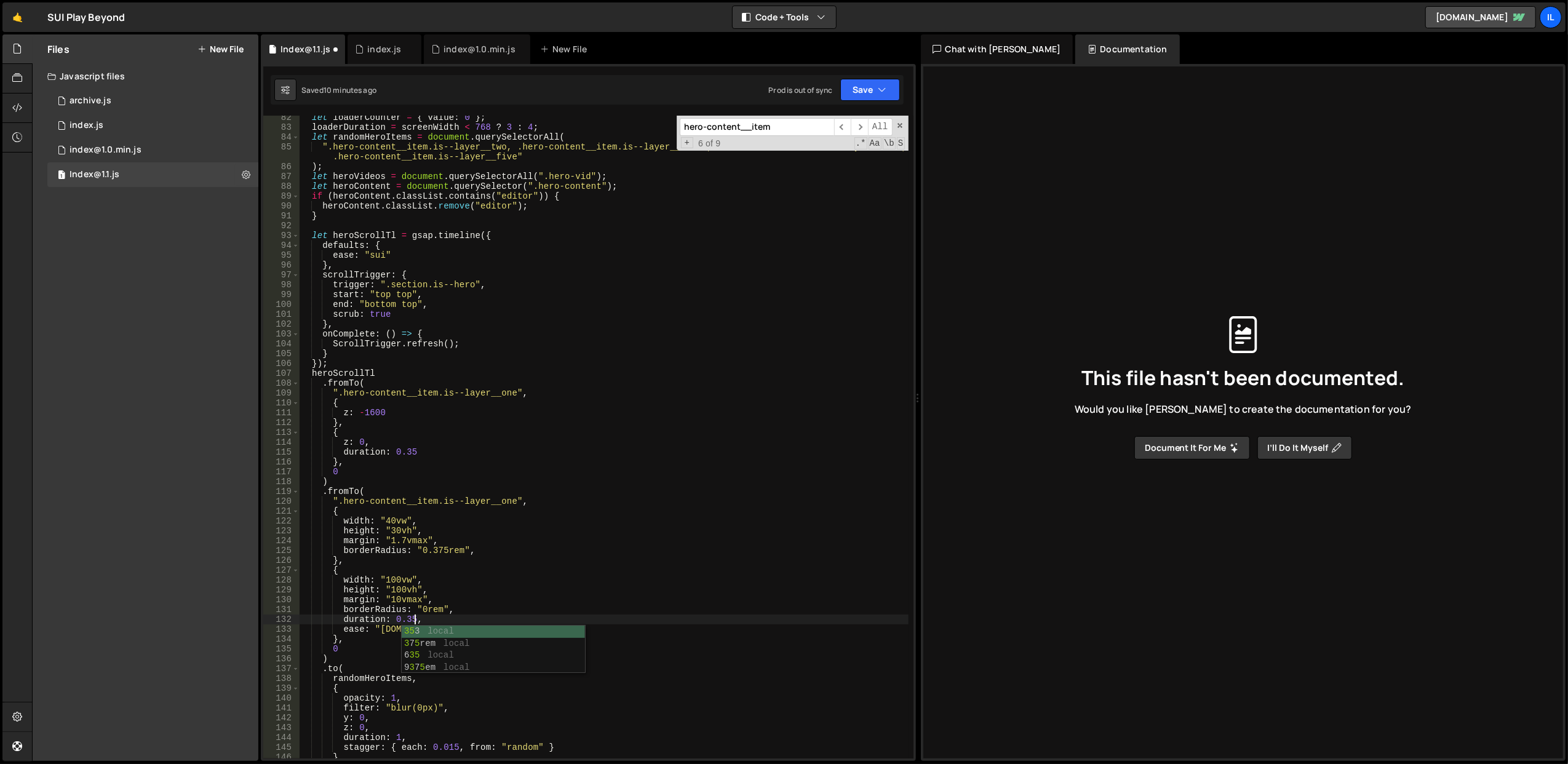
scroll to position [0, 7]
click at [551, 537] on div "let loaderCounter = { value : 0 } ; loaderDuration = screenWidth < 768 ? 3 : 4 …" at bounding box center [603, 444] width 610 height 663
click at [857, 94] on button "Save" at bounding box center [870, 90] width 60 height 22
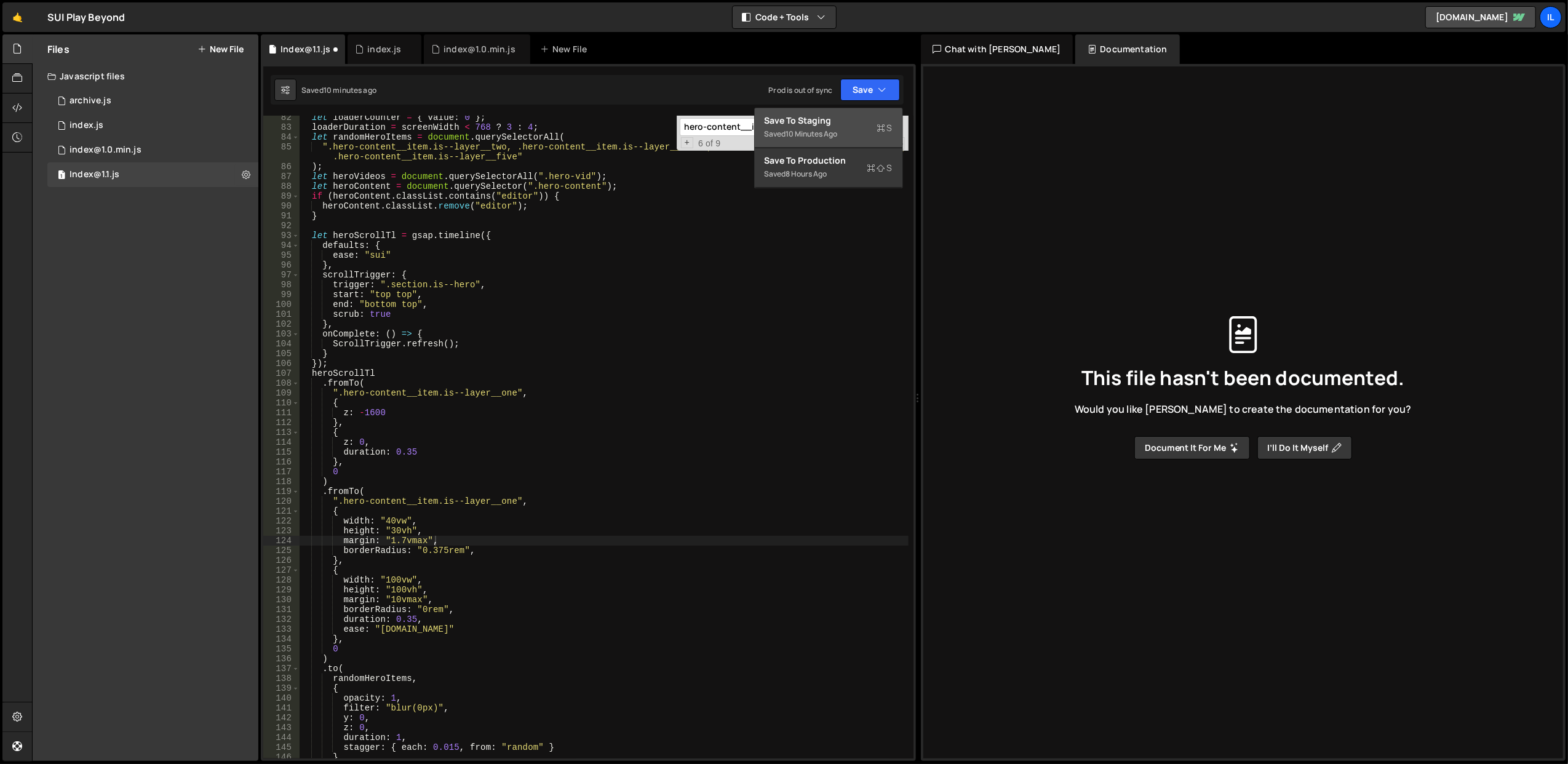
click at [844, 122] on div "Save to Staging S" at bounding box center [828, 120] width 128 height 12
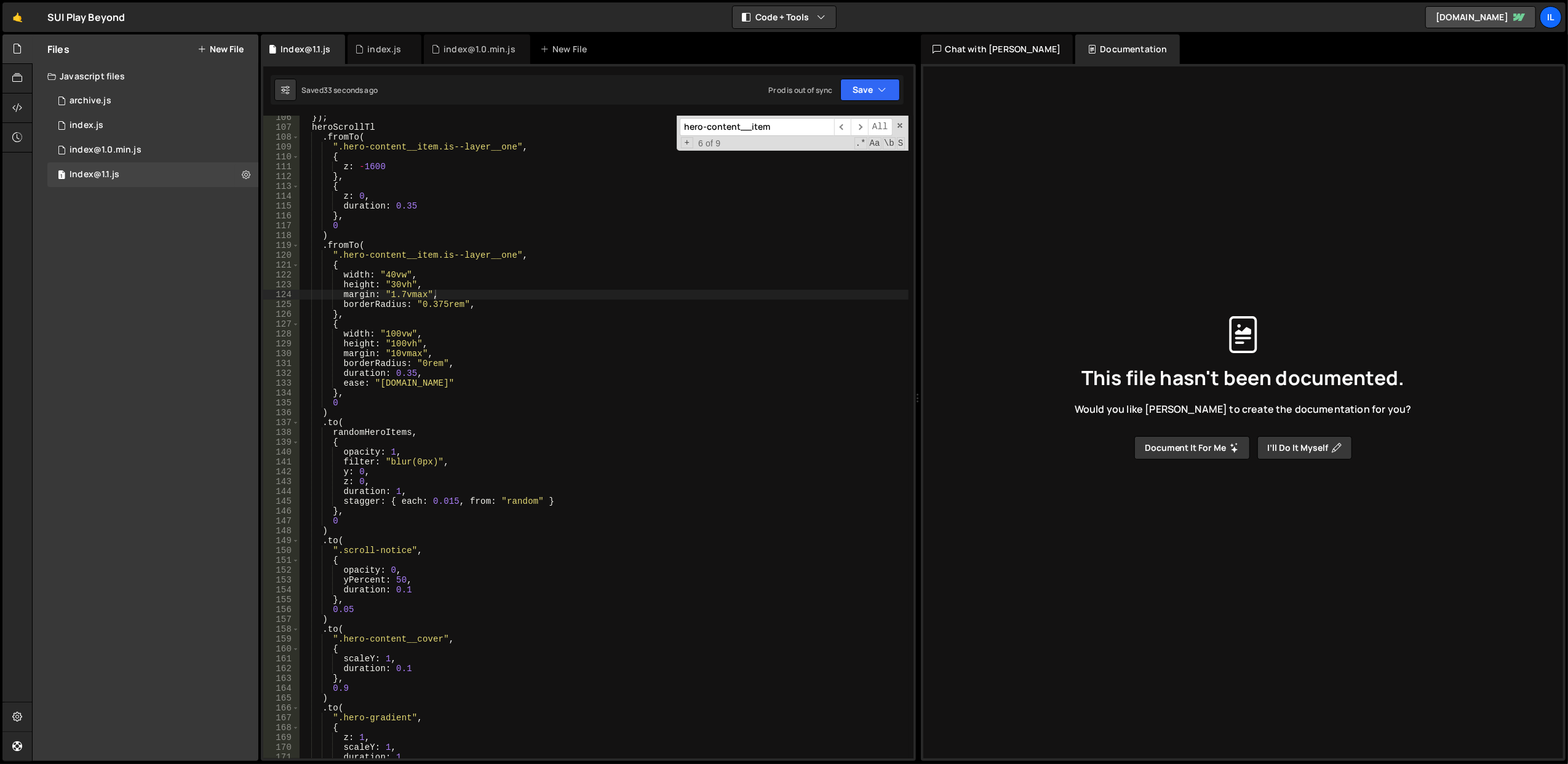
scroll to position [1046, 0]
drag, startPoint x: 395, startPoint y: 369, endPoint x: 414, endPoint y: 371, distance: 19.1
click at [414, 371] on div "}) ; heroScrollTl . fromTo ( ".hero-content__item.is--layer__one" , { z : - 160…" at bounding box center [603, 444] width 610 height 663
click at [396, 488] on div "}) ; heroScrollTl . fromTo ( ".hero-content__item.is--layer__one" , { z : - 160…" at bounding box center [603, 444] width 610 height 663
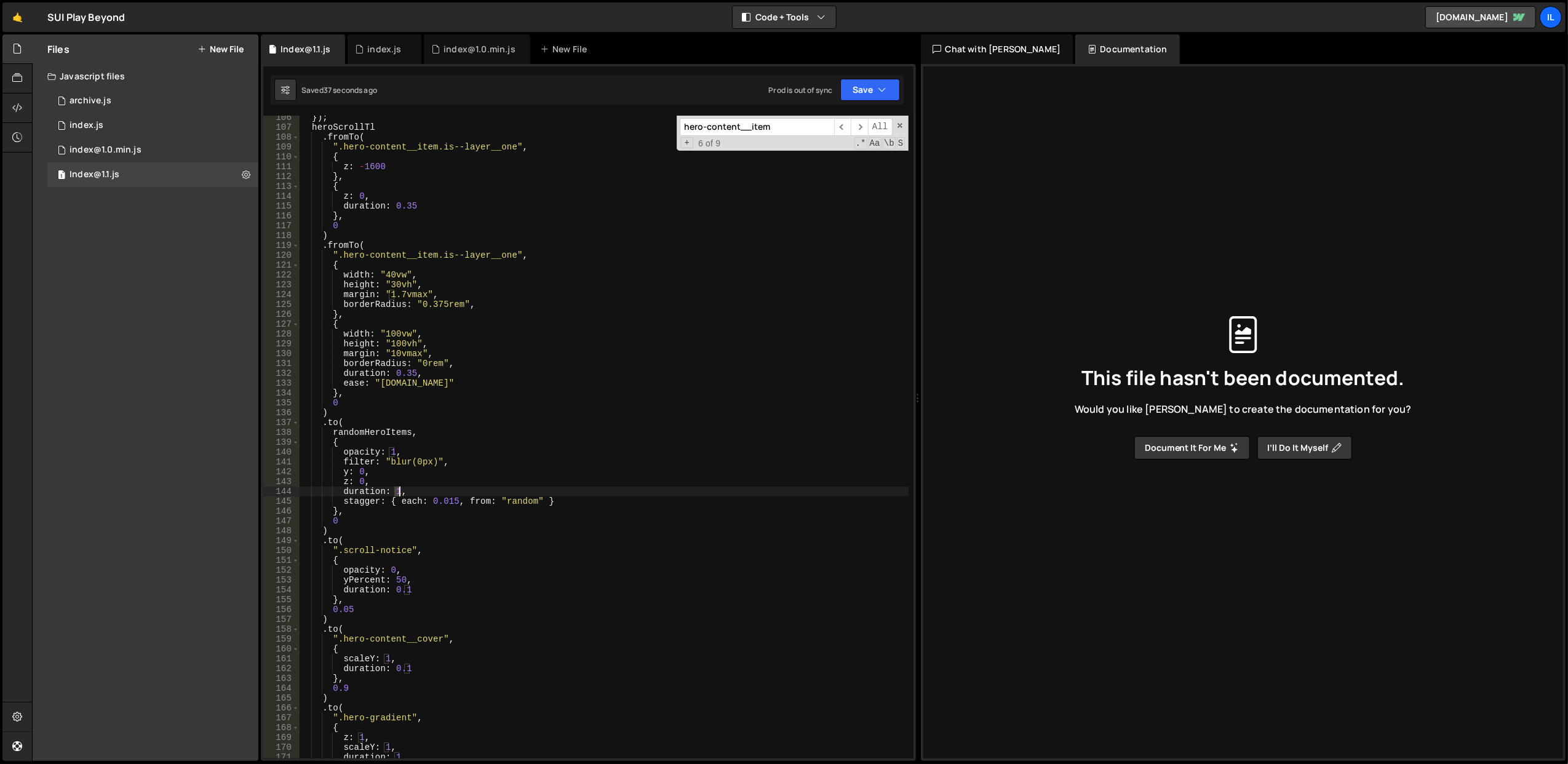
click at [396, 488] on div "}) ; heroScrollTl . fromTo ( ".hero-content__item.is--layer__one" , { z : - 160…" at bounding box center [603, 444] width 610 height 663
paste textarea "0.35"
click at [493, 443] on div "}) ; heroScrollTl . fromTo ( ".hero-content__item.is--layer__one" , { z : - 160…" at bounding box center [603, 444] width 610 height 663
click at [868, 89] on button "Save" at bounding box center [870, 90] width 60 height 22
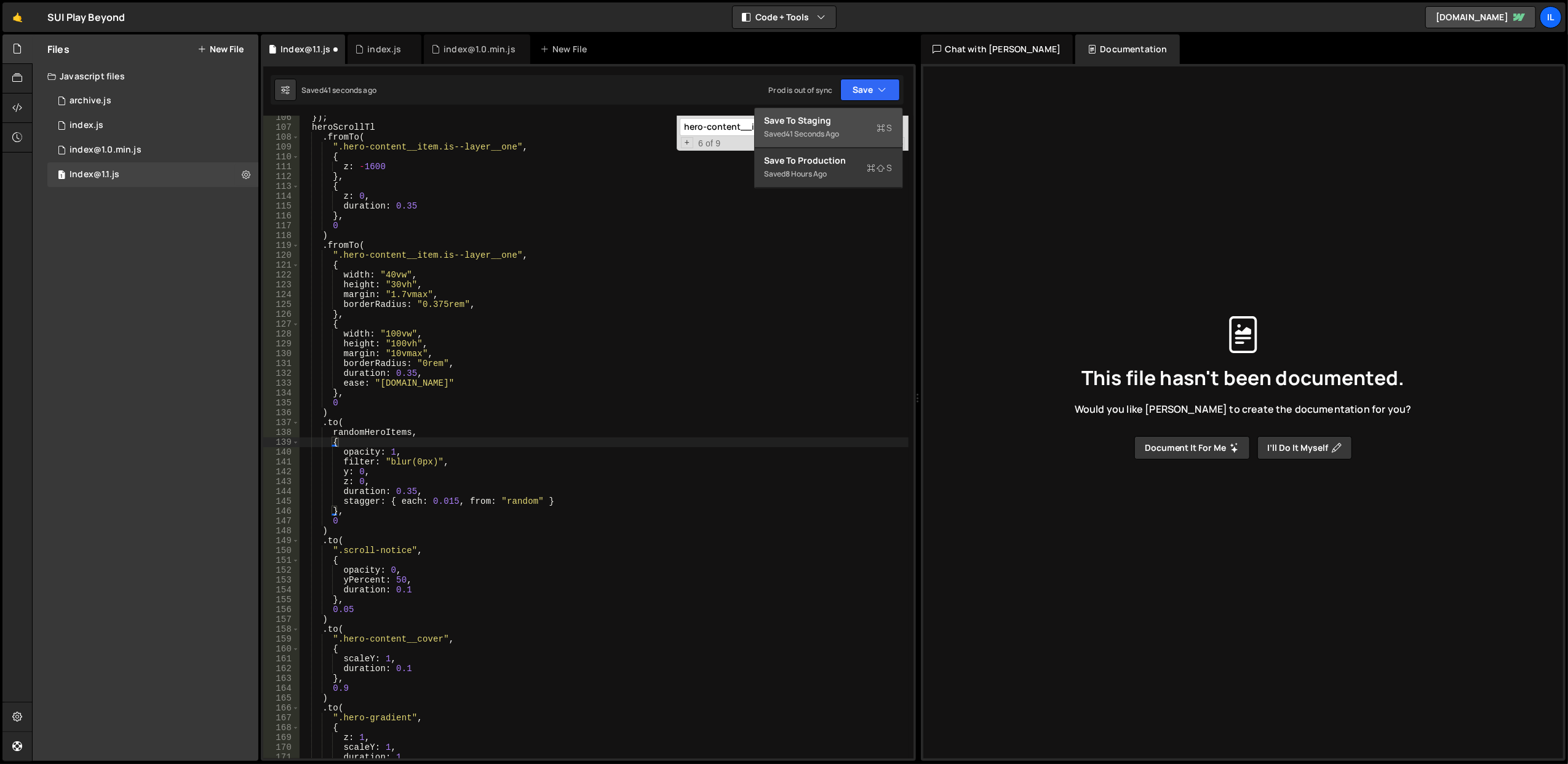
click at [828, 136] on div "41 seconds ago" at bounding box center [812, 134] width 53 height 10
drag, startPoint x: 404, startPoint y: 493, endPoint x: 412, endPoint y: 493, distance: 8.0
click at [412, 493] on div "}) ; heroScrollTl . fromTo ( ".hero-content__item.is--layer__one" , { z : - 160…" at bounding box center [603, 444] width 610 height 663
click at [412, 371] on div "}) ; heroScrollTl . fromTo ( ".hero-content__item.is--layer__one" , { z : - 160…" at bounding box center [603, 444] width 610 height 663
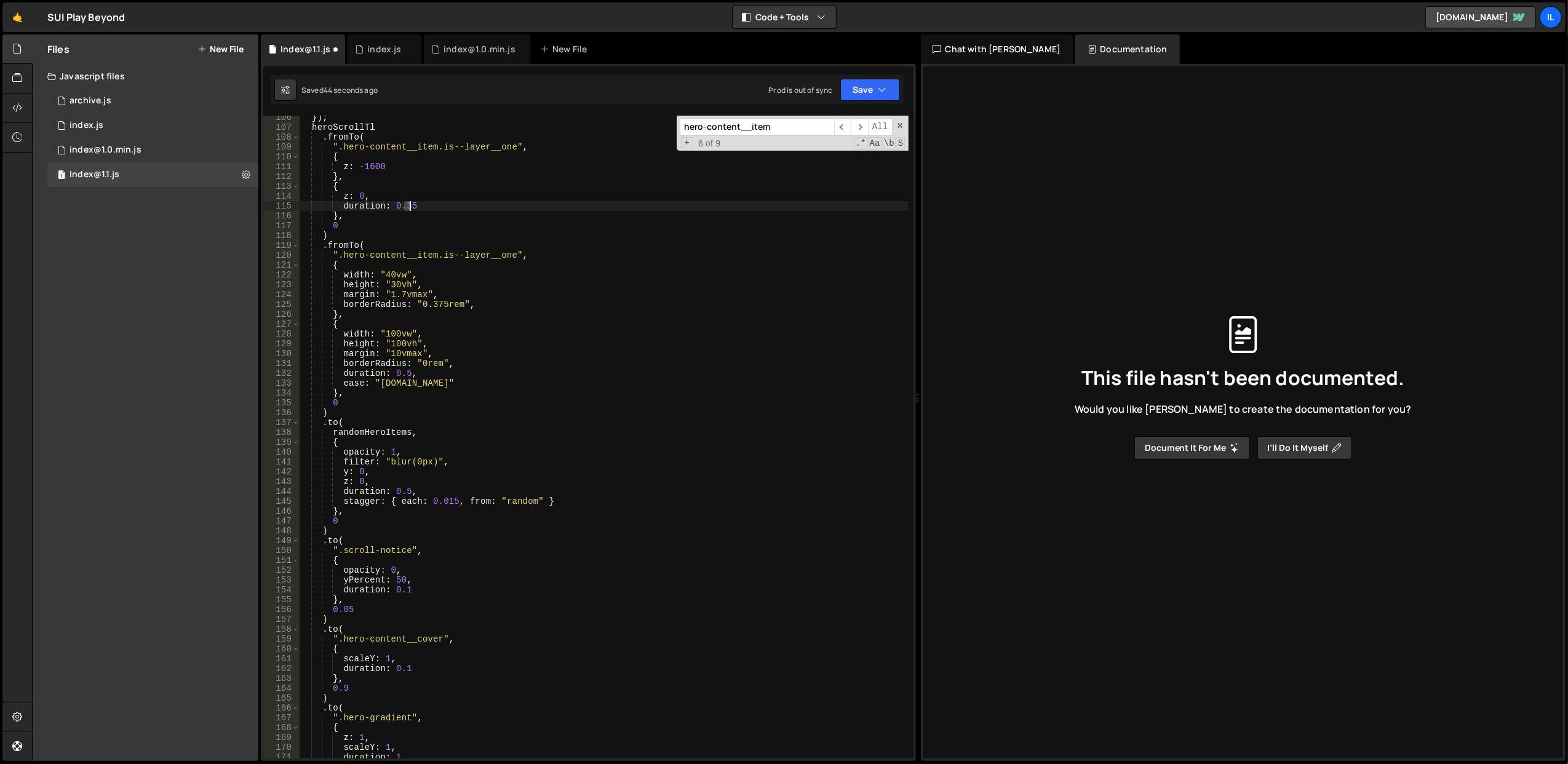
drag, startPoint x: 404, startPoint y: 208, endPoint x: 417, endPoint y: 208, distance: 13.0
click at [417, 208] on div "}) ; heroScrollTl . fromTo ( ".hero-content__item.is--layer__one" , { z : - 160…" at bounding box center [603, 444] width 610 height 663
click at [476, 188] on div "}) ; heroScrollTl . fromTo ( ".hero-content__item.is--layer__one" , { z : - 160…" at bounding box center [603, 444] width 610 height 663
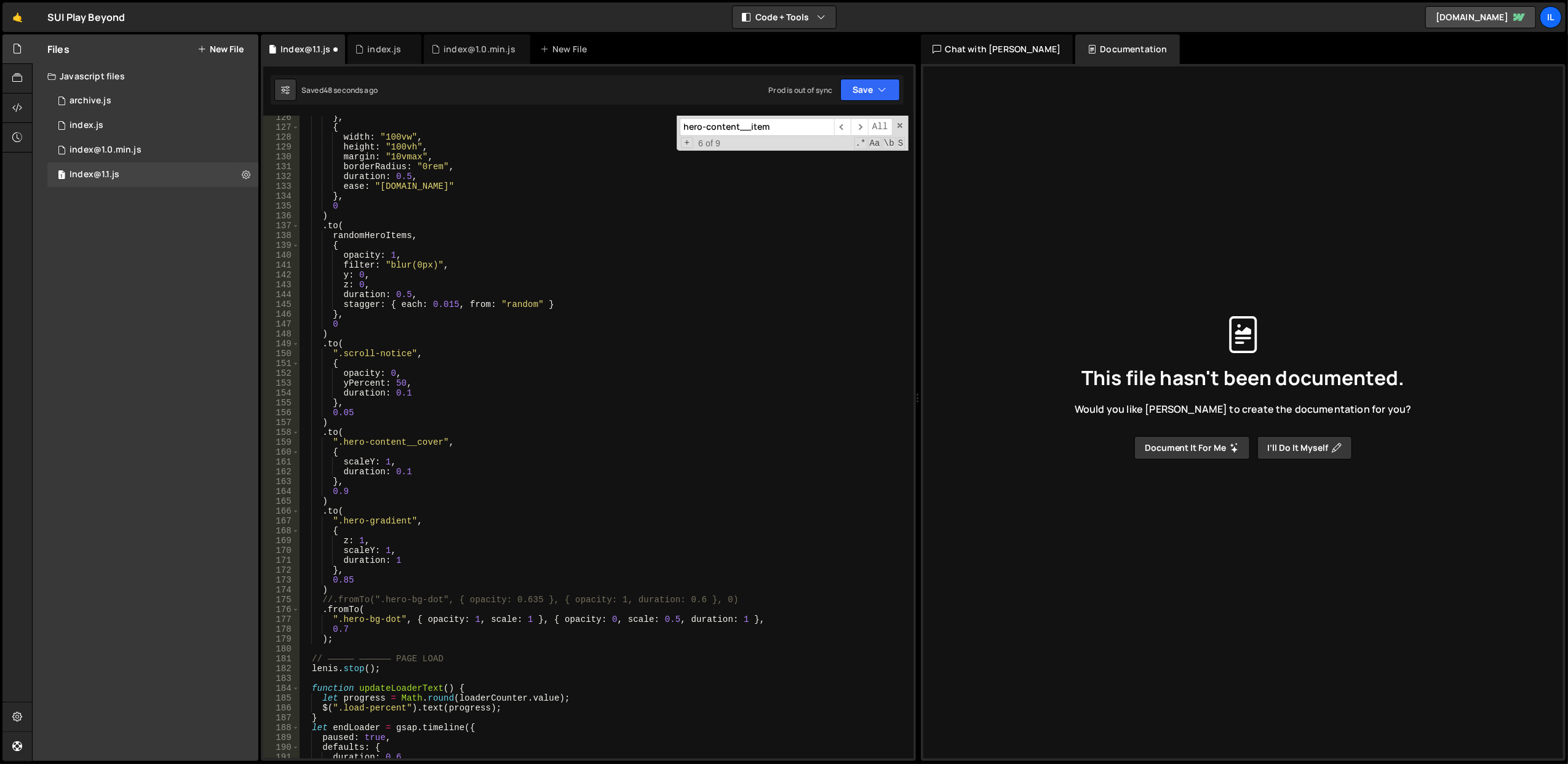
scroll to position [1243, 0]
click at [443, 556] on div "} , { width : "100vw" , height : "100vh" , margin : "10vmax" , borderRadius : "…" at bounding box center [603, 444] width 610 height 663
click at [445, 537] on div "} , { width : "100vw" , height : "100vh" , margin : "10vmax" , borderRadius : "…" at bounding box center [603, 444] width 610 height 663
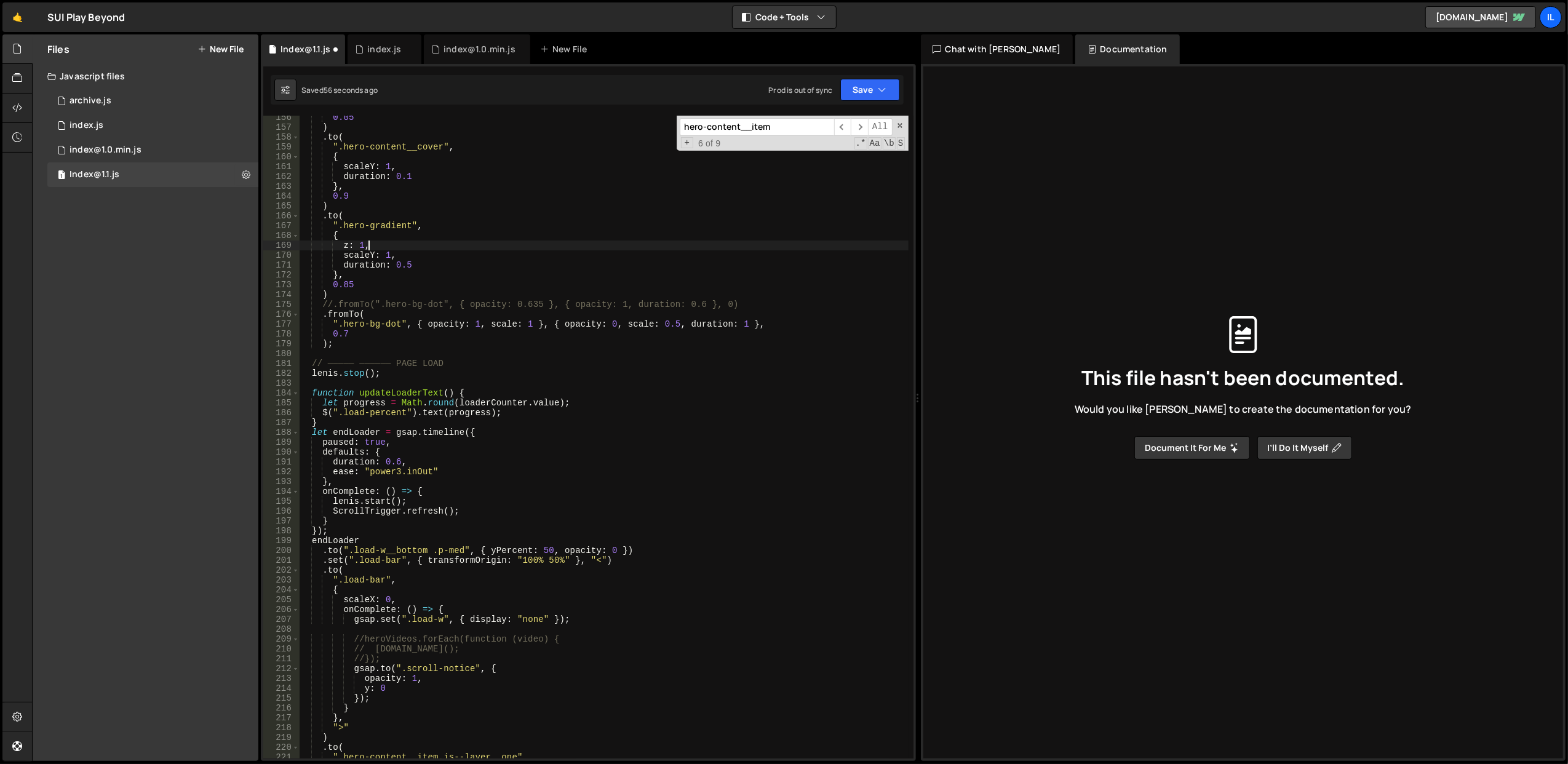
scroll to position [1538, 0]
click at [854, 91] on button "Save" at bounding box center [870, 90] width 60 height 22
click at [833, 116] on div "Save to Staging S" at bounding box center [828, 120] width 128 height 12
click at [533, 513] on div "0.05 ) . to ( ".hero-content__cover" , { scaleY : 1 , duration : 0.1 } , 0.9 ) …" at bounding box center [603, 444] width 610 height 663
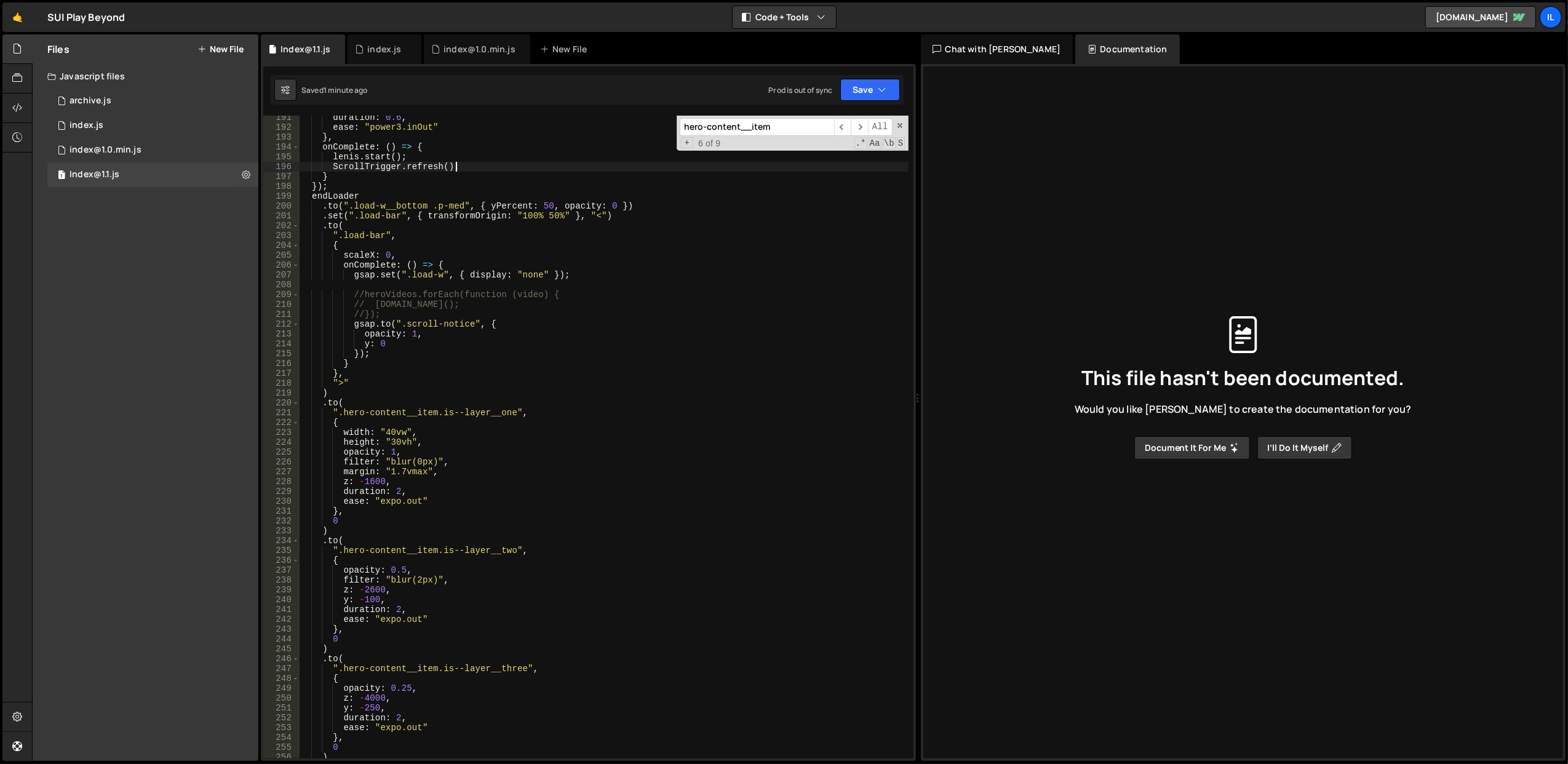
scroll to position [1883, 0]
click at [397, 488] on div "duration : 0.6 , ease : "power3.inOut" } , onComplete : ( ) => { lenis . start …" at bounding box center [603, 444] width 610 height 663
click at [399, 606] on div "duration : 0.6 , ease : "power3.inOut" } , onComplete : ( ) => { lenis . start …" at bounding box center [603, 444] width 610 height 663
click at [398, 717] on div "duration : 0.6 , ease : "power3.inOut" } , onComplete : ( ) => { lenis . start …" at bounding box center [603, 444] width 610 height 663
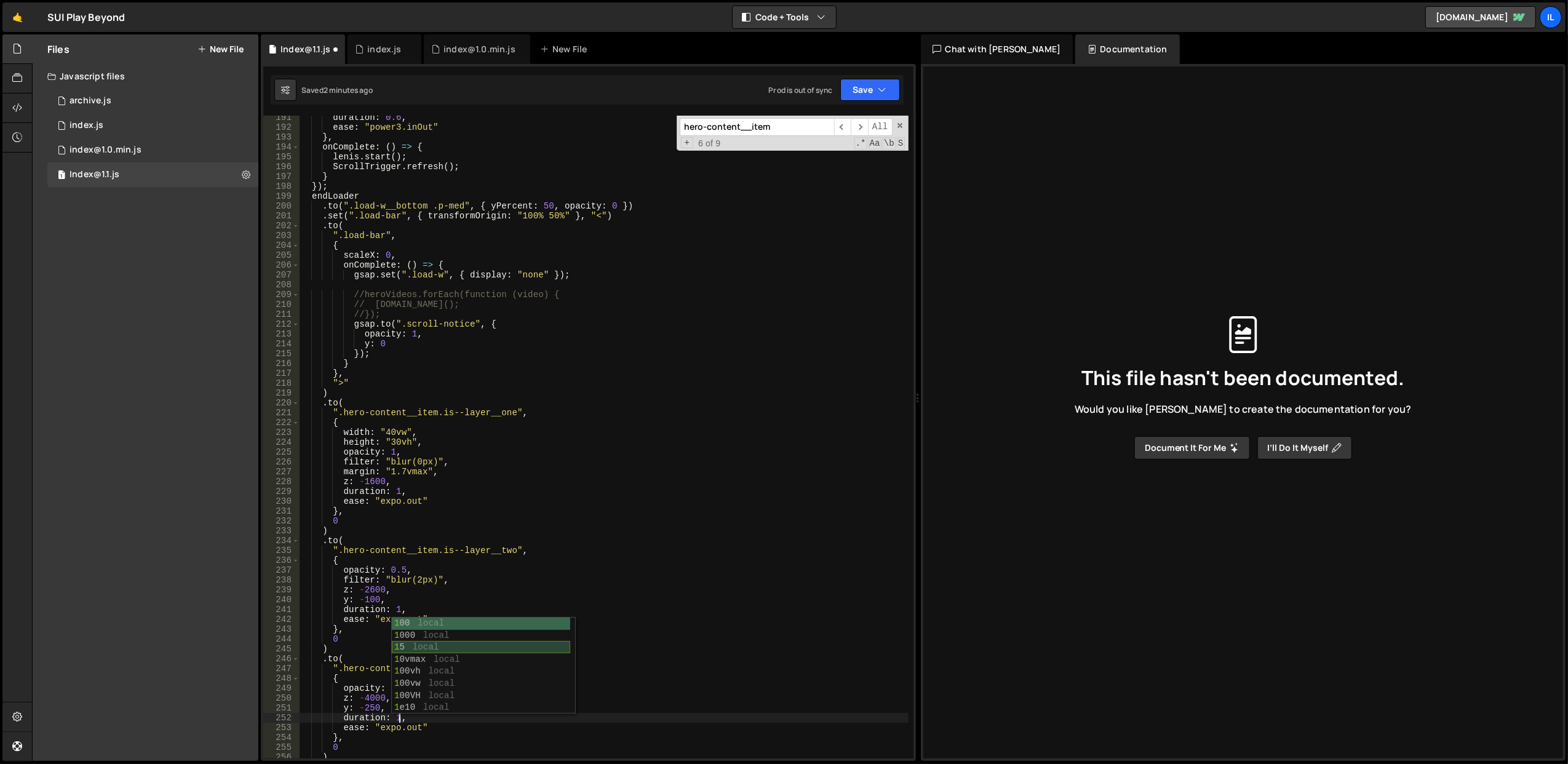
scroll to position [98, 0]
click at [626, 530] on div "duration : 0.6 , ease : "power3.inOut" } , onComplete : ( ) => { lenis . start …" at bounding box center [603, 444] width 610 height 663
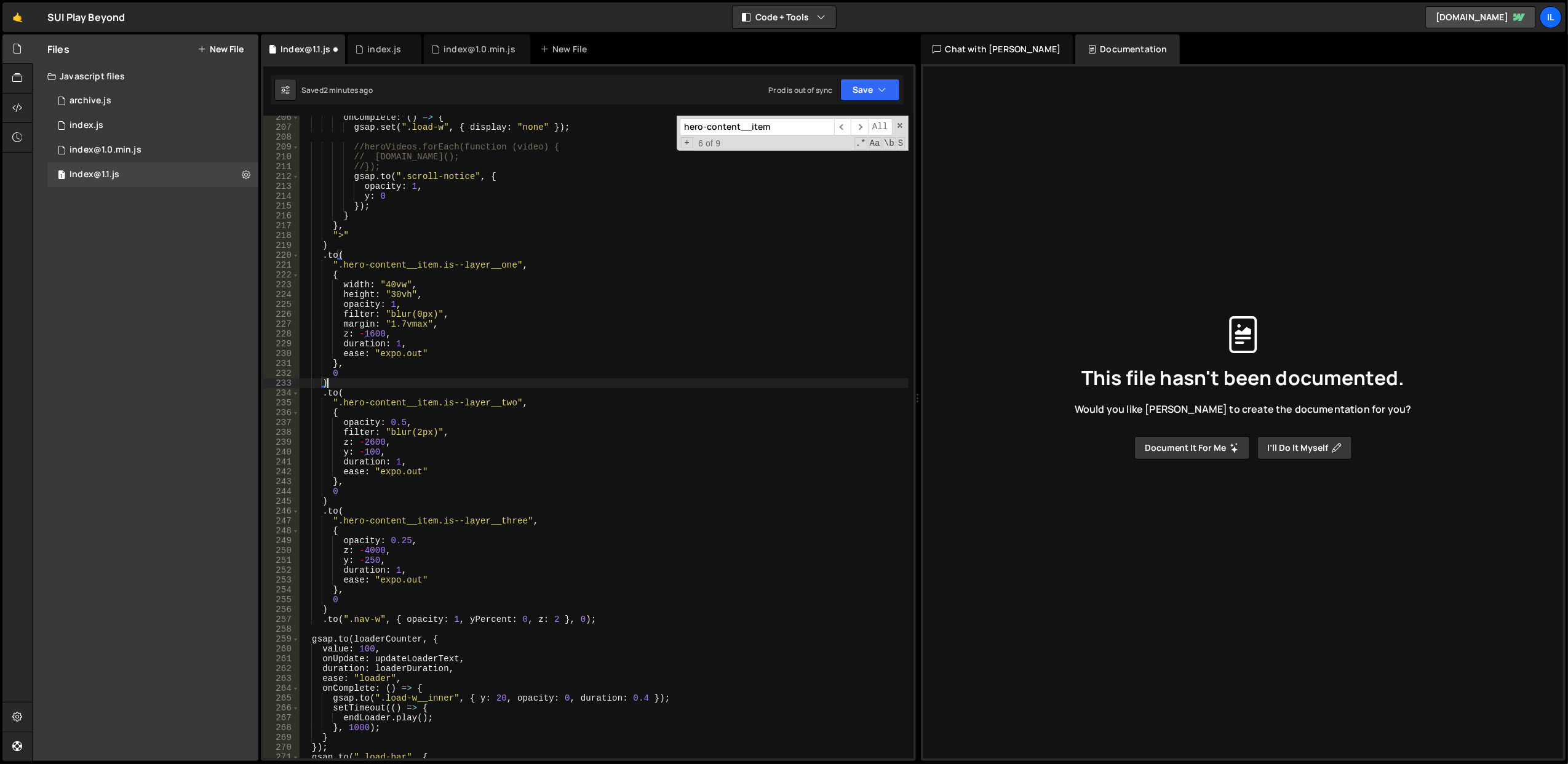
scroll to position [2030, 0]
click at [862, 89] on button "Save" at bounding box center [870, 90] width 60 height 22
click at [844, 116] on div "Save to Staging S" at bounding box center [828, 120] width 128 height 12
click at [398, 461] on div "onComplete : ( ) => { gsap . set ( ".load-w" , { display : "none" }) ; //heroVi…" at bounding box center [603, 444] width 610 height 663
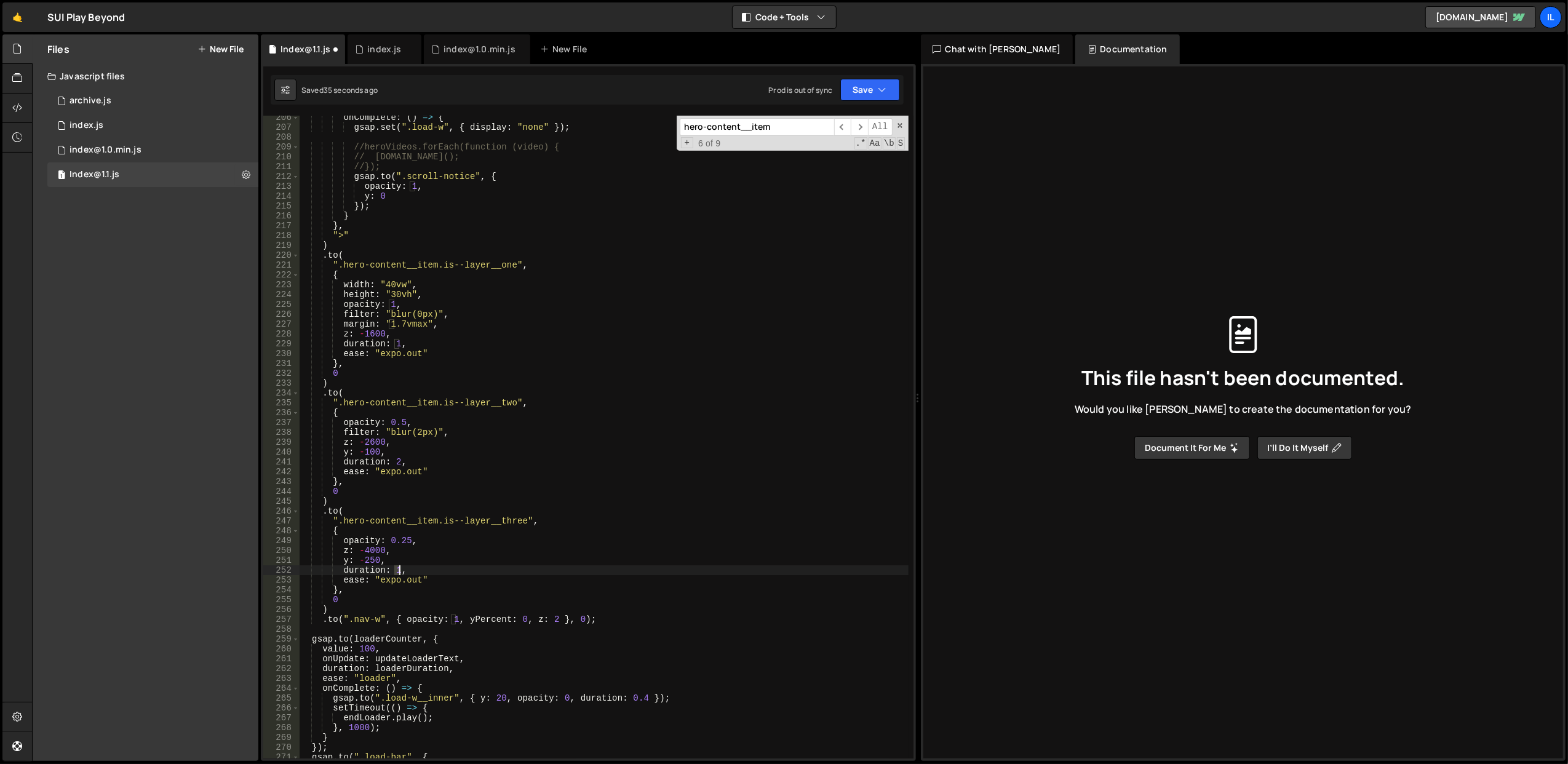
click at [397, 569] on div "onComplete : ( ) => { gsap . set ( ".load-w" , { display : "none" }) ; //heroVi…" at bounding box center [603, 444] width 610 height 663
click at [637, 515] on div "onComplete : ( ) => { gsap . set ( ".load-w" , { display : "none" }) ; //heroVi…" at bounding box center [603, 444] width 610 height 663
click at [445, 456] on div "onComplete : ( ) => { gsap . set ( ".load-w" , { display : "none" }) ; //heroVi…" at bounding box center [603, 444] width 610 height 663
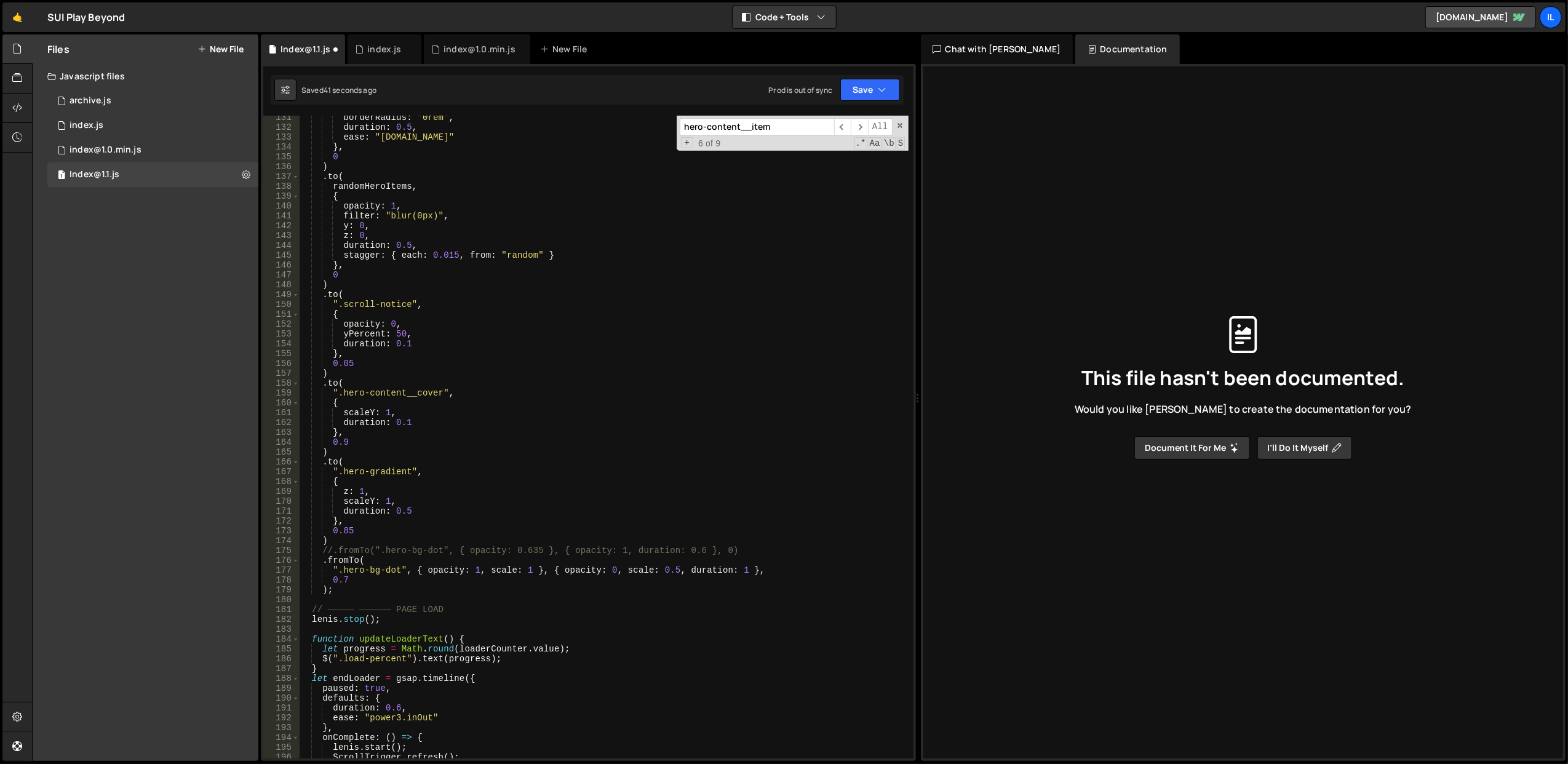
scroll to position [1194, 0]
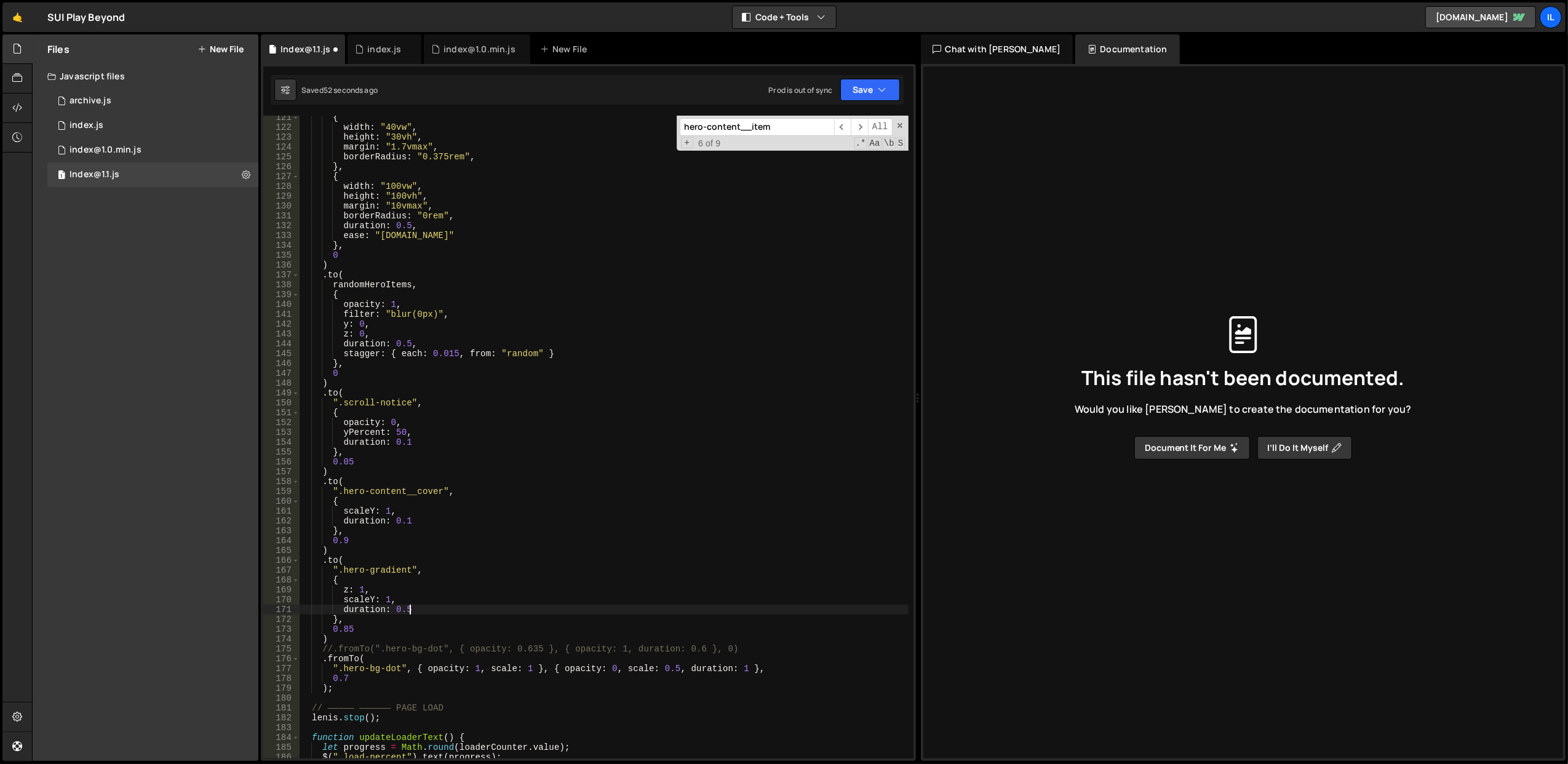
click at [414, 609] on div "{ width : "40vw" , height : "30vh" , margin : "1.7vmax" , borderRadius : "0.375…" at bounding box center [603, 444] width 610 height 663
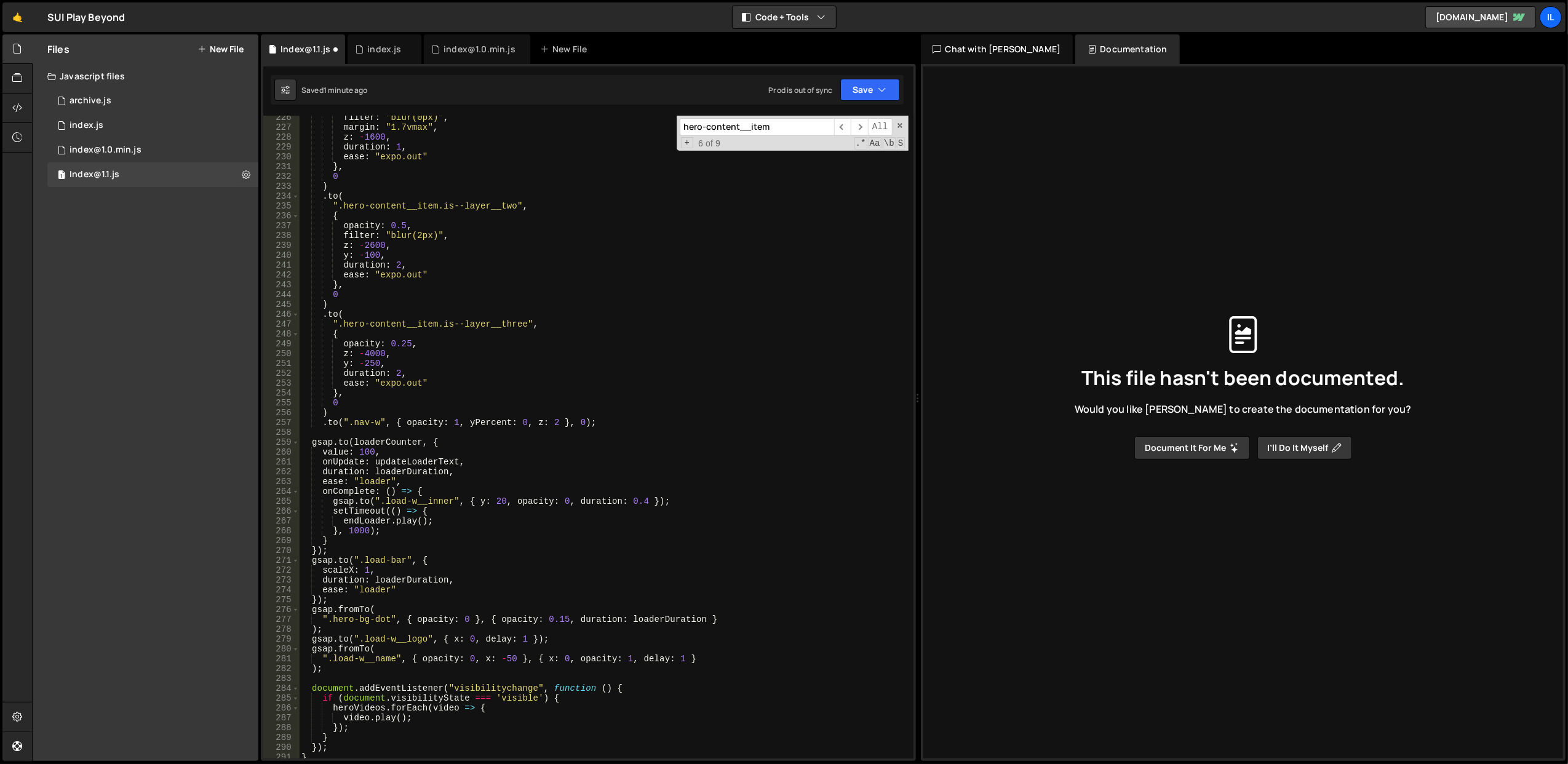
scroll to position [2277, 0]
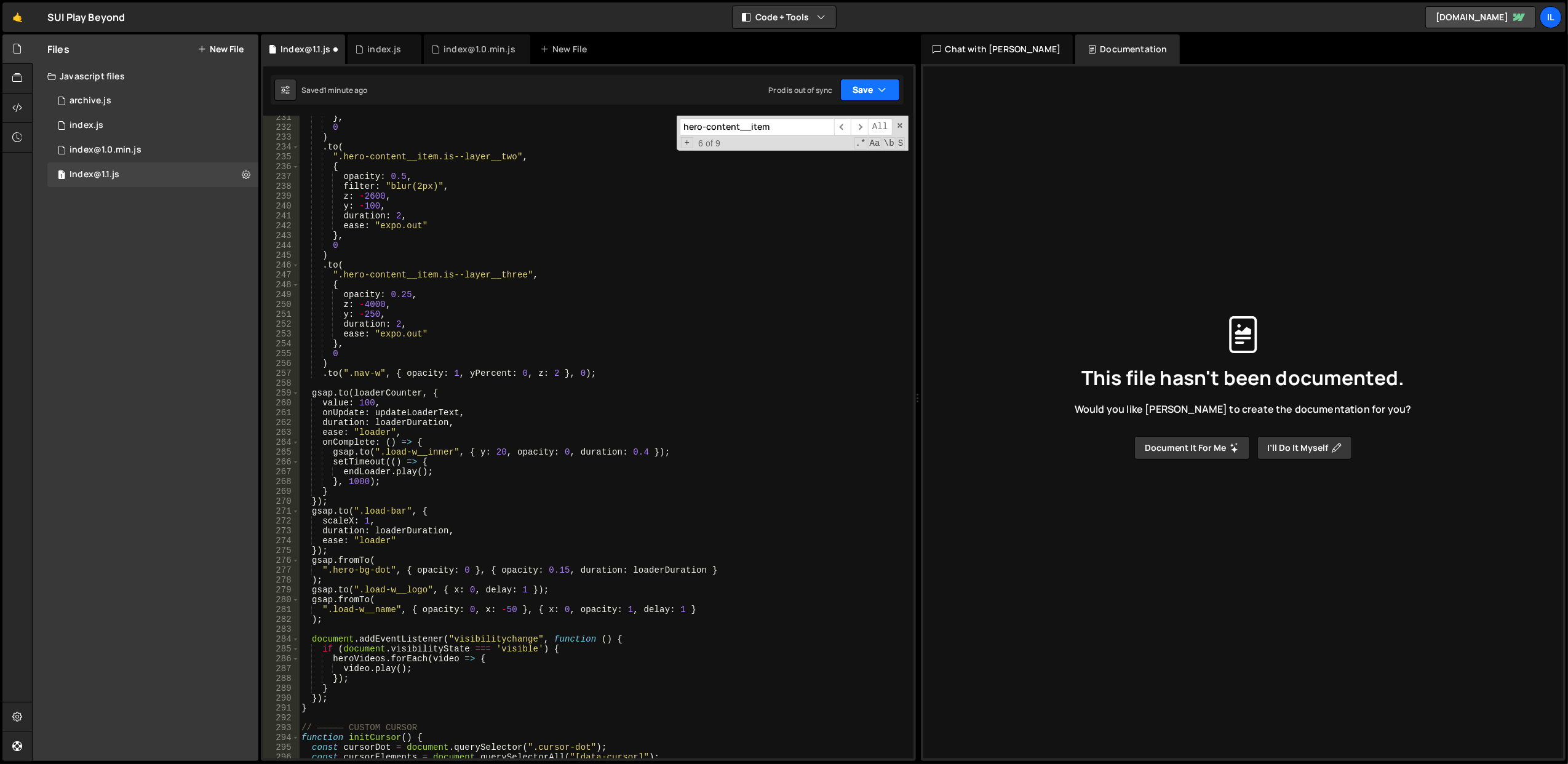
click at [886, 94] on button "Save" at bounding box center [870, 90] width 60 height 22
click at [868, 121] on div "Save to Staging S" at bounding box center [828, 120] width 128 height 12
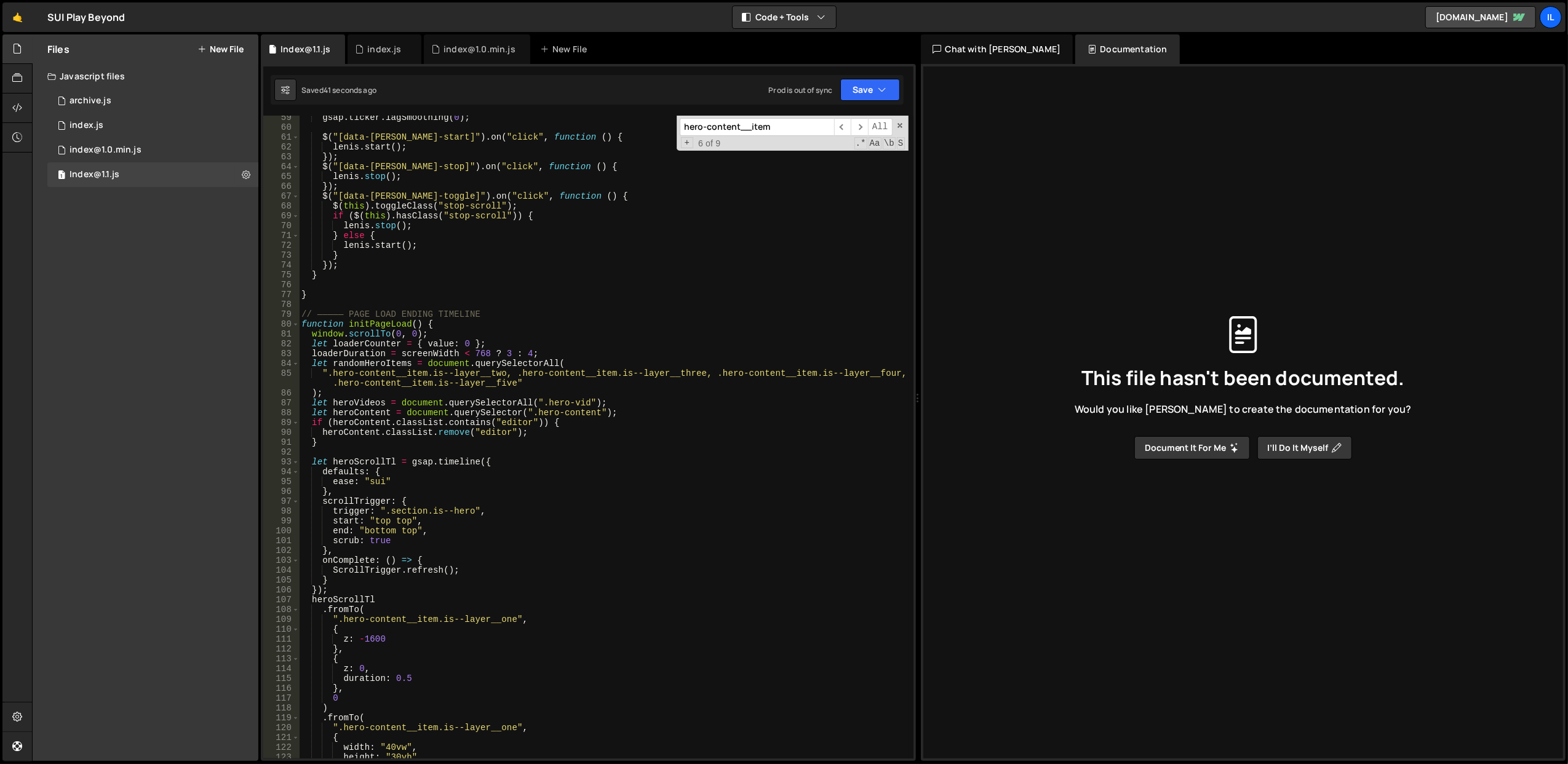
scroll to position [525, 0]
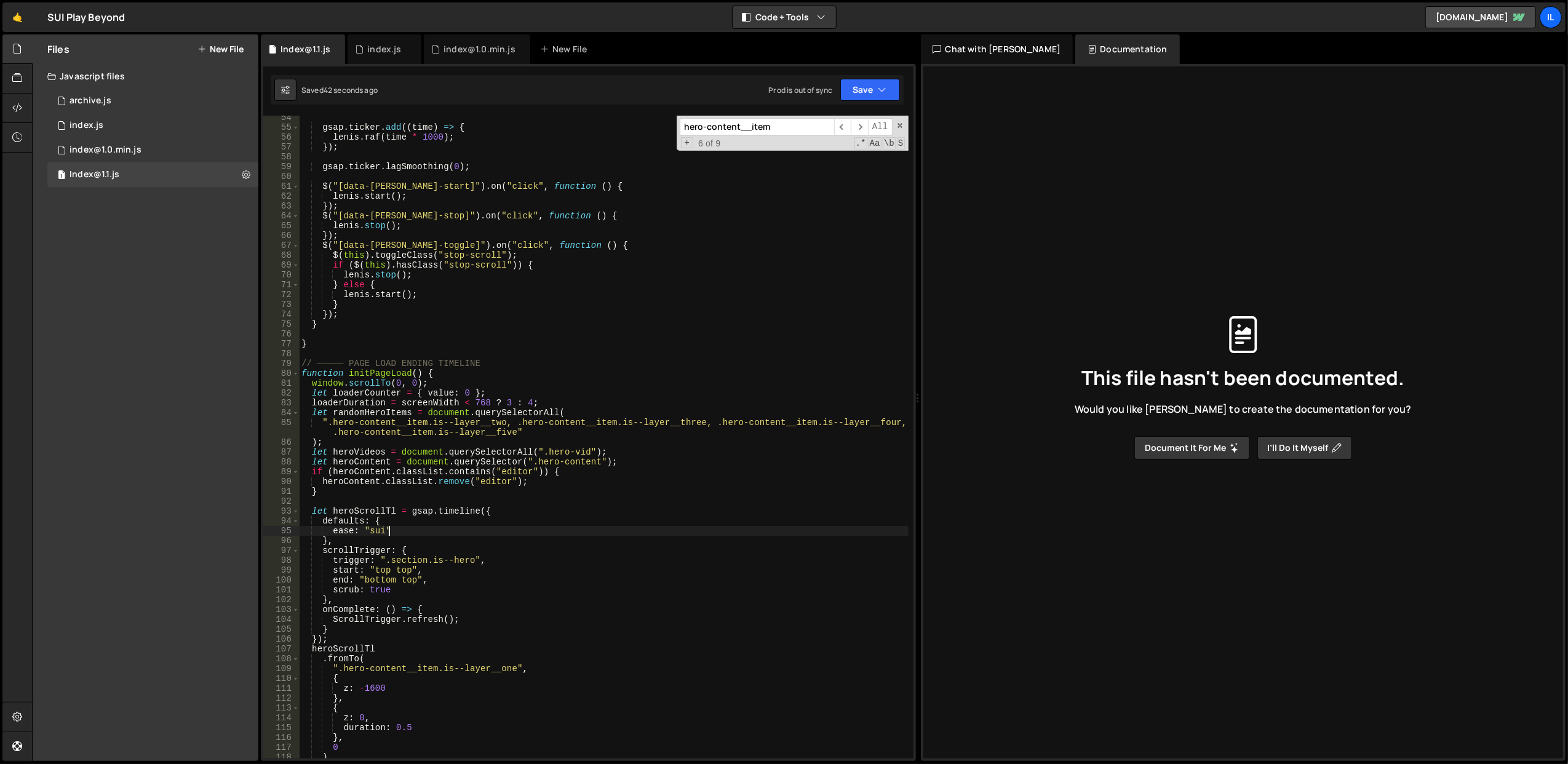
click at [512, 533] on div "gsap . ticker . add (( time ) => { lenis . raf ( time * 1000 ) ; }) ; gsap . ti…" at bounding box center [603, 444] width 610 height 663
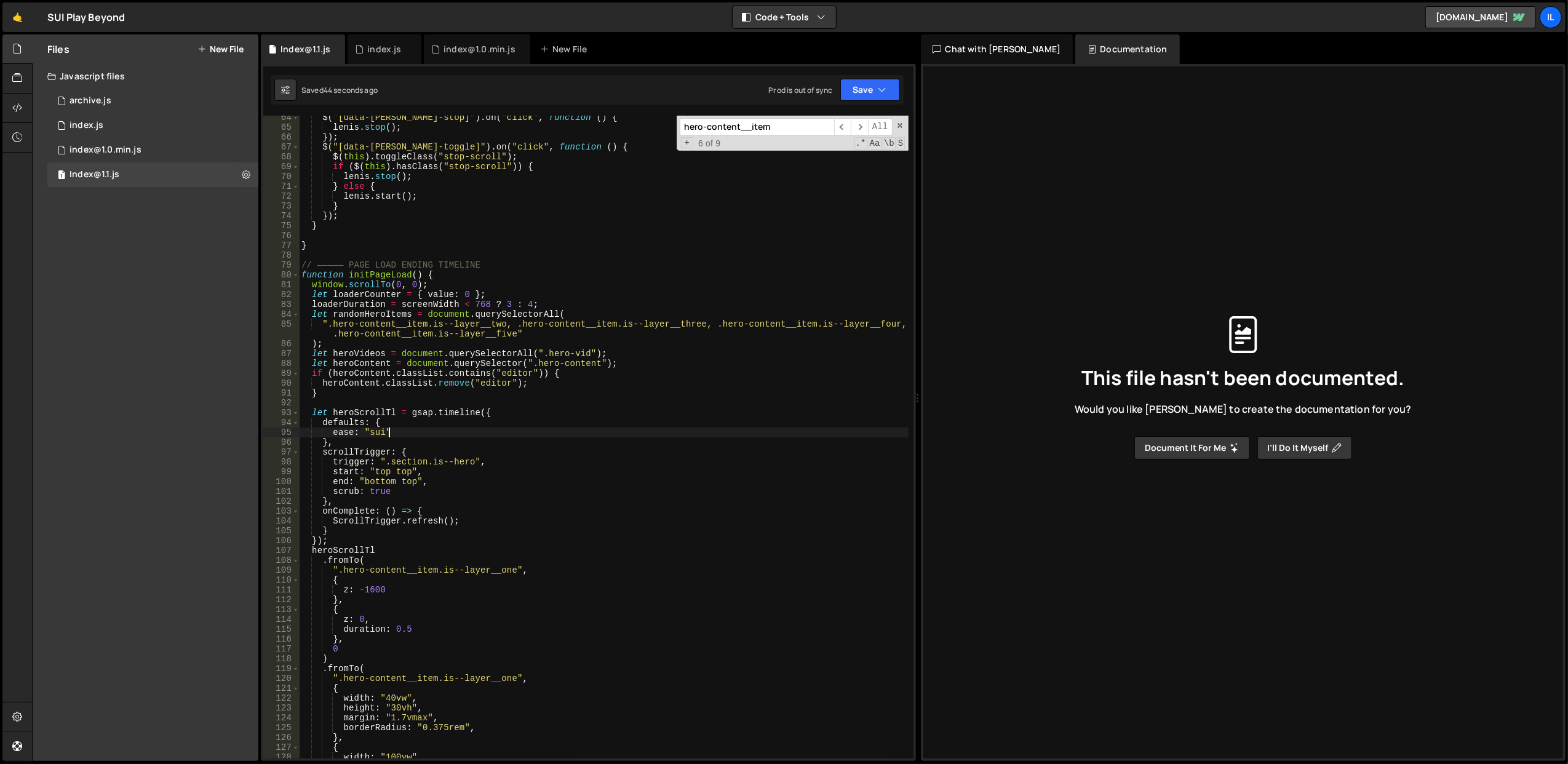
scroll to position [672, 0]
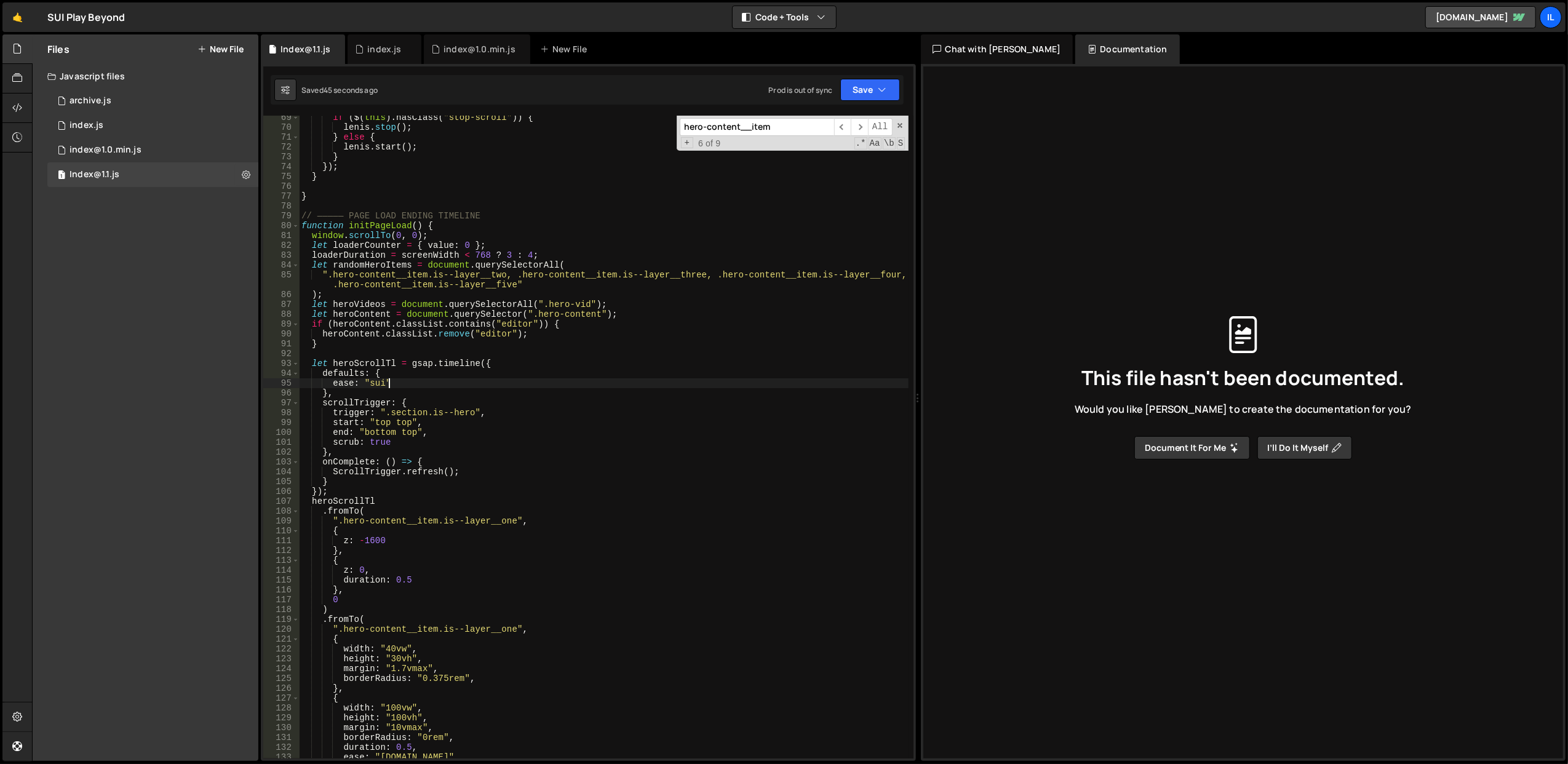
click at [511, 449] on div "if ( $ ( this ) . hasClass ( "stop-scroll" )) { lenis . stop ( ) ; } else { len…" at bounding box center [603, 444] width 610 height 663
click at [537, 490] on div "if ( $ ( this ) . hasClass ( "stop-scroll" )) { lenis . stop ( ) ; } else { len…" at bounding box center [603, 444] width 610 height 663
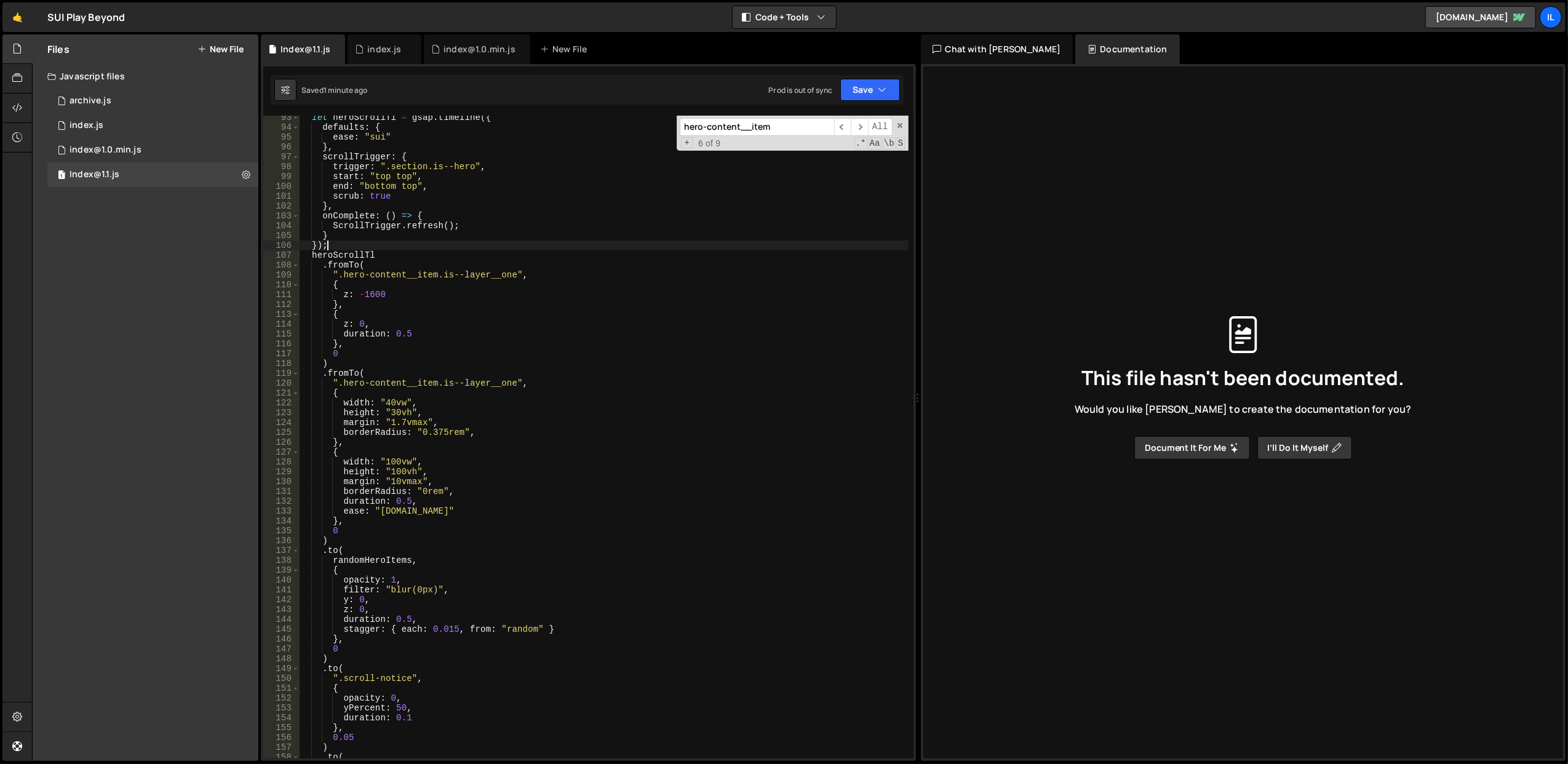
scroll to position [869, 0]
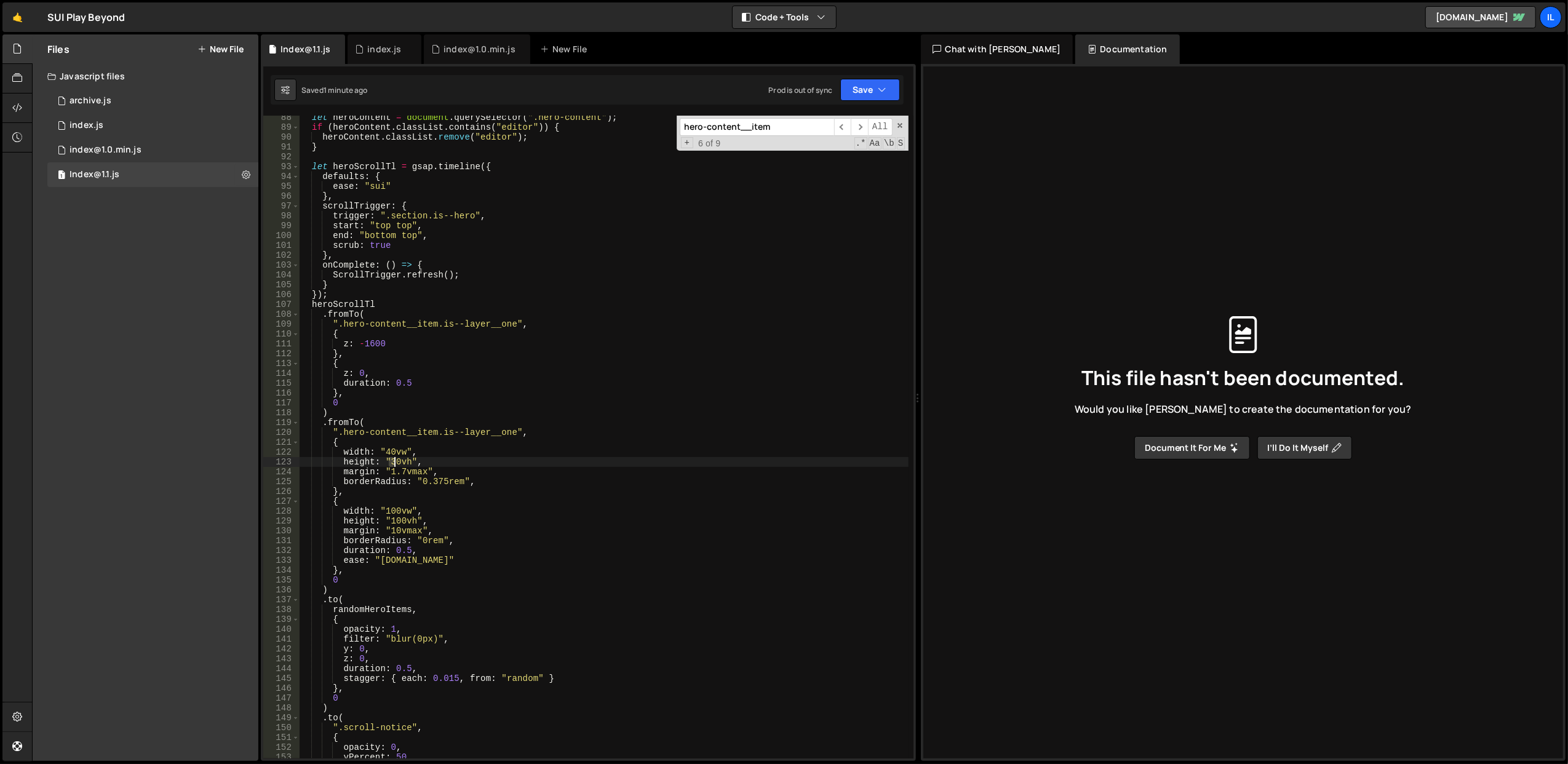
click at [393, 463] on div "let heroContent = document . querySelector ( ".hero-content" ) ; if ( heroConte…" at bounding box center [603, 444] width 610 height 663
click at [532, 409] on div "let heroContent = document . querySelector ( ".hero-content" ) ; if ( heroConte…" at bounding box center [603, 444] width 610 height 663
click at [855, 90] on button "Save" at bounding box center [870, 90] width 60 height 22
click at [833, 121] on div "Save to Staging S" at bounding box center [828, 120] width 128 height 12
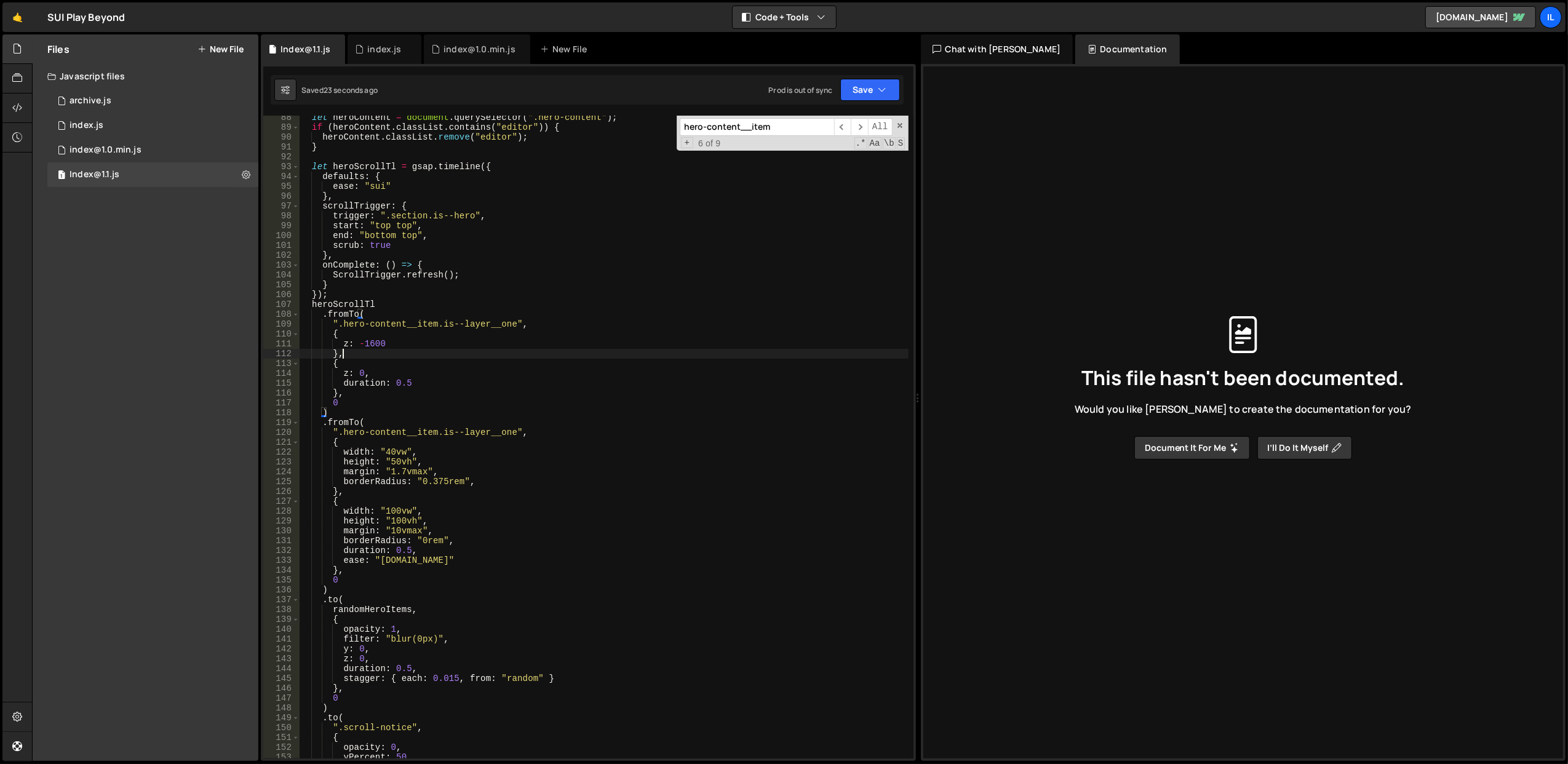
click at [525, 353] on div "let heroContent = document . querySelector ( ".hero-content" ) ; if ( heroConte…" at bounding box center [603, 444] width 610 height 663
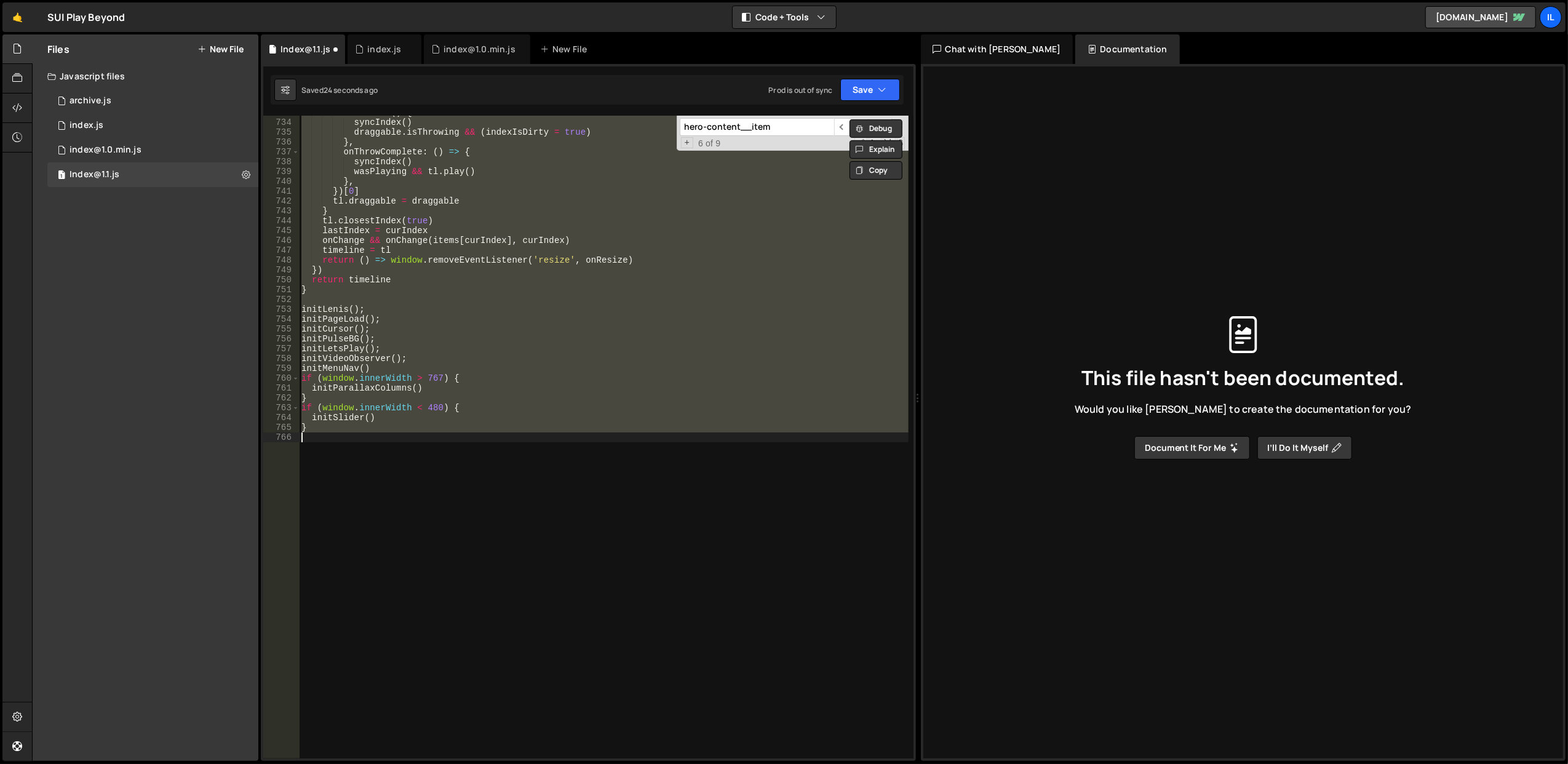
scroll to position [889, 0]
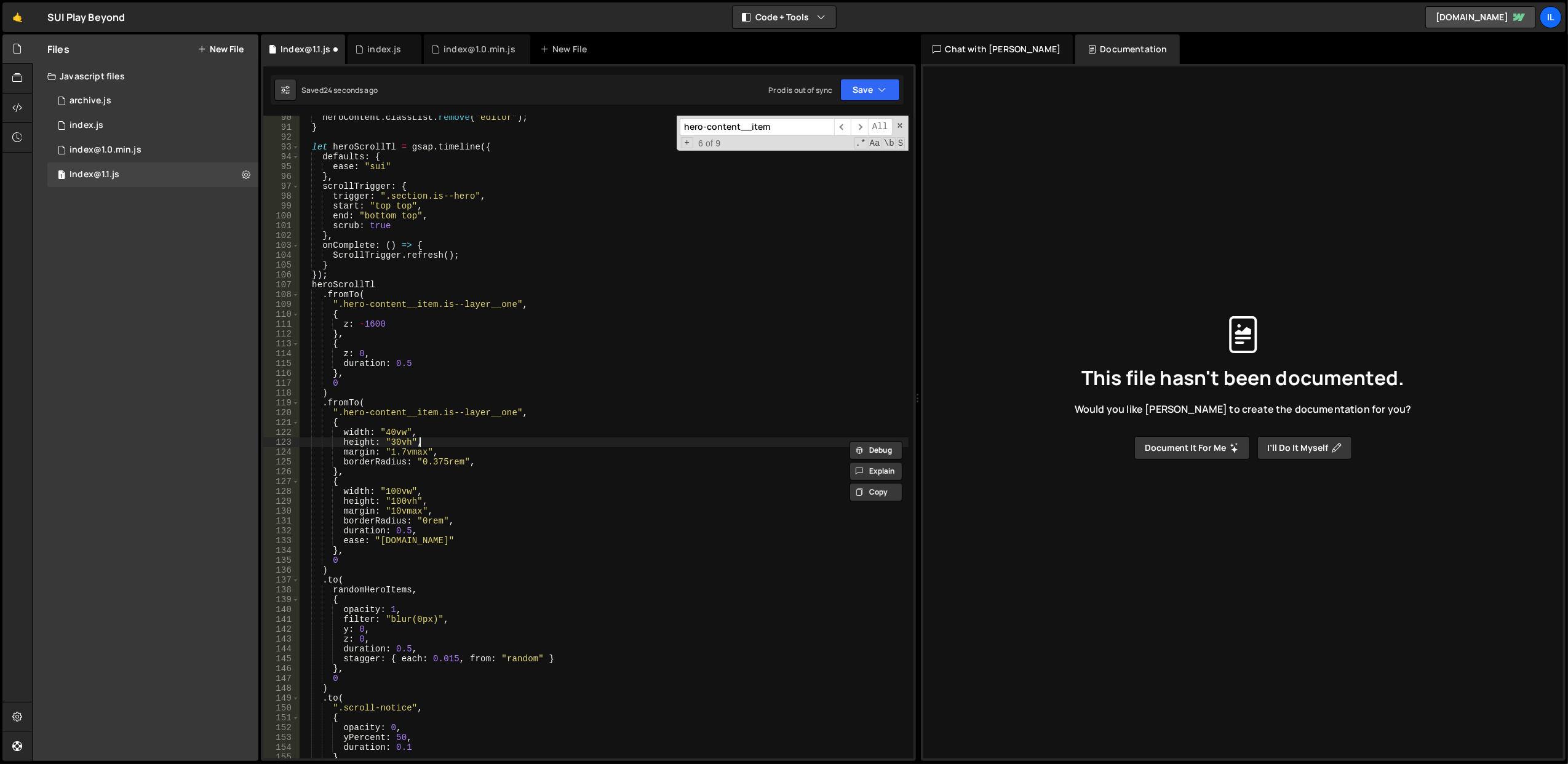
click at [523, 440] on div "heroContent . classList . remove ( "editor" ) ; } let heroScrollTl = gsap . tim…" at bounding box center [603, 444] width 610 height 663
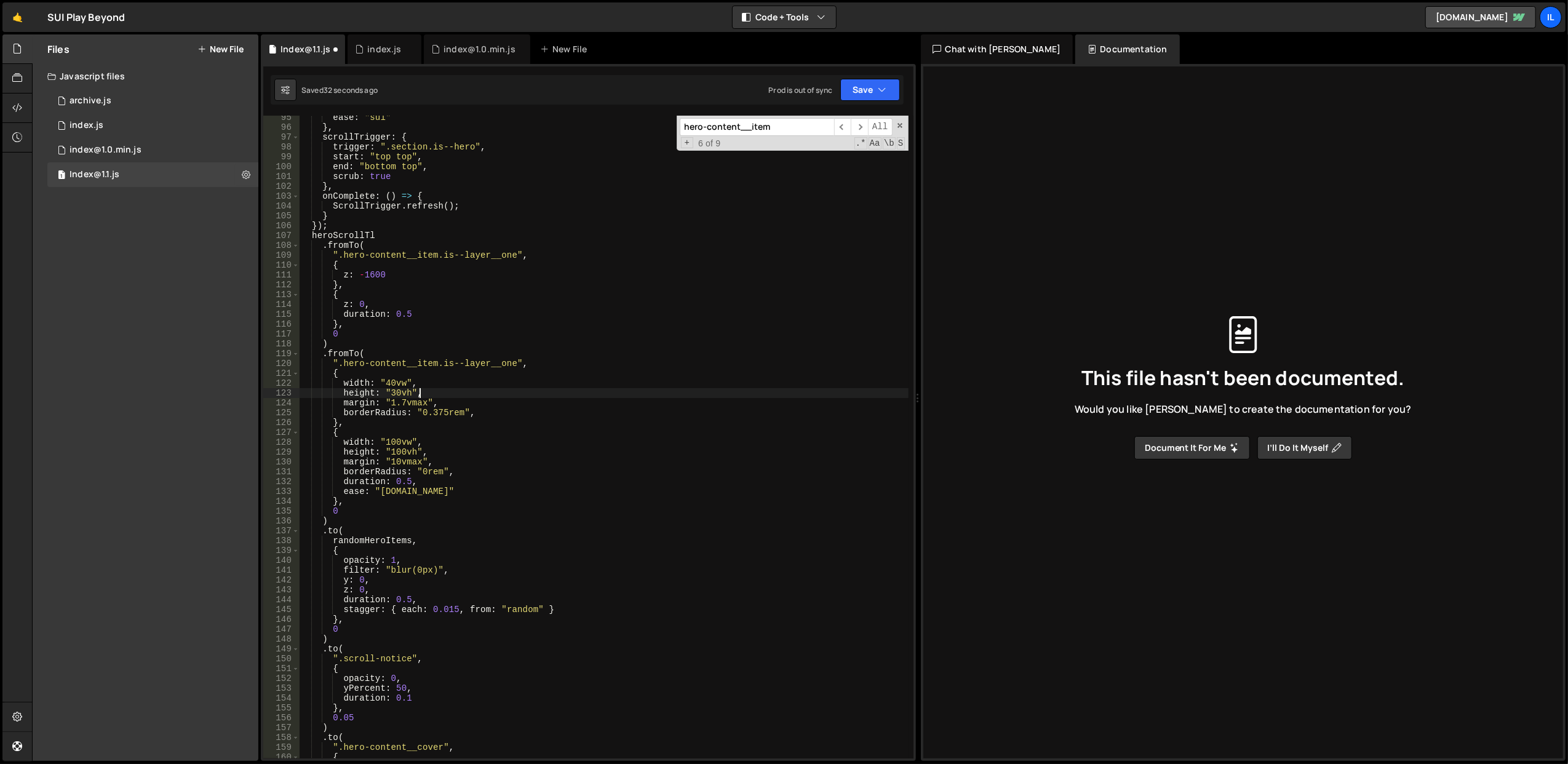
click at [491, 465] on div "ease : "sui" } , scrollTrigger : { trigger : ".section.is--hero" , start : "top…" at bounding box center [603, 444] width 610 height 663
click at [495, 466] on div "ease : "sui" } , scrollTrigger : { trigger : ".section.is--hero" , start : "top…" at bounding box center [603, 437] width 609 height 643
click at [495, 466] on div "ease : "sui" } , scrollTrigger : { trigger : ".section.is--hero" , start : "top…" at bounding box center [603, 444] width 610 height 663
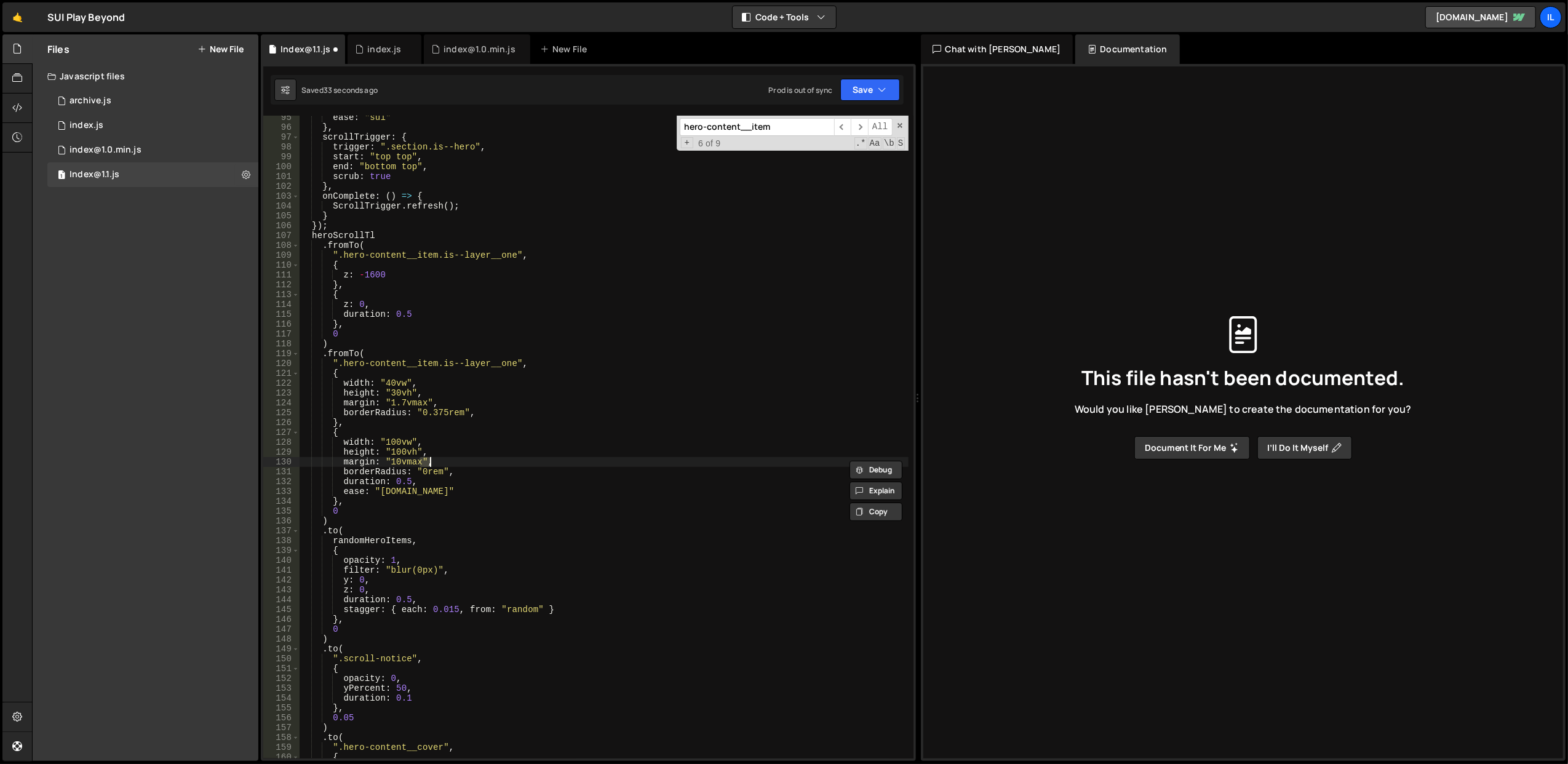
click at [495, 466] on div "ease : "sui" } , scrollTrigger : { trigger : ".section.is--hero" , start : "top…" at bounding box center [603, 444] width 610 height 663
click at [497, 472] on div "ease : "sui" } , scrollTrigger : { trigger : ".section.is--hero" , start : "top…" at bounding box center [603, 444] width 610 height 663
click at [500, 452] on div "ease : "sui" } , scrollTrigger : { trigger : ".section.is--hero" , start : "top…" at bounding box center [603, 444] width 610 height 663
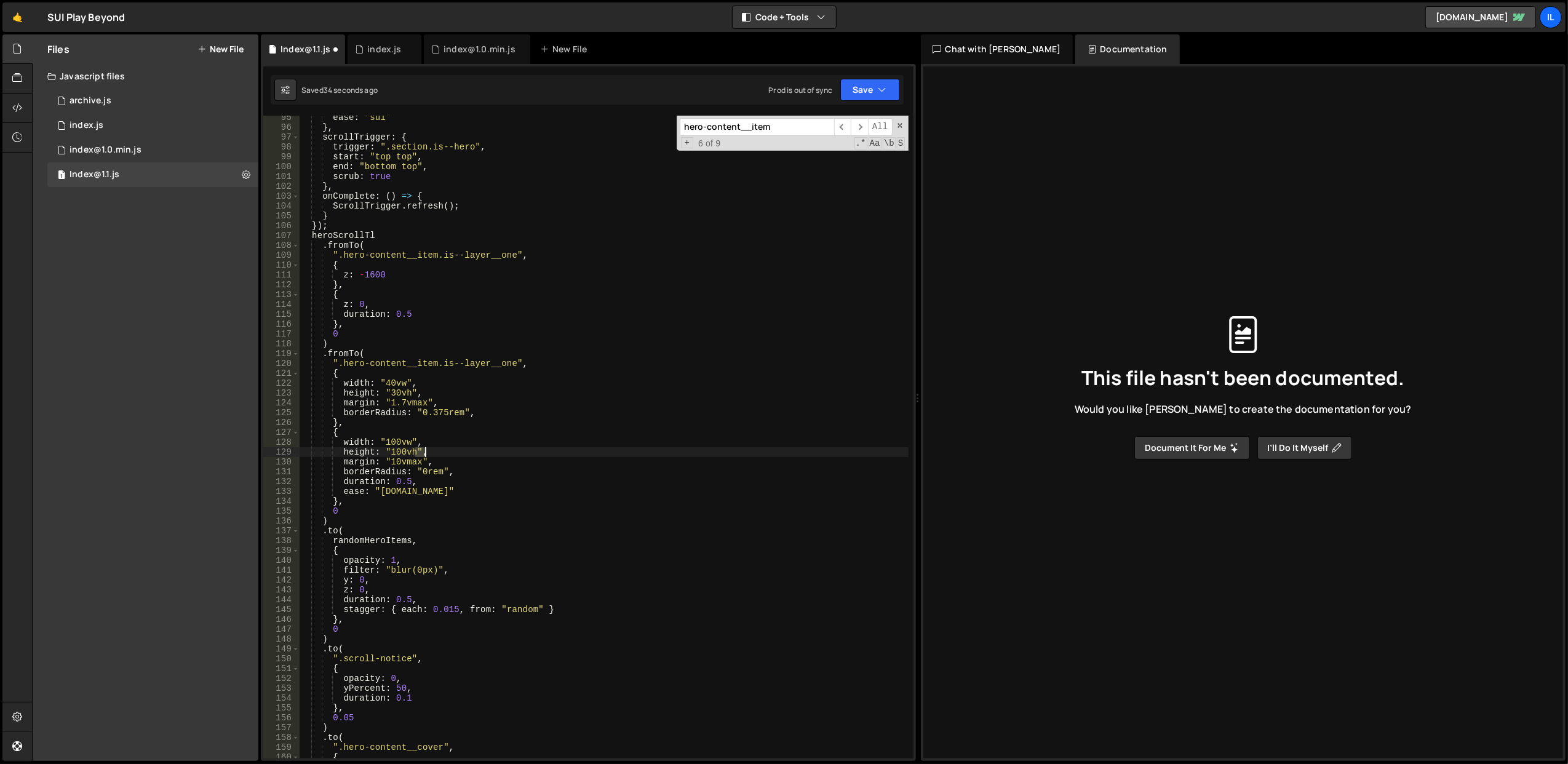
click at [500, 452] on div "ease : "sui" } , scrollTrigger : { trigger : ".section.is--hero" , start : "top…" at bounding box center [603, 444] width 610 height 663
click at [506, 458] on div "ease : "sui" } , scrollTrigger : { trigger : ".section.is--hero" , start : "top…" at bounding box center [603, 444] width 610 height 663
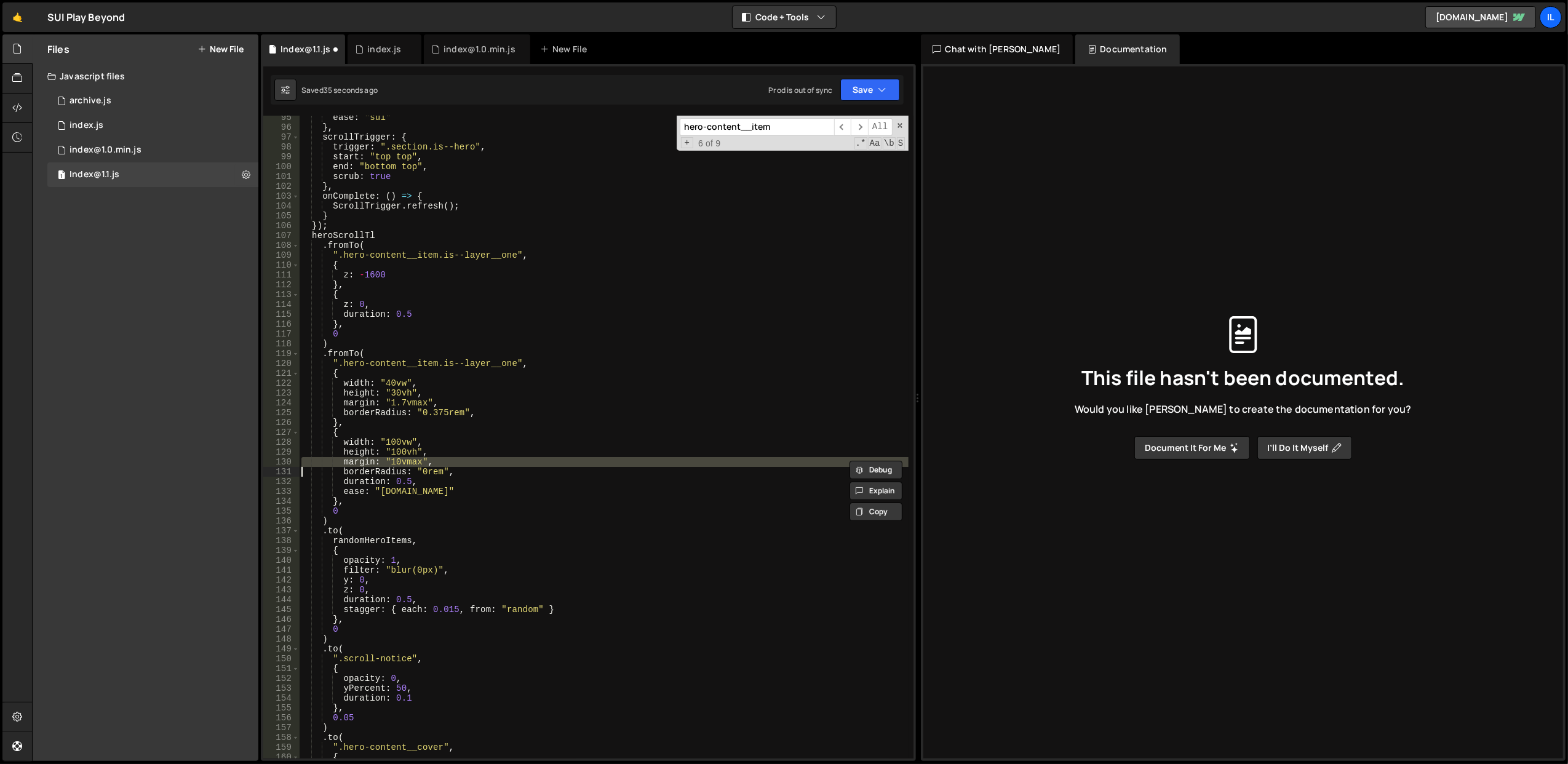
click at [508, 444] on div "ease : "sui" } , scrollTrigger : { trigger : ".section.is--hero" , start : "top…" at bounding box center [603, 444] width 610 height 663
click at [852, 94] on button "Save" at bounding box center [870, 90] width 60 height 22
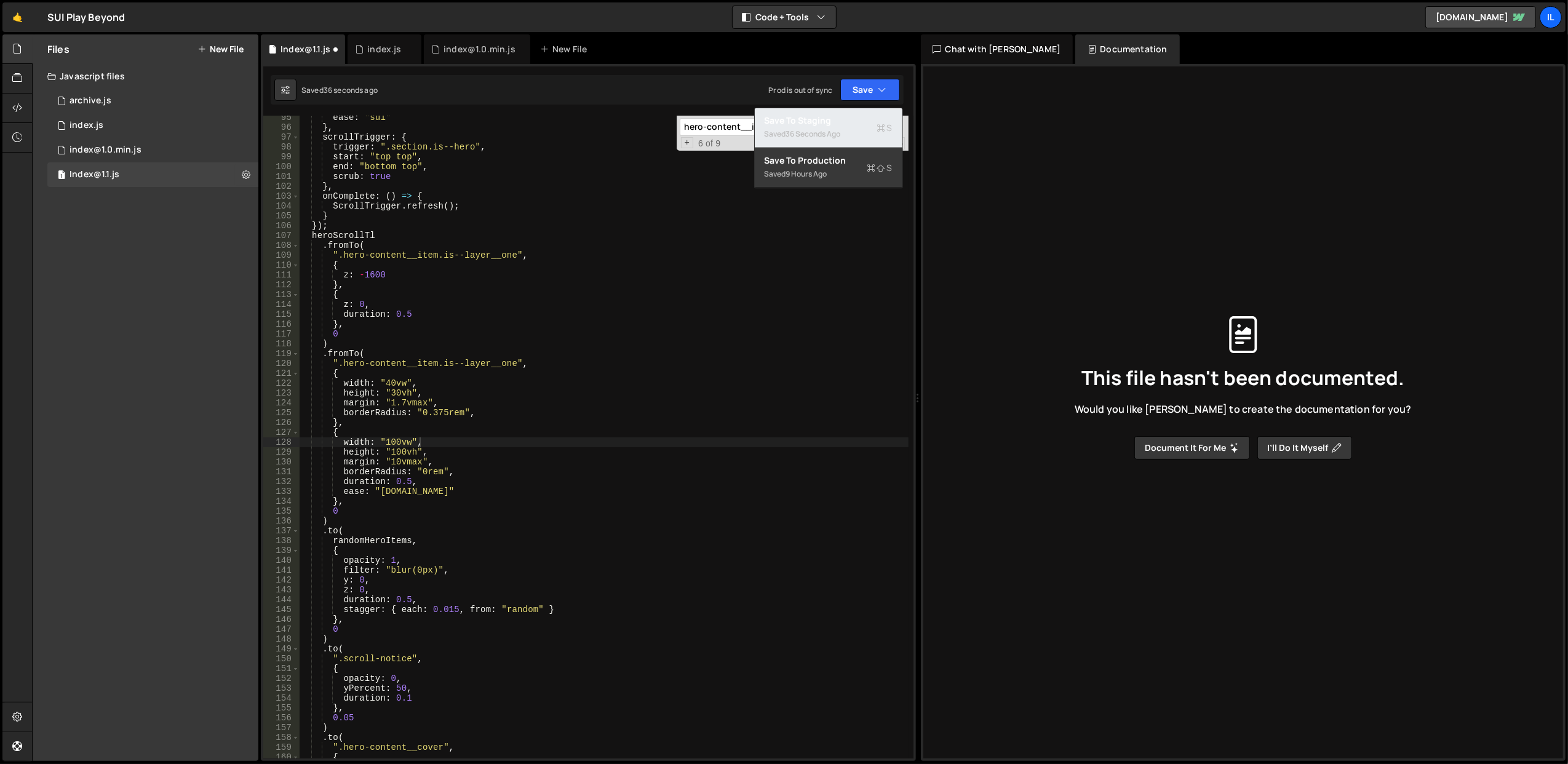
click at [825, 129] on div "36 seconds ago" at bounding box center [813, 134] width 55 height 10
click at [488, 475] on div "ease : "sui" } , scrollTrigger : { trigger : ".section.is--hero" , start : "top…" at bounding box center [603, 444] width 610 height 663
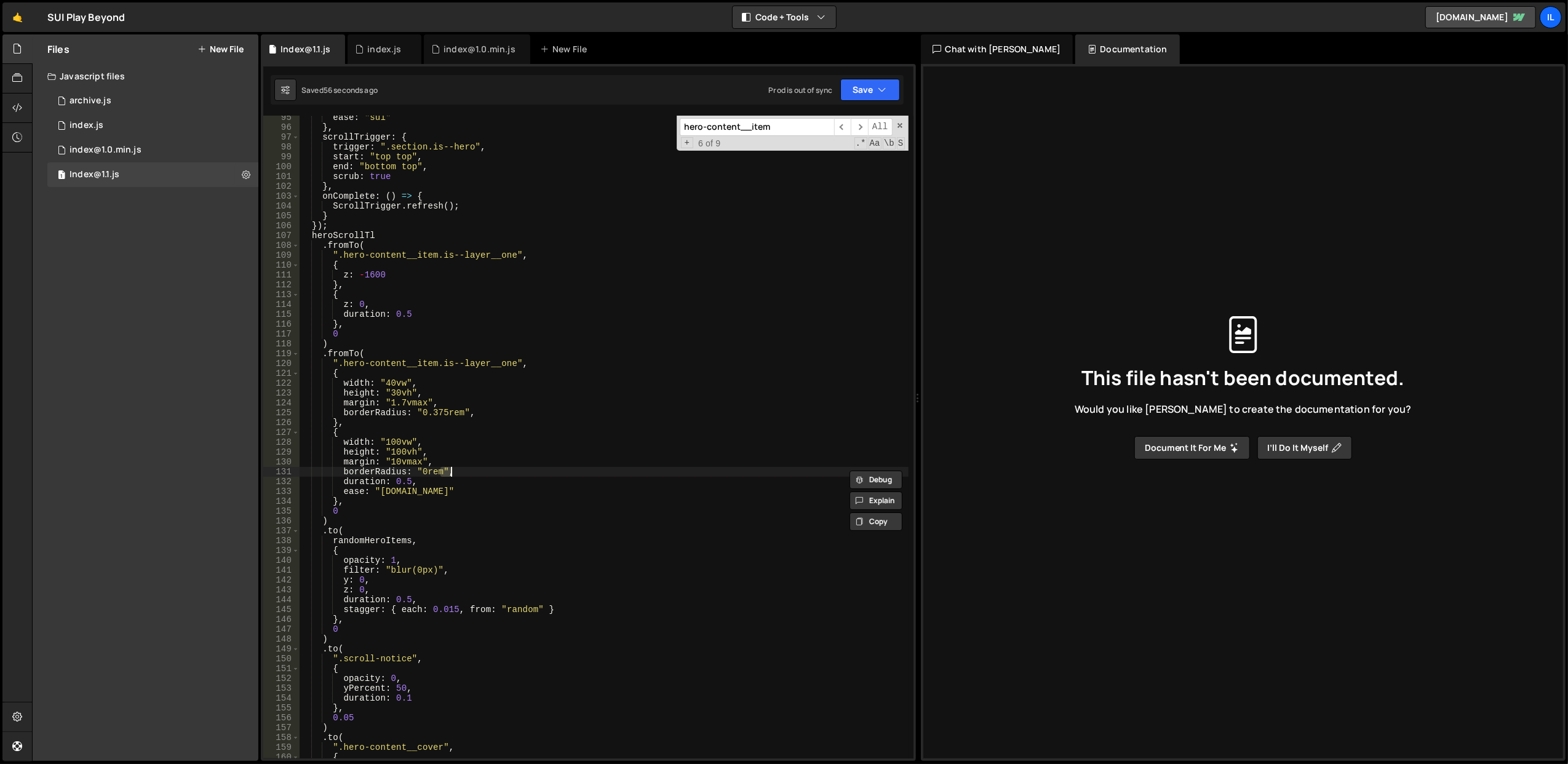
click at [488, 475] on div "ease : "sui" } , scrollTrigger : { trigger : ".section.is--hero" , start : "top…" at bounding box center [603, 444] width 610 height 663
click at [488, 461] on div "ease : "sui" } , scrollTrigger : { trigger : ".section.is--hero" , start : "top…" at bounding box center [603, 444] width 610 height 663
click at [495, 478] on div "ease : "sui" } , scrollTrigger : { trigger : ".section.is--hero" , start : "top…" at bounding box center [603, 444] width 610 height 663
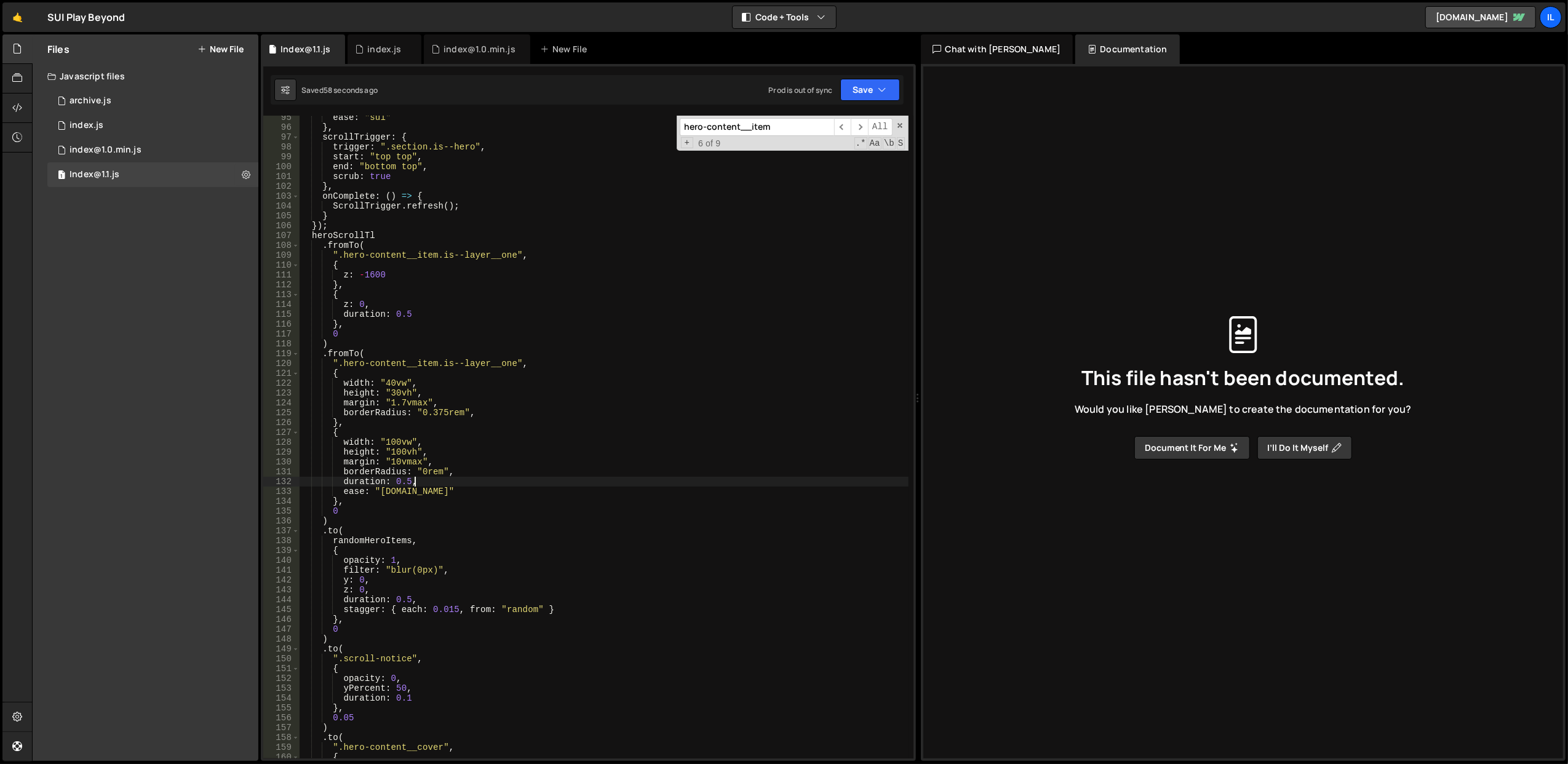
click at [434, 477] on div "ease : "sui" } , scrollTrigger : { trigger : ".section.is--hero" , start : "top…" at bounding box center [603, 444] width 610 height 663
click at [479, 471] on div "ease : "sui" } , scrollTrigger : { trigger : ".section.is--hero" , start : "top…" at bounding box center [603, 444] width 610 height 663
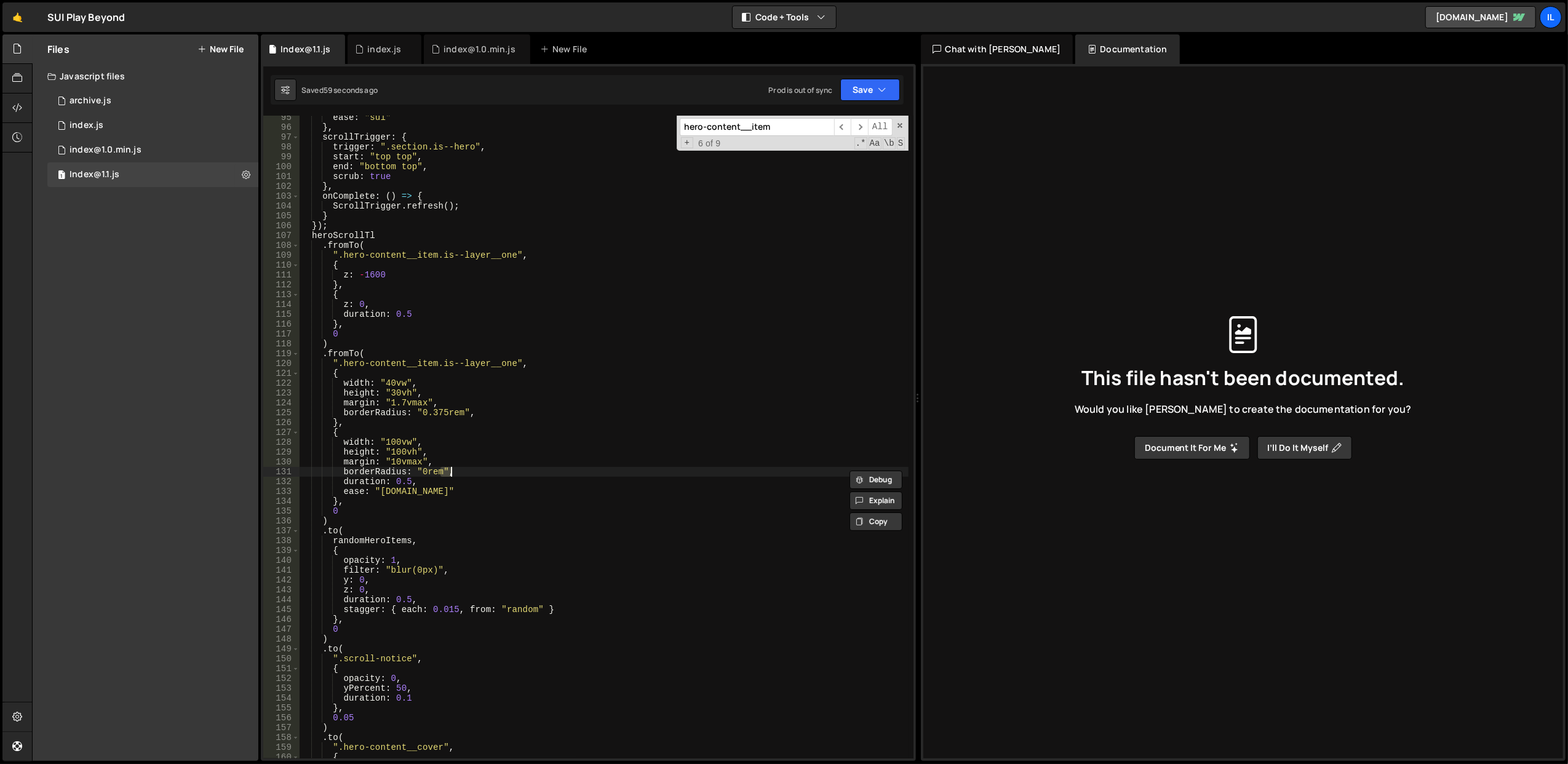
click at [479, 471] on div "ease : "sui" } , scrollTrigger : { trigger : ".section.is--hero" , start : "top…" at bounding box center [603, 444] width 610 height 663
click at [483, 456] on div "ease : "sui" } , scrollTrigger : { trigger : ".section.is--hero" , start : "top…" at bounding box center [603, 444] width 610 height 663
click at [485, 448] on div "ease : "sui" } , scrollTrigger : { trigger : ".section.is--hero" , start : "top…" at bounding box center [603, 437] width 609 height 643
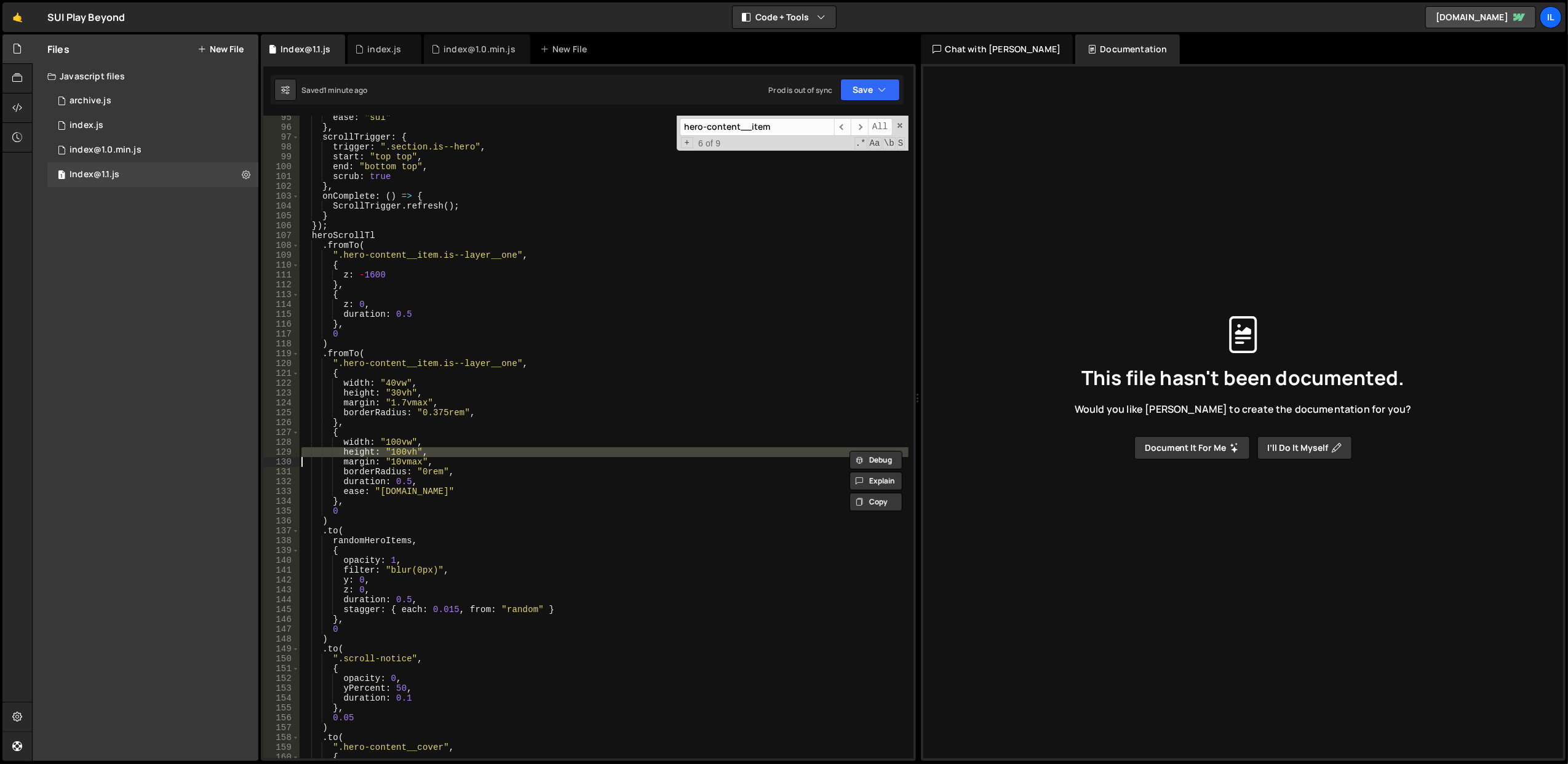
click at [485, 448] on div "ease : "sui" } , scrollTrigger : { trigger : ".section.is--hero" , start : "top…" at bounding box center [603, 444] width 610 height 663
click at [485, 438] on div "ease : "sui" } , scrollTrigger : { trigger : ".section.is--hero" , start : "top…" at bounding box center [603, 444] width 610 height 663
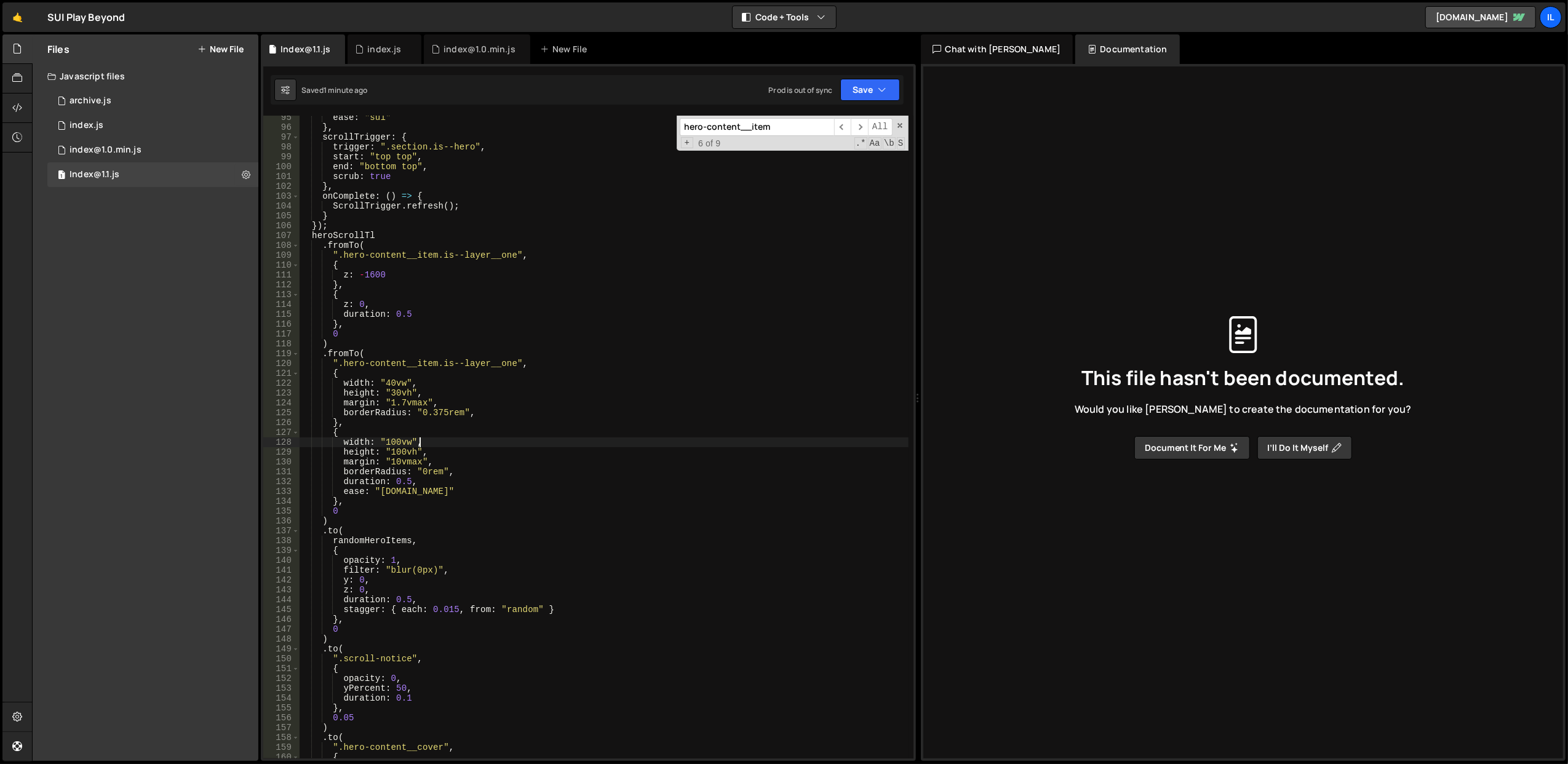
scroll to position [741, 0]
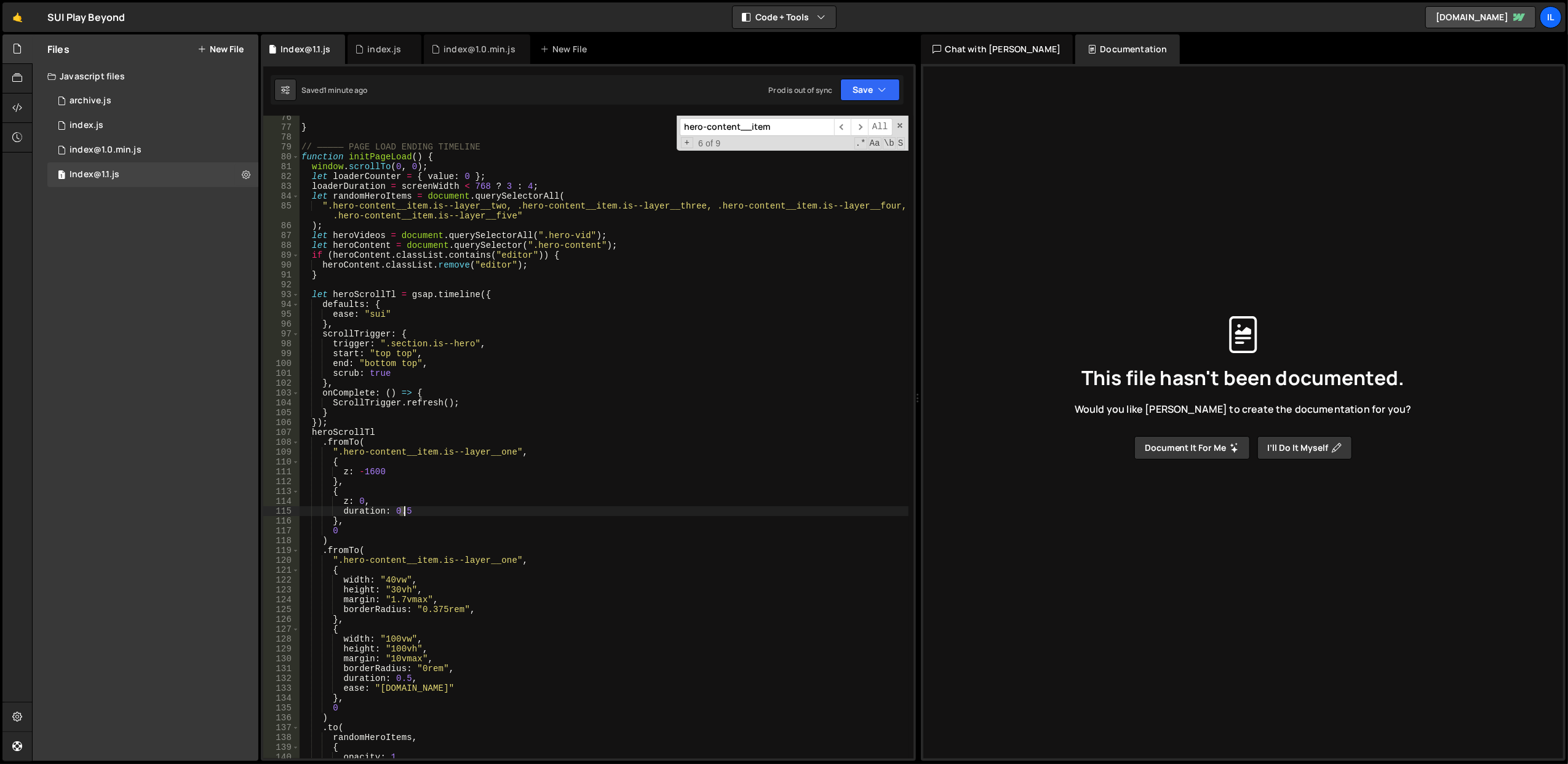
click at [404, 515] on div "} // ————— PAGE LOAD ENDING TIMELINE function initPageLoad ( ) { window . scrol…" at bounding box center [603, 444] width 610 height 663
click at [407, 512] on div "} // ————— PAGE LOAD ENDING TIMELINE function initPageLoad ( ) { window . scrol…" at bounding box center [603, 444] width 610 height 663
click at [449, 495] on div "} // ————— PAGE LOAD ENDING TIMELINE function initPageLoad ( ) { window . scrol…" at bounding box center [603, 444] width 610 height 663
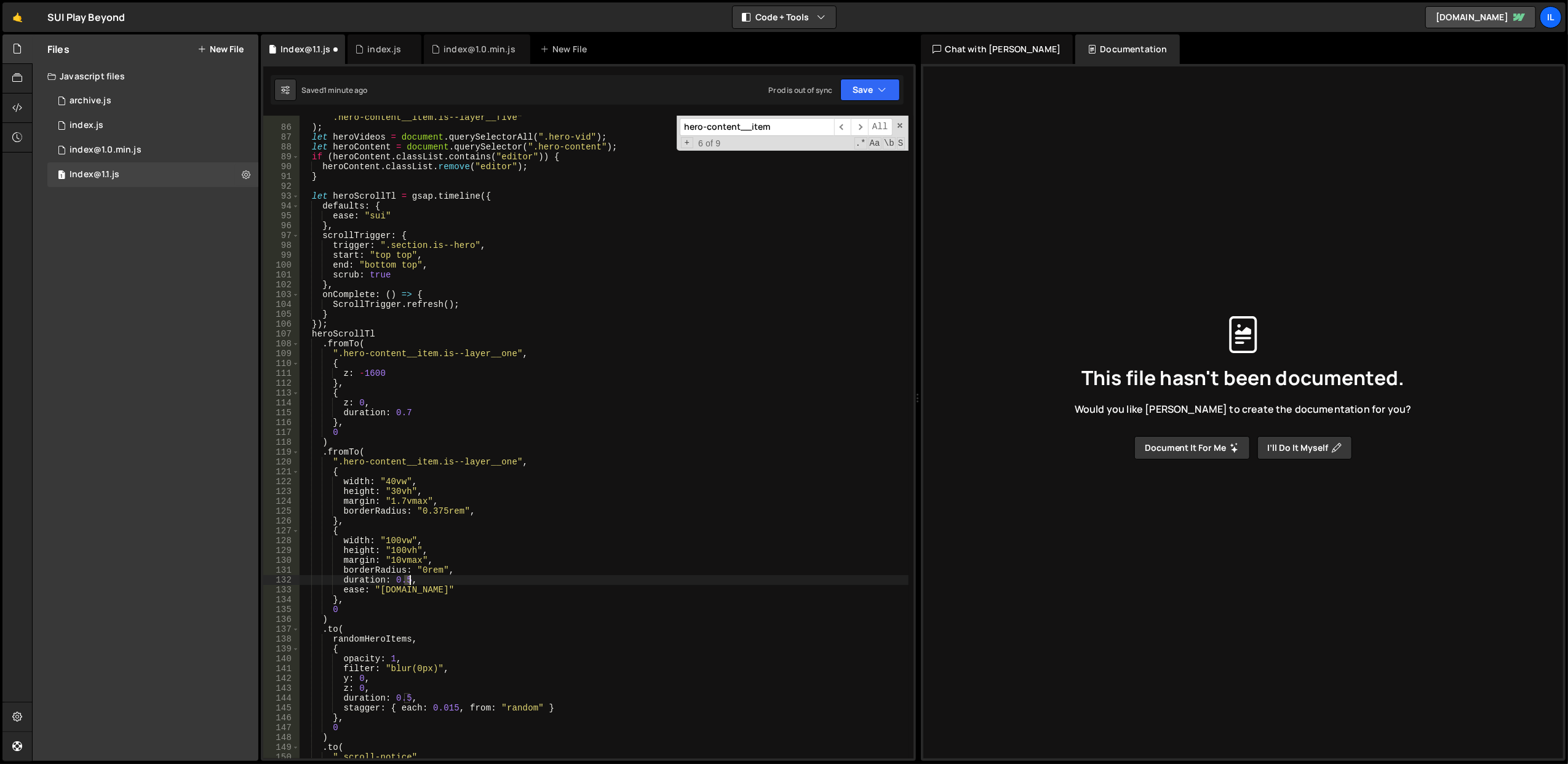
click at [407, 578] on div "".hero-content__item.is--layer__two, .hero-content__item.is--layer__three, .her…" at bounding box center [603, 439] width 610 height 673
click at [481, 529] on div "".hero-content__item.is--layer__two, .hero-content__item.is--layer__three, .her…" at bounding box center [603, 439] width 610 height 673
click at [409, 699] on div "".hero-content__item.is--layer__two, .hero-content__item.is--layer__three, .her…" at bounding box center [603, 439] width 610 height 673
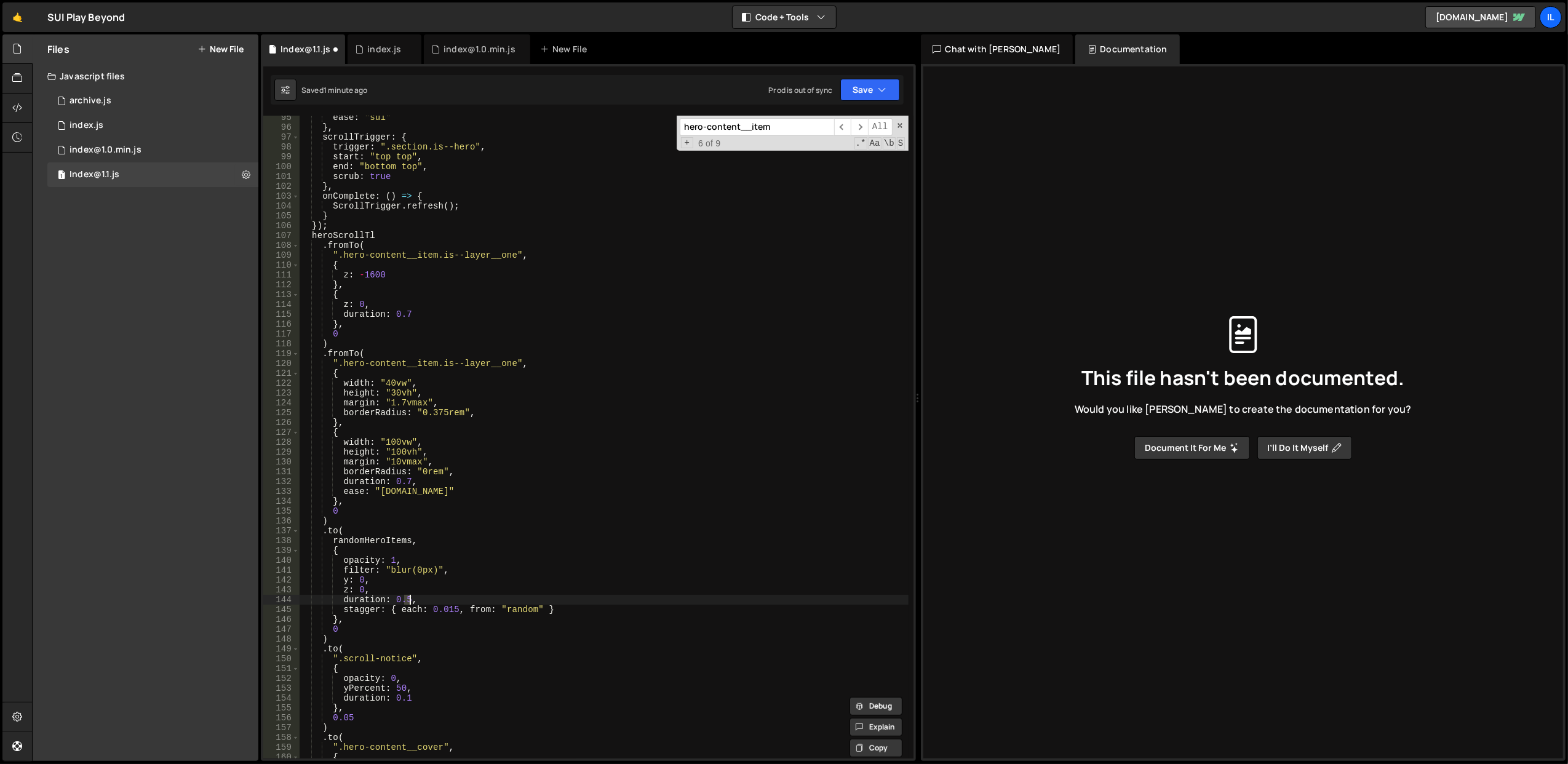
scroll to position [0, 6]
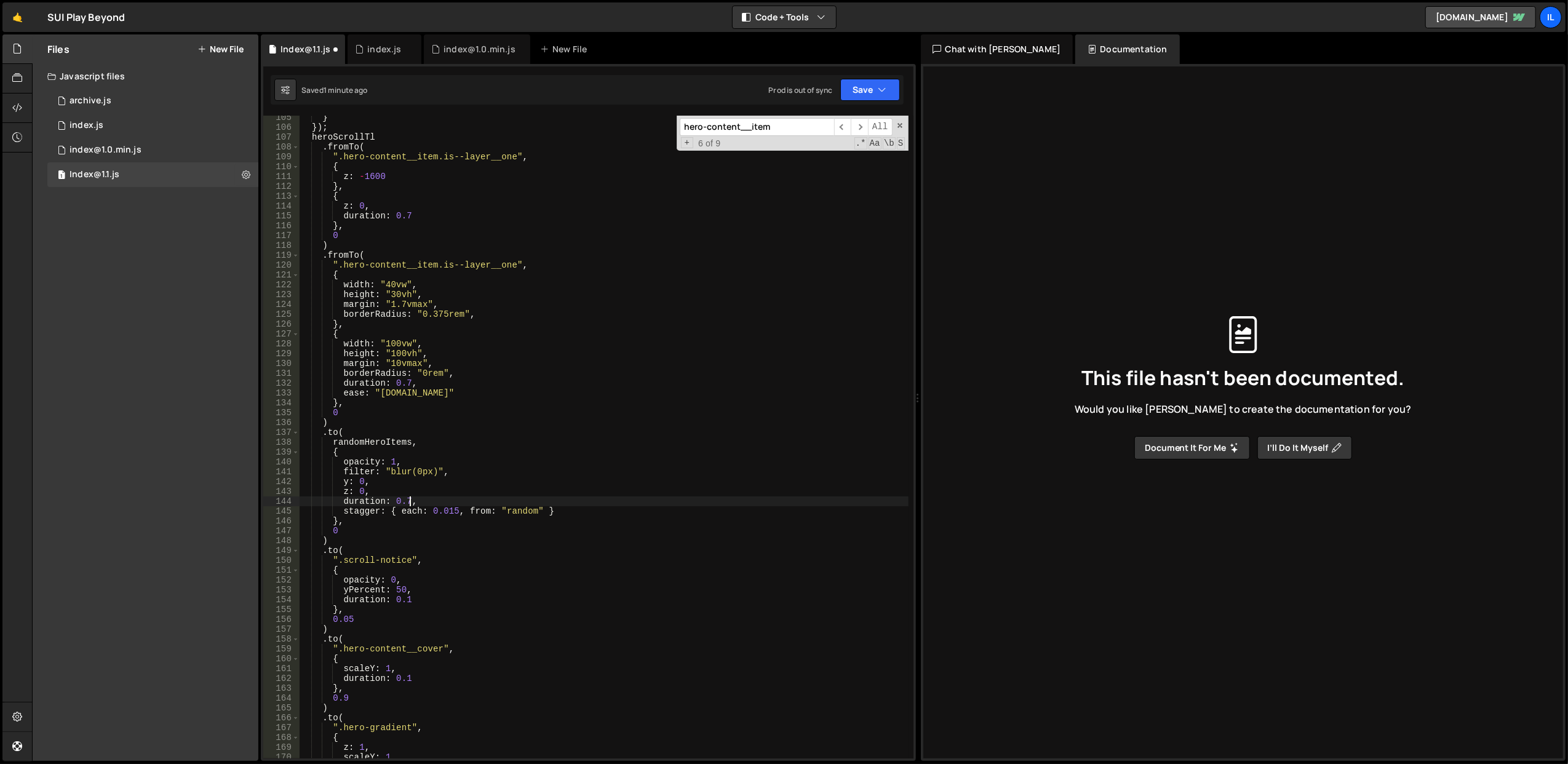
click at [492, 598] on div "} }) ; heroScrollTl . fromTo ( ".hero-content__item.is--layer__one" , { z : - 1…" at bounding box center [603, 444] width 610 height 663
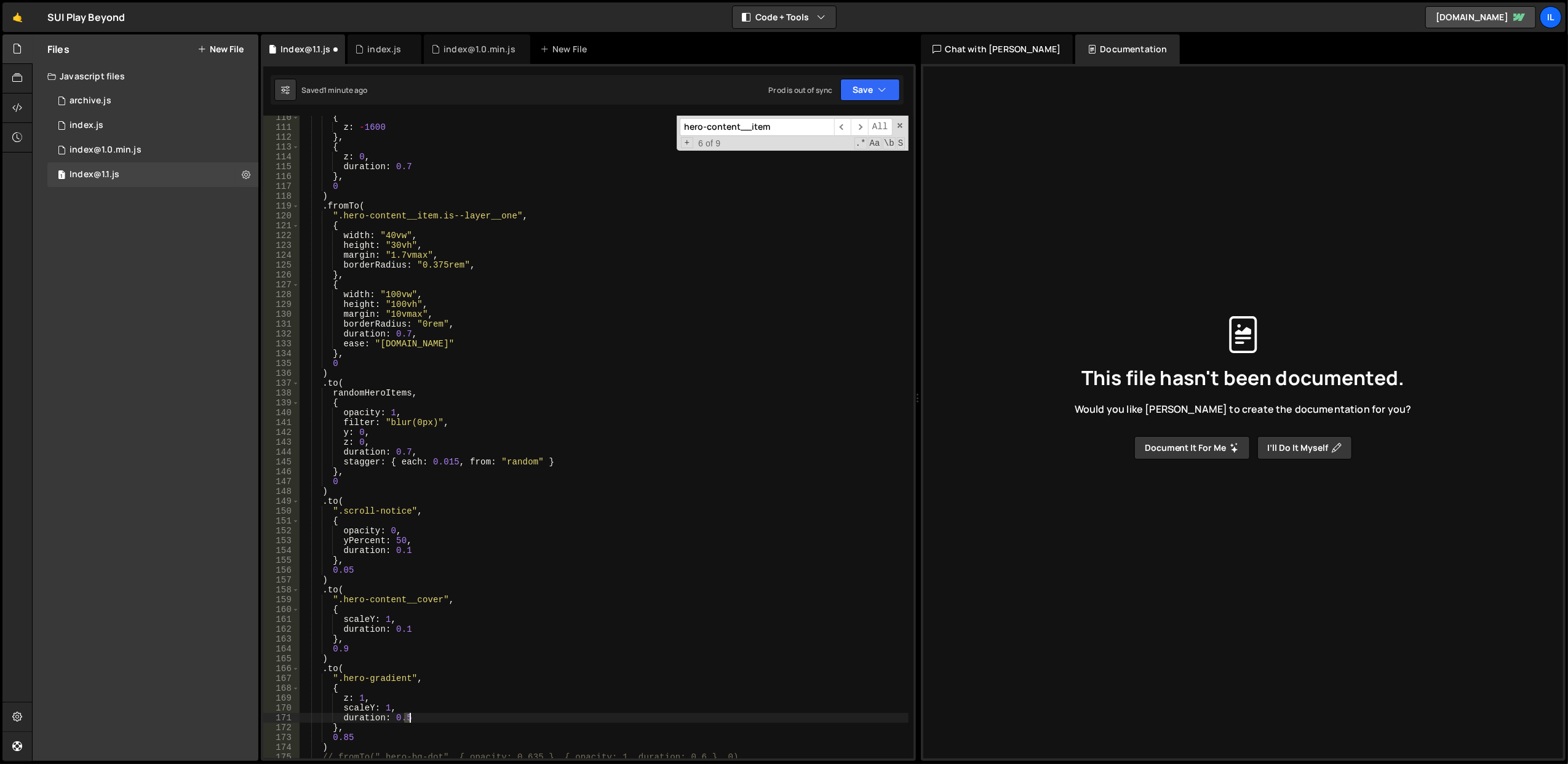
drag, startPoint x: 404, startPoint y: 718, endPoint x: 421, endPoint y: 707, distance: 20.2
click at [411, 718] on div "{ z : - 1600 } , { z : 0 , duration : 0.7 } , 0 ) . fromTo ( ".hero-content__it…" at bounding box center [603, 444] width 610 height 663
click at [521, 619] on div "7 vmax local 7 68 local 7 5vw local 7 25 local 7 67 local 3 7 5rem local 3 7 4 …" at bounding box center [491, 678] width 179 height 121
click at [869, 93] on button "Save" at bounding box center [870, 90] width 60 height 22
click at [849, 120] on div "Save to Staging S" at bounding box center [828, 120] width 128 height 12
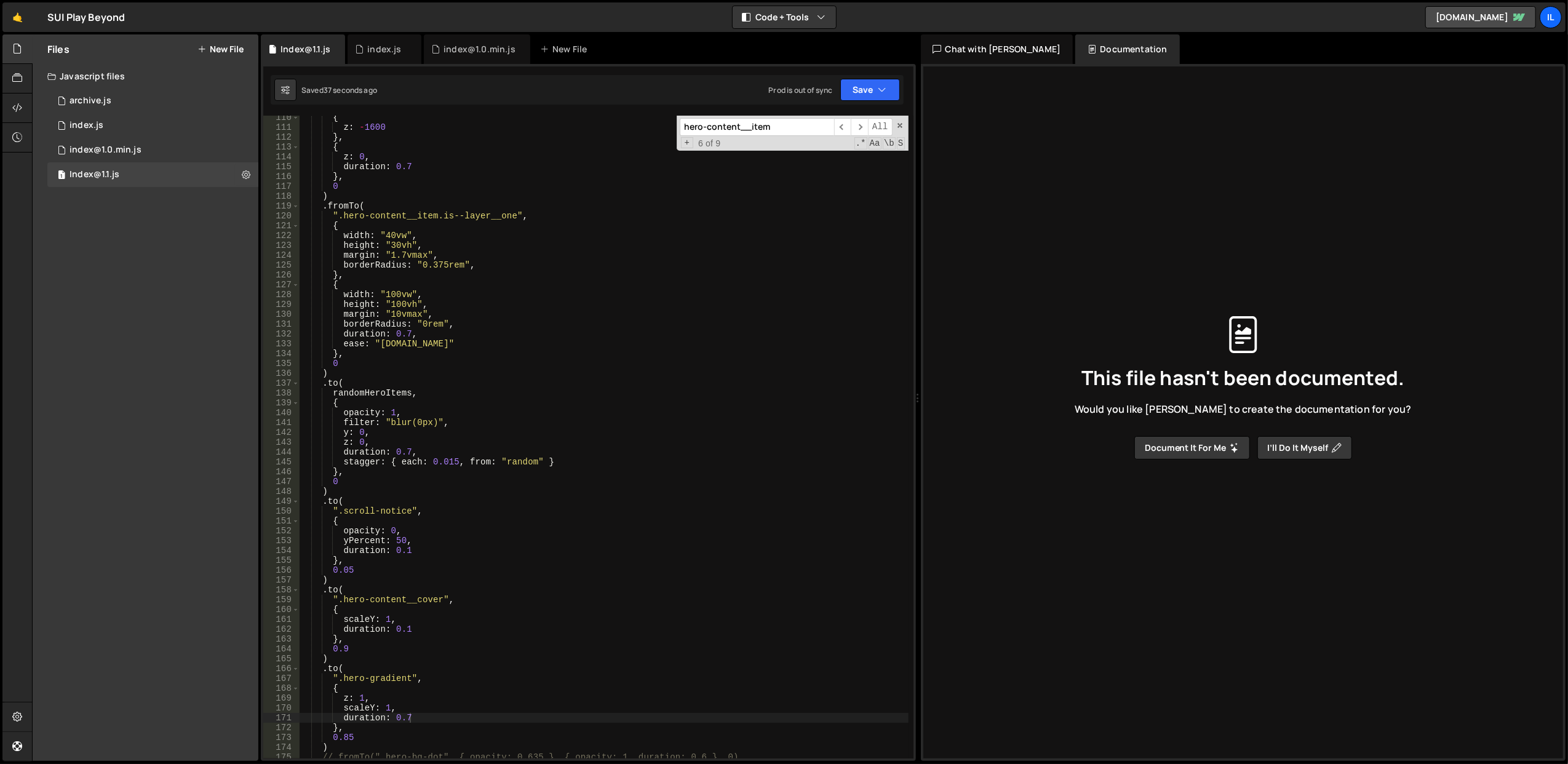
scroll to position [889, 0]
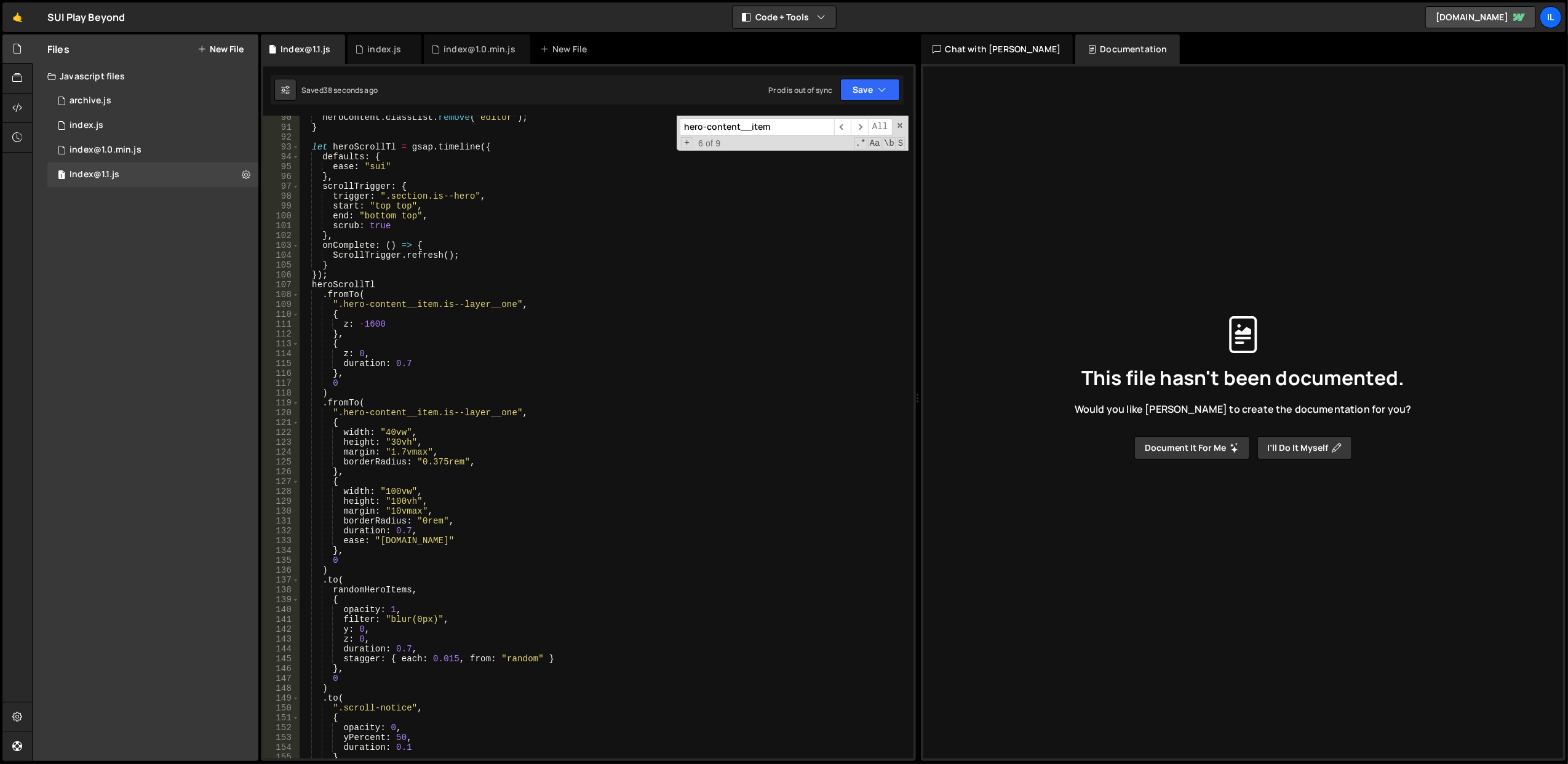
click at [459, 491] on div "heroContent . classList . remove ( "editor" ) ; } let heroScrollTl = gsap . tim…" at bounding box center [603, 444] width 610 height 663
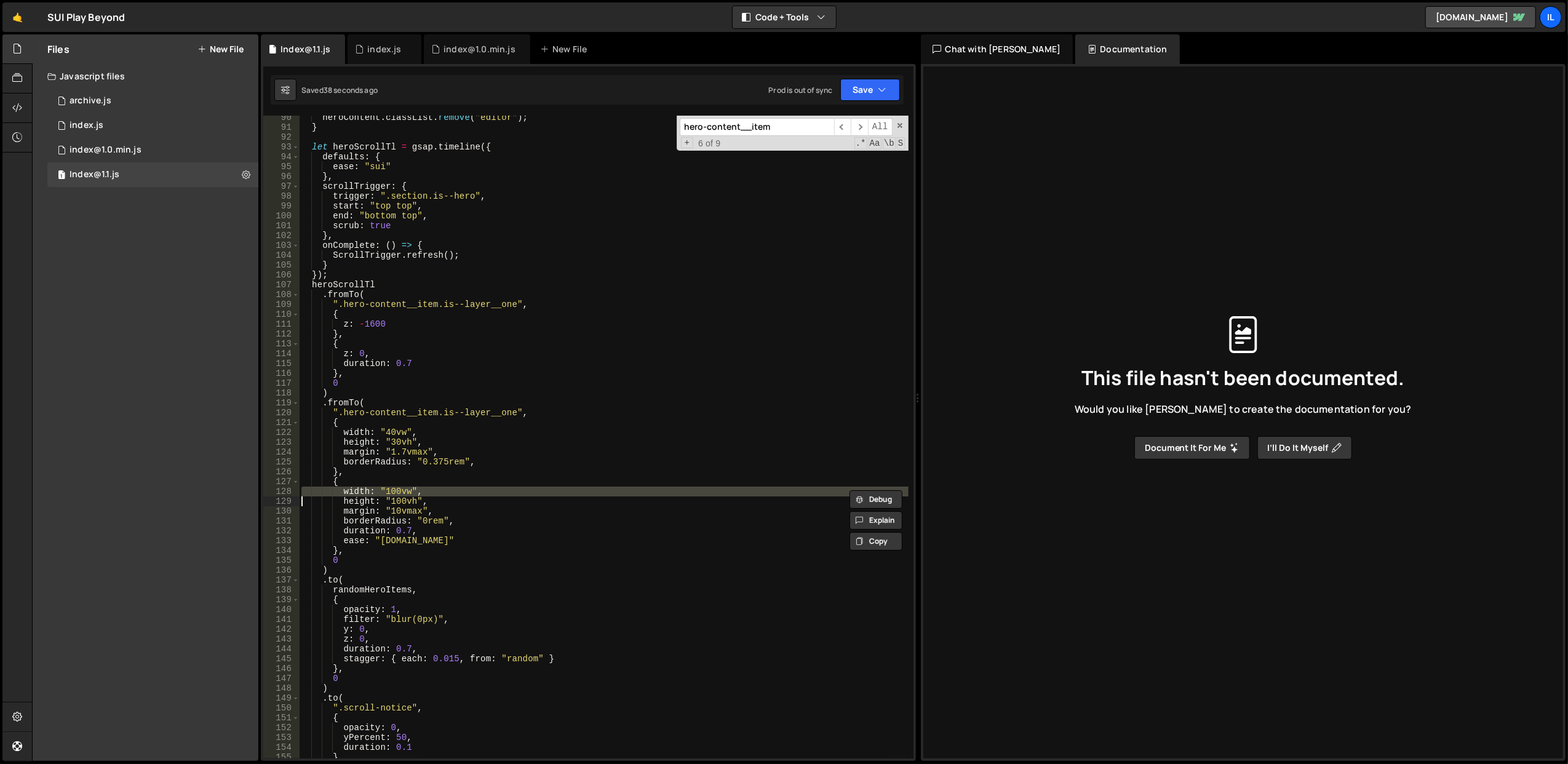
click at [459, 491] on div "heroContent . classList . remove ( "editor" ) ; } let heroScrollTl = gsap . tim…" at bounding box center [603, 444] width 610 height 663
click at [480, 508] on div "heroContent . classList . remove ( "editor" ) ; } let heroScrollTl = gsap . tim…" at bounding box center [603, 444] width 610 height 663
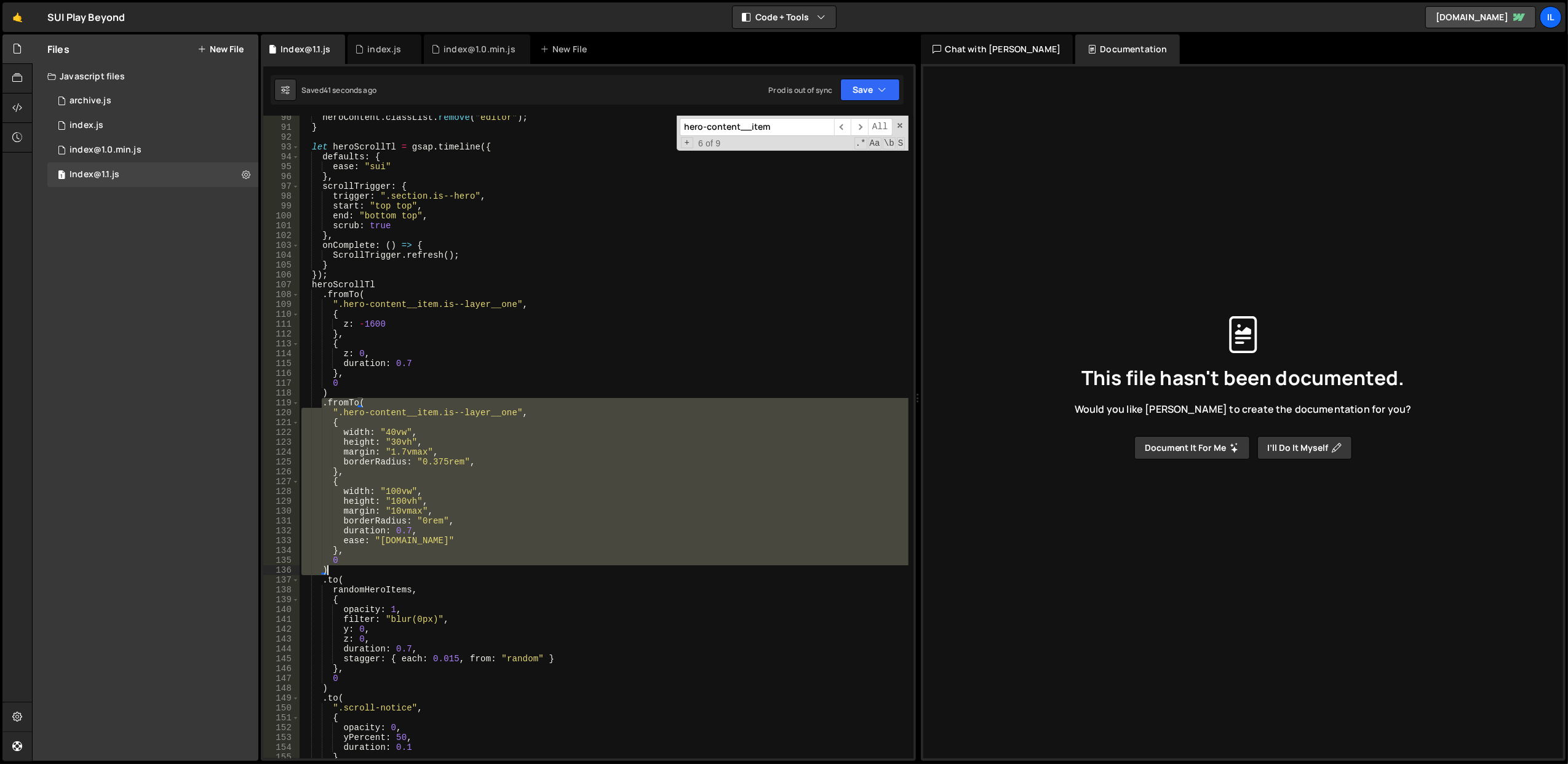
drag, startPoint x: 323, startPoint y: 402, endPoint x: 382, endPoint y: 569, distance: 177.1
click at [382, 569] on div "heroContent . classList . remove ( "editor" ) ; } let heroScrollTl = gsap . tim…" at bounding box center [603, 444] width 610 height 663
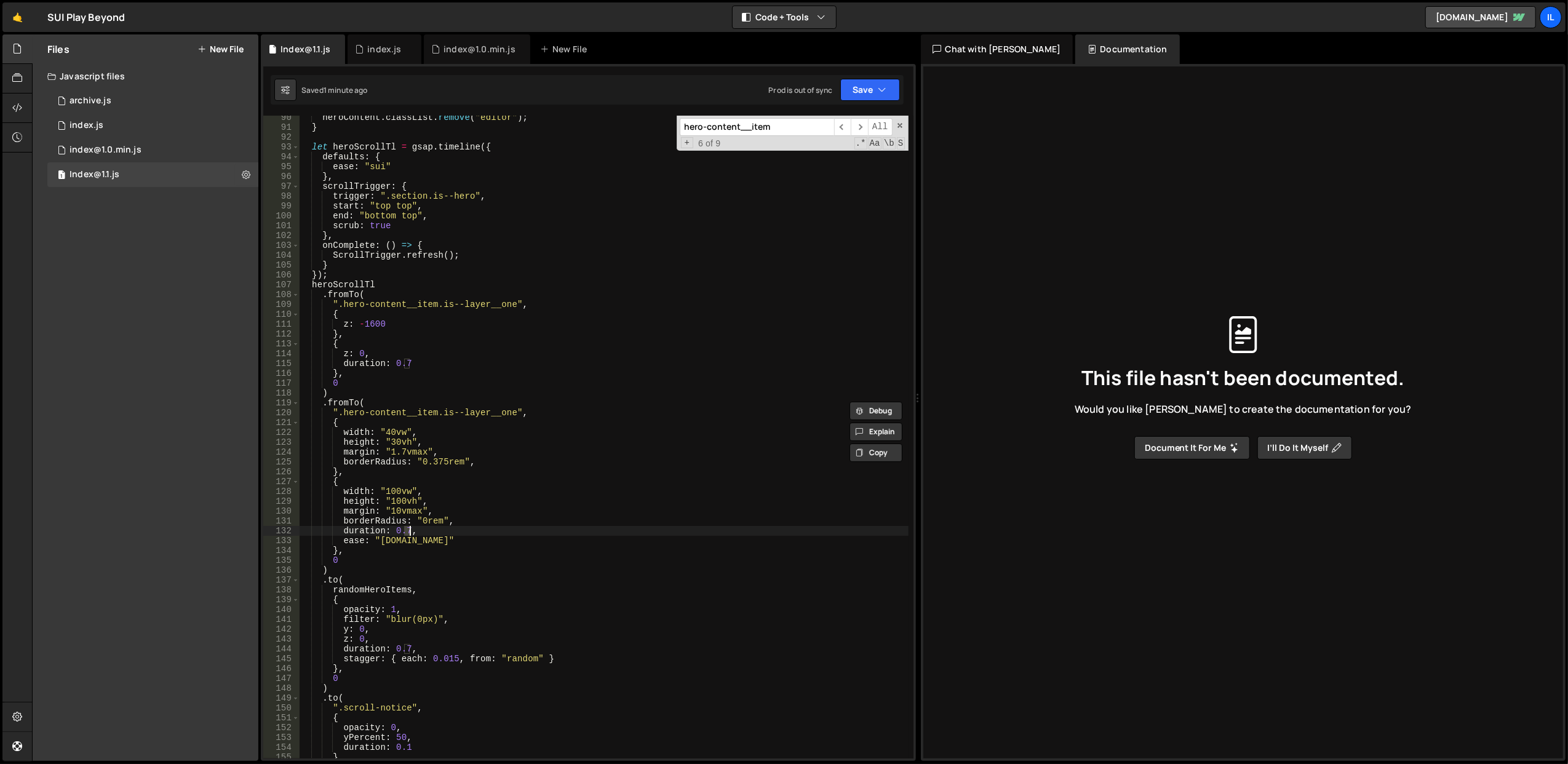
click at [409, 529] on div "heroContent . classList . remove ( "editor" ) ; } let heroScrollTl = gsap . tim…" at bounding box center [603, 444] width 610 height 663
click at [515, 465] on div "heroContent . classList . remove ( "editor" ) ; } let heroScrollTl = gsap . tim…" at bounding box center [603, 444] width 610 height 663
click at [861, 85] on button "Save" at bounding box center [870, 90] width 60 height 22
click at [839, 113] on button "Save to Staging S Saved 1 minute ago" at bounding box center [829, 128] width 148 height 40
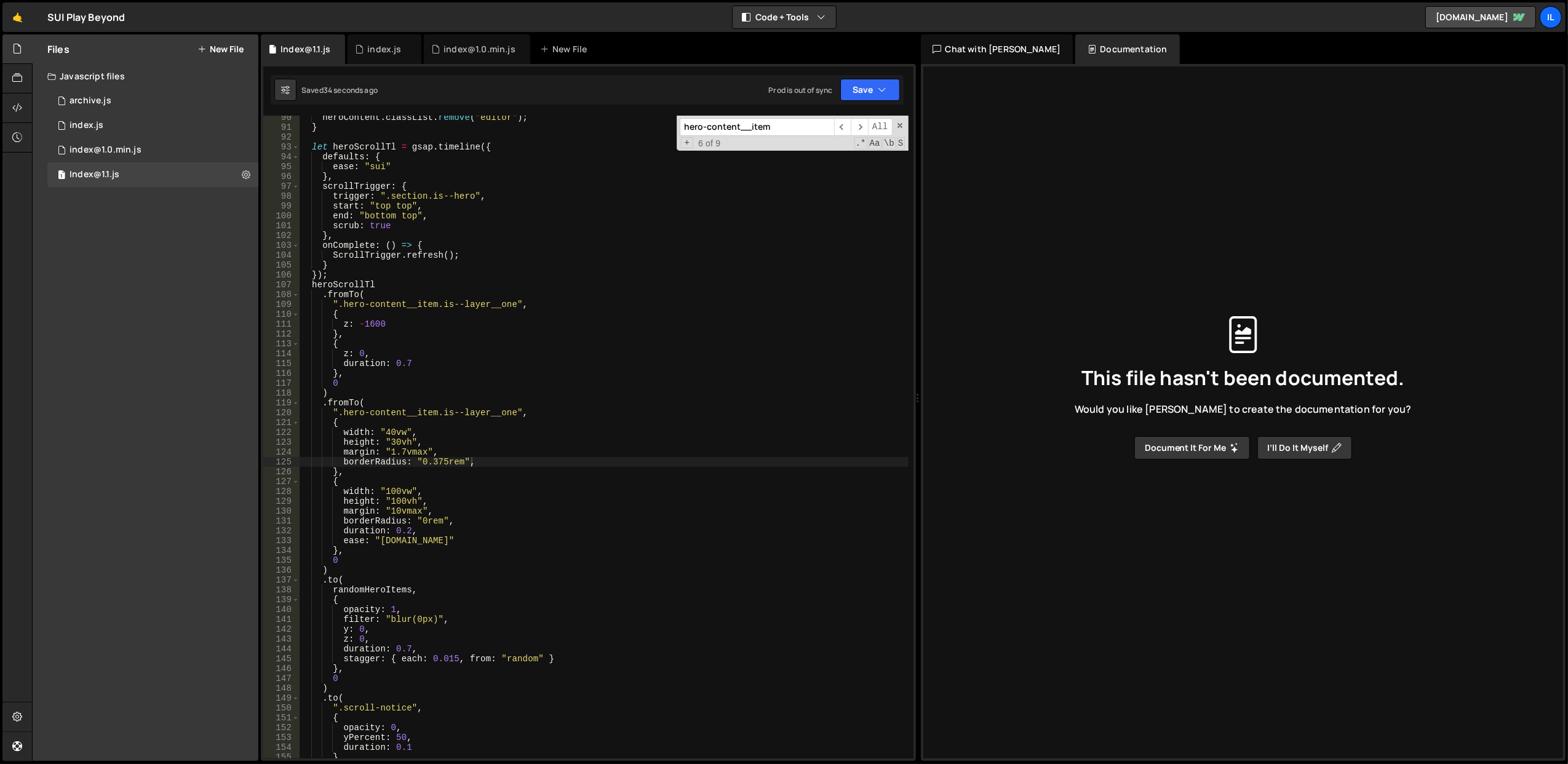
click at [522, 470] on div "heroContent . classList . remove ( "editor" ) ; } let heroScrollTl = gsap . tim…" at bounding box center [603, 444] width 610 height 663
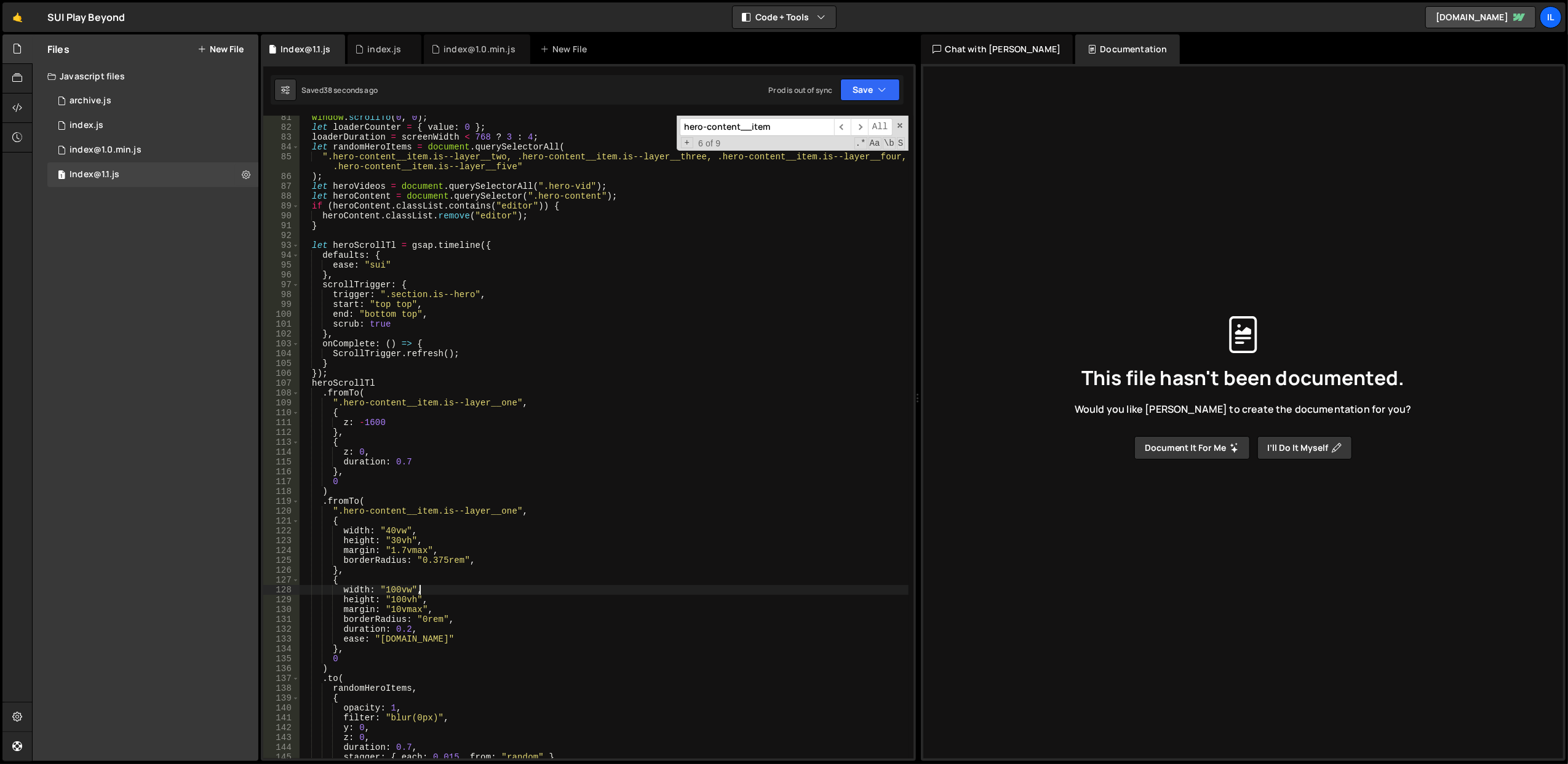
click at [468, 589] on div "window . scrollTo ( 0 , 0 ) ; let loaderCounter = { value : 0 } ; loaderDuratio…" at bounding box center [603, 444] width 610 height 663
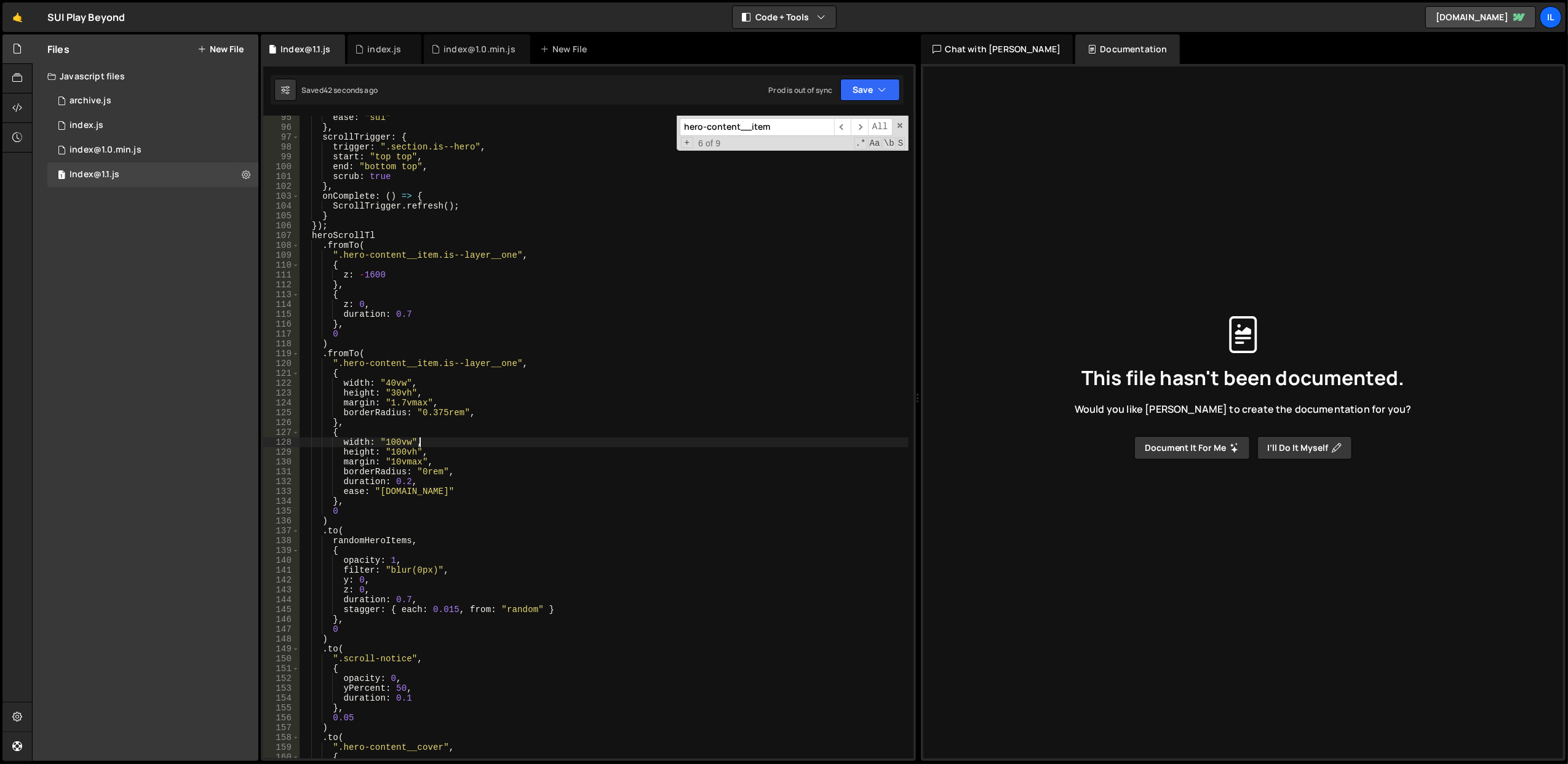
scroll to position [643, 0]
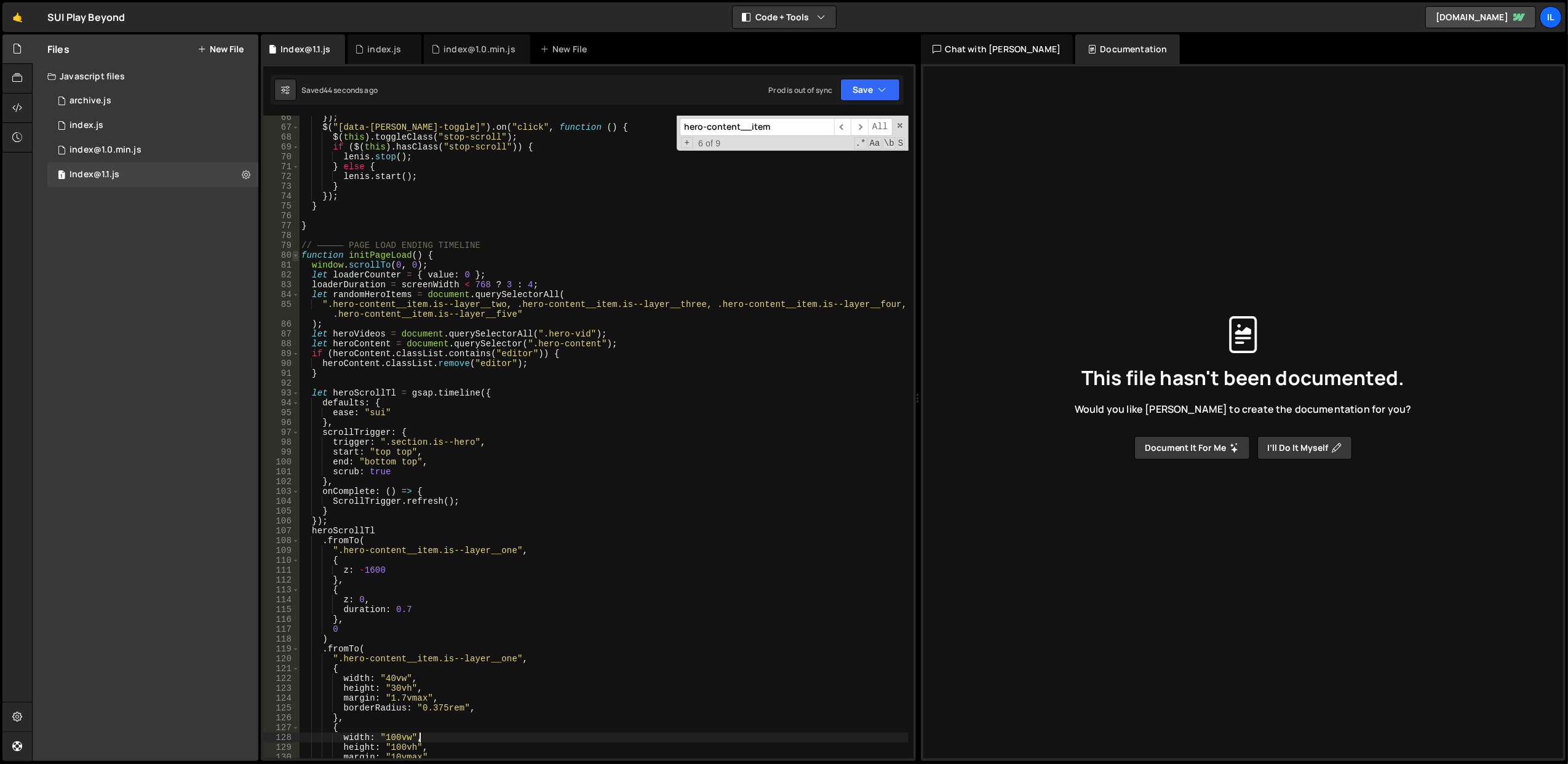
click at [296, 256] on span at bounding box center [296, 255] width 7 height 10
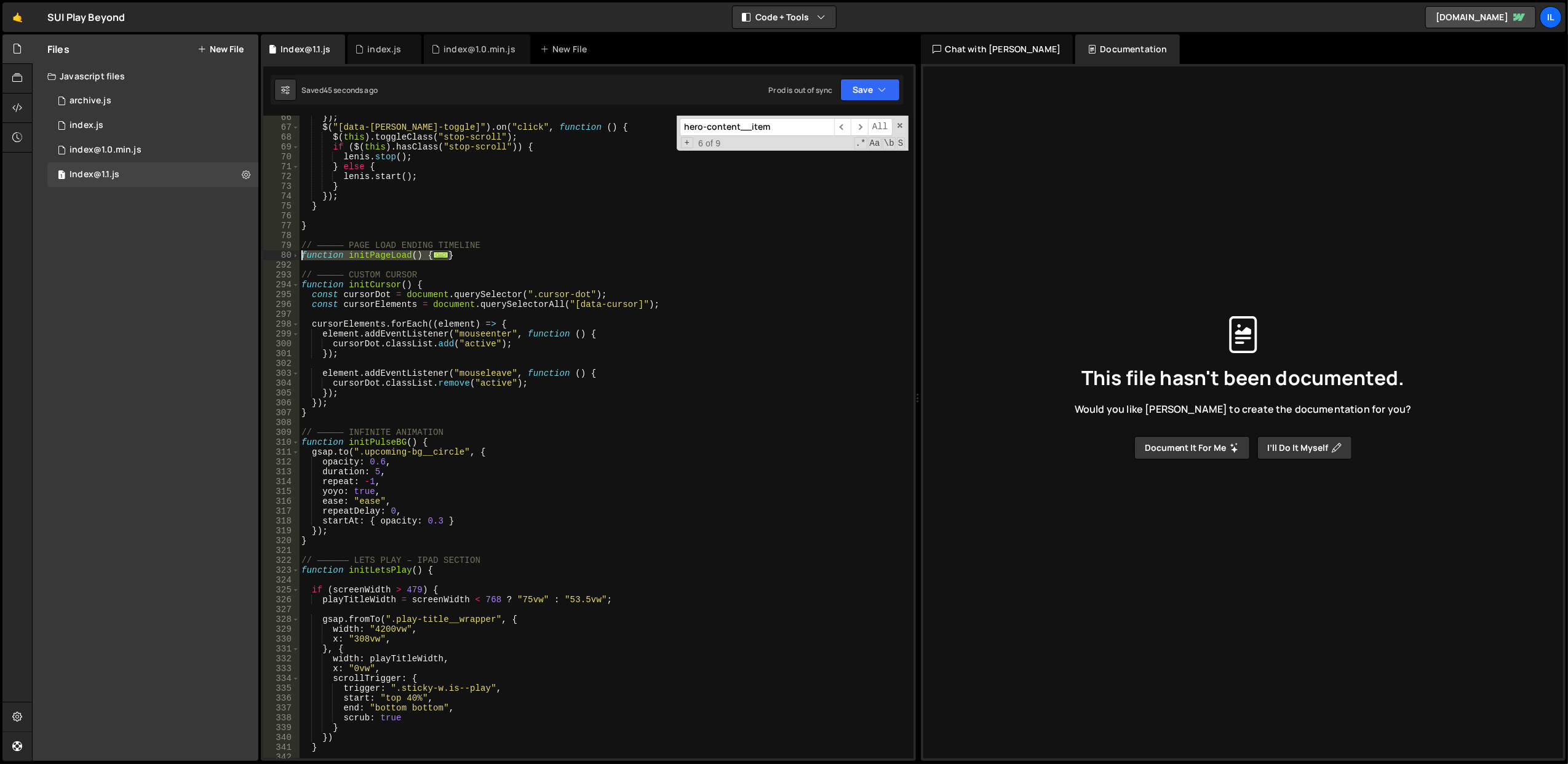
drag, startPoint x: 477, startPoint y: 256, endPoint x: 280, endPoint y: 253, distance: 197.0
click at [280, 253] on div "width: "100vw", 66 67 68 69 70 71 72 73 74 75 76 77 78 79 80 292 293 294 295 29…" at bounding box center [589, 437] width 650 height 643
click at [299, 254] on div "80" at bounding box center [281, 255] width 36 height 10
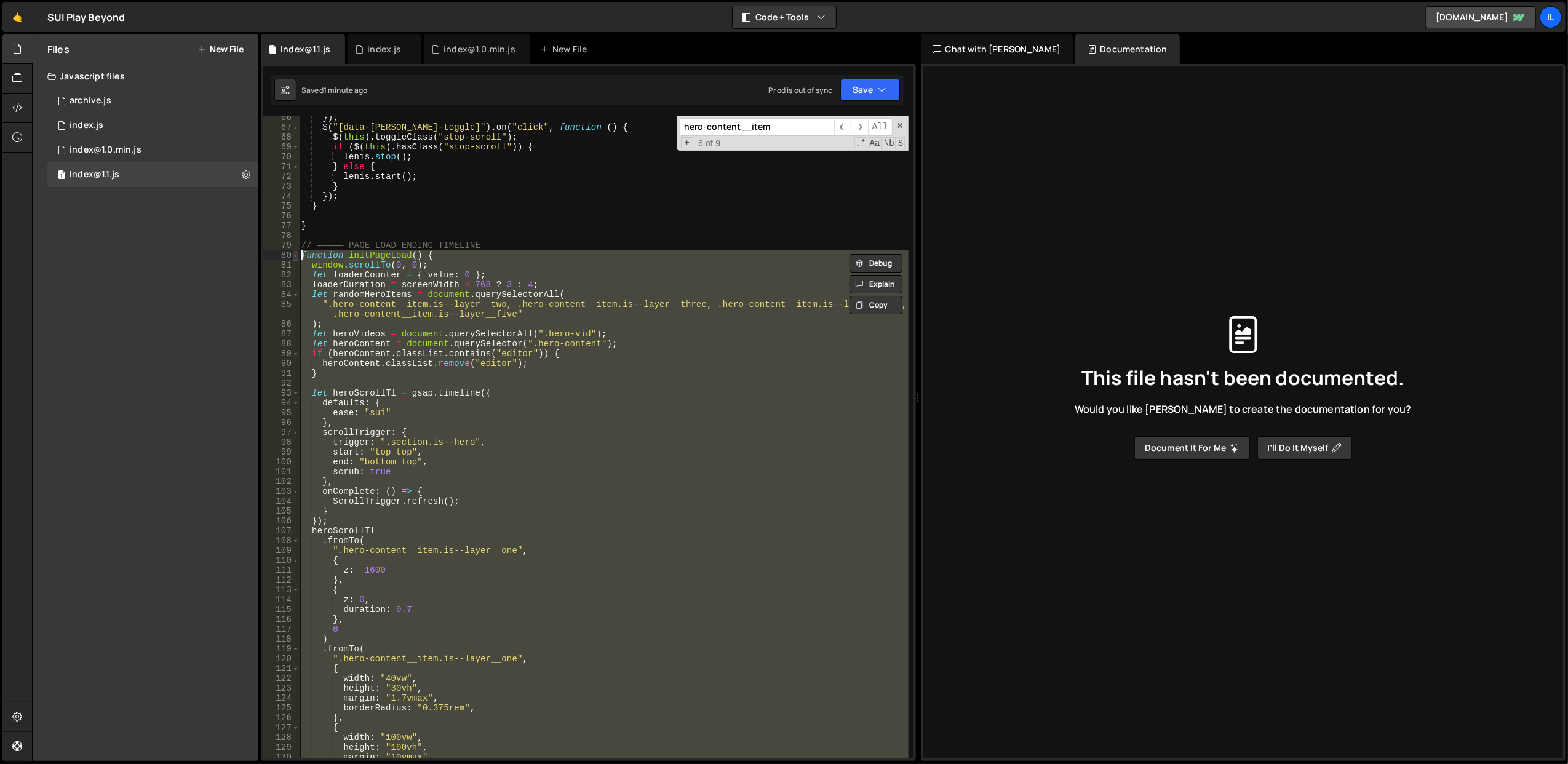
click at [296, 254] on span at bounding box center [296, 255] width 7 height 10
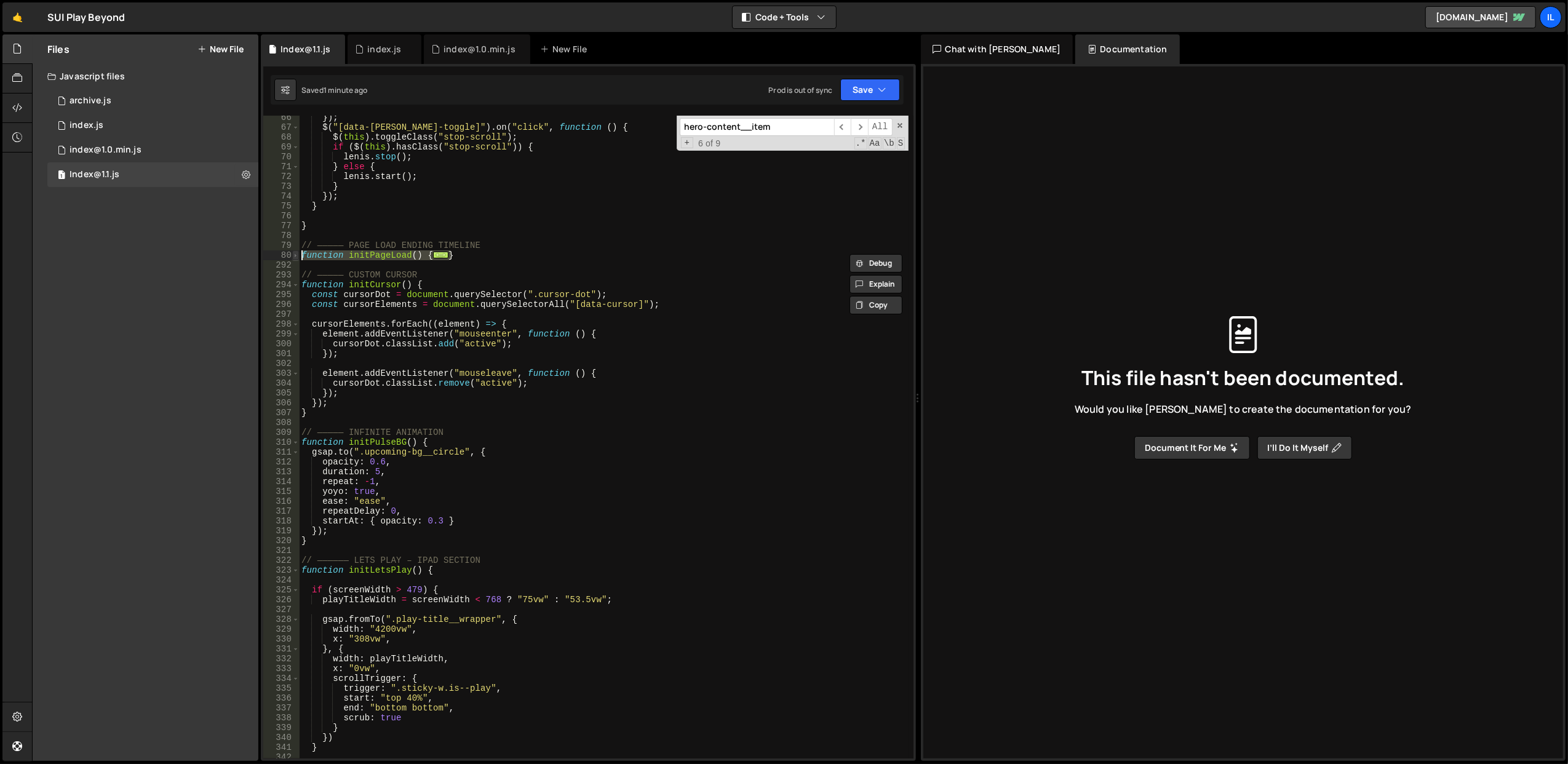
click at [296, 254] on span at bounding box center [296, 255] width 7 height 10
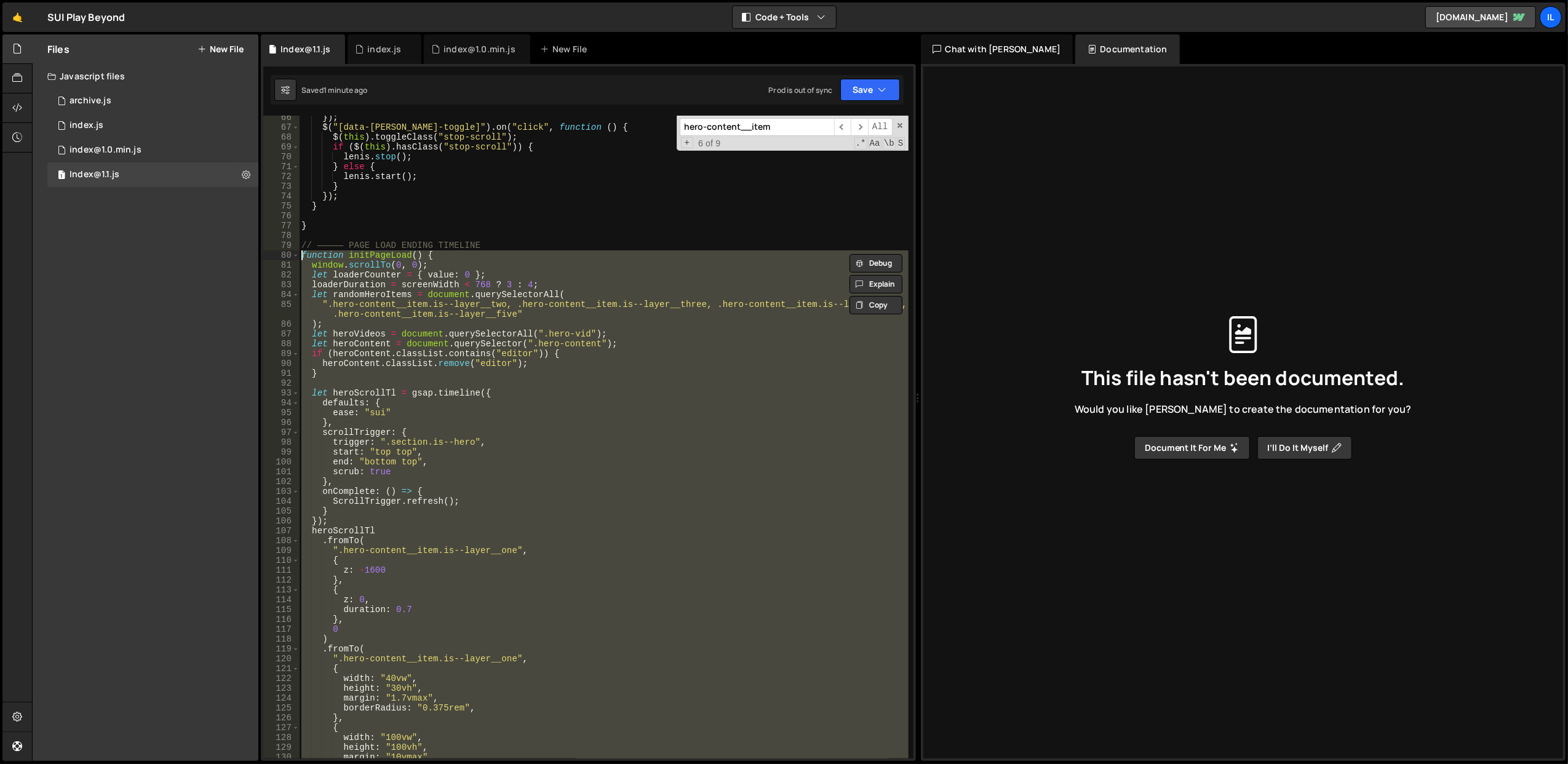
click at [446, 409] on div "}) ; $ ( "[data-lenis-toggle]" ) . on ( "click" , function ( ) { $ ( this ) . t…" at bounding box center [603, 437] width 609 height 643
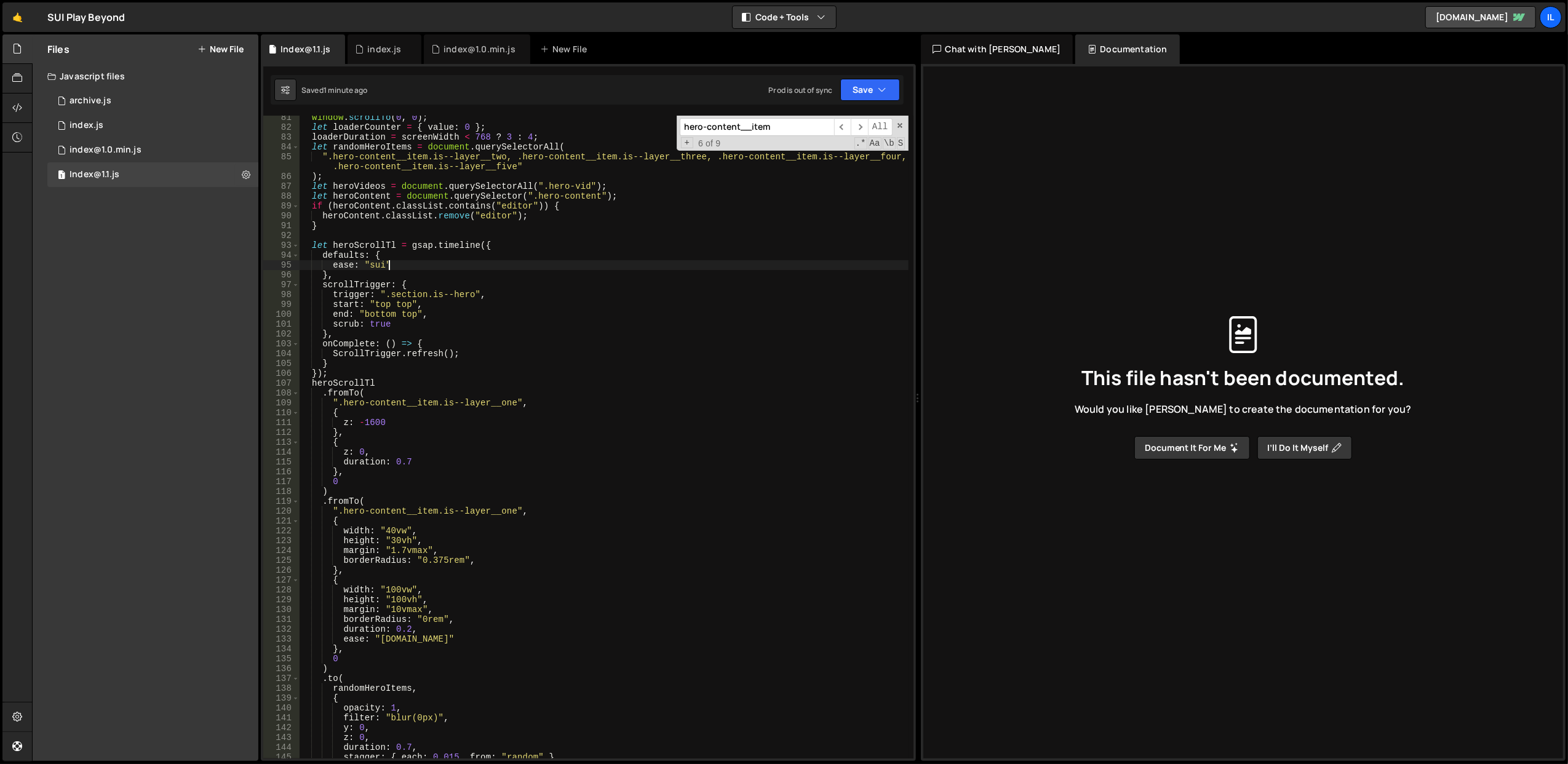
scroll to position [840, 0]
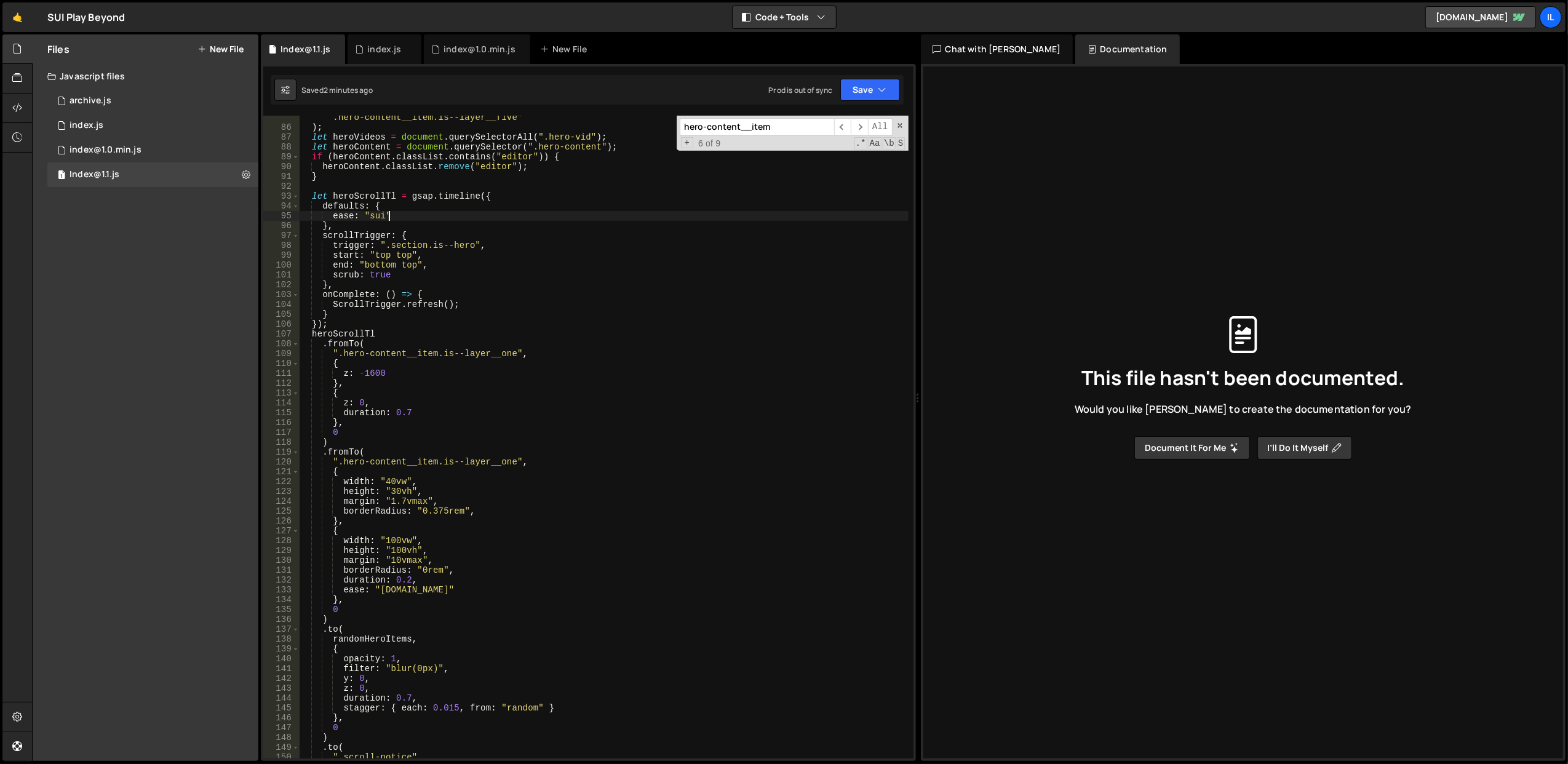
click at [417, 411] on div "".hero-content__item.is--layer__two, .hero-content__item.is--layer__three, .her…" at bounding box center [603, 439] width 610 height 673
click at [626, 281] on div "".hero-content__item.is--layer__two, .hero-content__item.is--layer__three, .her…" at bounding box center [603, 439] width 610 height 673
click at [873, 91] on button "Save" at bounding box center [870, 90] width 60 height 22
click at [845, 132] on div "Saved 2 minutes ago" at bounding box center [828, 134] width 128 height 15
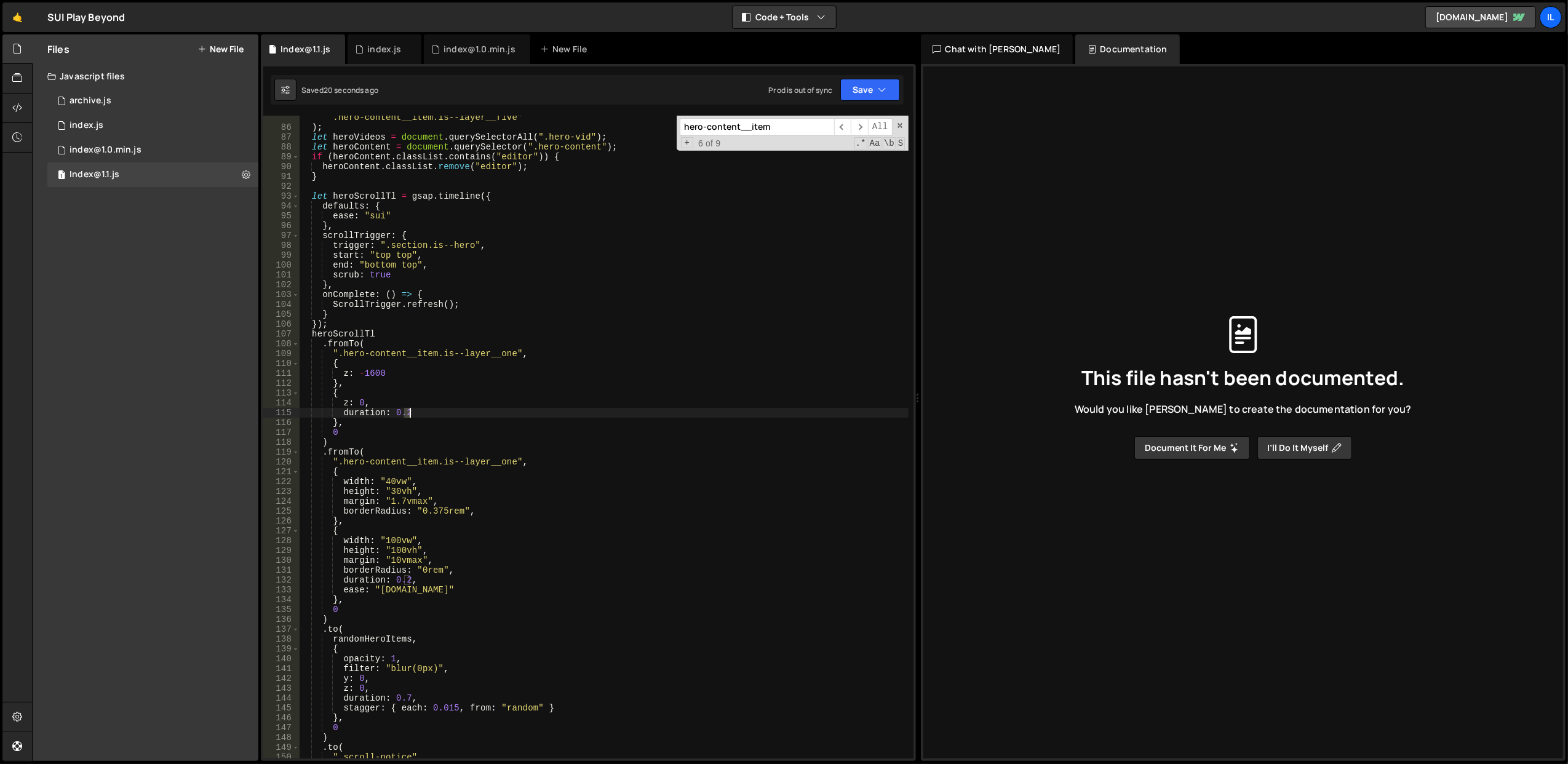
click at [409, 416] on div "".hero-content__item.is--layer__two, .hero-content__item.is--layer__three, .her…" at bounding box center [603, 439] width 610 height 673
click at [446, 386] on div "".hero-content__item.is--layer__two, .hero-content__item.is--layer__three, .her…" at bounding box center [603, 439] width 610 height 673
click at [409, 581] on div "".hero-content__item.is--layer__two, .hero-content__item.is--layer__three, .her…" at bounding box center [603, 439] width 610 height 673
click at [502, 405] on div "".hero-content__item.is--layer__two, .hero-content__item.is--layer__three, .her…" at bounding box center [603, 439] width 610 height 673
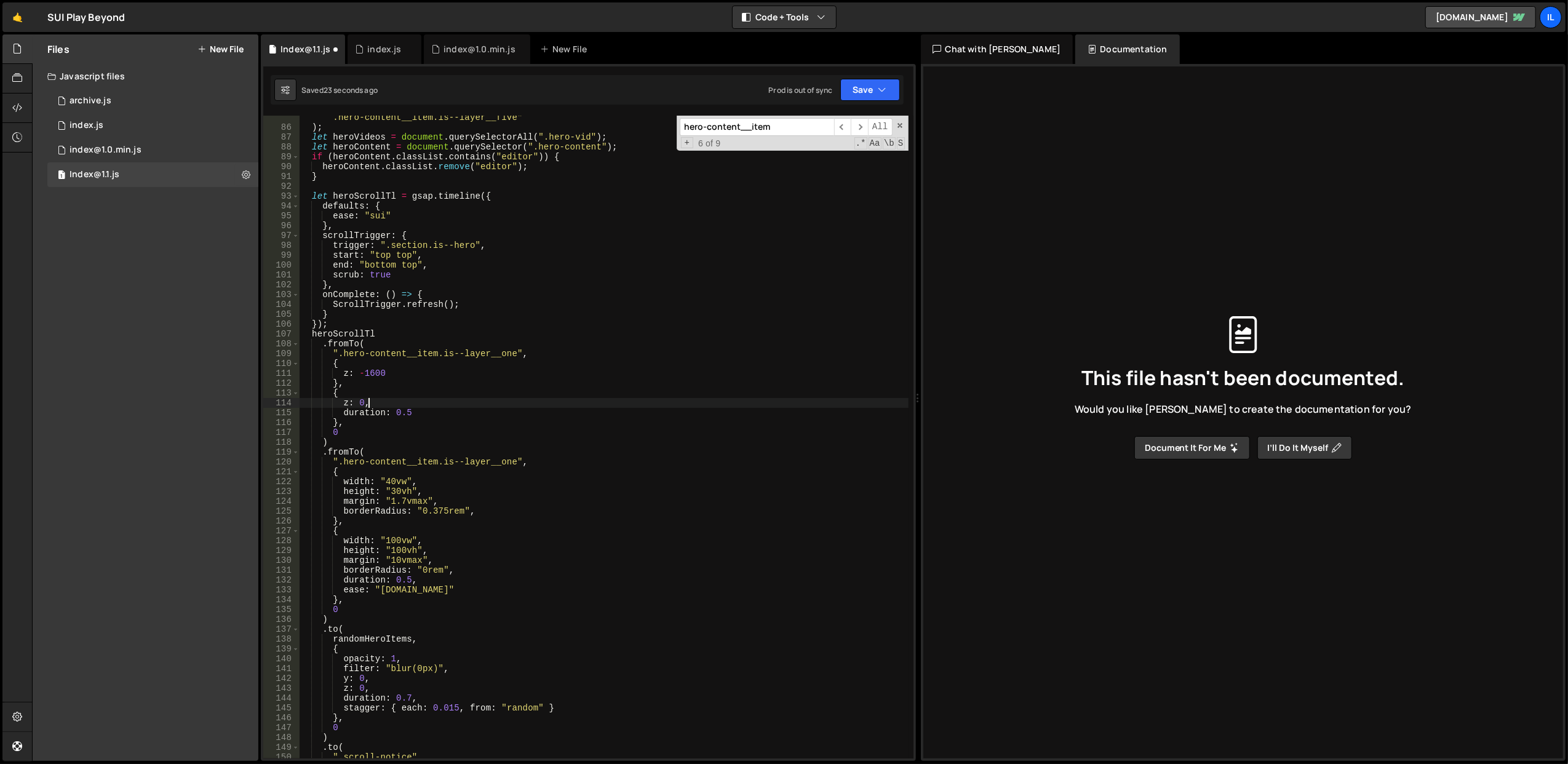
scroll to position [0, 3]
click at [853, 86] on button "Save" at bounding box center [870, 90] width 60 height 22
click at [829, 116] on div "Save to Staging S" at bounding box center [828, 120] width 128 height 12
click at [409, 412] on div "".hero-content__item.is--layer__two, .hero-content__item.is--layer__three, .her…" at bounding box center [603, 439] width 610 height 673
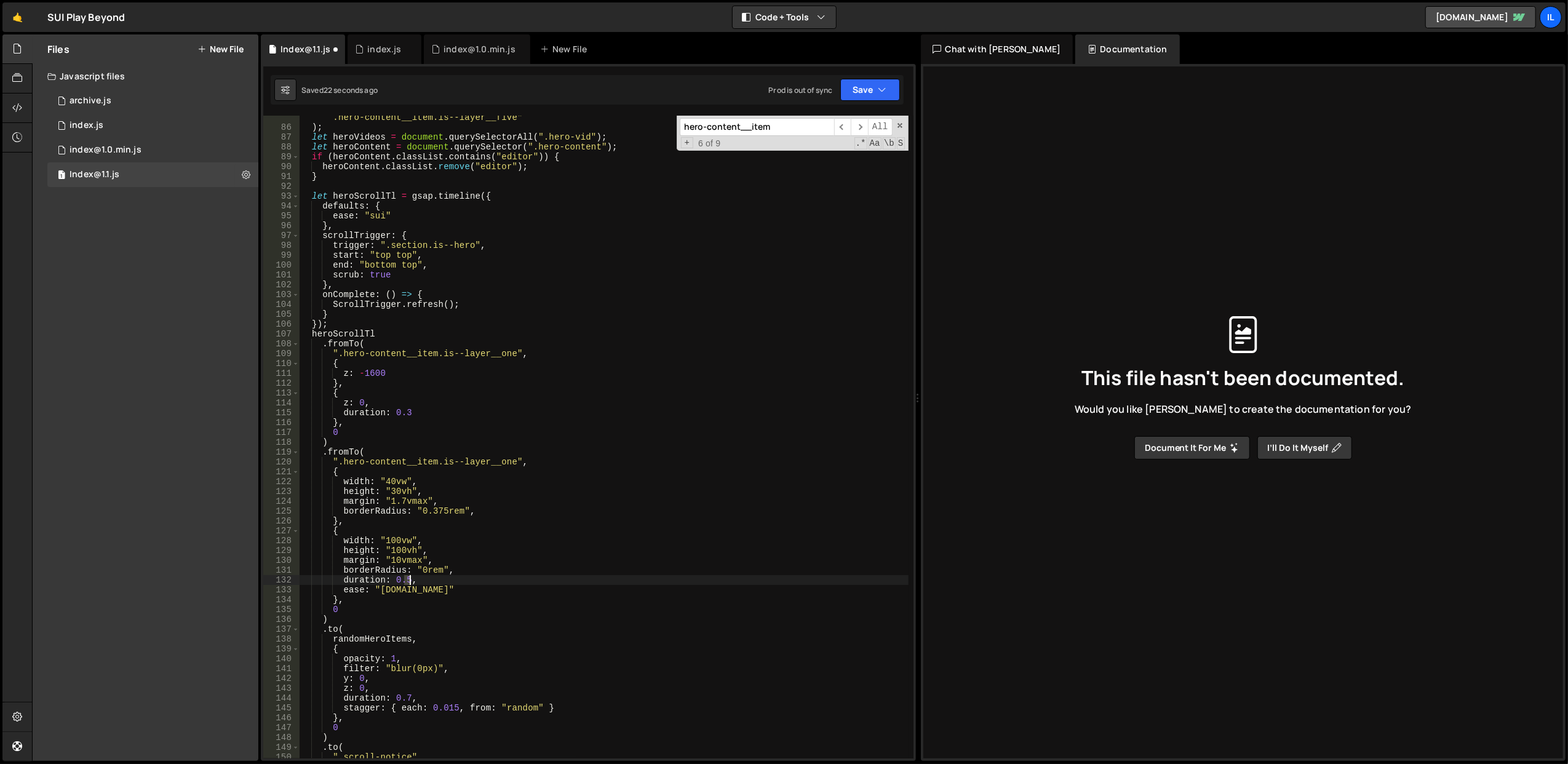
click at [409, 581] on div "".hero-content__item.is--layer__two, .hero-content__item.is--layer__three, .her…" at bounding box center [603, 439] width 610 height 673
click at [567, 372] on div "".hero-content__item.is--layer__two, .hero-content__item.is--layer__three, .her…" at bounding box center [603, 439] width 610 height 673
click at [855, 87] on button "Save" at bounding box center [870, 90] width 60 height 22
click at [835, 129] on div "24 seconds ago" at bounding box center [813, 134] width 55 height 10
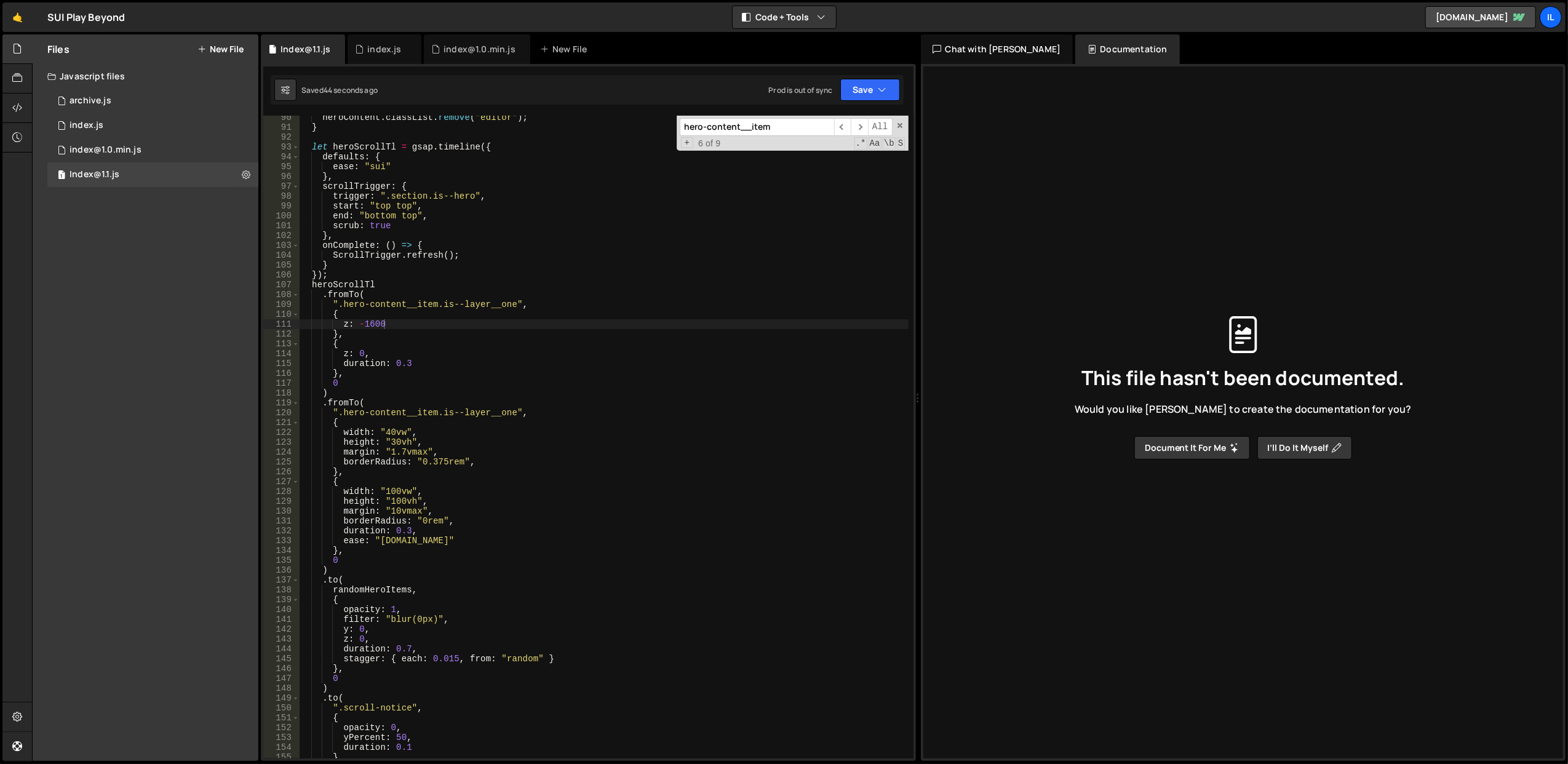
scroll to position [938, 0]
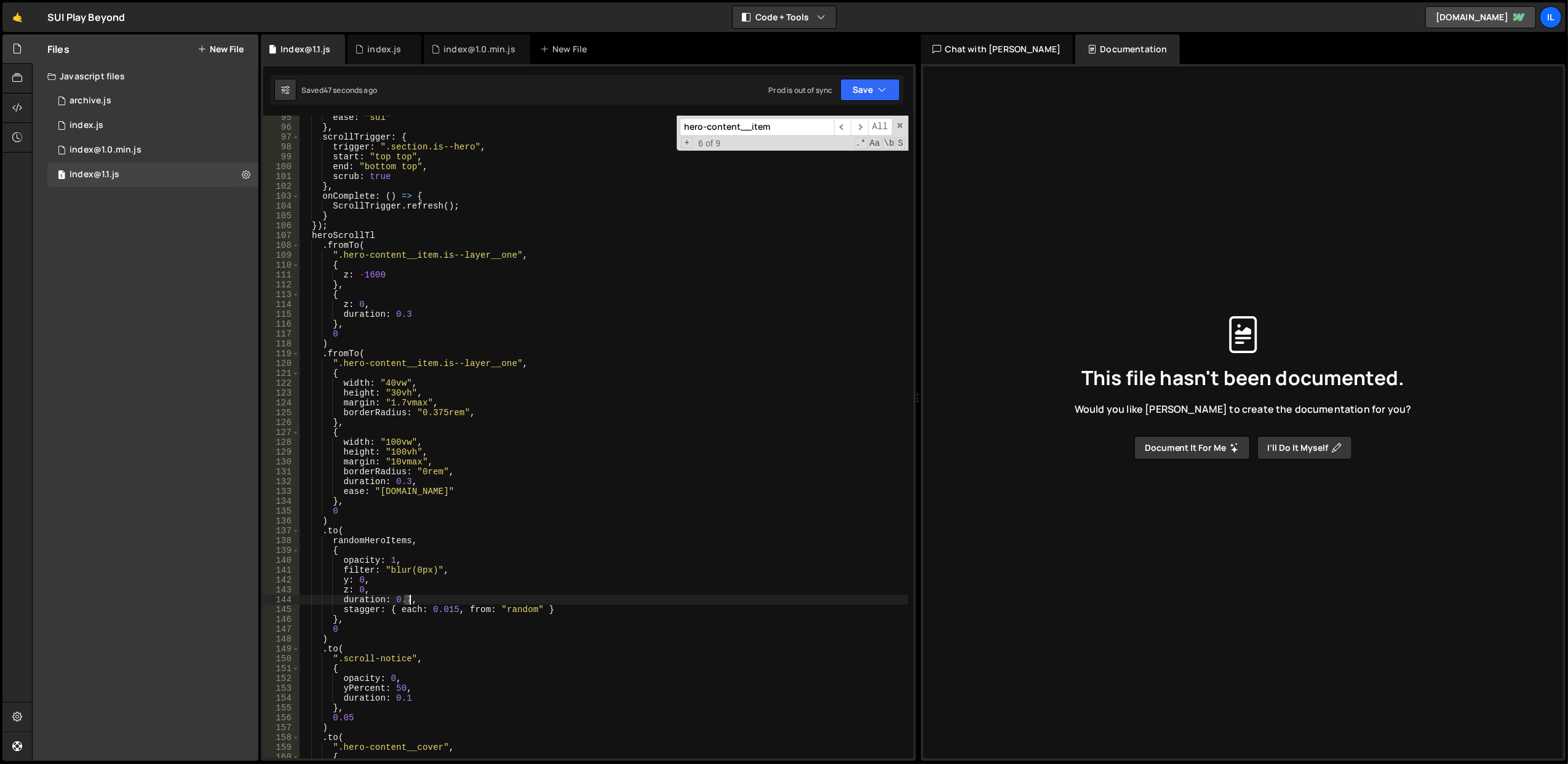
click at [409, 597] on div "ease : "sui" } , scrollTrigger : { trigger : ".section.is--hero" , start : "top…" at bounding box center [603, 444] width 610 height 663
click at [641, 436] on div "ease : "sui" } , scrollTrigger : { trigger : ".section.is--hero" , start : "top…" at bounding box center [603, 444] width 610 height 663
click at [871, 84] on button "Save" at bounding box center [870, 90] width 60 height 22
click at [824, 116] on div "Save to Staging S" at bounding box center [828, 120] width 128 height 12
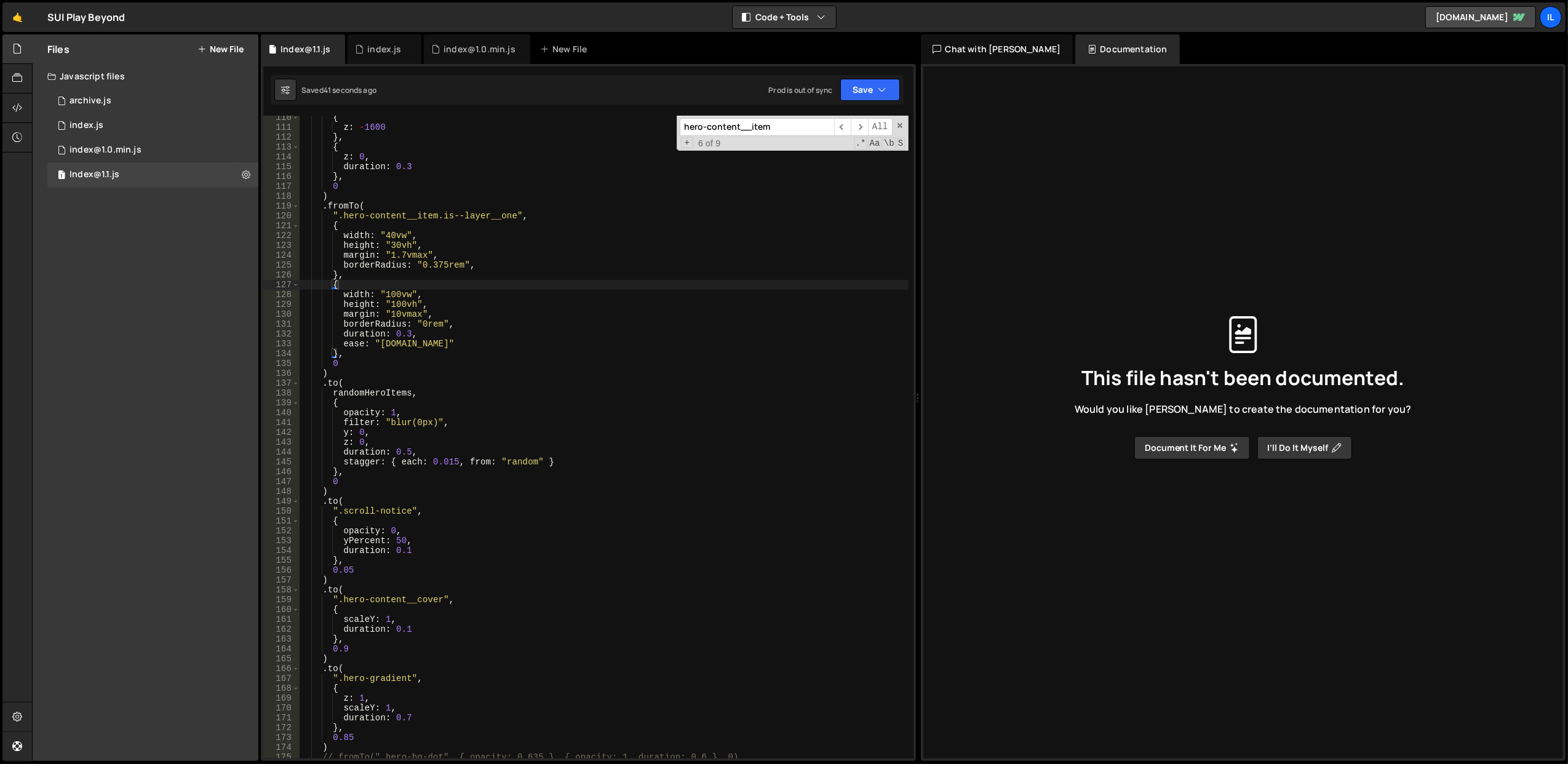
scroll to position [1086, 0]
click at [407, 451] on div "{ z : - 1600 } , { z : 0 , duration : 0.3 } , 0 ) . fromTo ( ".hero-content__it…" at bounding box center [603, 444] width 610 height 663
click at [521, 395] on div "{ z : - 1600 } , { z : 0 , duration : 0.3 } , 0 ) . fromTo ( ".hero-content__it…" at bounding box center [603, 444] width 610 height 663
click at [406, 447] on div "{ z : - 1600 } , { z : 0 , duration : 0.3 } , 0 ) . fromTo ( ".hero-content__it…" at bounding box center [603, 444] width 610 height 663
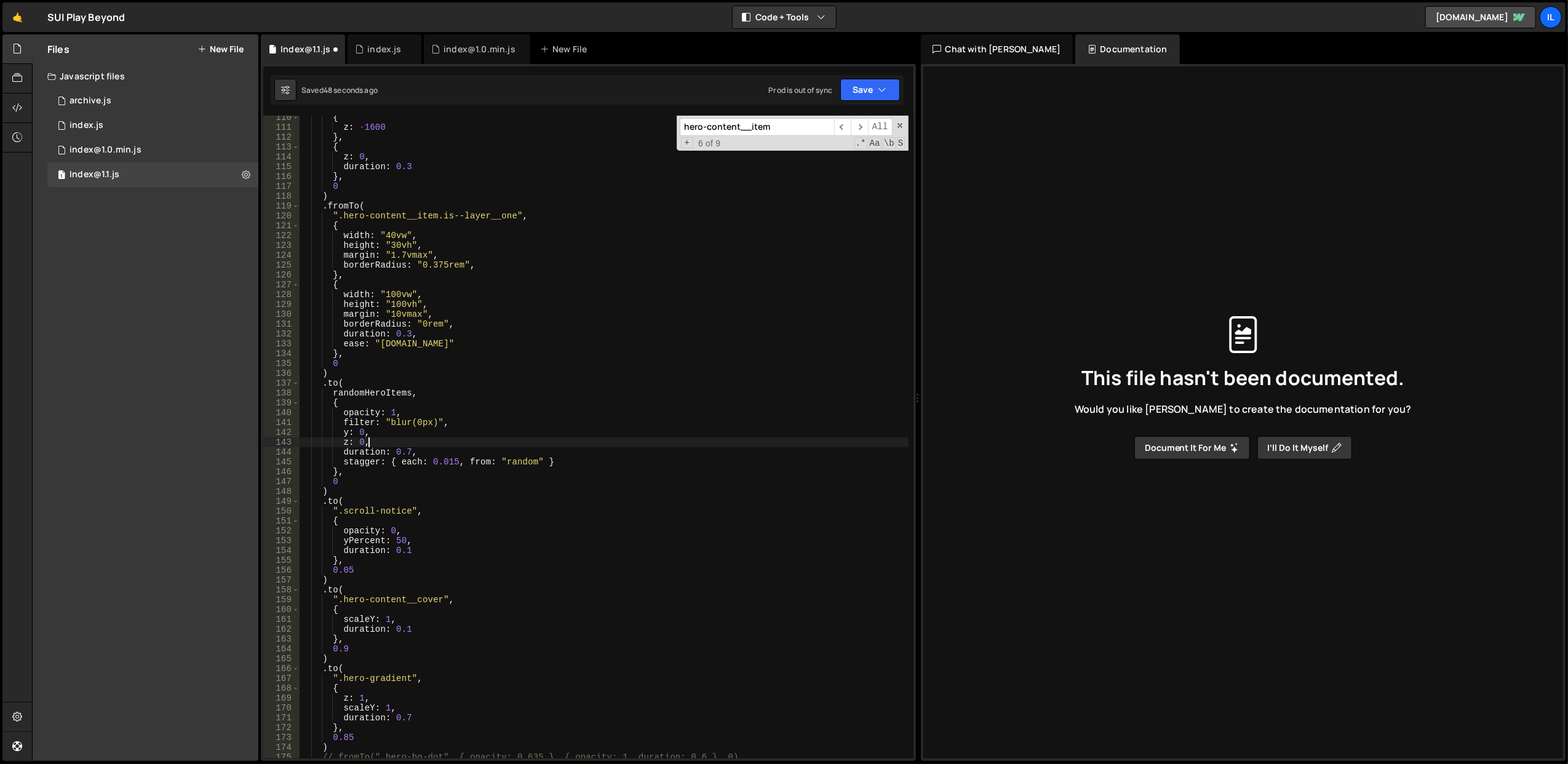
scroll to position [0, 3]
click at [407, 452] on div "{ z : - 1600 } , { z : 0 , duration : 0.3 } , 0 ) . fromTo ( ".hero-content__it…" at bounding box center [603, 444] width 610 height 663
click at [496, 398] on div "{ z : - 1600 } , { z : 0 , duration : 0.3 } , 0 ) . fromTo ( ".hero-content__it…" at bounding box center [603, 444] width 610 height 663
click at [866, 82] on button "Save" at bounding box center [870, 90] width 60 height 22
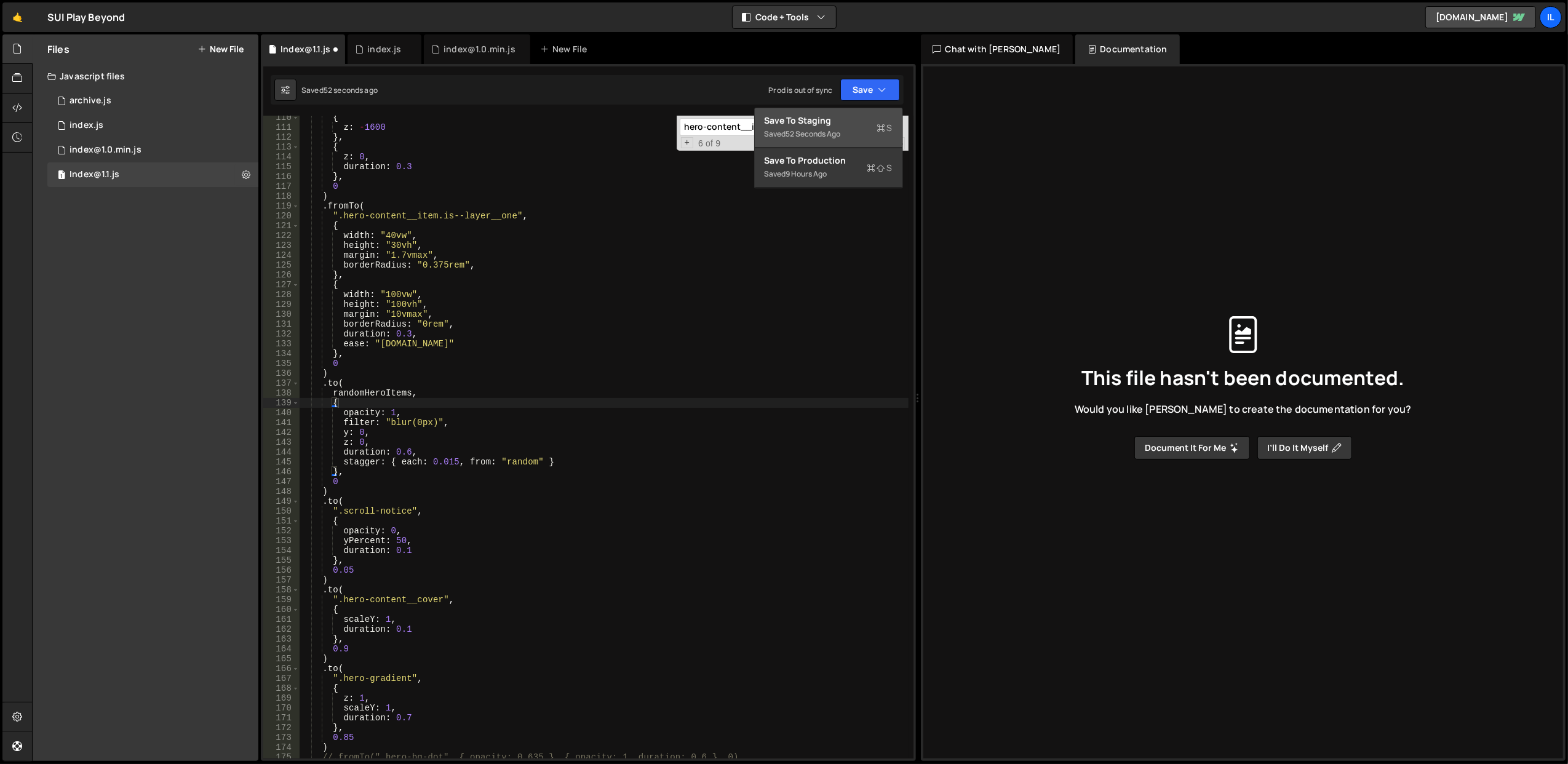
click at [840, 121] on div "Save to Staging S" at bounding box center [828, 120] width 128 height 12
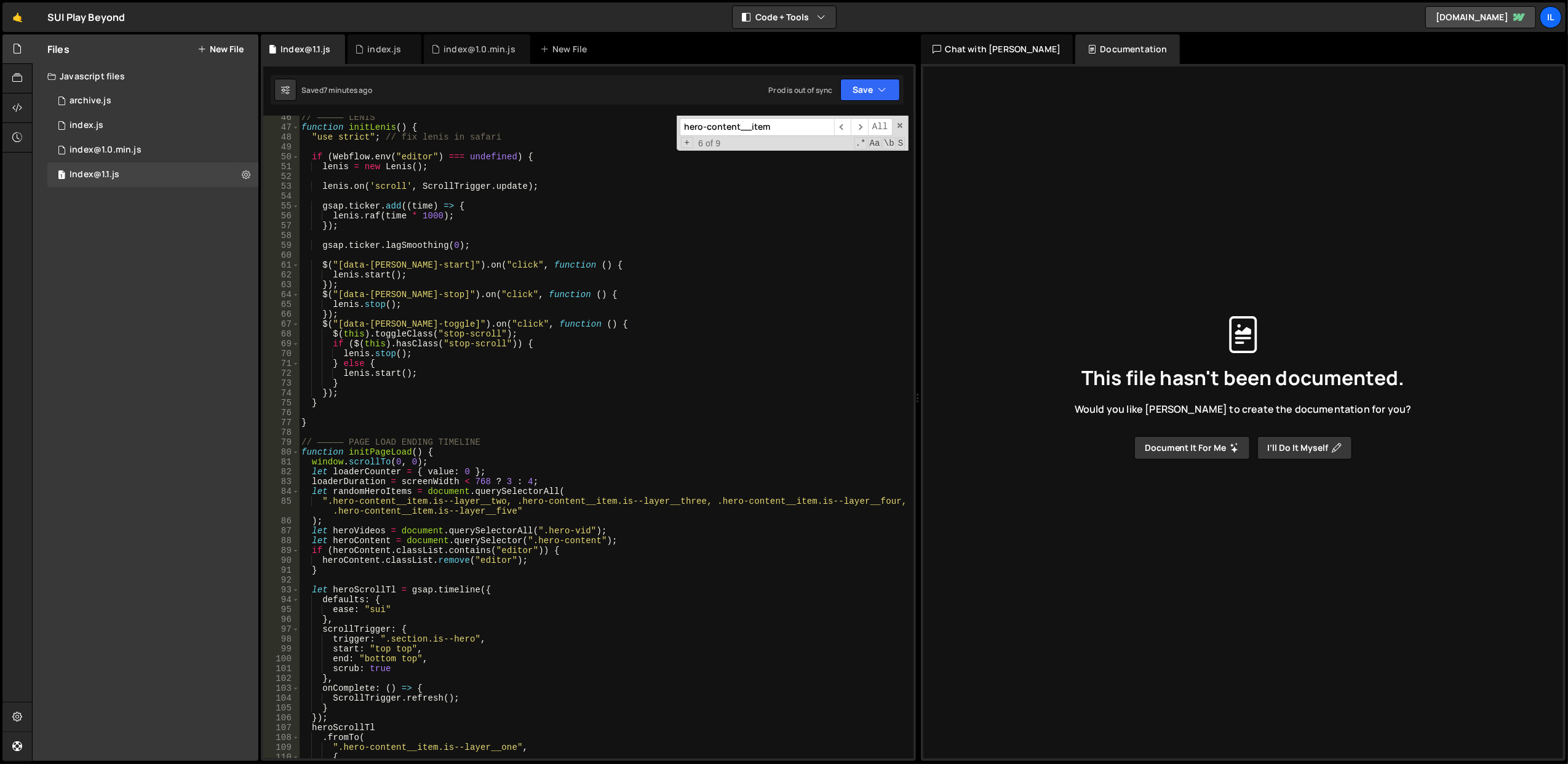
scroll to position [446, 0]
click at [623, 280] on div "// ————— LENIS function initLenis ( ) { "use strict" ; // fix lenis in safari i…" at bounding box center [603, 444] width 610 height 663
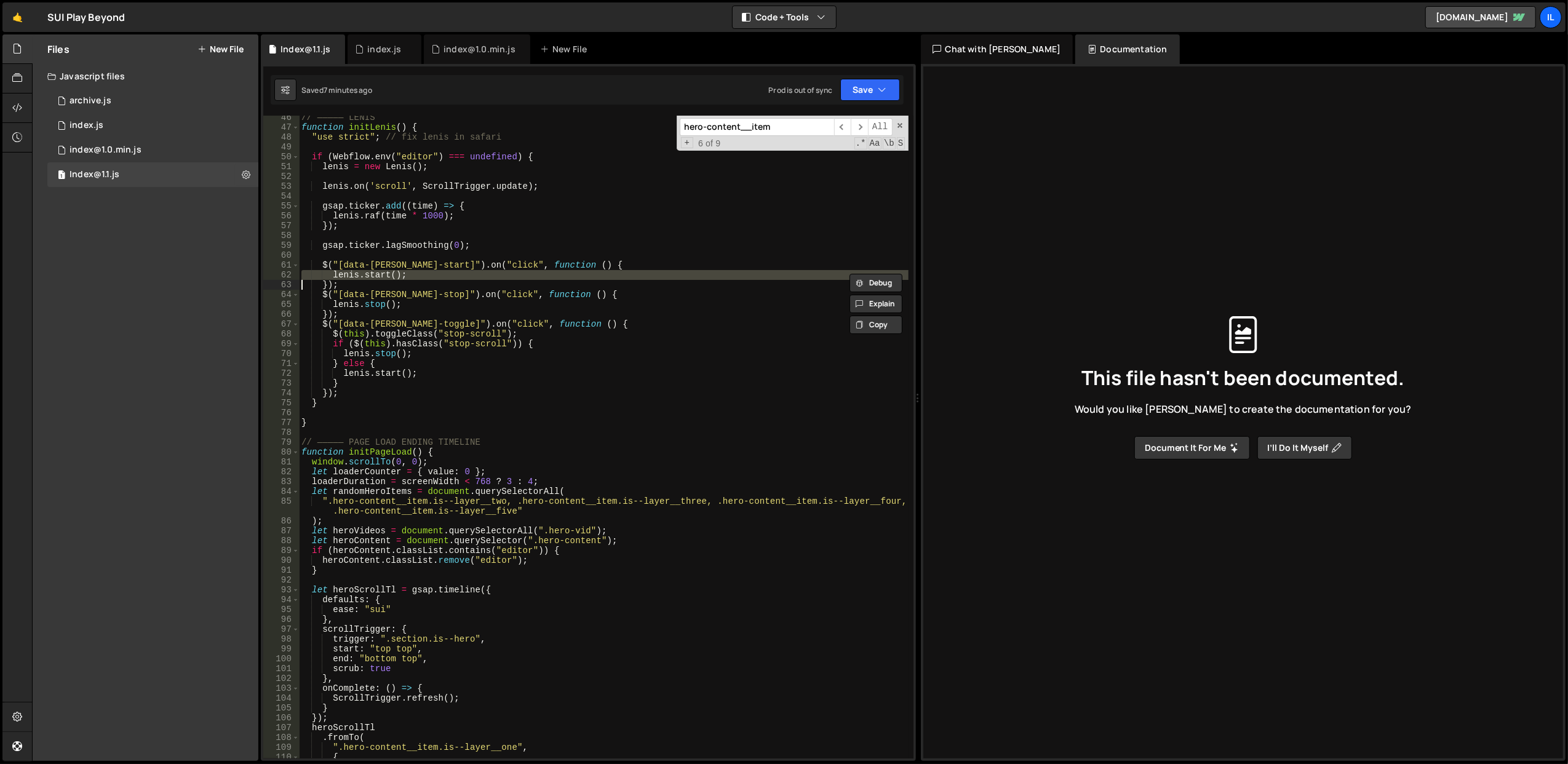
click at [631, 298] on div "// ————— LENIS function initLenis ( ) { "use strict" ; // fix lenis in safari i…" at bounding box center [603, 444] width 610 height 663
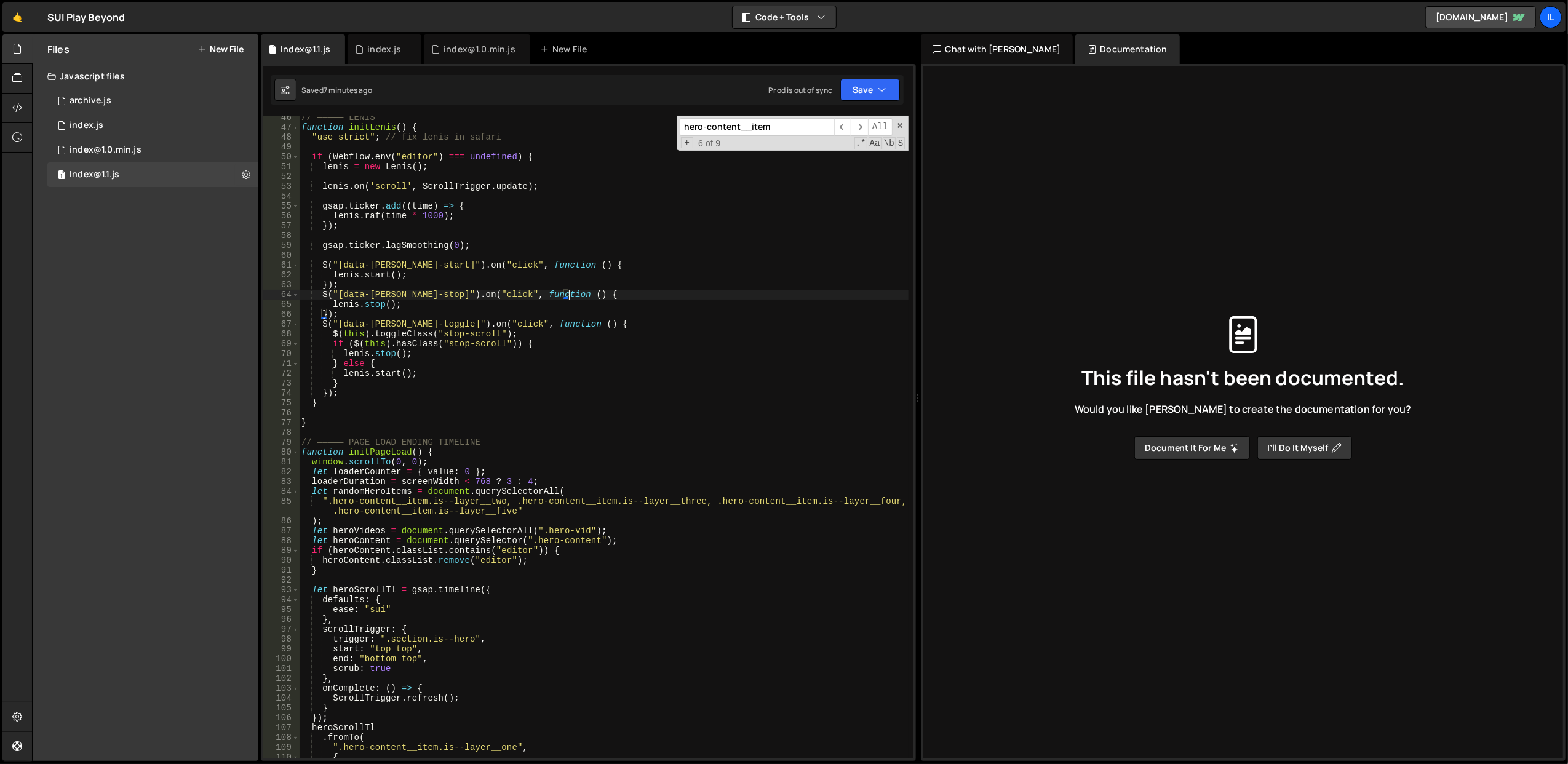
click at [631, 298] on div "// ————— LENIS function initLenis ( ) { "use strict" ; // fix lenis in safari i…" at bounding box center [603, 444] width 610 height 663
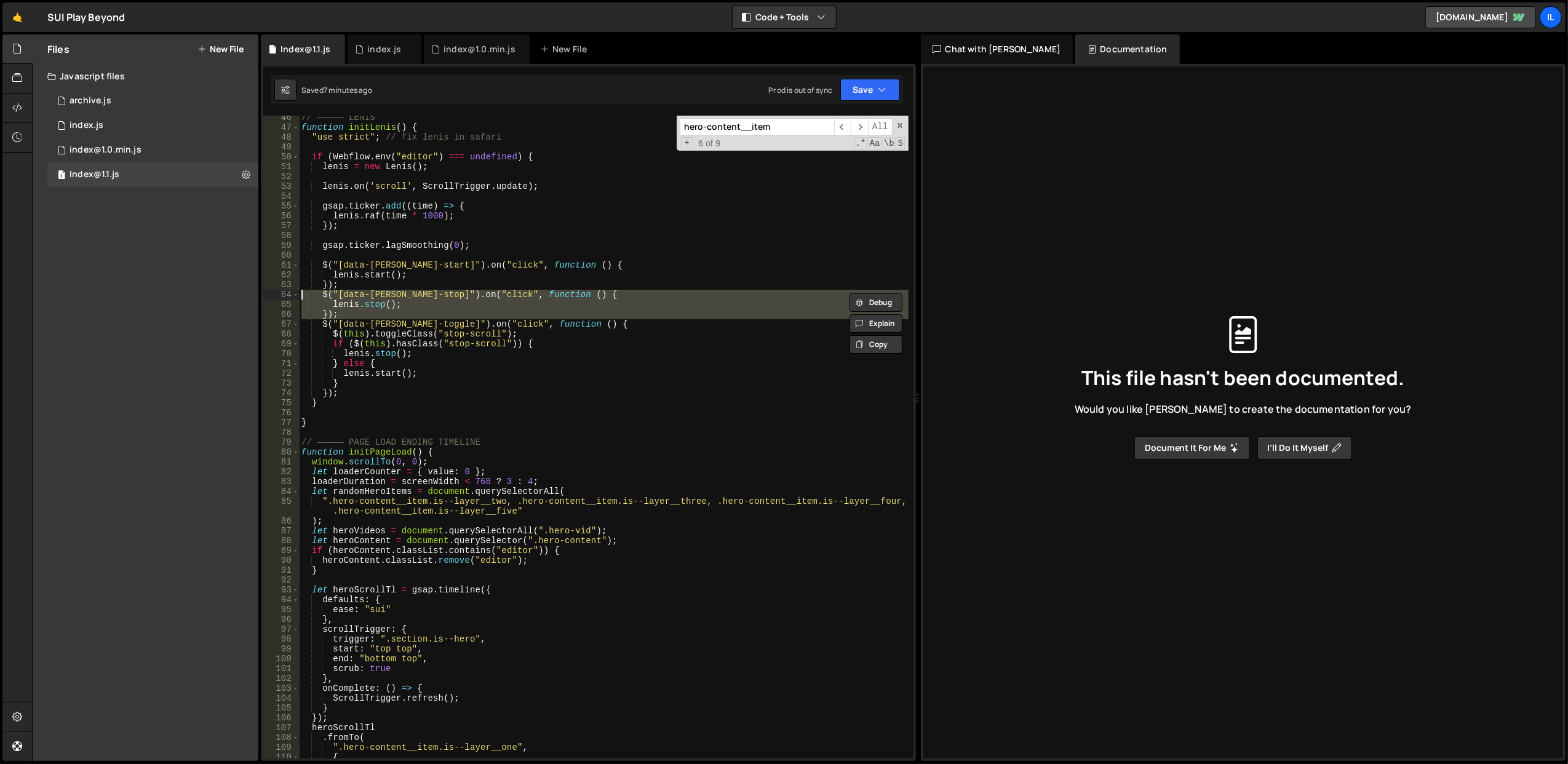
click at [631, 298] on div "// ————— LENIS function initLenis ( ) { "use strict" ; // fix lenis in safari i…" at bounding box center [603, 444] width 610 height 663
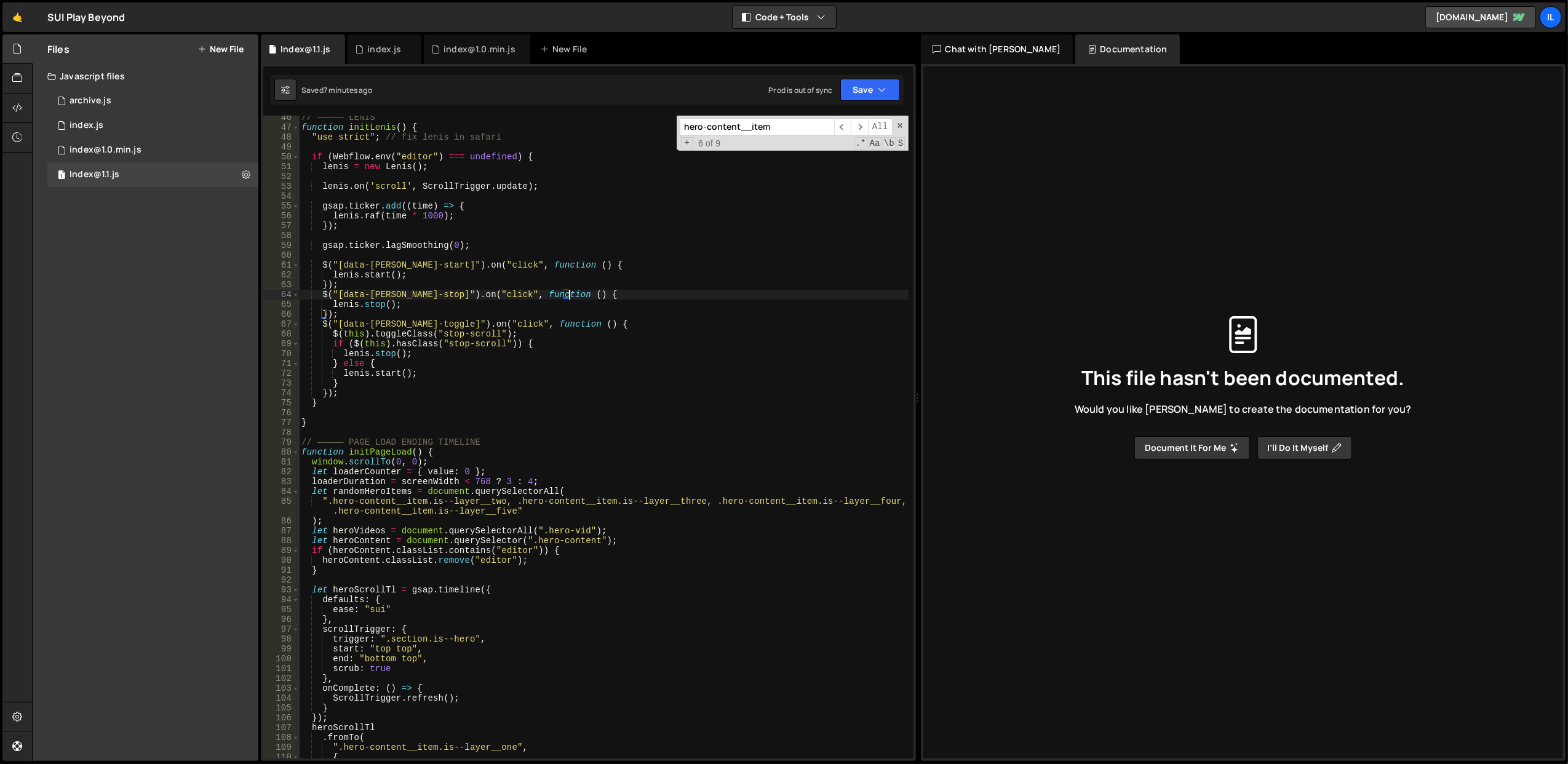
click at [631, 298] on div "// ————— LENIS function initLenis ( ) { "use strict" ; // fix lenis in safari i…" at bounding box center [603, 444] width 610 height 663
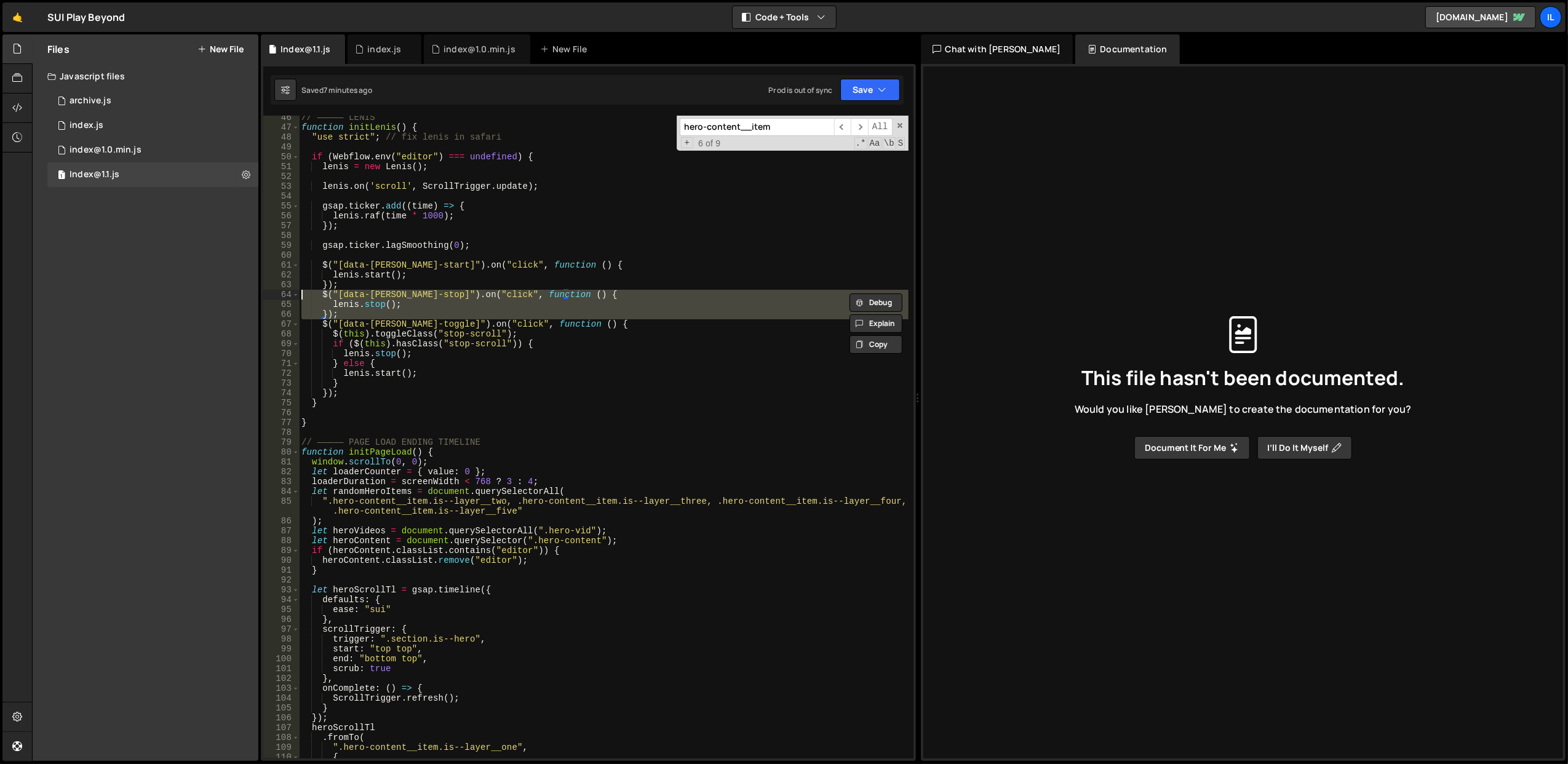
click at [631, 298] on div "// ————— LENIS function initLenis ( ) { "use strict" ; // fix lenis in safari i…" at bounding box center [603, 444] width 610 height 663
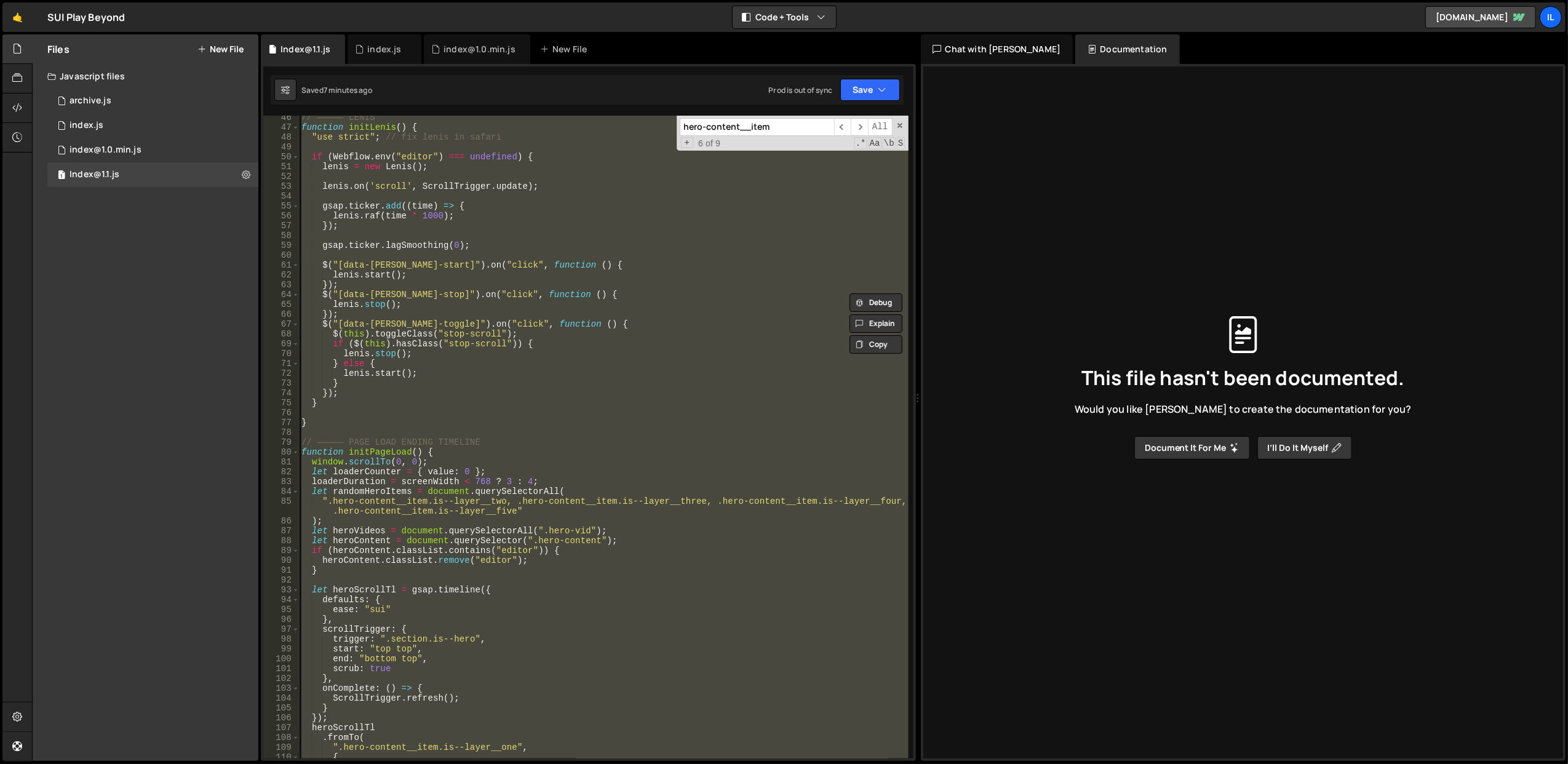
click at [631, 298] on div "// ————— LENIS function initLenis ( ) { "use strict" ; // fix lenis in safari i…" at bounding box center [603, 444] width 610 height 663
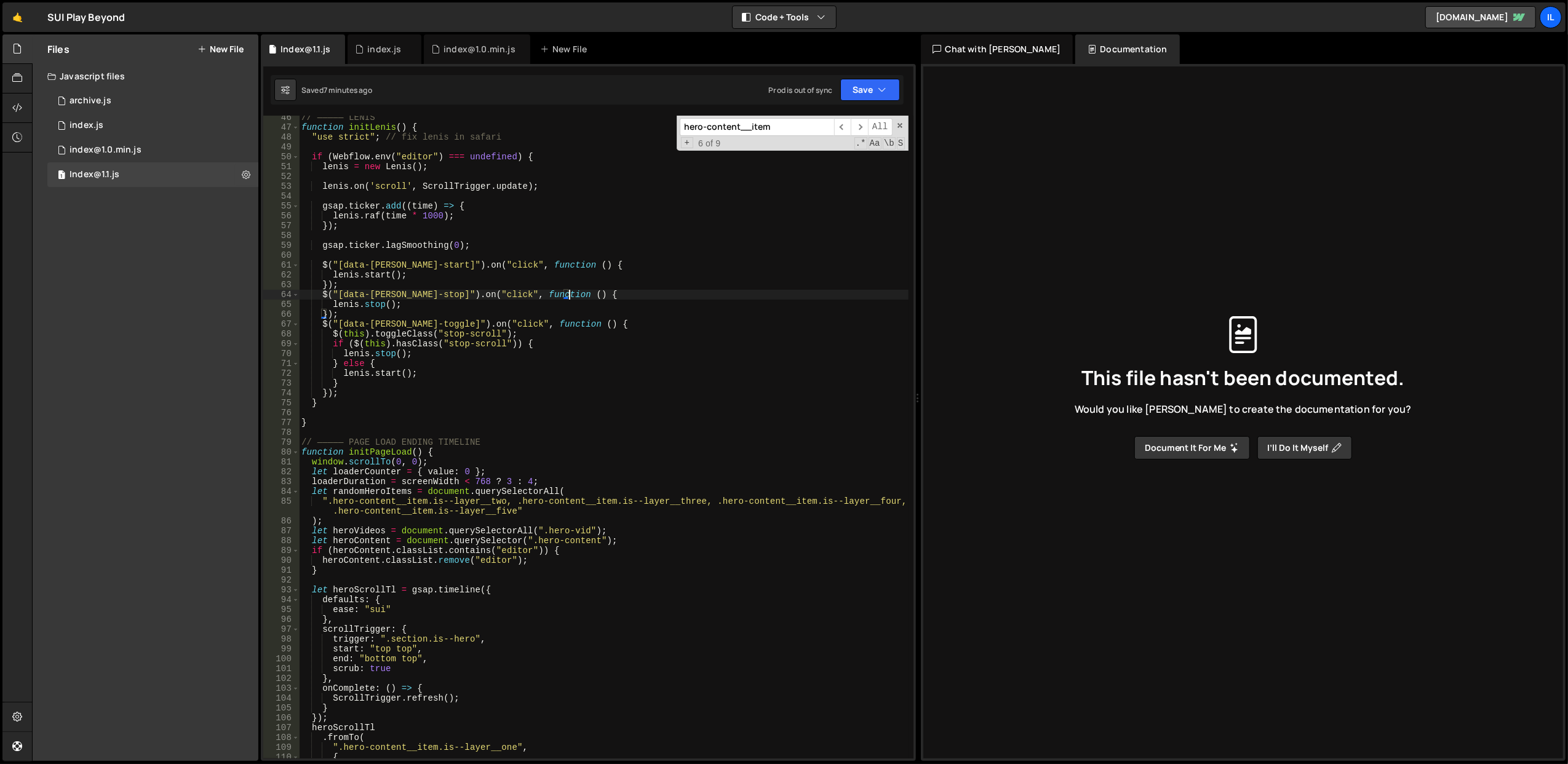
click at [631, 298] on div "// ————— LENIS function initLenis ( ) { "use strict" ; // fix lenis in safari i…" at bounding box center [603, 444] width 610 height 663
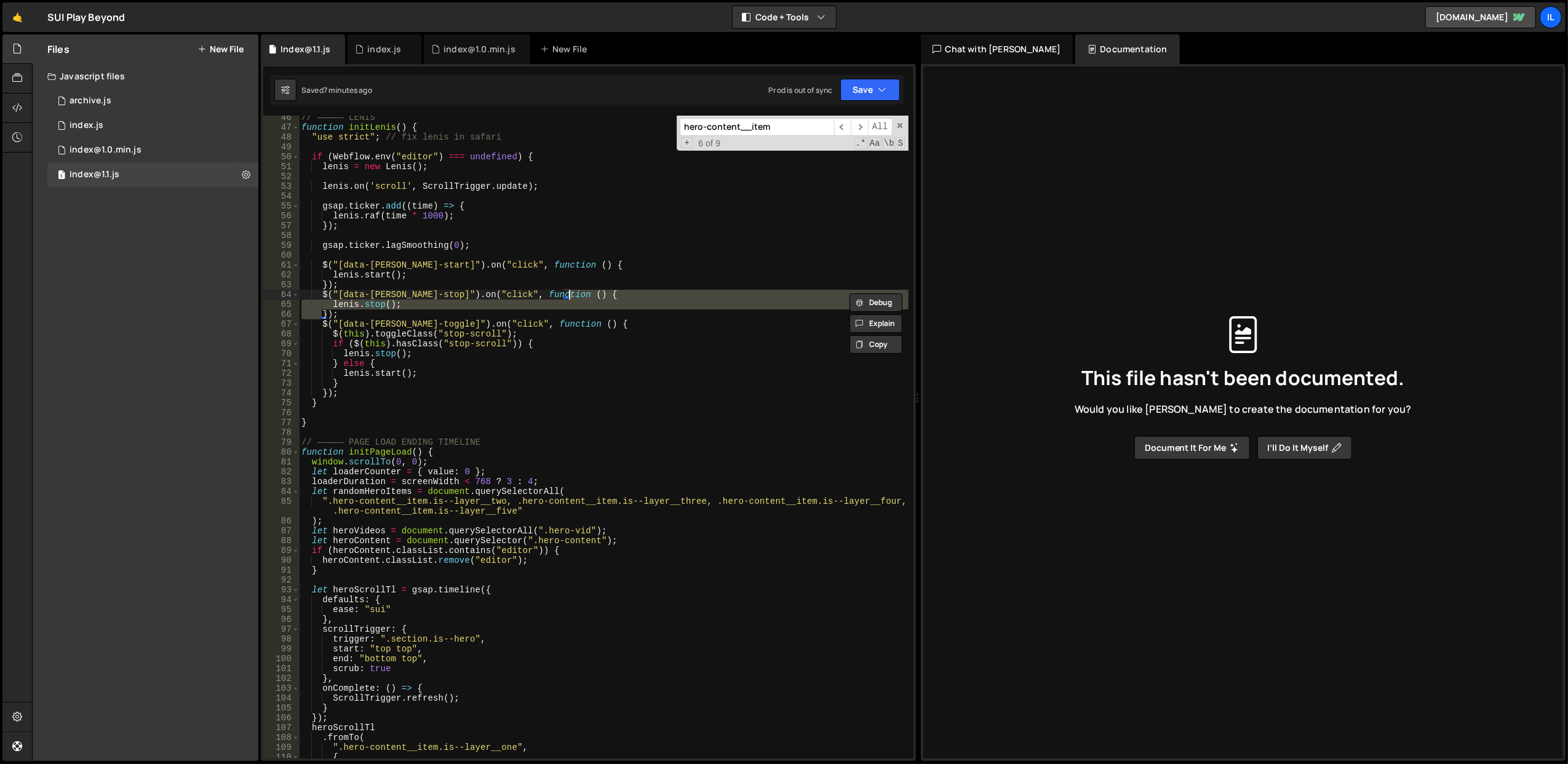
click at [631, 298] on div "// ————— LENIS function initLenis ( ) { "use strict" ; // fix lenis in safari i…" at bounding box center [603, 444] width 610 height 663
click at [631, 298] on div "// ————— LENIS function initLenis ( ) { "use strict" ; // fix lenis in safari i…" at bounding box center [603, 437] width 609 height 643
click at [631, 298] on div "// ————— LENIS function initLenis ( ) { "use strict" ; // fix lenis in safari i…" at bounding box center [603, 444] width 610 height 663
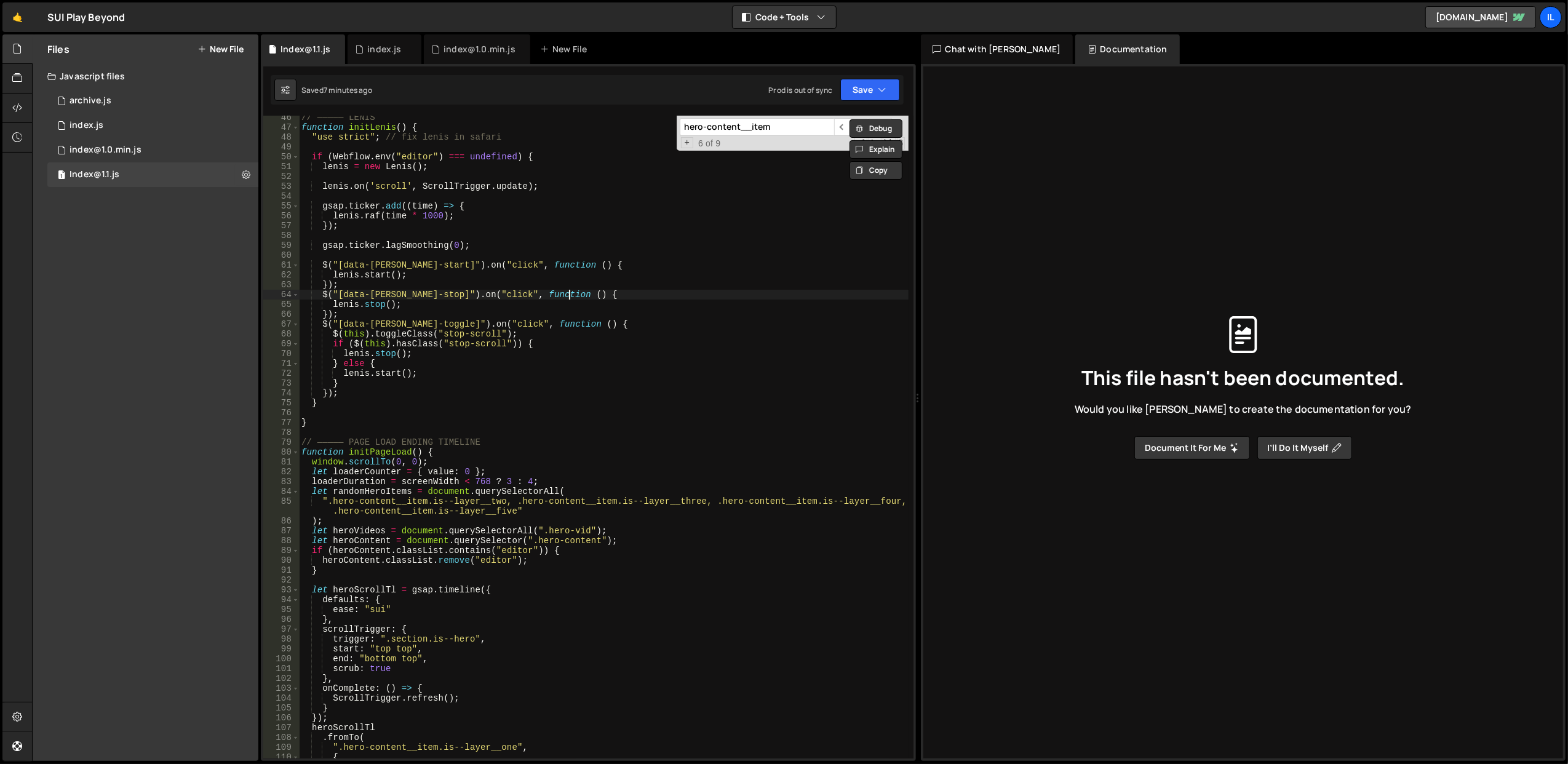
click at [631, 298] on div "// ————— LENIS function initLenis ( ) { "use strict" ; // fix lenis in safari i…" at bounding box center [603, 444] width 610 height 663
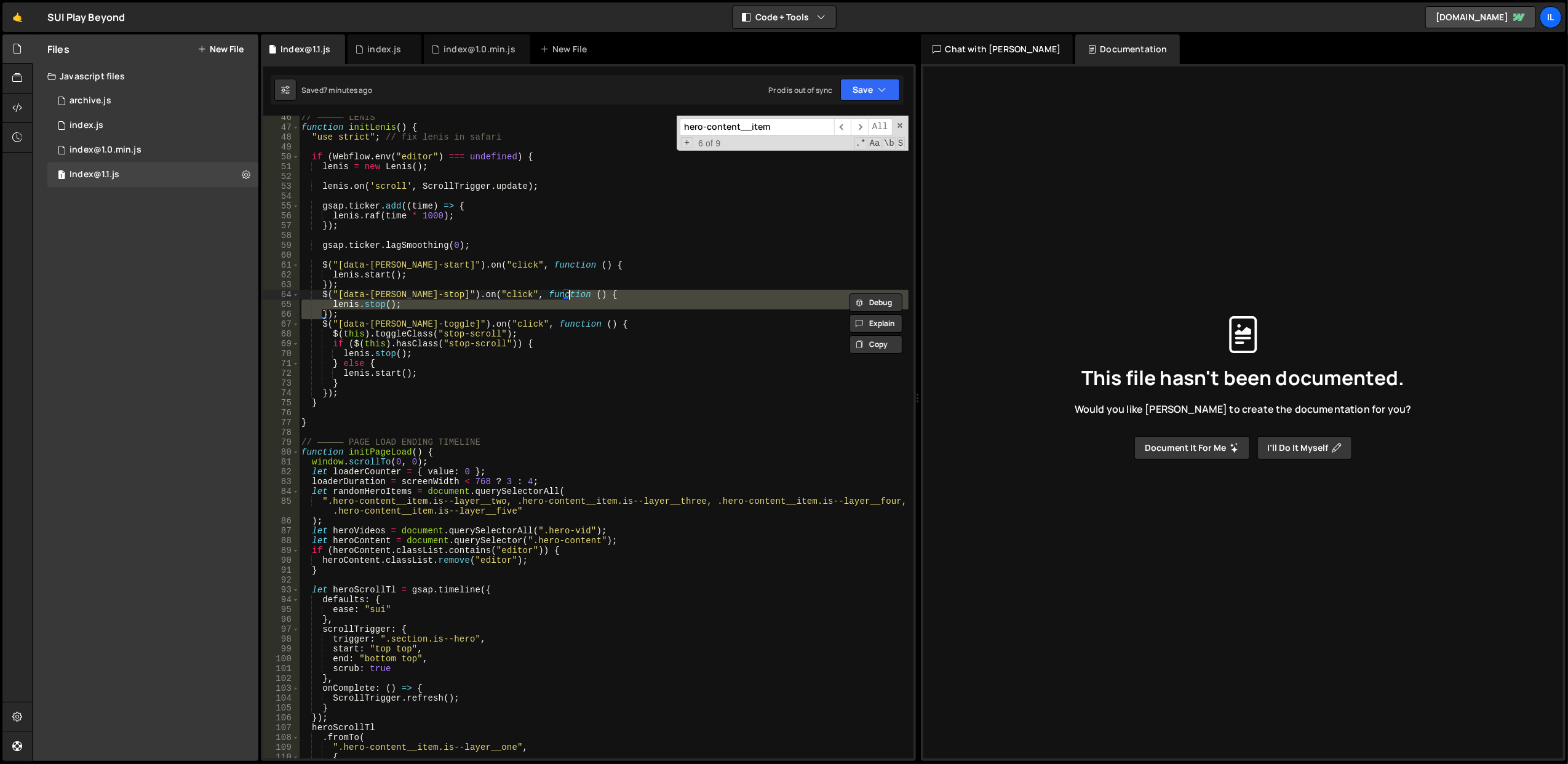
click at [631, 298] on div "// ————— LENIS function initLenis ( ) { "use strict" ; // fix lenis in safari i…" at bounding box center [603, 444] width 610 height 663
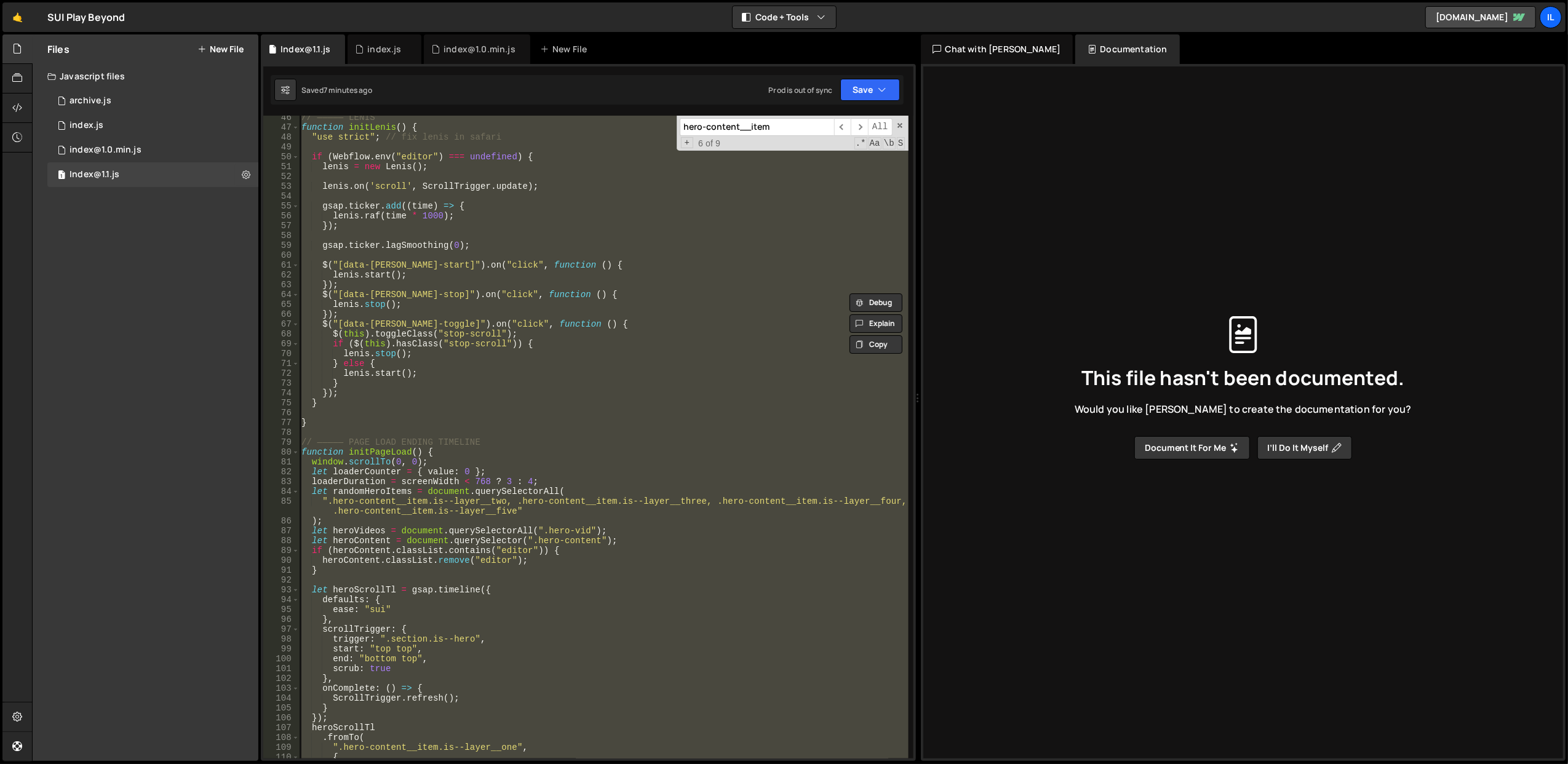
click at [631, 298] on div "// ————— LENIS function initLenis ( ) { "use strict" ; // fix lenis in safari i…" at bounding box center [603, 444] width 610 height 663
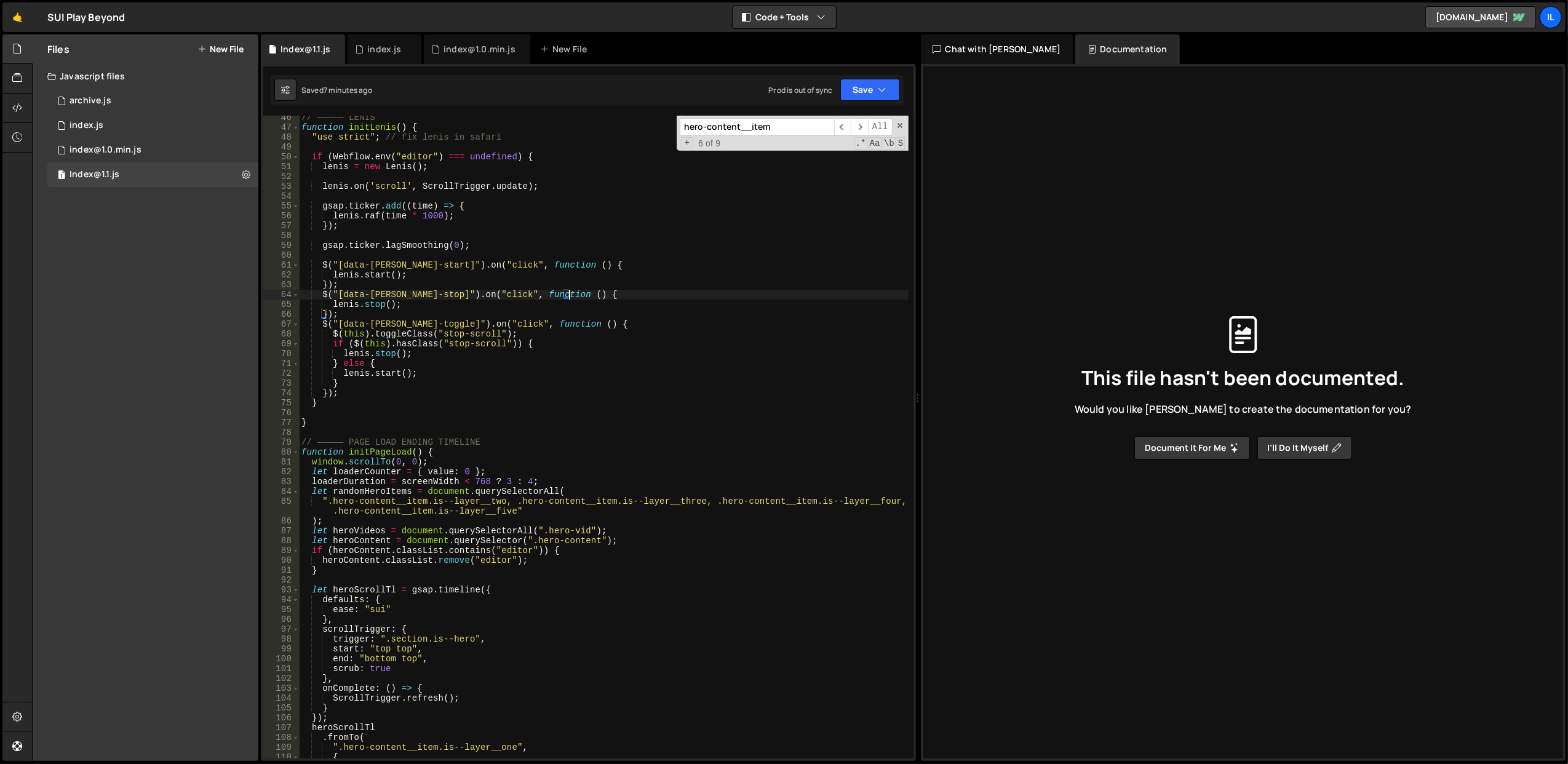
click at [631, 298] on div "// ————— LENIS function initLenis ( ) { "use strict" ; // fix lenis in safari i…" at bounding box center [603, 444] width 610 height 663
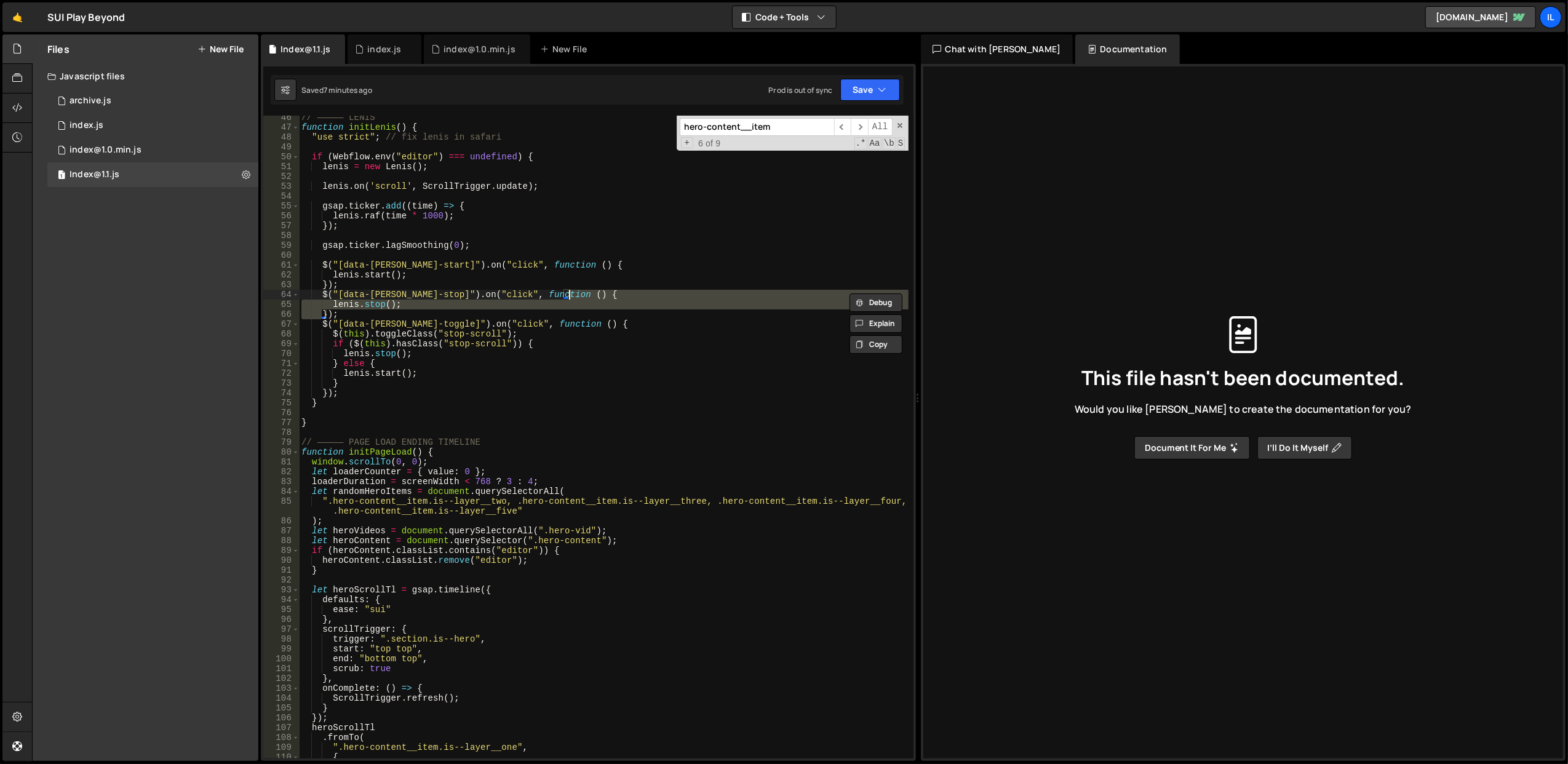
click at [631, 298] on div "// ————— LENIS function initLenis ( ) { "use strict" ; // fix lenis in safari i…" at bounding box center [603, 444] width 610 height 663
click at [631, 298] on div "// ————— LENIS function initLenis ( ) { "use strict" ; // fix lenis in safari i…" at bounding box center [603, 437] width 609 height 643
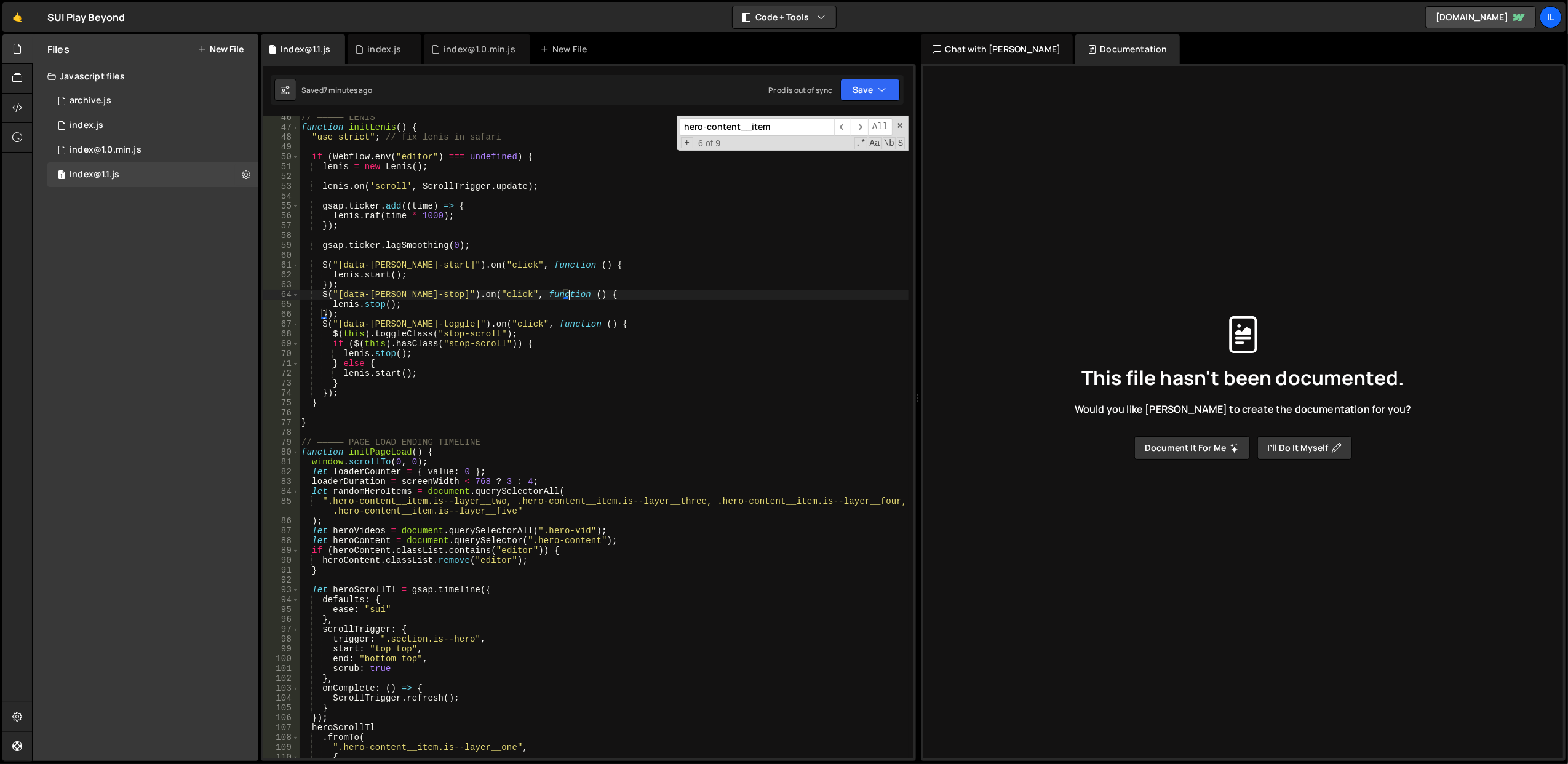
click at [631, 298] on div "// ————— LENIS function initLenis ( ) { "use strict" ; // fix lenis in safari i…" at bounding box center [603, 444] width 610 height 663
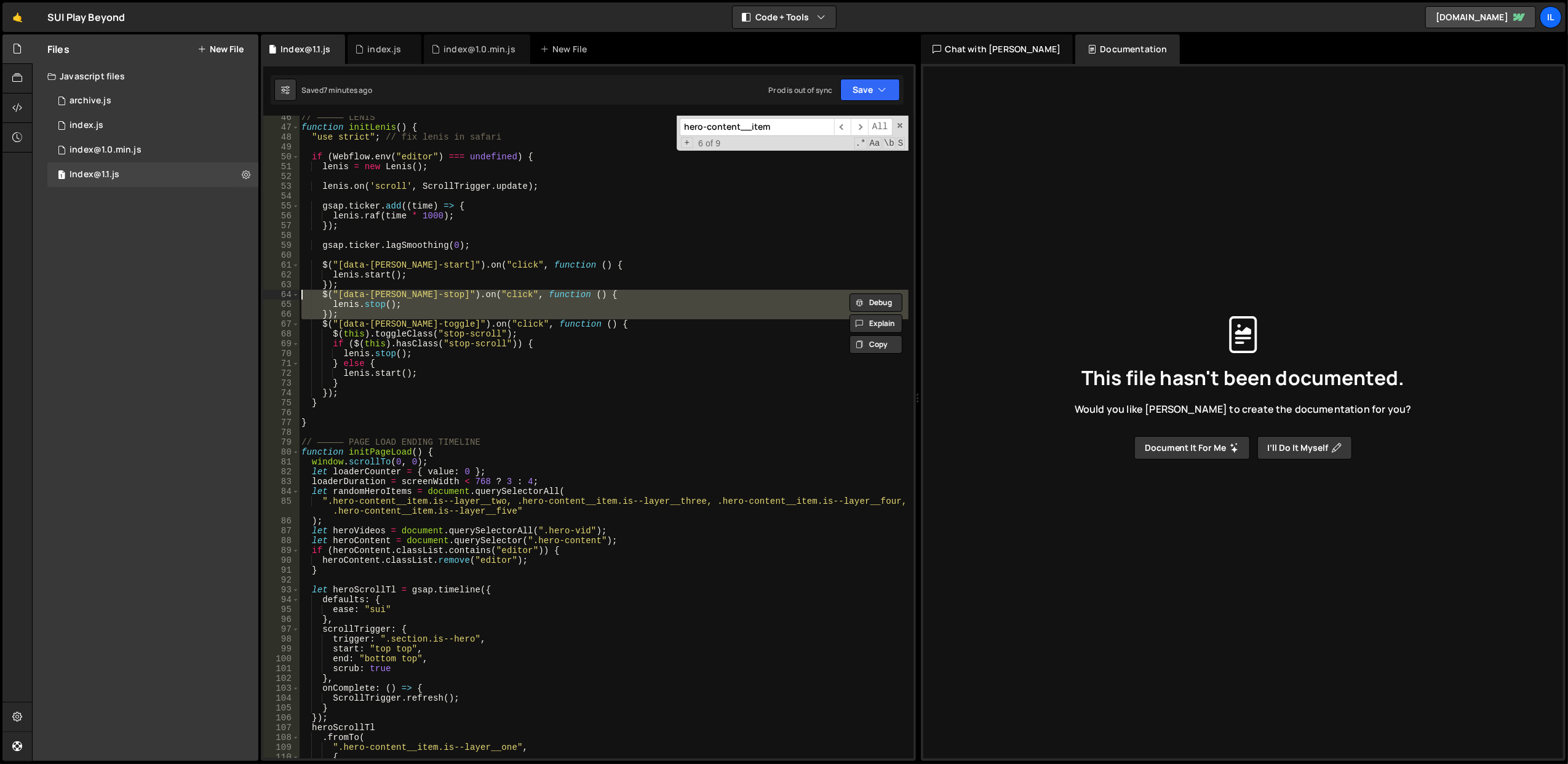
click at [631, 298] on div "// ————— LENIS function initLenis ( ) { "use strict" ; // fix lenis in safari i…" at bounding box center [603, 444] width 610 height 663
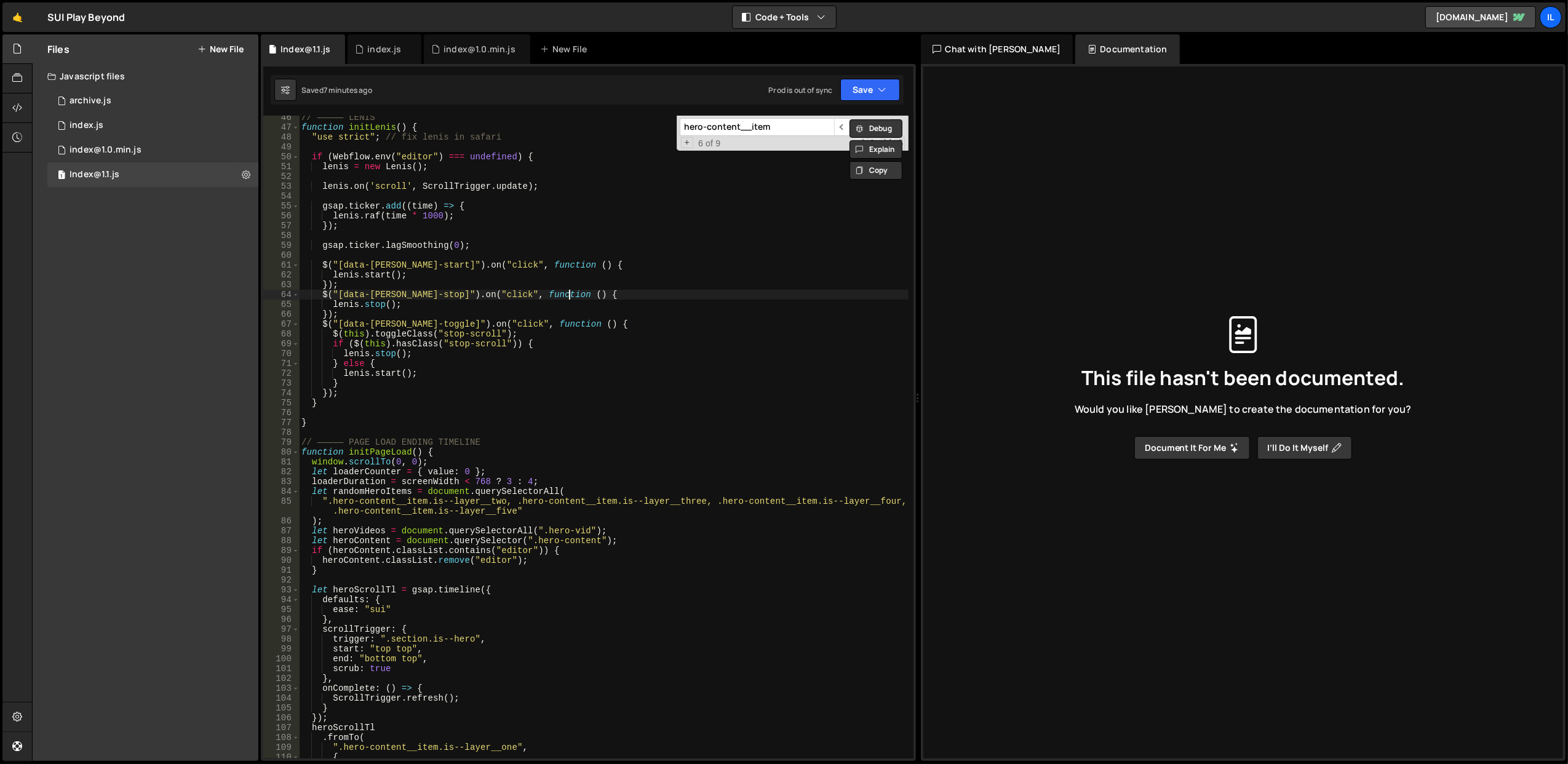
click at [631, 298] on div "// ————— LENIS function initLenis ( ) { "use strict" ; // fix lenis in safari i…" at bounding box center [603, 444] width 610 height 663
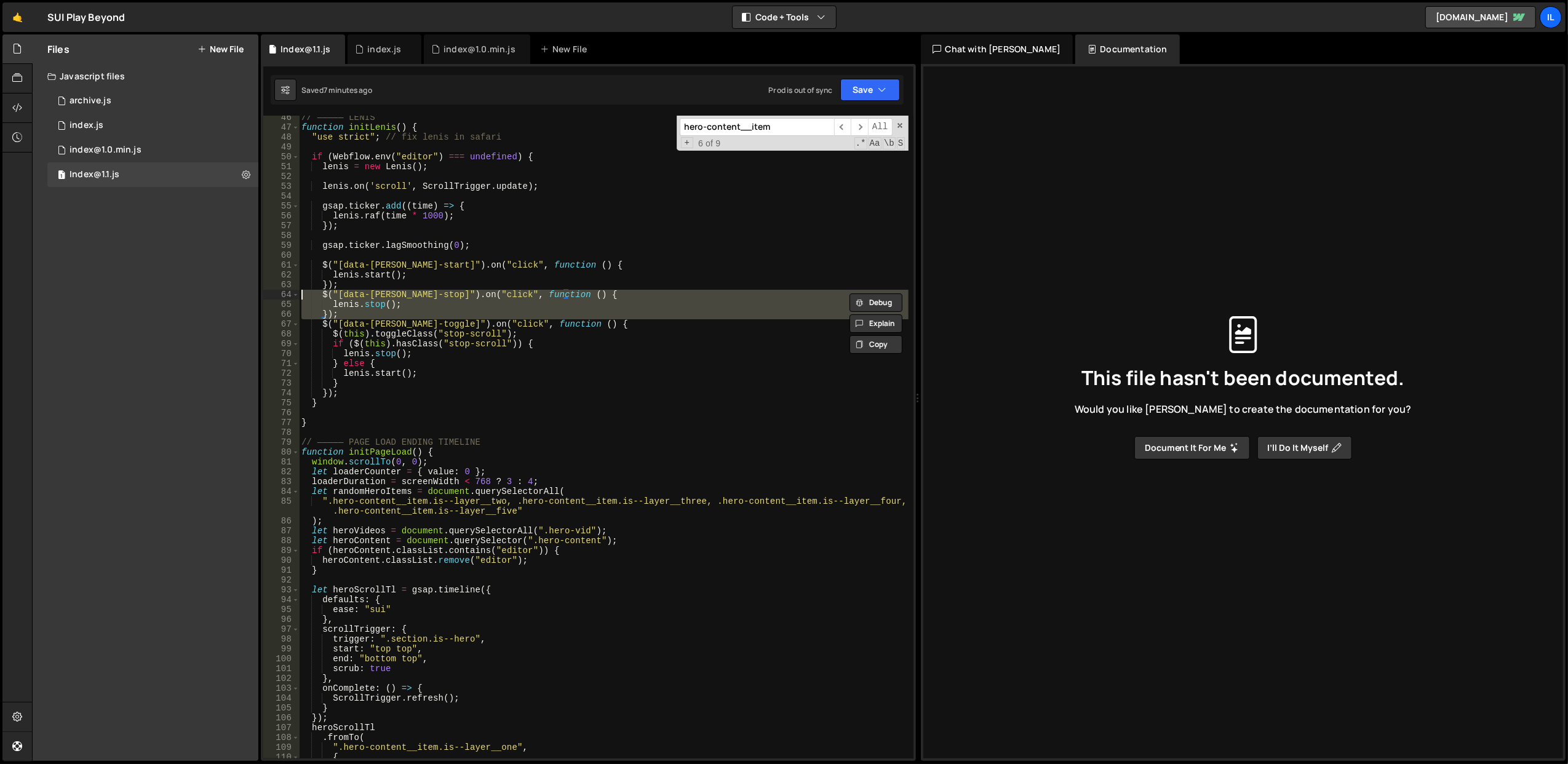
click at [631, 298] on div "// ————— LENIS function initLenis ( ) { "use strict" ; // fix lenis in safari i…" at bounding box center [603, 444] width 610 height 663
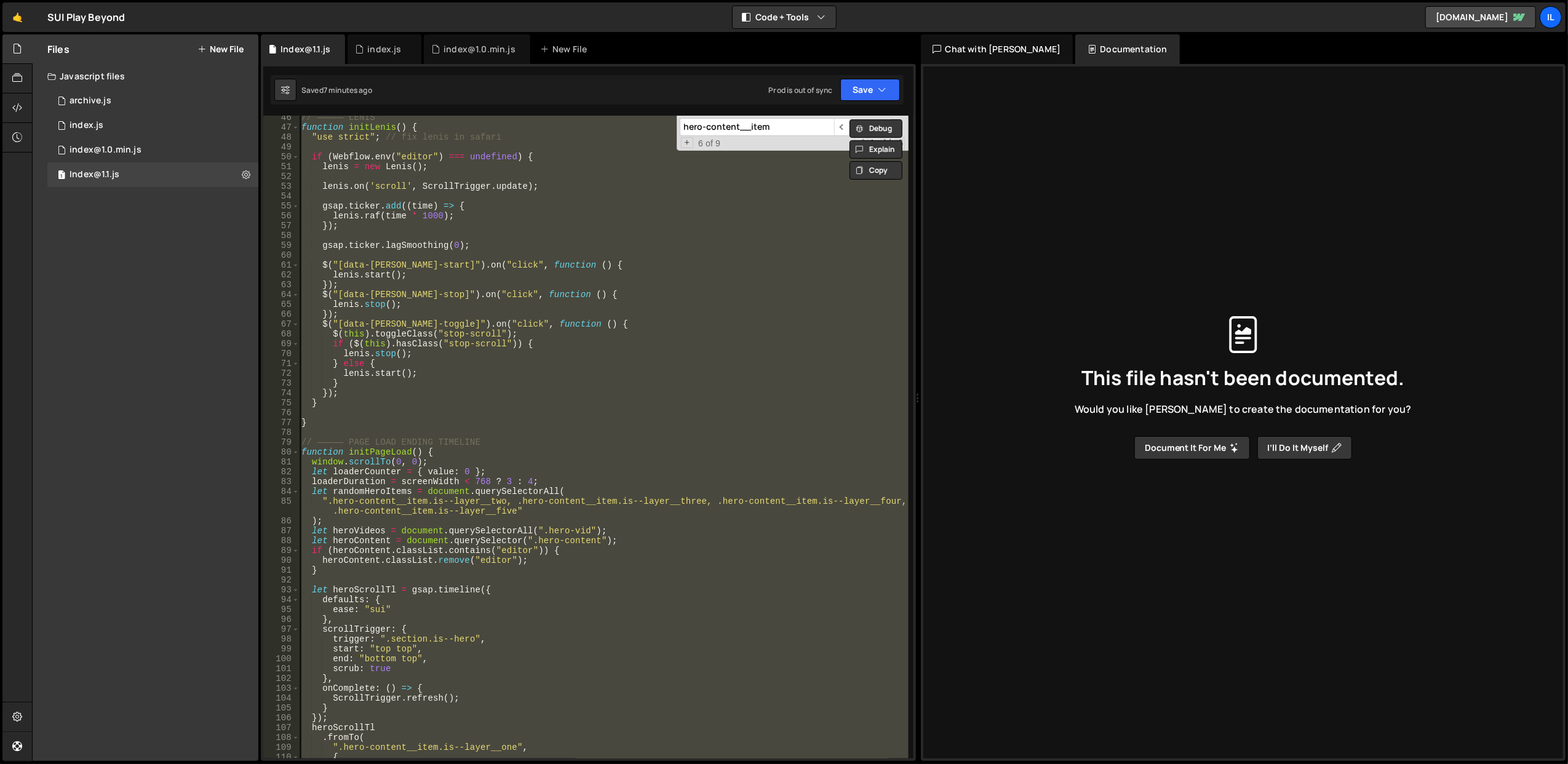
click at [631, 298] on div "// ————— LENIS function initLenis ( ) { "use strict" ; // fix lenis in safari i…" at bounding box center [603, 444] width 610 height 663
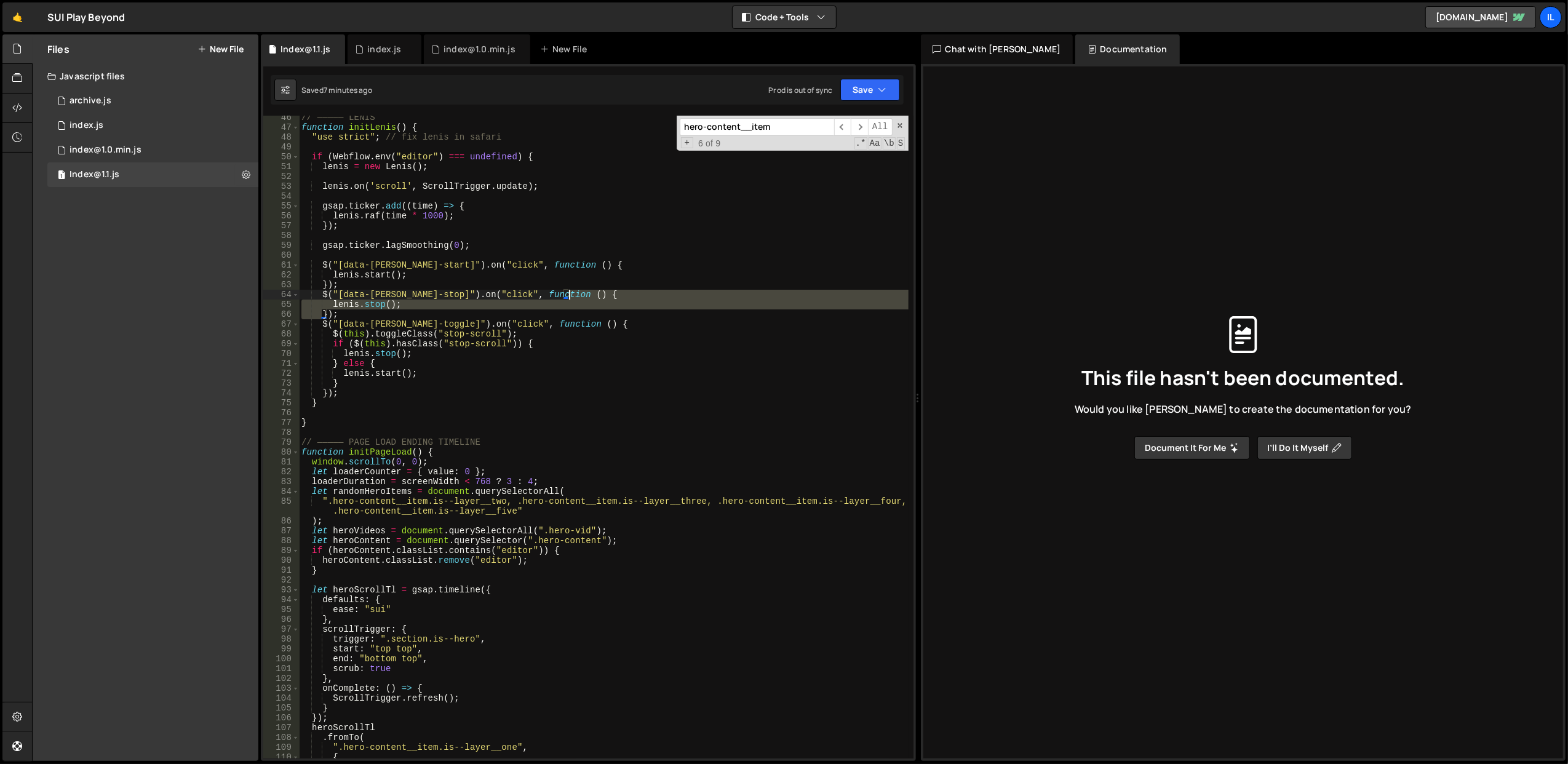
click at [631, 298] on div "// ————— LENIS function initLenis ( ) { "use strict" ; // fix lenis in safari i…" at bounding box center [603, 444] width 610 height 663
click at [631, 298] on div "// ————— LENIS function initLenis ( ) { "use strict" ; // fix lenis in safari i…" at bounding box center [603, 437] width 609 height 643
click at [631, 298] on div "// ————— LENIS function initLenis ( ) { "use strict" ; // fix lenis in safari i…" at bounding box center [603, 444] width 610 height 663
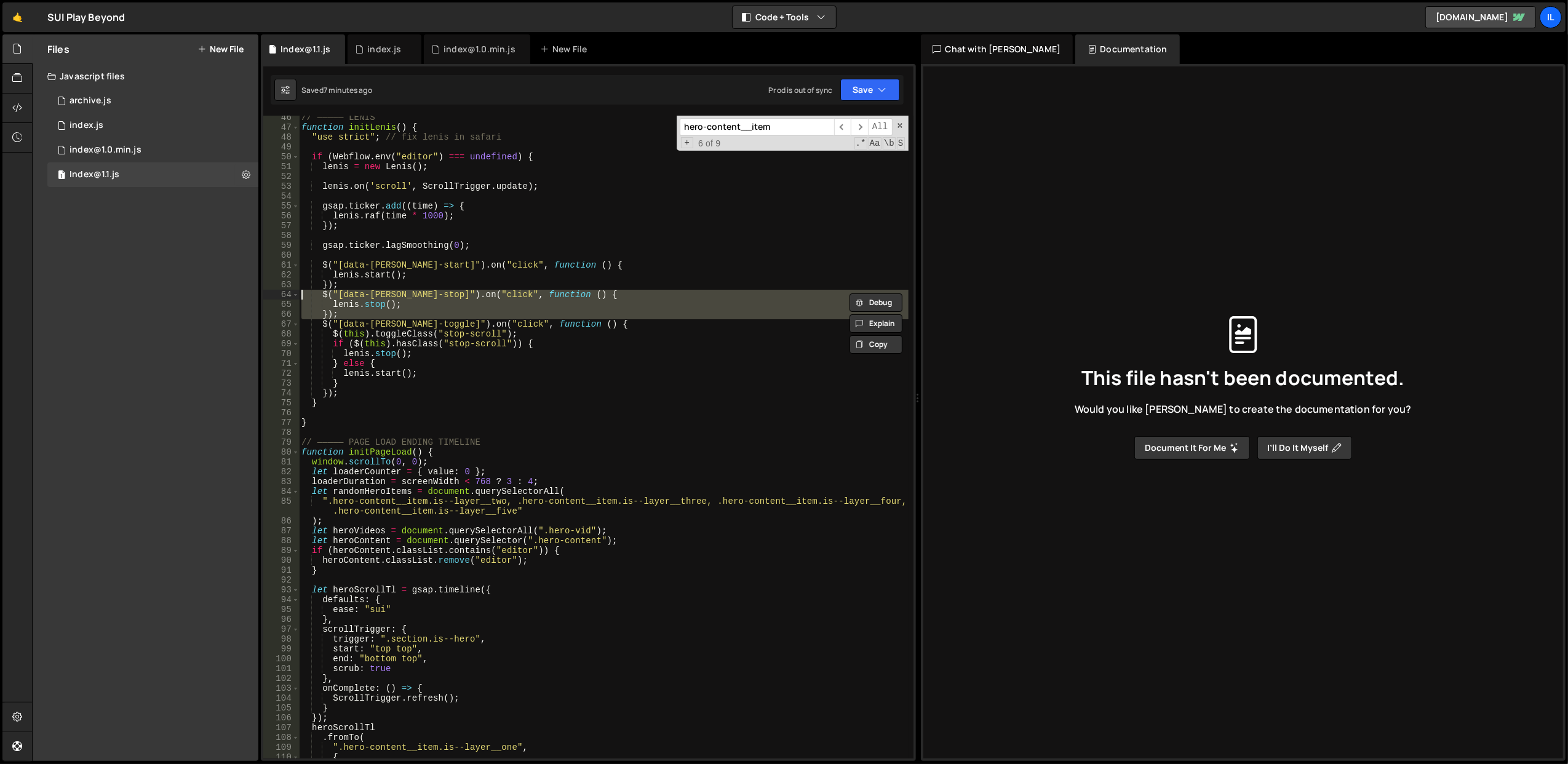
click at [631, 298] on div "// ————— LENIS function initLenis ( ) { "use strict" ; // fix lenis in safari i…" at bounding box center [603, 437] width 609 height 643
click at [631, 298] on div "// ————— LENIS function initLenis ( ) { "use strict" ; // fix lenis in safari i…" at bounding box center [603, 444] width 610 height 663
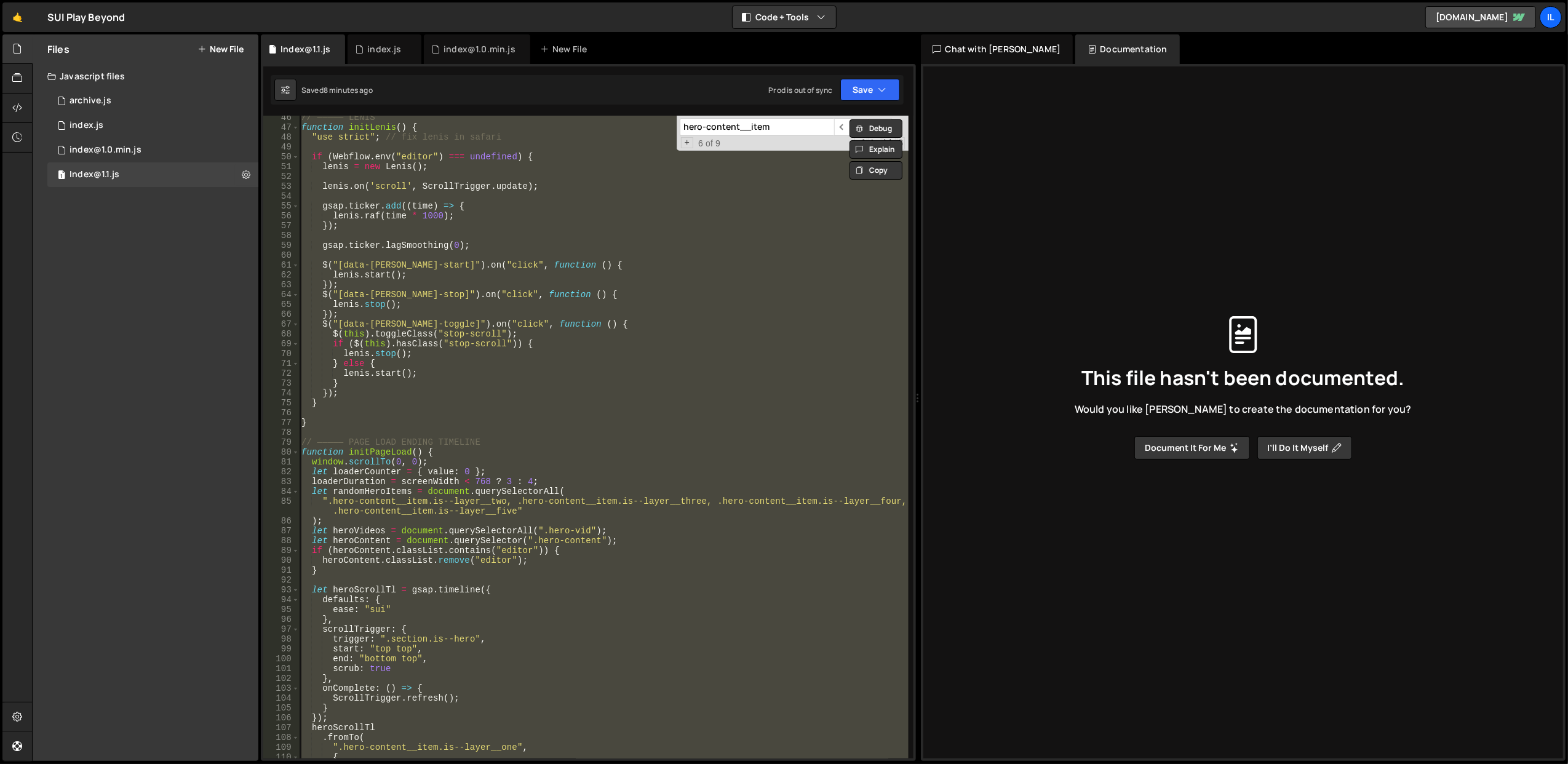
click at [631, 298] on div "// ————— LENIS function initLenis ( ) { "use strict" ; // fix lenis in safari i…" at bounding box center [603, 444] width 610 height 663
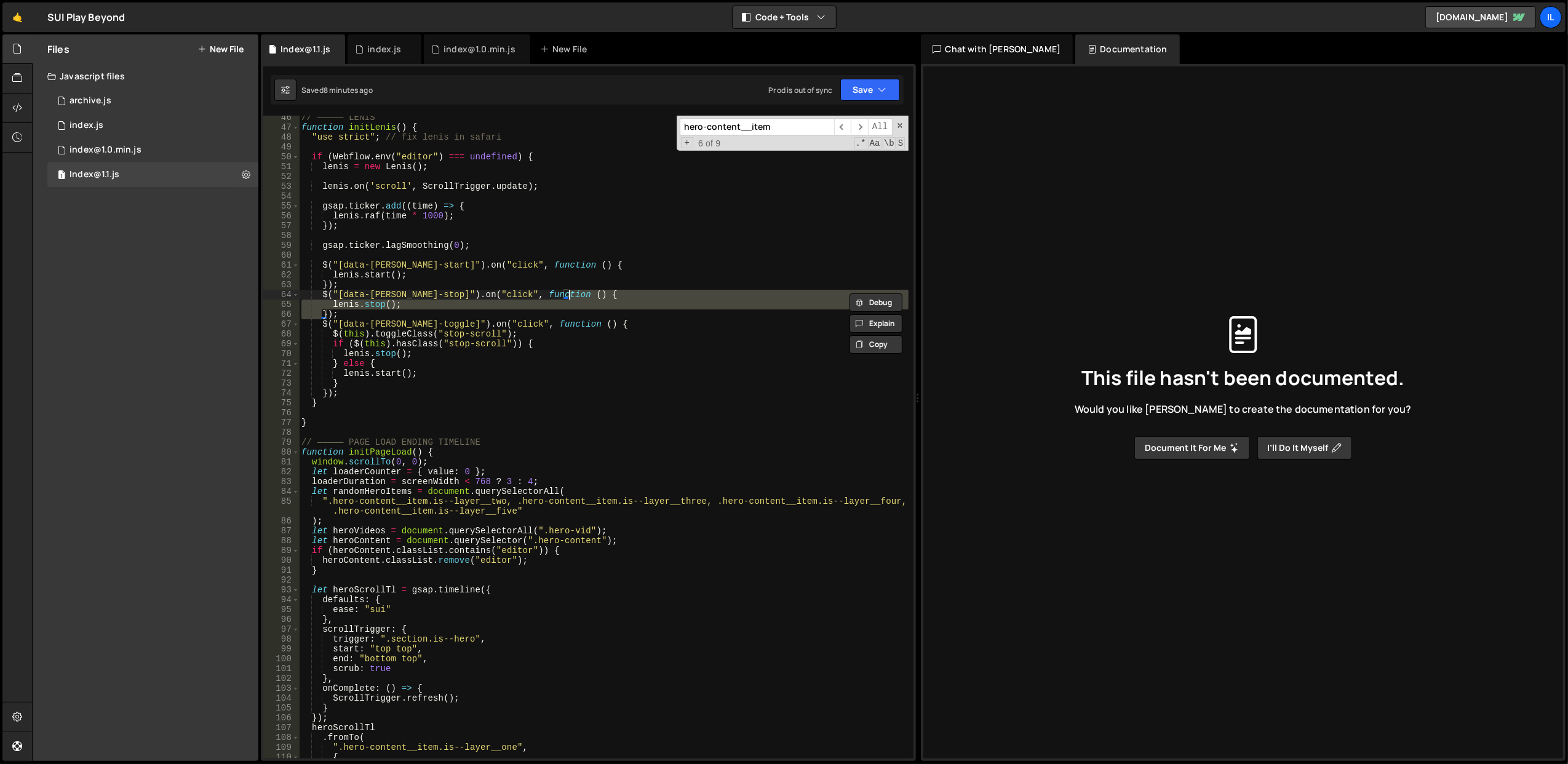
click at [631, 298] on div "// ————— LENIS function initLenis ( ) { "use strict" ; // fix lenis in safari i…" at bounding box center [603, 444] width 610 height 663
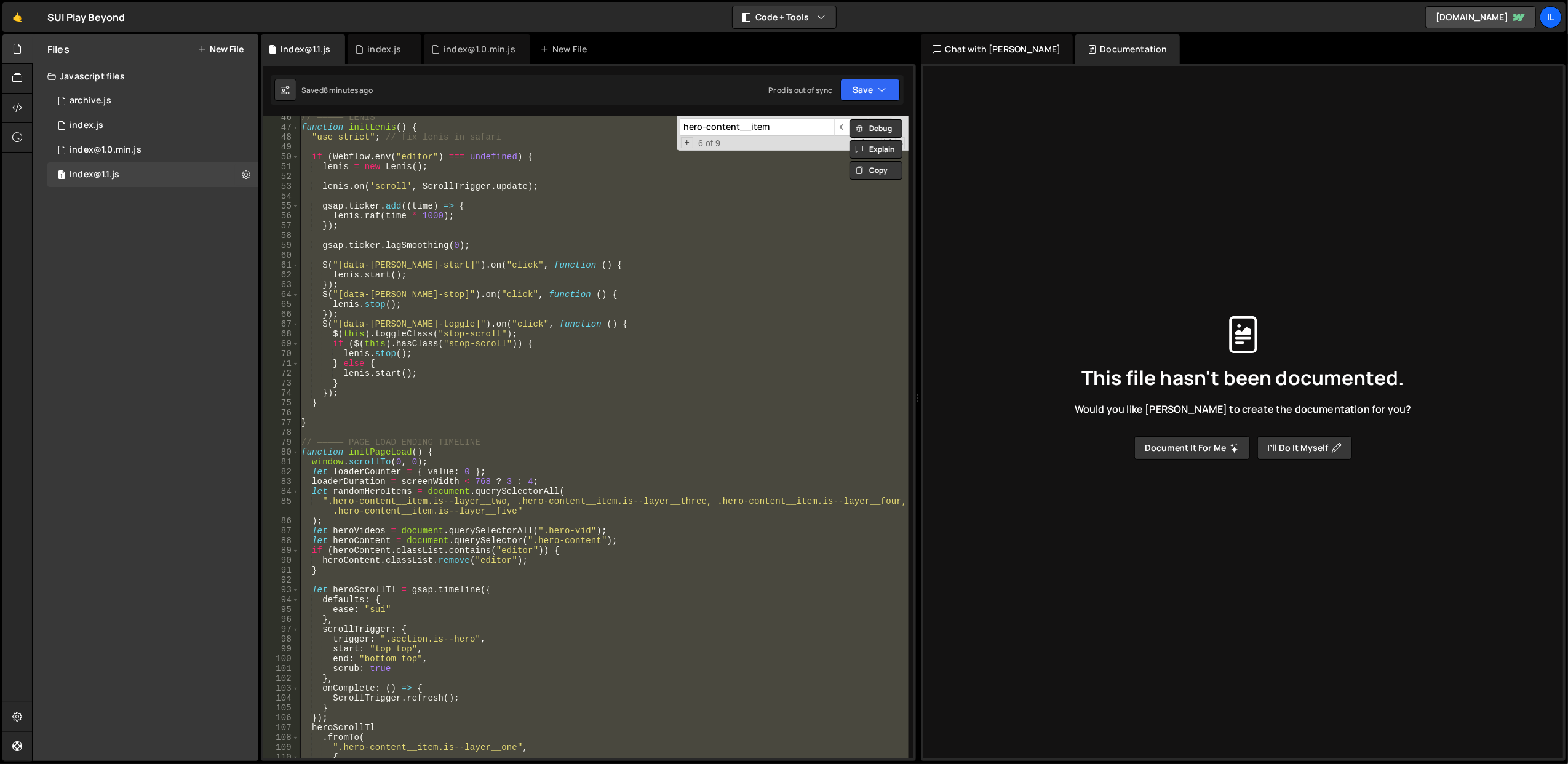
click at [631, 298] on div "// ————— LENIS function initLenis ( ) { "use strict" ; // fix lenis in safari i…" at bounding box center [603, 444] width 610 height 663
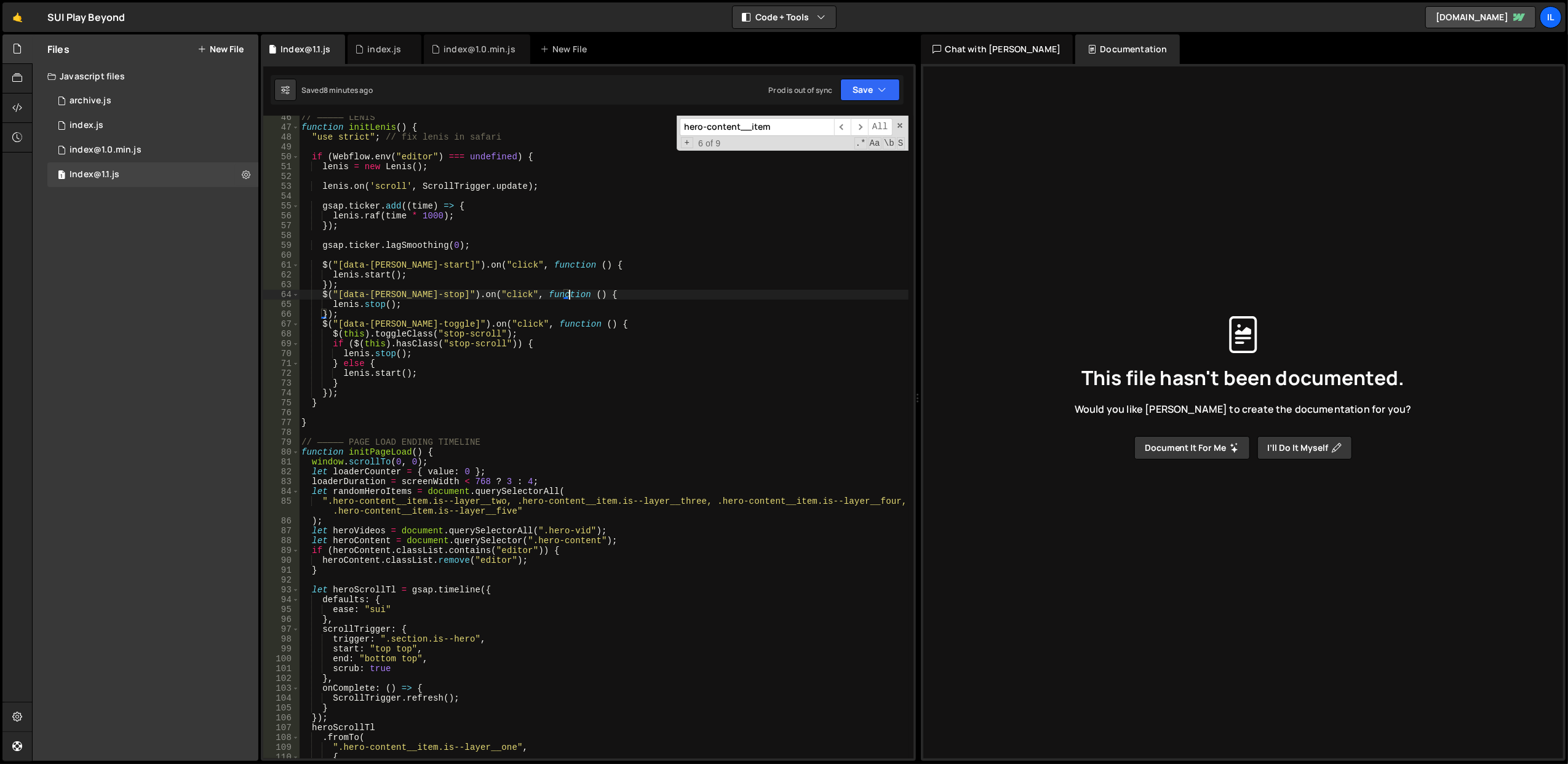
click at [631, 298] on div "// ————— LENIS function initLenis ( ) { "use strict" ; // fix lenis in safari i…" at bounding box center [603, 444] width 610 height 663
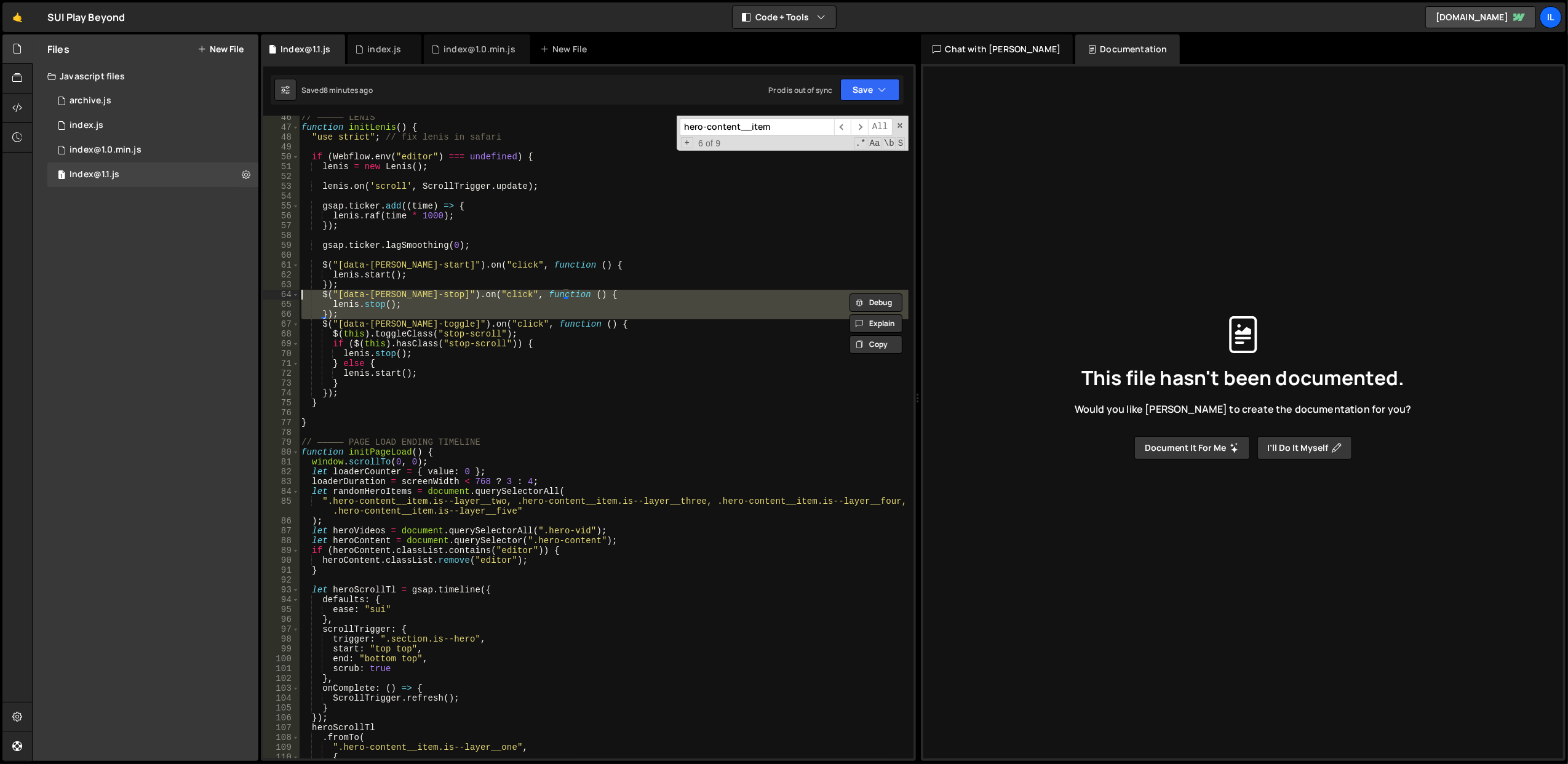
click at [631, 298] on div "// ————— LENIS function initLenis ( ) { "use strict" ; // fix lenis in safari i…" at bounding box center [603, 444] width 610 height 663
click at [631, 298] on div "// ————— LENIS function initLenis ( ) { "use strict" ; // fix lenis in safari i…" at bounding box center [603, 437] width 609 height 643
click at [631, 298] on div "// ————— LENIS function initLenis ( ) { "use strict" ; // fix lenis in safari i…" at bounding box center [603, 444] width 610 height 663
click at [631, 298] on div "// ————— LENIS function initLenis ( ) { "use strict" ; // fix lenis in safari i…" at bounding box center [603, 437] width 609 height 643
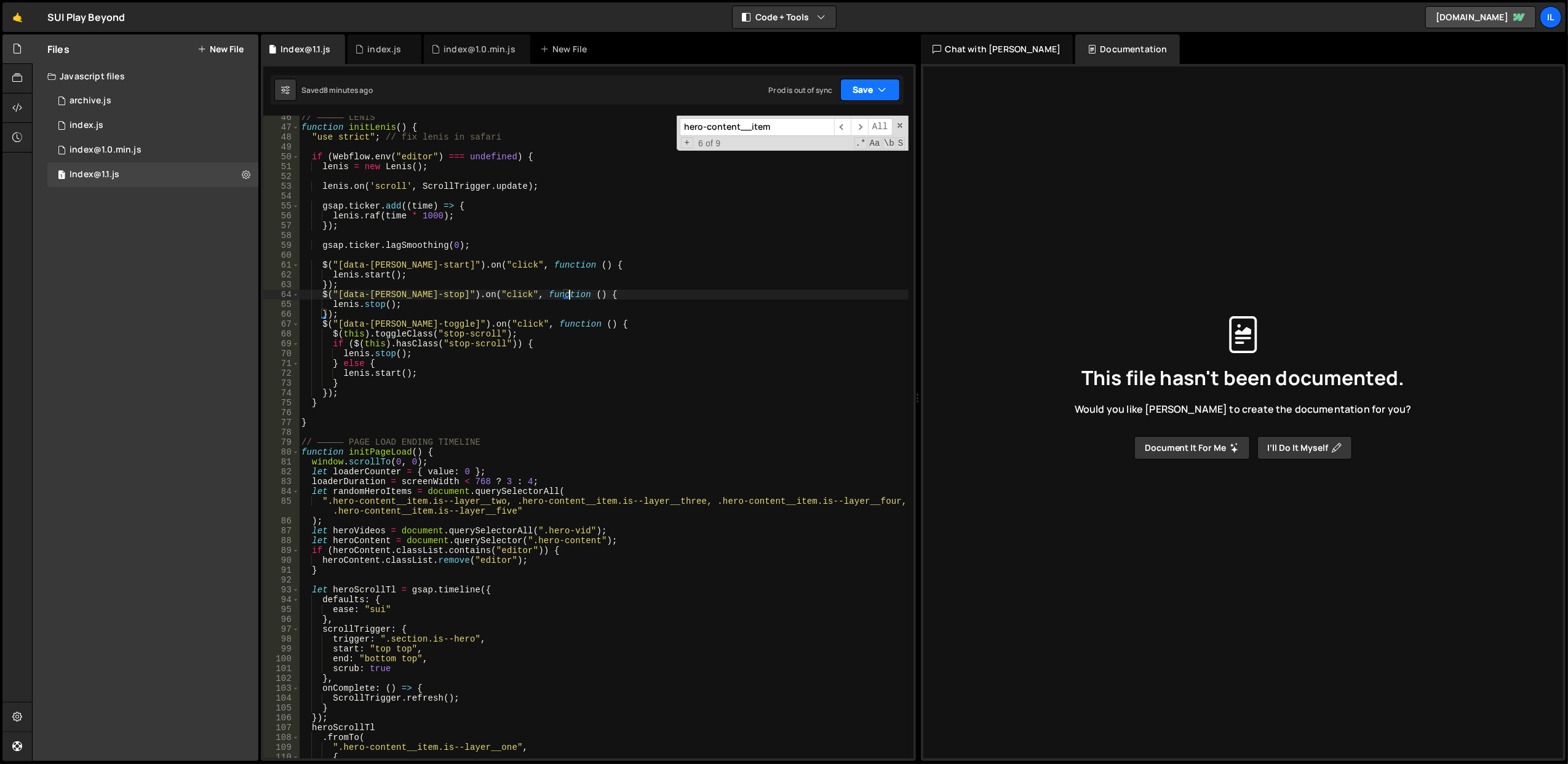
click at [871, 94] on button "Save" at bounding box center [870, 90] width 60 height 22
click at [870, 89] on button "Save" at bounding box center [870, 90] width 60 height 22
click at [900, 123] on span at bounding box center [900, 125] width 8 height 8
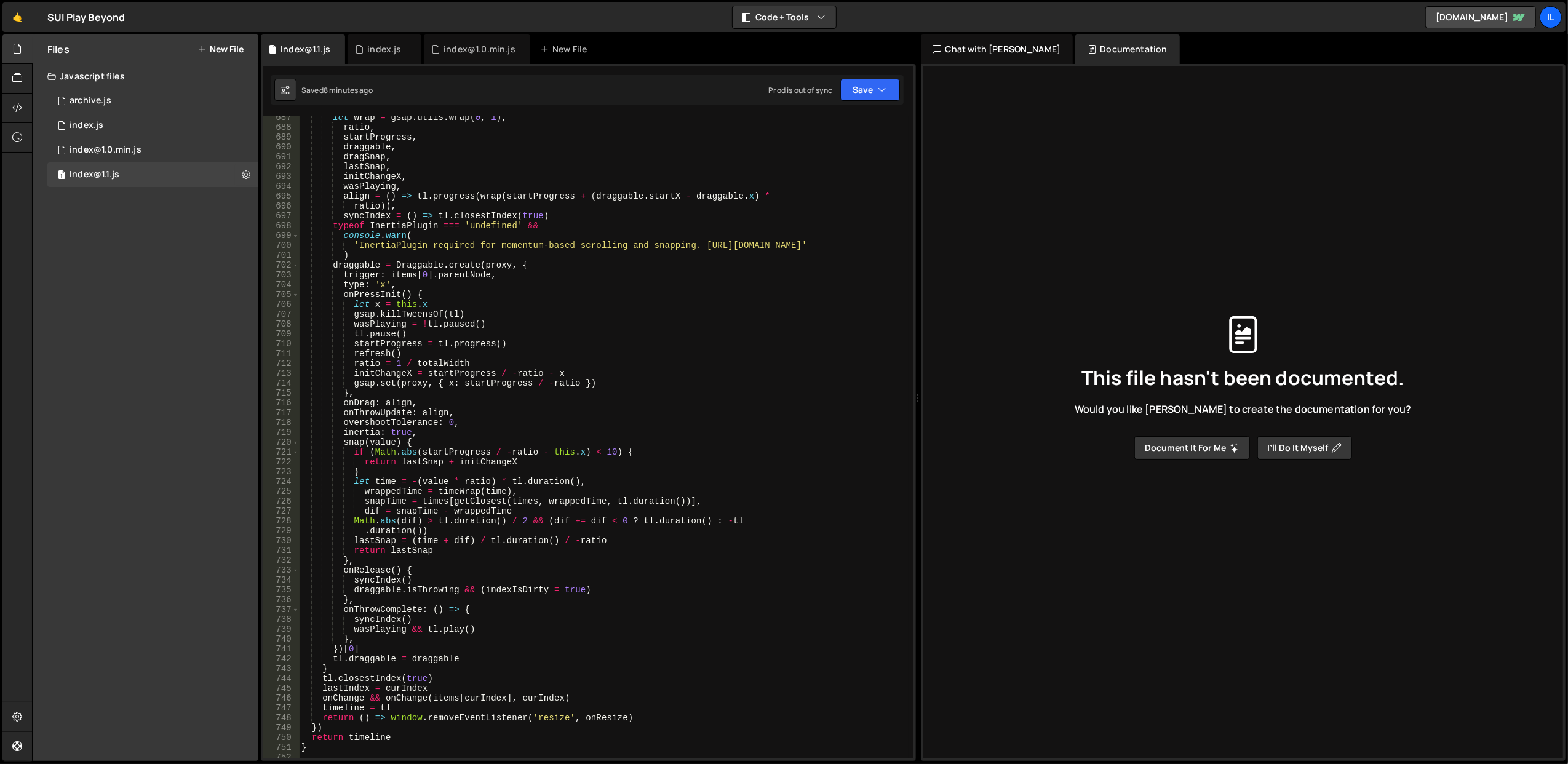
scroll to position [7236, 0]
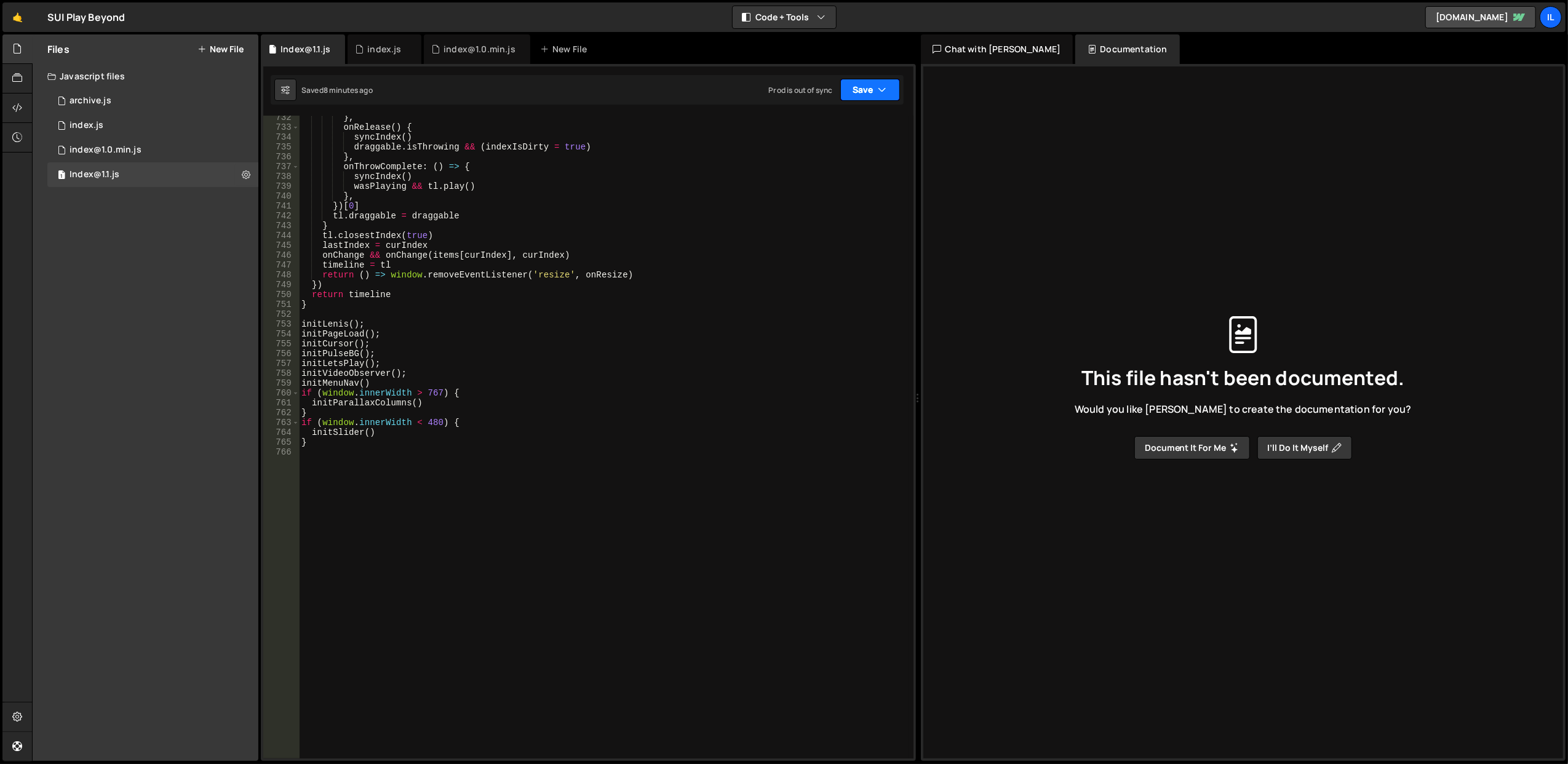
click at [880, 94] on icon "button" at bounding box center [882, 89] width 8 height 12
click at [878, 91] on icon "button" at bounding box center [882, 89] width 8 height 12
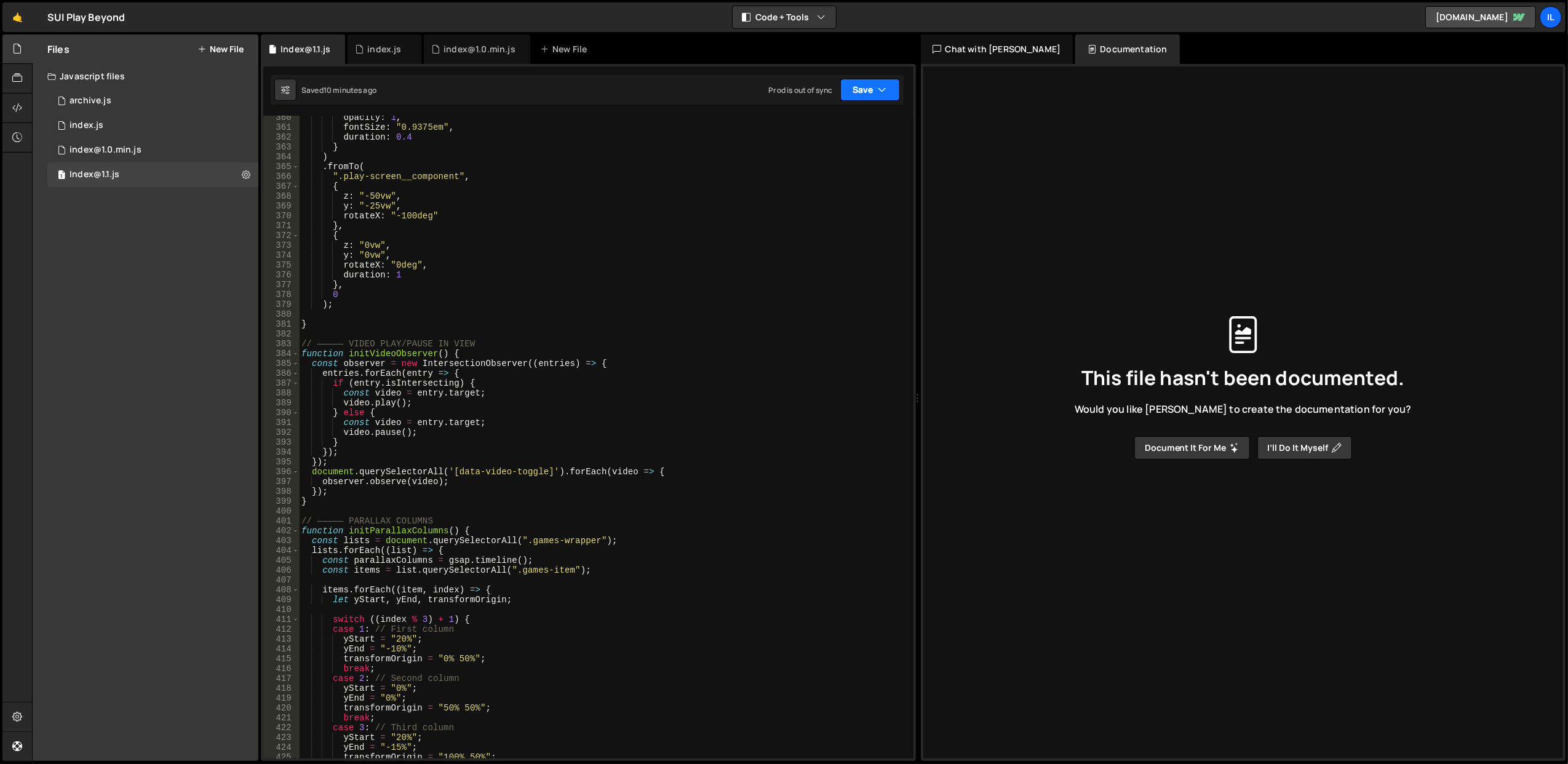
scroll to position [3743, 0]
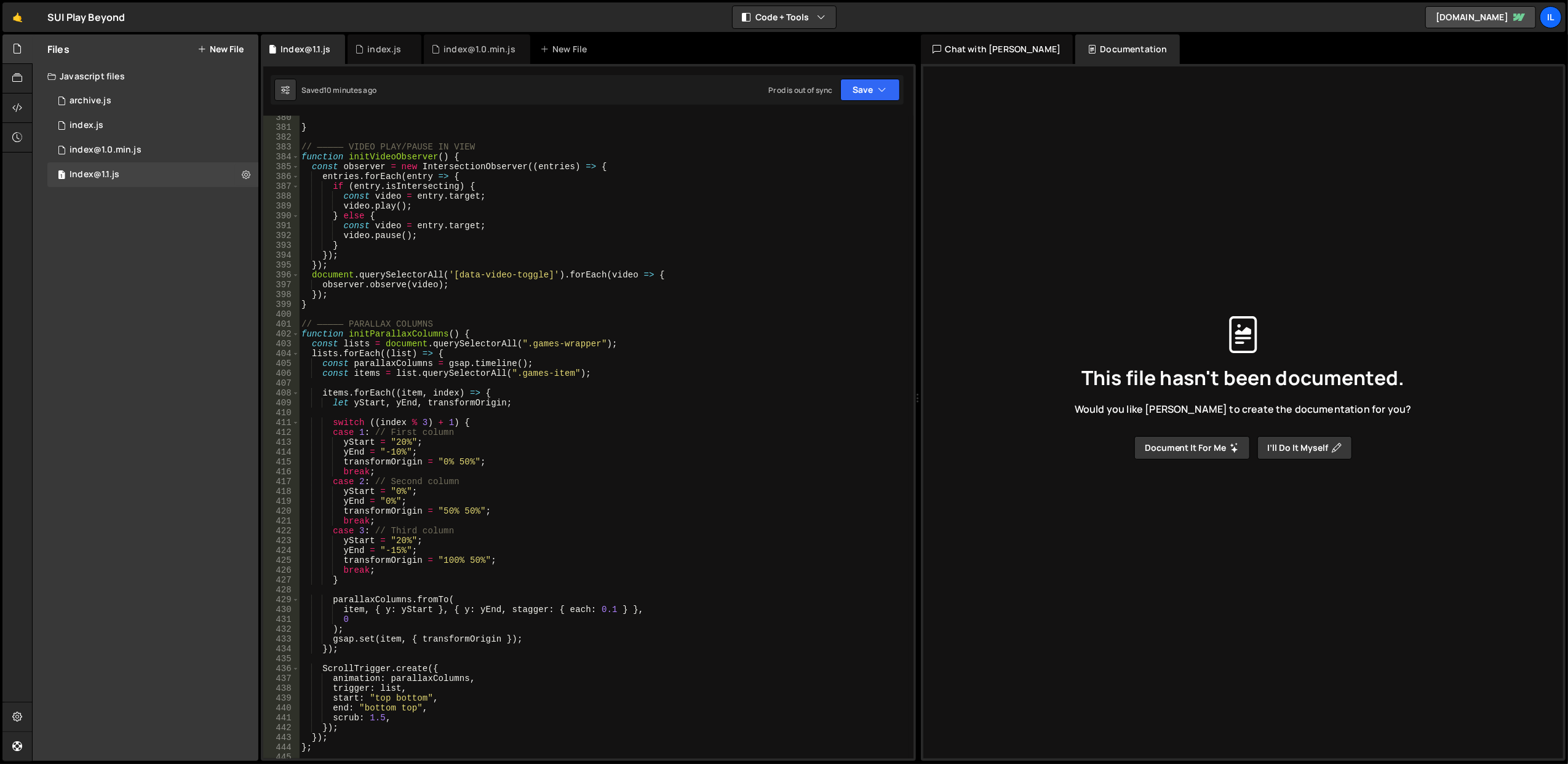
click at [422, 332] on div "} // ————— VIDEO PLAY/PAUSE IN VIEW function initVideoObserver ( ) { const obse…" at bounding box center [603, 444] width 610 height 663
click at [553, 424] on div "} // ————— VIDEO PLAY/PAUSE IN VIEW function initVideoObserver ( ) { const obse…" at bounding box center [603, 444] width 610 height 663
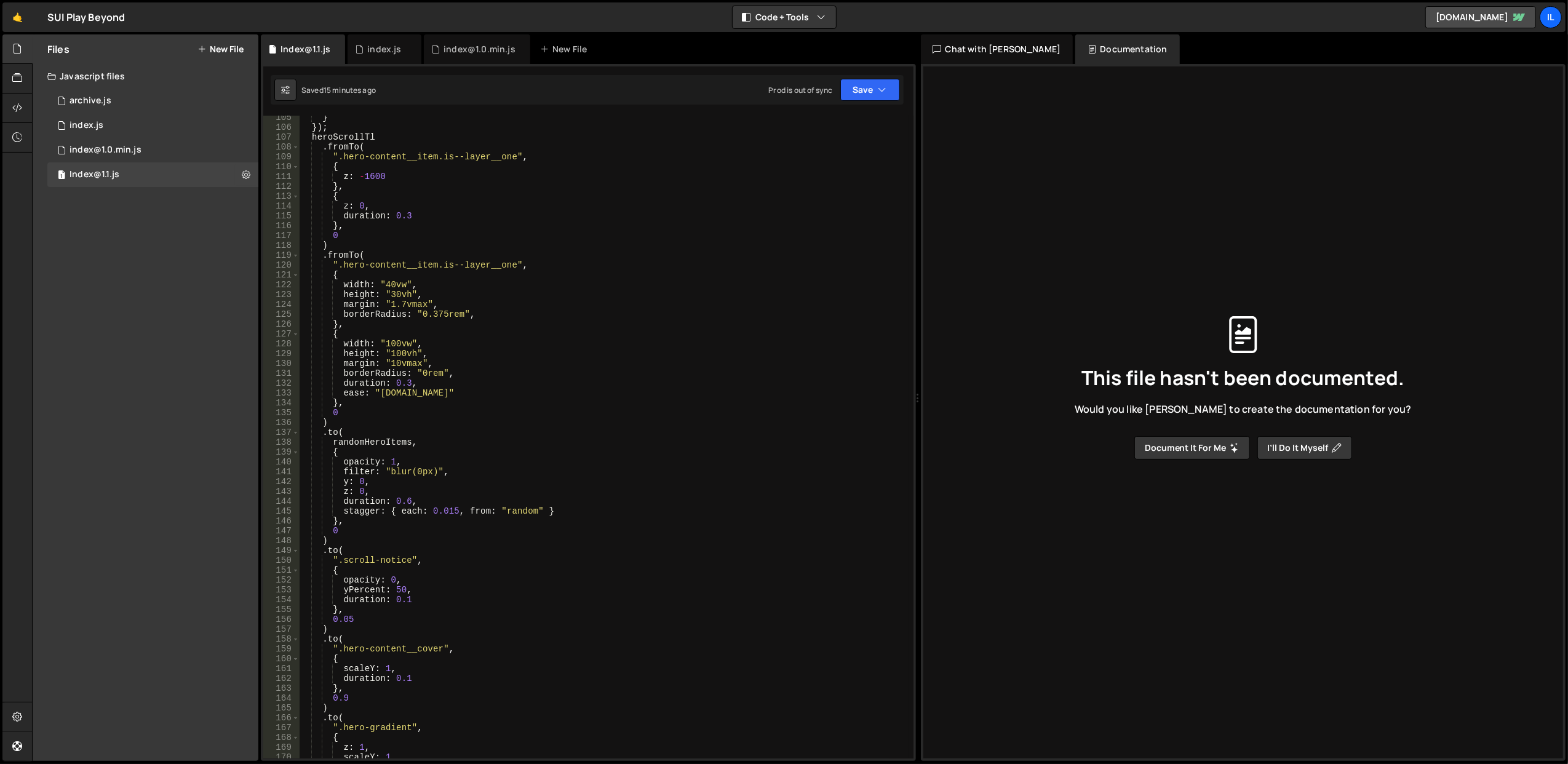
scroll to position [741, 0]
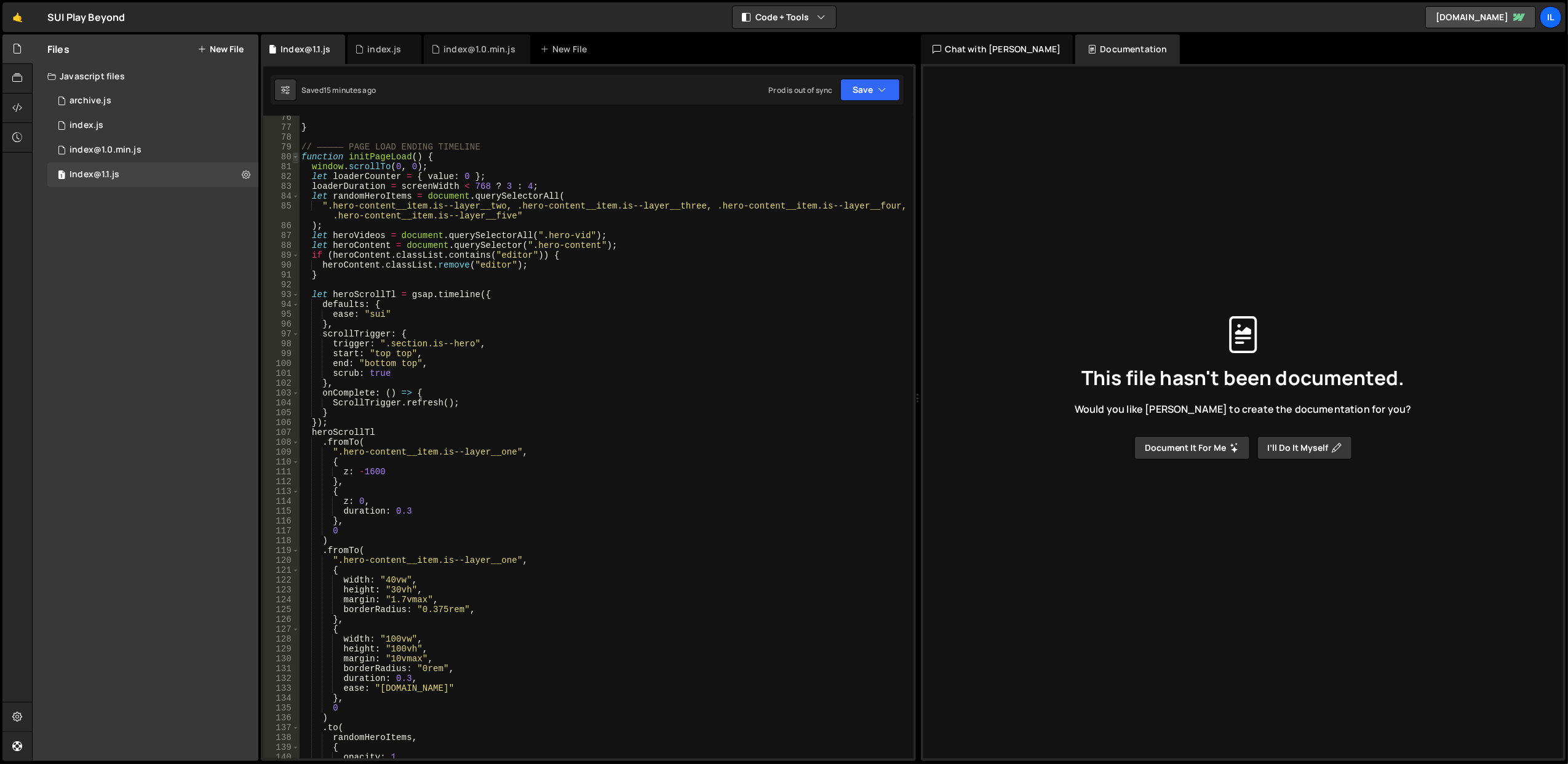
click at [294, 155] on span at bounding box center [296, 156] width 7 height 10
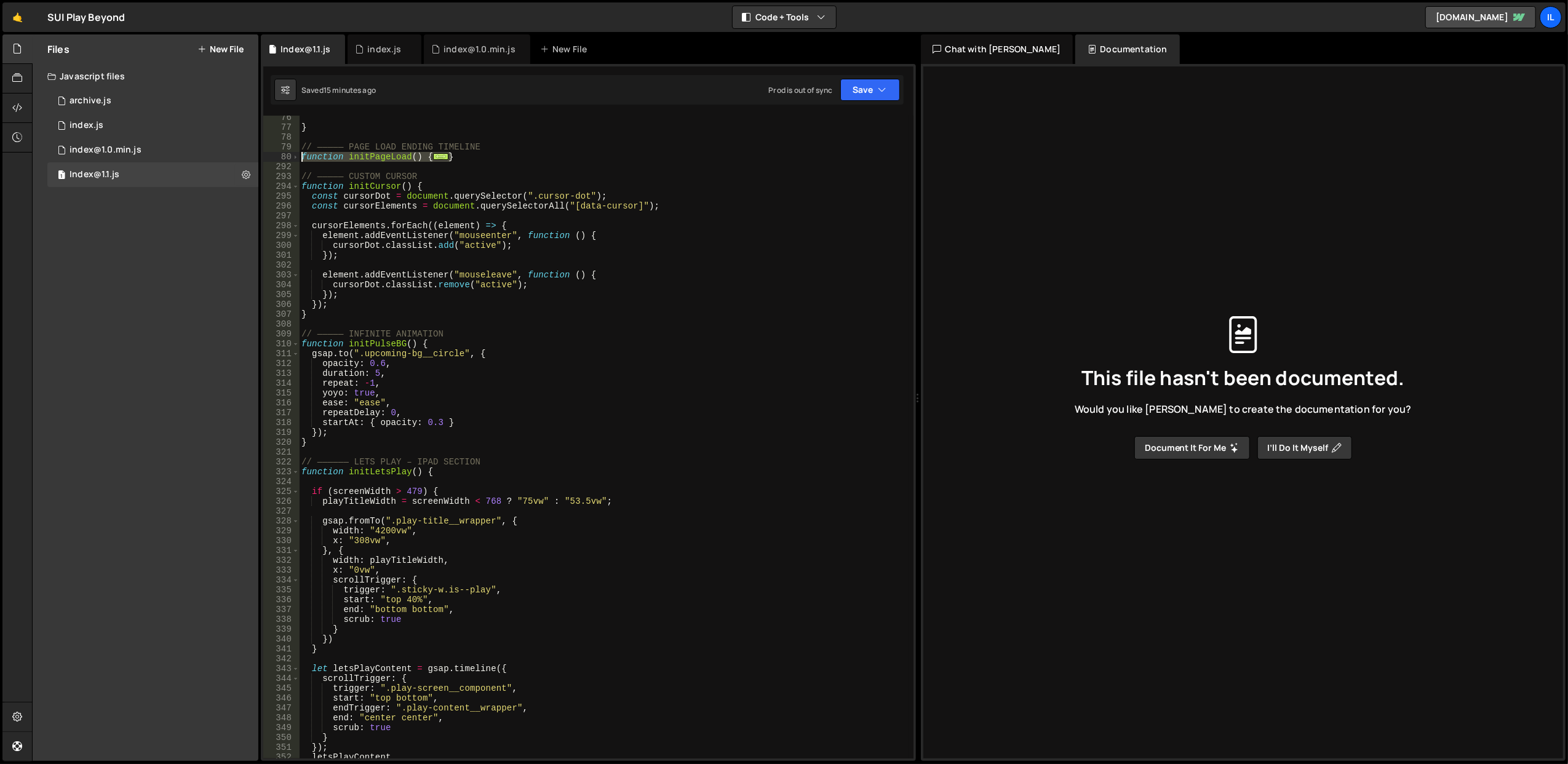
drag, startPoint x: 470, startPoint y: 154, endPoint x: 300, endPoint y: 155, distance: 170.0
click at [300, 155] on div "} // ————— PAGE LOAD ENDING TIMELINE function initPageLoad ( ) { ... } // —————…" at bounding box center [603, 444] width 610 height 663
click at [461, 463] on div "} // ————— PAGE LOAD ENDING TIMELINE function initPageLoad ( ) { ... } // —————…" at bounding box center [603, 444] width 610 height 663
click at [296, 159] on span at bounding box center [296, 156] width 7 height 10
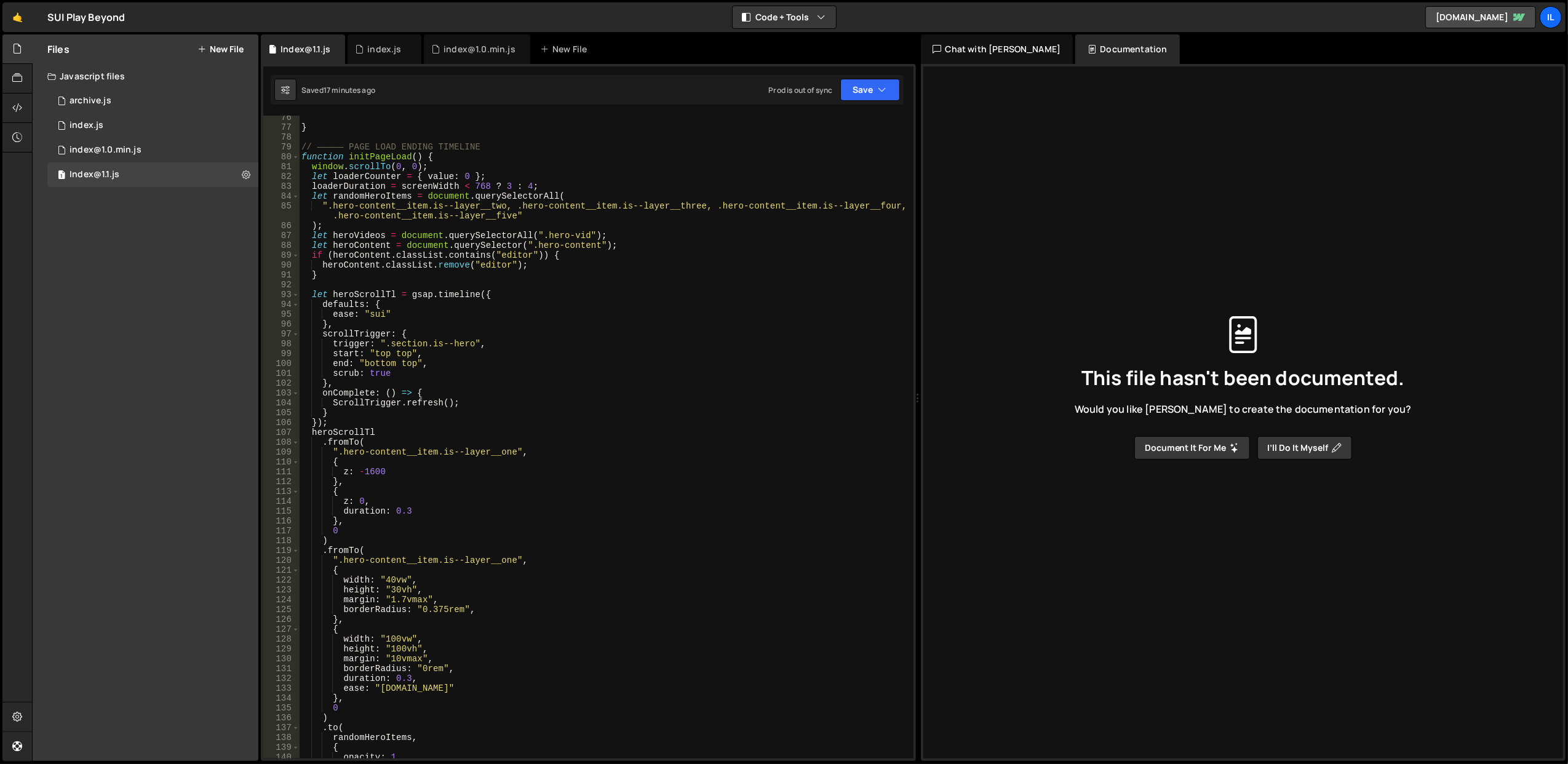
click at [485, 330] on div "} // ————— PAGE LOAD ENDING TIMELINE function initPageLoad ( ) { window . scrol…" at bounding box center [603, 444] width 610 height 663
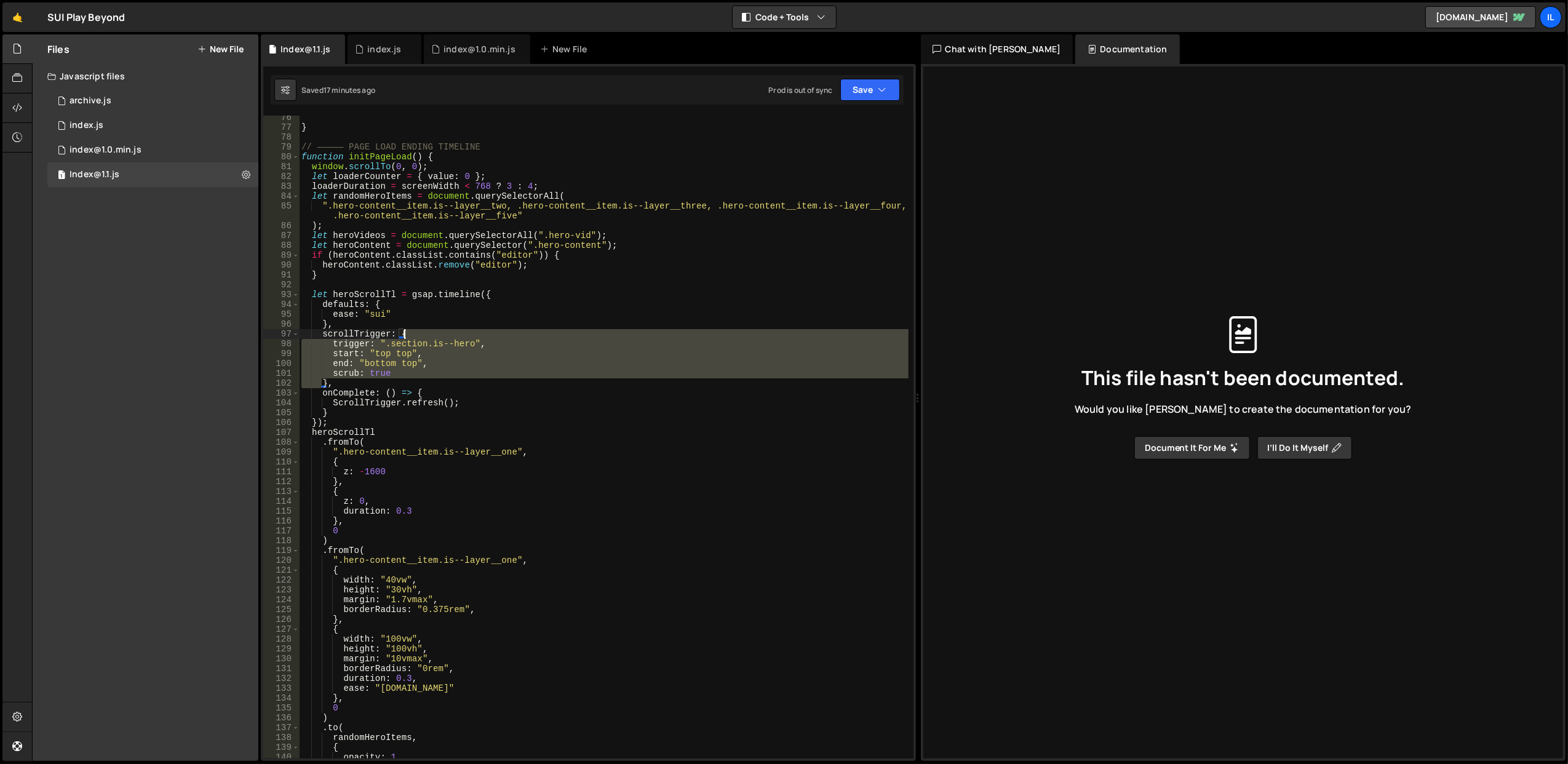
click at [485, 330] on div "} // ————— PAGE LOAD ENDING TIMELINE function initPageLoad ( ) { window . scrol…" at bounding box center [603, 444] width 610 height 663
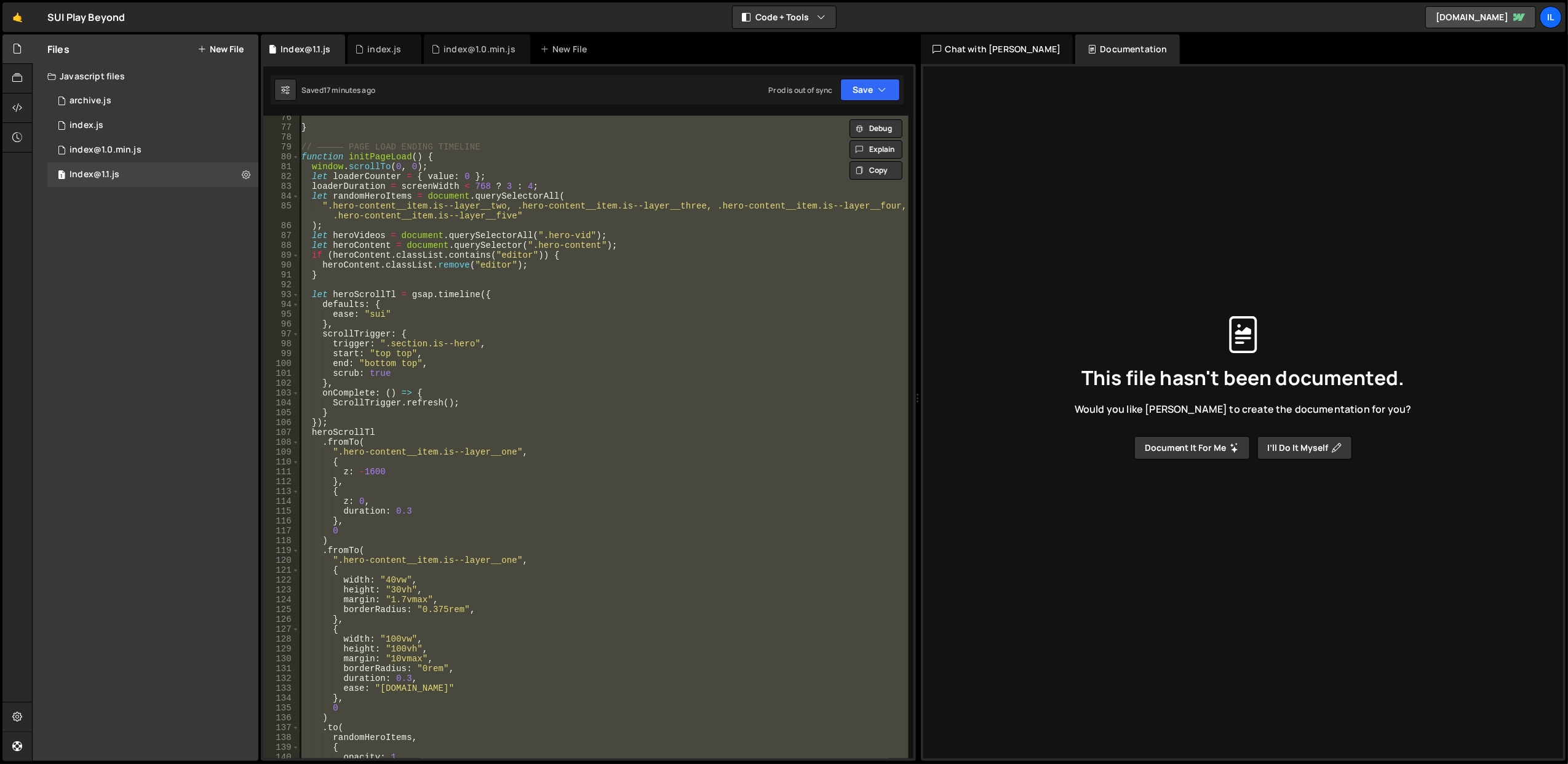
click at [485, 330] on div "} // ————— PAGE LOAD ENDING TIMELINE function initPageLoad ( ) { window . scrol…" at bounding box center [603, 444] width 610 height 663
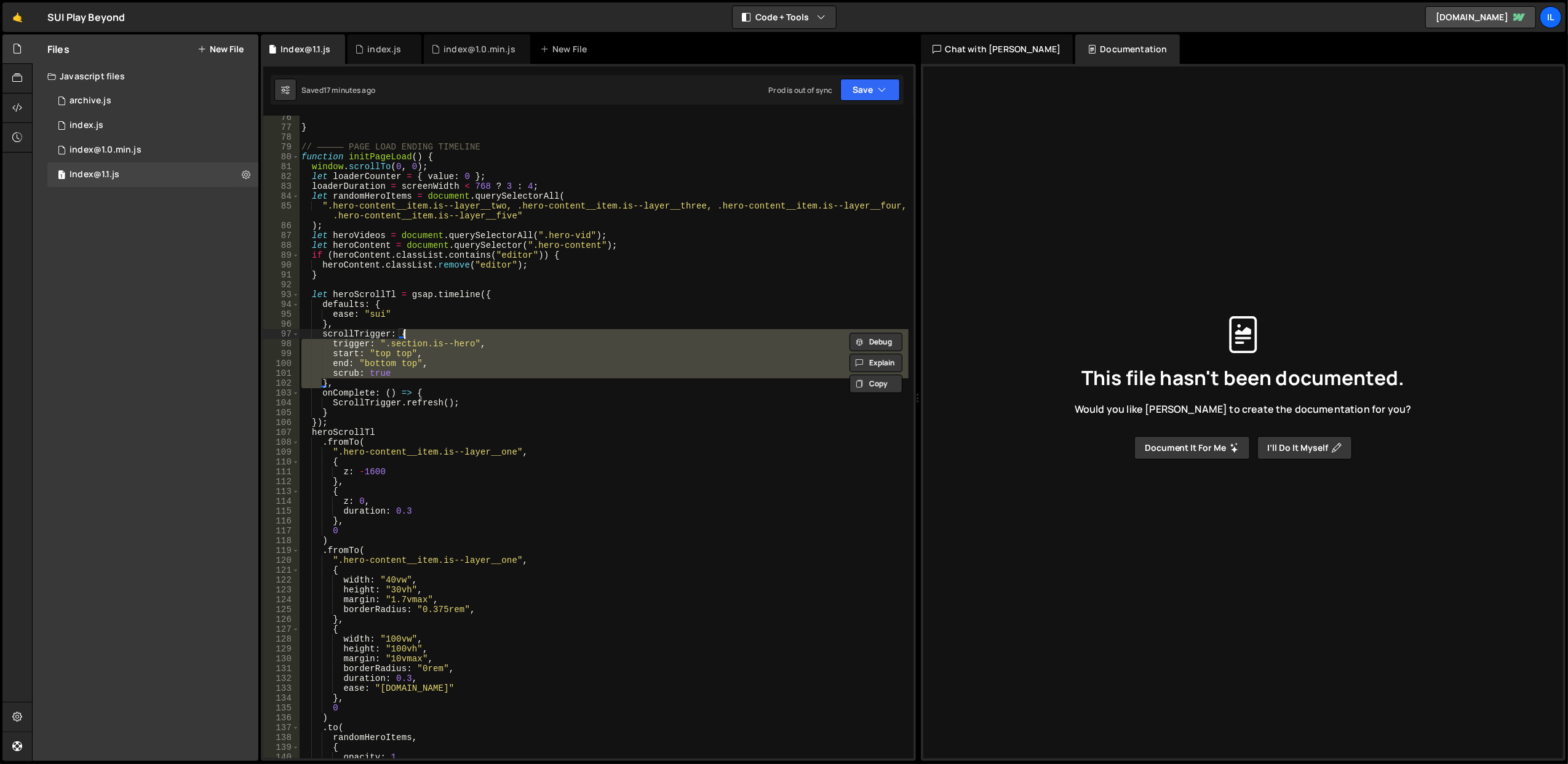
click at [518, 386] on div "} // ————— PAGE LOAD ENDING TIMELINE function initPageLoad ( ) { window . scrol…" at bounding box center [603, 444] width 610 height 663
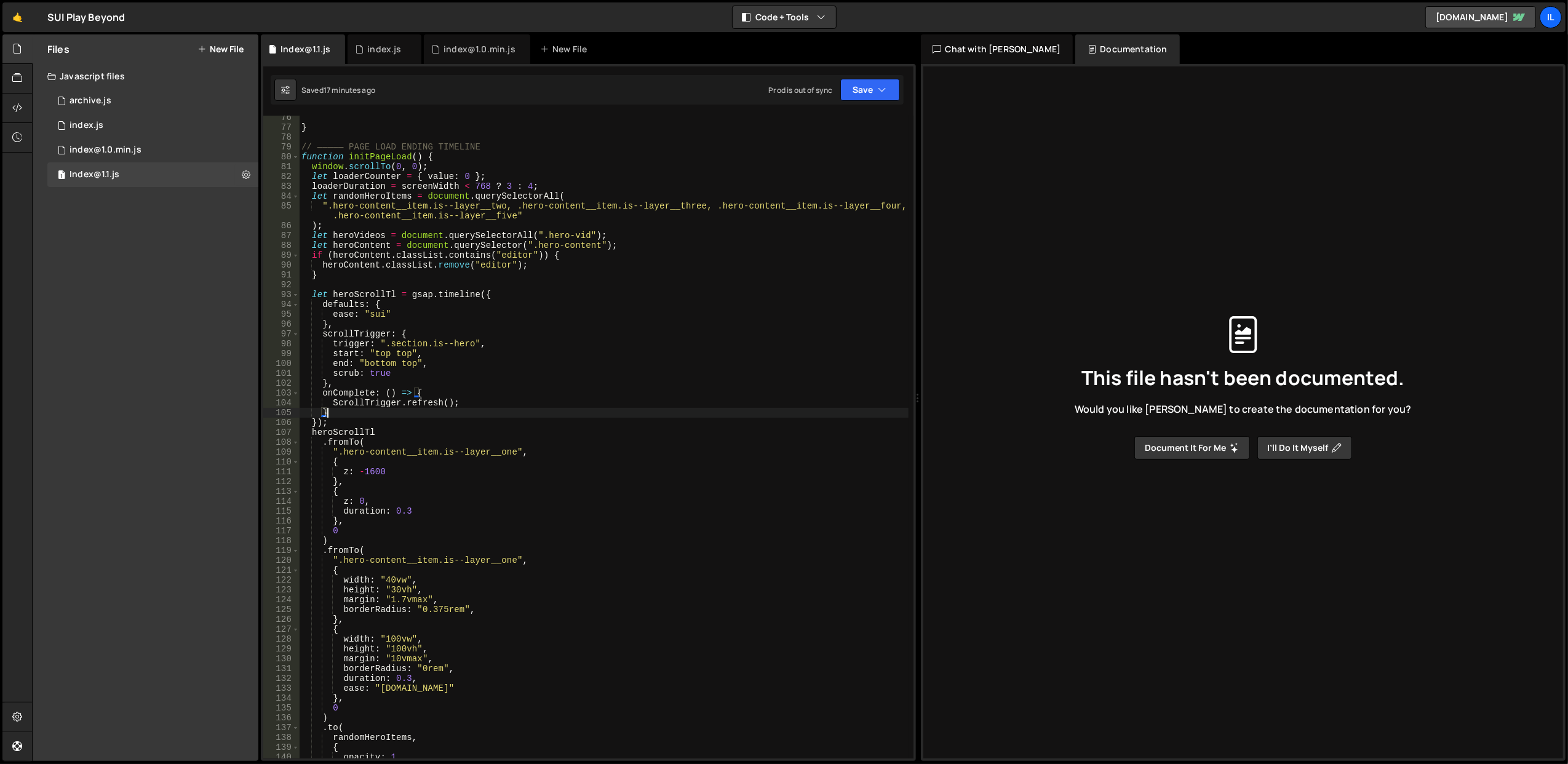
click at [521, 417] on div "} // ————— PAGE LOAD ENDING TIMELINE function initPageLoad ( ) { window . scrol…" at bounding box center [603, 444] width 610 height 663
click at [343, 434] on div "} // ————— PAGE LOAD ENDING TIMELINE function initPageLoad ( ) { window . scrol…" at bounding box center [603, 444] width 610 height 663
click at [373, 411] on div "} // ————— PAGE LOAD ENDING TIMELINE function initPageLoad ( ) { window . scrol…" at bounding box center [603, 444] width 610 height 663
type textarea "},"
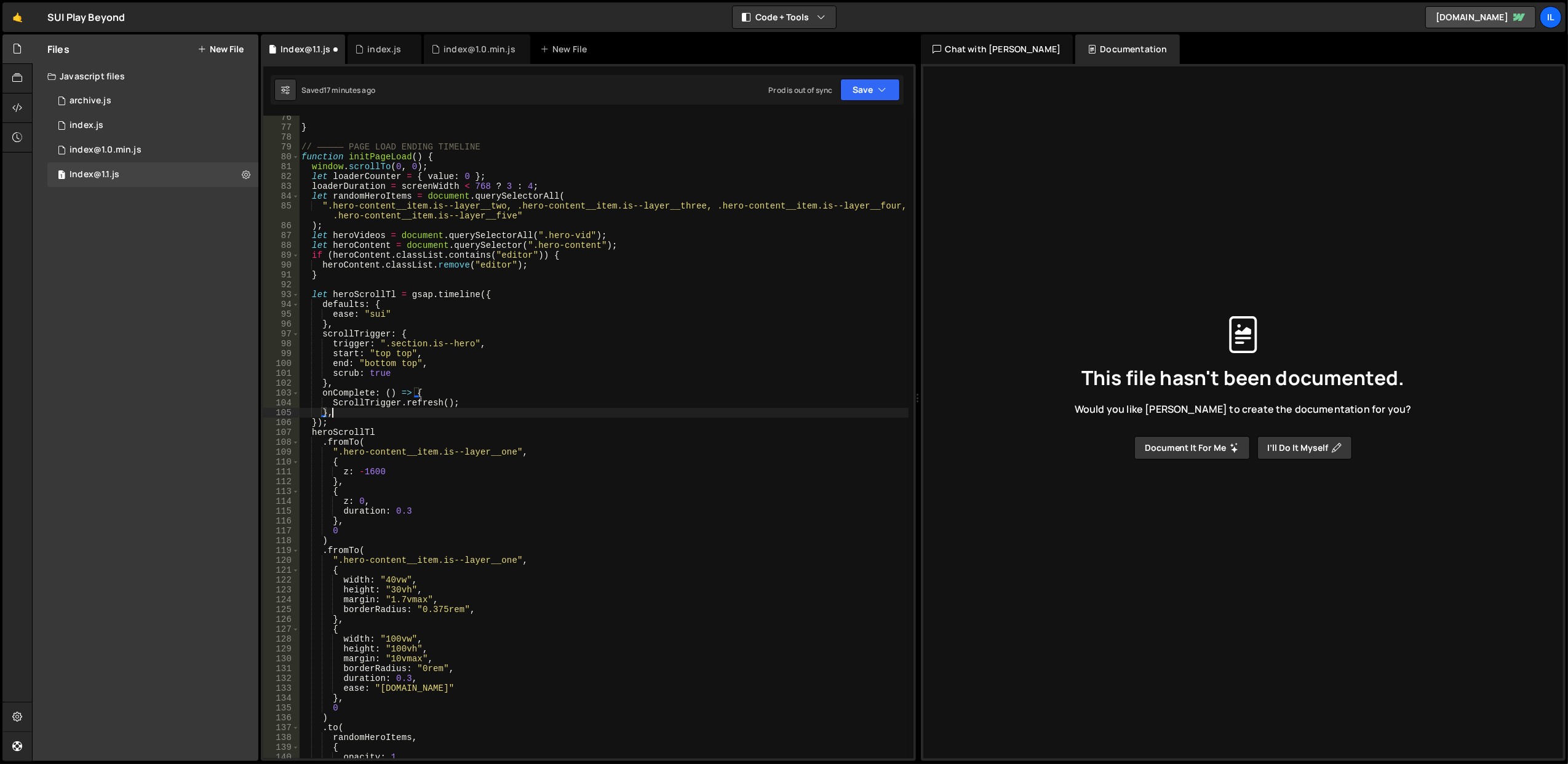
scroll to position [0, 1]
paste textarea "}"
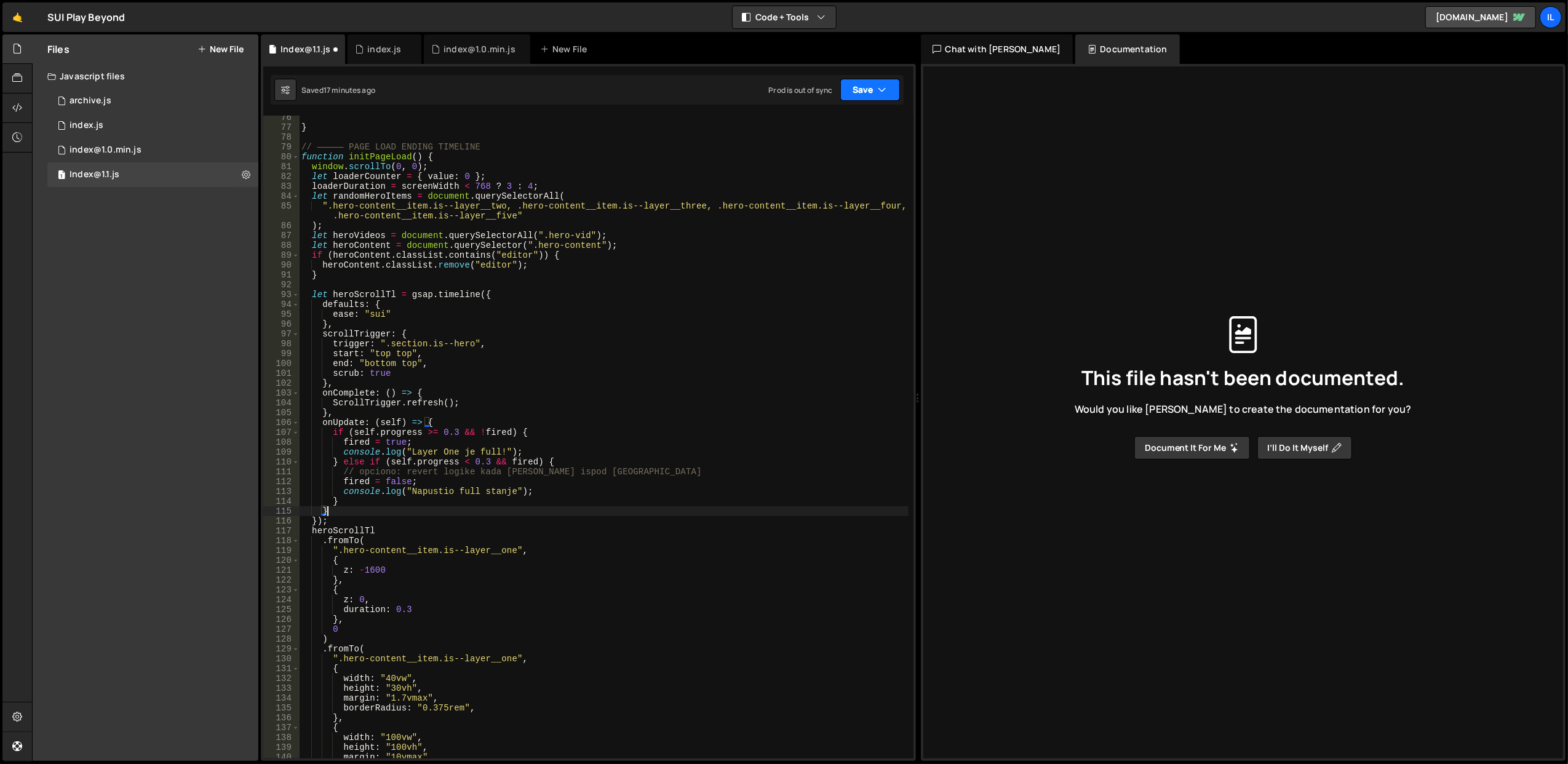
click at [859, 89] on button "Save" at bounding box center [870, 90] width 60 height 22
click at [847, 114] on div "Save to Staging S" at bounding box center [828, 120] width 128 height 12
click at [397, 434] on div "} // ————— PAGE LOAD ENDING TIMELINE function initPageLoad ( ) { window . scrol…" at bounding box center [603, 444] width 610 height 663
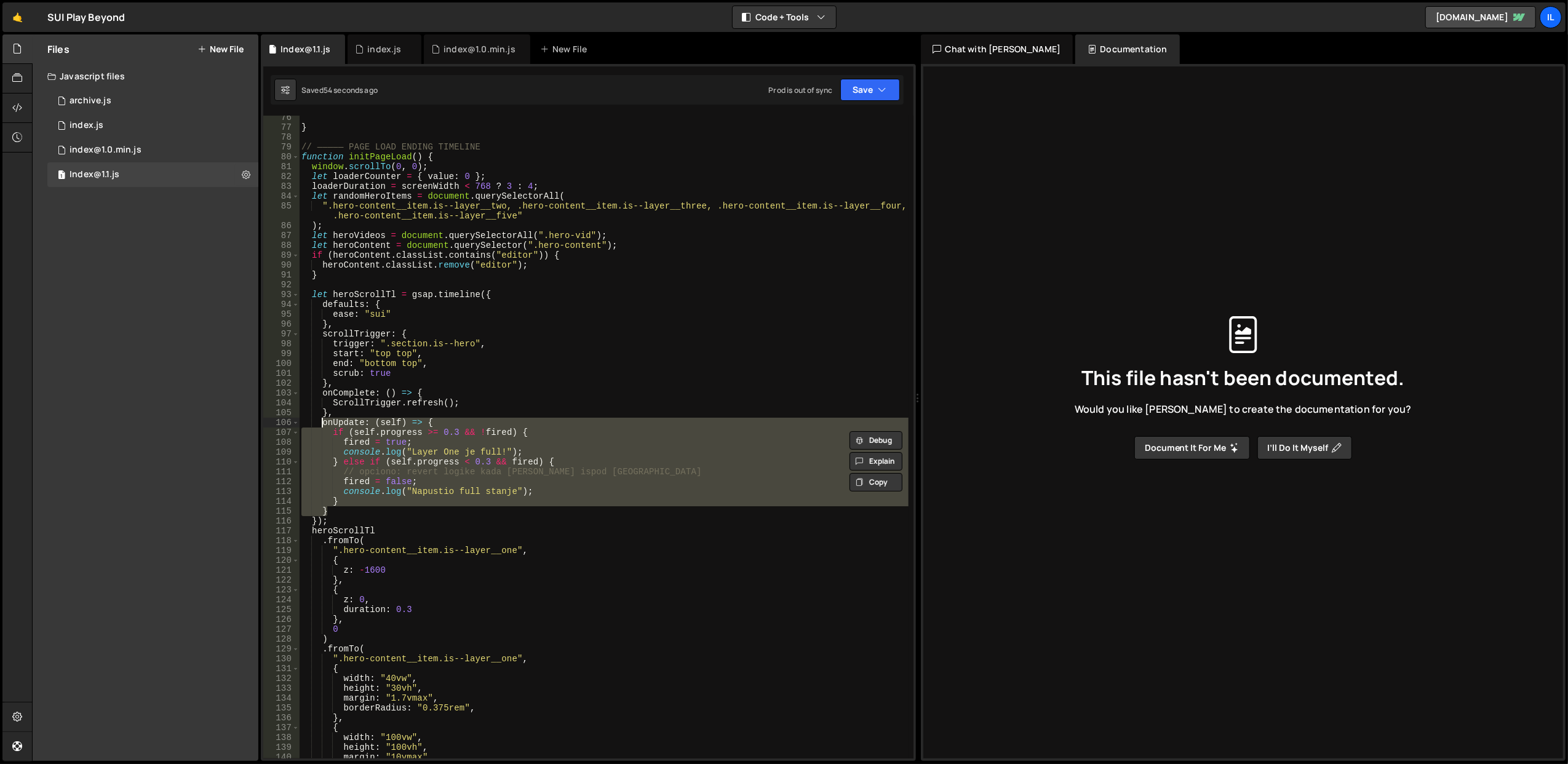
drag, startPoint x: 343, startPoint y: 512, endPoint x: 321, endPoint y: 426, distance: 88.8
click at [321, 426] on div "} // ————— PAGE LOAD ENDING TIMELINE function initPageLoad ( ) { window . scrol…" at bounding box center [603, 444] width 610 height 663
type textarea "onUpdate: (self) => { if (self.progress >= 0.3 && !fired) {"
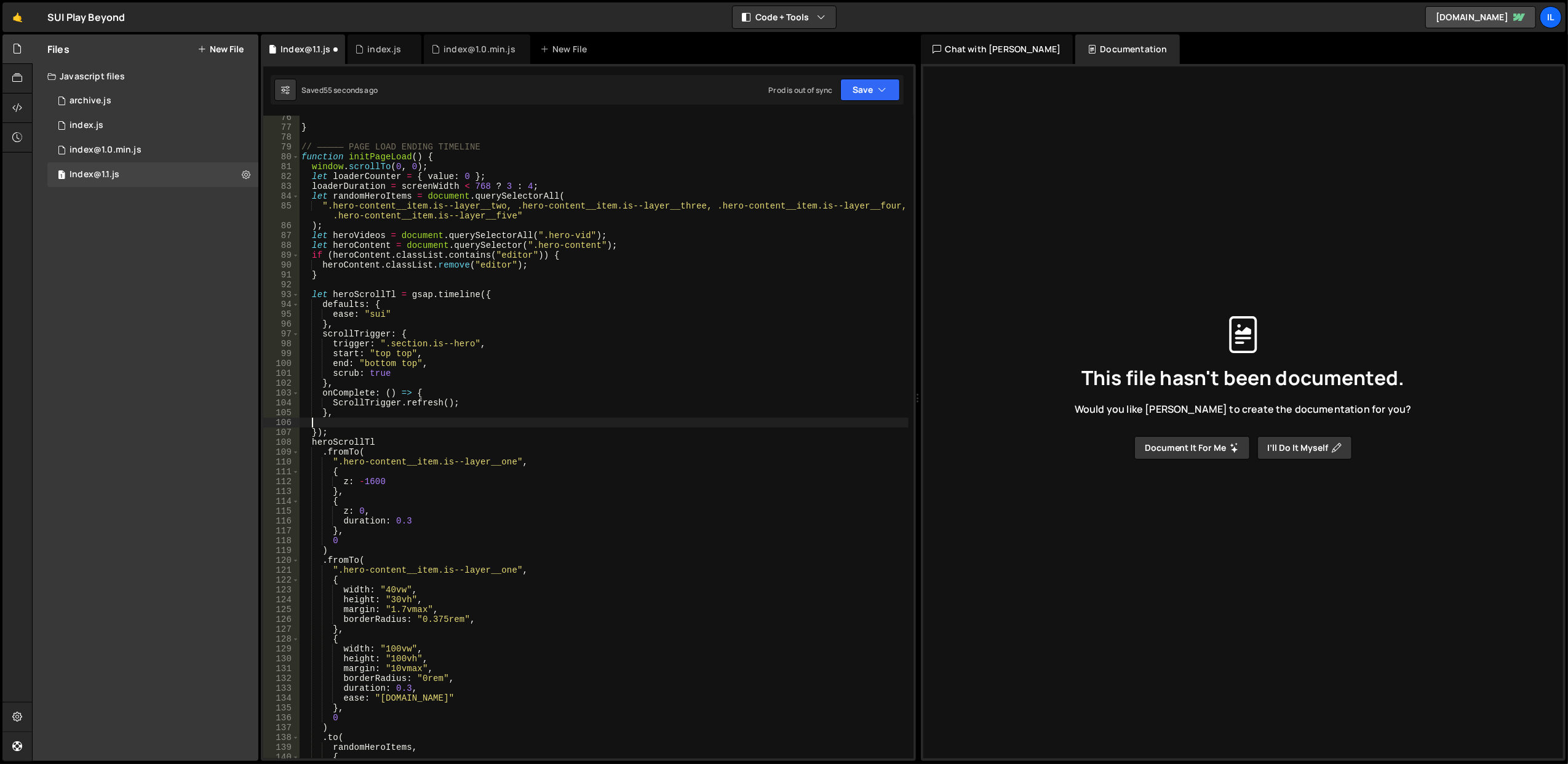
scroll to position [0, 0]
click at [414, 377] on div "} // ————— PAGE LOAD ENDING TIMELINE function initPageLoad ( ) { window . scrol…" at bounding box center [603, 444] width 610 height 663
type textarea "scrub: true"
paste textarea "}"
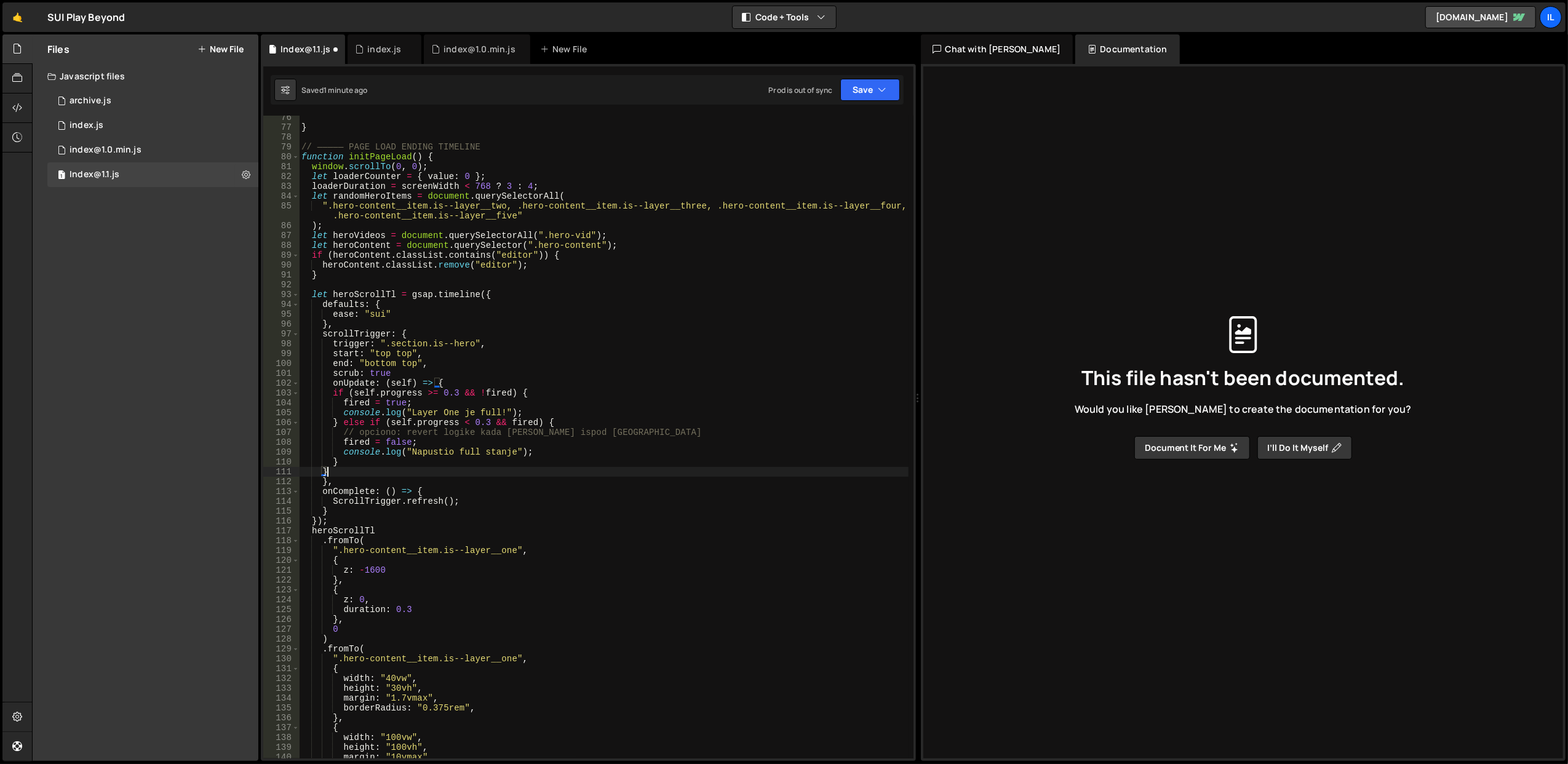
click at [857, 106] on div "1 let thisComponent , lightbox , lightboxBg , player , closeBtn , pauseBtn , pa…" at bounding box center [588, 413] width 655 height 697
click at [857, 94] on button "Save" at bounding box center [870, 90] width 60 height 22
click at [832, 120] on div "Save to Staging S" at bounding box center [828, 120] width 128 height 12
click at [412, 468] on div "} // ————— PAGE LOAD ENDING TIMELINE function initPageLoad ( ) { window . scrol…" at bounding box center [603, 444] width 610 height 663
click at [414, 378] on div "} // ————— PAGE LOAD ENDING TIMELINE function initPageLoad ( ) { window . scrol…" at bounding box center [603, 444] width 610 height 663
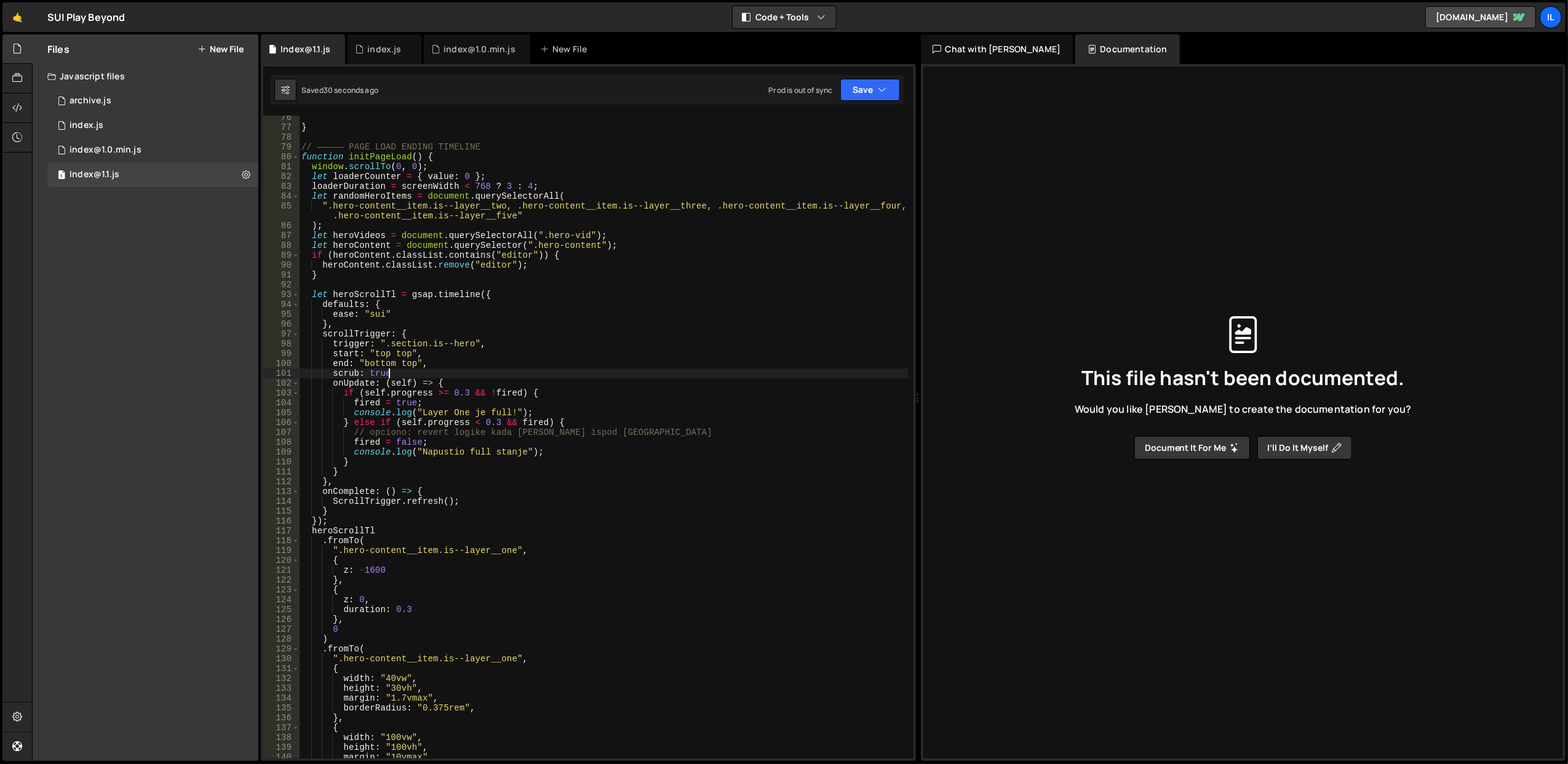
scroll to position [0, 5]
click at [434, 336] on div "} // ————— PAGE LOAD ENDING TIMELINE function initPageLoad ( ) { window . scrol…" at bounding box center [603, 444] width 610 height 663
click at [427, 385] on div "} // ————— PAGE LOAD ENDING TIMELINE function initPageLoad ( ) { window . scrol…" at bounding box center [603, 444] width 610 height 663
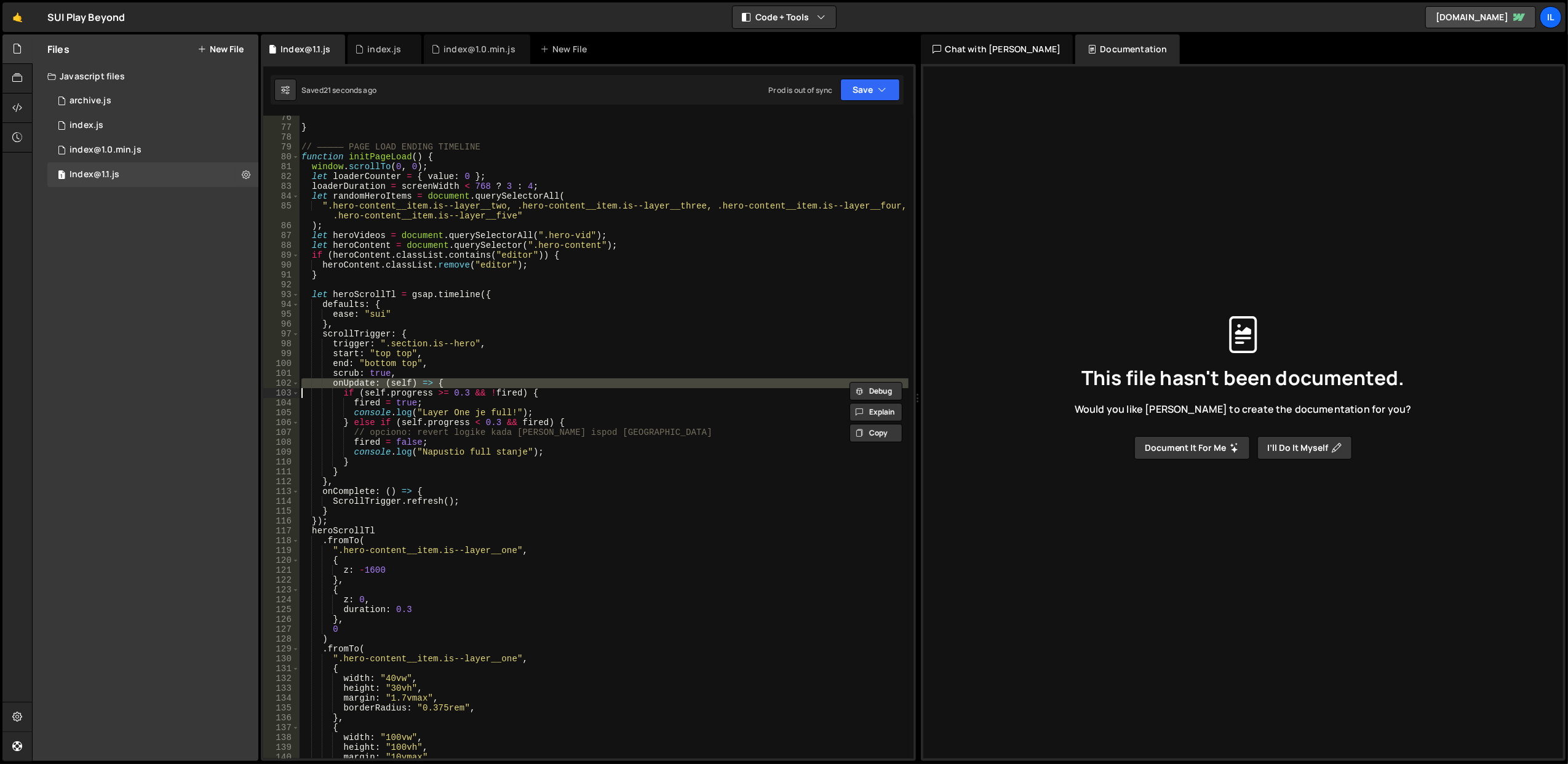
click at [434, 367] on div "} // ————— PAGE LOAD ENDING TIMELINE function initPageLoad ( ) { window . scrol…" at bounding box center [603, 444] width 610 height 663
click at [675, 247] on div "} // ————— PAGE LOAD ENDING TIMELINE function initPageLoad ( ) { window . scrol…" at bounding box center [603, 444] width 610 height 663
type textarea "let heroContent = document.querySelector(".hero-content");"
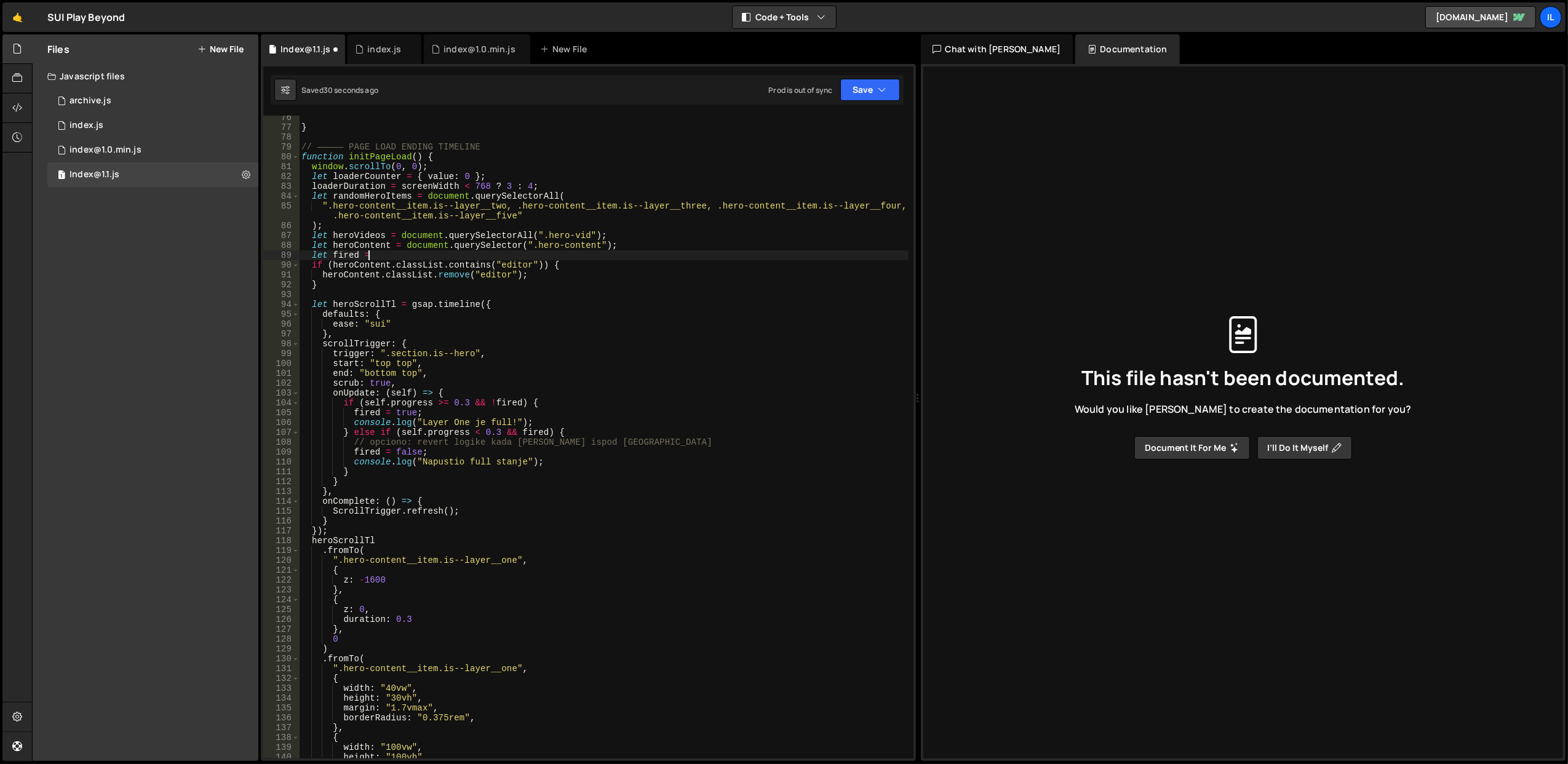
scroll to position [0, 3]
click at [867, 100] on button "Save" at bounding box center [870, 90] width 60 height 22
click at [849, 121] on div "Save to Staging S" at bounding box center [828, 120] width 128 height 12
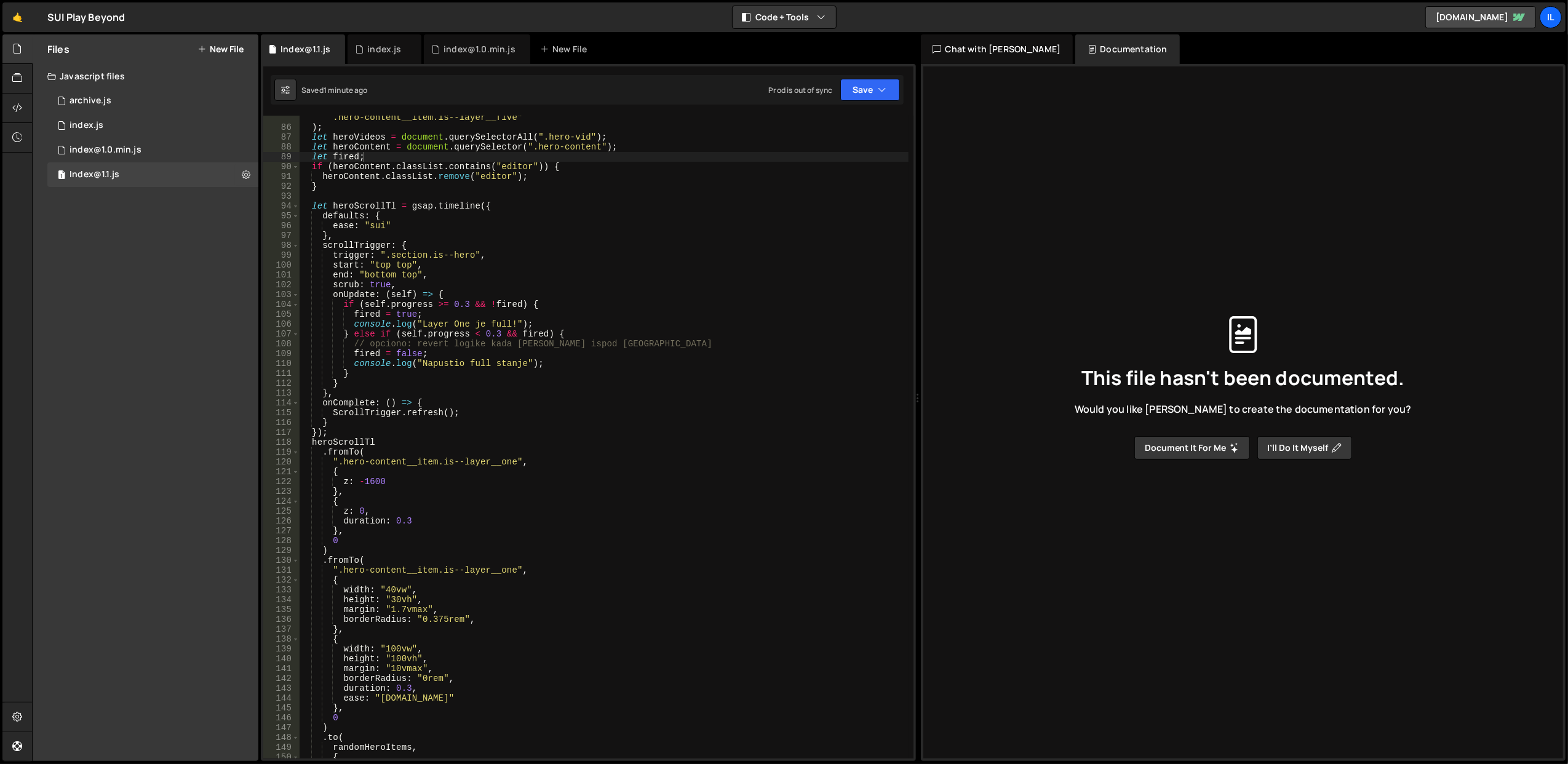
scroll to position [0, 1]
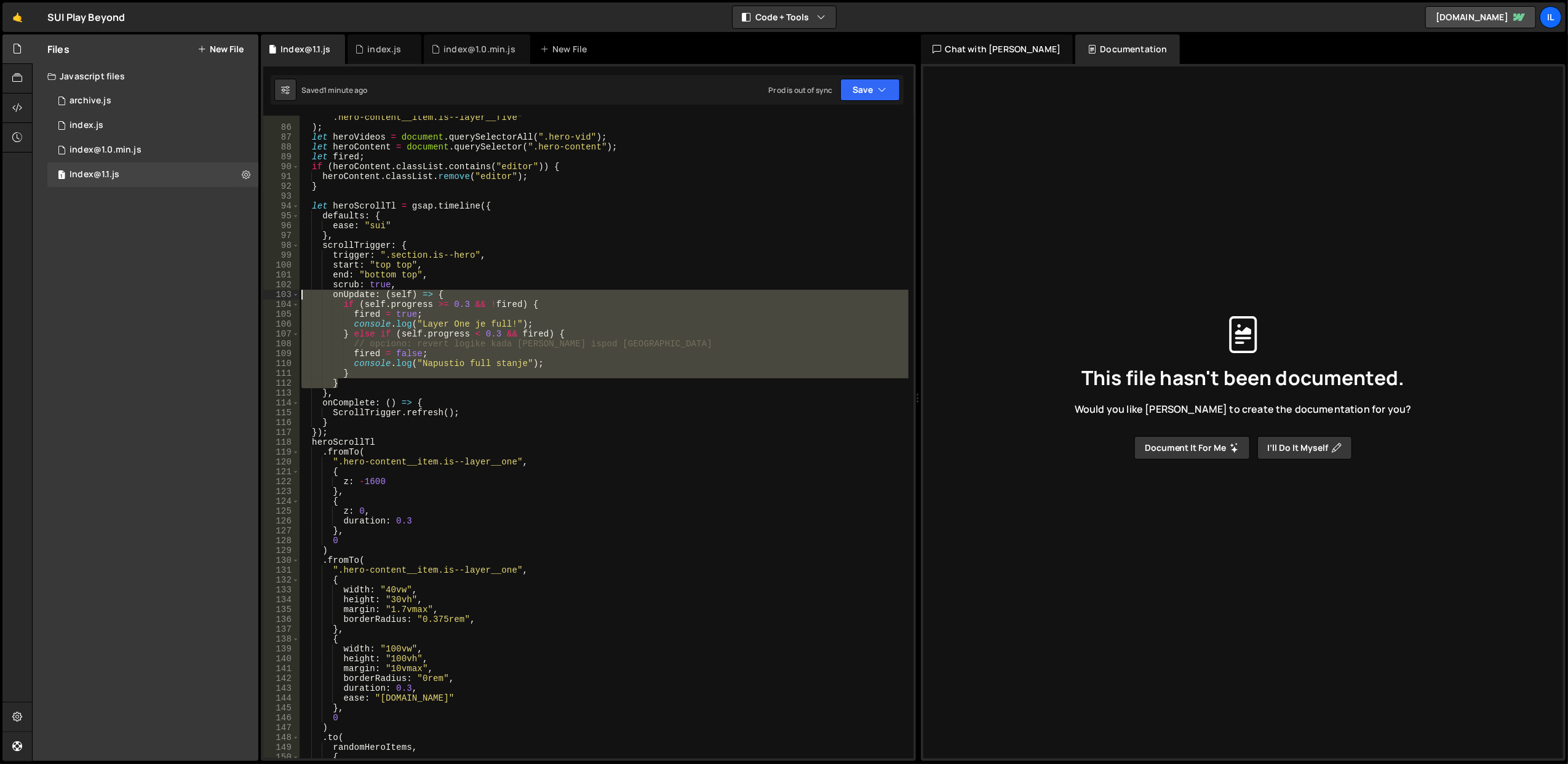
drag, startPoint x: 360, startPoint y: 382, endPoint x: 299, endPoint y: 295, distance: 106.3
click at [299, 295] on div "} 85 86 87 88 89 90 91 92 93 94 95 96 97 98 99 100 101 102 103 104 105 106 107 …" at bounding box center [589, 437] width 650 height 643
type textarea "onUpdate: (self) => { if (self.progress >= 0.3 && !fired) {"
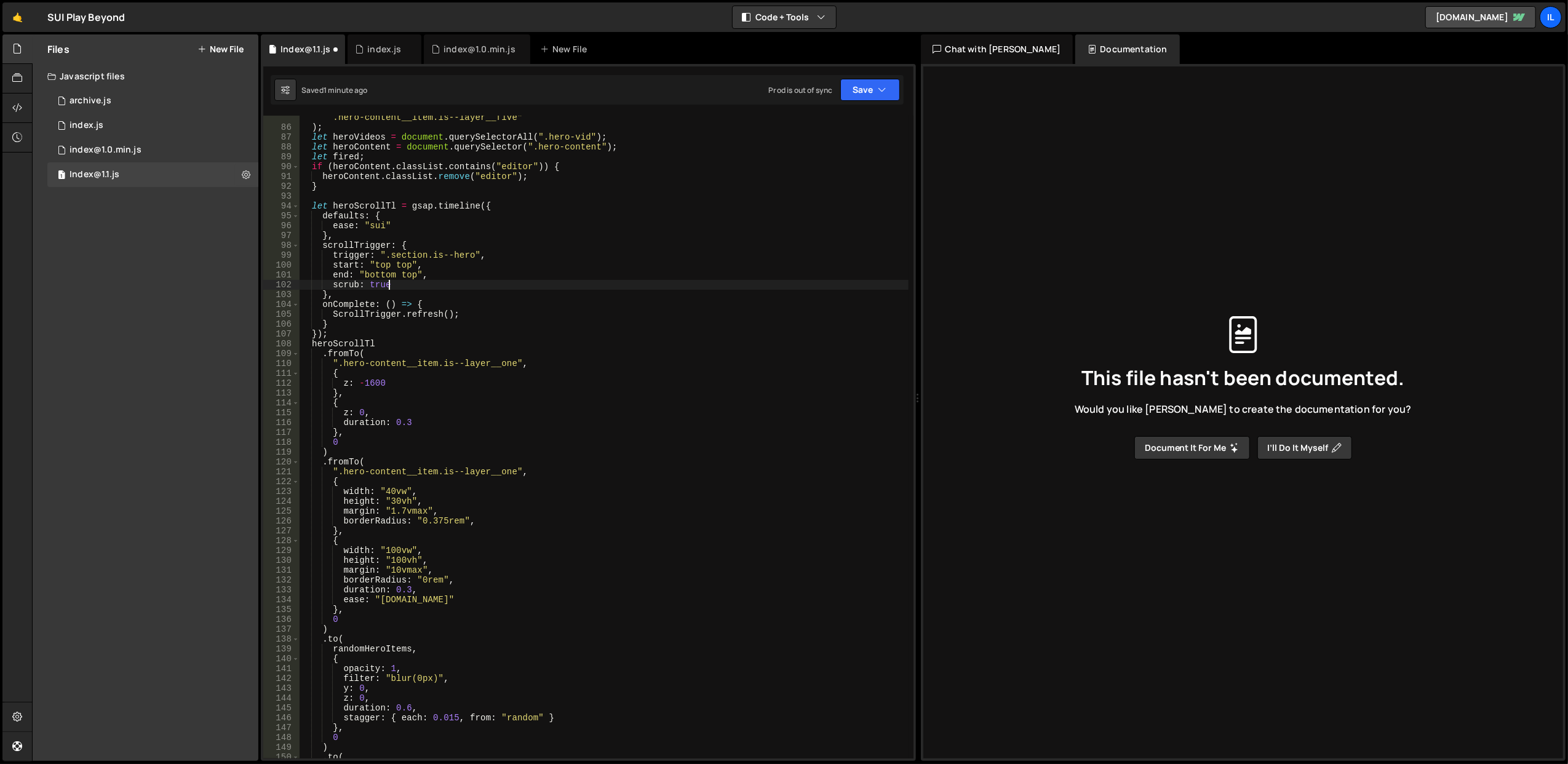
click at [476, 281] on div "".hero-content__item.is--layer__two, .hero-content__item.is--layer__three, .her…" at bounding box center [603, 439] width 610 height 673
click at [505, 266] on div "".hero-content__item.is--layer__two, .hero-content__item.is--layer__three, .her…" at bounding box center [603, 439] width 610 height 673
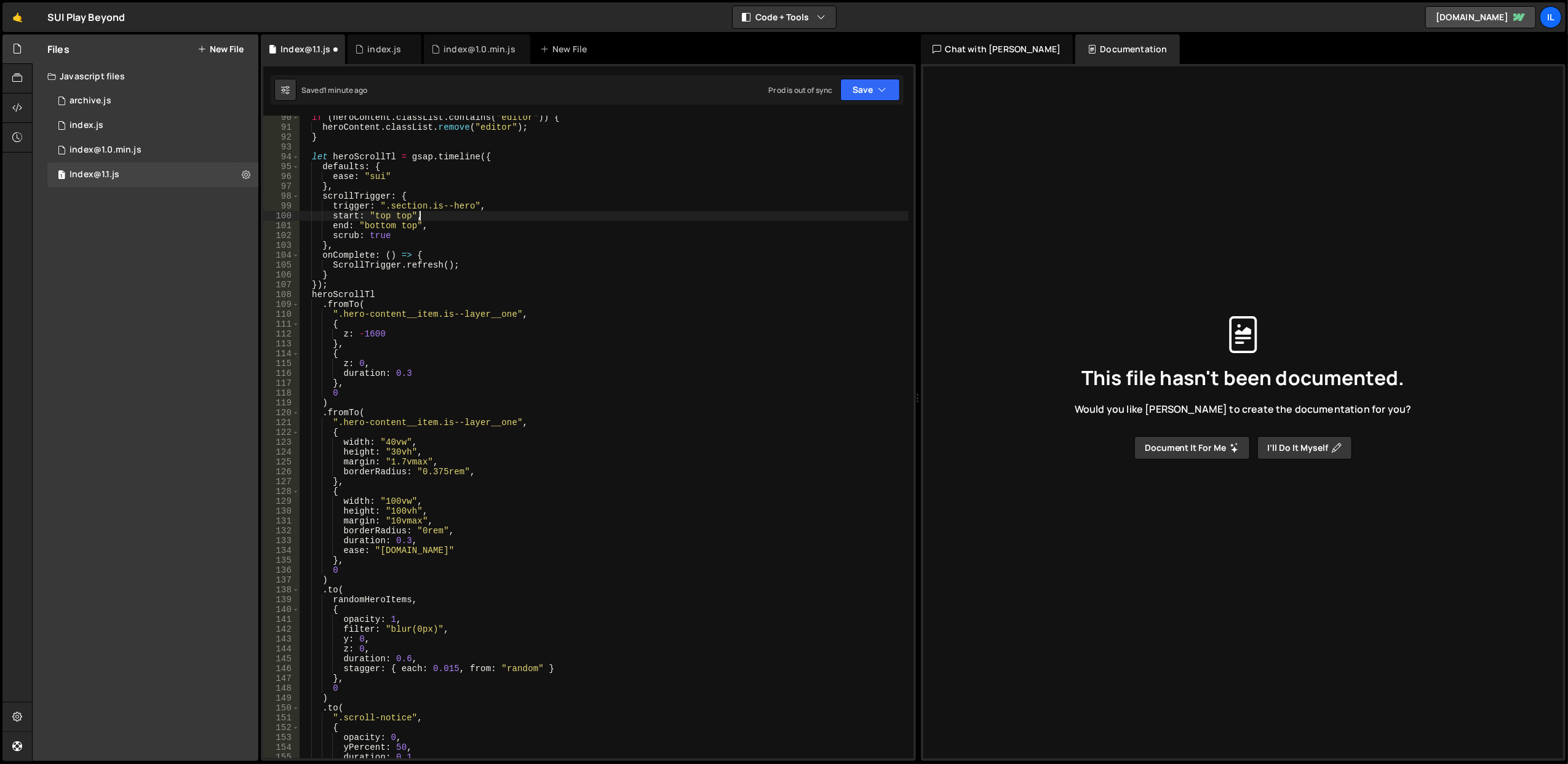
scroll to position [938, 0]
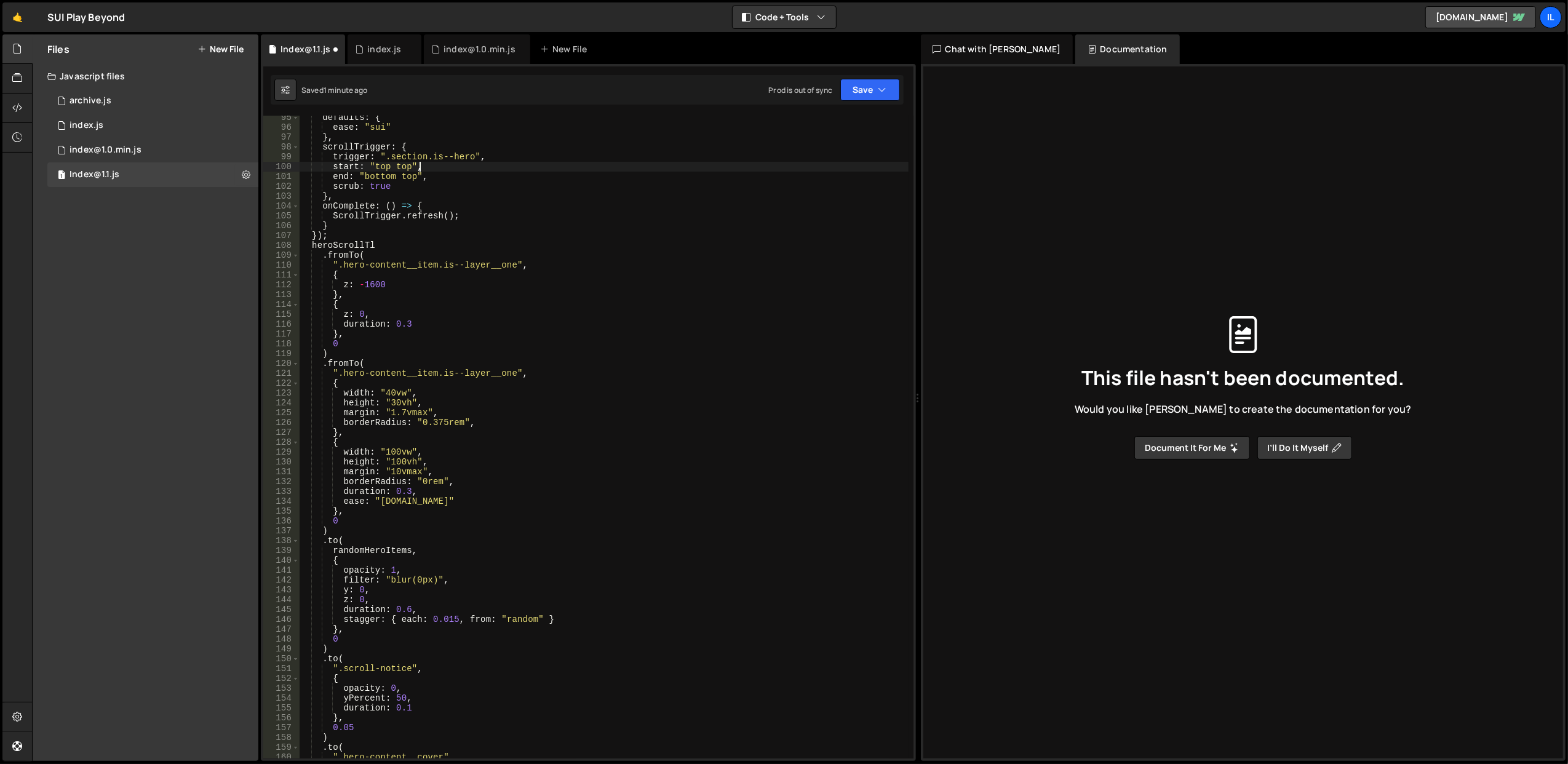
click at [343, 261] on div "defaults : { ease : "sui" } , scrollTrigger : { trigger : ".section.is--hero" ,…" at bounding box center [603, 444] width 610 height 663
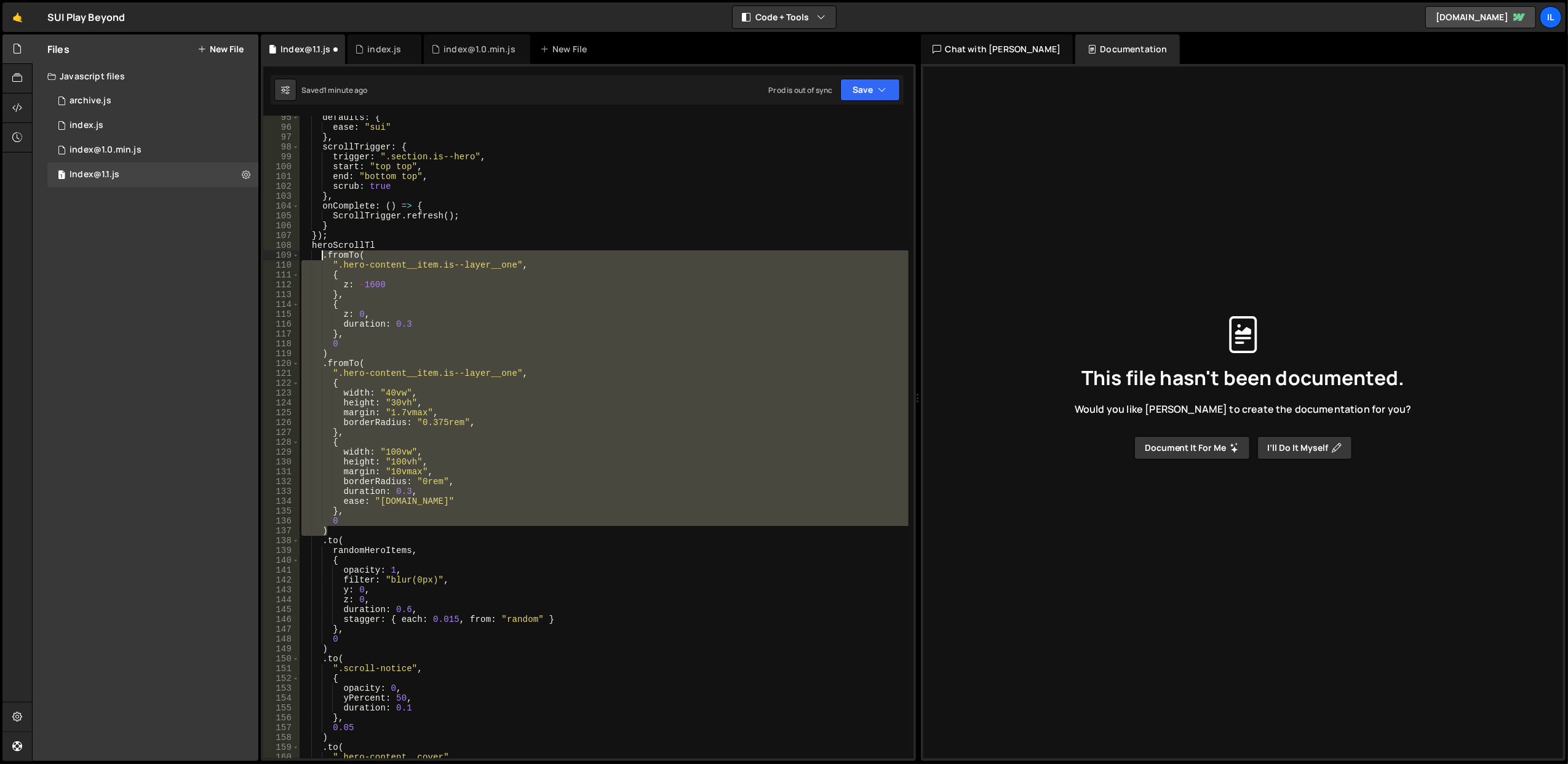
drag, startPoint x: 362, startPoint y: 527, endPoint x: 323, endPoint y: 260, distance: 269.8
click at [323, 260] on div "defaults : { ease : "sui" } , scrollTrigger : { trigger : ".section.is--hero" ,…" at bounding box center [603, 444] width 610 height 663
paste textarea "}, 0.3);"
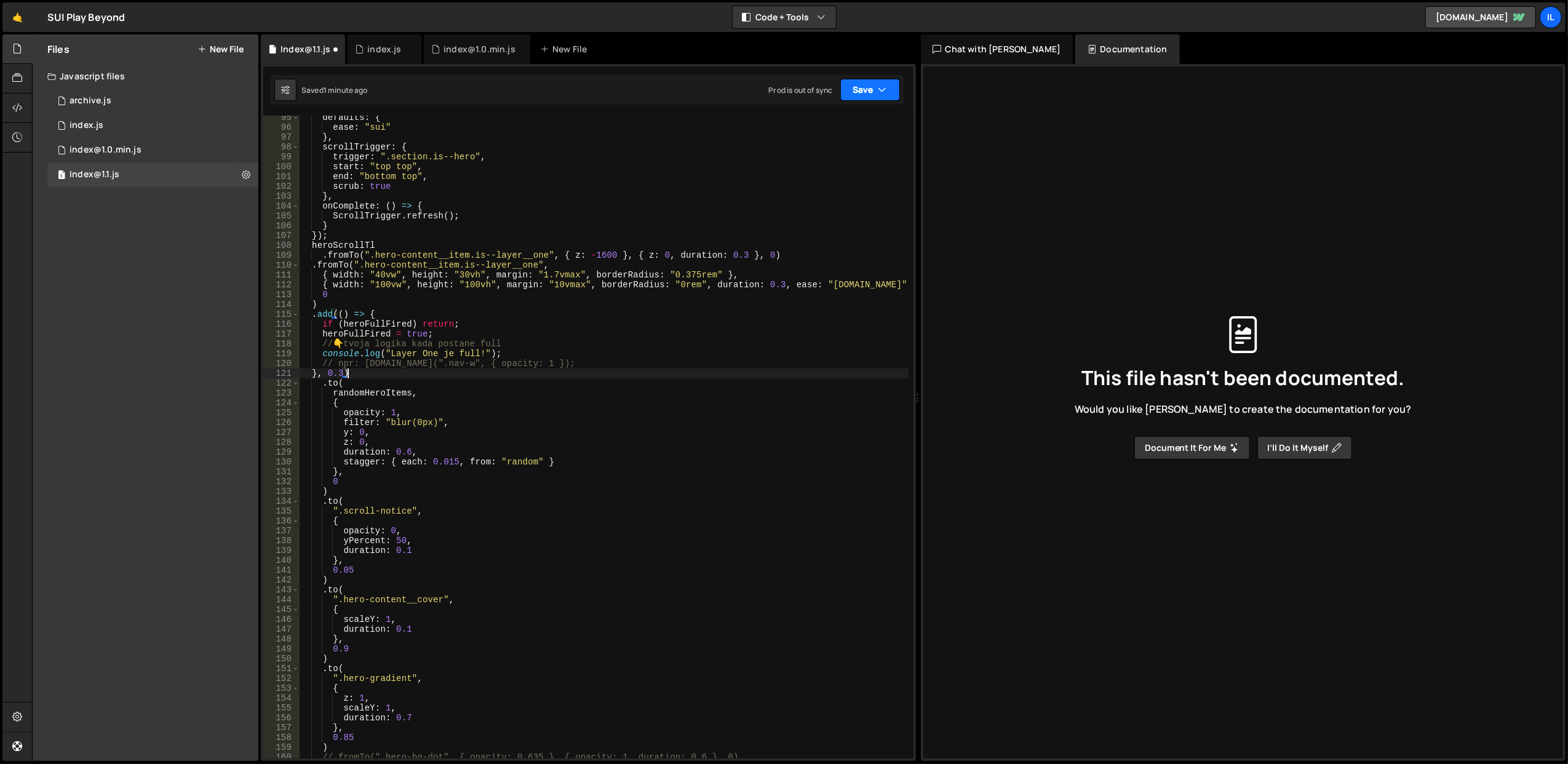
click at [877, 93] on button "Save" at bounding box center [870, 90] width 60 height 22
click at [852, 124] on div "Save to Staging S" at bounding box center [828, 120] width 128 height 12
click at [388, 332] on div "defaults : { ease : "sui" } , scrollTrigger : { trigger : ".section.is--hero" ,…" at bounding box center [603, 444] width 610 height 663
click at [388, 331] on div "defaults : { ease : "sui" } , scrollTrigger : { trigger : ".section.is--hero" ,…" at bounding box center [603, 444] width 610 height 663
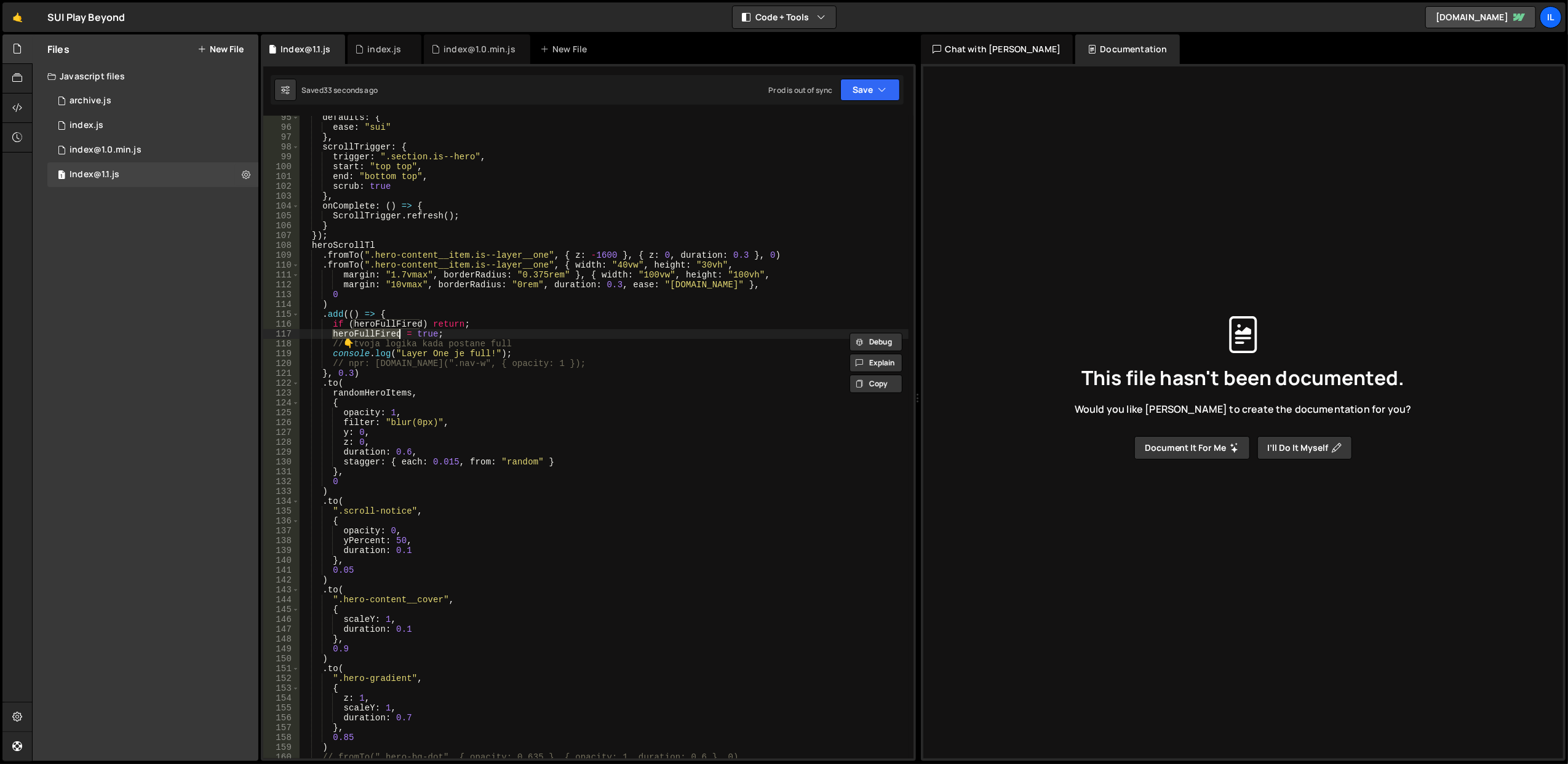
click at [388, 331] on div "defaults : { ease : "sui" } , scrollTrigger : { trigger : ".section.is--hero" ,…" at bounding box center [603, 444] width 610 height 663
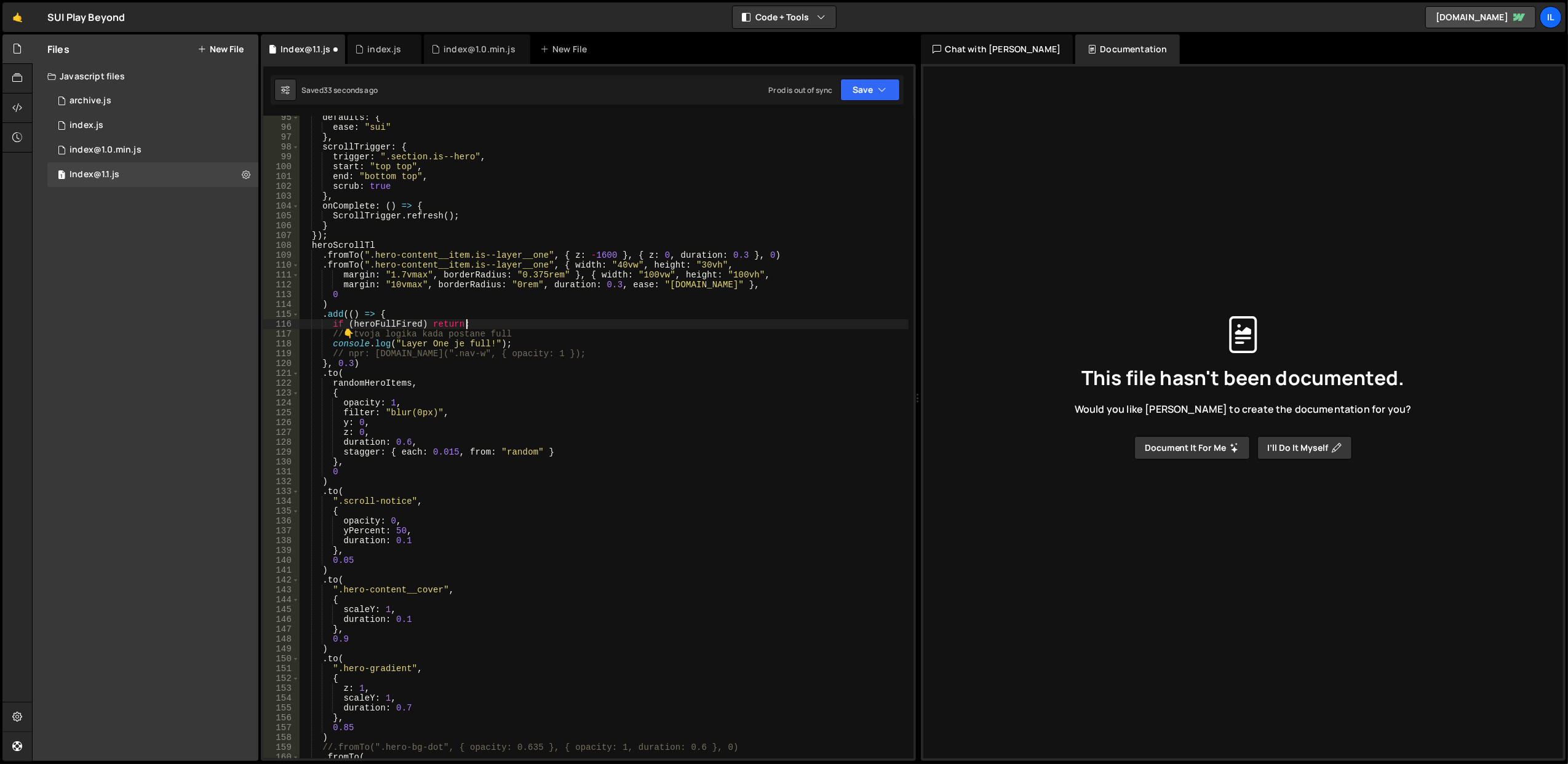
click at [594, 323] on div "defaults : { ease : "sui" } , scrollTrigger : { trigger : ".section.is--hero" ,…" at bounding box center [603, 444] width 610 height 663
click at [862, 94] on button "Save" at bounding box center [870, 90] width 60 height 22
click at [848, 120] on div "Save to Staging S" at bounding box center [828, 120] width 128 height 12
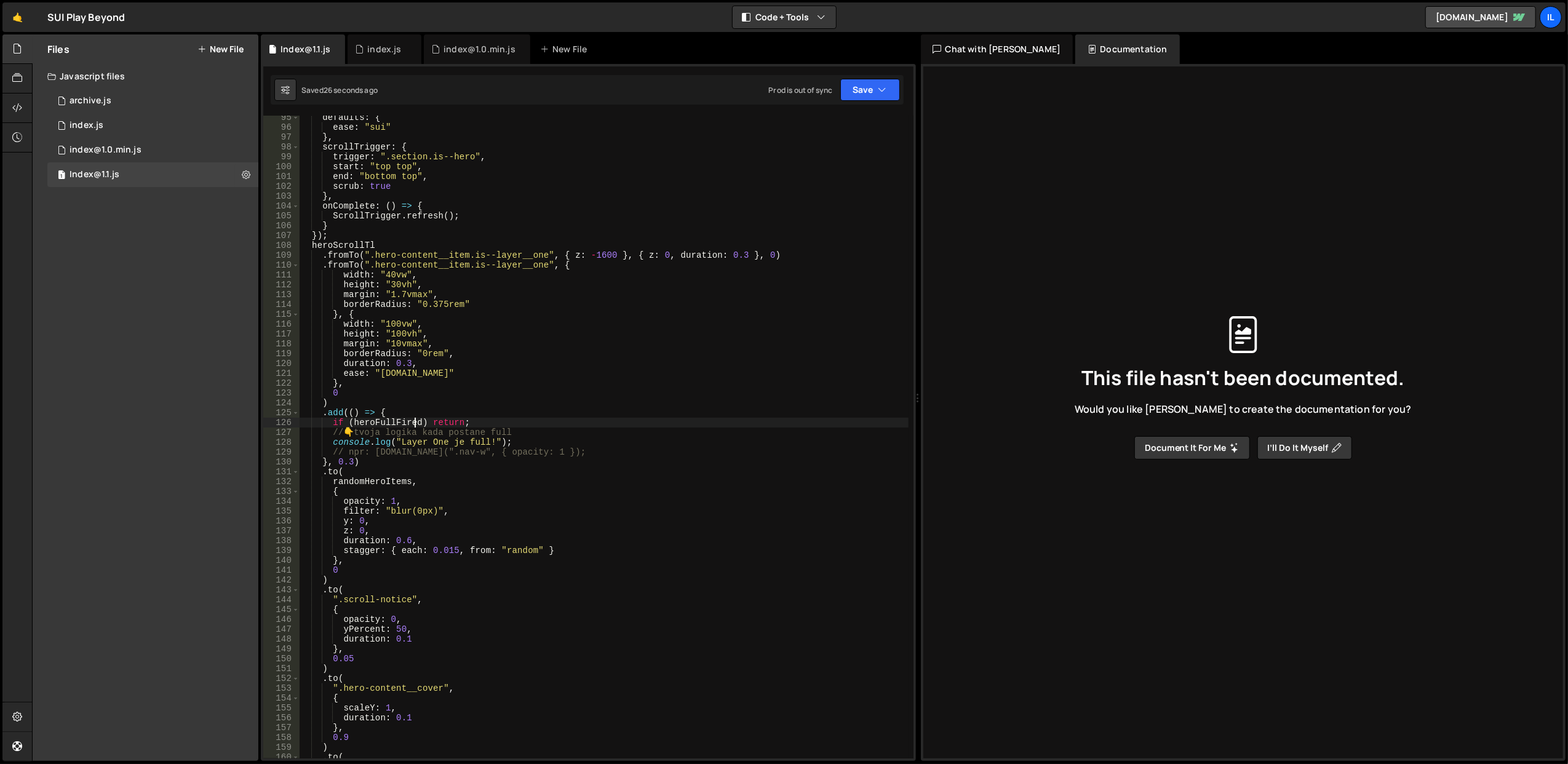
click at [414, 420] on div "defaults : { ease : "sui" } , scrollTrigger : { trigger : ".section.is--hero" ,…" at bounding box center [603, 444] width 610 height 663
click at [424, 413] on div "defaults : { ease : "sui" } , scrollTrigger : { trigger : ".section.is--hero" ,…" at bounding box center [603, 444] width 610 height 663
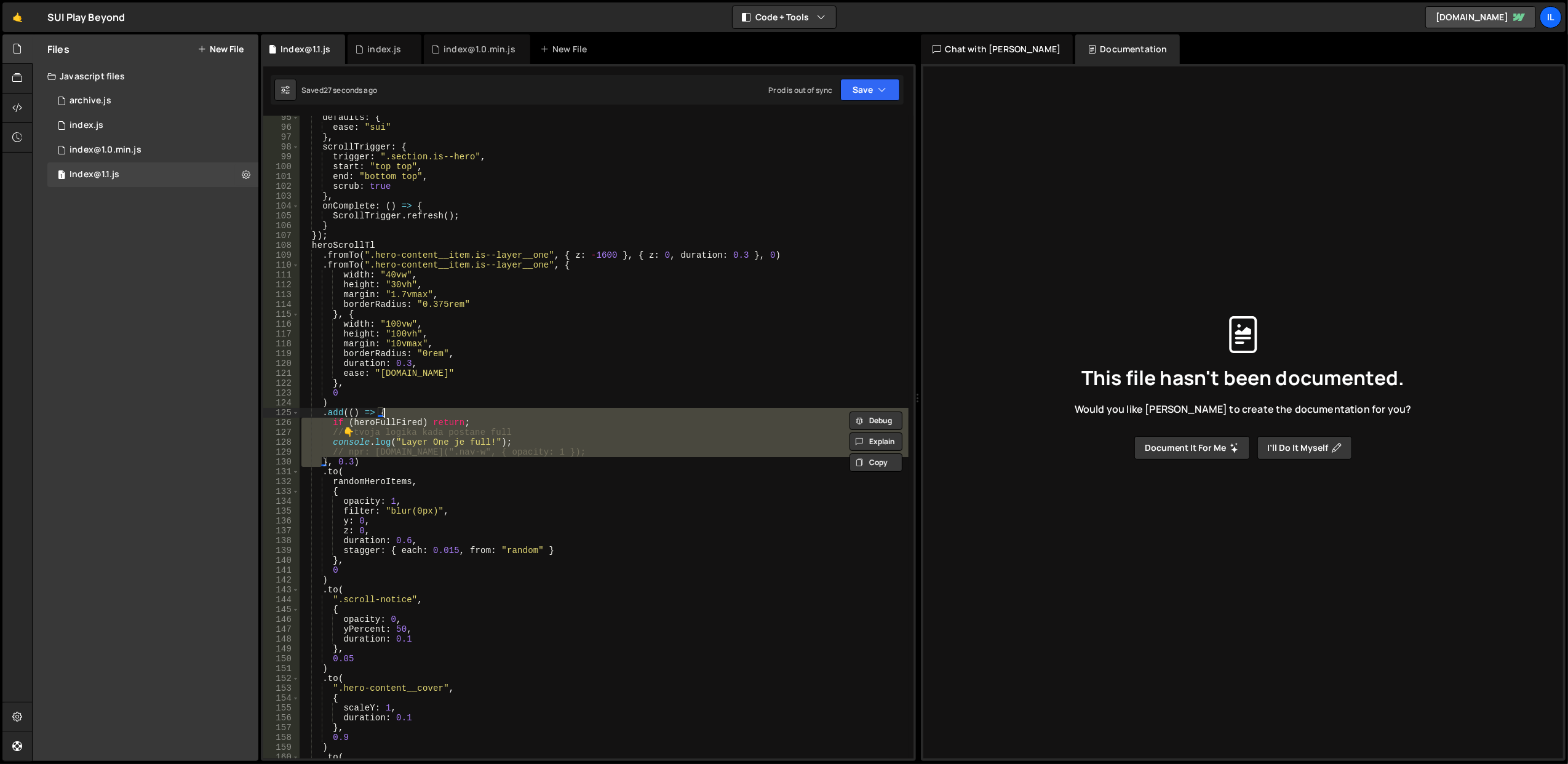
click at [424, 413] on div "defaults : { ease : "sui" } , scrollTrigger : { trigger : ".section.is--hero" ,…" at bounding box center [603, 444] width 610 height 663
click at [432, 428] on div "defaults : { ease : "sui" } , scrollTrigger : { trigger : ".section.is--hero" ,…" at bounding box center [603, 437] width 609 height 643
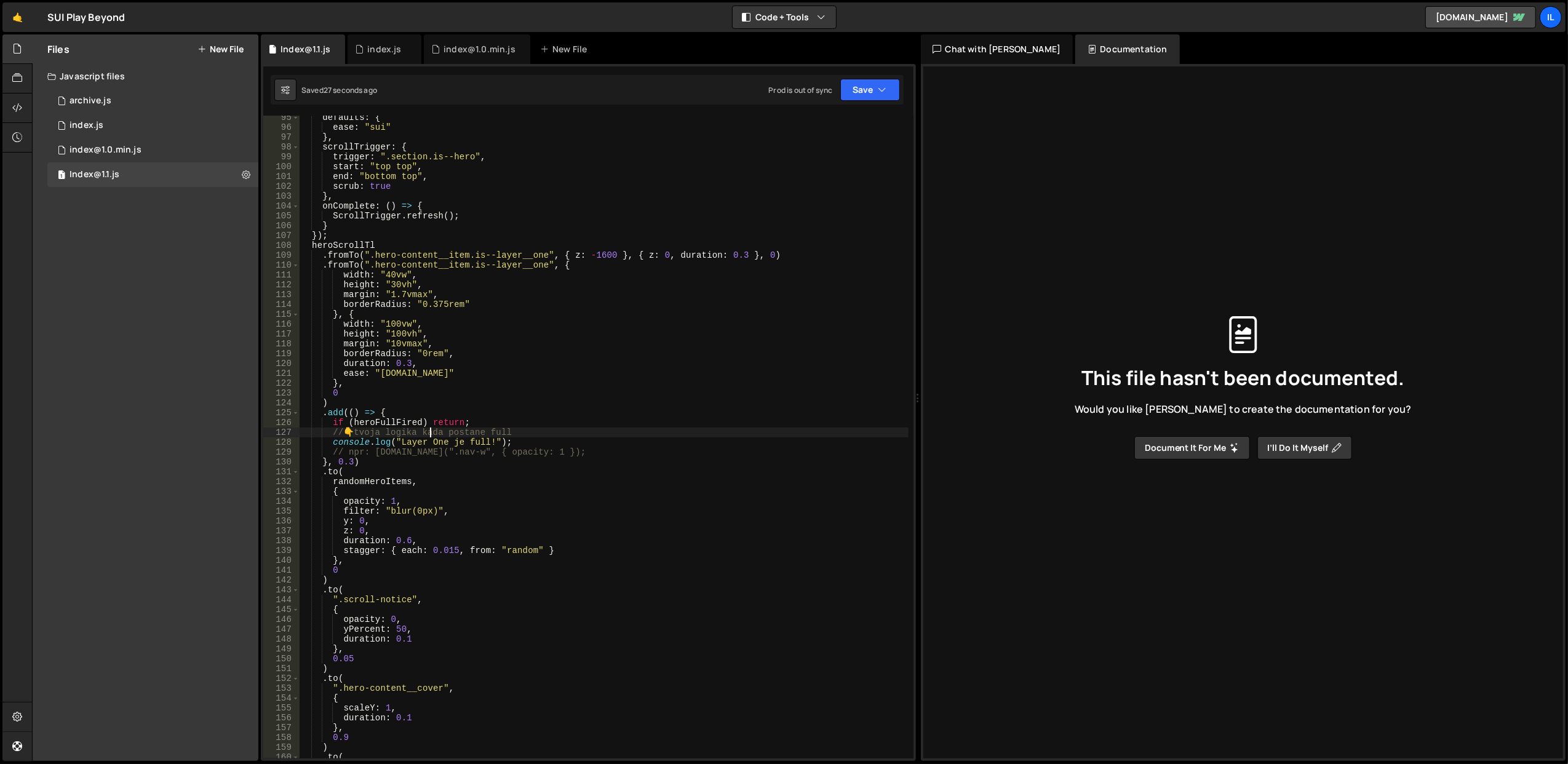
click at [436, 409] on div "defaults : { ease : "sui" } , scrollTrigger : { trigger : ".section.is--hero" ,…" at bounding box center [603, 444] width 610 height 663
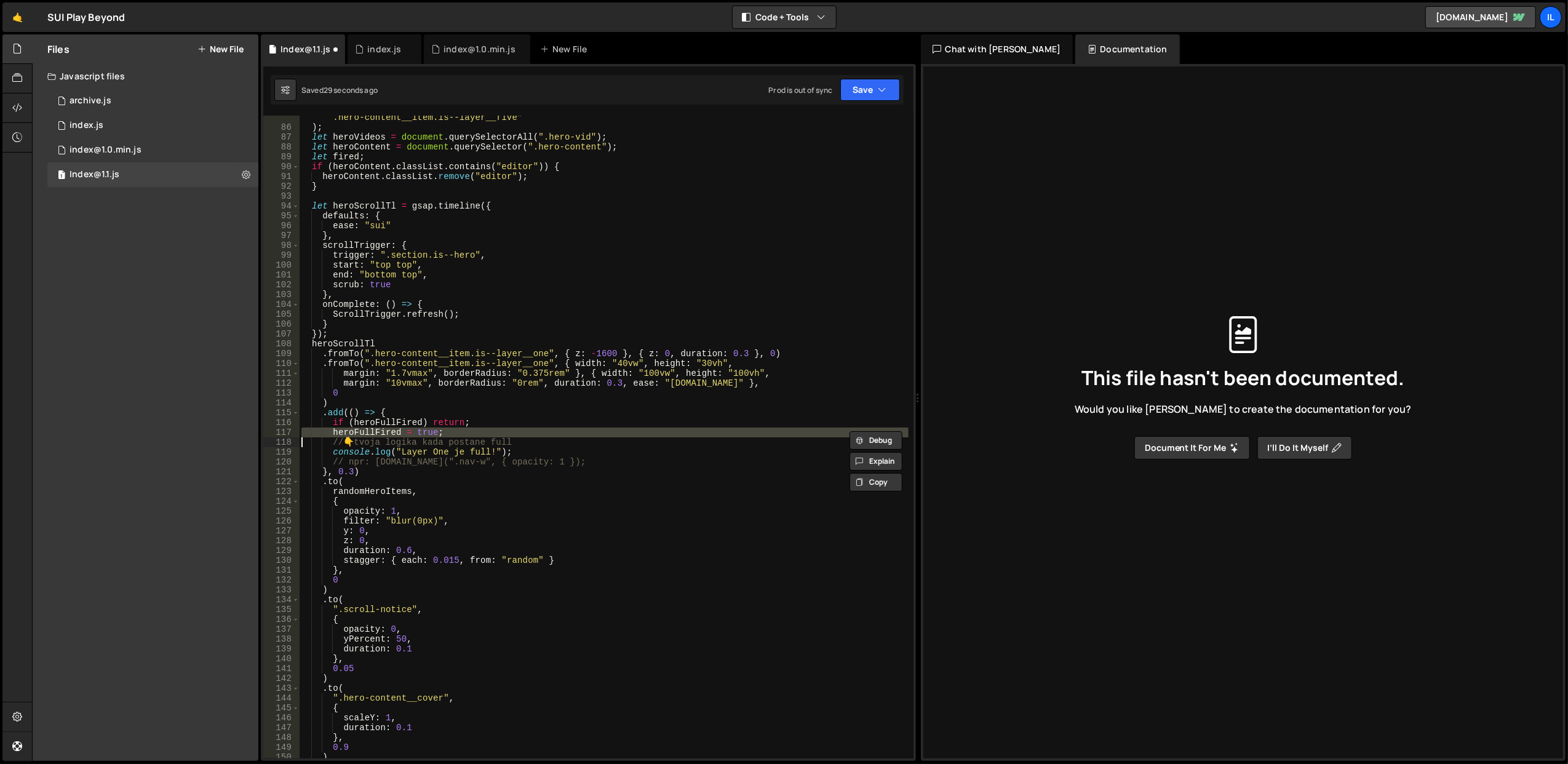
scroll to position [840, 0]
click at [439, 413] on div "".hero-content__item.is--layer__two, .hero-content__item.is--layer__three, .her…" at bounding box center [603, 439] width 610 height 673
drag, startPoint x: 461, startPoint y: 432, endPoint x: 439, endPoint y: 431, distance: 22.0
click at [439, 431] on div "".hero-content__item.is--layer__two, .hero-content__item.is--layer__three, .her…" at bounding box center [603, 439] width 610 height 673
click at [394, 411] on div "".hero-content__item.is--layer__two, .hero-content__item.is--layer__three, .her…" at bounding box center [603, 439] width 610 height 673
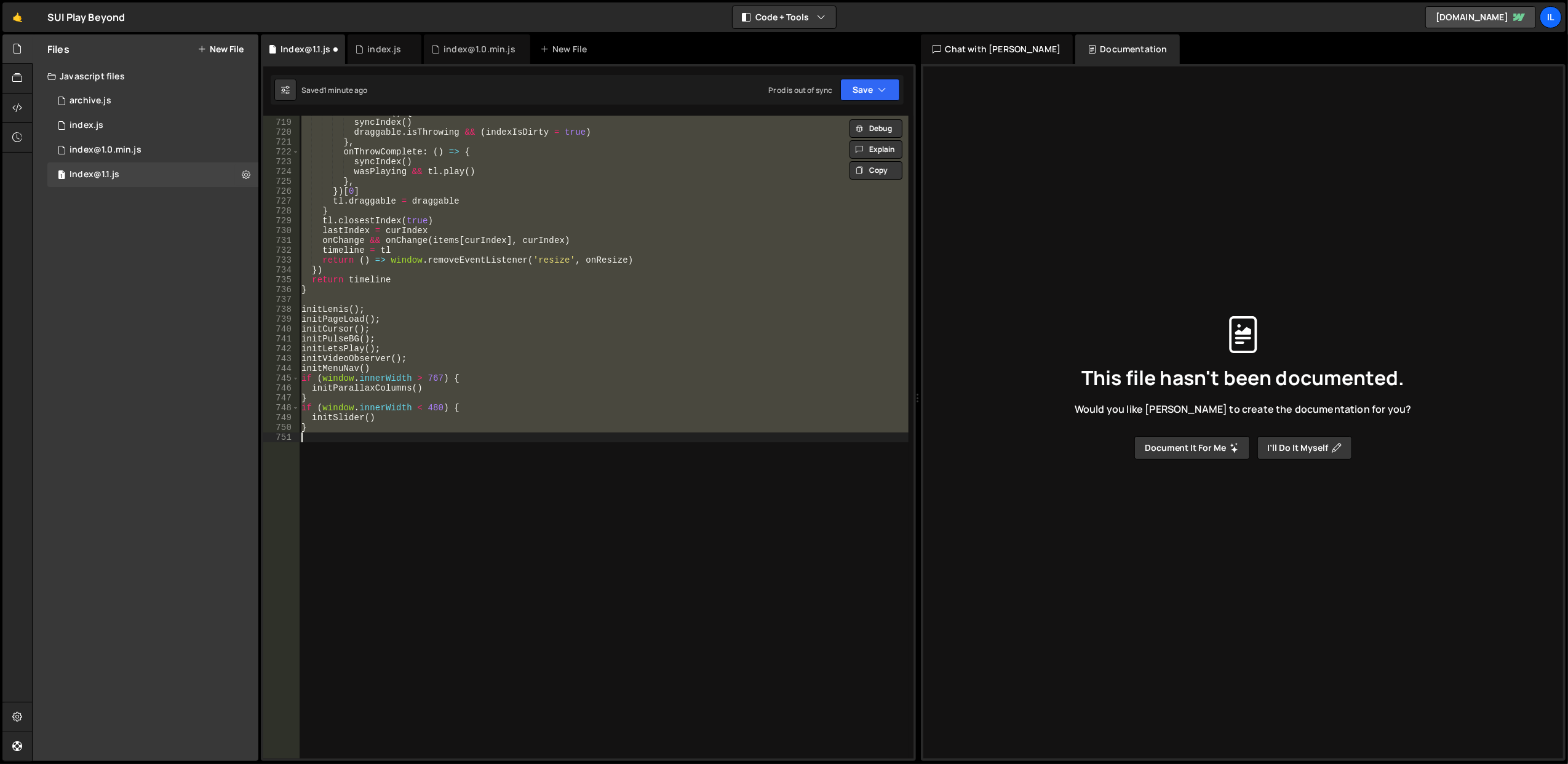
scroll to position [869, 0]
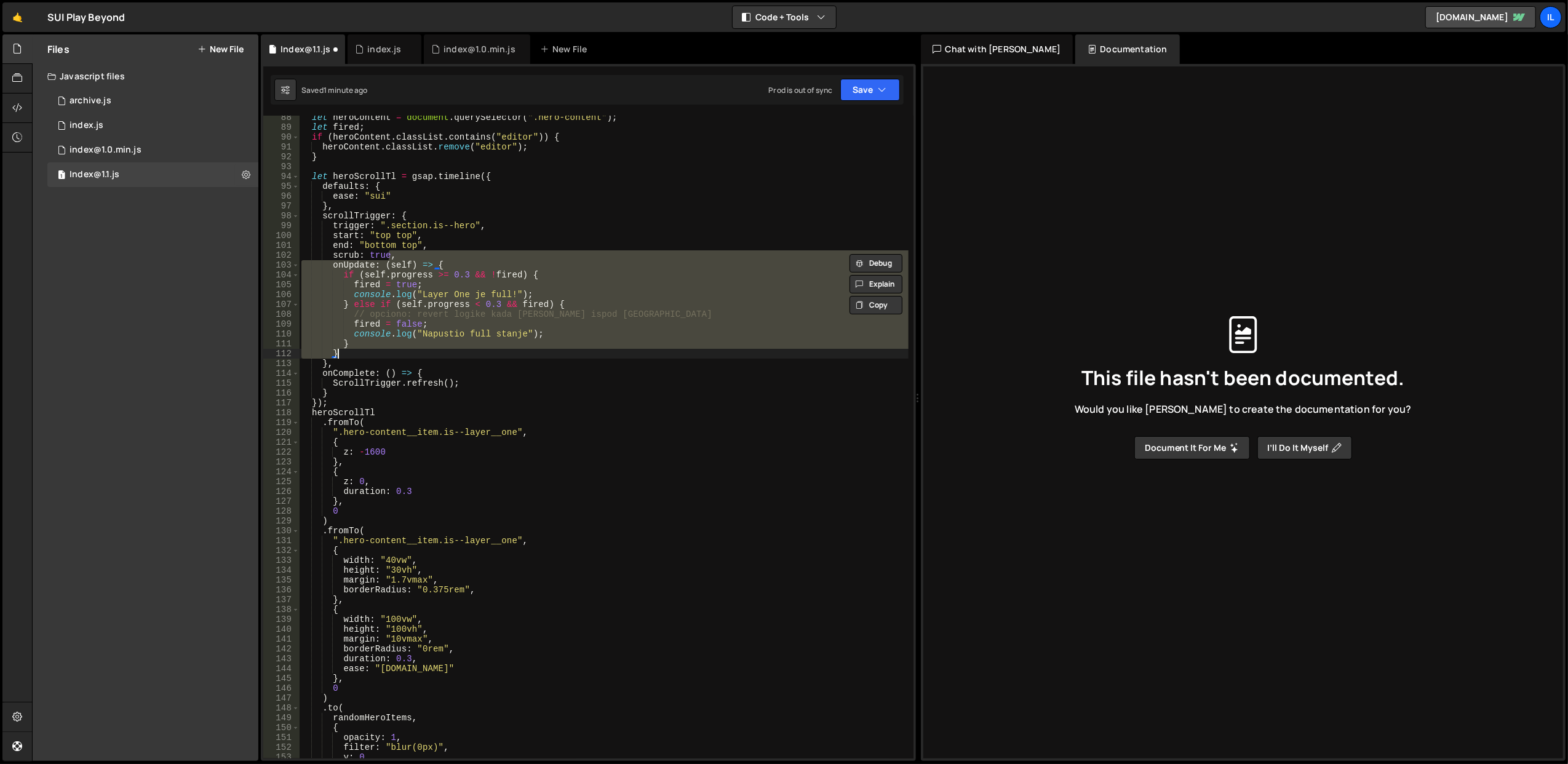
click at [350, 338] on div "let heroContent = document . querySelector ( ".hero-content" ) ; let fired ; if…" at bounding box center [603, 437] width 609 height 643
drag, startPoint x: 354, startPoint y: 351, endPoint x: 330, endPoint y: 269, distance: 85.4
click at [330, 269] on div "let heroContent = document . querySelector ( ".hero-content" ) ; let fired ; if…" at bounding box center [603, 444] width 610 height 663
paste textarea "}"
type textarea "}"
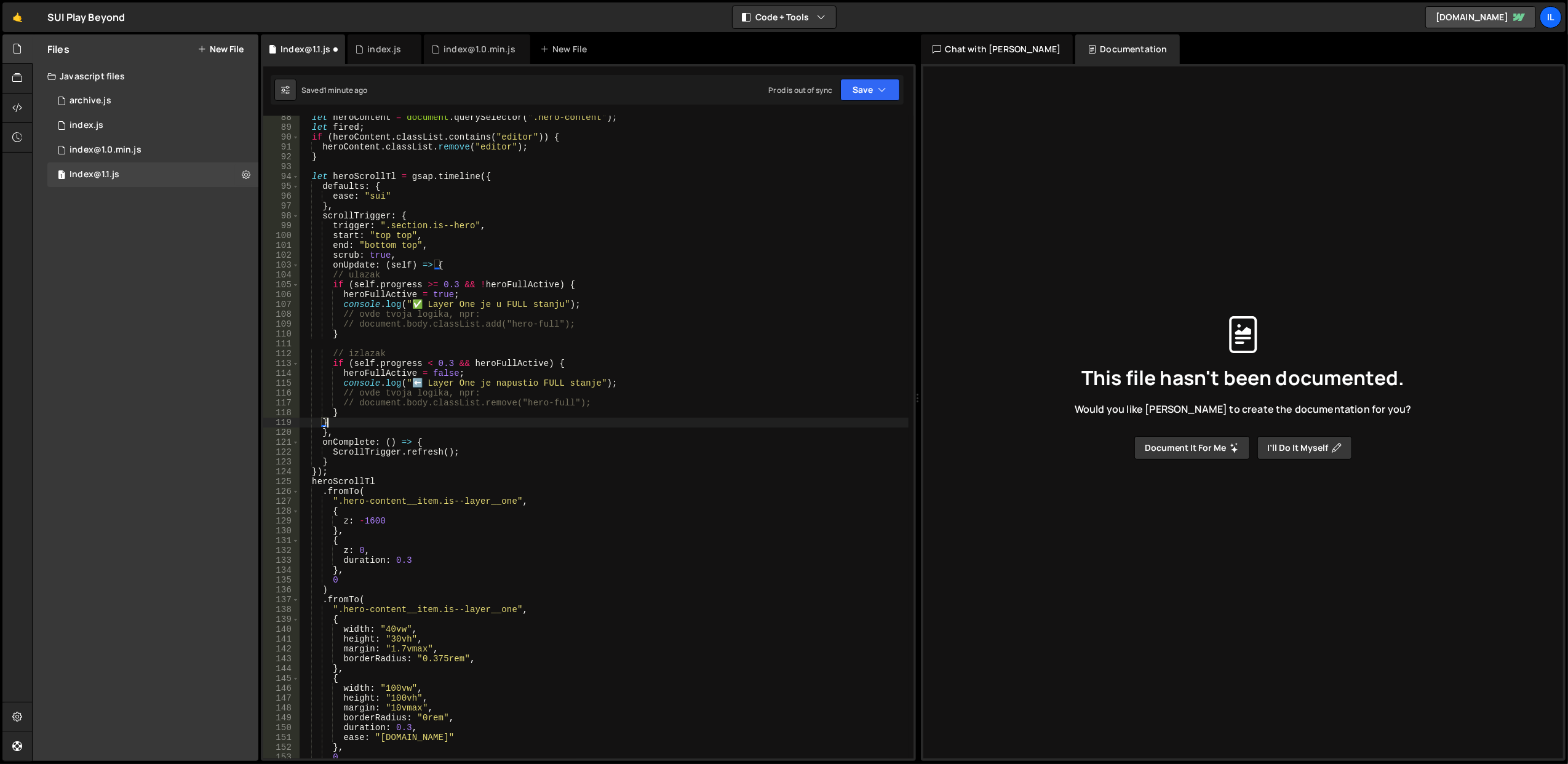
scroll to position [820, 0]
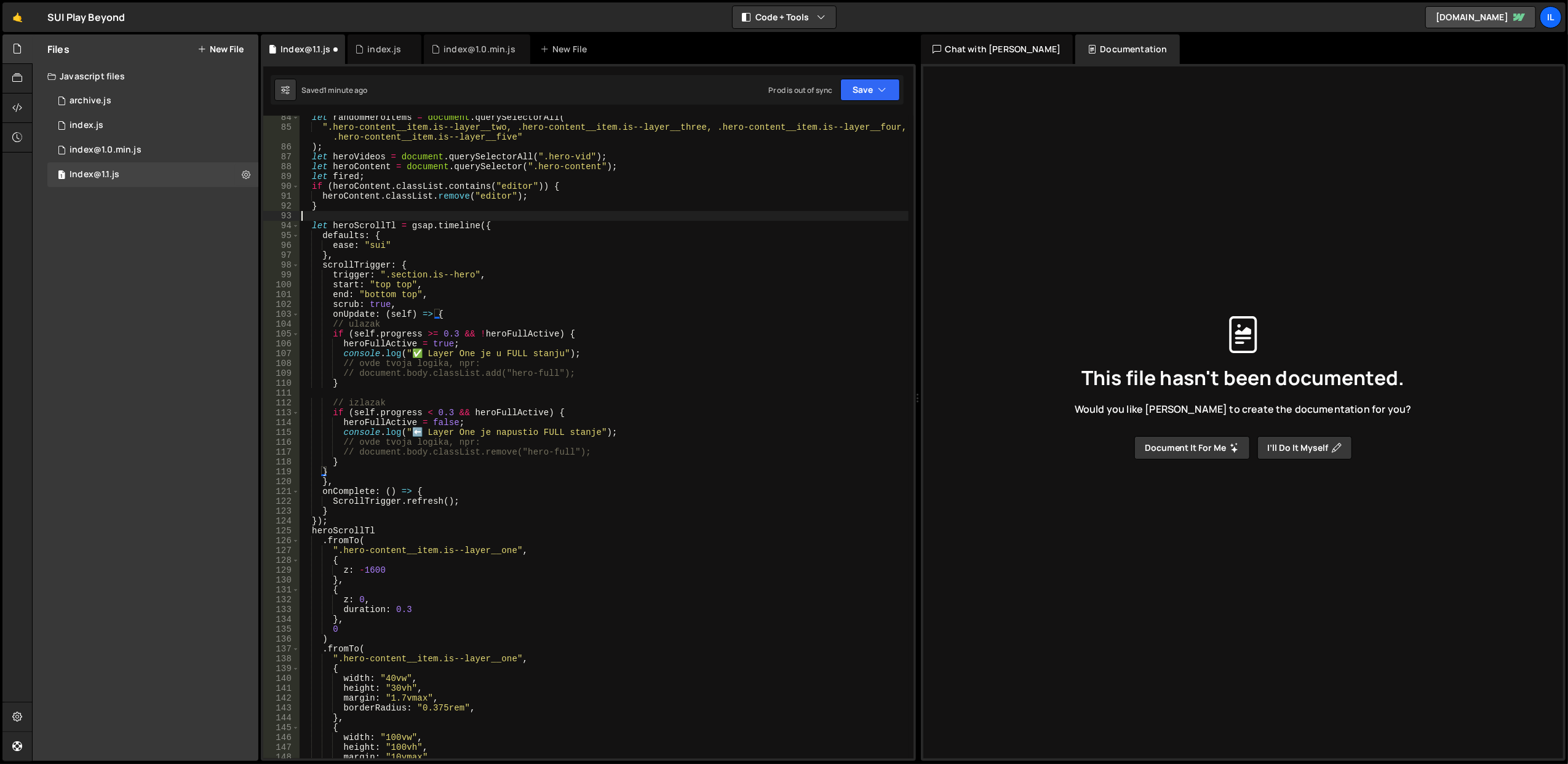
click at [380, 211] on div "let randomHeroItems = document . querySelectorAll ( ".hero-content__item.is--la…" at bounding box center [603, 444] width 610 height 663
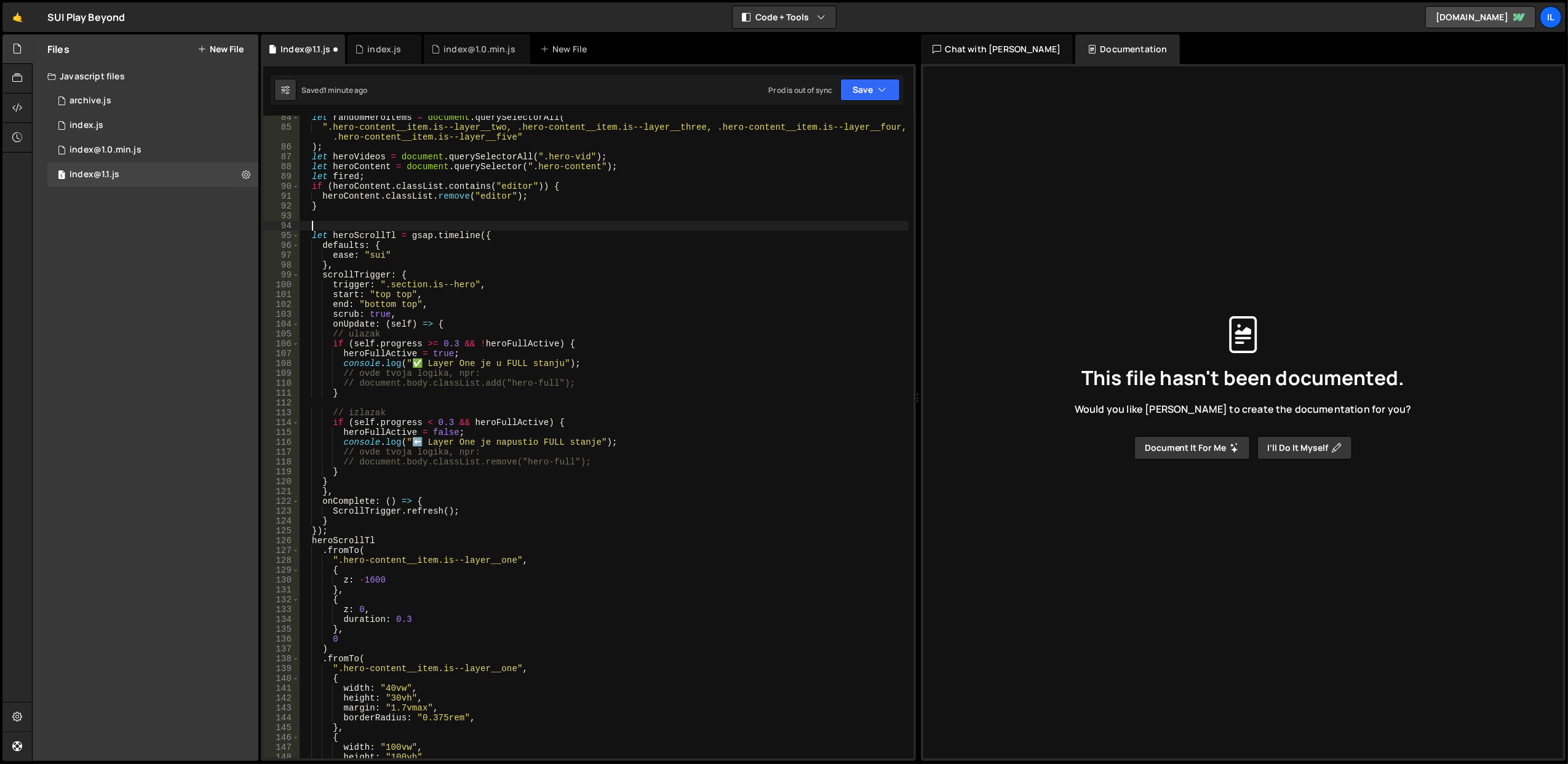
paste textarea
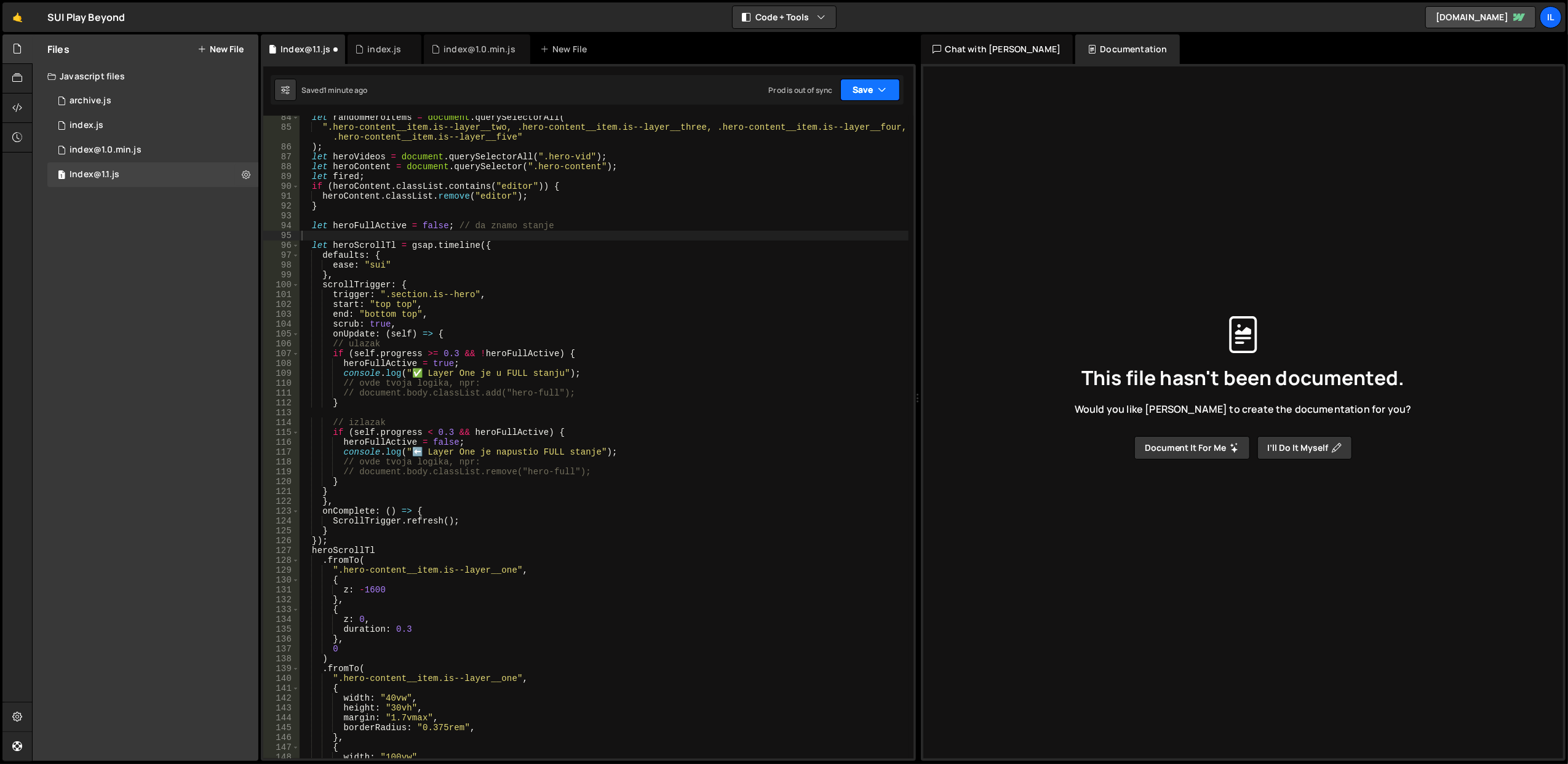
click at [878, 89] on icon "button" at bounding box center [882, 89] width 8 height 12
click at [854, 122] on div "Save to Staging S" at bounding box center [828, 120] width 128 height 12
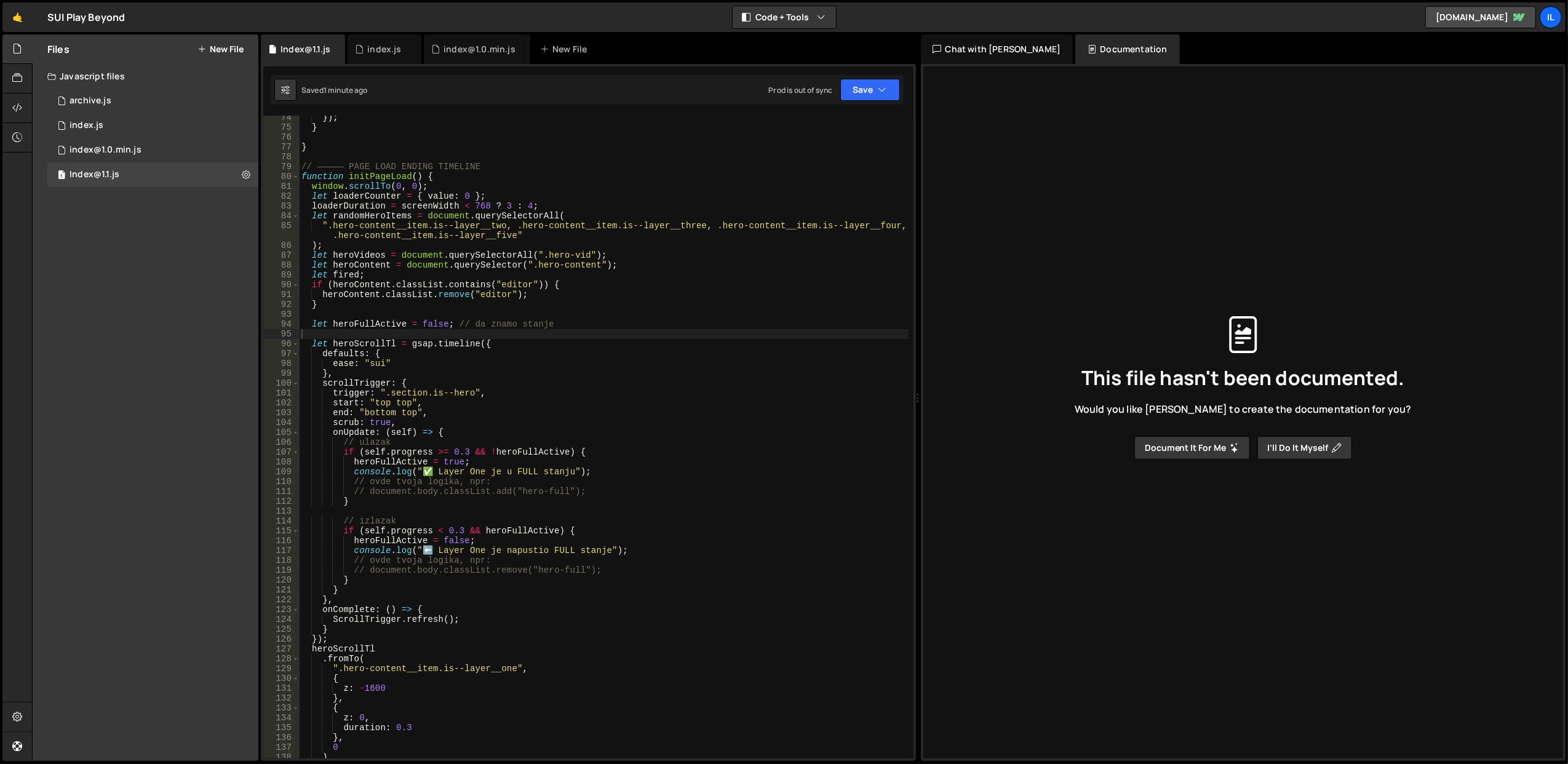
scroll to position [672, 0]
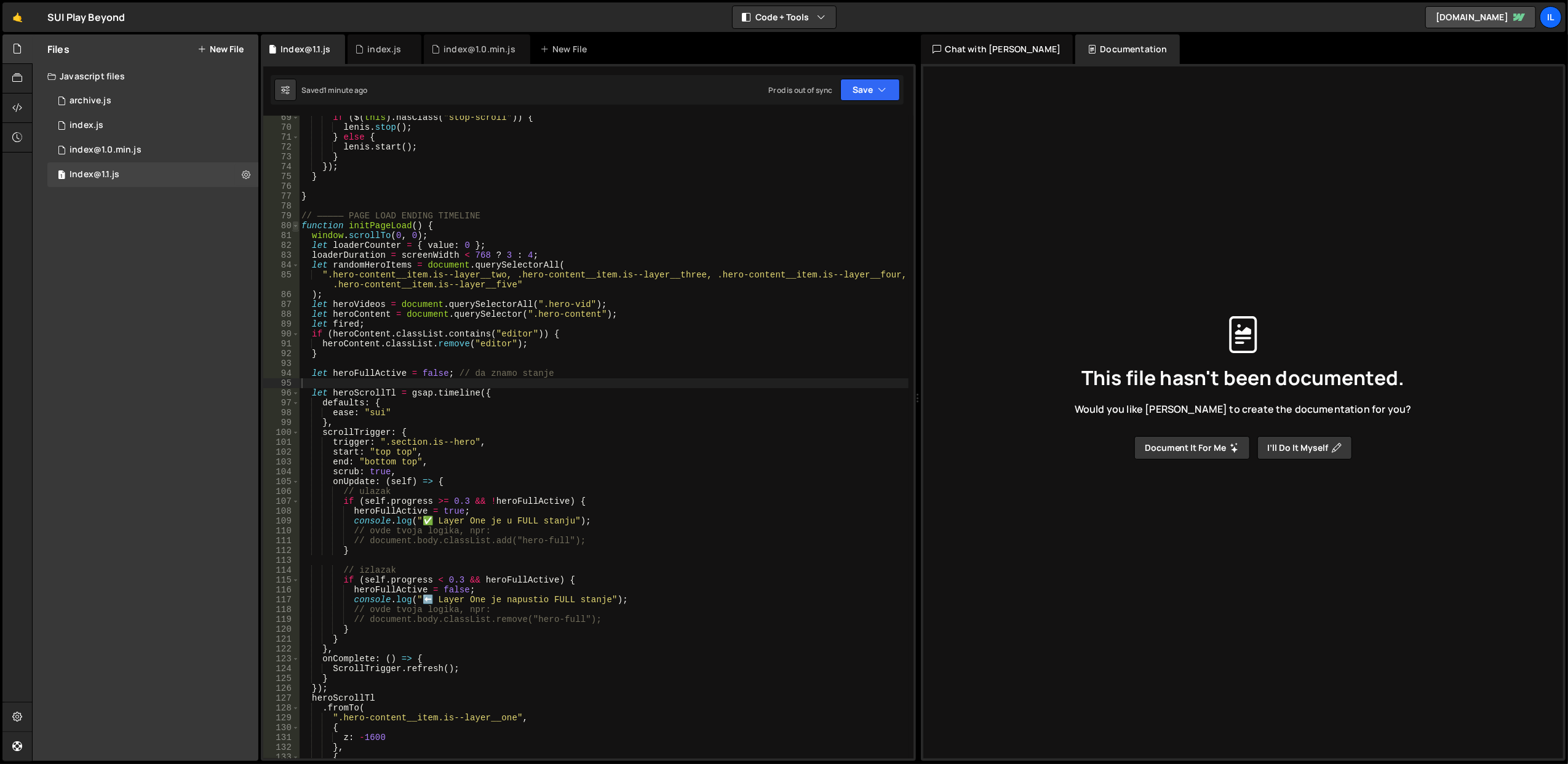
click at [296, 229] on span at bounding box center [296, 226] width 7 height 10
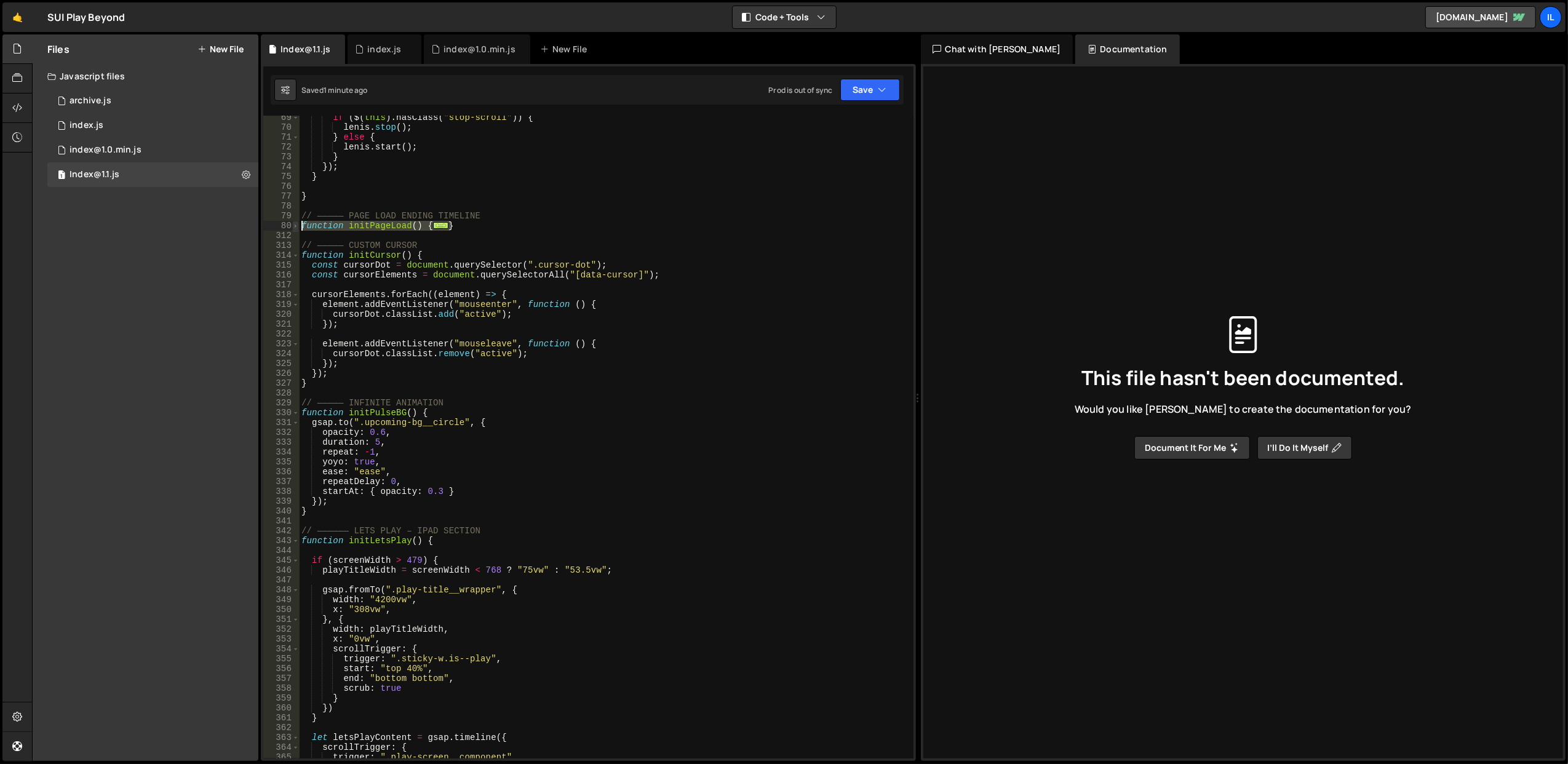
drag, startPoint x: 477, startPoint y: 222, endPoint x: 294, endPoint y: 223, distance: 183.0
click at [294, 223] on div "69 70 71 72 73 74 75 76 77 78 79 80 312 313 314 315 316 317 318 319 320 321 322…" at bounding box center [589, 437] width 650 height 643
type textarea "function initPageLoad() { window.scrollTo(0, 0);"
click at [458, 234] on div "if ( $ ( this ) . hasClass ( "stop-scroll" )) { lenis . stop ( ) ; } else { len…" at bounding box center [603, 444] width 610 height 663
drag, startPoint x: 471, startPoint y: 225, endPoint x: 303, endPoint y: 229, distance: 168.0
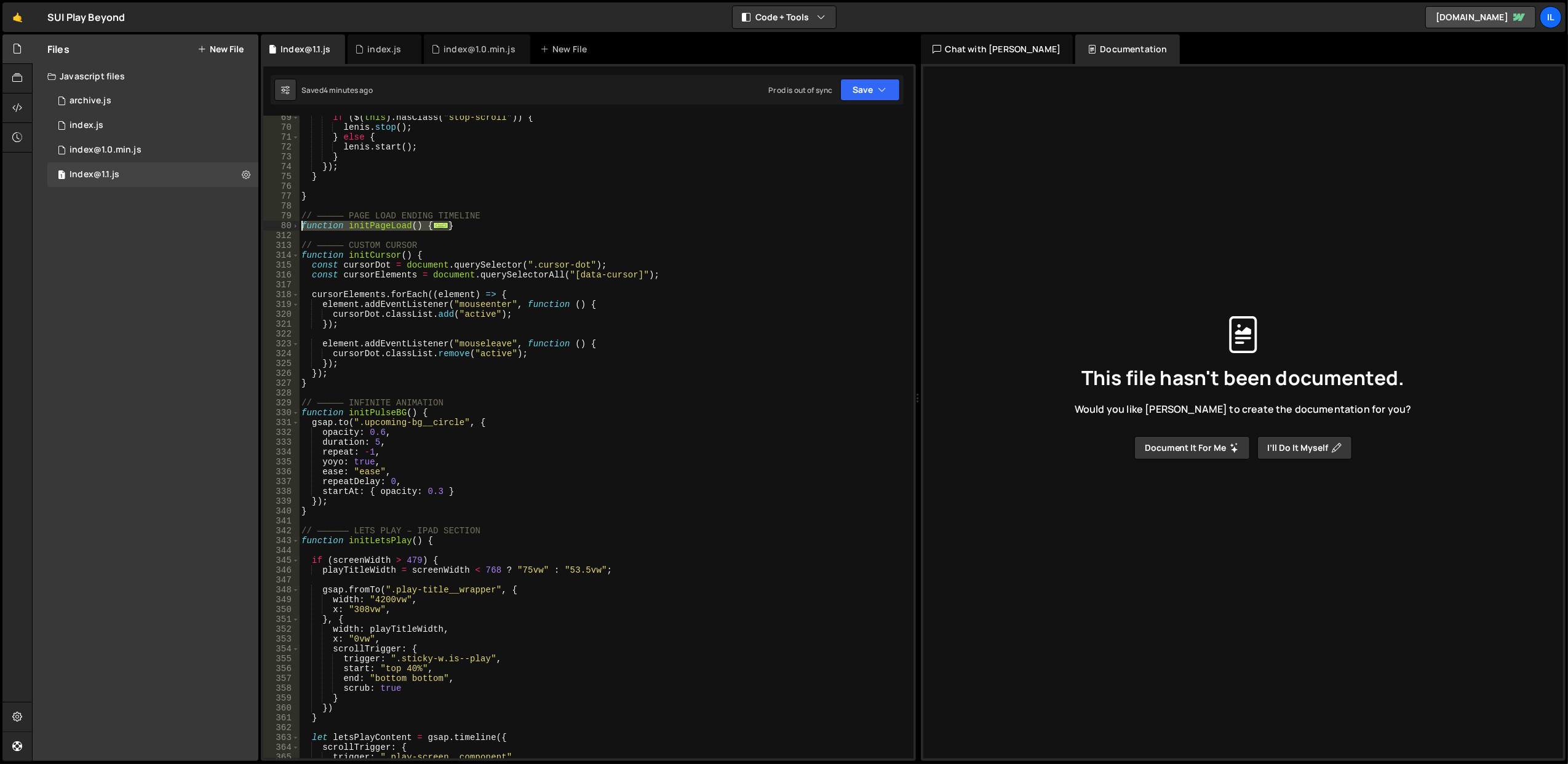
click at [303, 229] on div "if ( $ ( this ) . hasClass ( "stop-scroll" )) { lenis . stop ( ) ; } else { len…" at bounding box center [603, 444] width 610 height 663
type textarea "function initPageLoad() { window.scrollTo(0, 0);"
paste textarea
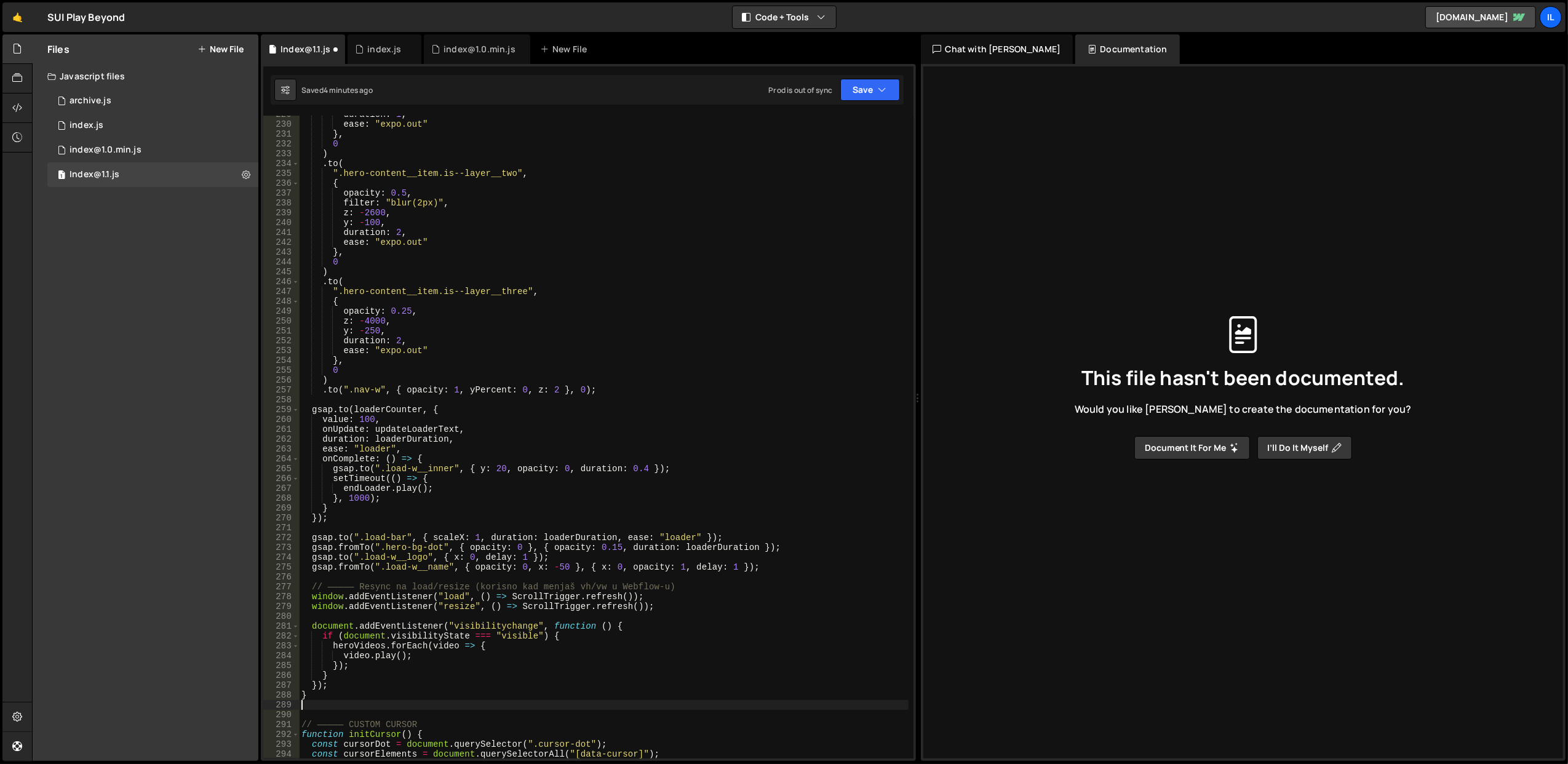
scroll to position [2358, 0]
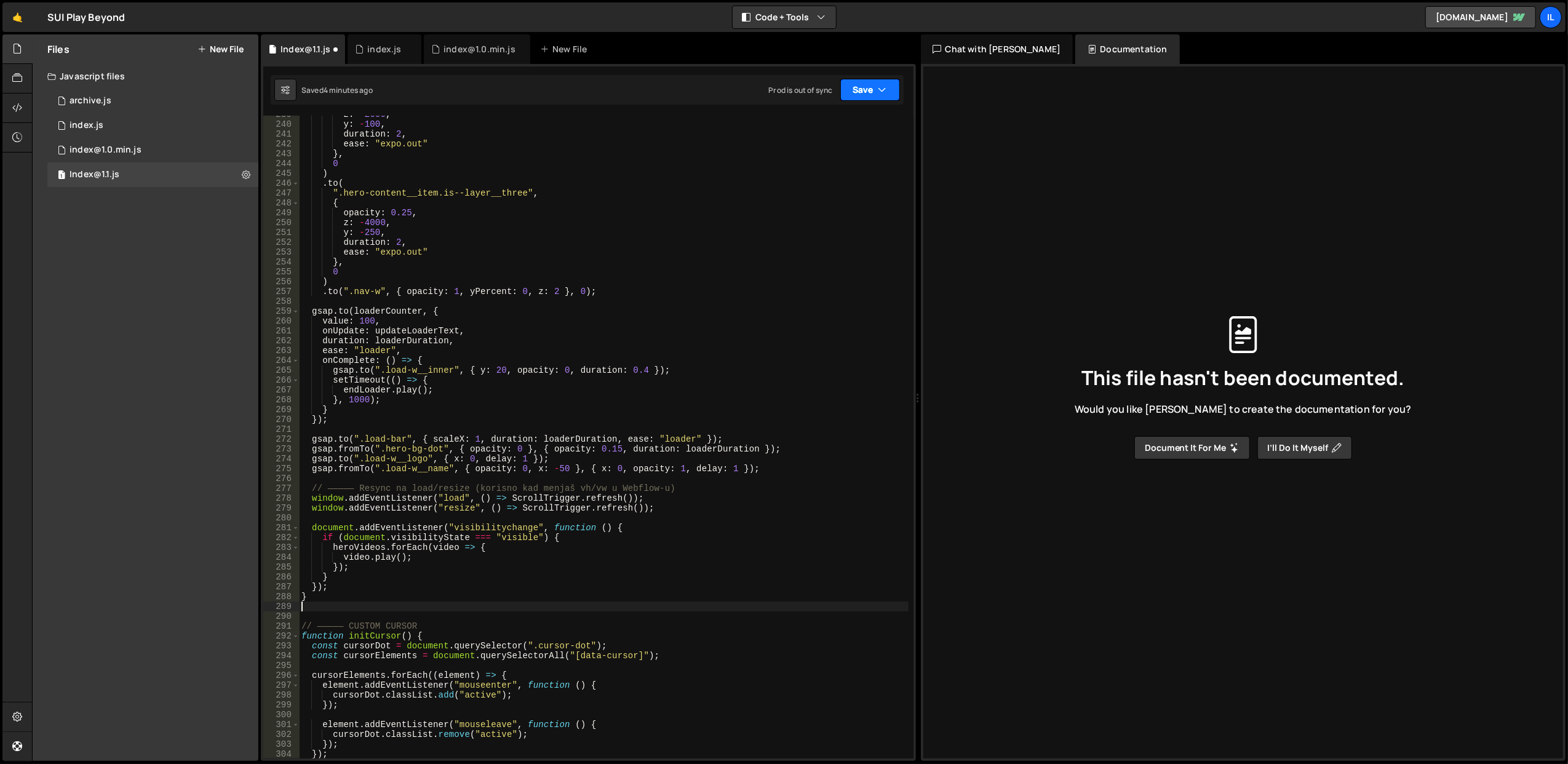
click at [859, 93] on button "Save" at bounding box center [870, 90] width 60 height 22
click at [844, 121] on div "Save to Staging S" at bounding box center [828, 120] width 128 height 12
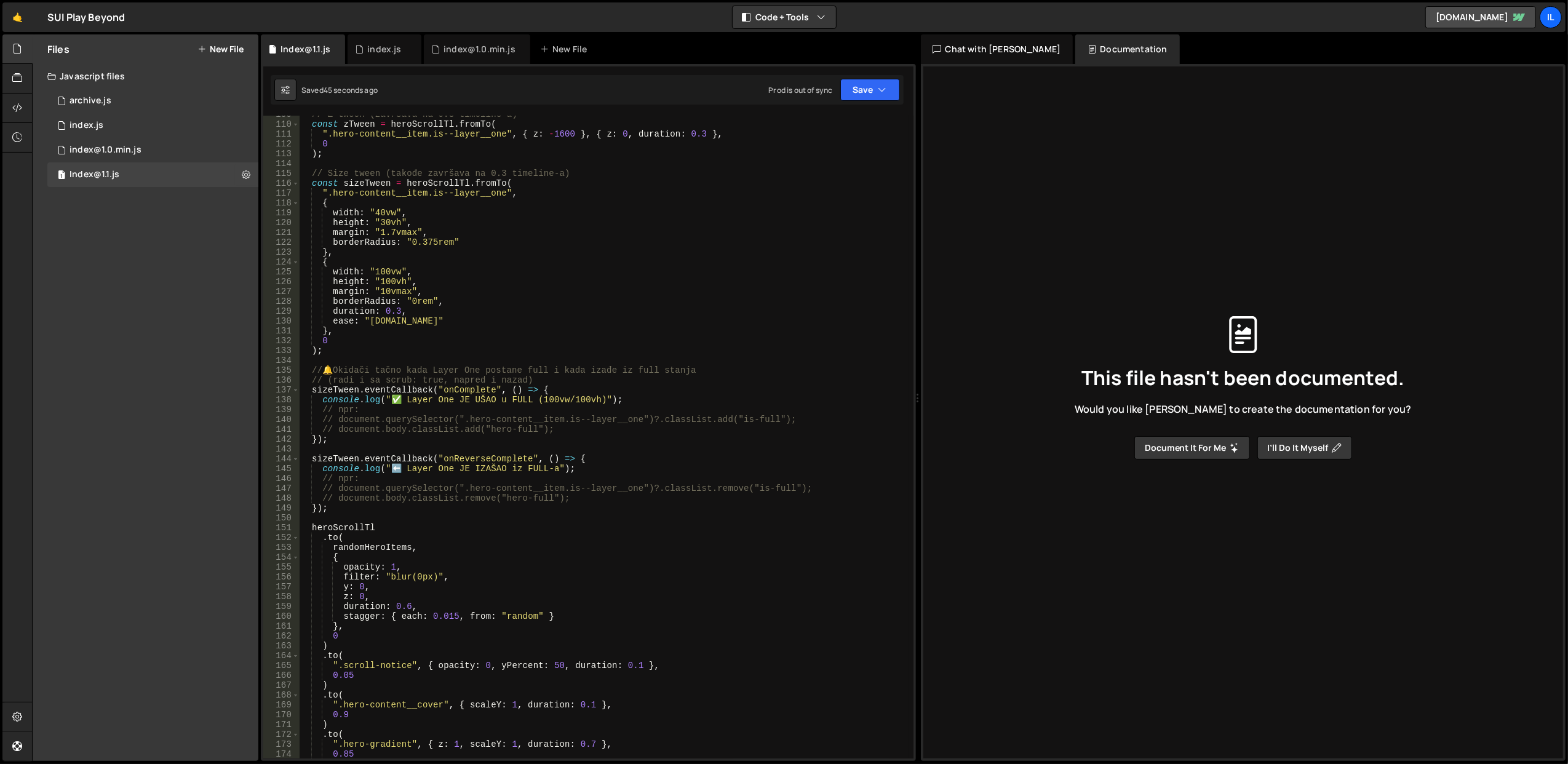
scroll to position [1079, 0]
click at [455, 390] on div "// Z tween (završava na 0.3 timeline-a) const zTween = heroScrollTl . fromTo ( …" at bounding box center [603, 441] width 610 height 663
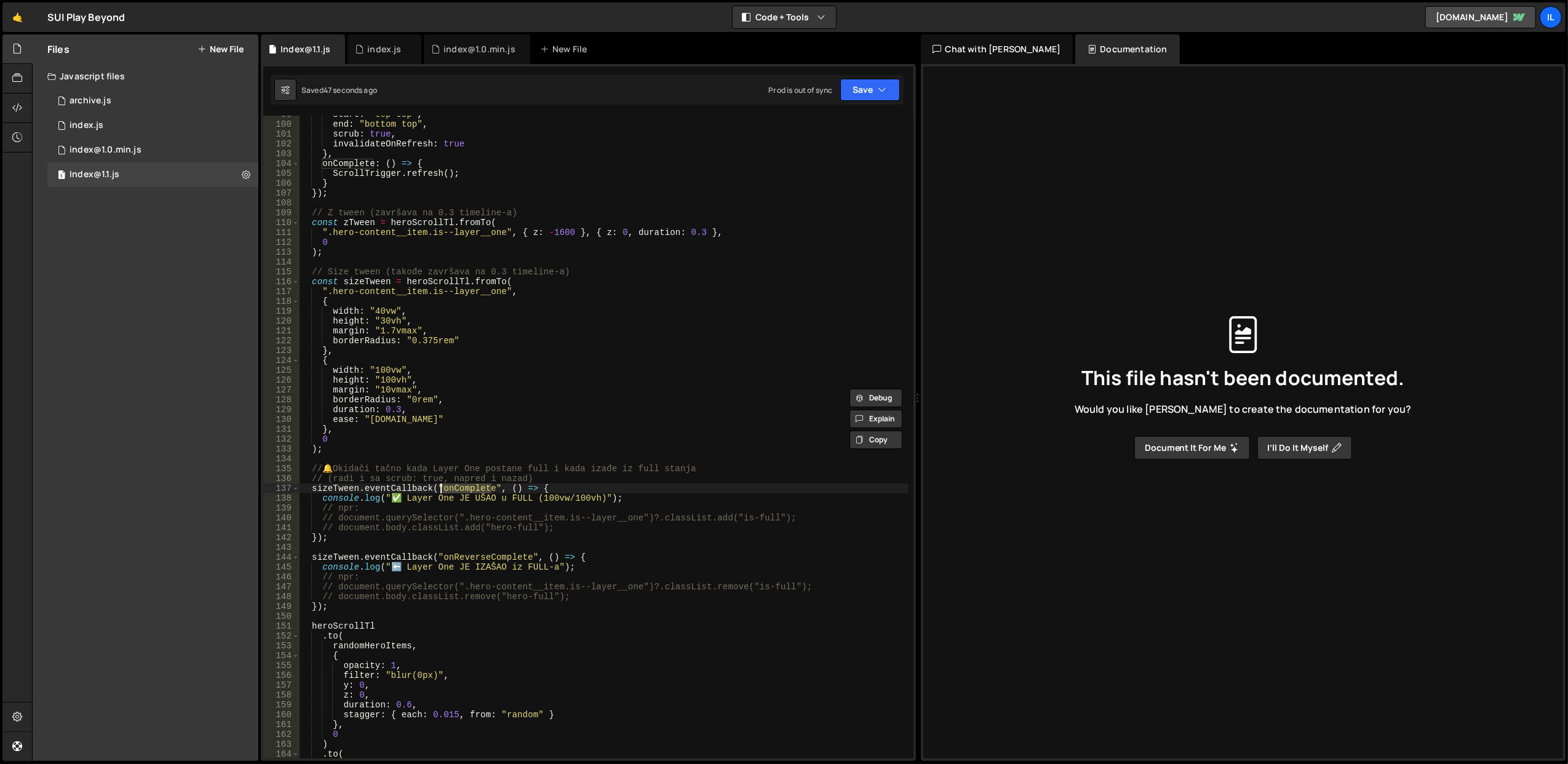
scroll to position [981, 0]
click at [515, 432] on div "start : "top top" , end : "bottom top" , scrub : true , invalidateOnRefresh : t…" at bounding box center [603, 441] width 610 height 663
click at [631, 495] on div "start : "top top" , end : "bottom top" , scrub : true , invalidateOnRefresh : t…" at bounding box center [603, 441] width 610 height 663
type textarea "console.log("✅ Layer One JE UŠAO u FULL (100vw/100vh)");"
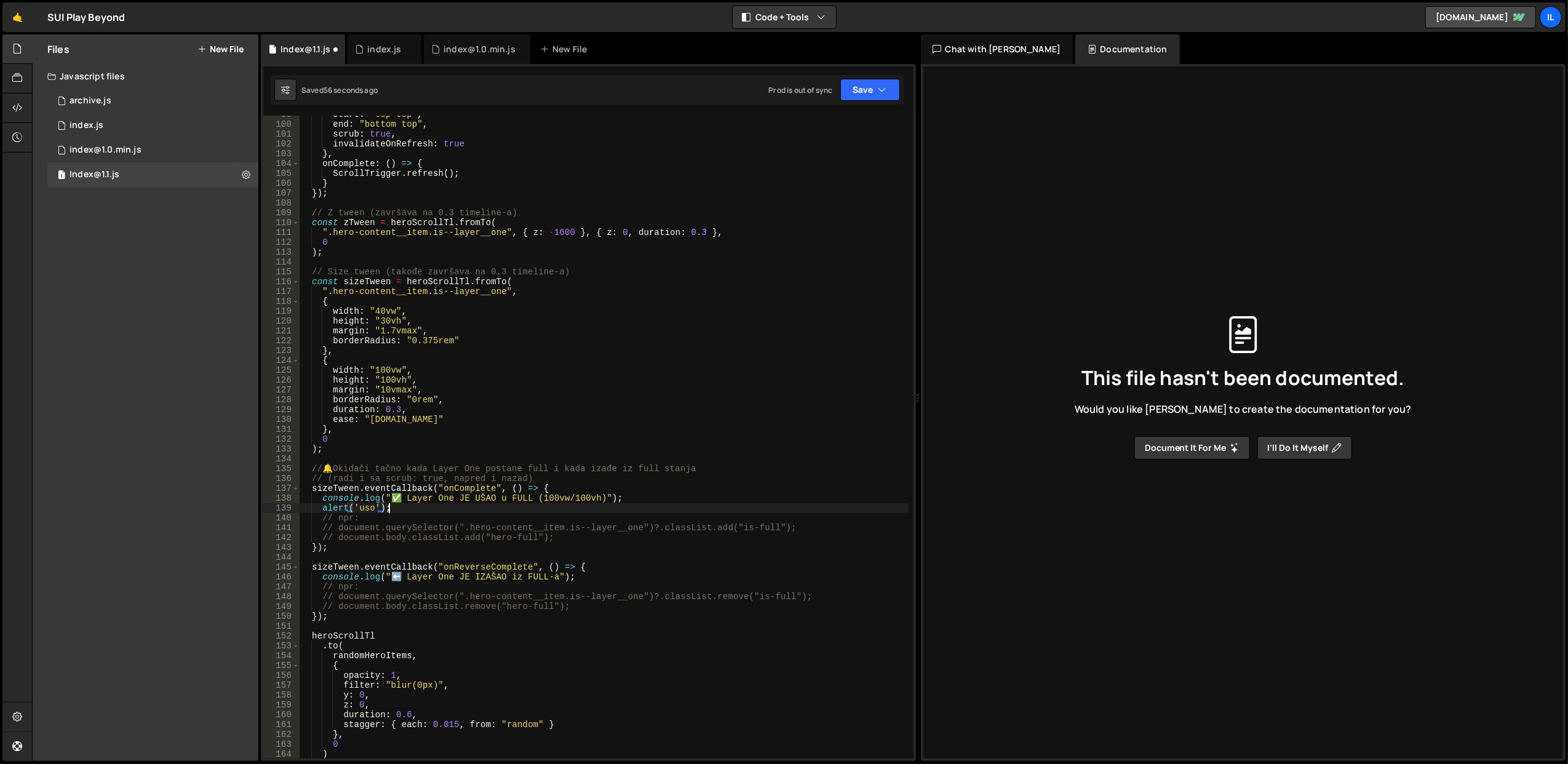
scroll to position [0, 5]
click at [857, 94] on button "Save" at bounding box center [870, 90] width 60 height 22
click at [844, 116] on div "Save to Staging S" at bounding box center [828, 120] width 128 height 12
click at [468, 487] on div "start : "top top" , end : "bottom top" , scrub : true , invalidateOnRefresh : t…" at bounding box center [603, 441] width 610 height 663
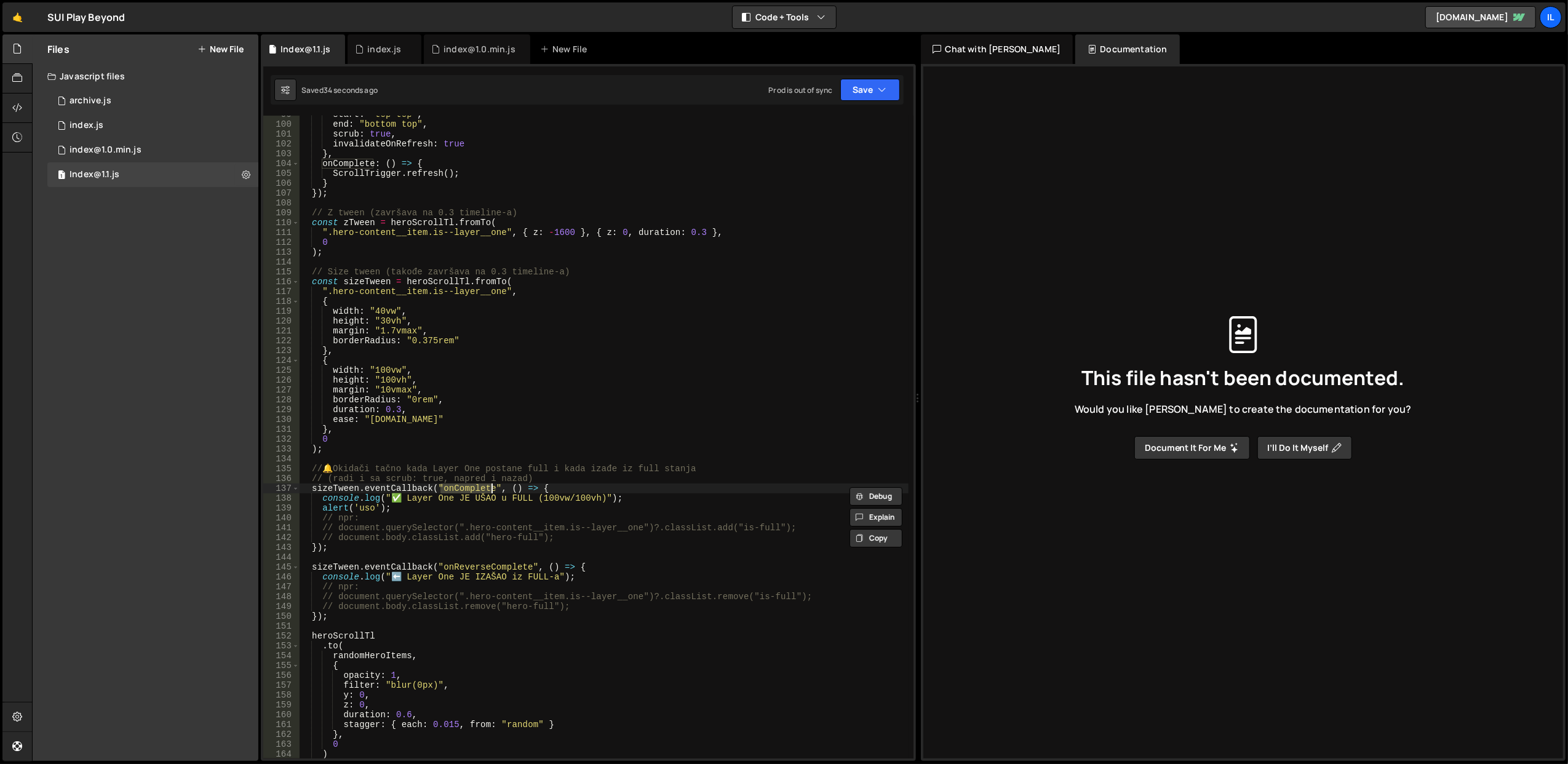
click at [343, 490] on div "start : "top top" , end : "bottom top" , scrub : true , invalidateOnRefresh : t…" at bounding box center [603, 441] width 610 height 663
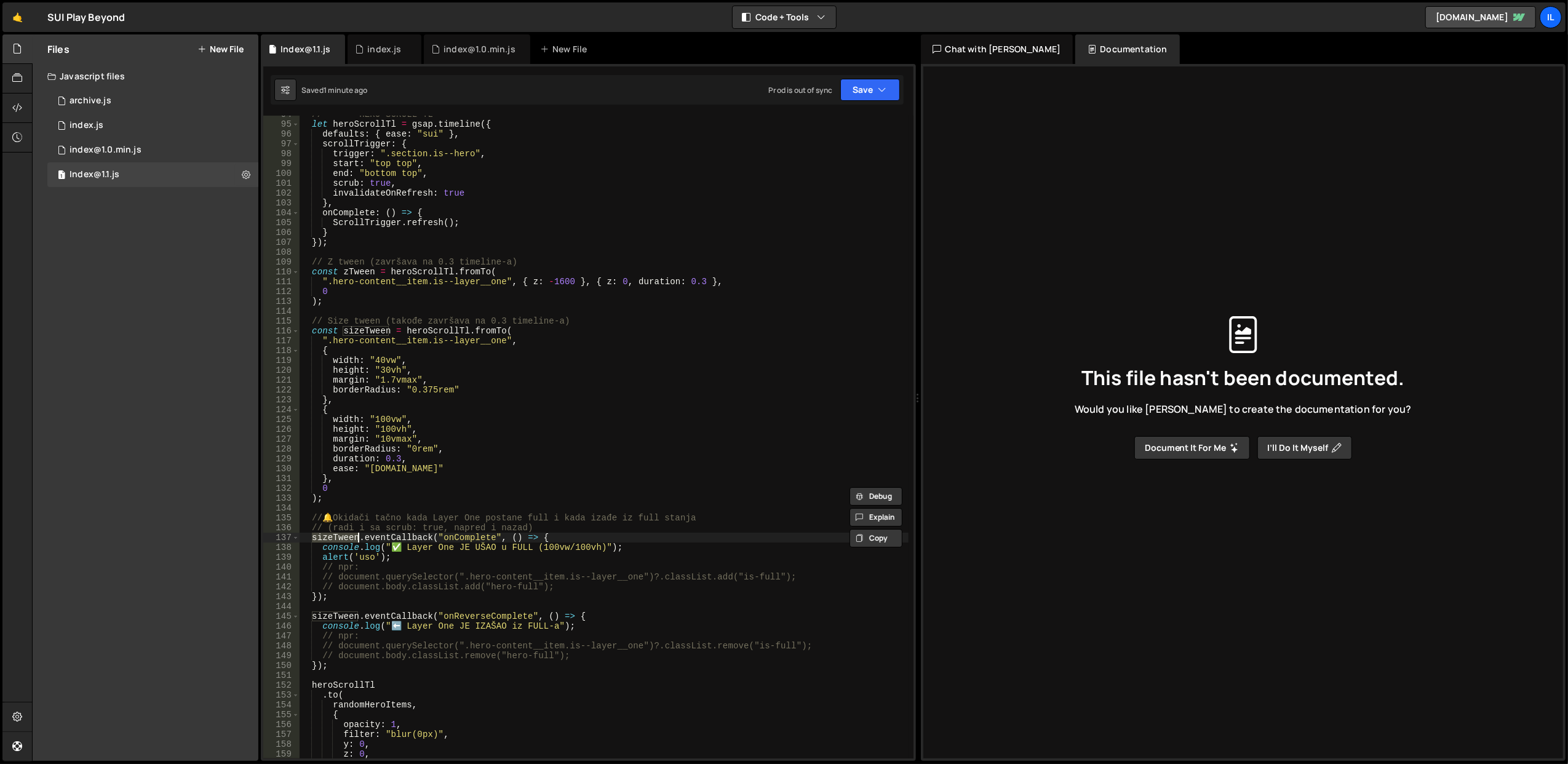
click at [440, 333] on div "// ————— HERO SCROLL TL let heroScrollTl = gsap . timeline ({ defaults : { ease…" at bounding box center [603, 441] width 610 height 663
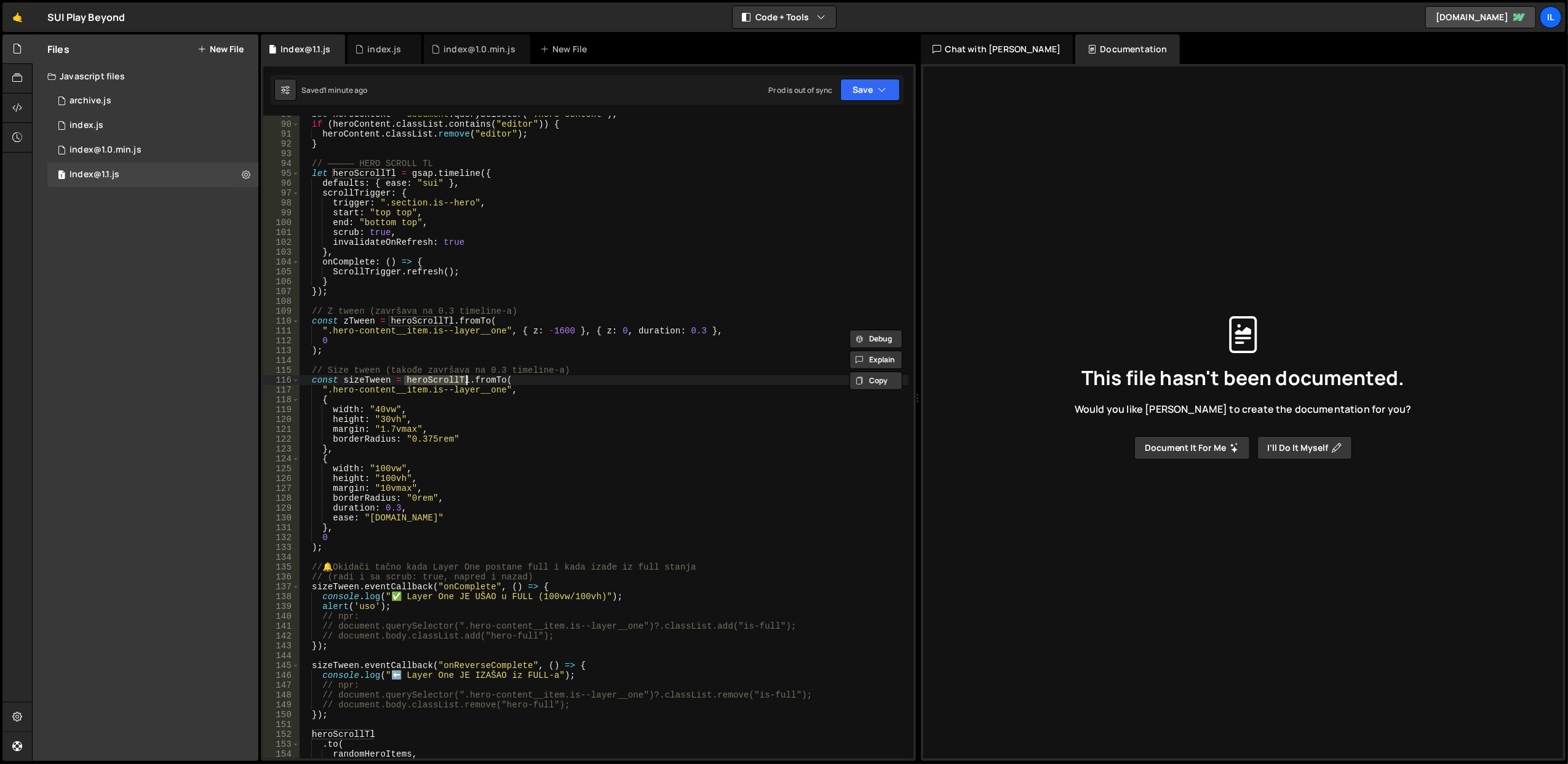
click at [533, 378] on div "let heroContent = document . querySelector ( ".hero-content" ) ; if ( heroConte…" at bounding box center [603, 441] width 610 height 663
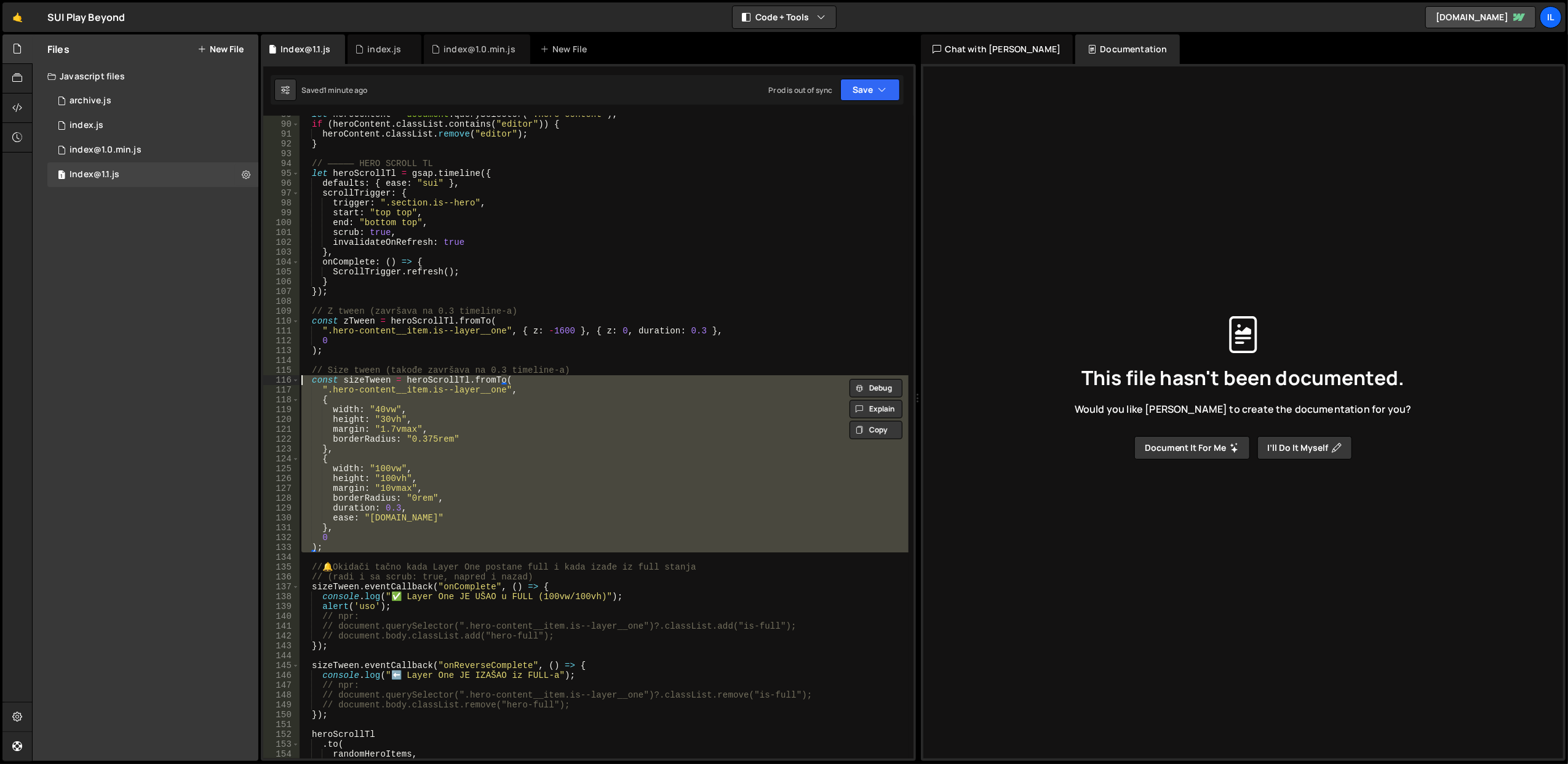
click at [533, 378] on div "let heroContent = document . querySelector ( ".hero-content" ) ; if ( heroConte…" at bounding box center [603, 441] width 610 height 663
click at [554, 416] on div "let heroContent = document . querySelector ( ".hero-content" ) ; if ( heroConte…" at bounding box center [603, 437] width 609 height 643
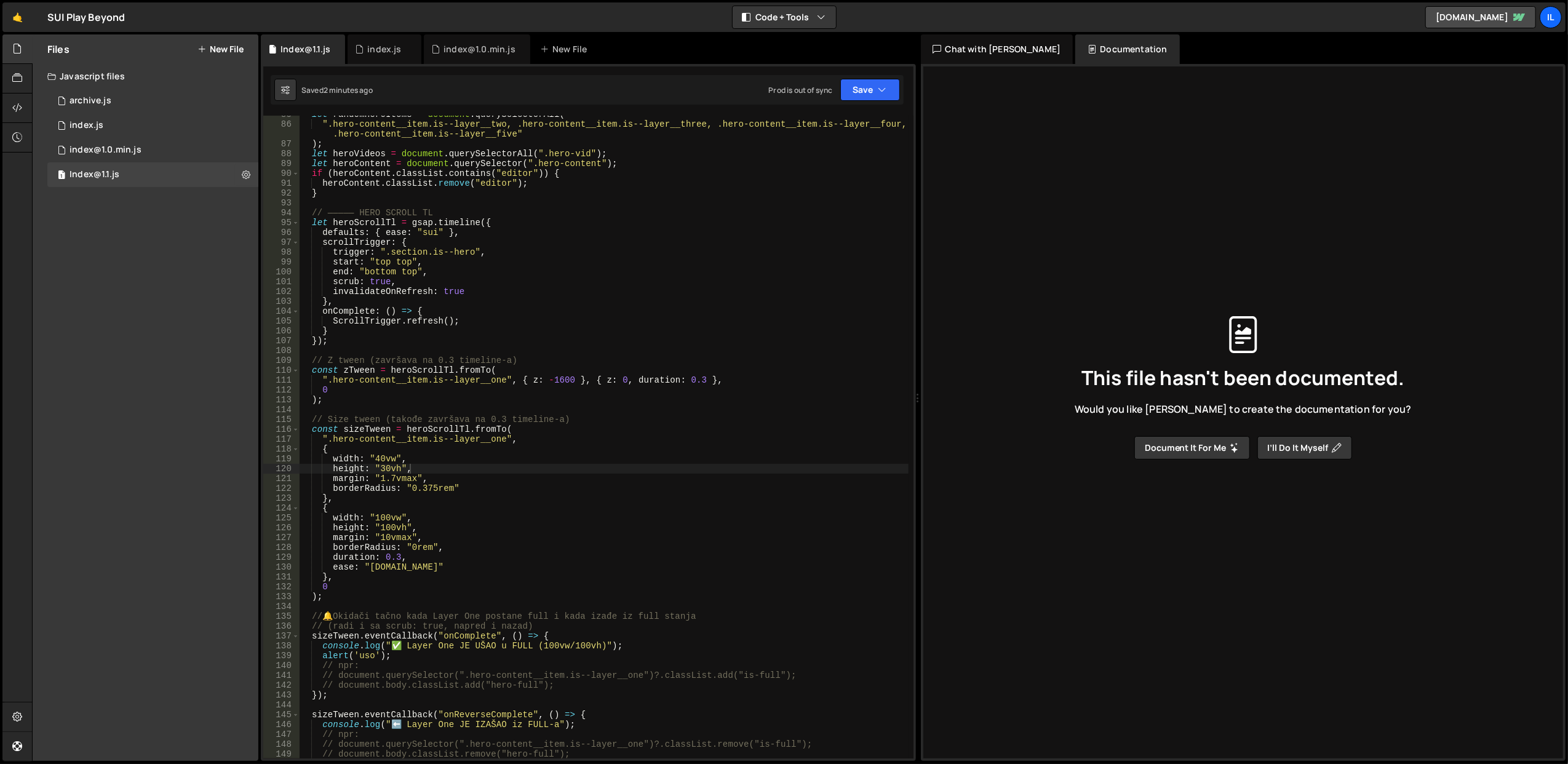
scroll to position [784, 0]
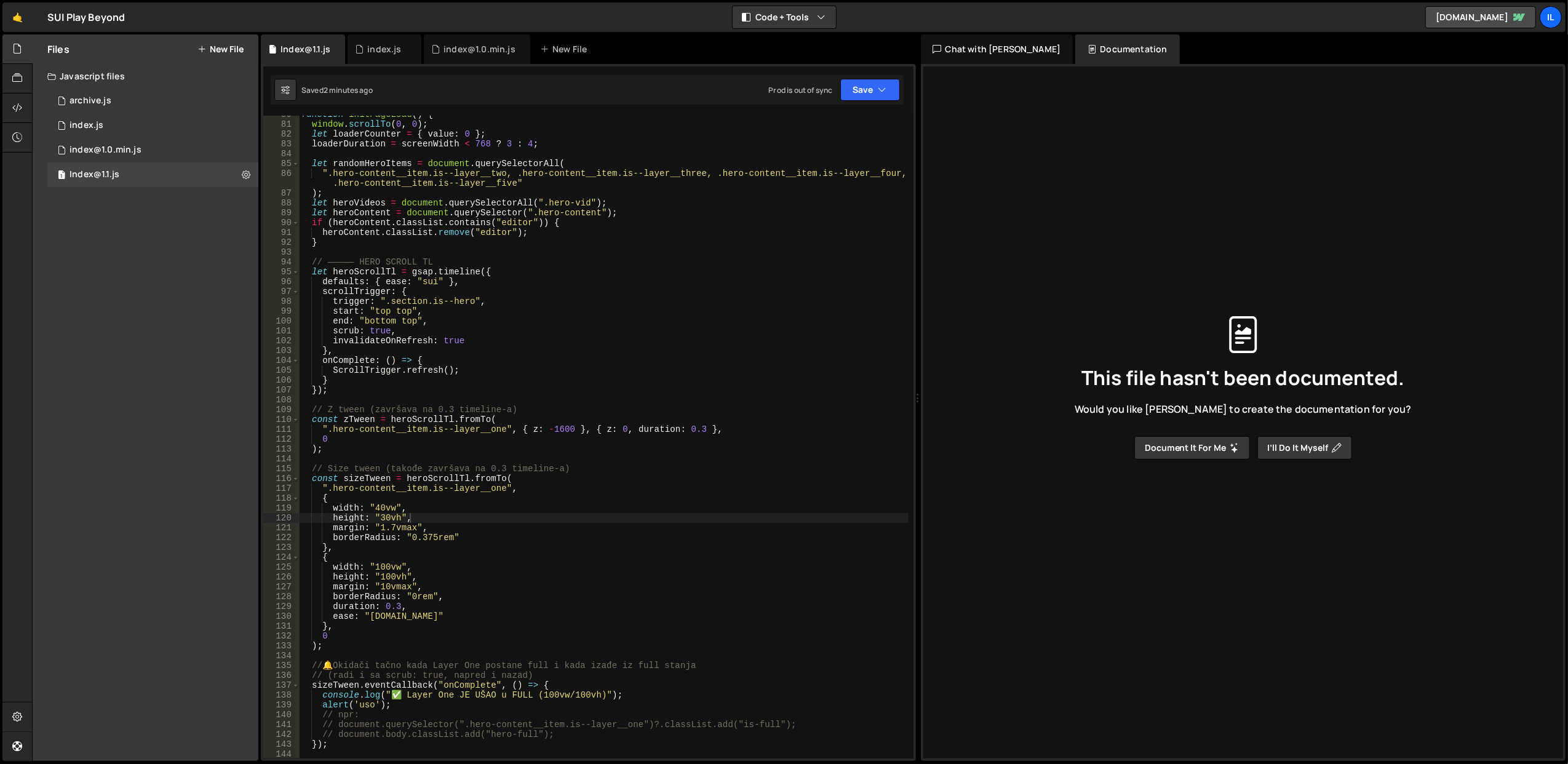
click at [382, 268] on div "function initPageLoad ( ) { window . scrollTo ( 0 , 0 ) ; let loaderCounter = {…" at bounding box center [603, 441] width 610 height 663
click at [346, 685] on div "function initPageLoad ( ) { window . scrollTo ( 0 , 0 ) ; let loaderCounter = {…" at bounding box center [603, 441] width 610 height 663
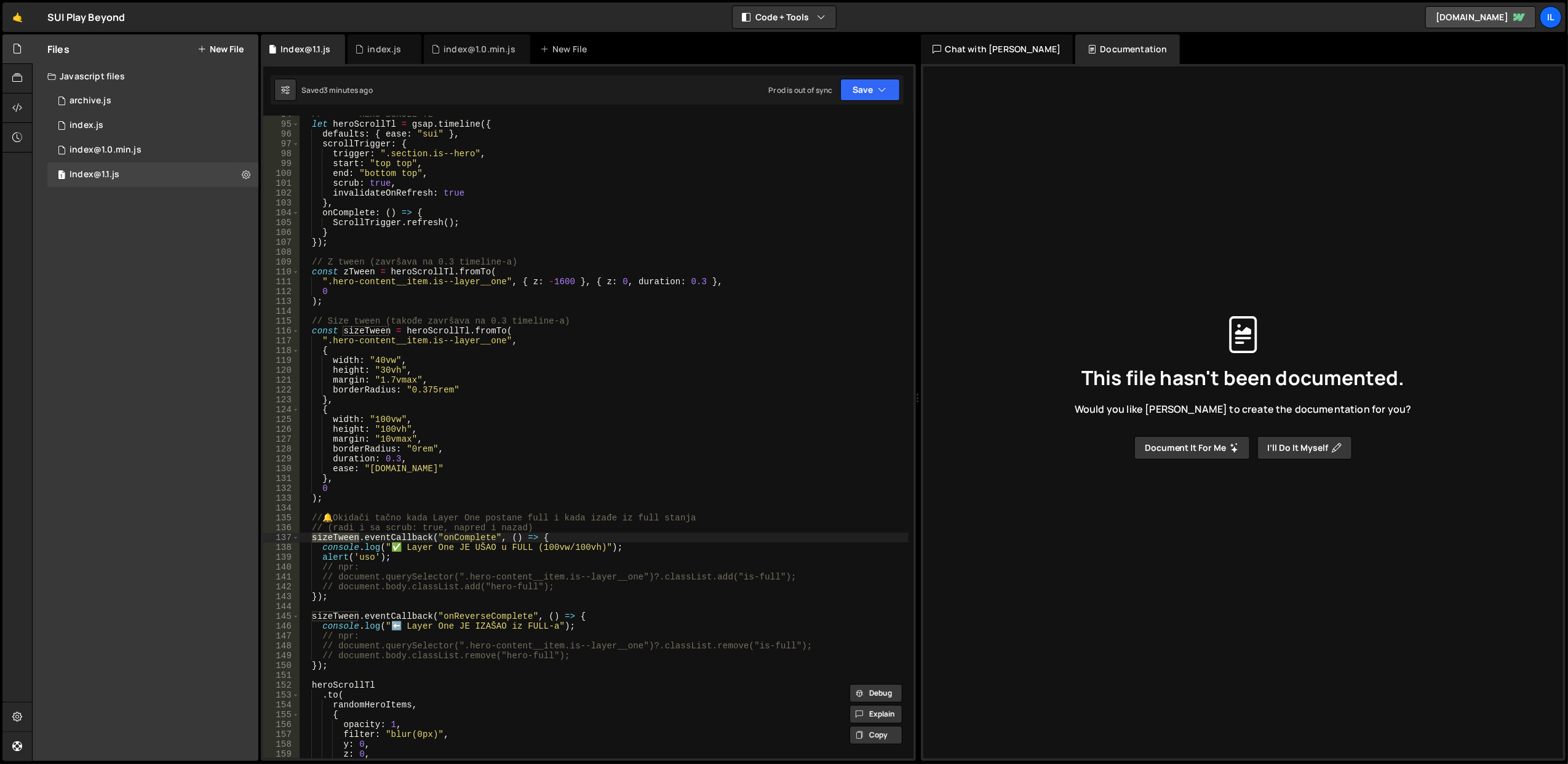
click at [467, 531] on div "// ————— HERO SCROLL TL let heroScrollTl = gsap . timeline ({ defaults : { ease…" at bounding box center [603, 441] width 610 height 663
click at [479, 445] on div "// ————— HERO SCROLL TL let heroScrollTl = gsap . timeline ({ defaults : { ease…" at bounding box center [603, 441] width 610 height 663
type textarea "borderRadius: "0rem","
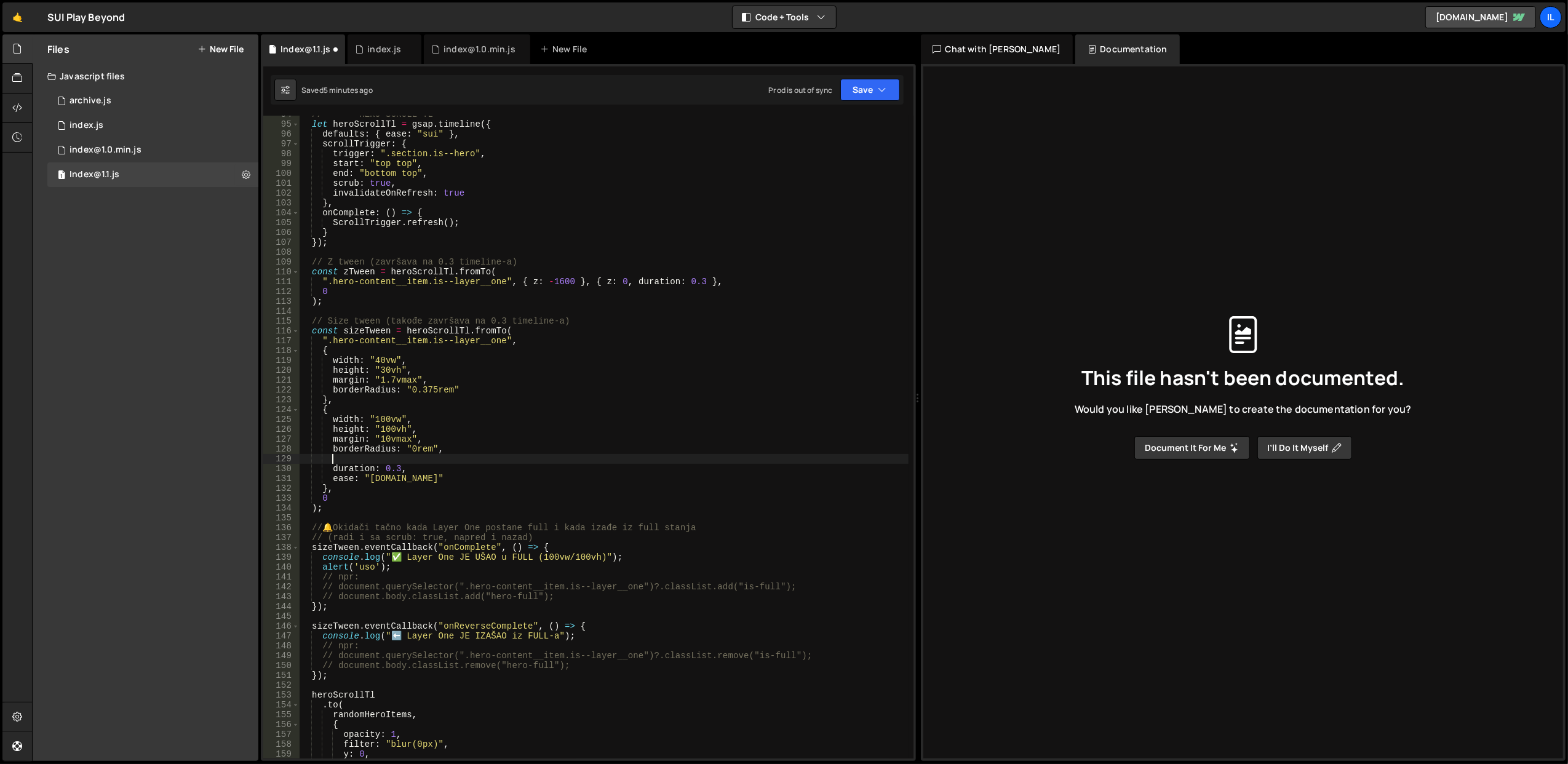
scroll to position [0, 1]
paste textarea "onComplete: myFunction"
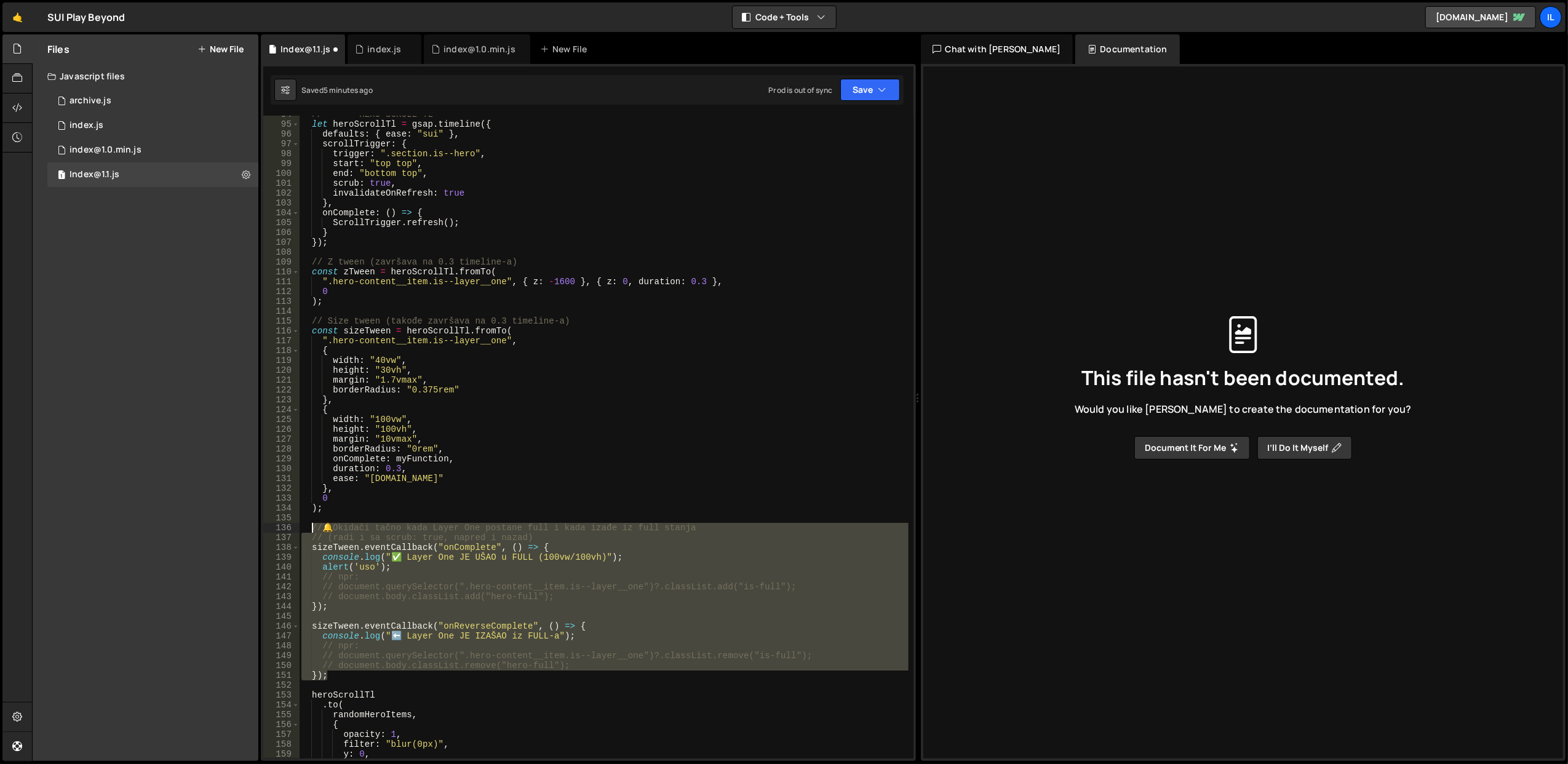
drag, startPoint x: 352, startPoint y: 673, endPoint x: 314, endPoint y: 525, distance: 152.8
click at [314, 525] on div "// ————— HERO SCROLL TL let heroScrollTl = gsap . timeline ({ defaults : { ease…" at bounding box center [603, 441] width 610 height 663
type textarea "// 🔔 Okidači tačno kada Layer One postane full i kada izađe iz full stanja // (…"
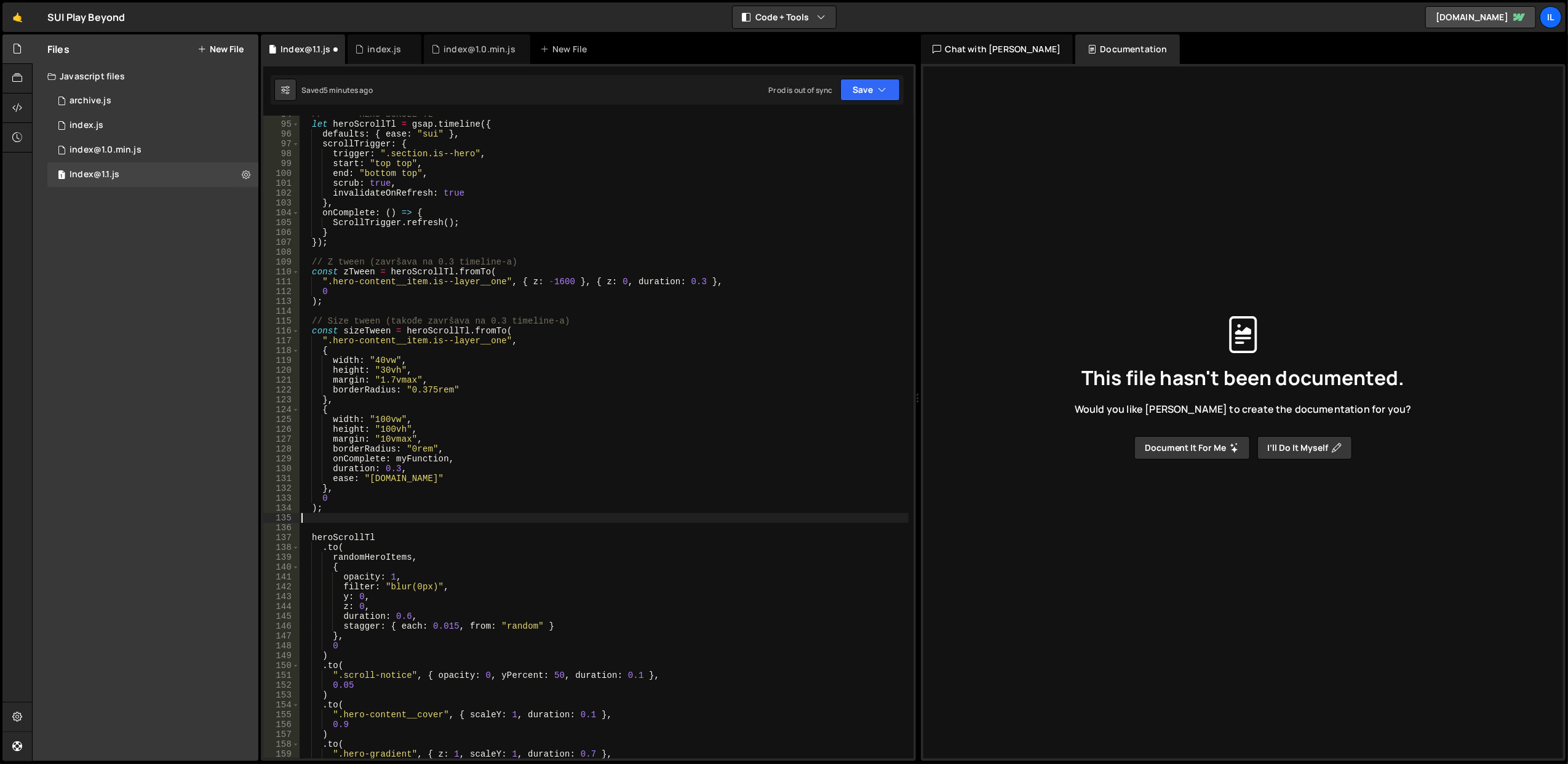
click at [434, 463] on div "// ————— HERO SCROLL TL let heroScrollTl = gsap . timeline ({ defaults : { ease…" at bounding box center [603, 441] width 610 height 663
click at [470, 458] on div "// ————— HERO SCROLL TL let heroScrollTl = gsap . timeline ({ defaults : { ease…" at bounding box center [603, 441] width 610 height 663
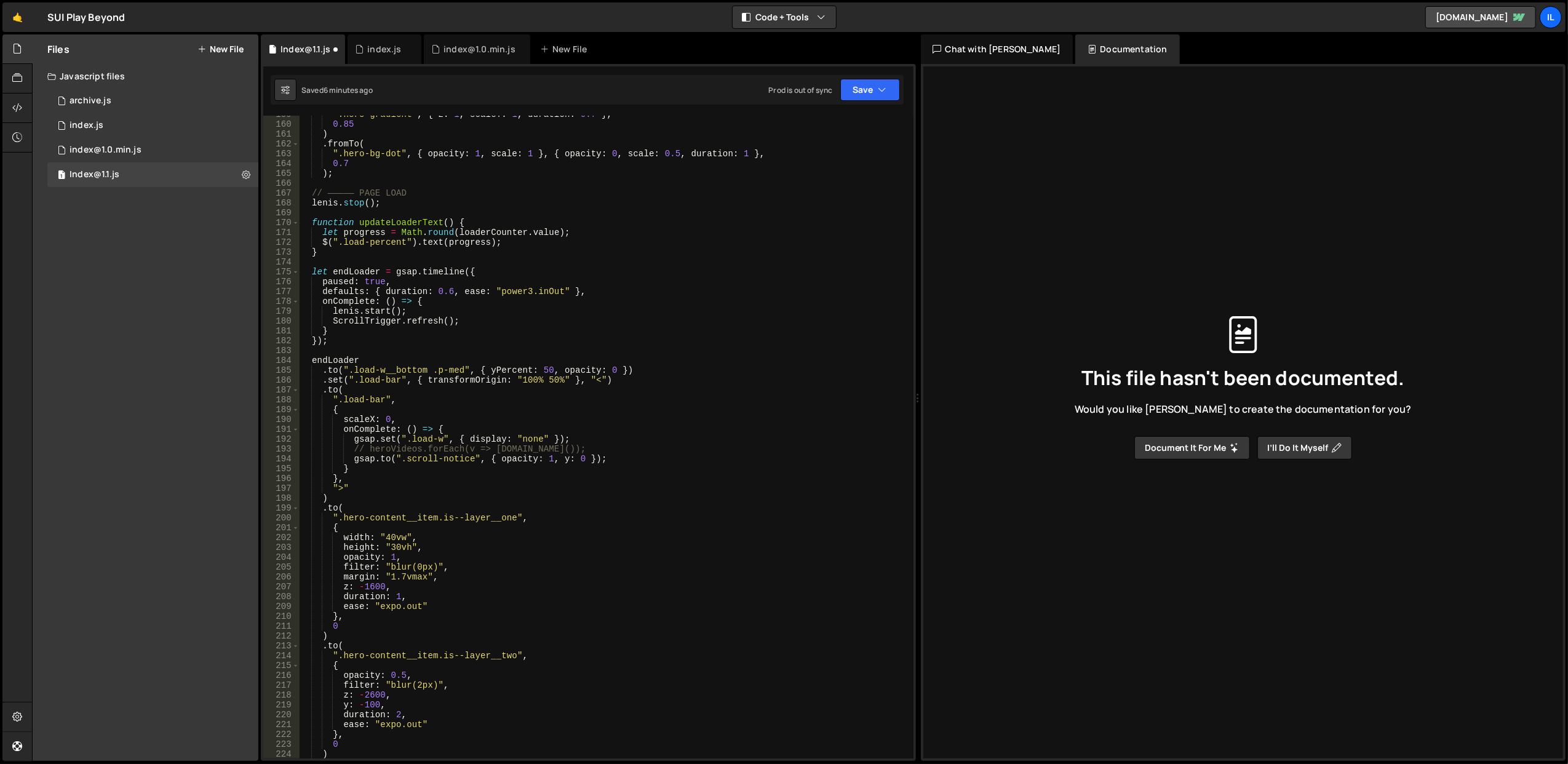
scroll to position [1522, 0]
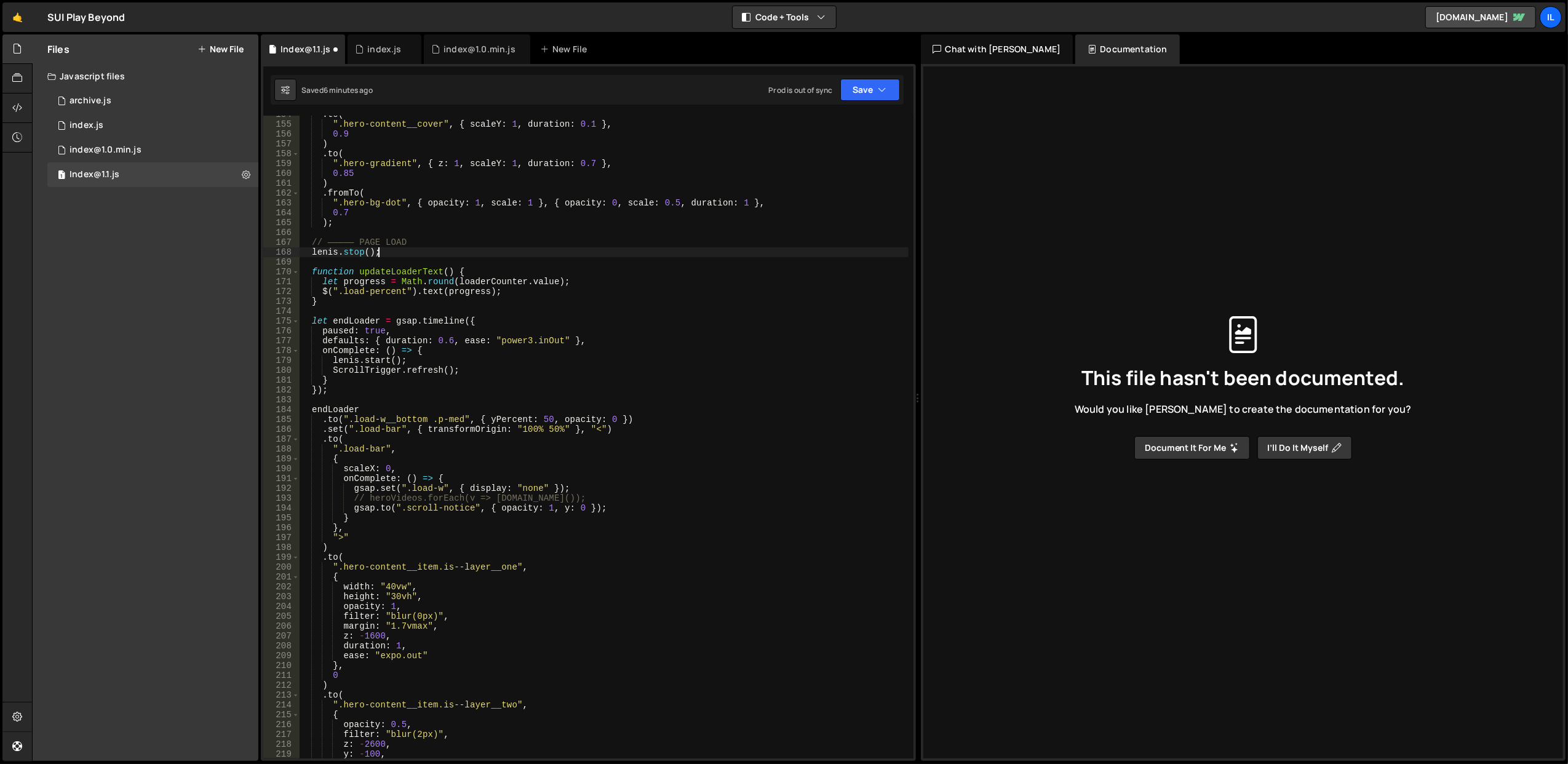
click at [422, 256] on div ". to ( ".hero-content__cover" , { scaleY : 1 , duration : 0.1 } , 0.9 ) . to ( …" at bounding box center [603, 441] width 610 height 663
type textarea "[PERSON_NAME].stop();"
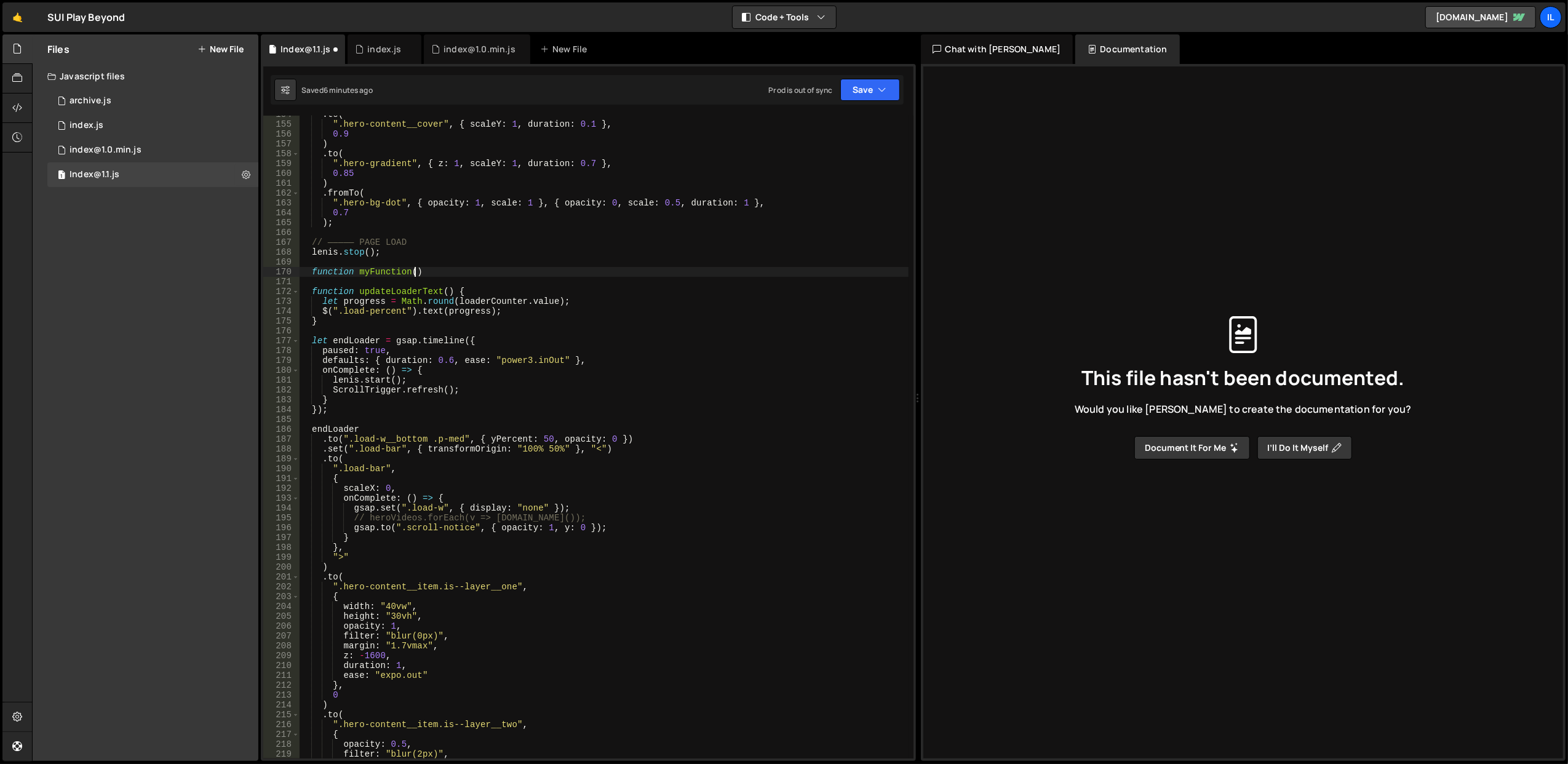
scroll to position [0, 6]
type textarea "function myFunction(){"
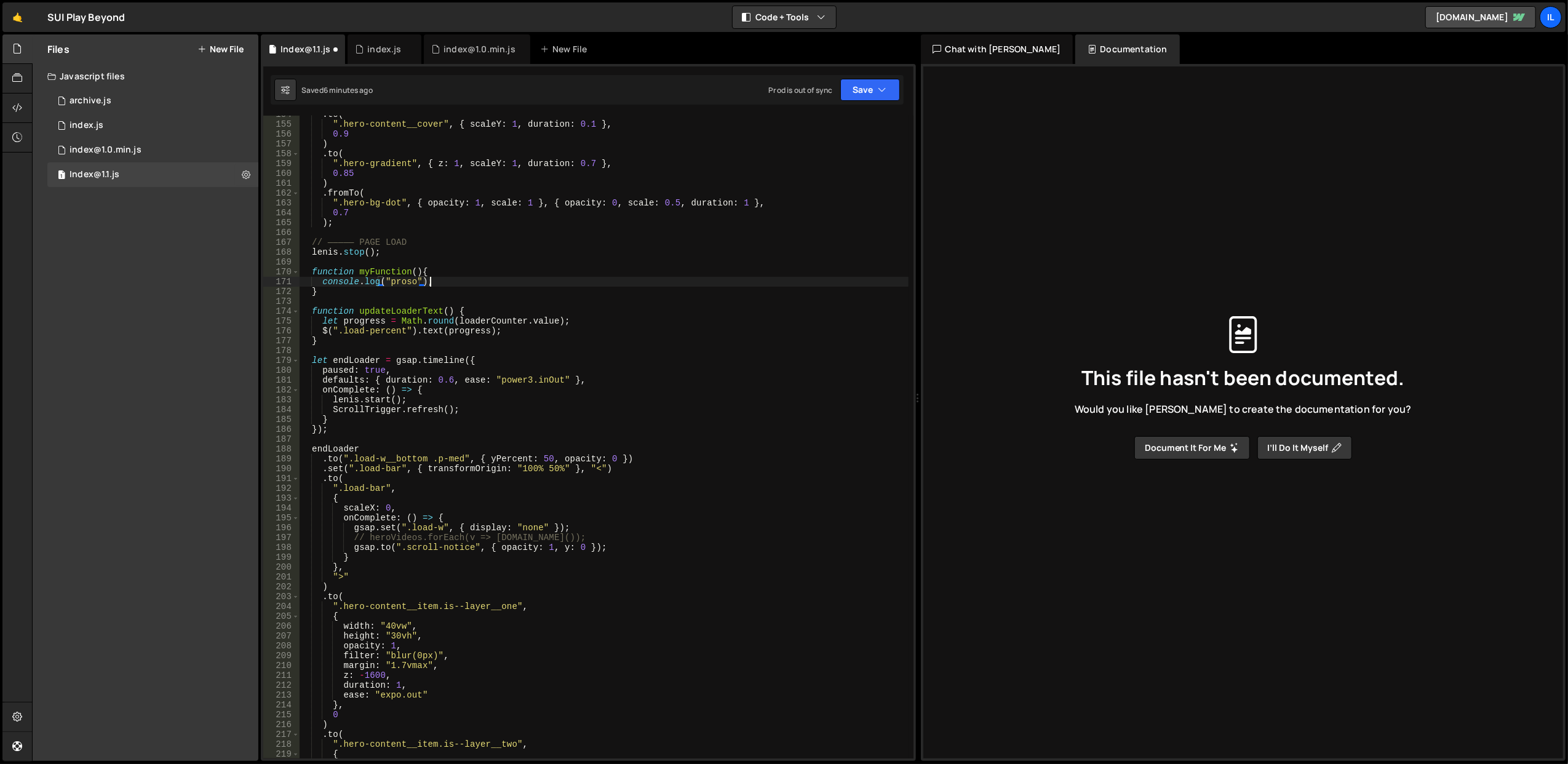
scroll to position [0, 8]
click at [877, 87] on button "Save" at bounding box center [870, 90] width 60 height 22
click at [859, 119] on div "Save to Staging S" at bounding box center [828, 120] width 128 height 12
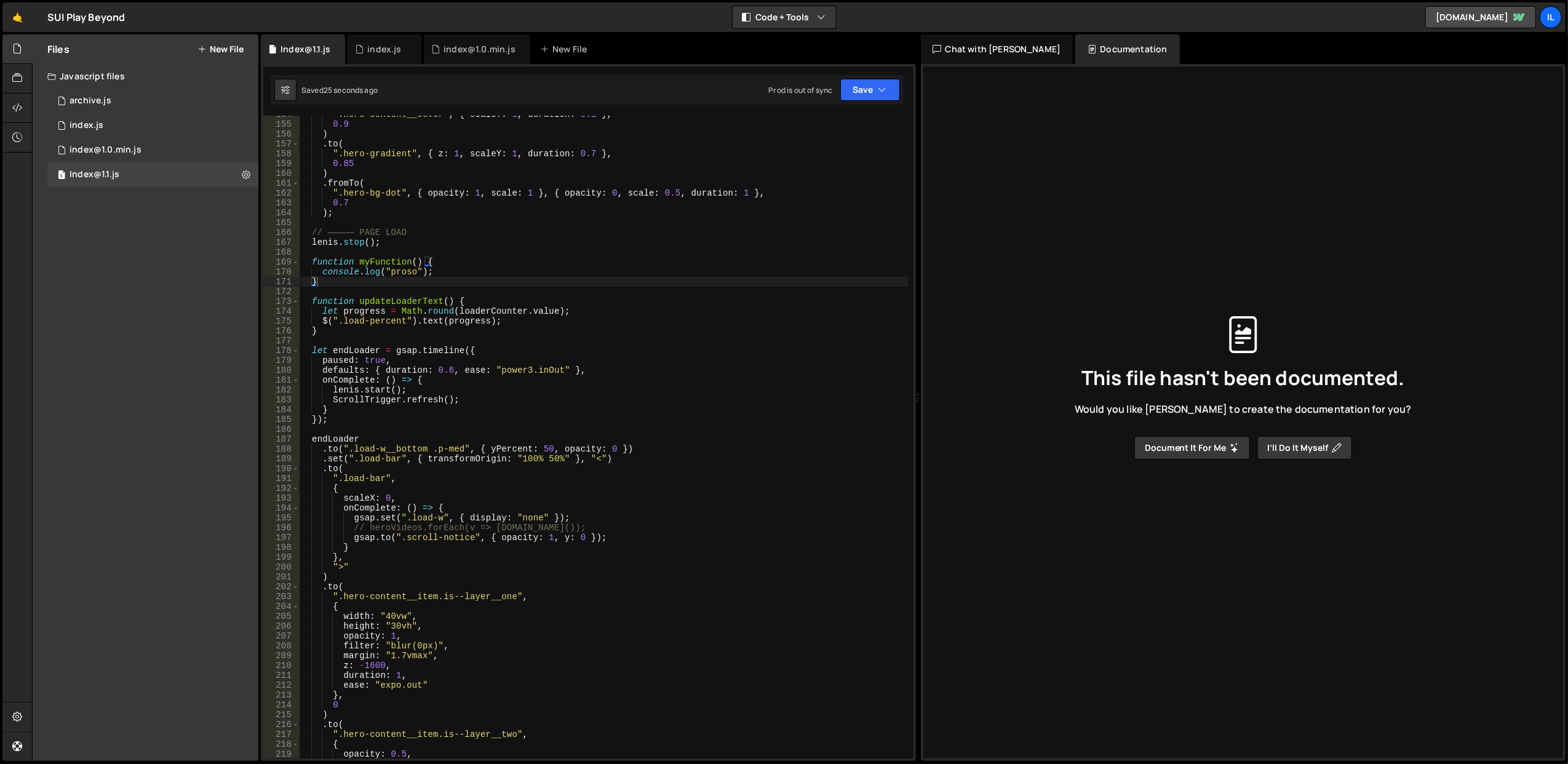
scroll to position [1423, 0]
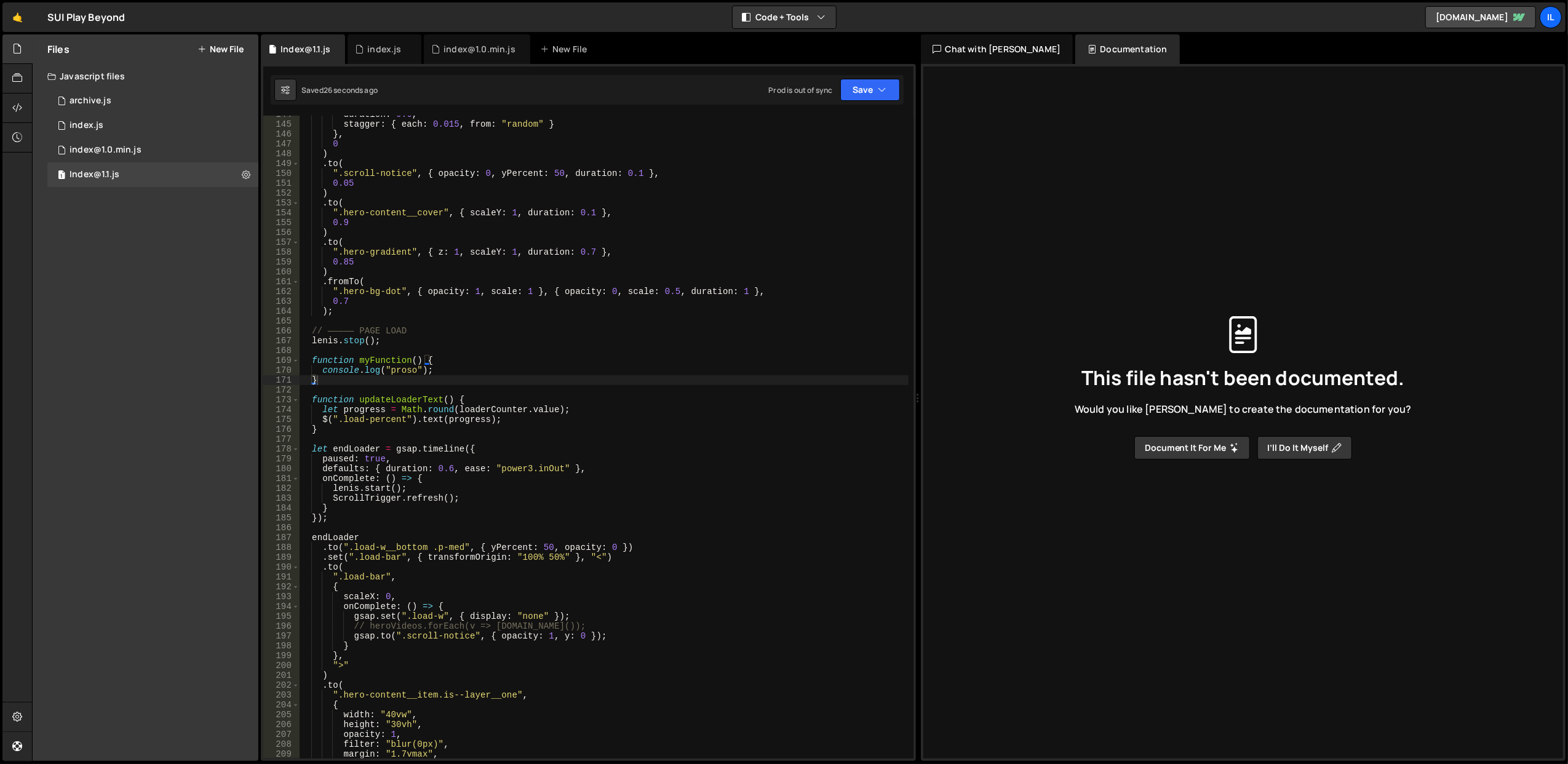
click at [397, 363] on div "duration : 0.6 , stagger : { each : 0.015 , from : "random" } } , 0 ) . to ( ".…" at bounding box center [603, 441] width 610 height 663
click at [436, 338] on div "duration : 0.6 , stagger : { each : 0.015 , from : "random" } } , 0 ) . to ( ".…" at bounding box center [603, 441] width 610 height 663
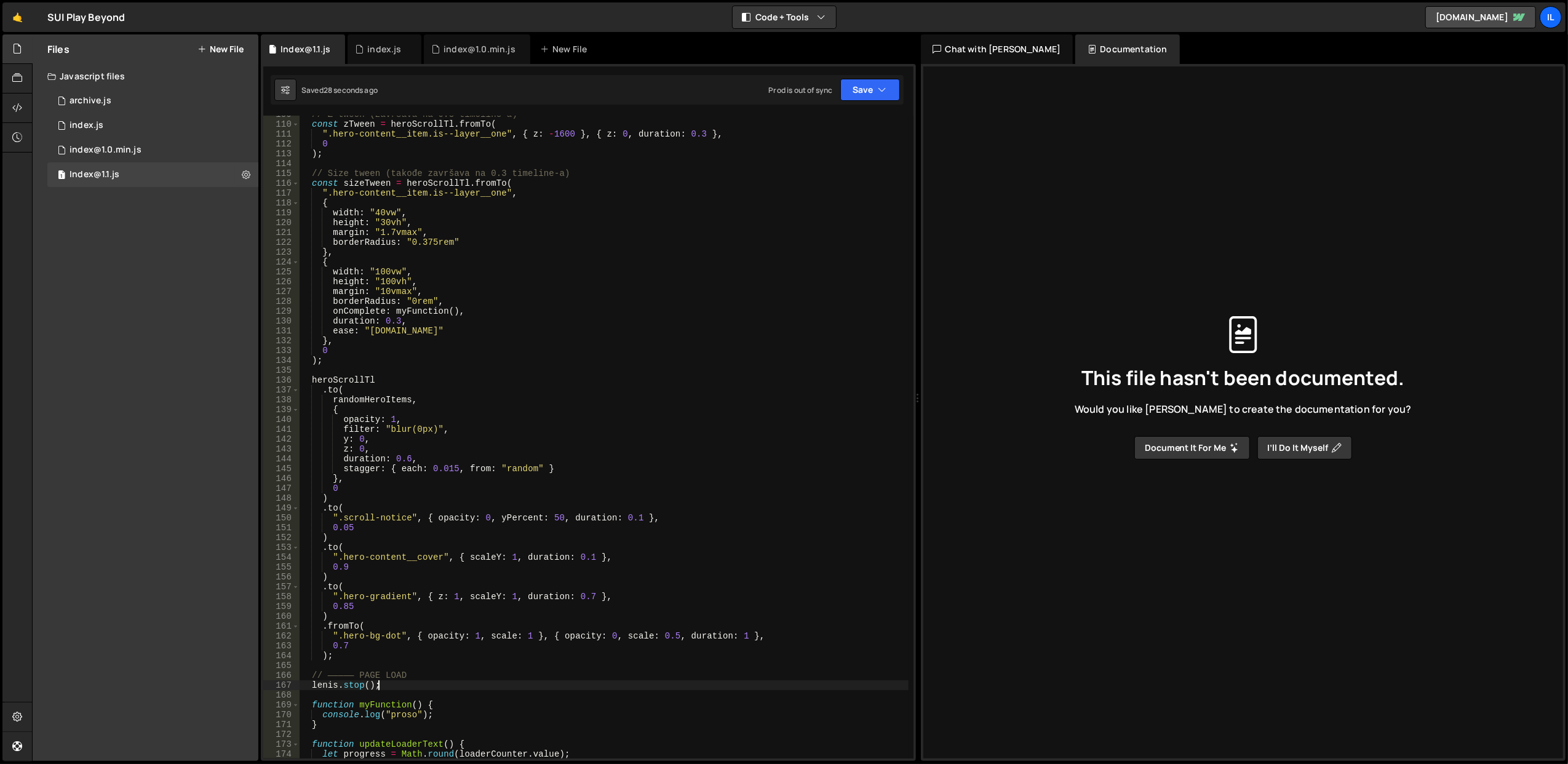
scroll to position [1029, 0]
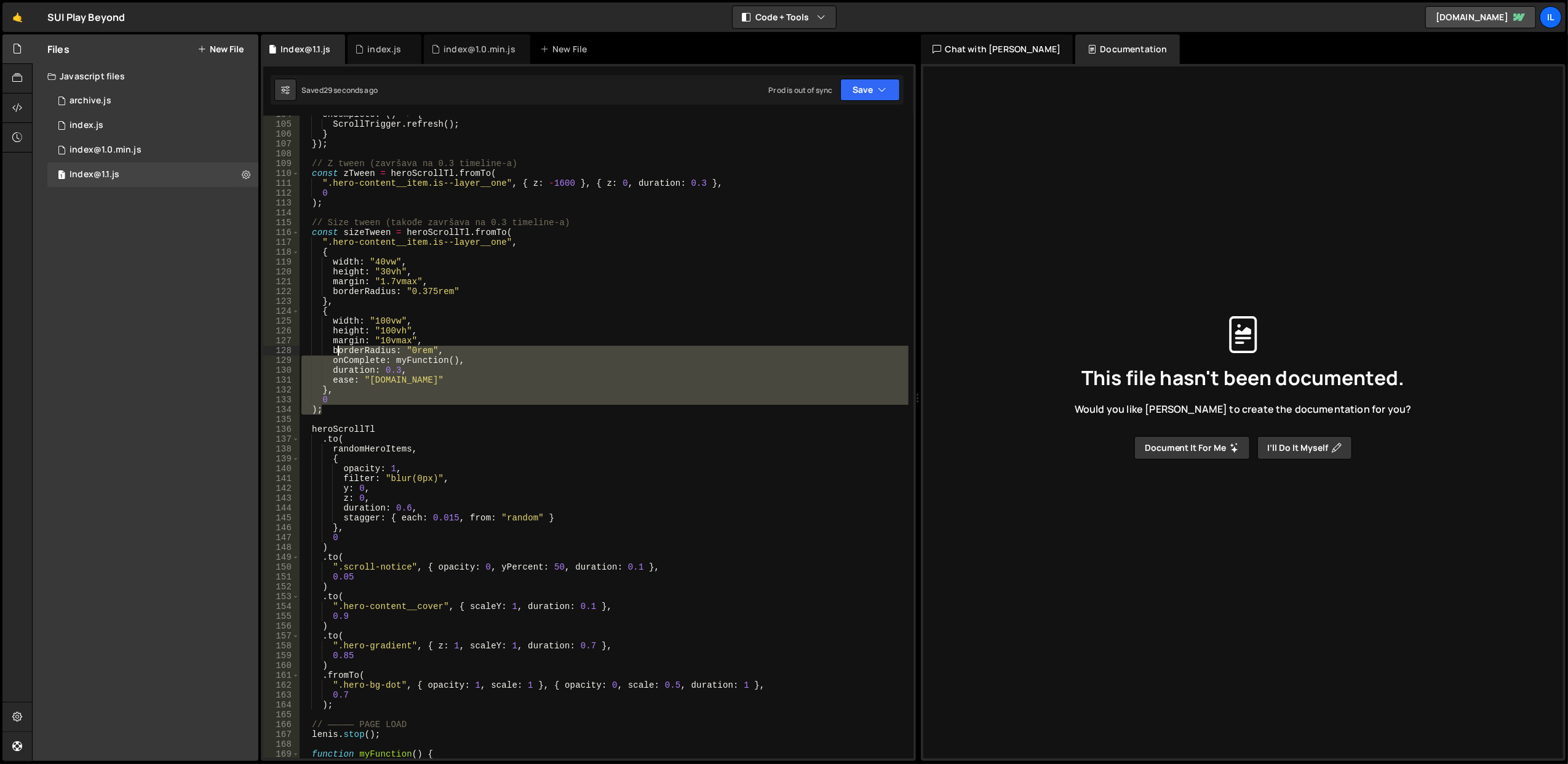
drag, startPoint x: 353, startPoint y: 407, endPoint x: 335, endPoint y: 313, distance: 95.7
click at [335, 313] on div "onComplete : ( ) => { ScrollTrigger . refresh ( ) ; } }) ; // Z tween (završava…" at bounding box center [603, 441] width 610 height 663
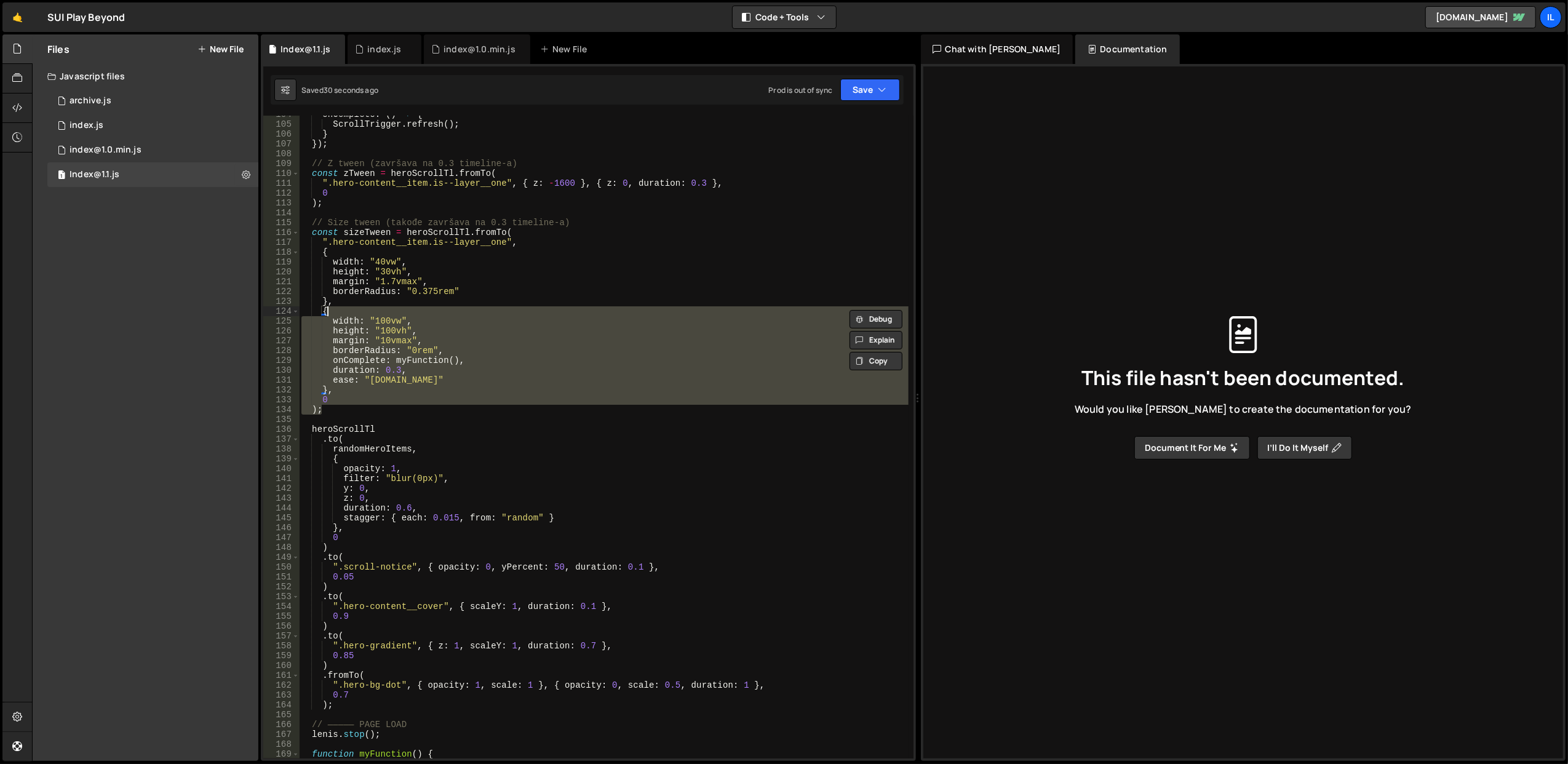
click at [345, 412] on div "onComplete : ( ) => { ScrollTrigger . refresh ( ) ; } }) ; // Z tween (završava…" at bounding box center [603, 437] width 609 height 643
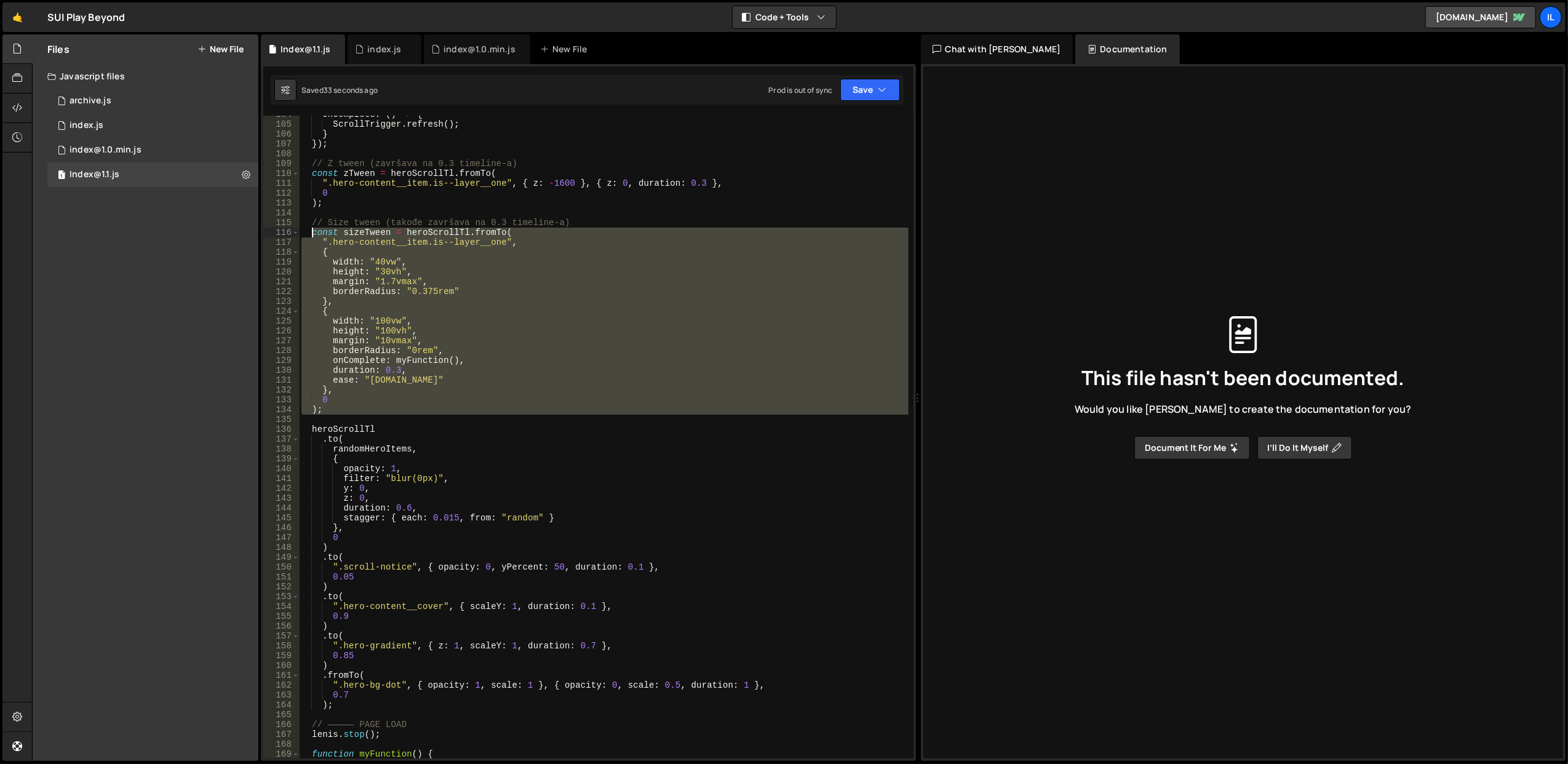
drag, startPoint x: 359, startPoint y: 416, endPoint x: 312, endPoint y: 232, distance: 189.9
click at [312, 232] on div "onComplete : ( ) => { ScrollTrigger . refresh ( ) ; } }) ; // Z tween (završava…" at bounding box center [603, 441] width 610 height 663
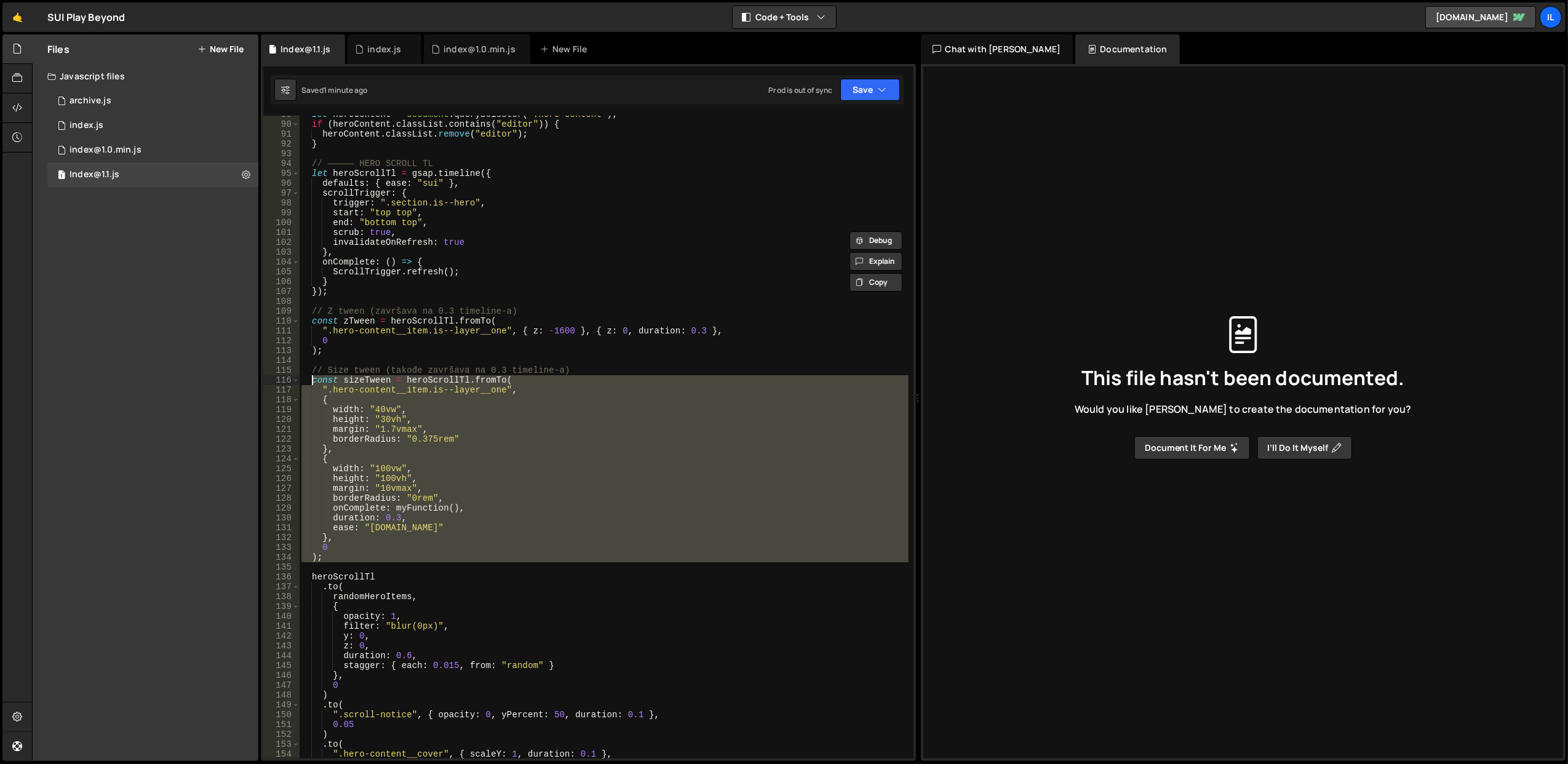
scroll to position [833, 0]
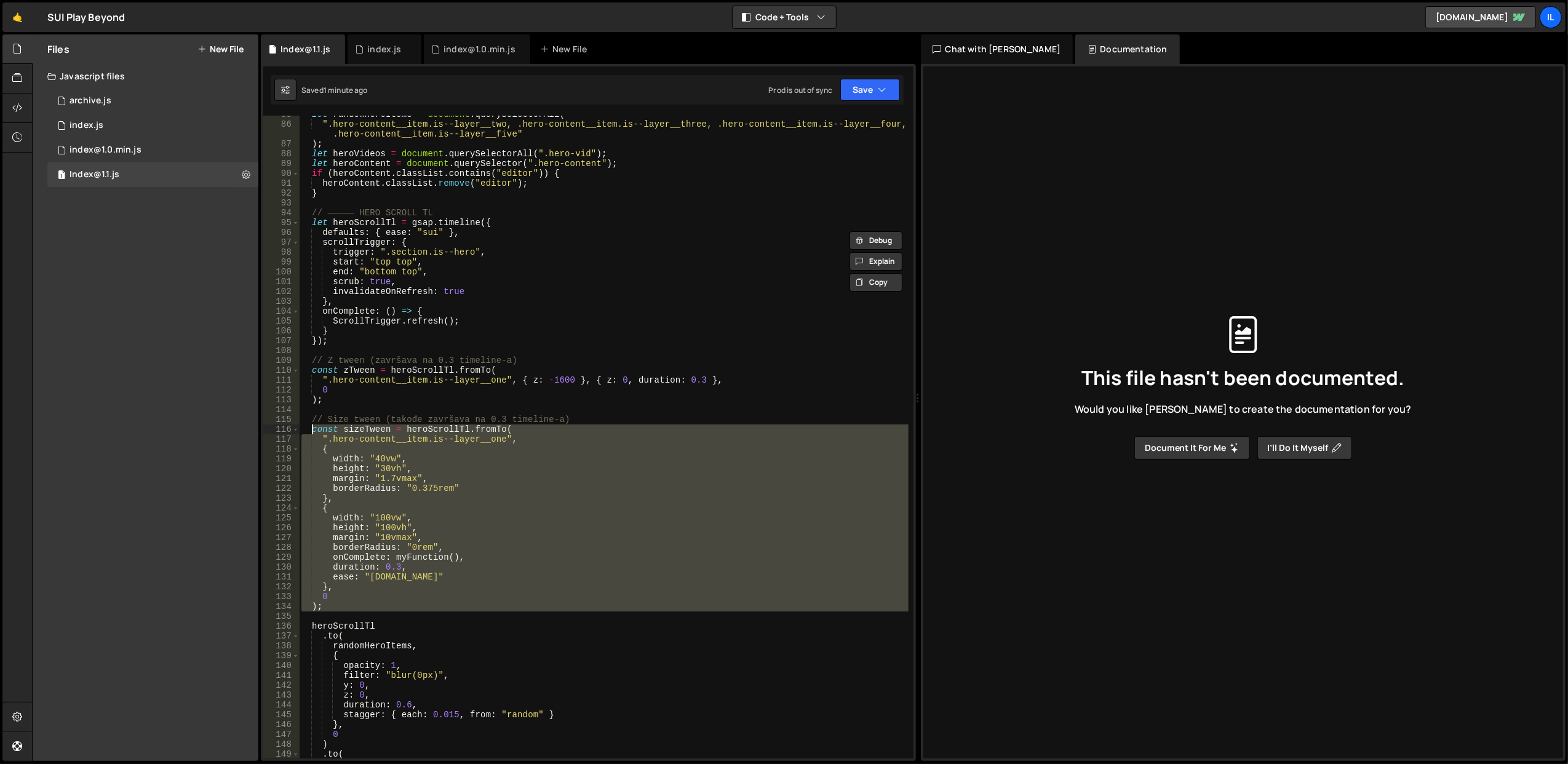
click at [455, 556] on div "let randomHeroItems = document . querySelectorAll ( ".hero-content__item.is--la…" at bounding box center [603, 437] width 609 height 643
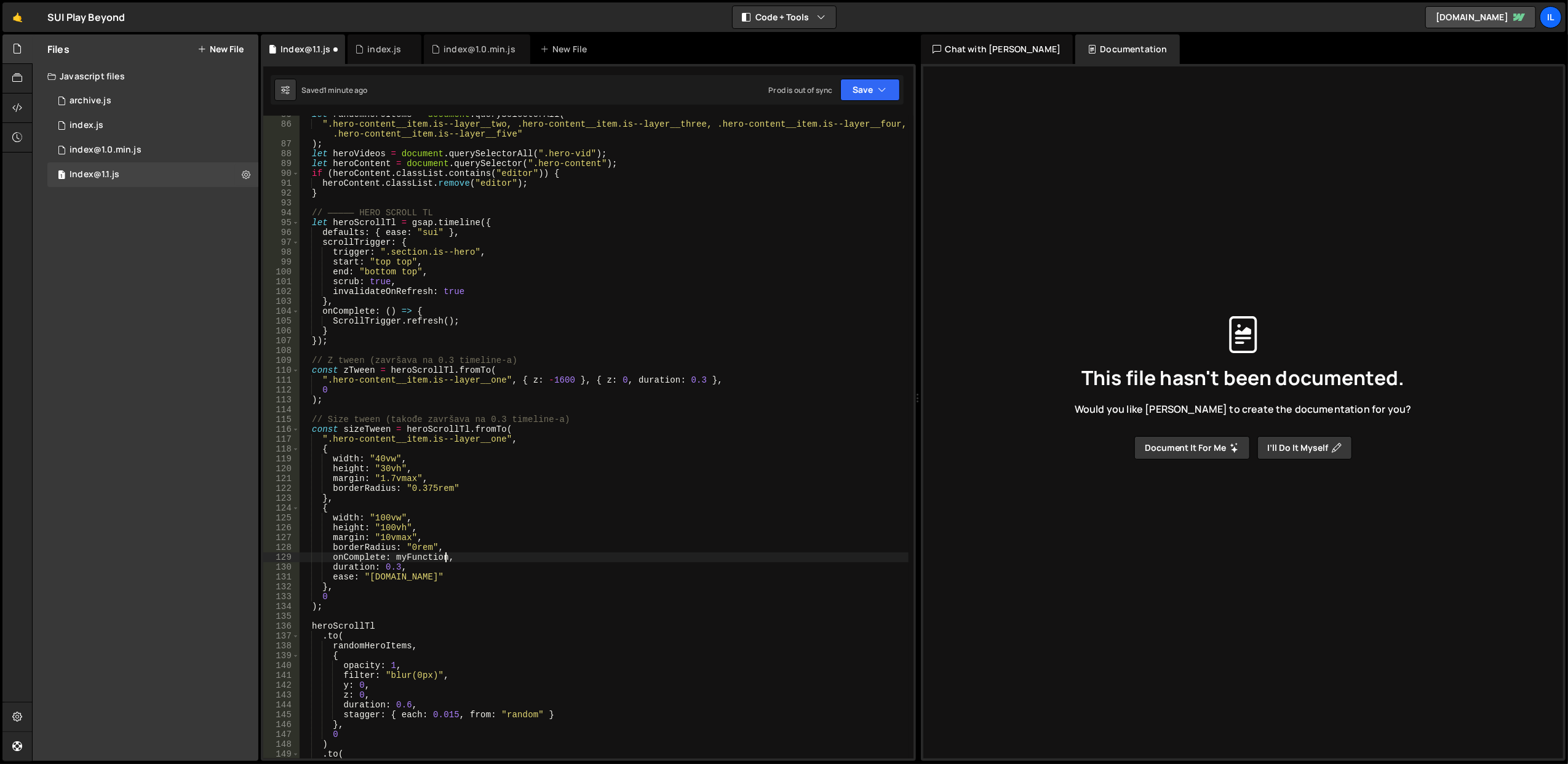
click at [537, 484] on div "let randomHeroItems = document . querySelectorAll ( ".hero-content__item.is--la…" at bounding box center [603, 441] width 610 height 663
click at [881, 93] on icon "button" at bounding box center [882, 89] width 8 height 12
click at [847, 132] on div "Saved 1 minute ago" at bounding box center [828, 134] width 128 height 15
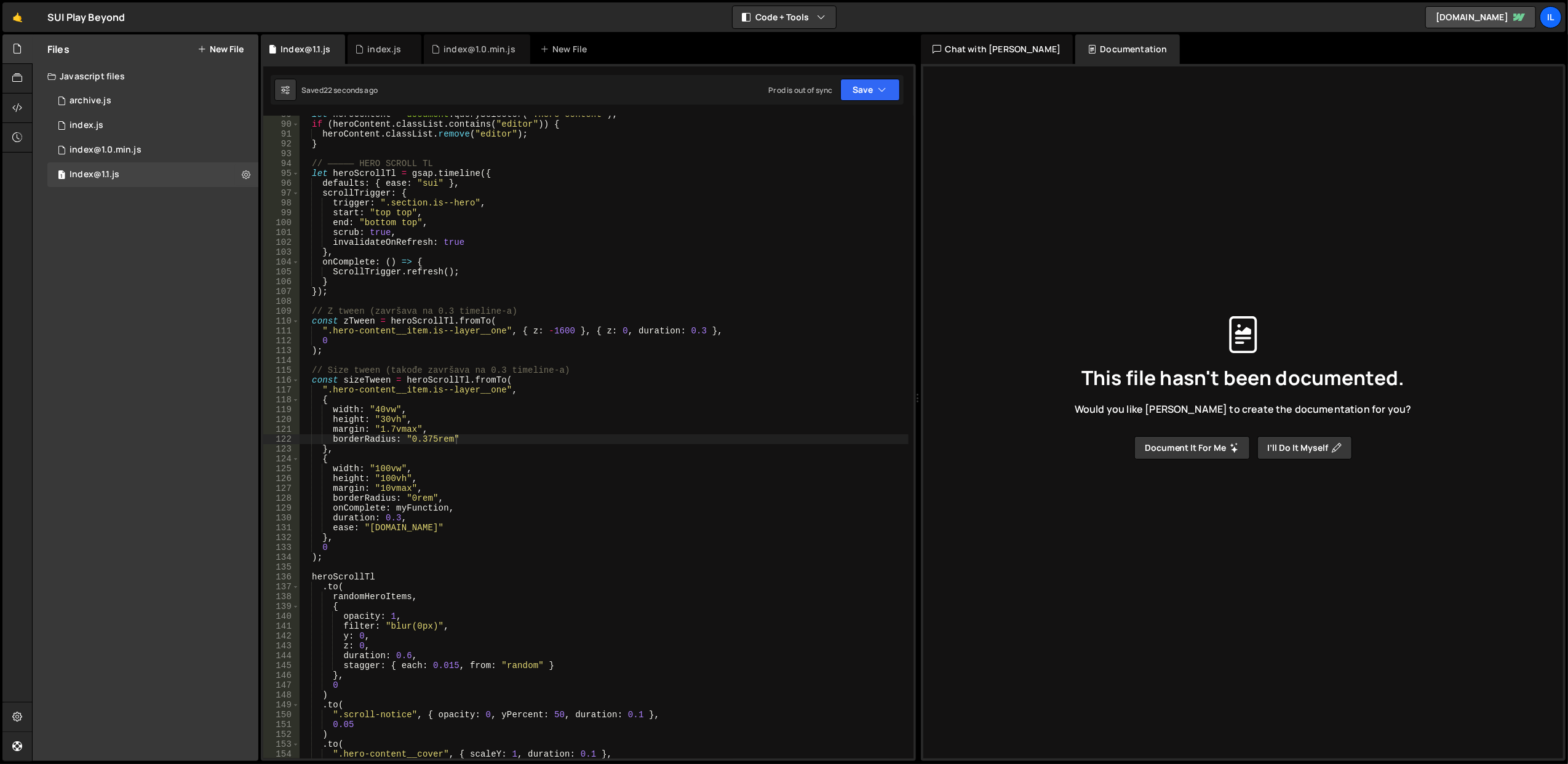
click at [477, 507] on div "let heroContent = document . querySelector ( ".hero-content" ) ; if ( heroConte…" at bounding box center [603, 441] width 610 height 663
click at [425, 511] on div "let heroContent = document . querySelector ( ".hero-content" ) ; if ( heroConte…" at bounding box center [603, 441] width 610 height 663
click at [424, 512] on div "let heroContent = document . querySelector ( ".hero-content" ) ; if ( heroConte…" at bounding box center [603, 437] width 609 height 643
click at [424, 512] on div "let heroContent = document . querySelector ( ".hero-content" ) ; if ( heroConte…" at bounding box center [603, 441] width 610 height 663
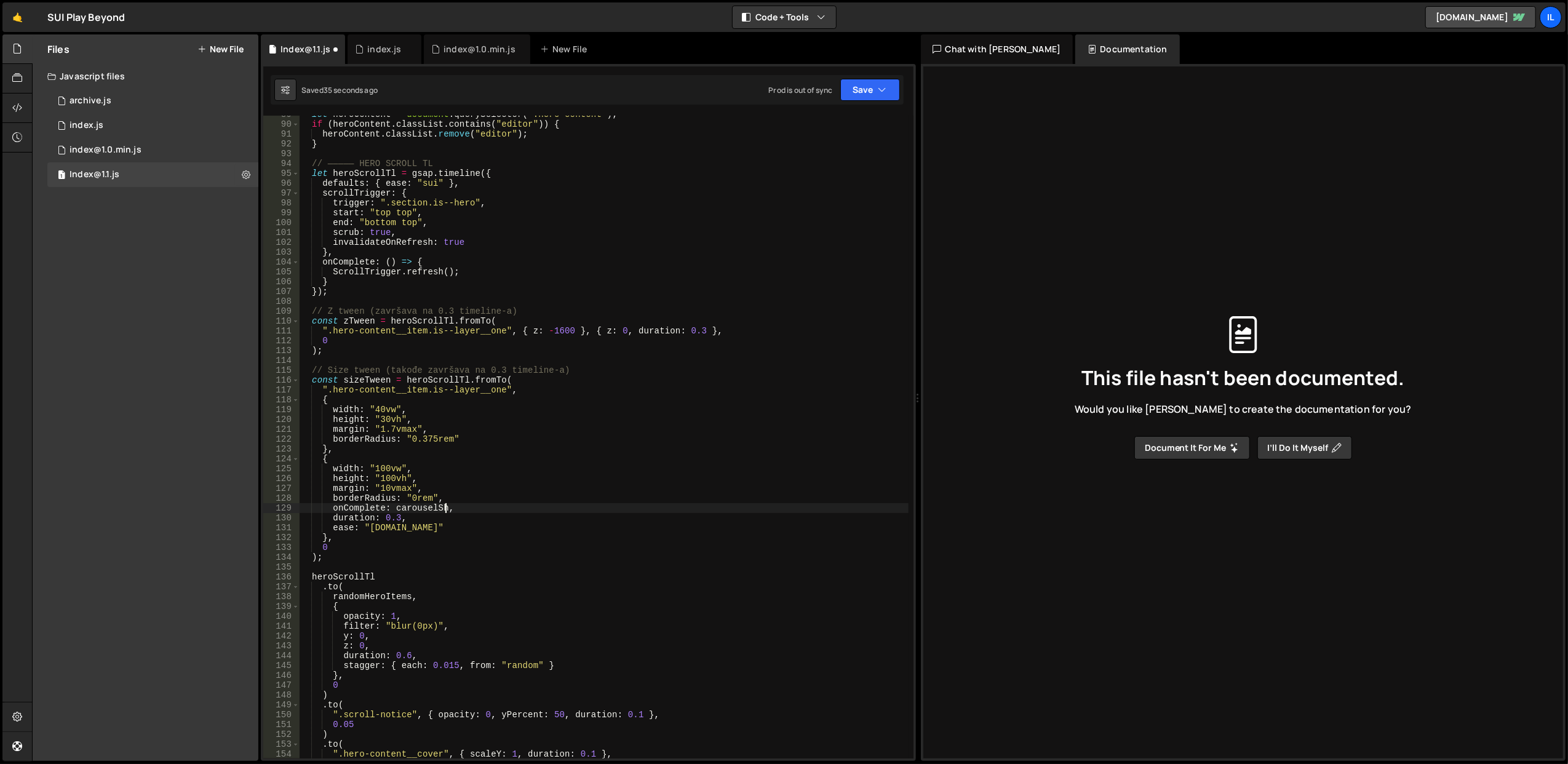
scroll to position [0, 10]
type textarea "onComplete: carouselShow,"
click at [507, 511] on div "let heroContent = document . querySelector ( ".hero-content" ) ; if ( heroConte…" at bounding box center [603, 441] width 610 height 663
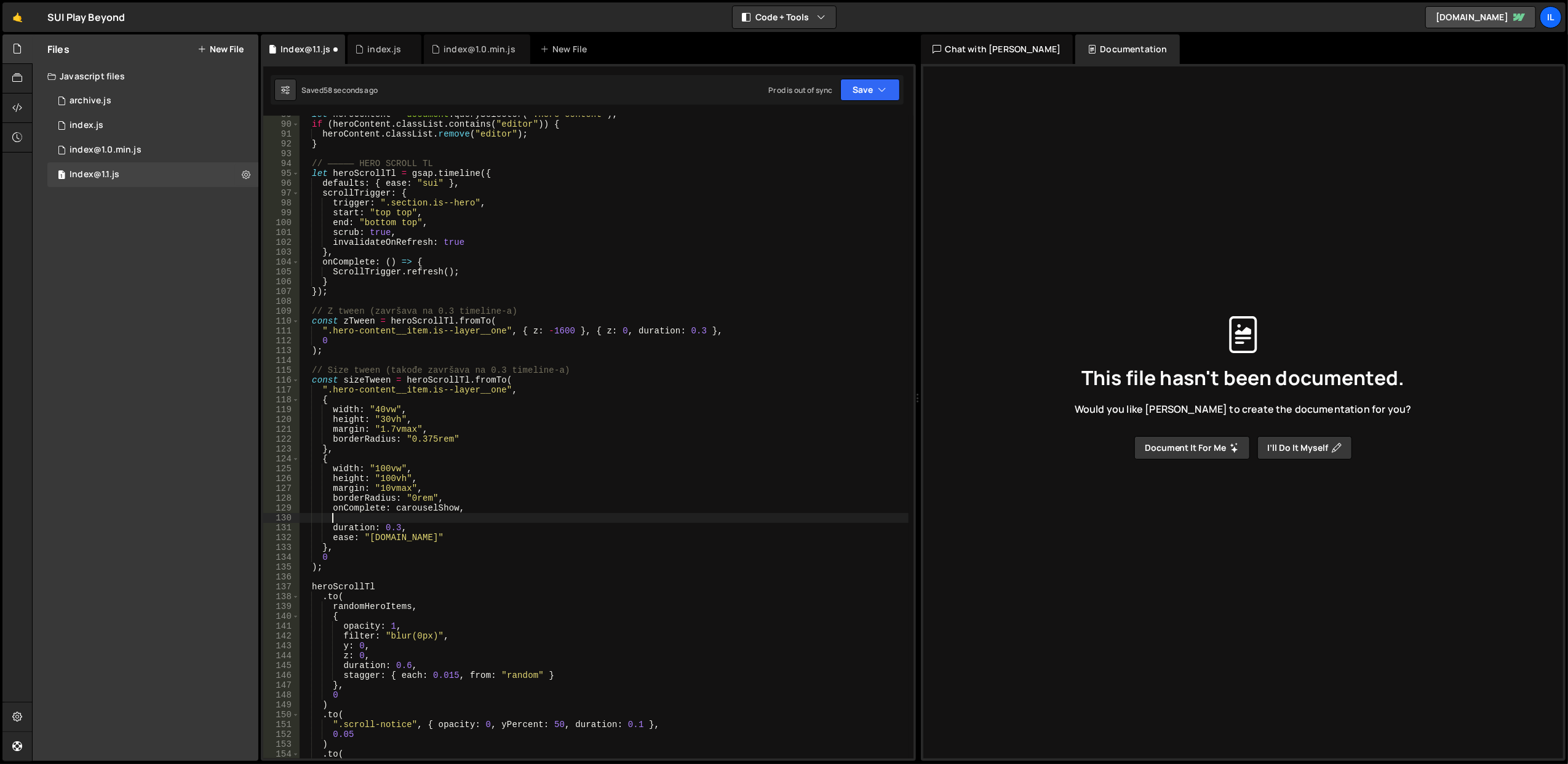
paste textarea "onReverseComplete: myFunctionExit"
click at [441, 507] on div "let heroContent = document . querySelector ( ".hero-content" ) ; if ( heroConte…" at bounding box center [603, 441] width 610 height 663
click at [460, 520] on div "let heroContent = document . querySelector ( ".hero-content" ) ; if ( heroConte…" at bounding box center [603, 441] width 610 height 663
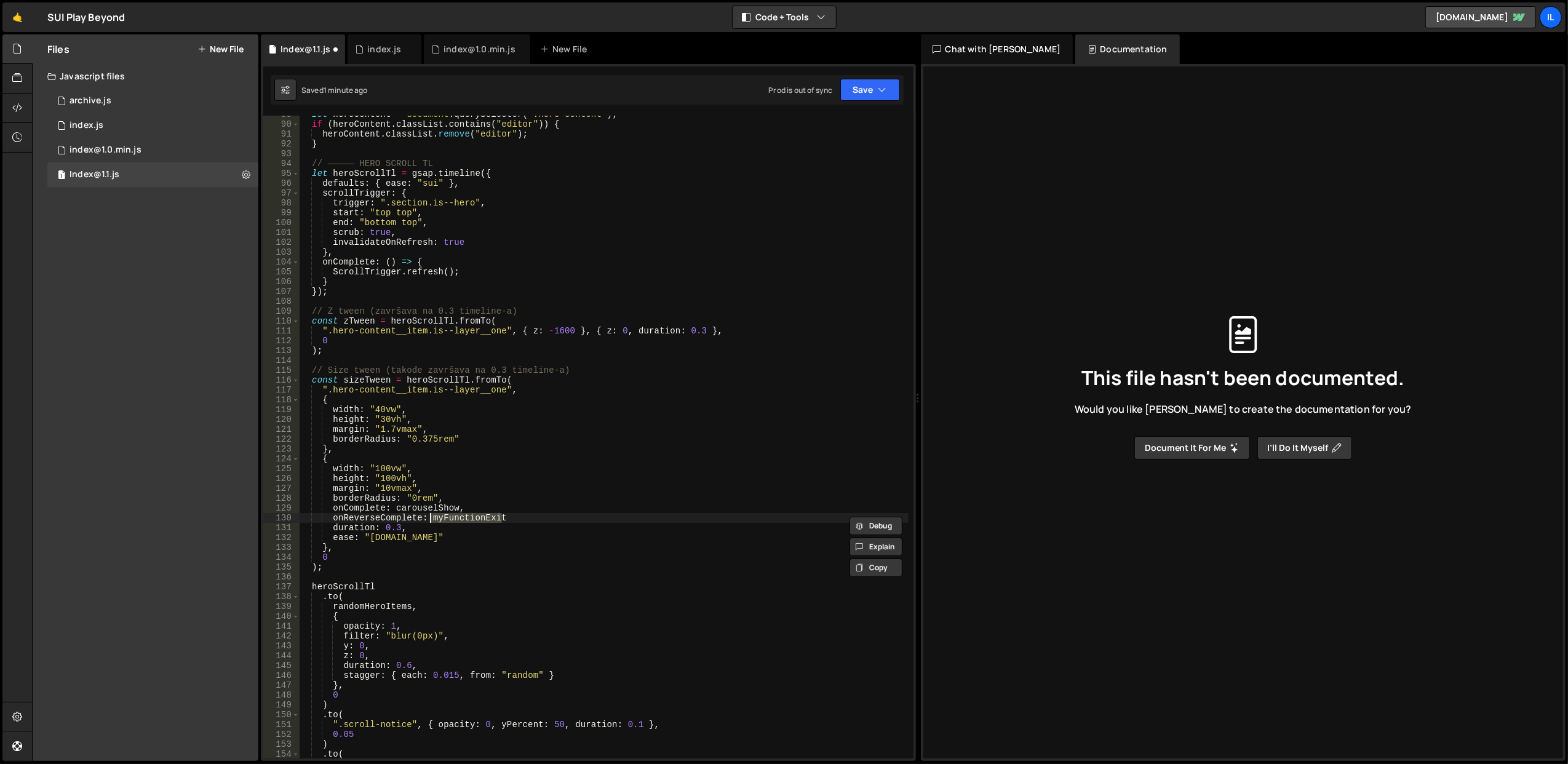
paste textarea "carouselShow"
click at [519, 502] on div "let heroContent = document . querySelector ( ".hero-content" ) ; if ( heroConte…" at bounding box center [603, 441] width 610 height 663
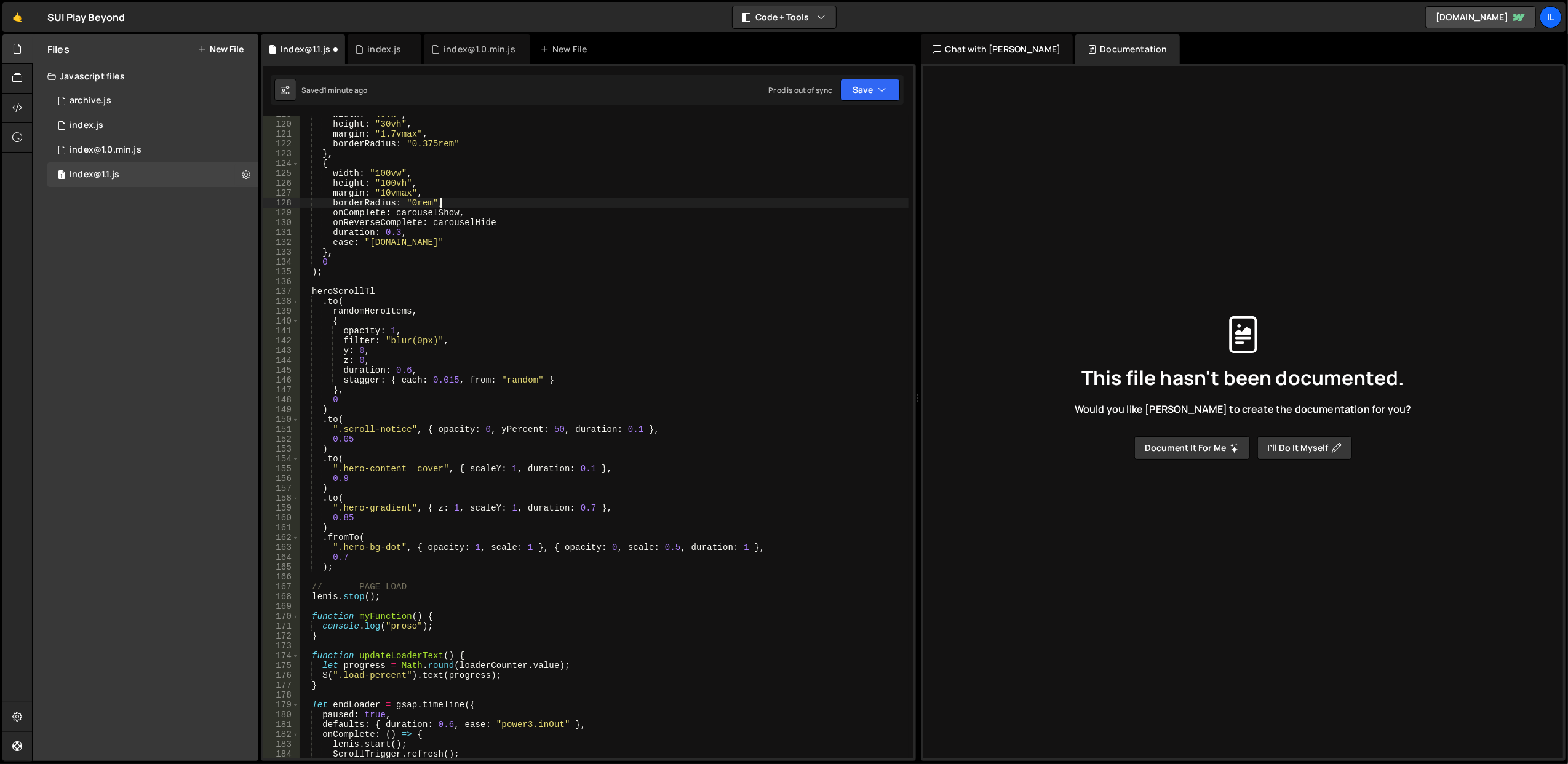
scroll to position [1325, 0]
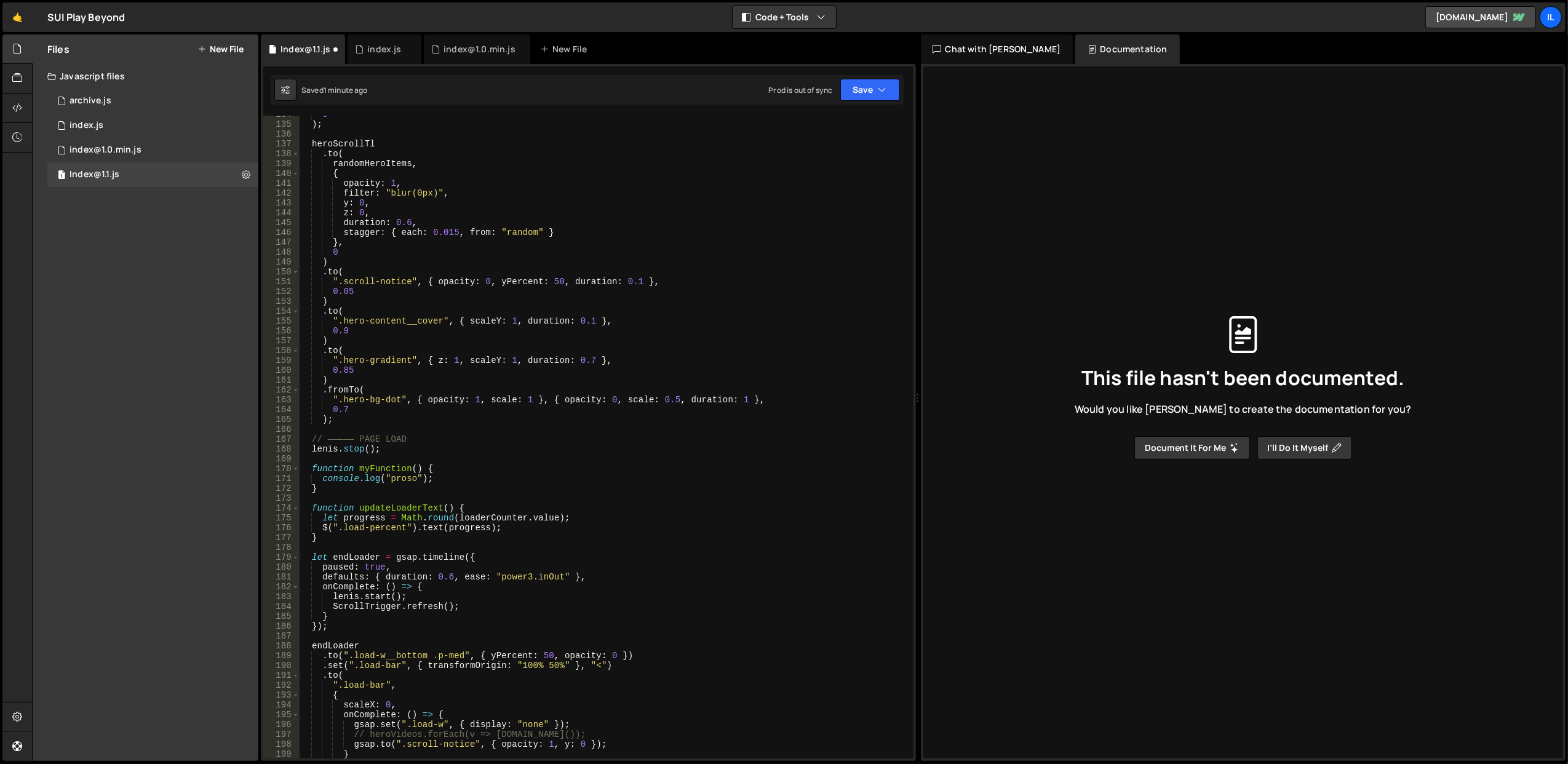
click at [400, 481] on div "0 ) ; heroScrollTl . to ( randomHeroItems , { opacity : 1 , filter : "blur(0px)…" at bounding box center [603, 441] width 610 height 663
click at [370, 466] on div "0 ) ; heroScrollTl . to ( randomHeroItems , { opacity : 1 , filter : "blur(0px)…" at bounding box center [603, 441] width 610 height 663
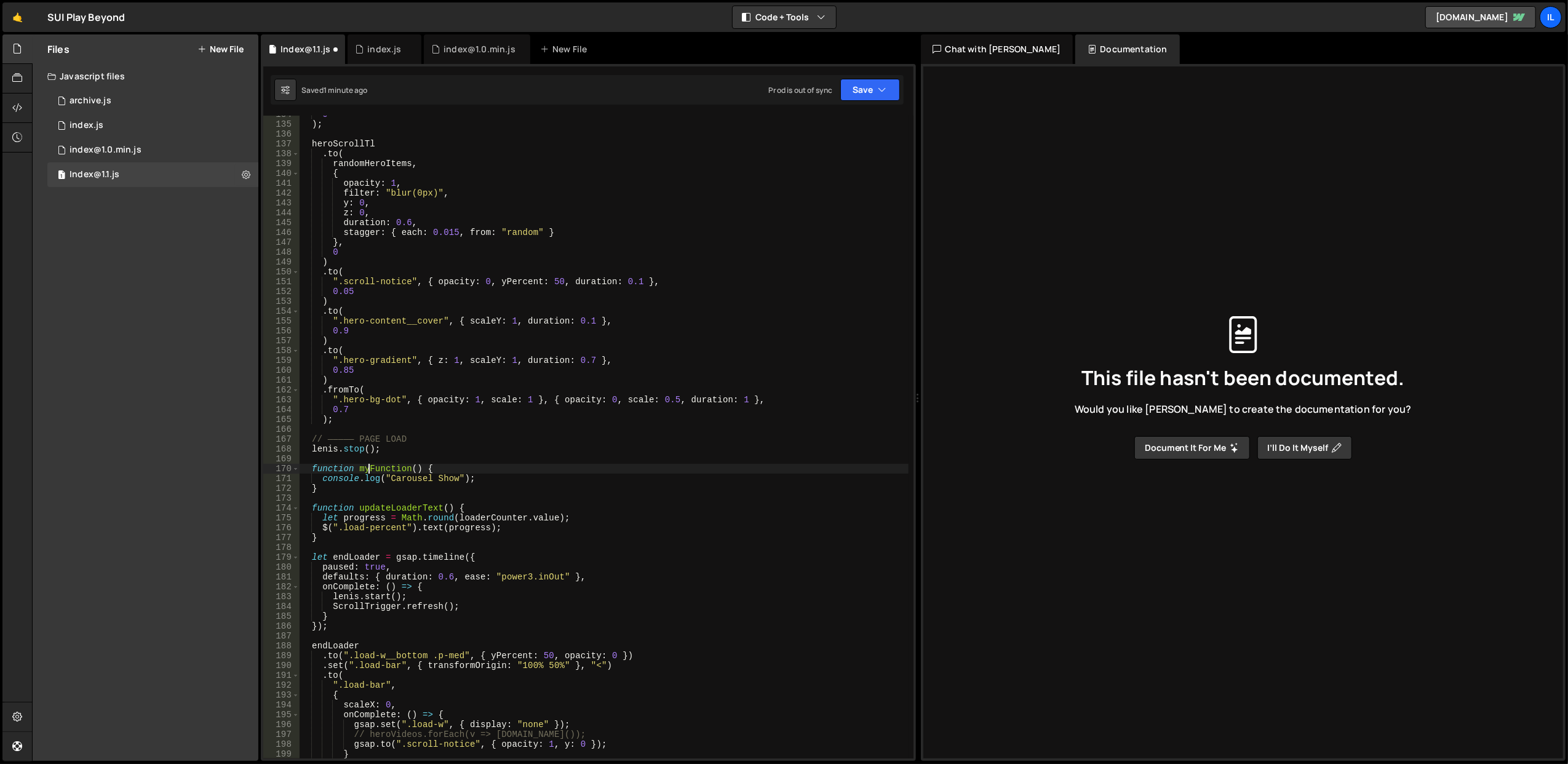
click at [368, 472] on div "0 ) ; heroScrollTl . to ( randomHeroItems , { opacity : 1 , filter : "blur(0px)…" at bounding box center [603, 441] width 610 height 663
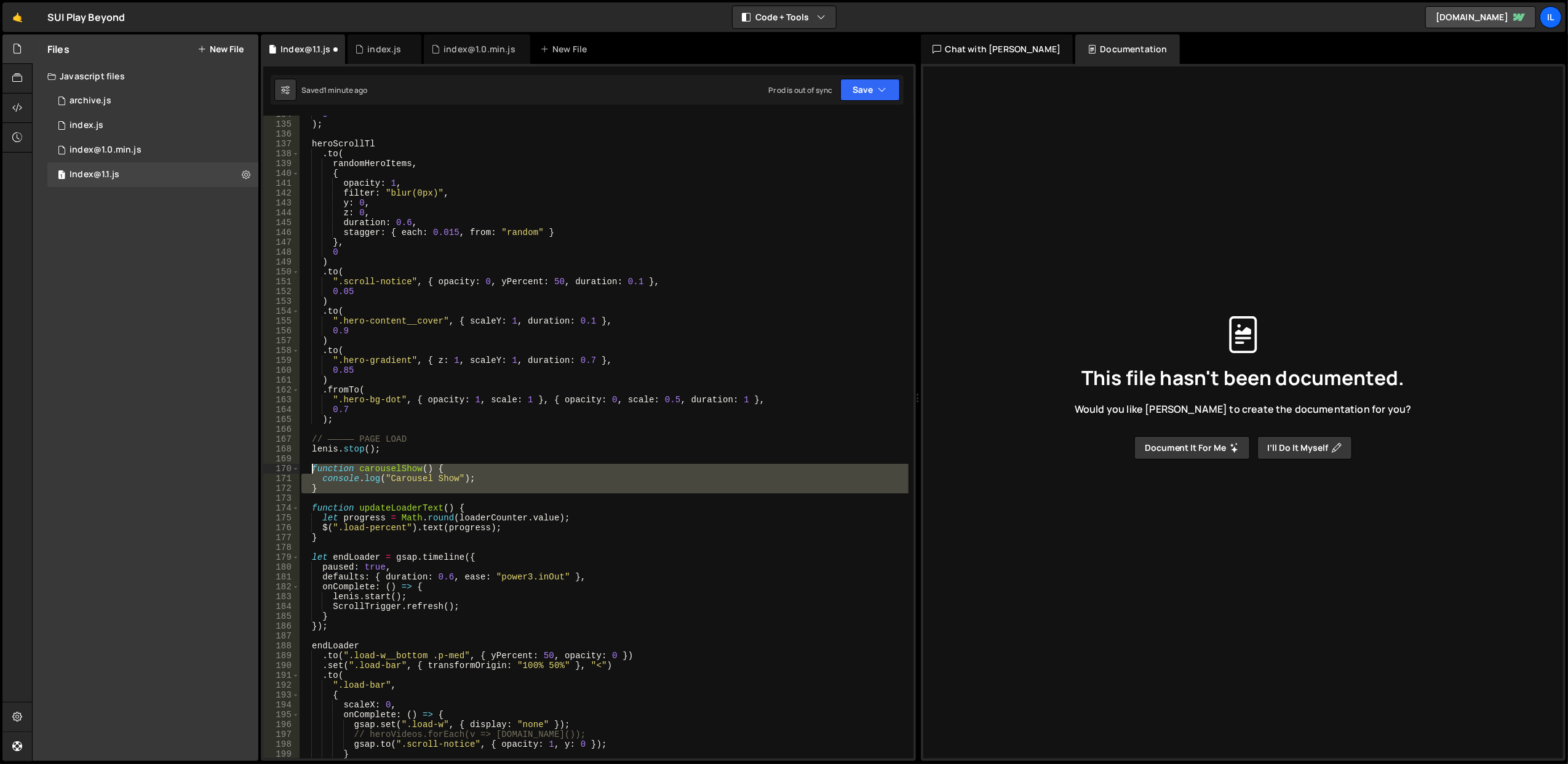
drag, startPoint x: 328, startPoint y: 493, endPoint x: 310, endPoint y: 471, distance: 28.4
click at [310, 471] on div "0 ) ; heroScrollTl . to ( randomHeroItems , { opacity : 1 , filter : "blur(0px)…" at bounding box center [603, 441] width 610 height 663
click at [331, 488] on div "0 ) ; heroScrollTl . to ( randomHeroItems , { opacity : 1 , filter : "blur(0px)…" at bounding box center [603, 437] width 609 height 643
type textarea "}"
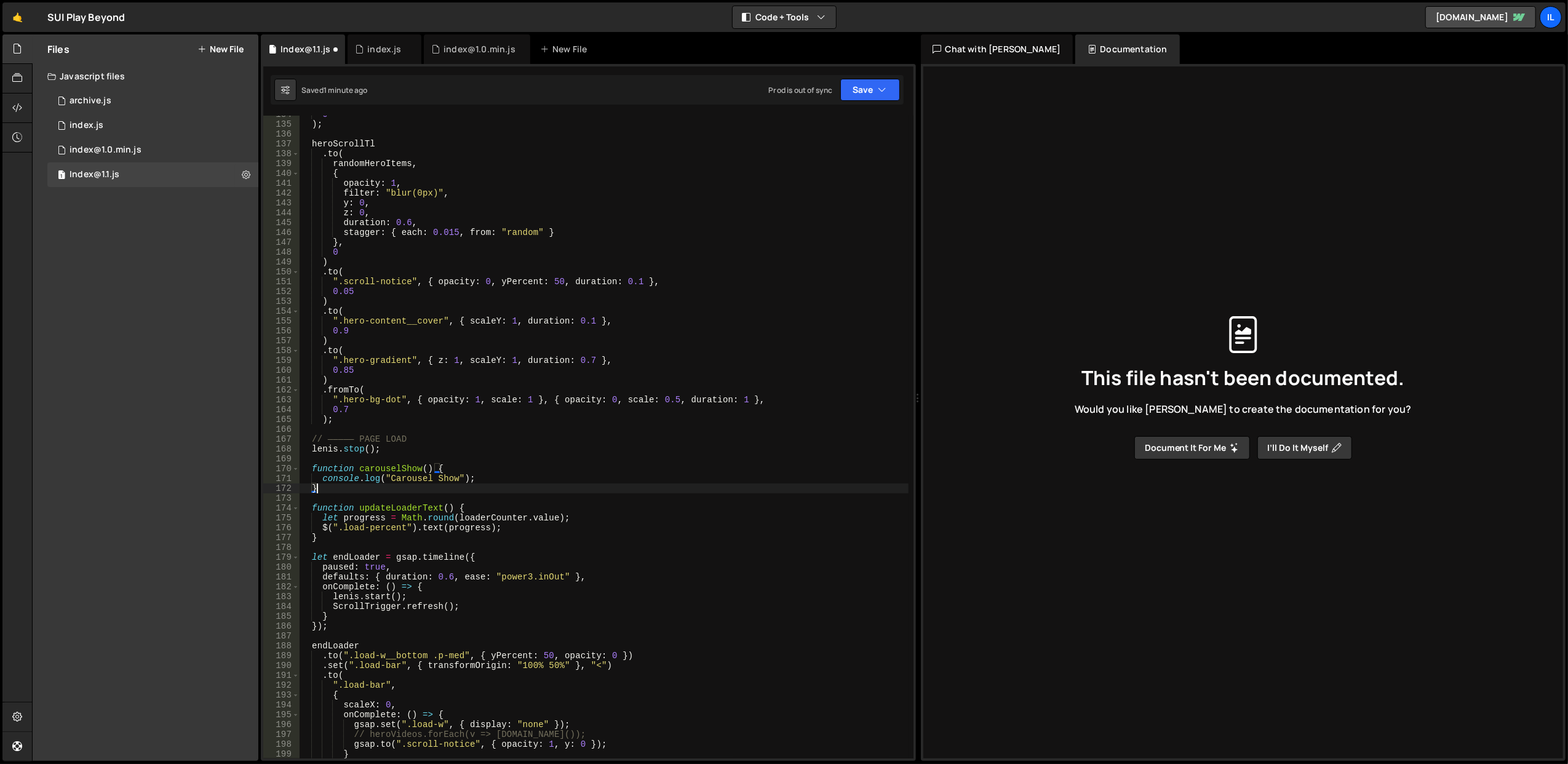
scroll to position [0, 0]
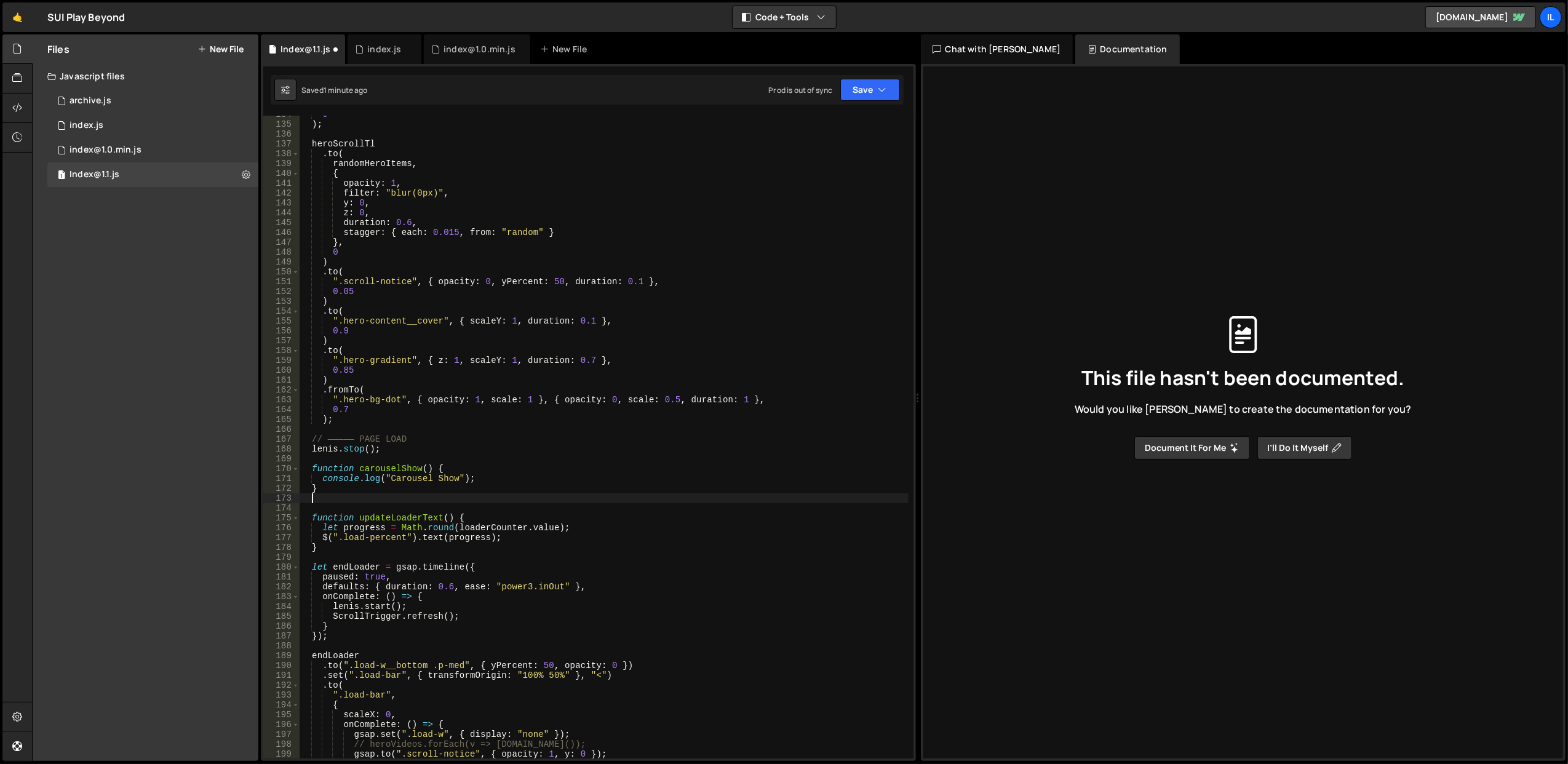
paste textarea
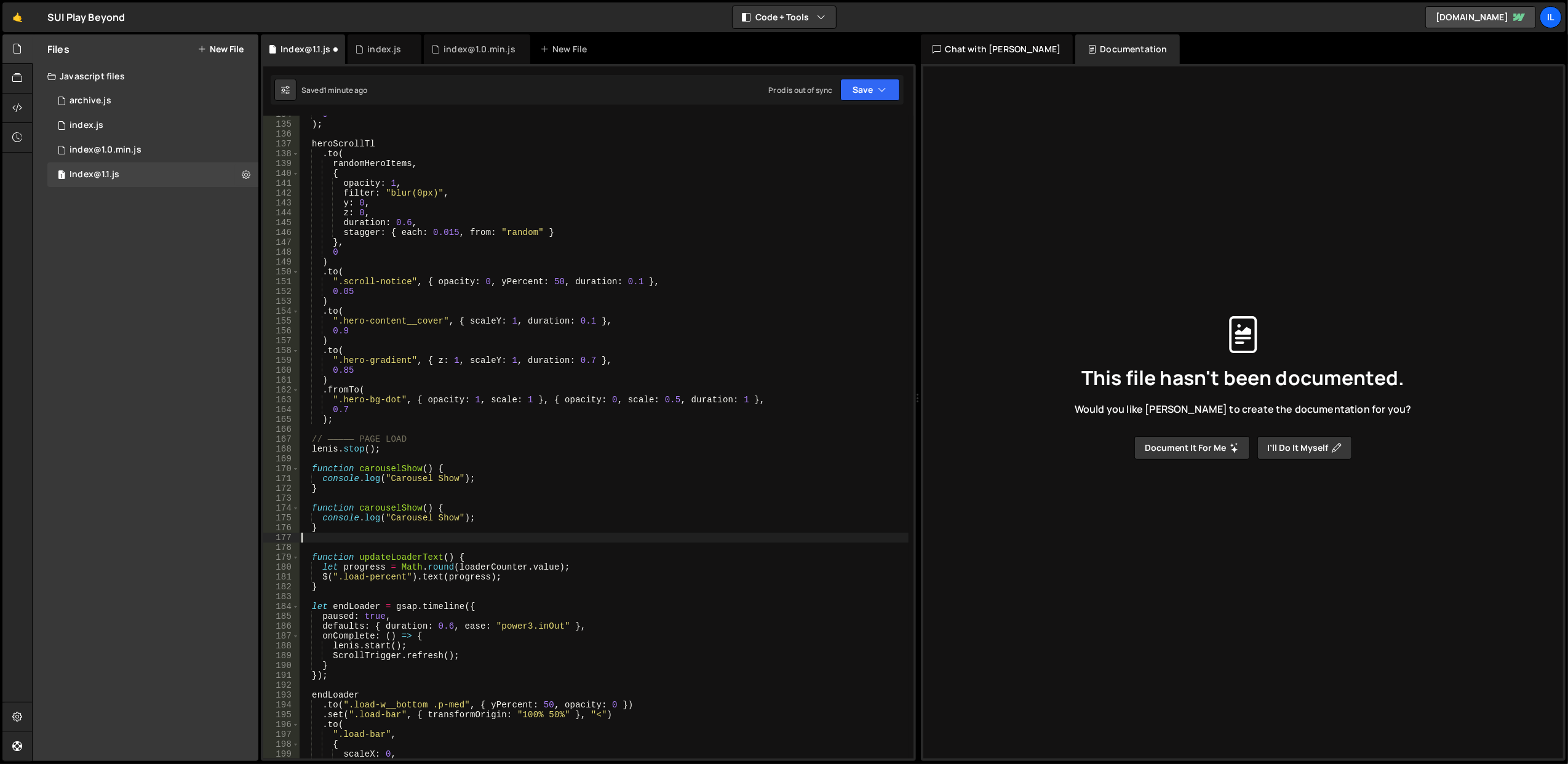
click at [407, 510] on div "0 ) ; heroScrollTl . to ( randomHeroItems , { opacity : 1 , filter : "blur(0px)…" at bounding box center [603, 441] width 610 height 663
type textarea "function carouselHide() {"
click at [475, 460] on div "0 ) ; heroScrollTl . to ( randomHeroItems , { opacity : 1 , filter : "blur(0px)…" at bounding box center [603, 441] width 610 height 663
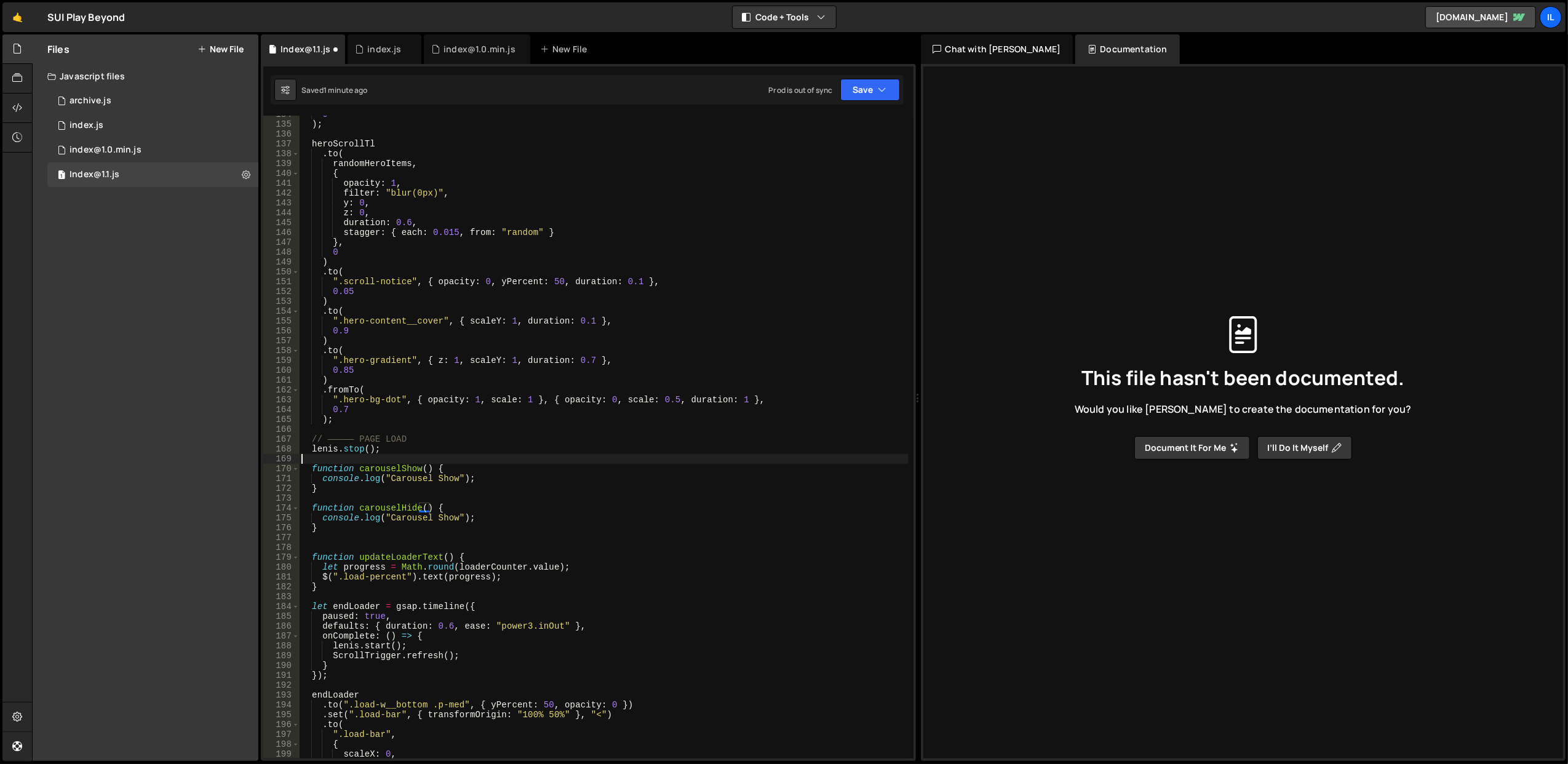
scroll to position [0, 0]
click at [452, 514] on div "0 ) ; heroScrollTl . to ( randomHeroItems , { opacity : 1 , filter : "blur(0px)…" at bounding box center [603, 441] width 610 height 663
click at [505, 453] on div "0 ) ; heroScrollTl . to ( randomHeroItems , { opacity : 1 , filter : "blur(0px)…" at bounding box center [603, 441] width 610 height 663
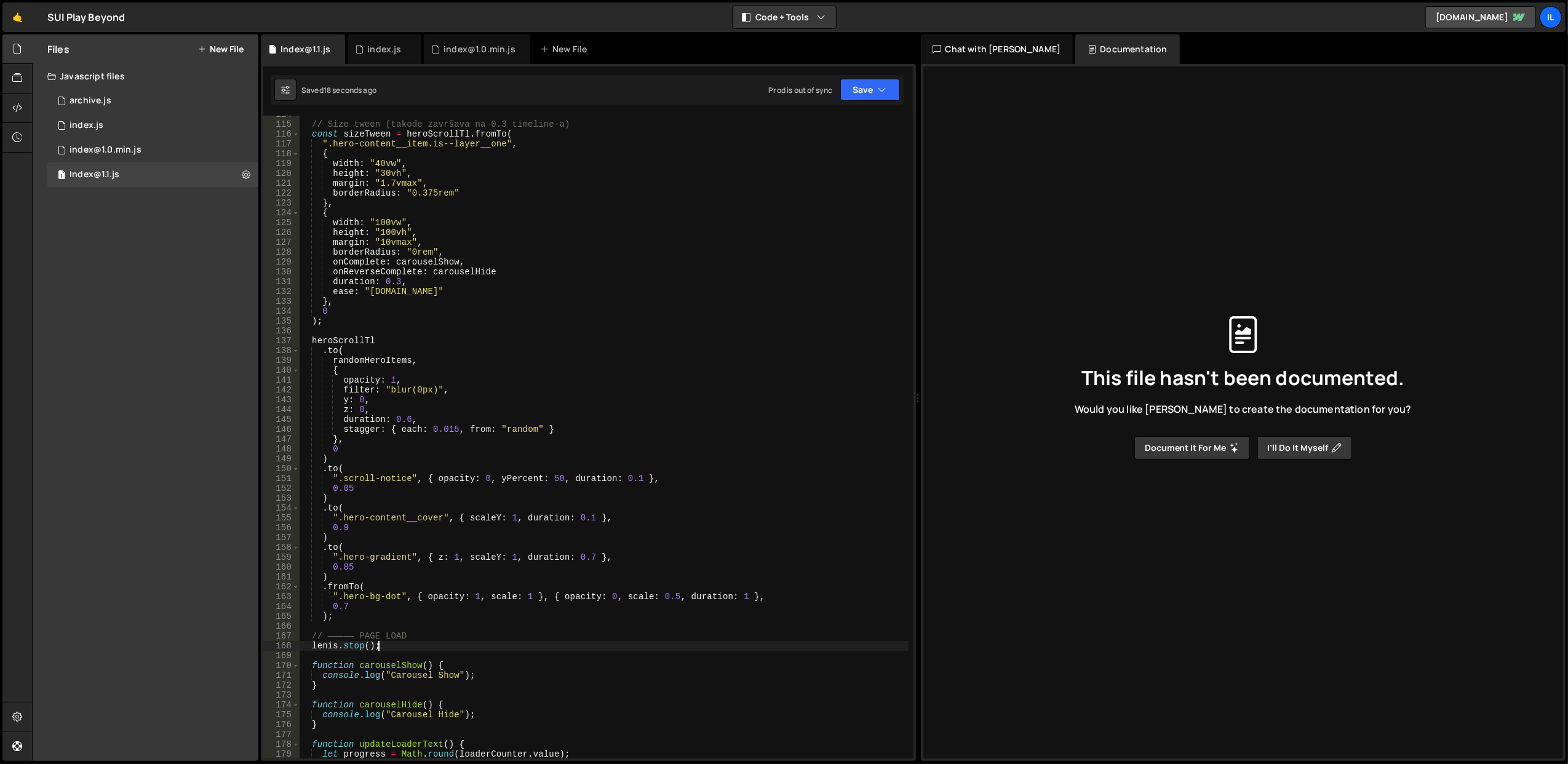
scroll to position [981, 0]
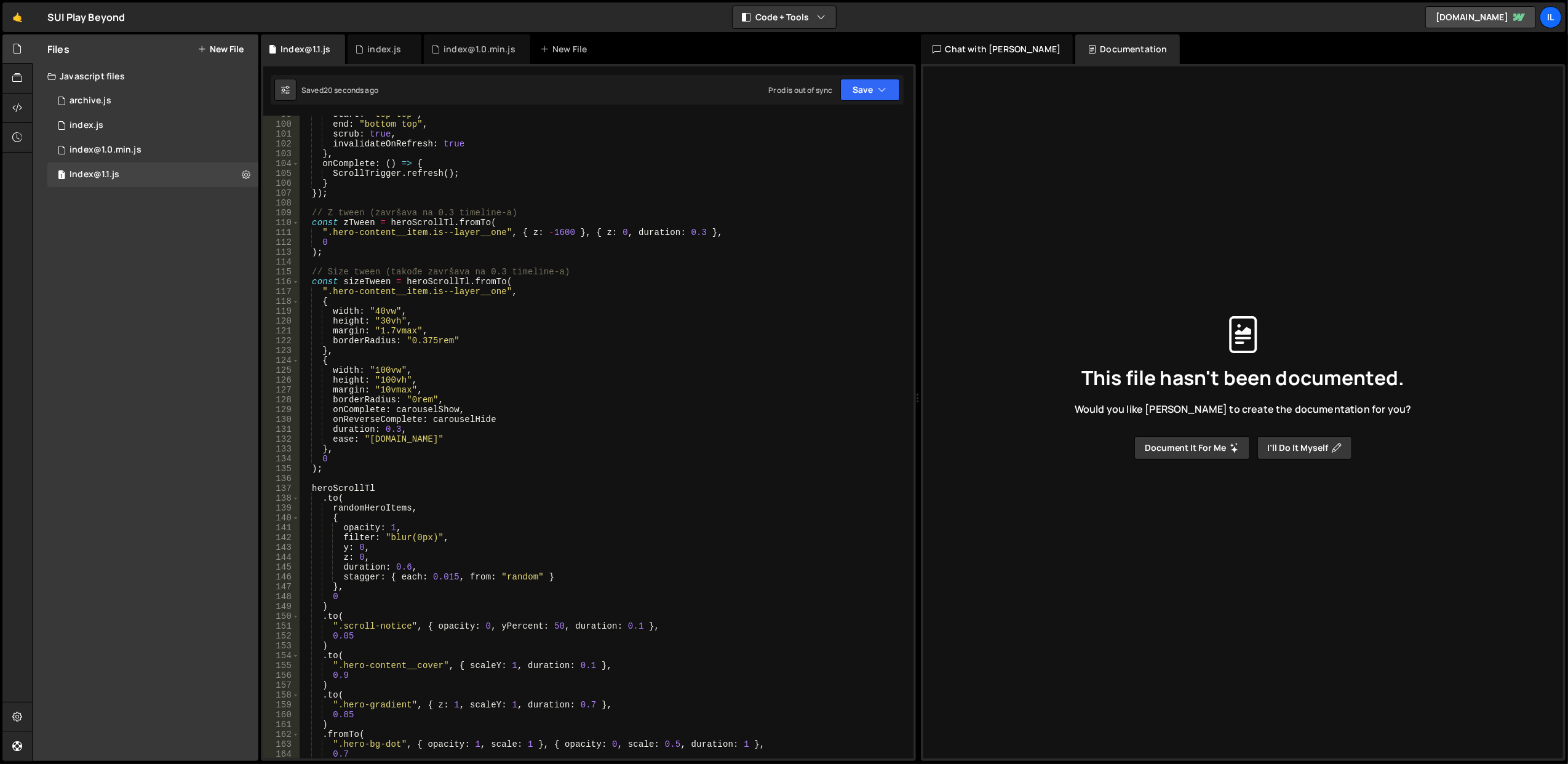
click at [522, 422] on div "start : "top top" , end : "bottom top" , scrub : true , invalidateOnRefresh : t…" at bounding box center [603, 441] width 610 height 663
click at [626, 328] on div "start : "top top" , end : "bottom top" , scrub : true , invalidateOnRefresh : t…" at bounding box center [603, 441] width 610 height 663
click at [379, 414] on div "start : "top top" , end : "bottom top" , scrub : true , invalidateOnRefresh : t…" at bounding box center [603, 441] width 610 height 663
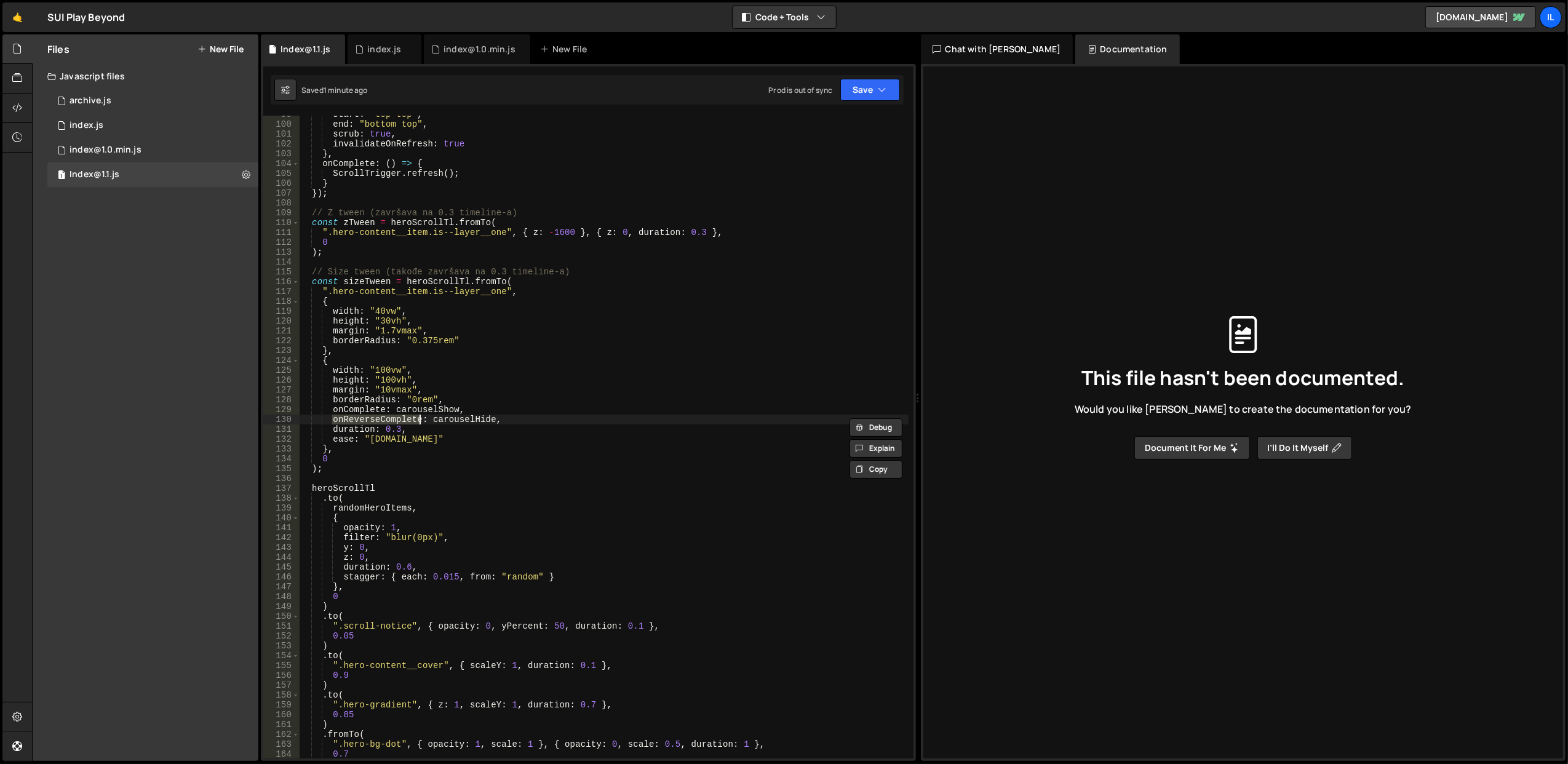
click at [379, 413] on div "start : "top top" , end : "bottom top" , scrub : true , invalidateOnRefresh : t…" at bounding box center [603, 441] width 610 height 663
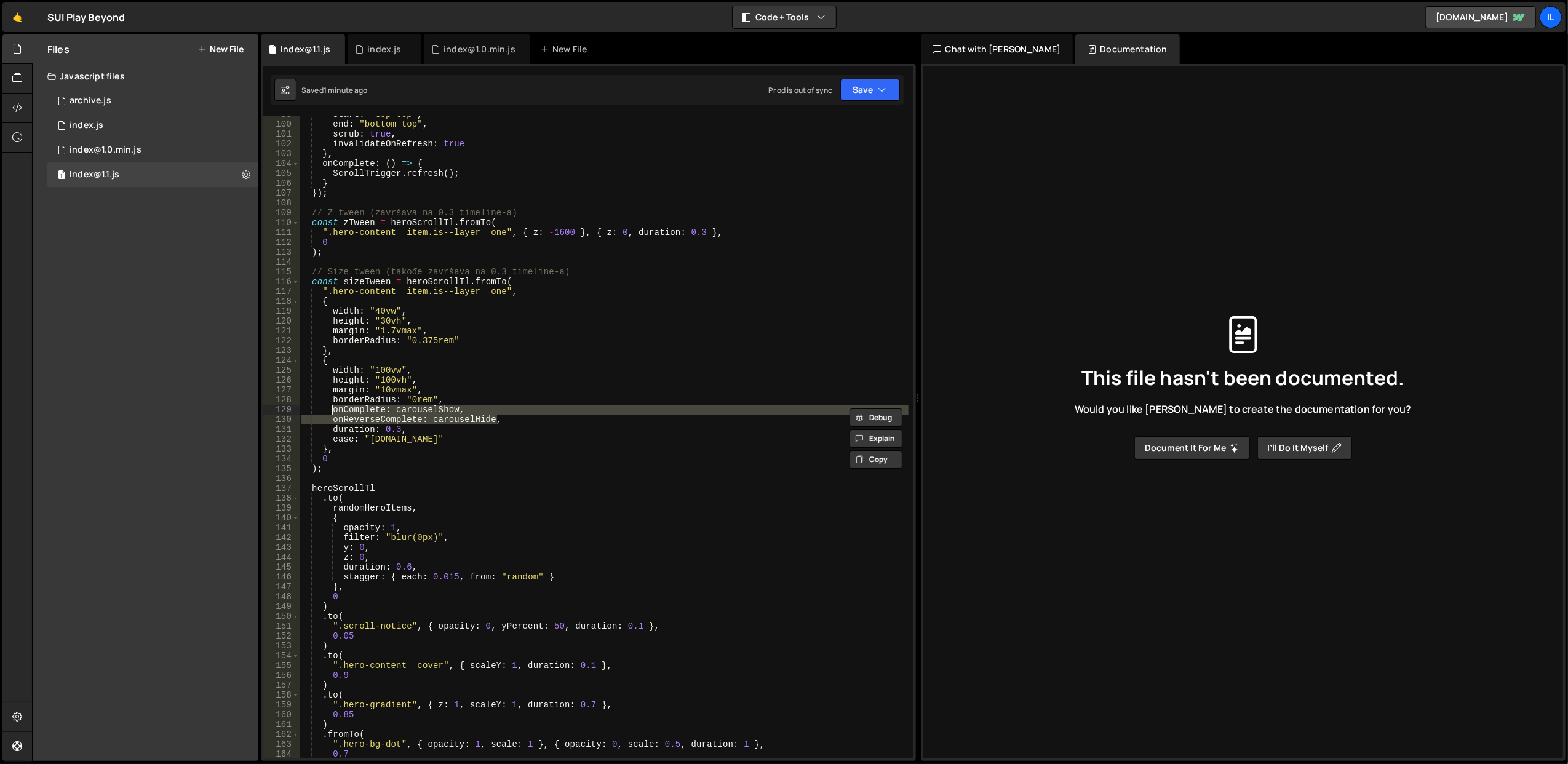
drag, startPoint x: 510, startPoint y: 420, endPoint x: 333, endPoint y: 411, distance: 177.2
click at [333, 411] on div "start : "top top" , end : "bottom top" , scrub : true , invalidateOnRefresh : t…" at bounding box center [603, 441] width 610 height 663
click at [467, 409] on div "start : "top top" , end : "bottom top" , scrub : true , invalidateOnRefresh : t…" at bounding box center [603, 437] width 609 height 643
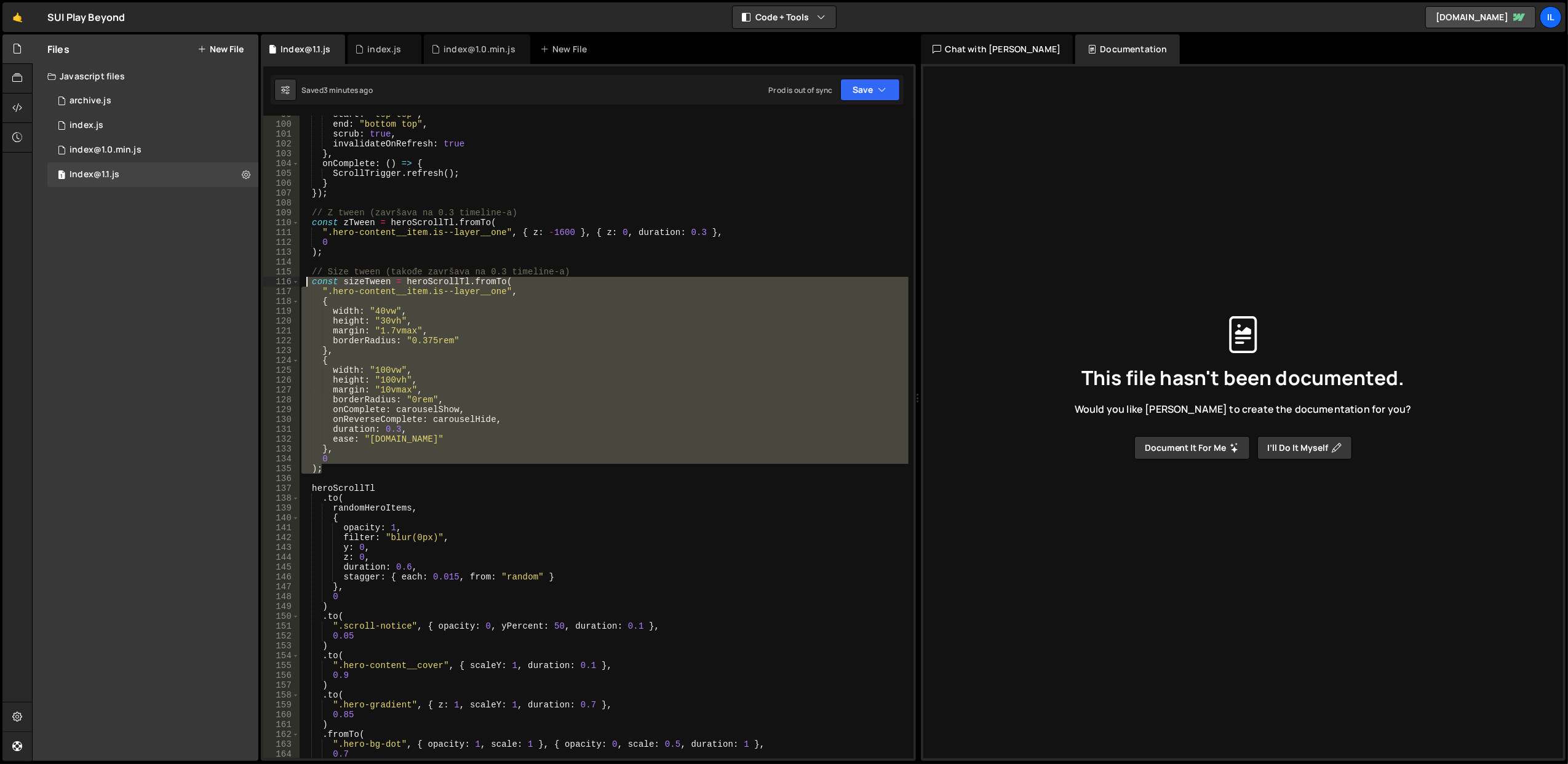
drag, startPoint x: 357, startPoint y: 473, endPoint x: 309, endPoint y: 283, distance: 196.0
click at [309, 283] on div "start : "top top" , end : "bottom top" , scrub : true , invalidateOnRefresh : t…" at bounding box center [603, 441] width 610 height 663
click at [371, 438] on div "start : "top top" , end : "bottom top" , scrub : true , invalidateOnRefresh : t…" at bounding box center [603, 437] width 609 height 643
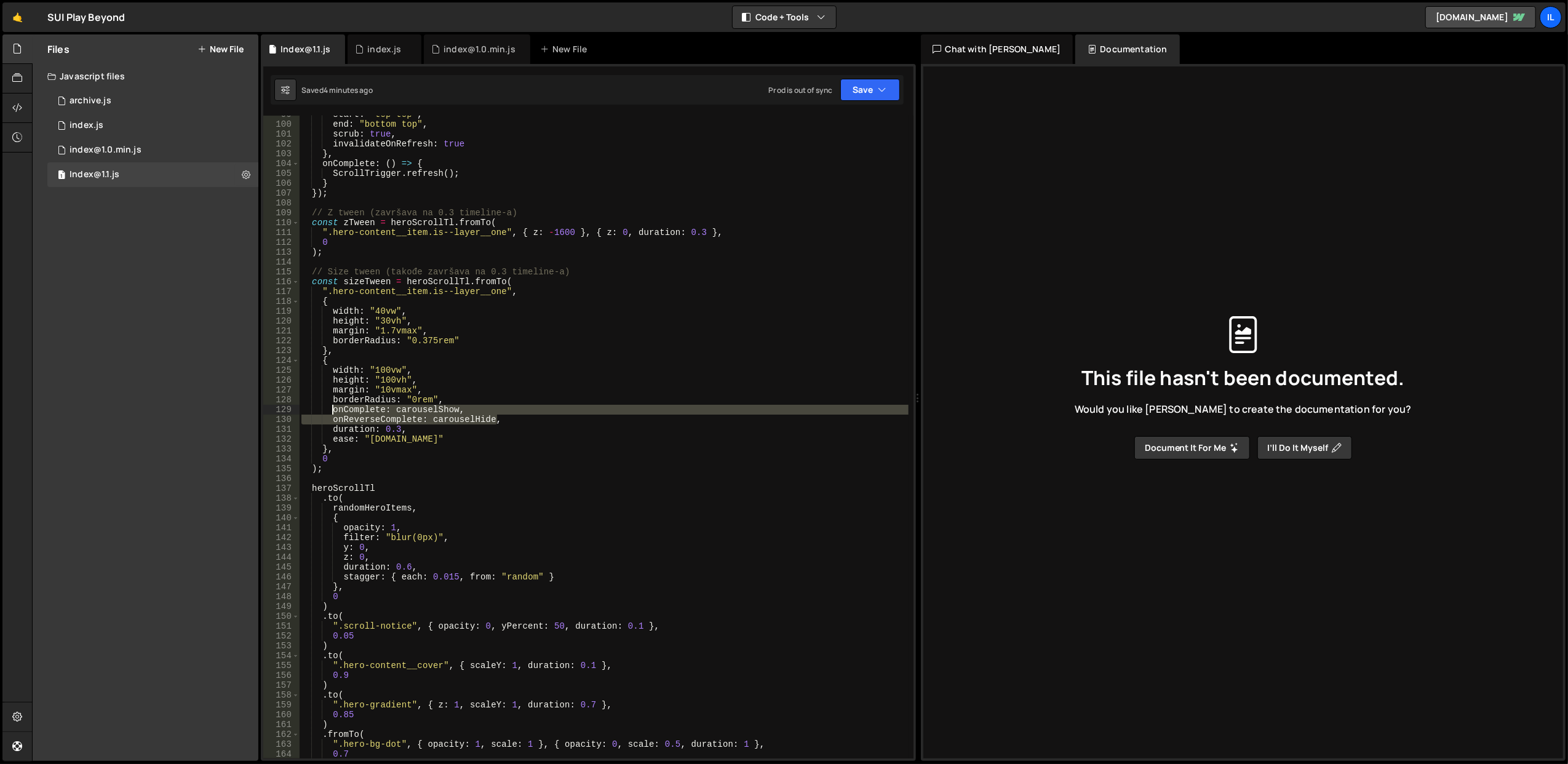
drag, startPoint x: 502, startPoint y: 420, endPoint x: 335, endPoint y: 412, distance: 167.2
click at [335, 412] on div "start : "top top" , end : "bottom top" , scrub : true , invalidateOnRefresh : t…" at bounding box center [603, 441] width 610 height 663
paste textarea "}"
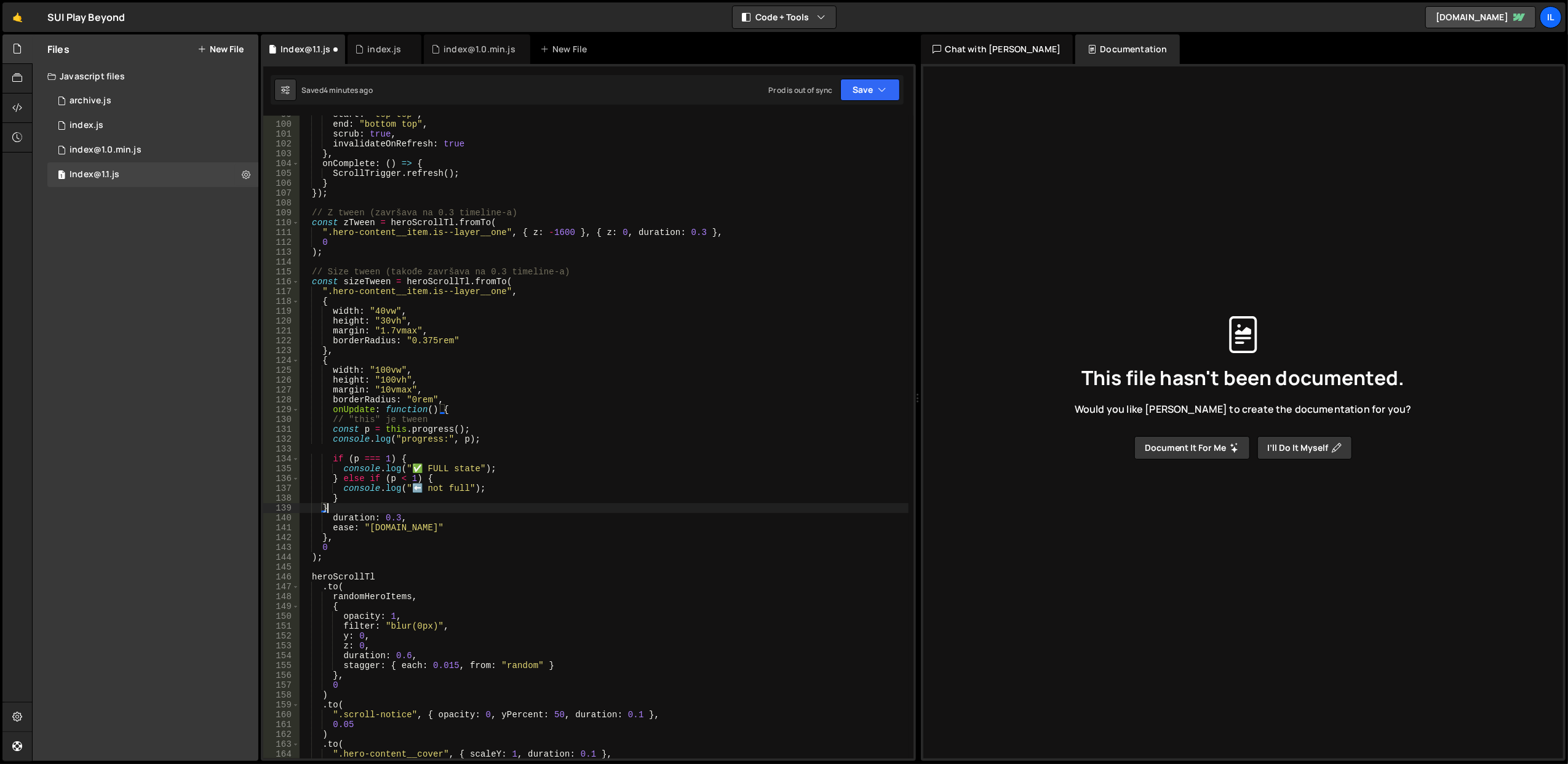
click at [507, 394] on div "start : "top top" , end : "bottom top" , scrub : true , invalidateOnRefresh : t…" at bounding box center [603, 441] width 610 height 663
click at [510, 396] on div "start : "top top" , end : "bottom top" , scrub : true , invalidateOnRefresh : t…" at bounding box center [603, 441] width 610 height 663
click at [873, 87] on button "Save" at bounding box center [870, 90] width 60 height 22
click at [842, 120] on div "Save to Staging S" at bounding box center [828, 120] width 128 height 12
click at [585, 305] on div "start : "top top" , end : "bottom top" , scrub : true , invalidateOnRefresh : t…" at bounding box center [603, 441] width 610 height 663
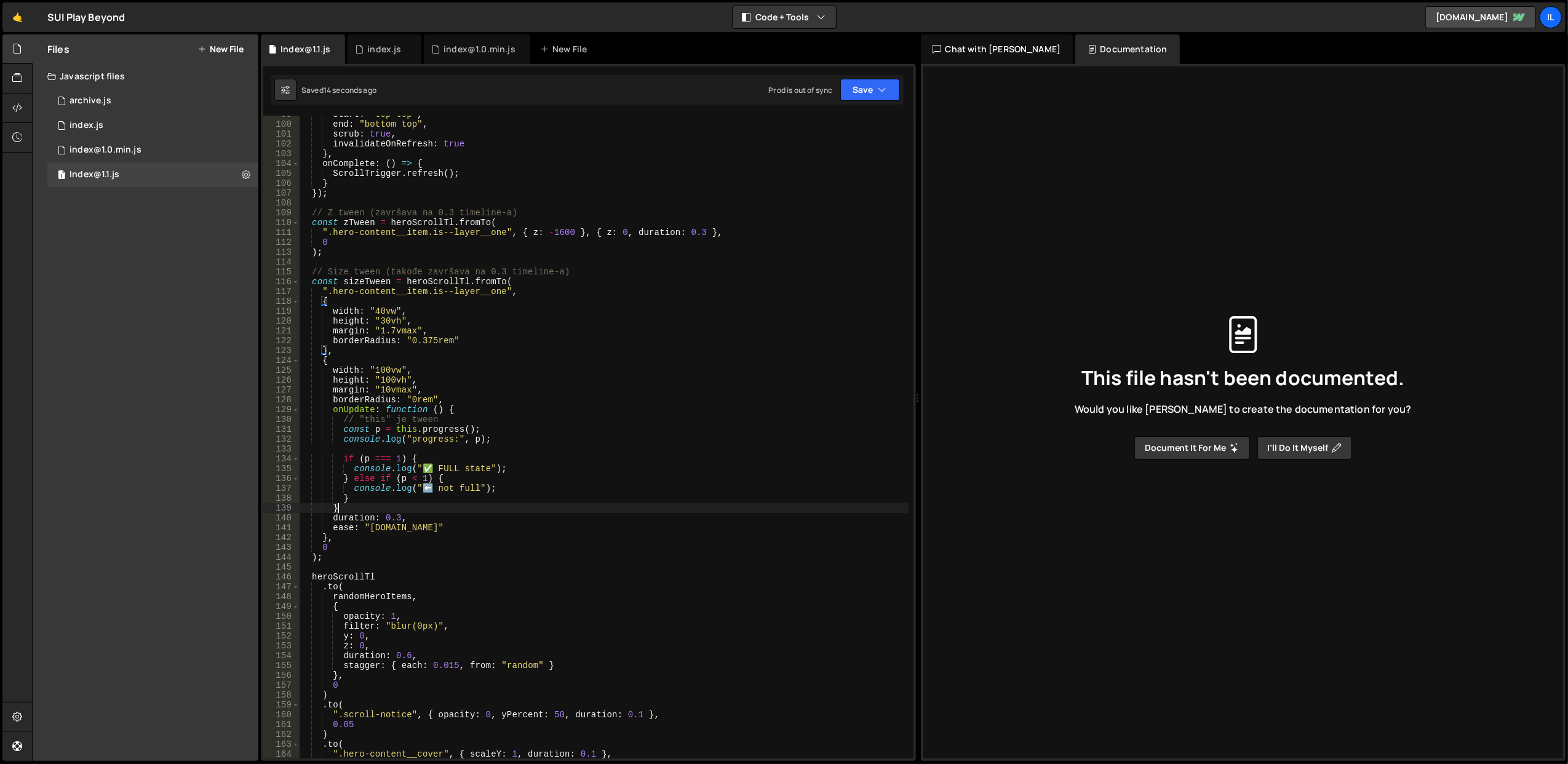
click at [390, 511] on div "start : "top top" , end : "bottom top" , scrub : true , invalidateOnRefresh : t…" at bounding box center [603, 441] width 610 height 663
click at [495, 401] on div "start : "top top" , end : "bottom top" , scrub : true , invalidateOnRefresh : t…" at bounding box center [603, 441] width 610 height 663
click at [385, 539] on div "start : "top top" , end : "bottom top" , scrub : true , invalidateOnRefresh : t…" at bounding box center [603, 441] width 610 height 663
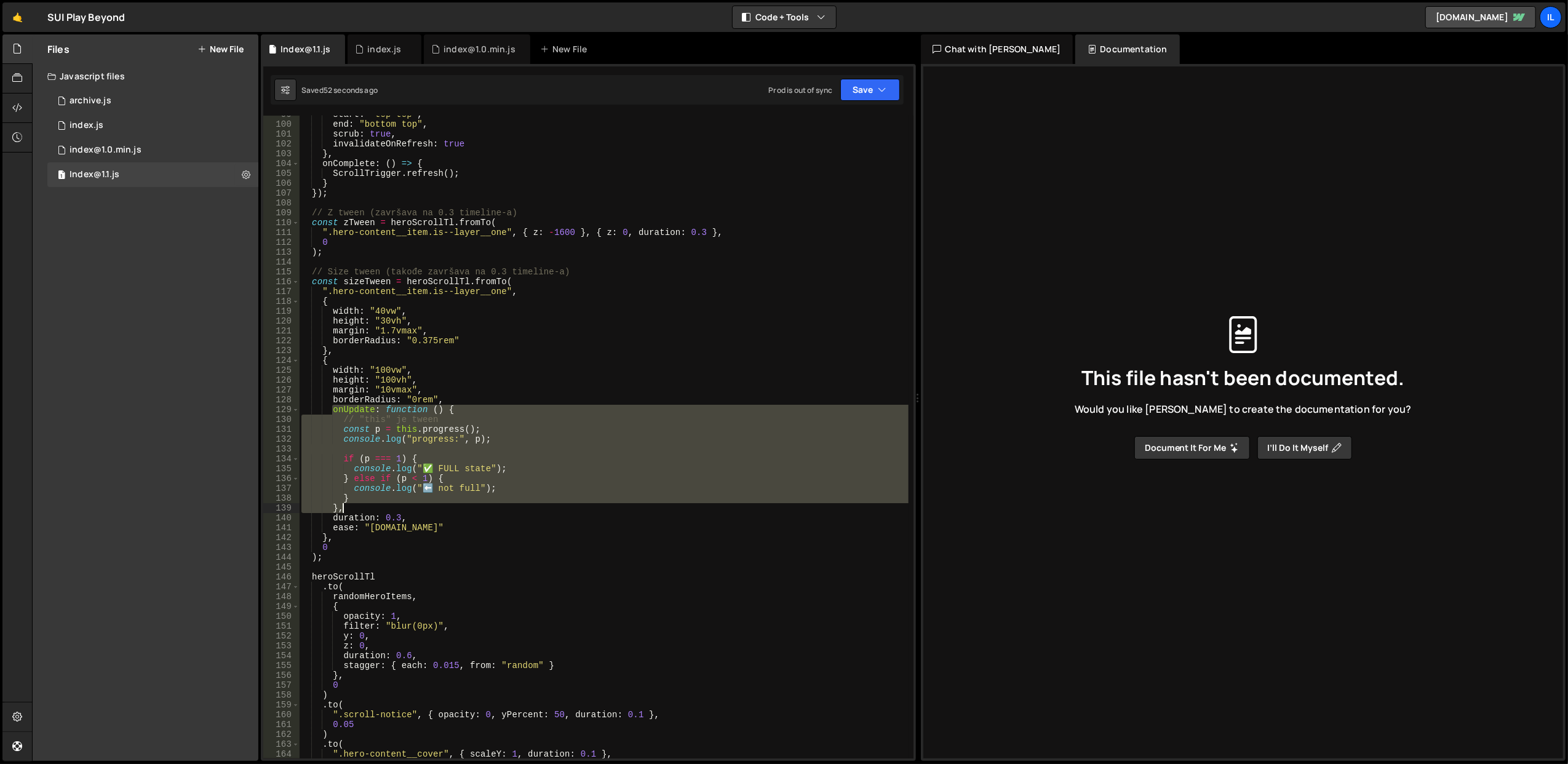
drag, startPoint x: 332, startPoint y: 410, endPoint x: 374, endPoint y: 503, distance: 102.0
click at [374, 503] on div "start : "top top" , end : "bottom top" , scrub : true , invalidateOnRefresh : t…" at bounding box center [603, 441] width 610 height 663
paste textarea "}"
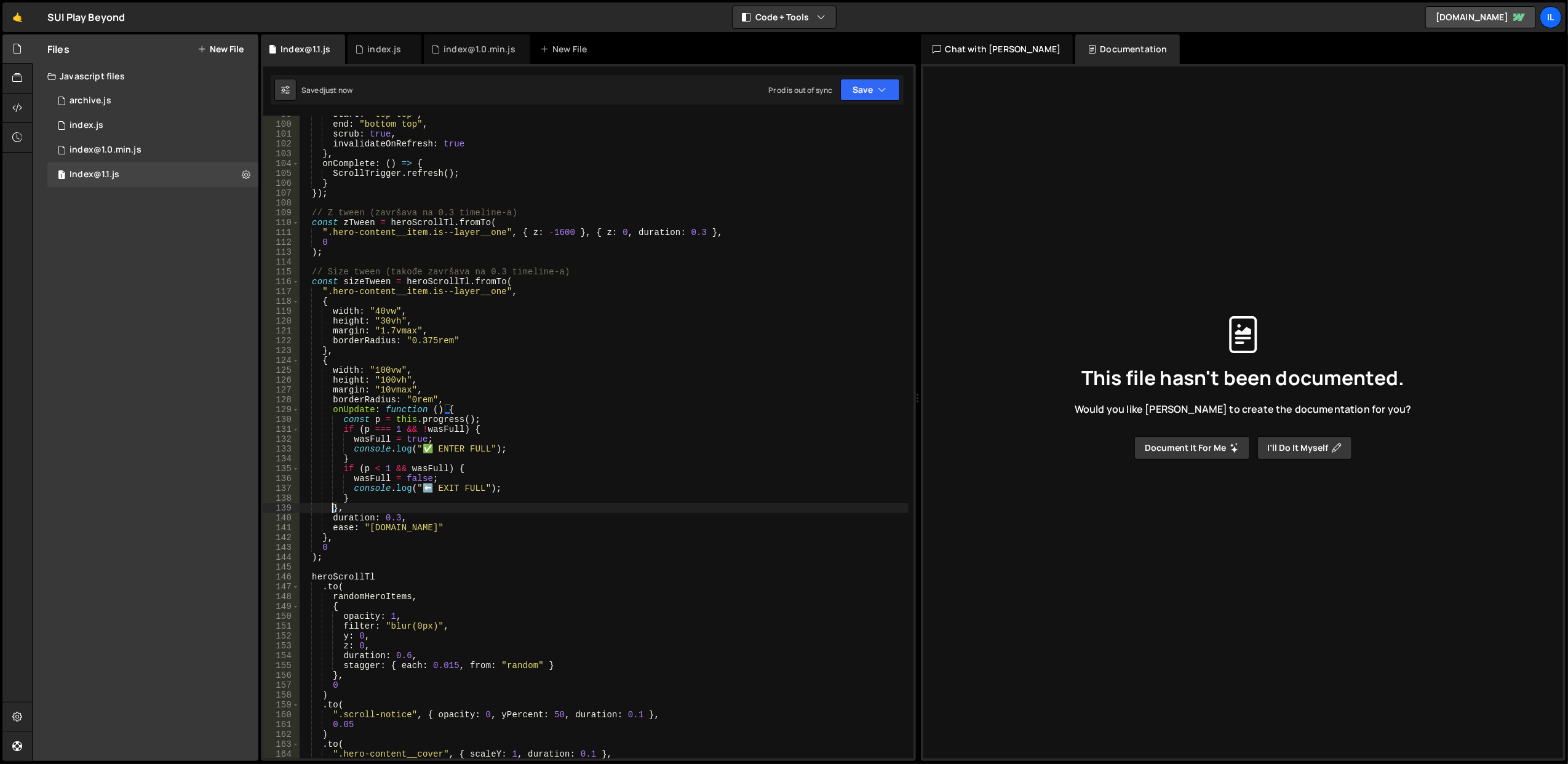
type textarea "},"
click at [358, 264] on div "start : "top top" , end : "bottom top" , scrub : true , invalidateOnRefresh : t…" at bounding box center [603, 441] width 610 height 663
paste textarea
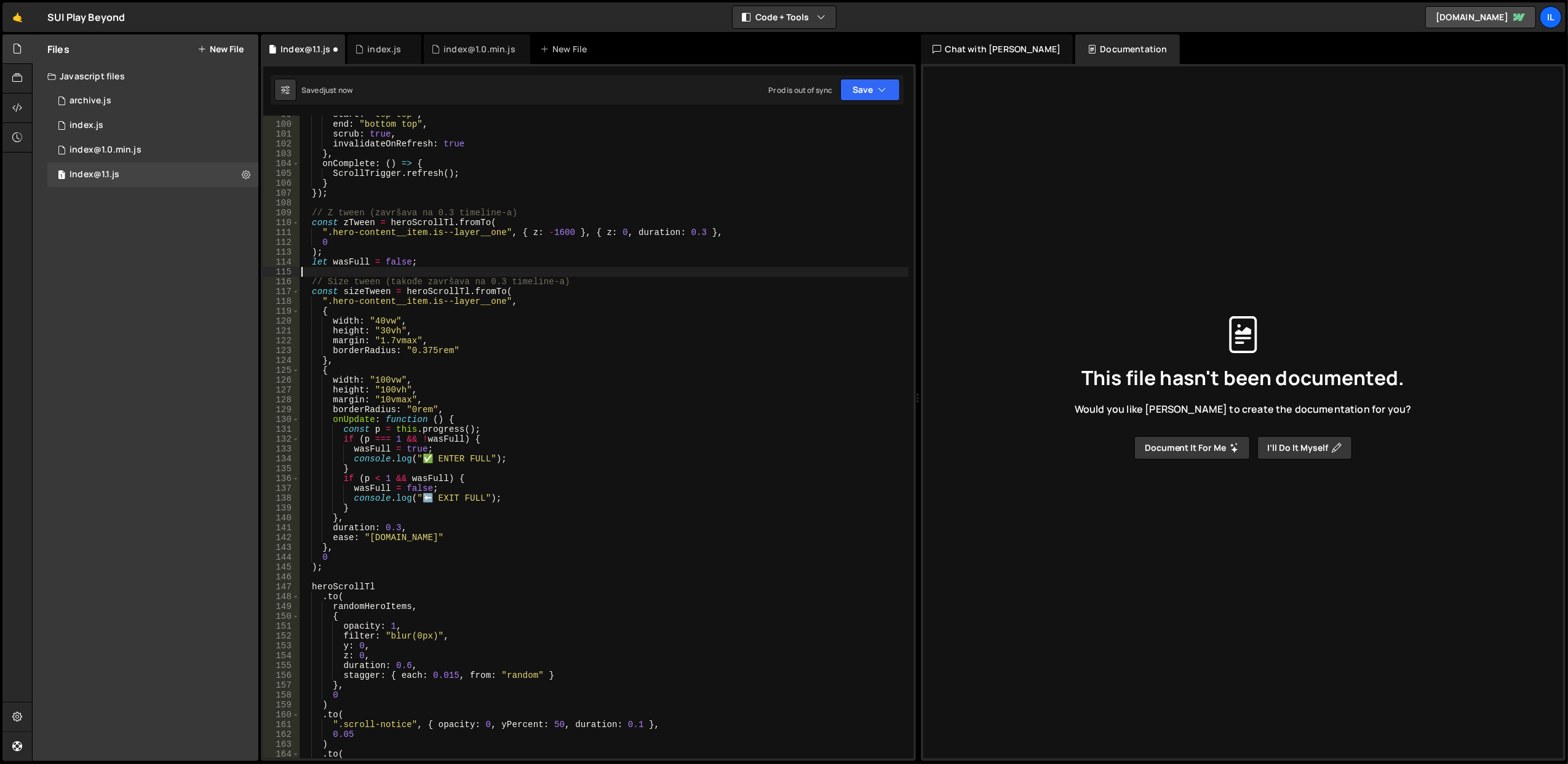
click at [699, 250] on div "start : "top top" , end : "bottom top" , scrub : true , invalidateOnRefresh : t…" at bounding box center [603, 441] width 610 height 663
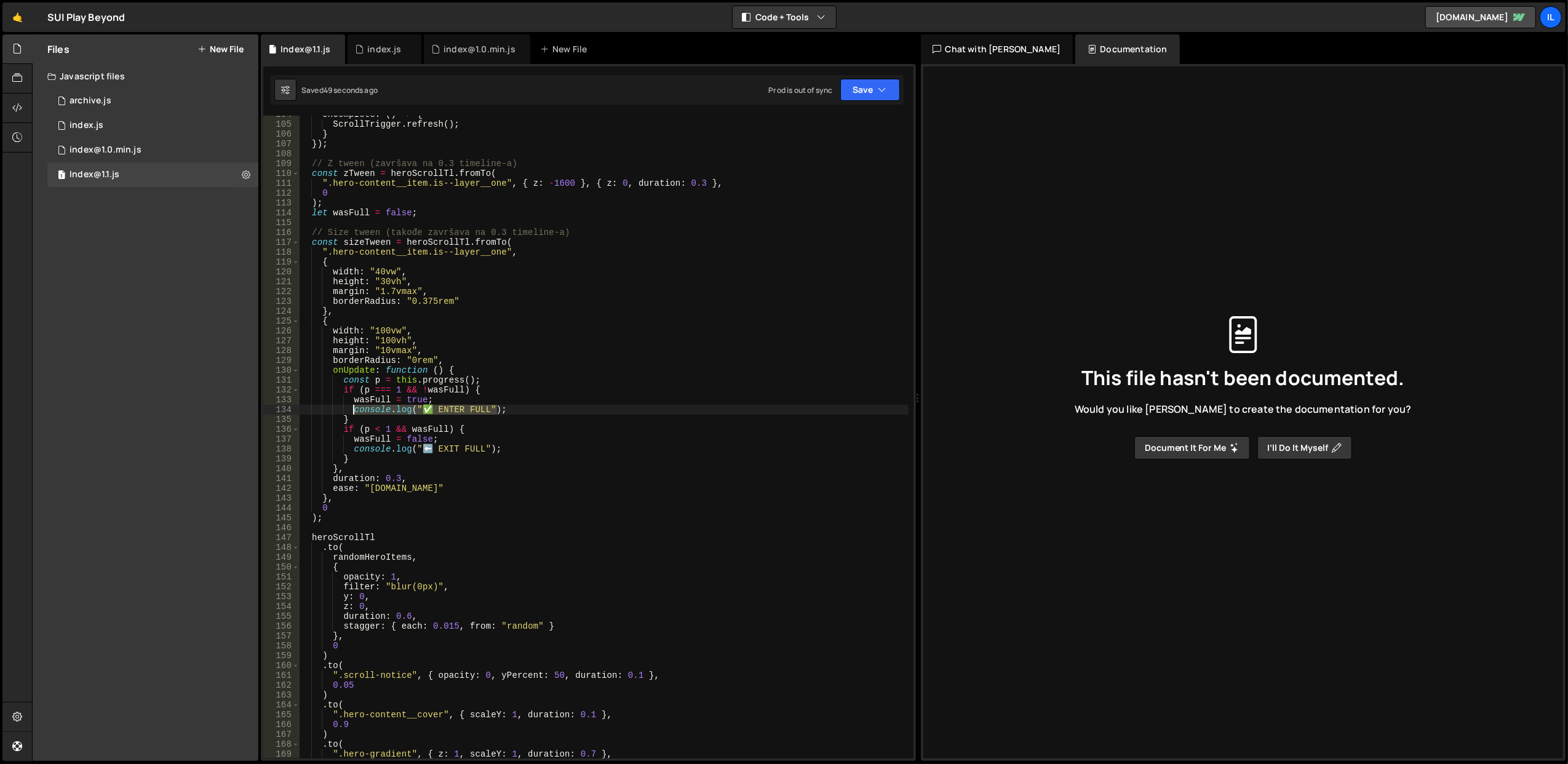
drag, startPoint x: 515, startPoint y: 411, endPoint x: 353, endPoint y: 414, distance: 162.0
click at [353, 414] on div "onComplete : ( ) => { ScrollTrigger . refresh ( ) ; } }) ; // Z tween (završava…" at bounding box center [603, 441] width 610 height 663
drag, startPoint x: 482, startPoint y: 450, endPoint x: 354, endPoint y: 446, distance: 128.1
click at [354, 446] on div "onComplete : ( ) => { ScrollTrigger . refresh ( ) ; } }) ; // Z tween (završava…" at bounding box center [603, 441] width 610 height 663
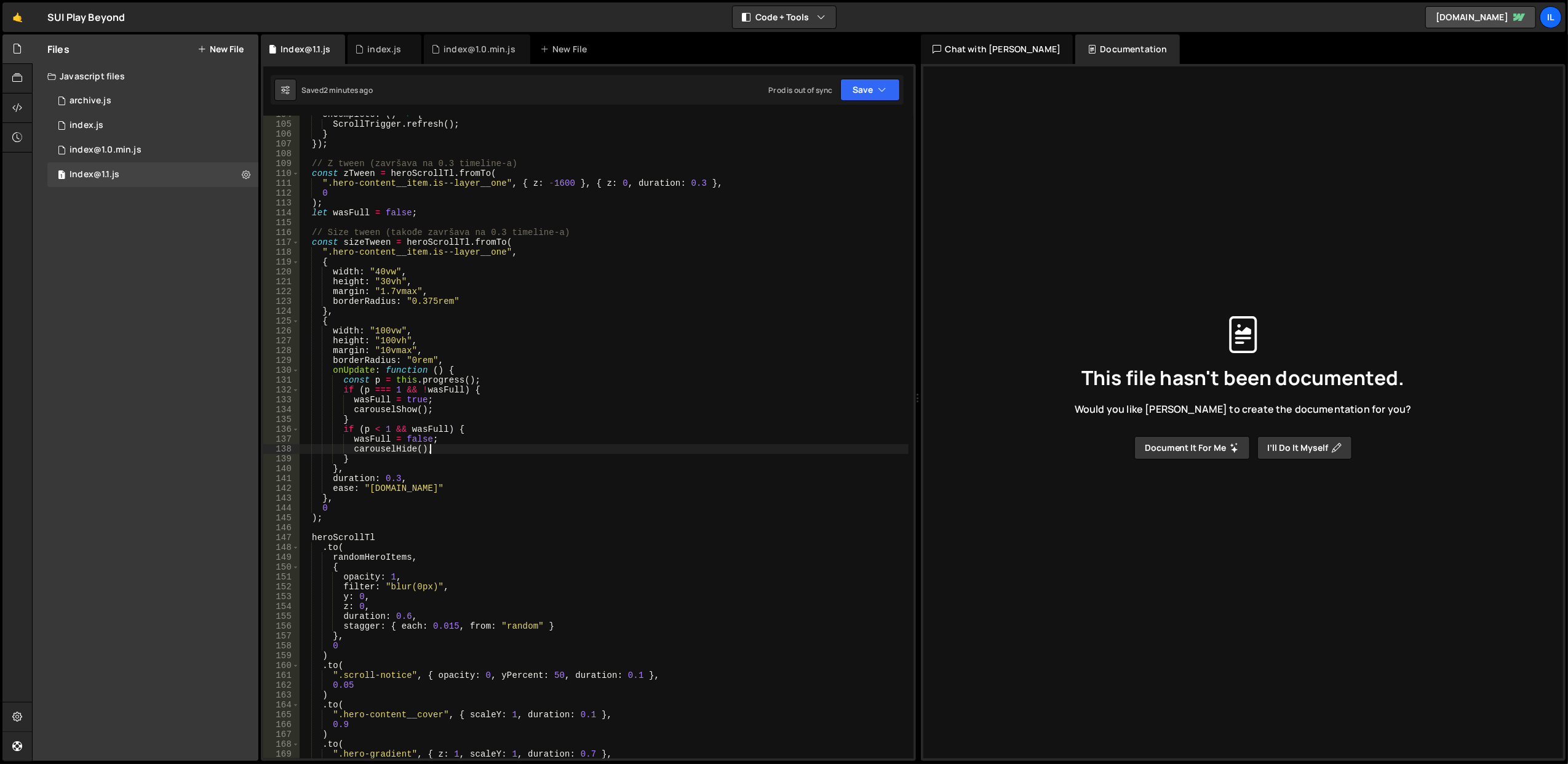
click at [421, 443] on div "onComplete : ( ) => { ScrollTrigger . refresh ( ) ; } }) ; // Z tween (završava…" at bounding box center [603, 441] width 610 height 663
click at [385, 449] on div "onComplete : ( ) => { ScrollTrigger . refresh ( ) ; } }) ; // Z tween (završava…" at bounding box center [603, 441] width 610 height 663
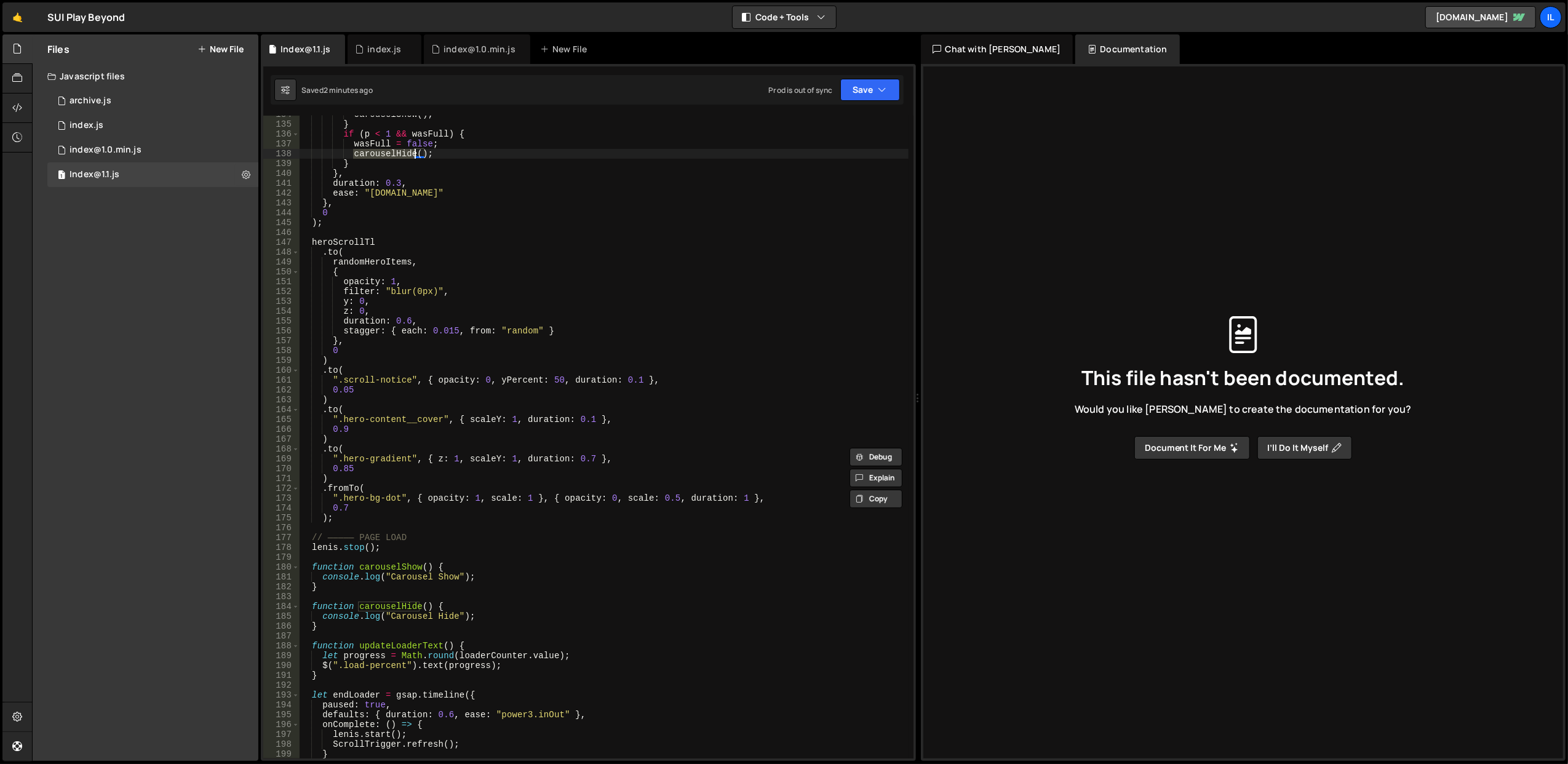
scroll to position [1374, 0]
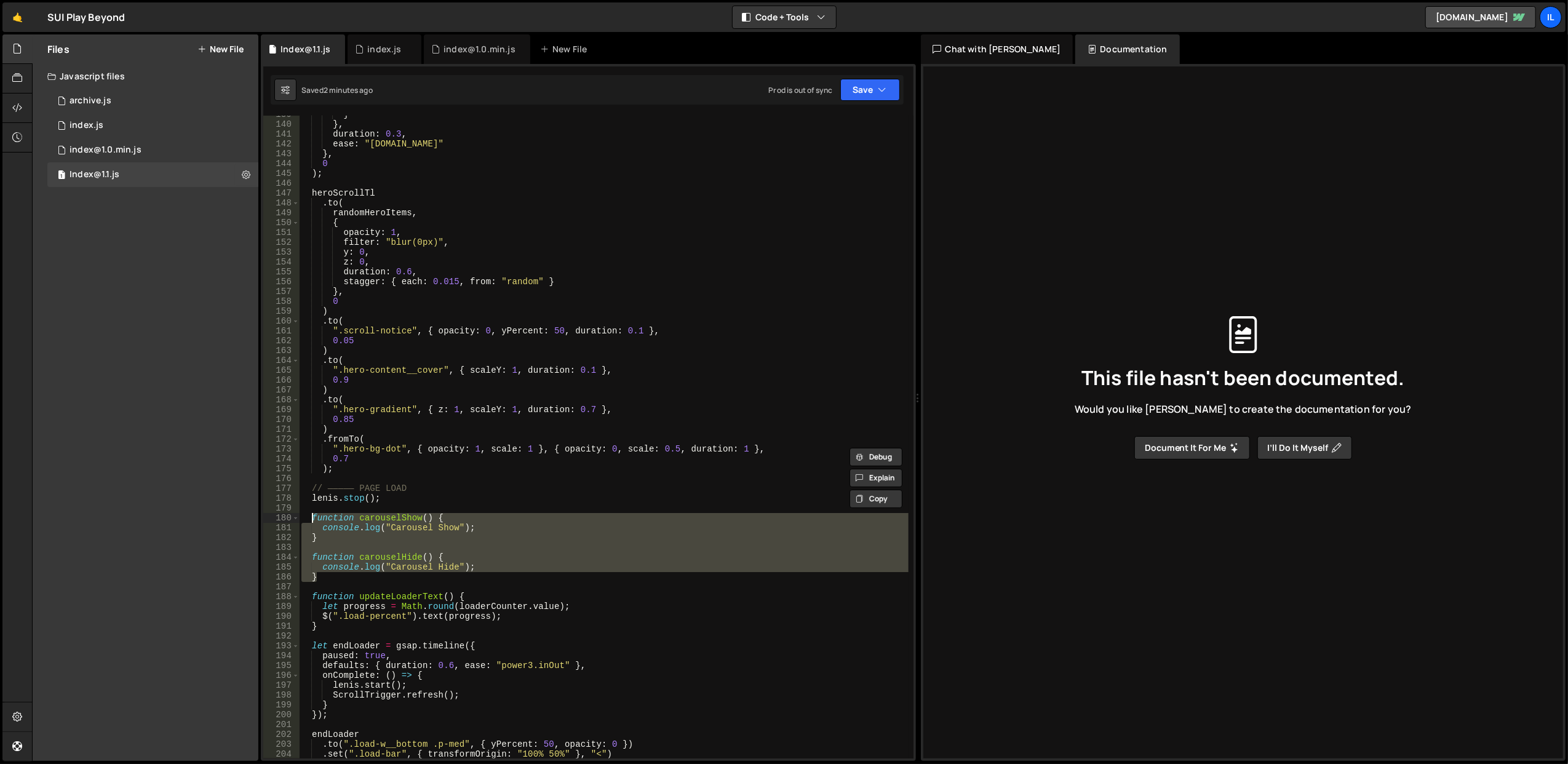
drag, startPoint x: 330, startPoint y: 569, endPoint x: 310, endPoint y: 520, distance: 52.9
click at [310, 520] on div "} } , duration : 0.3 , ease : "power4.in" } , 0 ) ; heroScrollTl . to ( randomH…" at bounding box center [603, 441] width 610 height 663
type textarea "function carouselShow() { console.log("Carousel Show");"
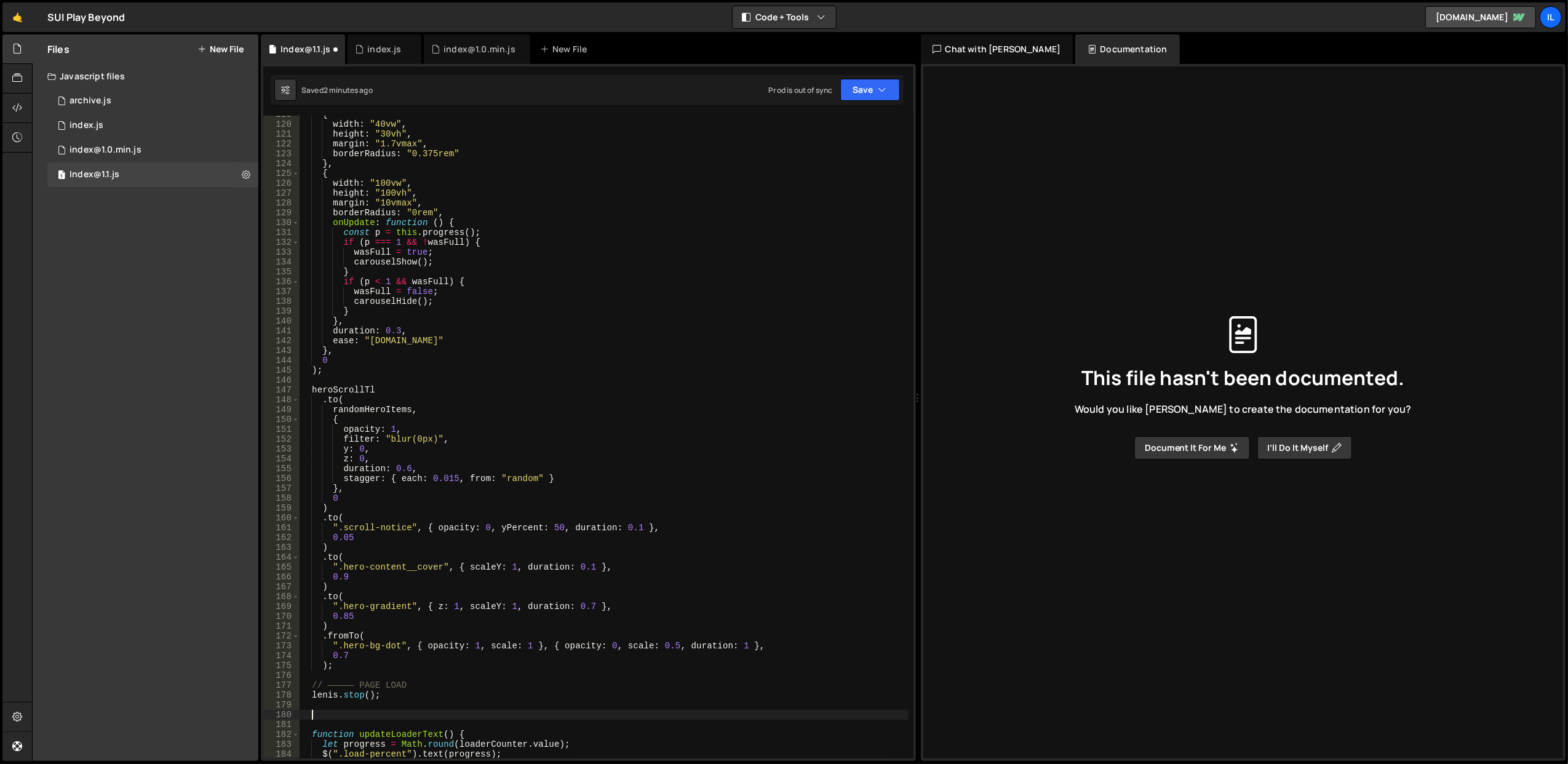
scroll to position [1128, 0]
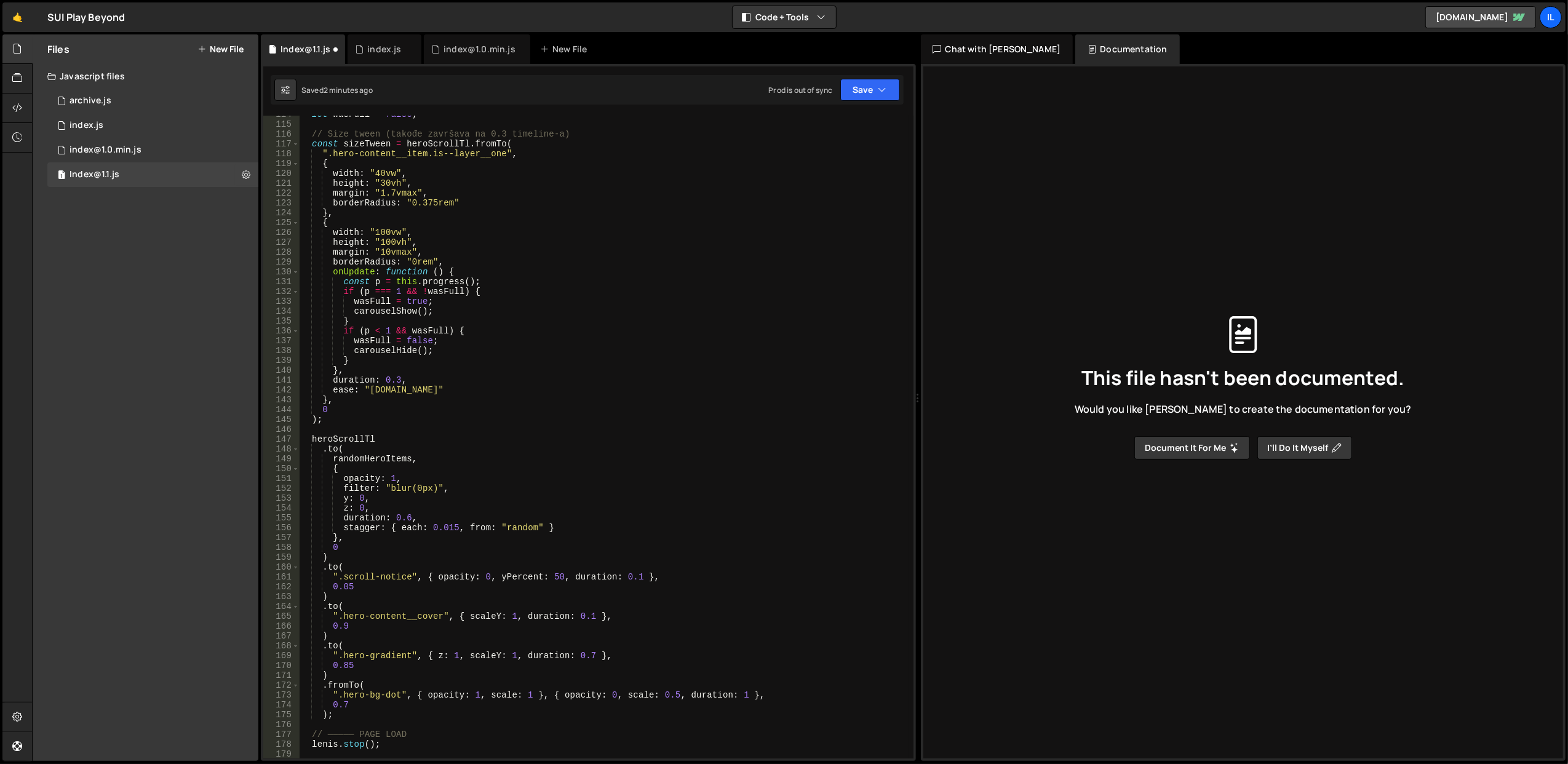
click at [385, 417] on div "let wasFull = false ; // Size tween (takođe završava na 0.3 timeline-a) const s…" at bounding box center [603, 441] width 610 height 663
type textarea ");"
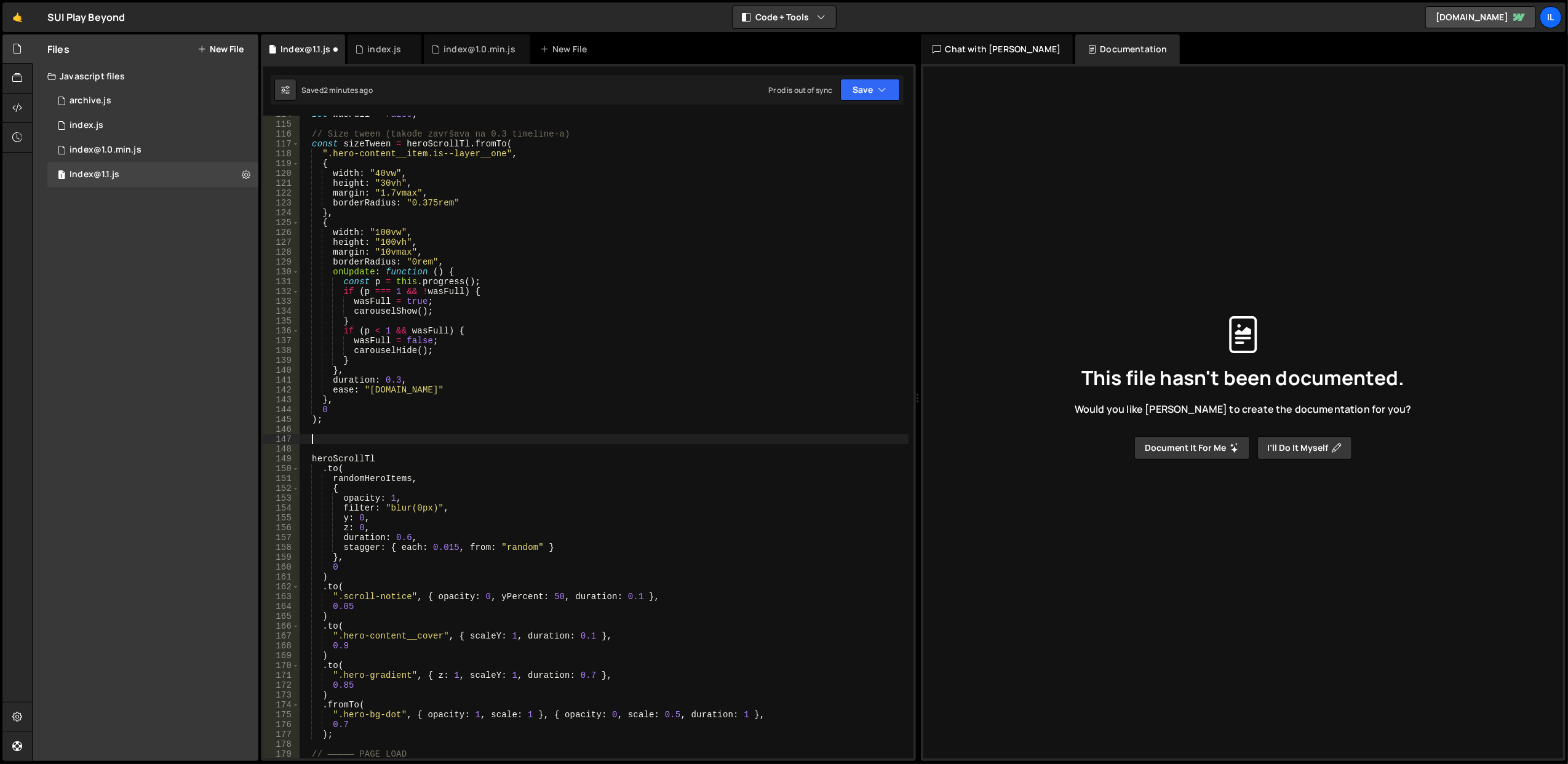
paste textarea "}"
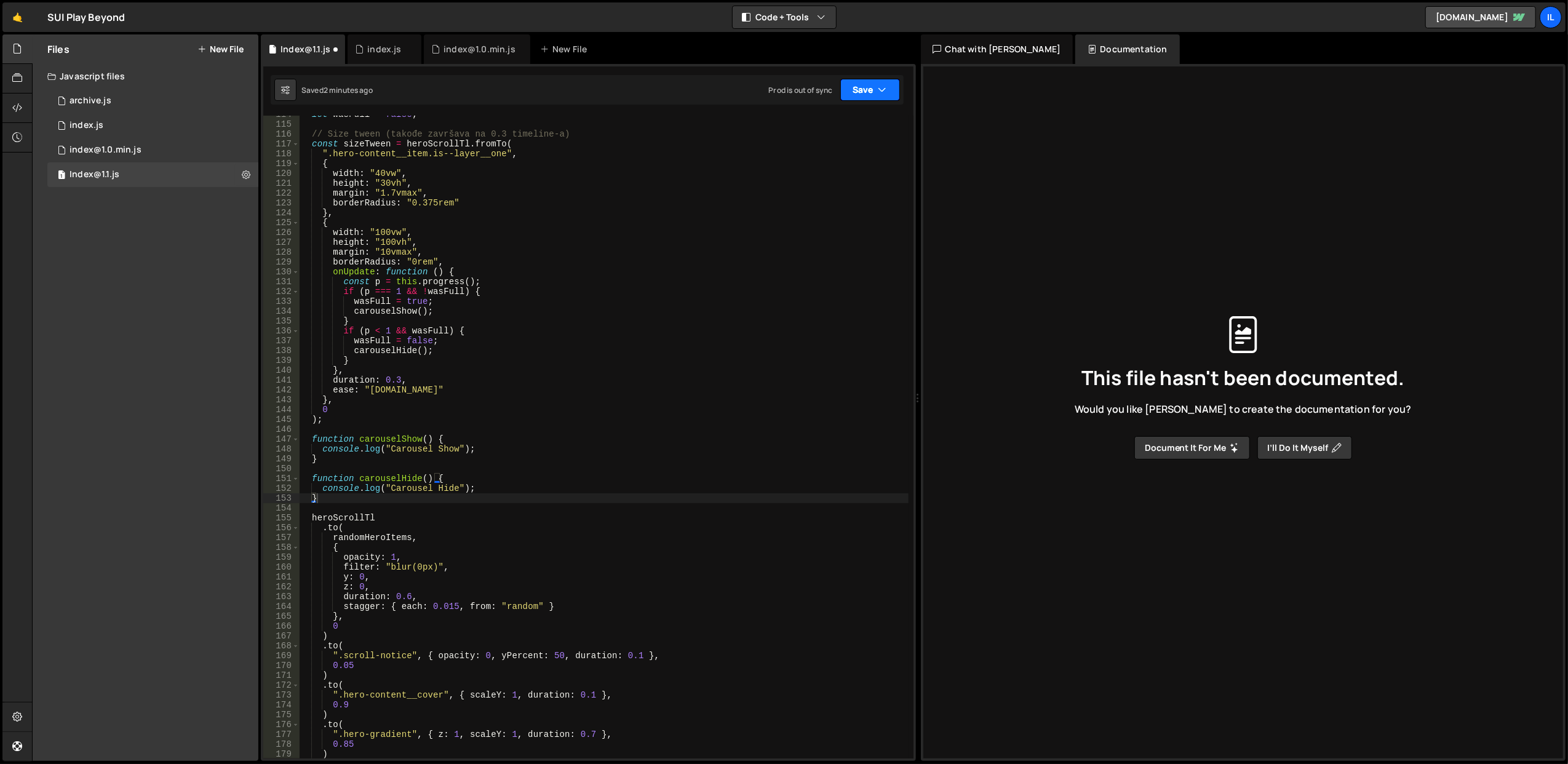
click at [881, 92] on icon "button" at bounding box center [882, 89] width 8 height 12
click at [834, 123] on div "Save to Staging S" at bounding box center [828, 120] width 128 height 12
click at [401, 439] on div "let wasFull = false ; // Size tween (takođe završava na 0.3 timeline-a) const s…" at bounding box center [603, 441] width 610 height 663
click at [390, 480] on div "let wasFull = false ; // Size tween (takođe završava na 0.3 timeline-a) const s…" at bounding box center [603, 441] width 610 height 663
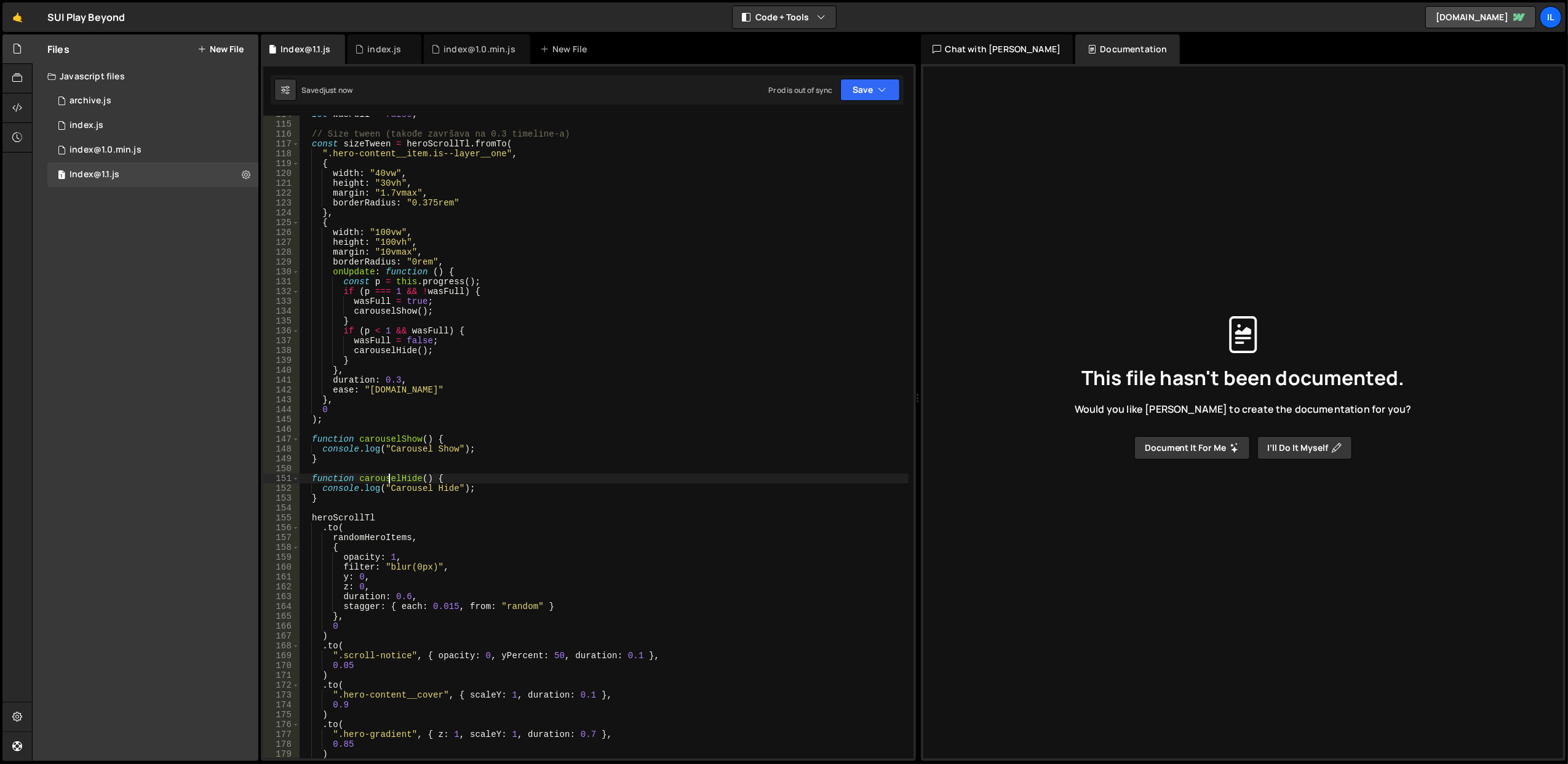
click at [390, 480] on div "let wasFull = false ; // Size tween (takođe završava na 0.3 timeline-a) const s…" at bounding box center [603, 441] width 610 height 663
click at [399, 407] on div "let wasFull = false ; // Size tween (takođe završava na 0.3 timeline-a) const s…" at bounding box center [603, 441] width 610 height 663
type textarea "0"
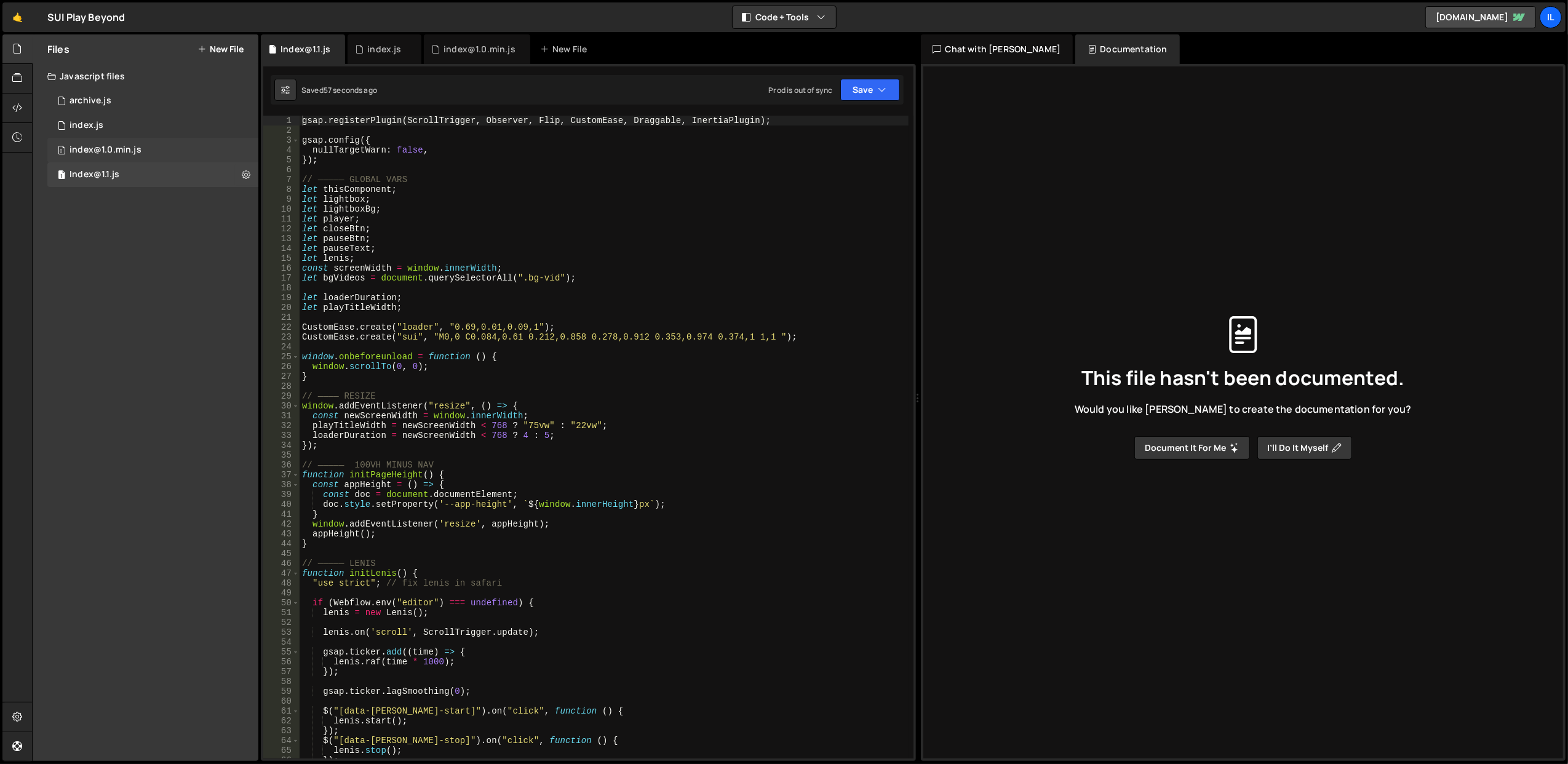
click at [97, 148] on div "index@1.0.min.js" at bounding box center [105, 150] width 72 height 11
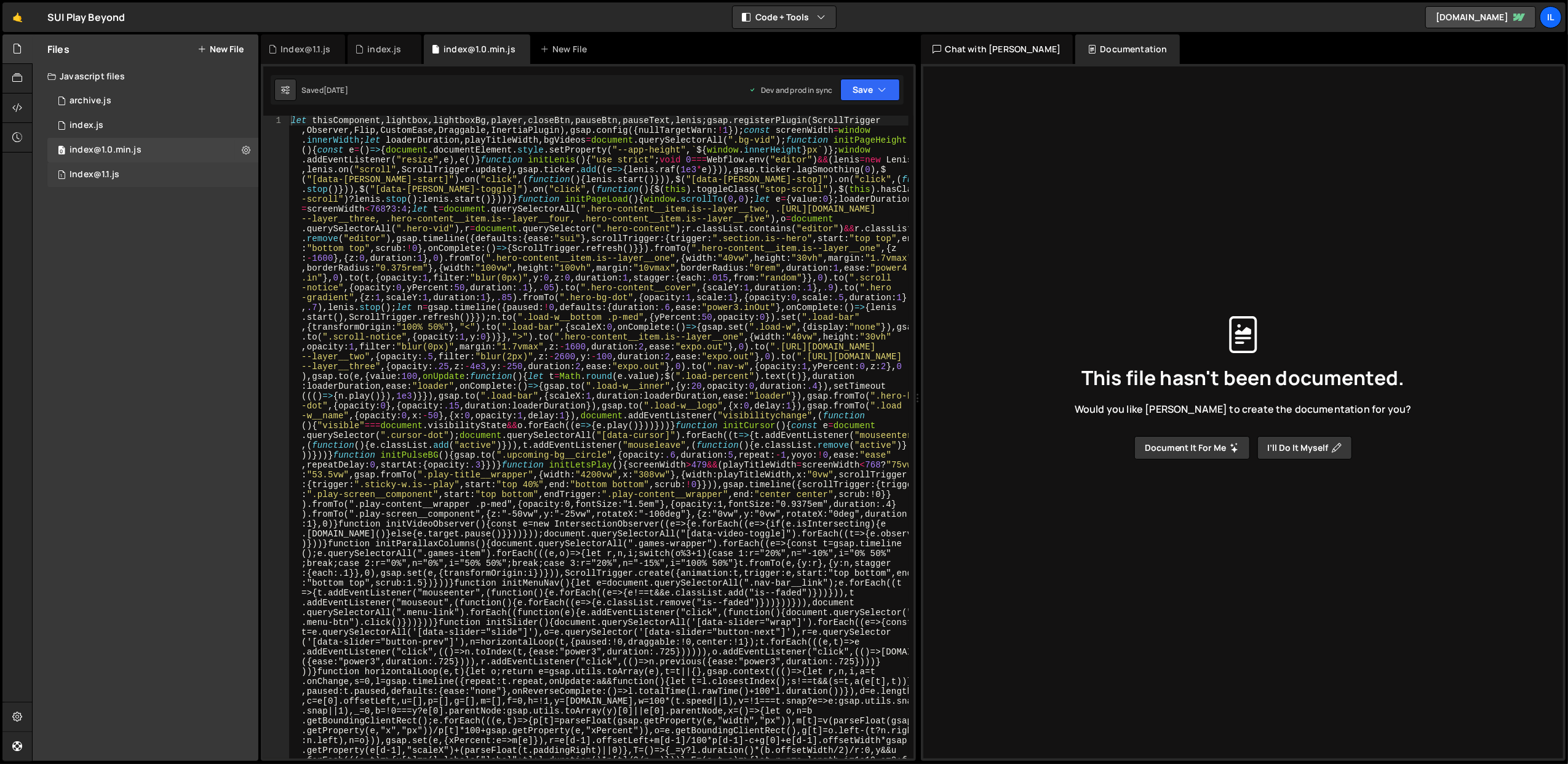
click at [114, 173] on div "Index@1.1.js" at bounding box center [94, 174] width 50 height 11
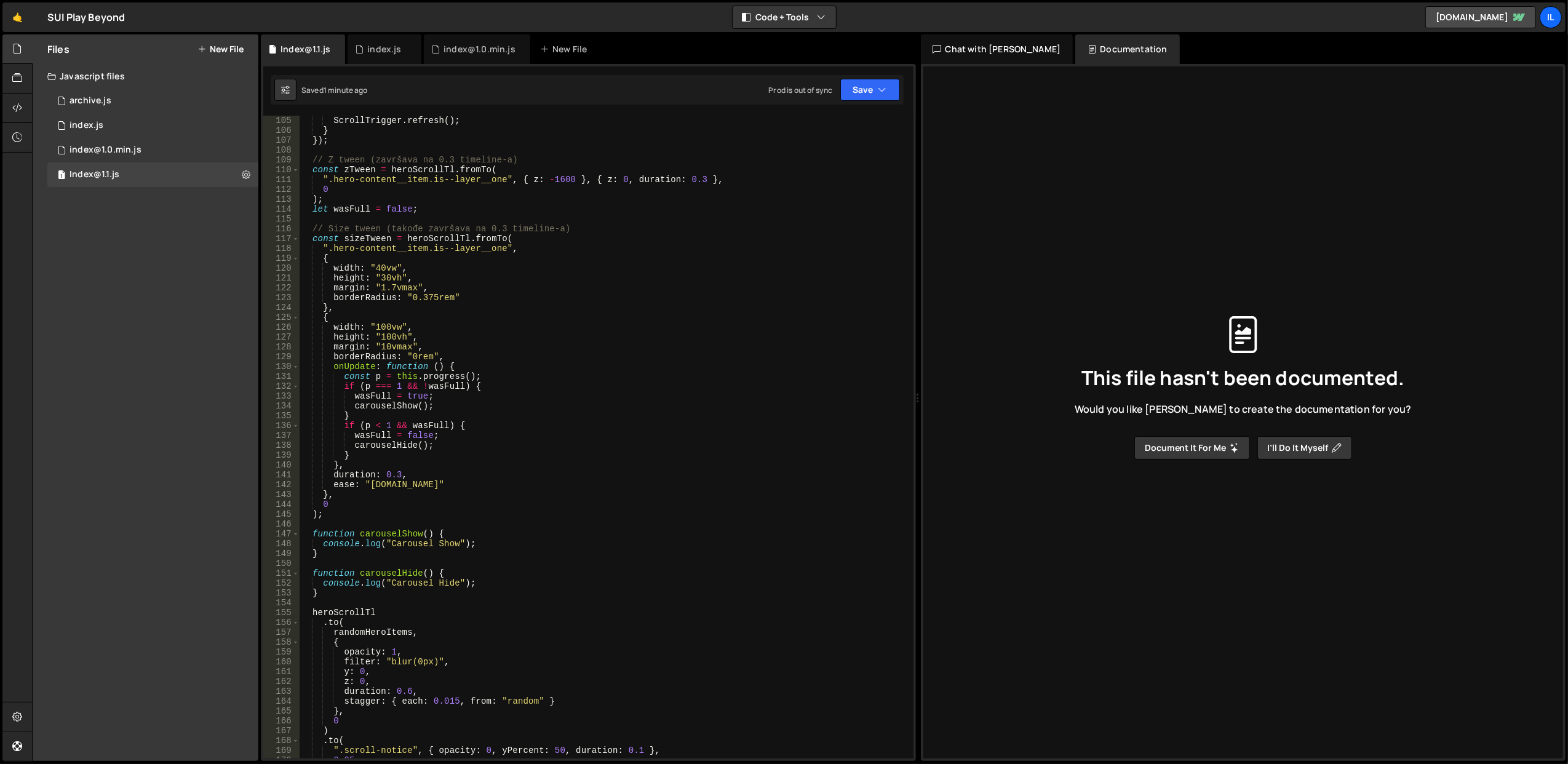
scroll to position [935, 0]
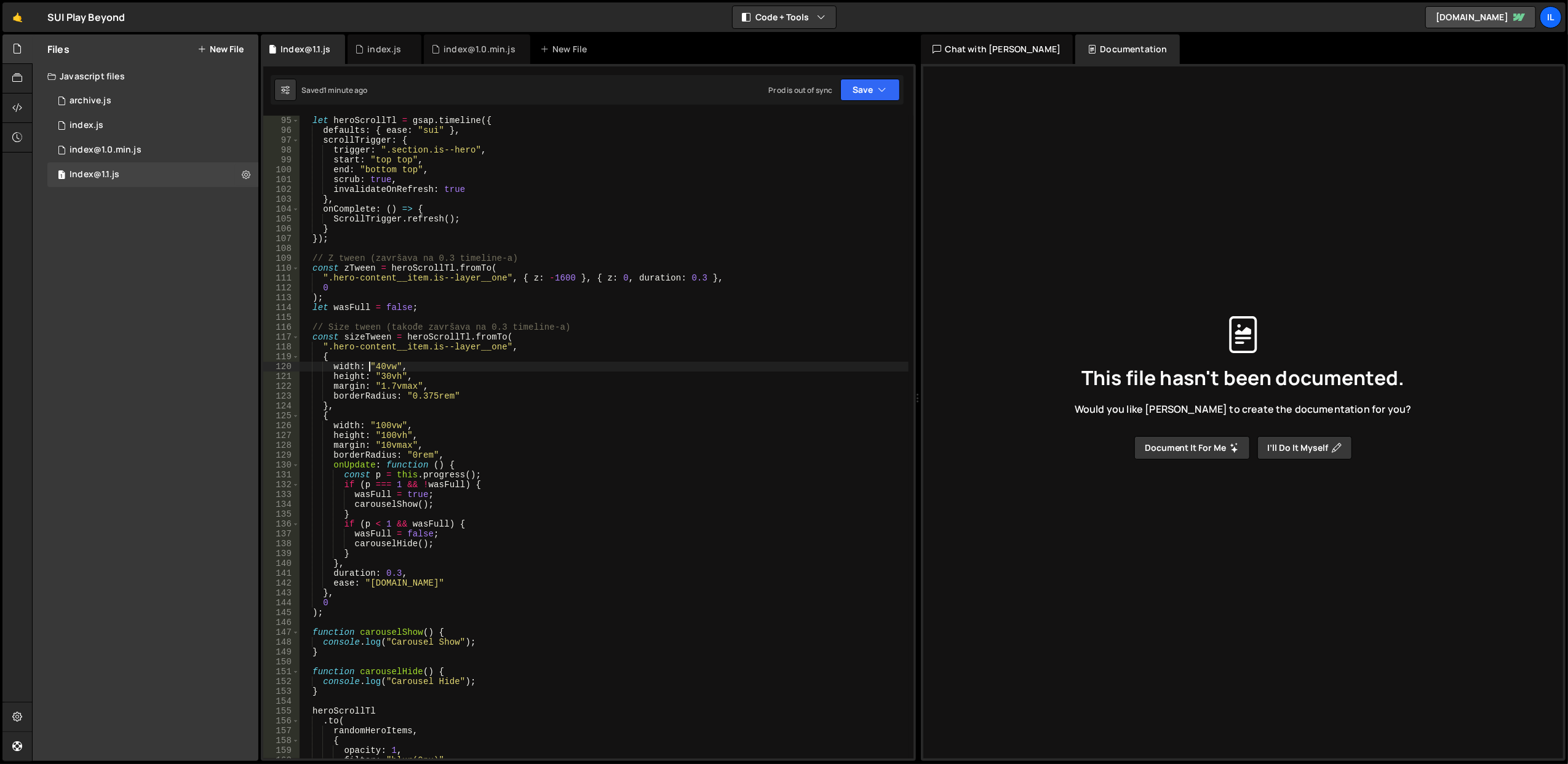
click at [370, 366] on div "let heroScrollTl = gsap . timeline ({ defaults : { ease : "sui" } , scrollTrigg…" at bounding box center [604, 447] width 609 height 663
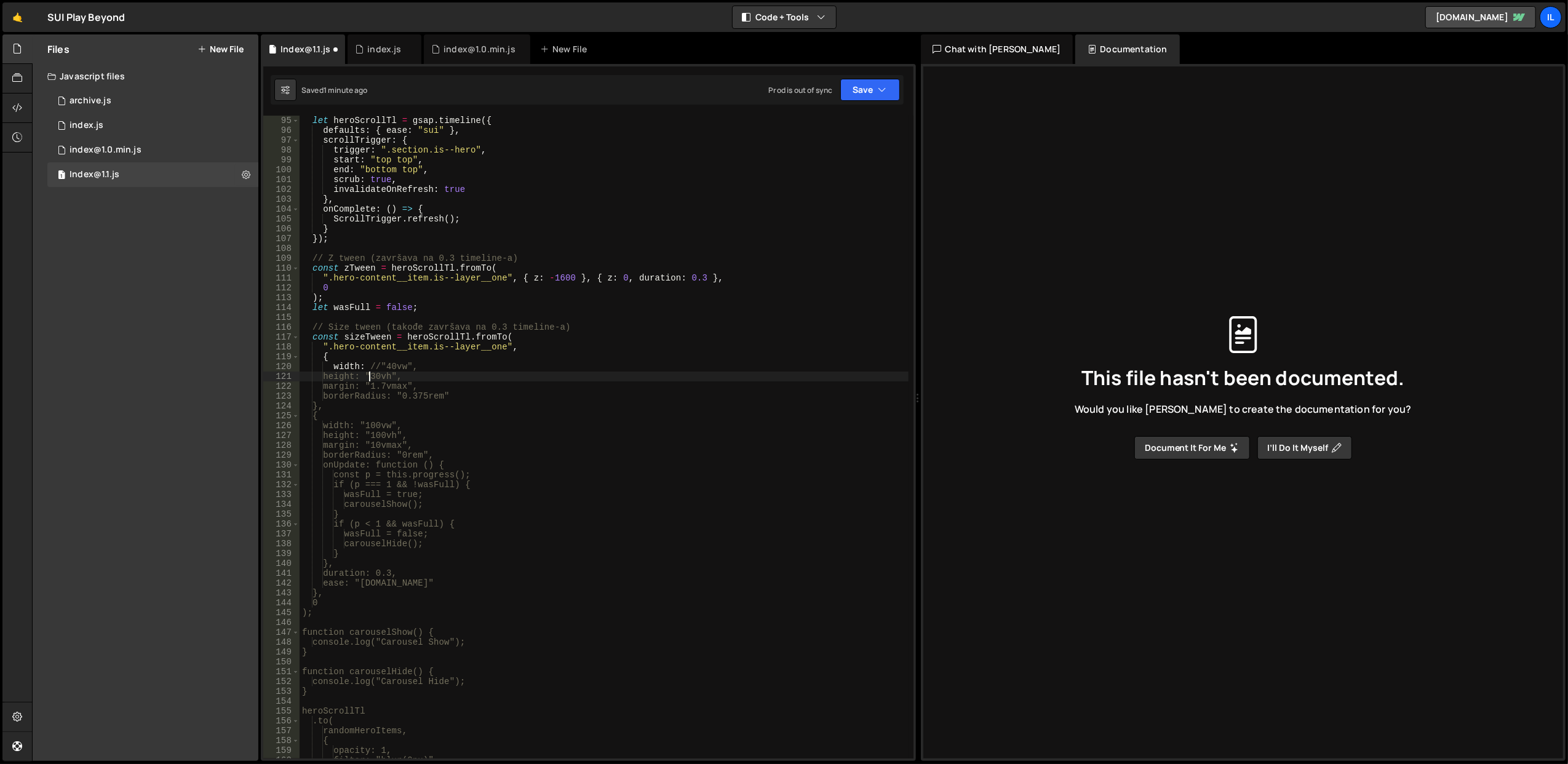
click at [370, 375] on div "let heroScrollTl = gsap . timeline ({ defaults : { ease : "sui" } , scrollTrigg…" at bounding box center [604, 447] width 609 height 663
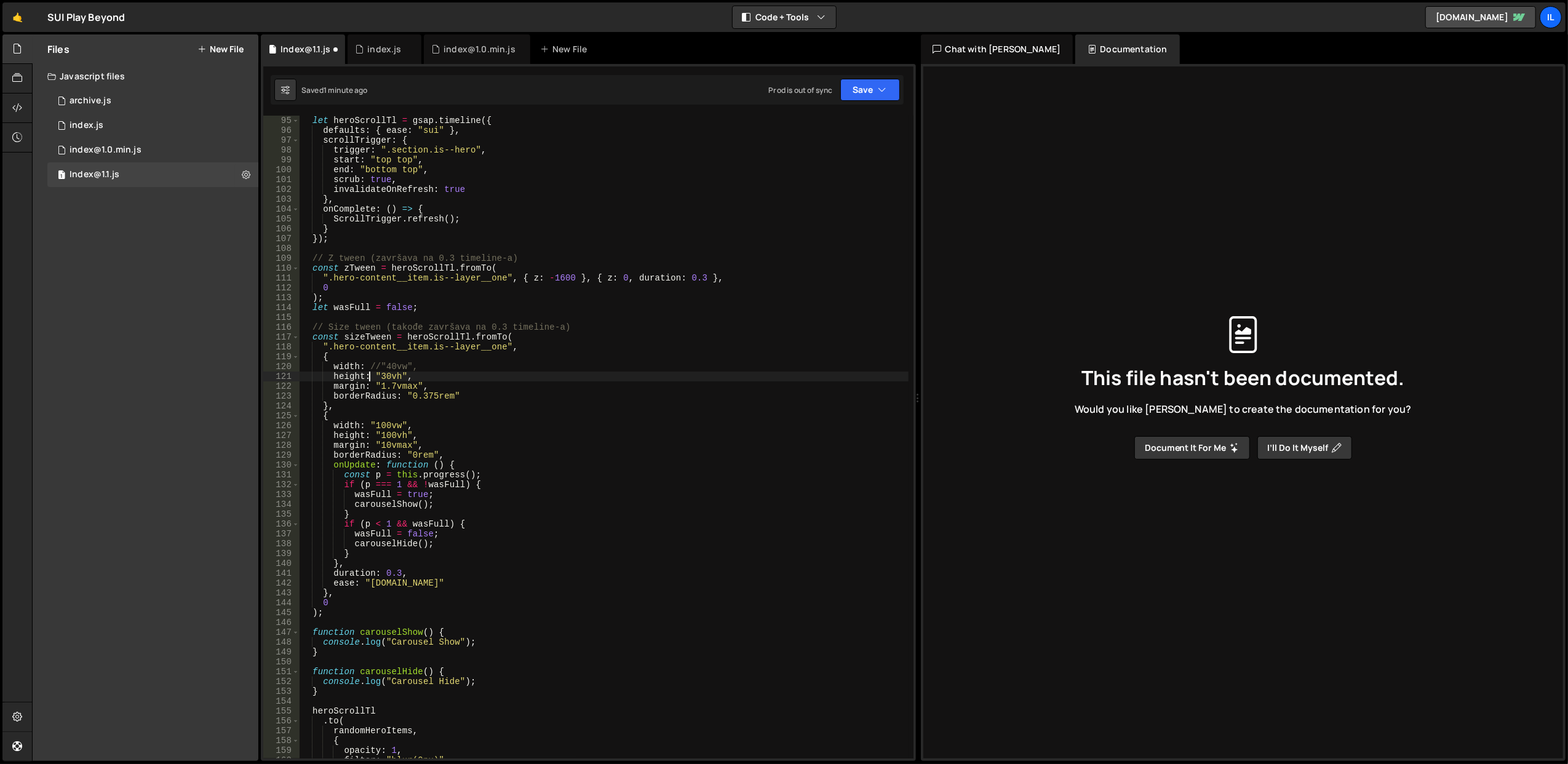
click at [374, 375] on div "let heroScrollTl = gsap . timeline ({ defaults : { ease : "sui" } , scrollTrigg…" at bounding box center [604, 447] width 609 height 663
click at [369, 369] on div "let heroScrollTl = gsap . timeline ({ defaults : { ease : "sui" } , scrollTrigg…" at bounding box center [604, 447] width 609 height 663
click at [472, 360] on div "let heroScrollTl = gsap . timeline ({ defaults : { ease : "sui" } , scrollTrigg…" at bounding box center [604, 447] width 609 height 663
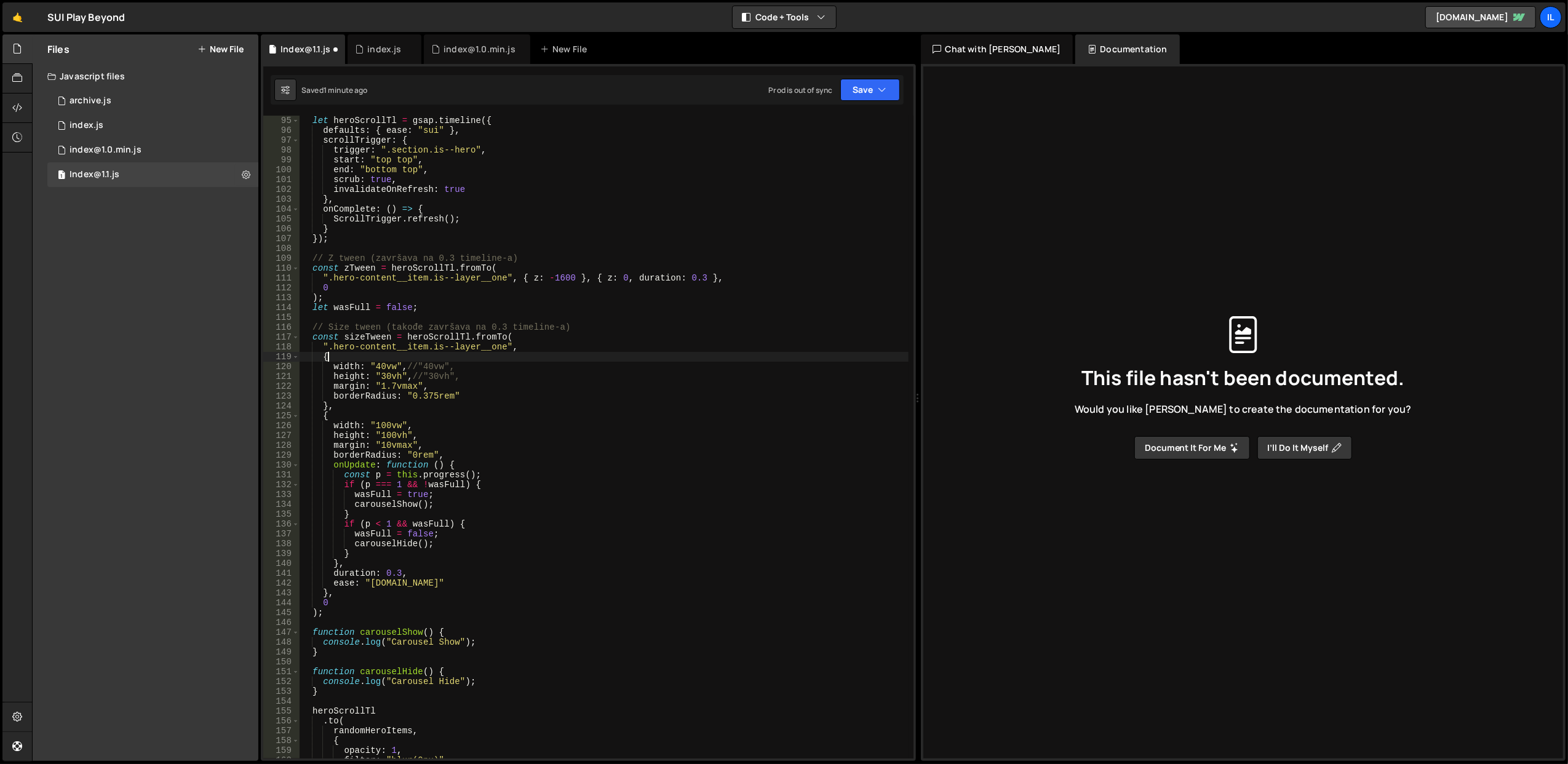
scroll to position [0, 1]
click at [488, 371] on div "let heroScrollTl = gsap . timeline ({ defaults : { ease : "sui" } , scrollTrigg…" at bounding box center [604, 447] width 609 height 663
click at [503, 382] on div "let heroScrollTl = gsap . timeline ({ defaults : { ease : "sui" } , scrollTrigg…" at bounding box center [604, 447] width 609 height 663
drag, startPoint x: 375, startPoint y: 369, endPoint x: 384, endPoint y: 369, distance: 9.0
click at [384, 369] on div "let heroScrollTl = gsap . timeline ({ defaults : { ease : "sui" } , scrollTrigg…" at bounding box center [604, 447] width 609 height 663
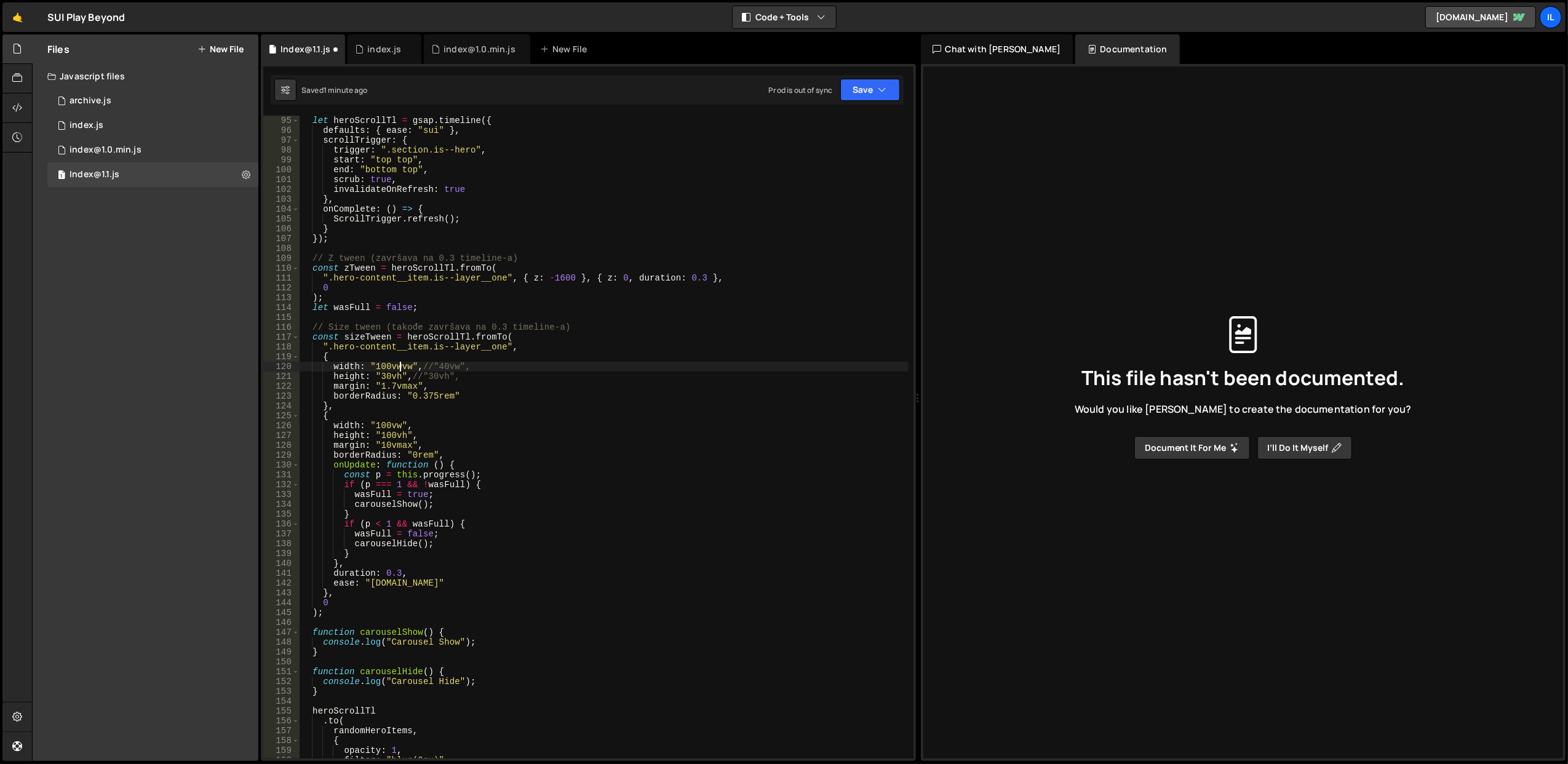
scroll to position [0, 6]
drag, startPoint x: 380, startPoint y: 380, endPoint x: 389, endPoint y: 379, distance: 9.1
click at [389, 379] on div "let heroScrollTl = gsap . timeline ({ defaults : { ease : "sui" } , scrollTrigg…" at bounding box center [604, 447] width 609 height 663
click at [527, 303] on div "let heroScrollTl = gsap . timeline ({ defaults : { ease : "sui" } , scrollTrigg…" at bounding box center [604, 447] width 609 height 663
click at [445, 375] on div "let heroScrollTl = gsap . timeline ({ defaults : { ease : "sui" } , scrollTrigg…" at bounding box center [604, 447] width 609 height 663
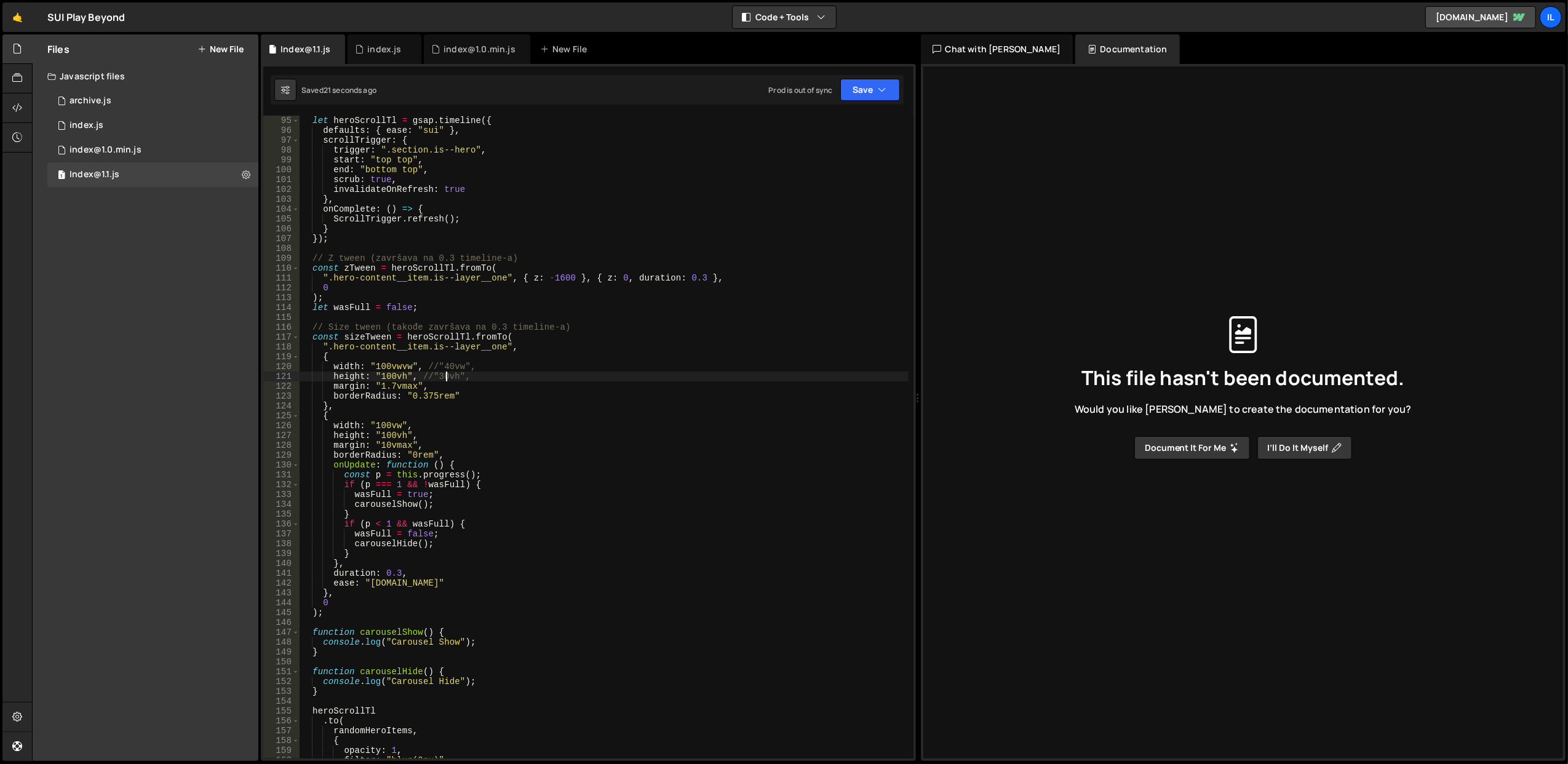
click at [454, 359] on div "let heroScrollTl = gsap . timeline ({ defaults : { ease : "sui" } , scrollTrigg…" at bounding box center [604, 447] width 609 height 663
click at [425, 368] on div "let heroScrollTl = gsap . timeline ({ defaults : { ease : "sui" } , scrollTrigg…" at bounding box center [604, 447] width 609 height 663
drag, startPoint x: 436, startPoint y: 369, endPoint x: 367, endPoint y: 369, distance: 69.0
click at [367, 369] on div "let heroScrollTl = gsap . timeline ({ defaults : { ease : "sui" } , scrollTrigg…" at bounding box center [604, 447] width 609 height 663
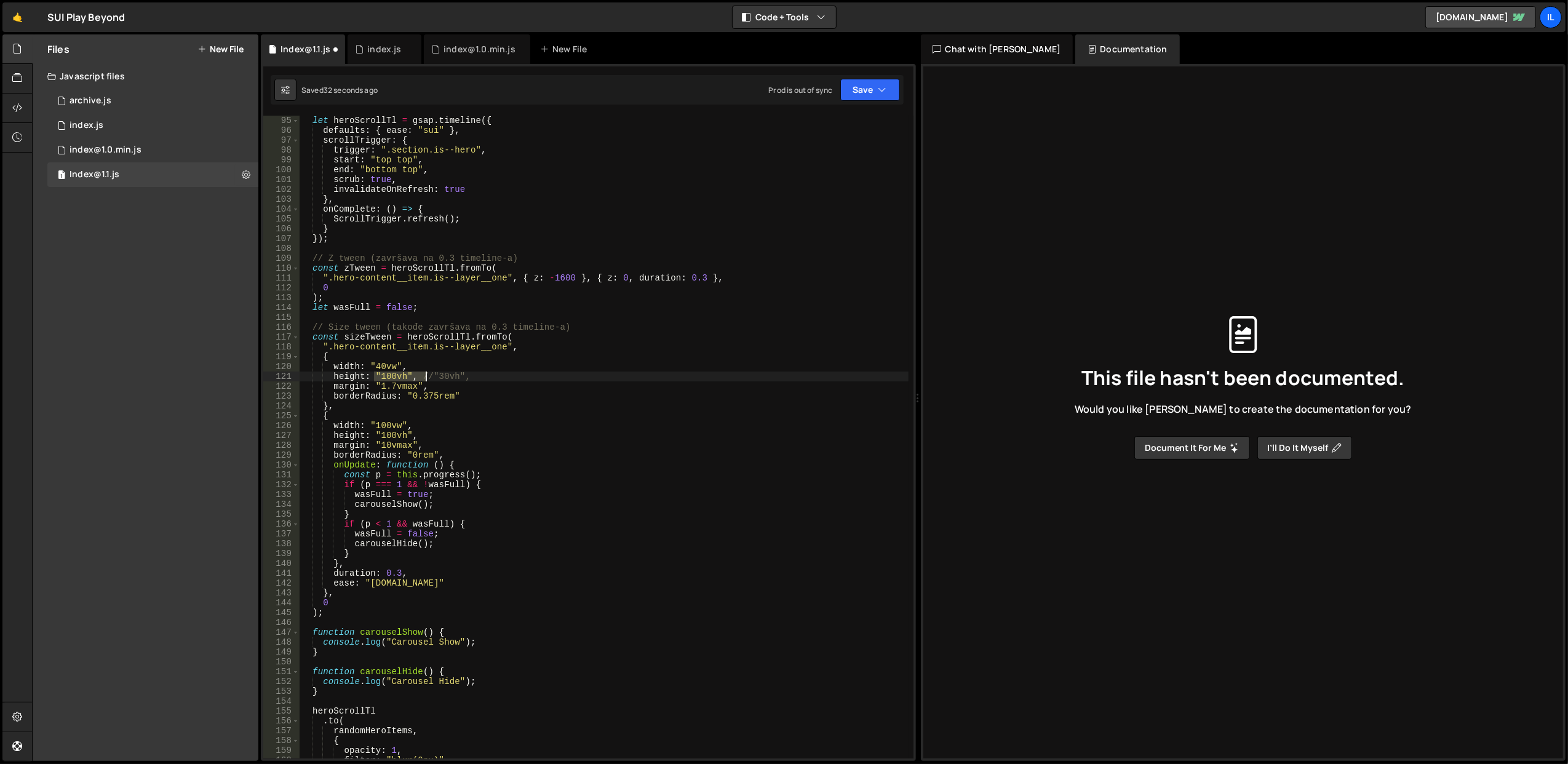
drag, startPoint x: 375, startPoint y: 377, endPoint x: 429, endPoint y: 380, distance: 54.1
click at [429, 380] on div "let heroScrollTl = gsap . timeline ({ defaults : { ease : "sui" } , scrollTrigg…" at bounding box center [604, 447] width 609 height 663
click at [429, 380] on div "let heroScrollTl = gsap . timeline ({ defaults : { ease : "sui" } , scrollTrigg…" at bounding box center [604, 437] width 609 height 643
drag, startPoint x: 429, startPoint y: 380, endPoint x: 374, endPoint y: 377, distance: 55.1
click at [374, 377] on div "let heroScrollTl = gsap . timeline ({ defaults : { ease : "sui" } , scrollTrigg…" at bounding box center [604, 447] width 609 height 663
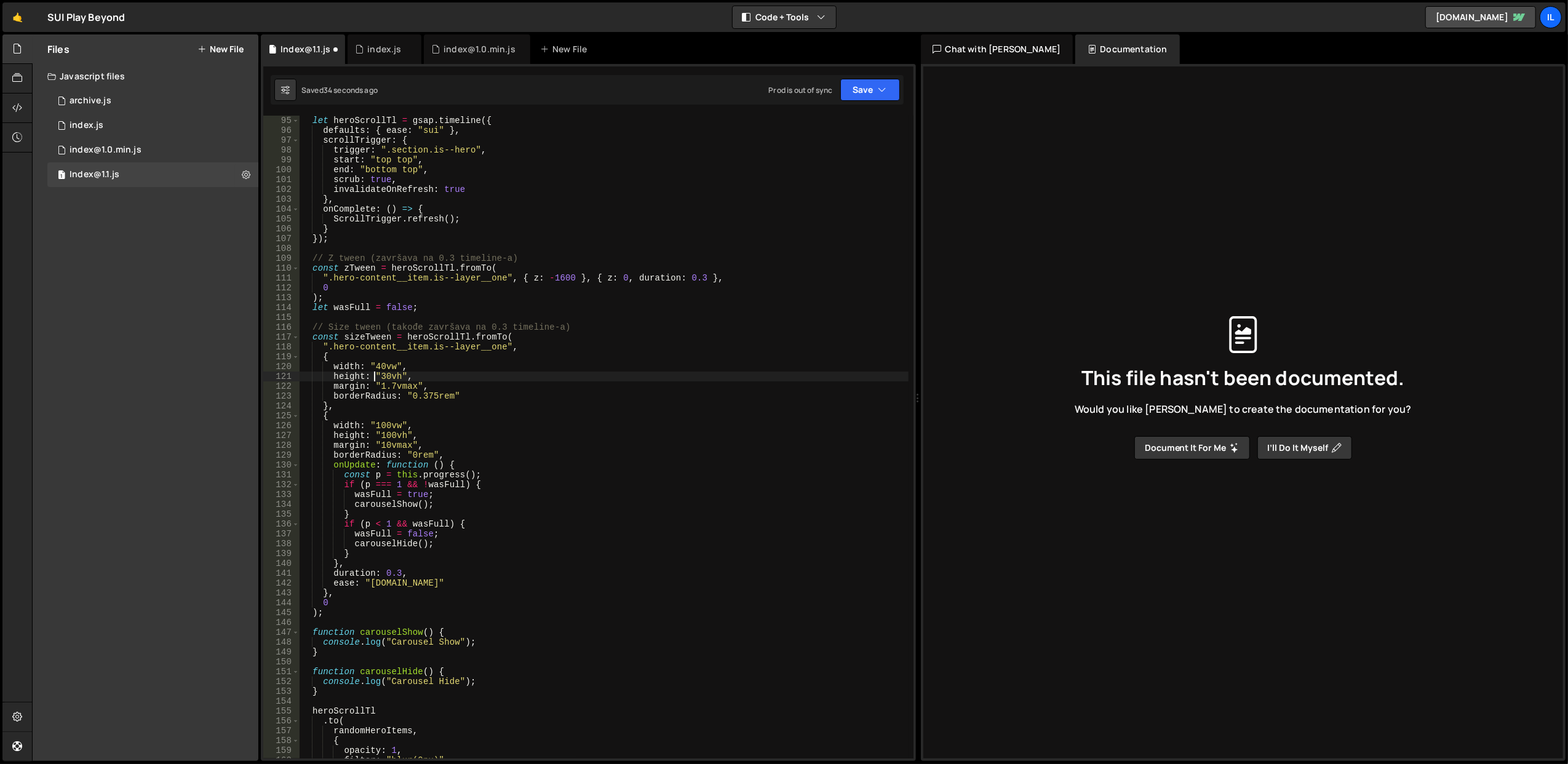
click at [425, 364] on div "let heroScrollTl = gsap . timeline ({ defaults : { ease : "sui" } , scrollTrigg…" at bounding box center [604, 447] width 609 height 663
click at [865, 87] on button "Save" at bounding box center [870, 90] width 60 height 22
click at [855, 117] on div "Save to Staging S" at bounding box center [828, 120] width 128 height 12
click at [370, 405] on div "let heroScrollTl = gsap . timeline ({ defaults : { ease : "sui" } , scrollTrigg…" at bounding box center [604, 447] width 609 height 663
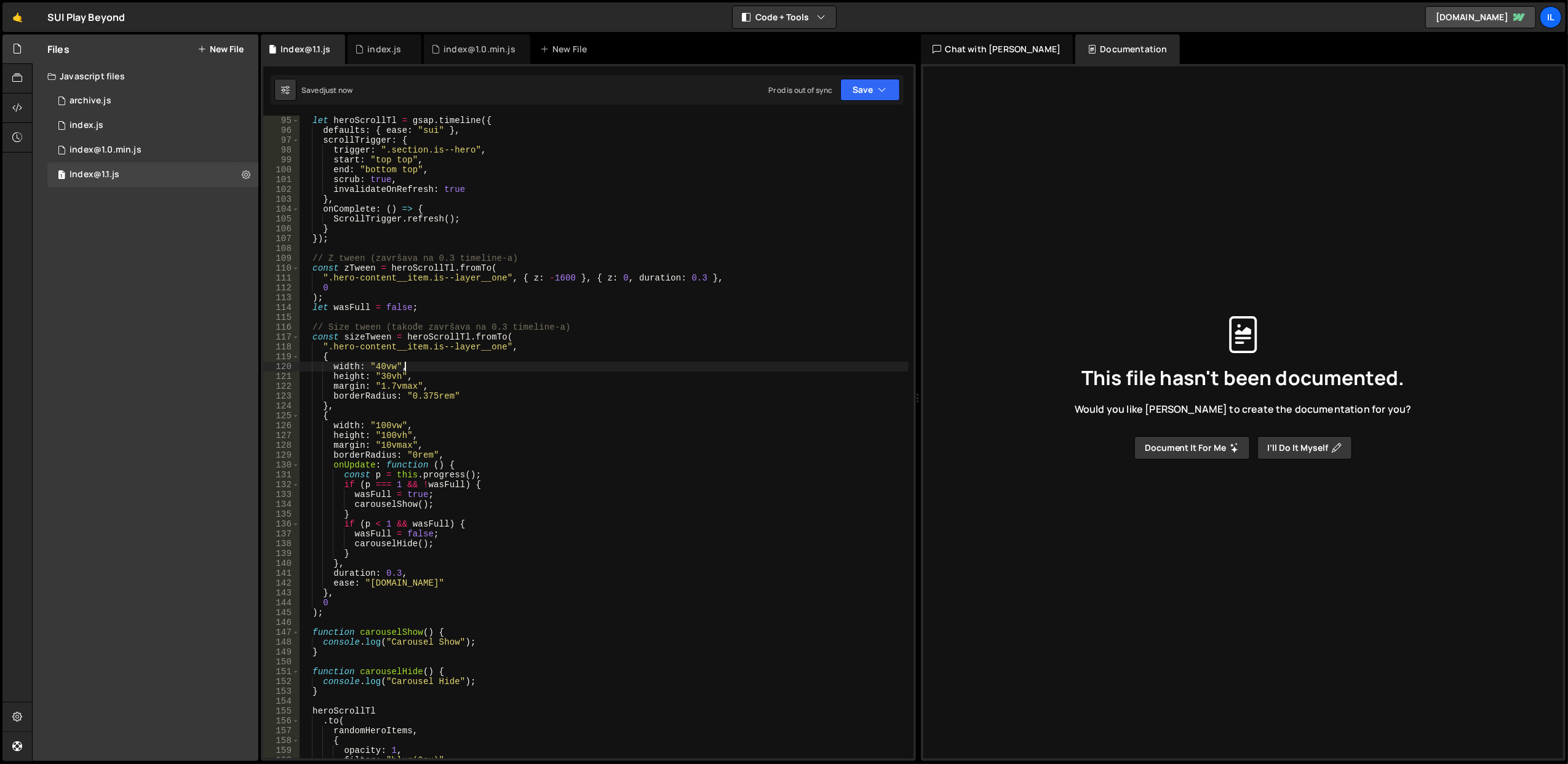
click at [431, 364] on div "let heroScrollTl = gsap . timeline ({ defaults : { ease : "sui" } , scrollTrigg…" at bounding box center [604, 447] width 609 height 663
click at [437, 371] on div "let heroScrollTl = gsap . timeline ({ defaults : { ease : "sui" } , scrollTrigg…" at bounding box center [604, 447] width 609 height 663
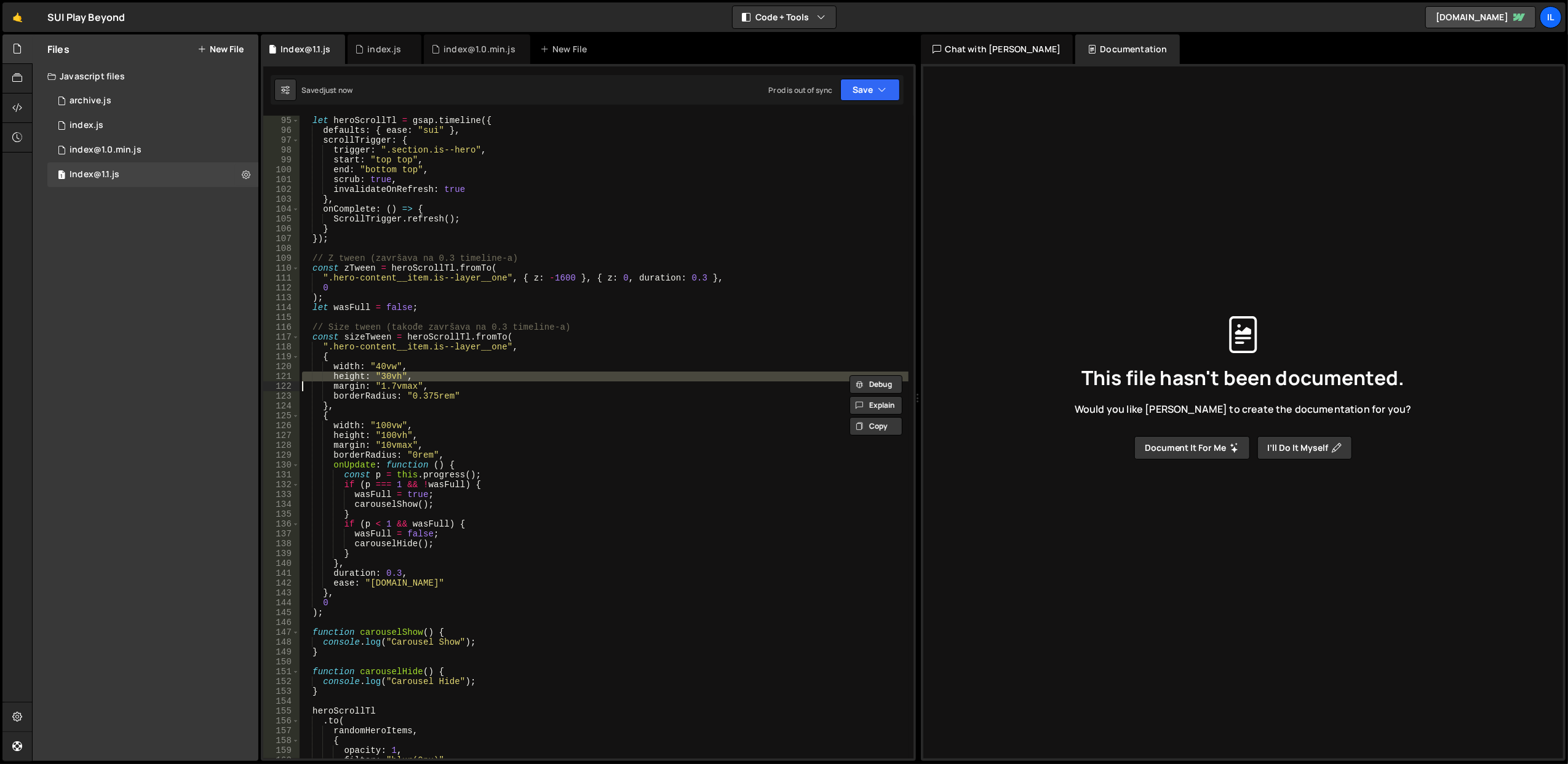
click at [437, 371] on div "let heroScrollTl = gsap . timeline ({ defaults : { ease : "sui" } , scrollTrigg…" at bounding box center [604, 447] width 609 height 663
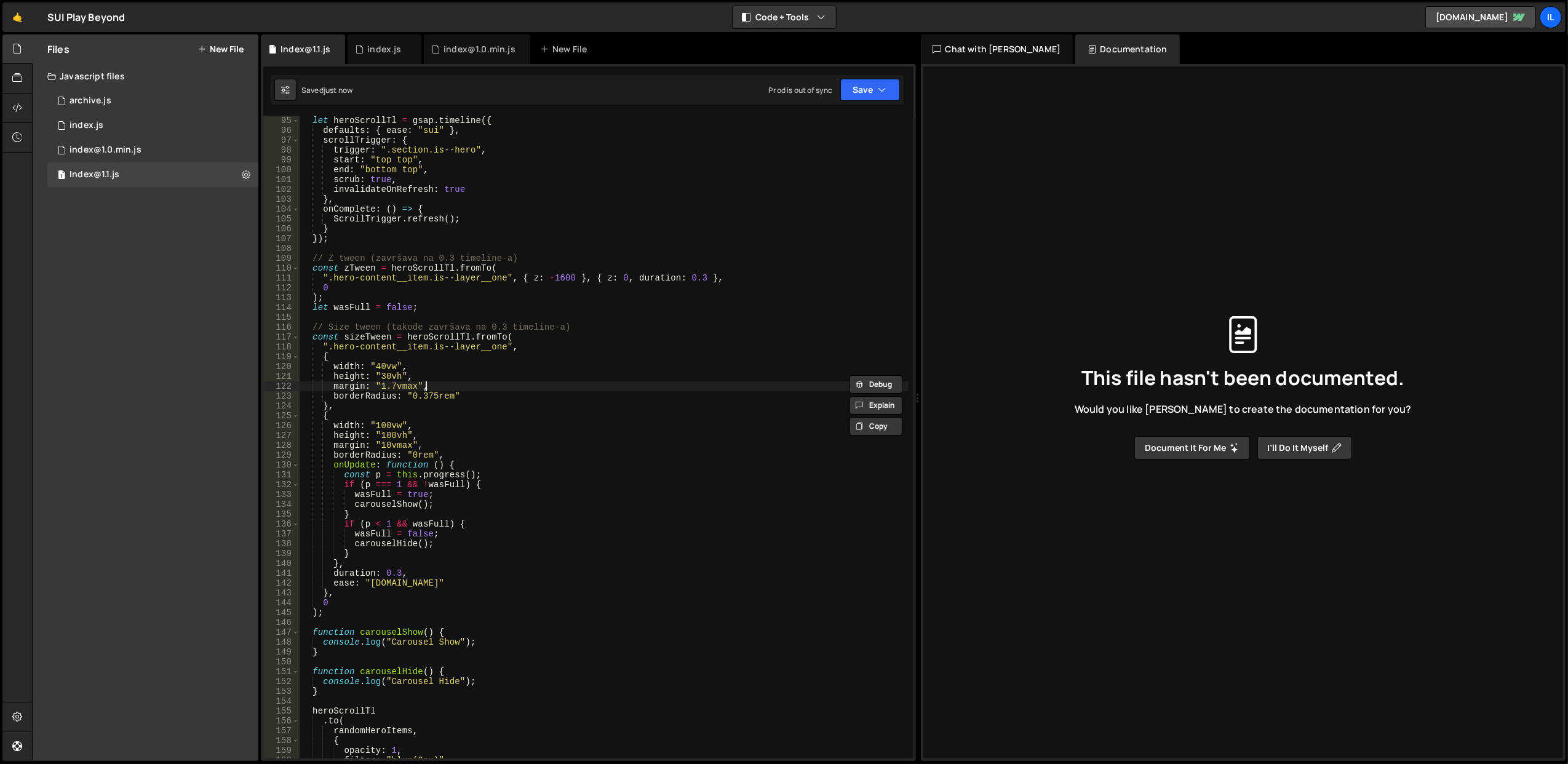
click at [447, 384] on div "let heroScrollTl = gsap . timeline ({ defaults : { ease : "sui" } , scrollTrigg…" at bounding box center [604, 447] width 609 height 663
click at [480, 394] on div "let heroScrollTl = gsap . timeline ({ defaults : { ease : "sui" } , scrollTrigg…" at bounding box center [604, 447] width 609 height 663
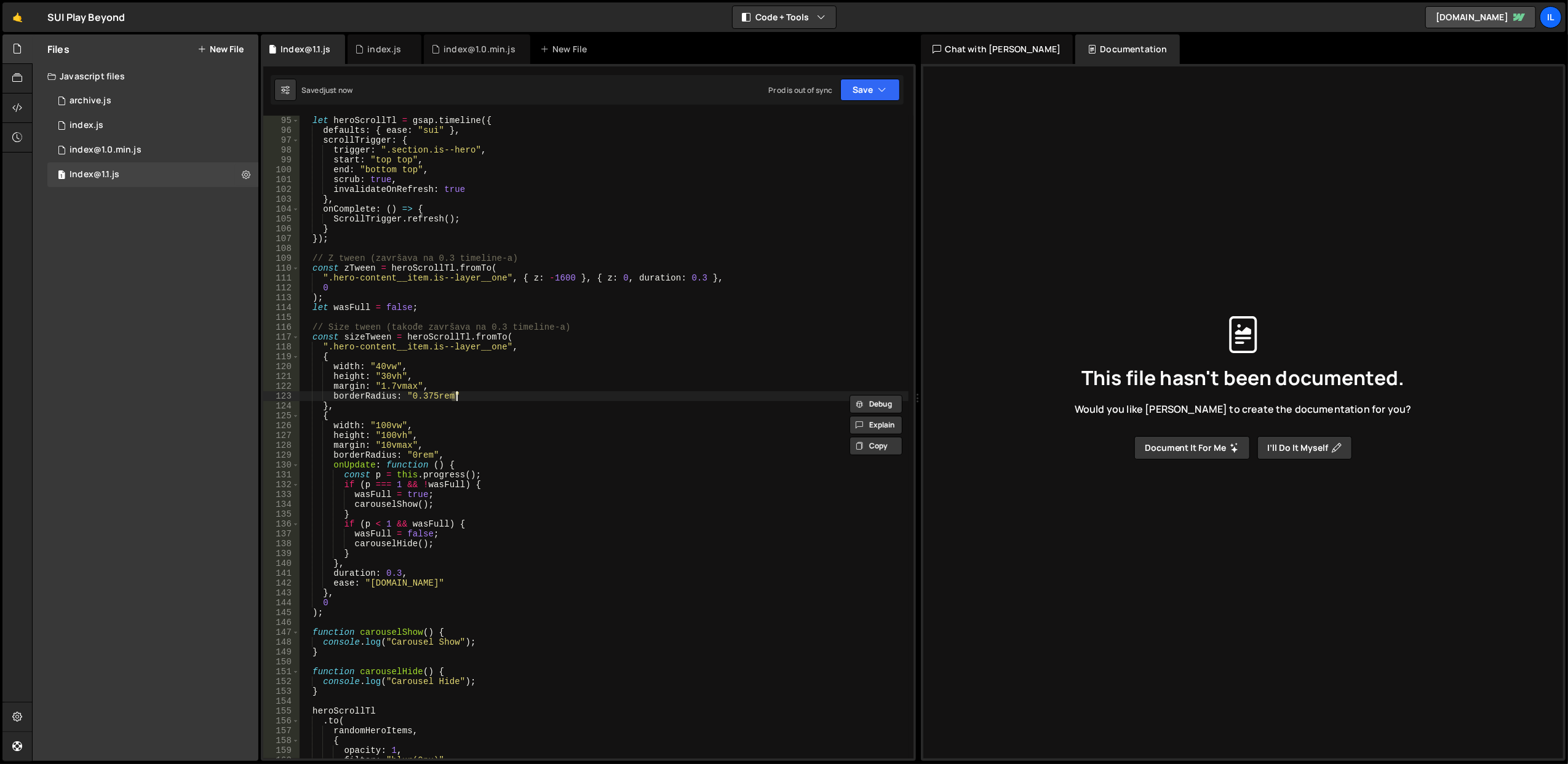
click at [480, 394] on div "let heroScrollTl = gsap . timeline ({ defaults : { ease : "sui" } , scrollTrigg…" at bounding box center [604, 447] width 609 height 663
click at [481, 409] on div "let heroScrollTl = gsap . timeline ({ defaults : { ease : "sui" } , scrollTrigg…" at bounding box center [604, 447] width 609 height 663
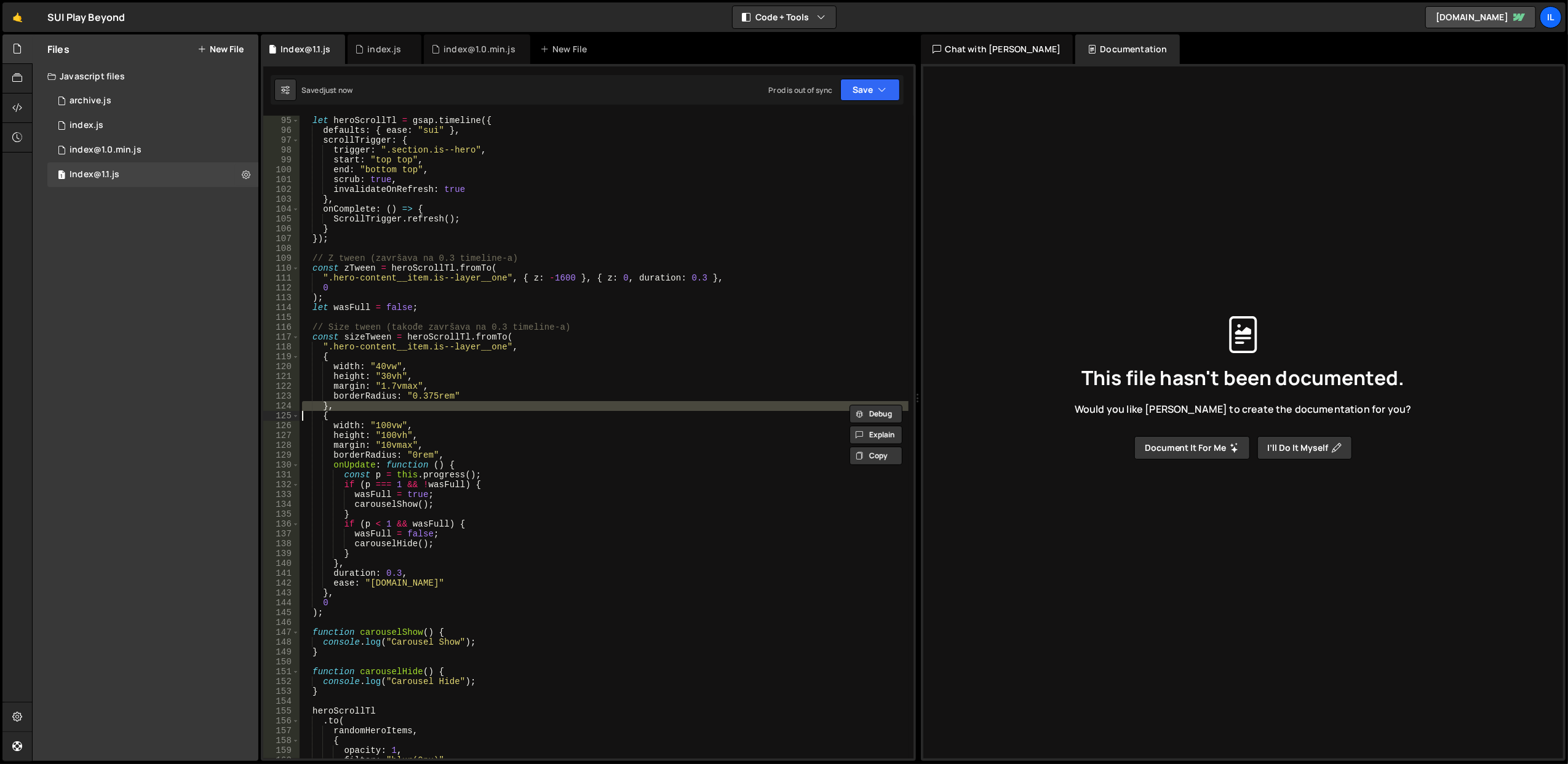
click at [481, 409] on div "let heroScrollTl = gsap . timeline ({ defaults : { ease : "sui" } , scrollTrigg…" at bounding box center [604, 447] width 609 height 663
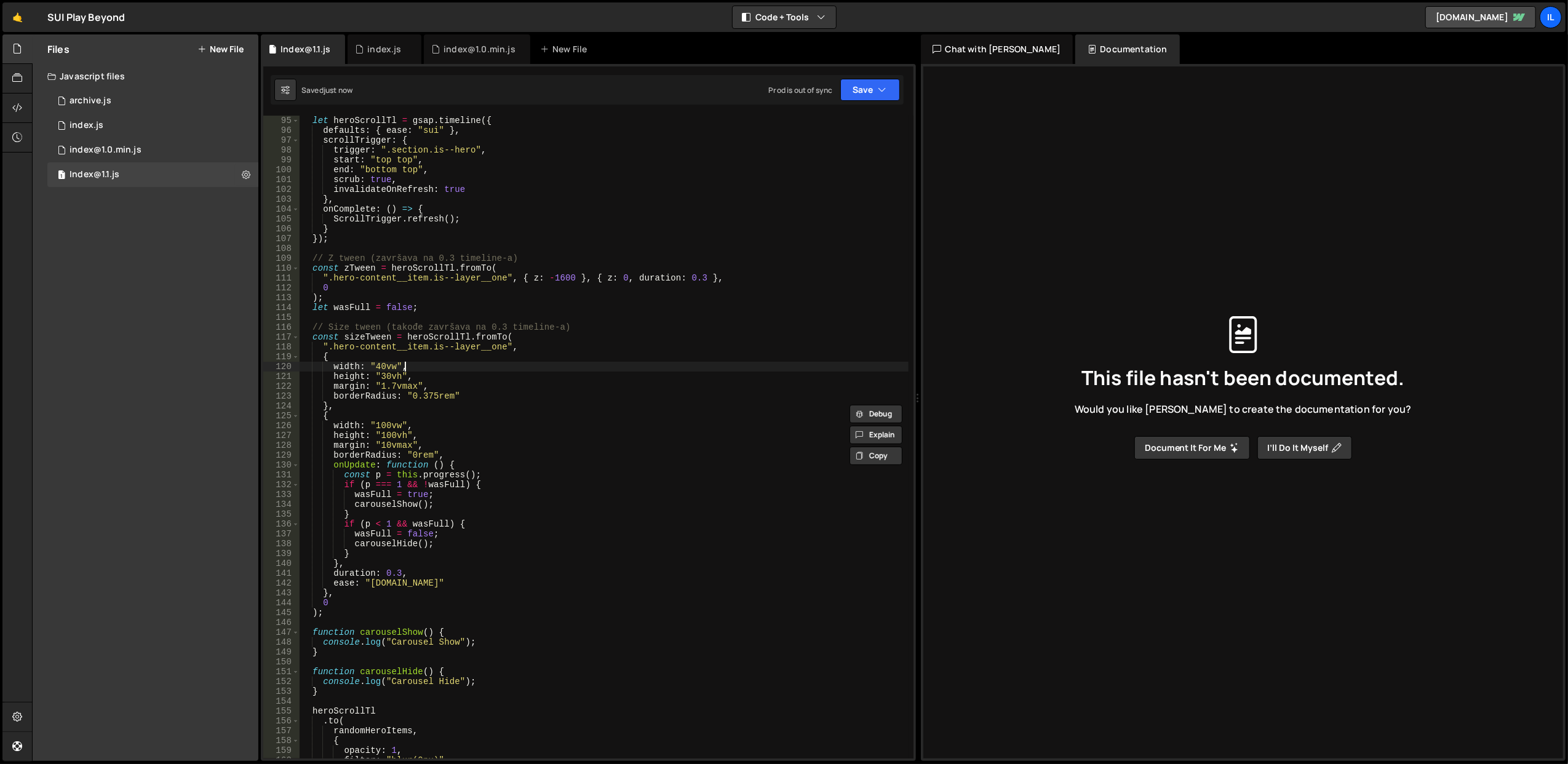
click at [475, 368] on div "let heroScrollTl = gsap . timeline ({ defaults : { ease : "sui" } , scrollTrigg…" at bounding box center [604, 447] width 609 height 663
click at [481, 382] on div "let heroScrollTl = gsap . timeline ({ defaults : { ease : "sui" } , scrollTrigg…" at bounding box center [604, 447] width 609 height 663
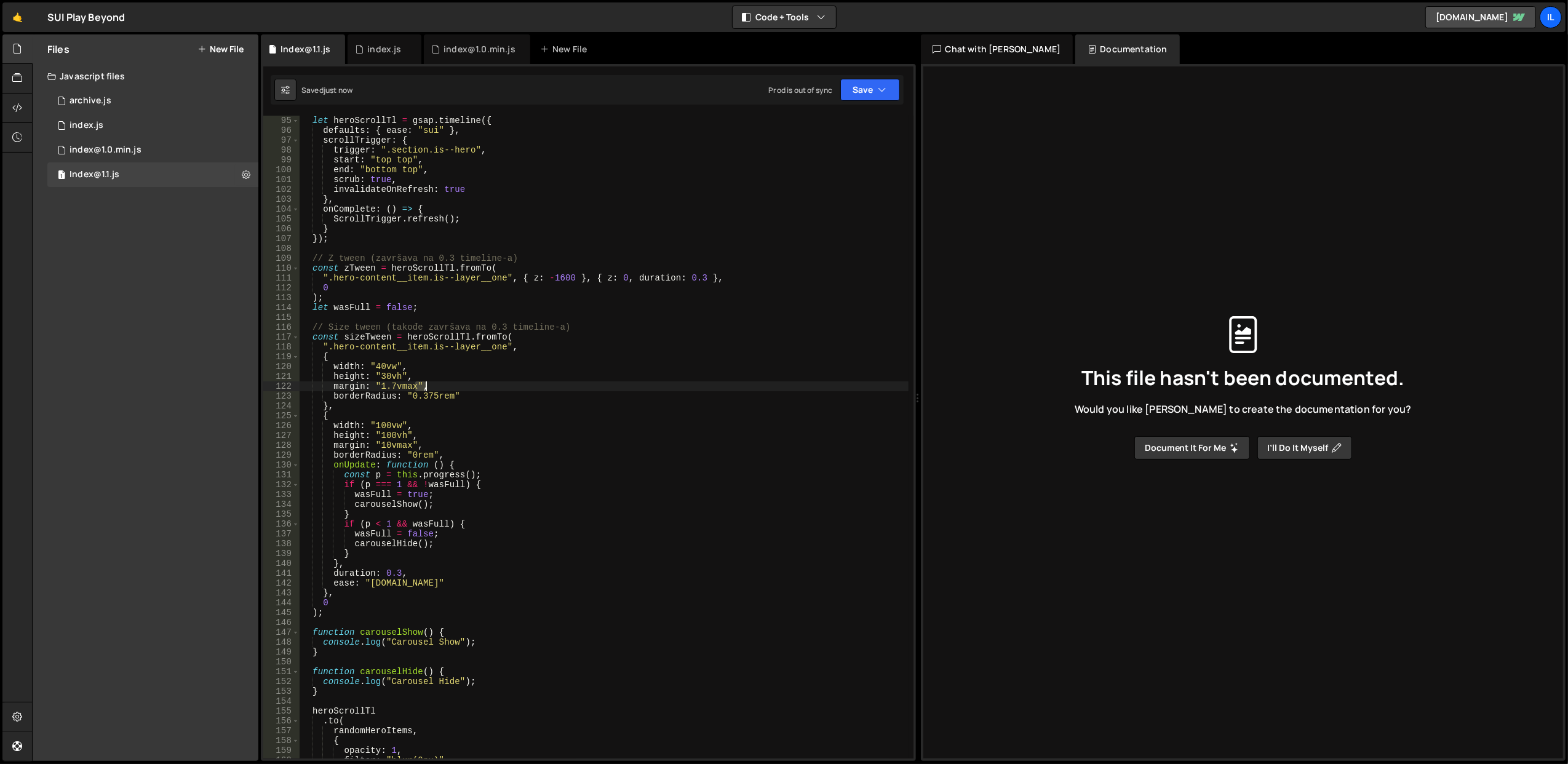
click at [481, 382] on div "let heroScrollTl = gsap . timeline ({ defaults : { ease : "sui" } , scrollTrigg…" at bounding box center [604, 447] width 609 height 663
click at [485, 394] on div "let heroScrollTl = gsap . timeline ({ defaults : { ease : "sui" } , scrollTrigg…" at bounding box center [604, 447] width 609 height 663
type textarea "borderRadius: "0.375rem""
